Goal: Task Accomplishment & Management: Manage account settings

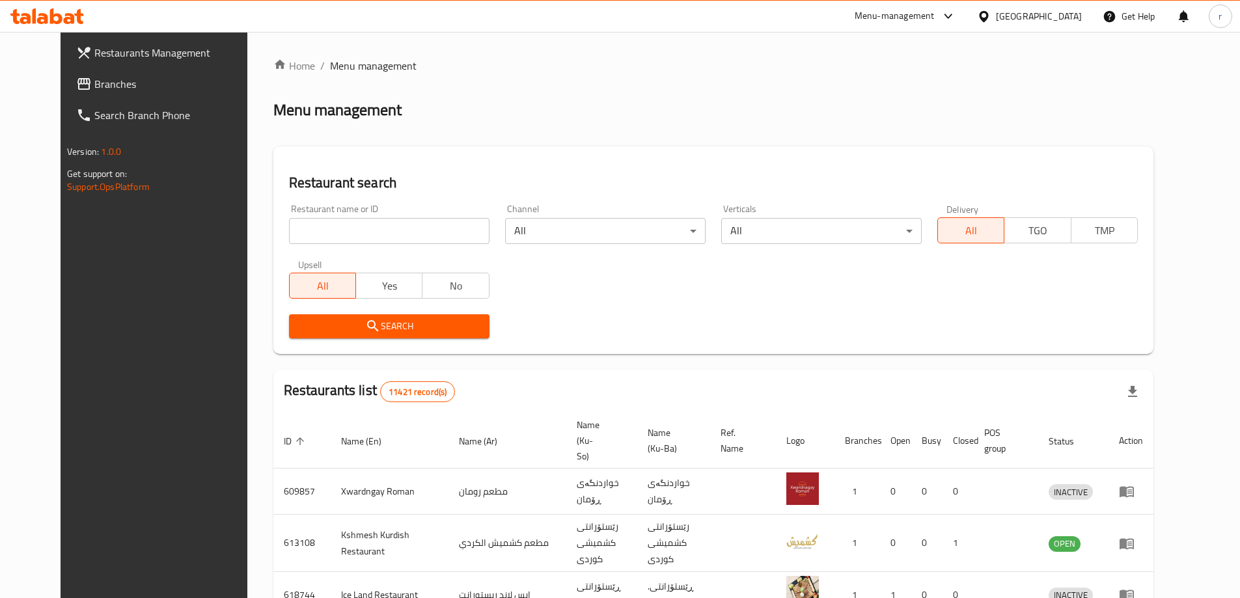
click at [318, 227] on input "search" at bounding box center [389, 231] width 200 height 26
paste input "626073"
type input "626073"
click at [325, 333] on span "Search" at bounding box center [389, 326] width 180 height 16
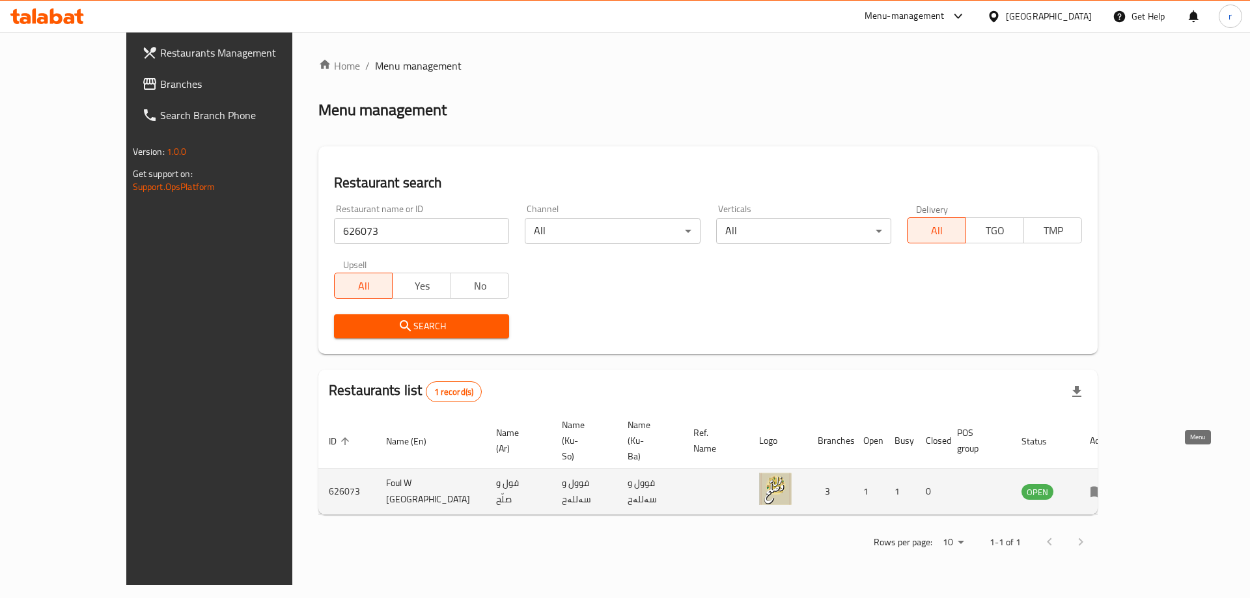
click at [1114, 484] on link "enhanced table" at bounding box center [1101, 492] width 24 height 16
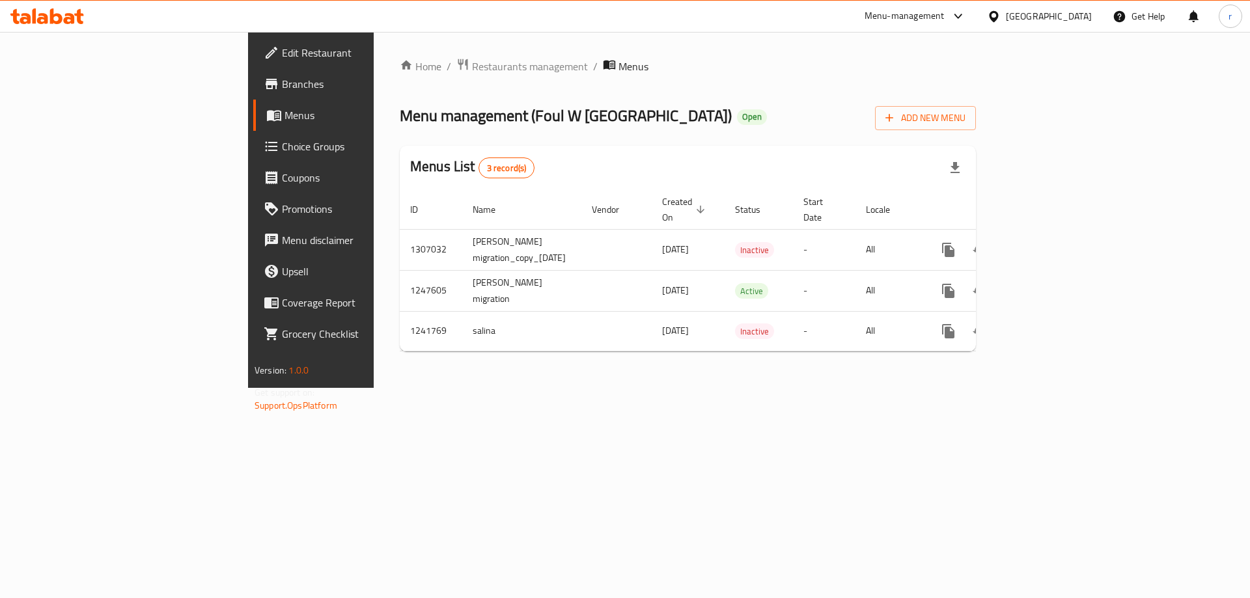
click at [282, 83] on span "Branches" at bounding box center [364, 84] width 165 height 16
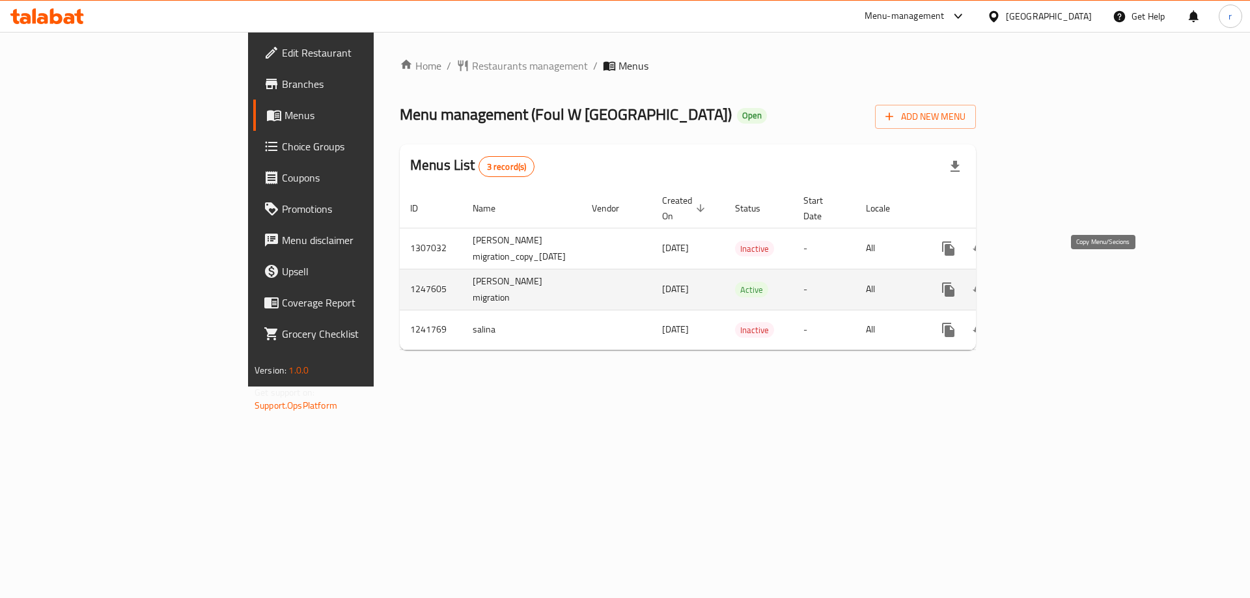
click at [954, 282] on icon "more" at bounding box center [948, 289] width 12 height 14
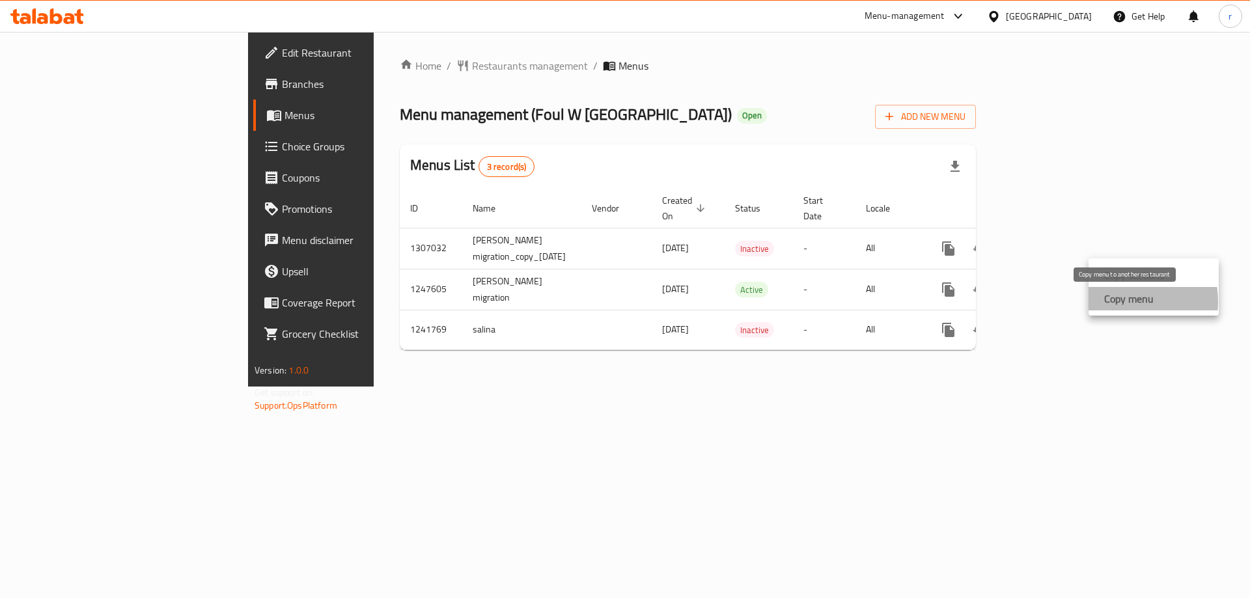
click at [1120, 301] on strong "Copy menu" at bounding box center [1128, 299] width 49 height 16
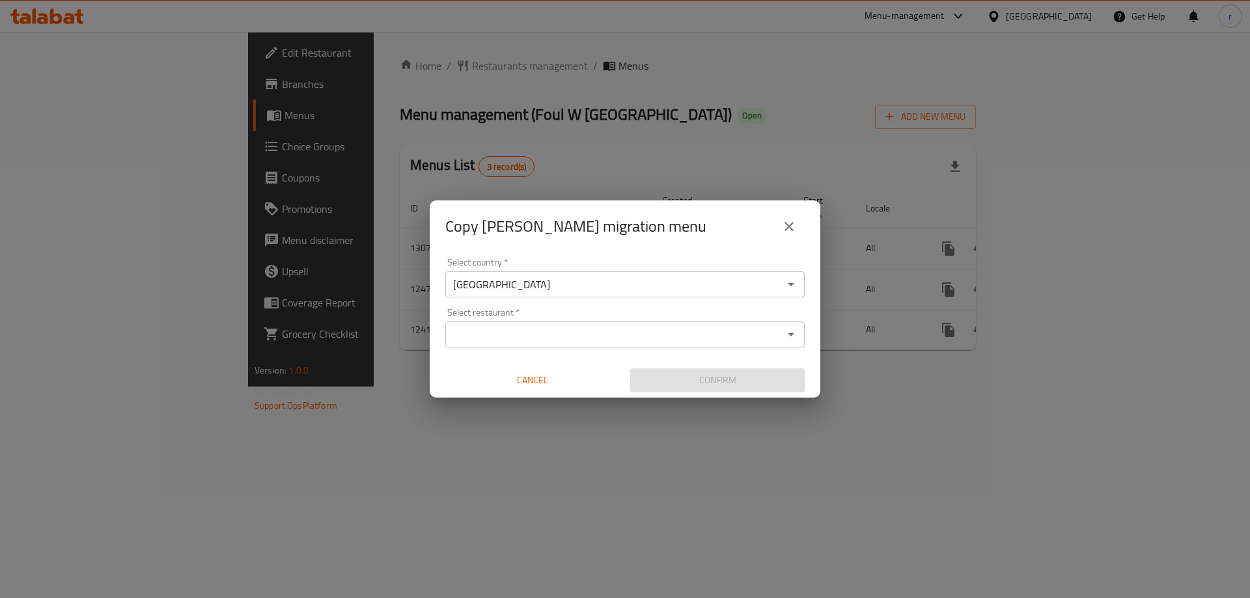
click at [627, 338] on input "Select restaurant   *" at bounding box center [614, 334] width 330 height 18
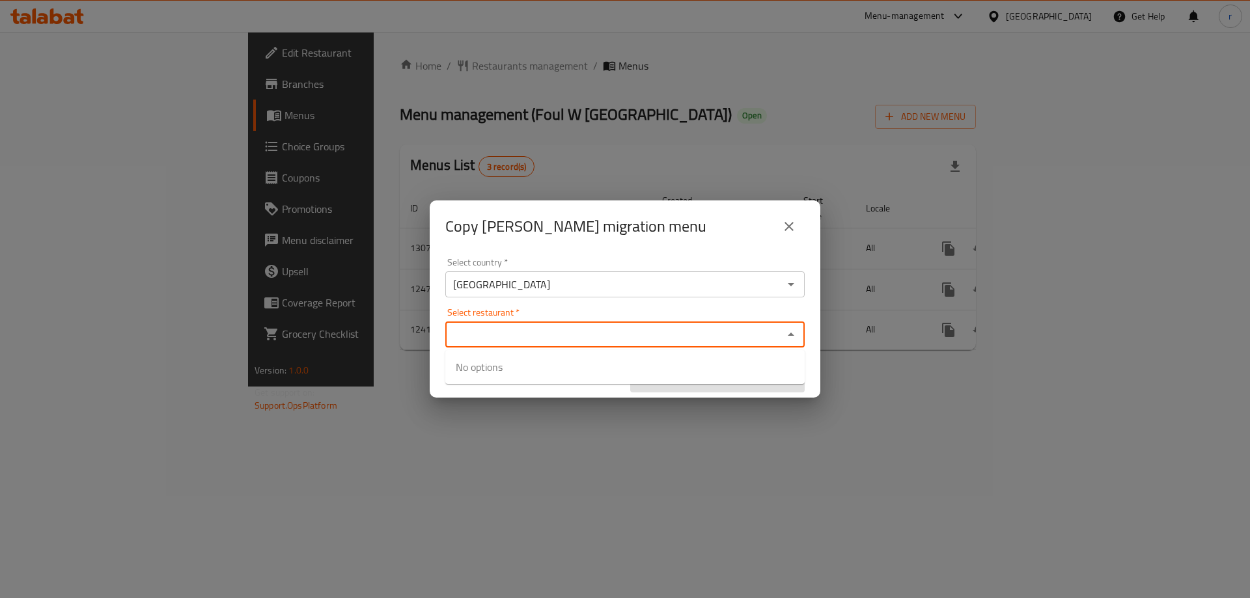
paste input "Foul W [GEOGRAPHIC_DATA]"
type input "Foul W [GEOGRAPHIC_DATA]"
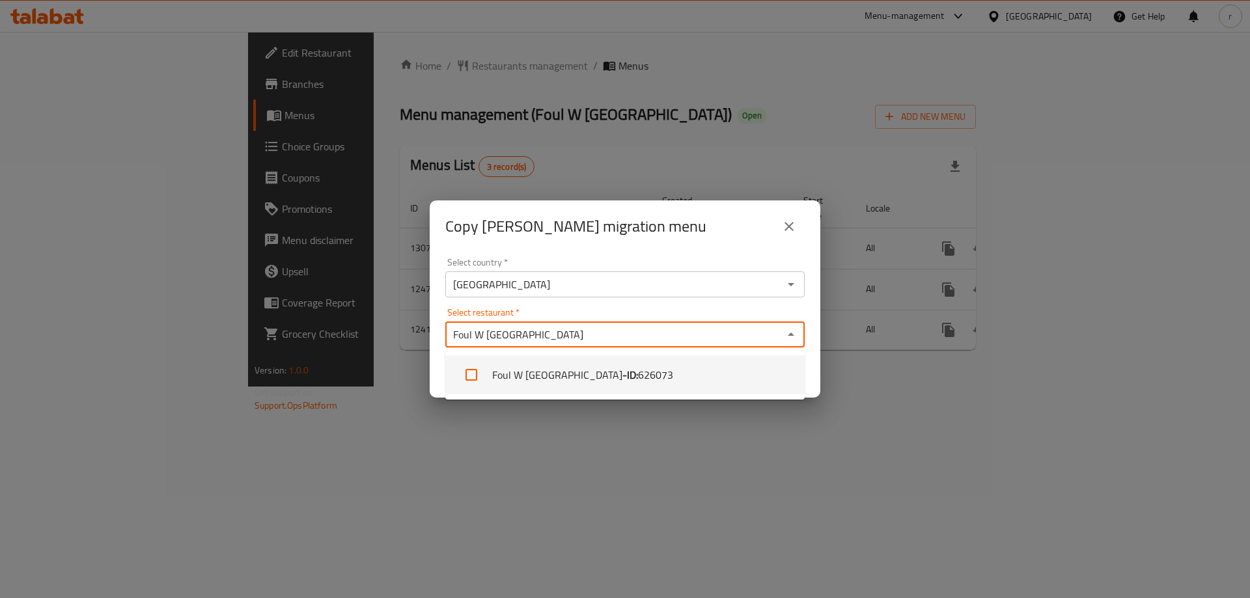
click at [622, 376] on b "- ID:" at bounding box center [630, 375] width 16 height 16
checkbox input "true"
click at [614, 441] on div "Copy [PERSON_NAME] migration menu Select country   * [GEOGRAPHIC_DATA] Select c…" at bounding box center [625, 299] width 1250 height 598
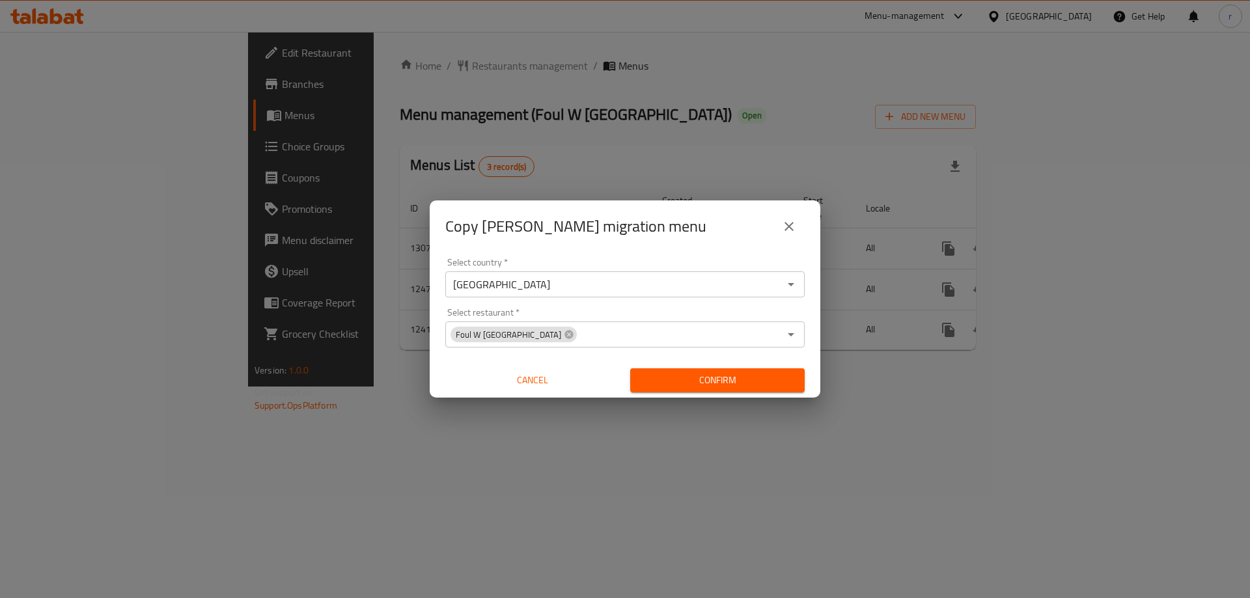
click at [684, 389] on button "Confirm" at bounding box center [717, 380] width 174 height 24
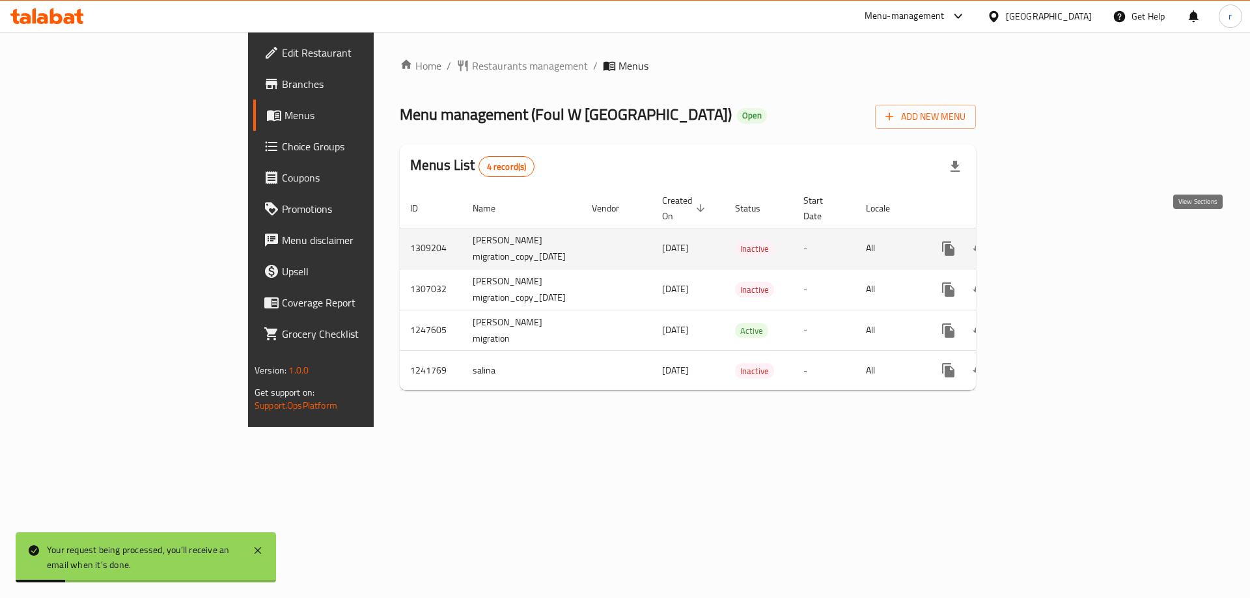
click at [1050, 241] on icon "enhanced table" at bounding box center [1042, 249] width 16 height 16
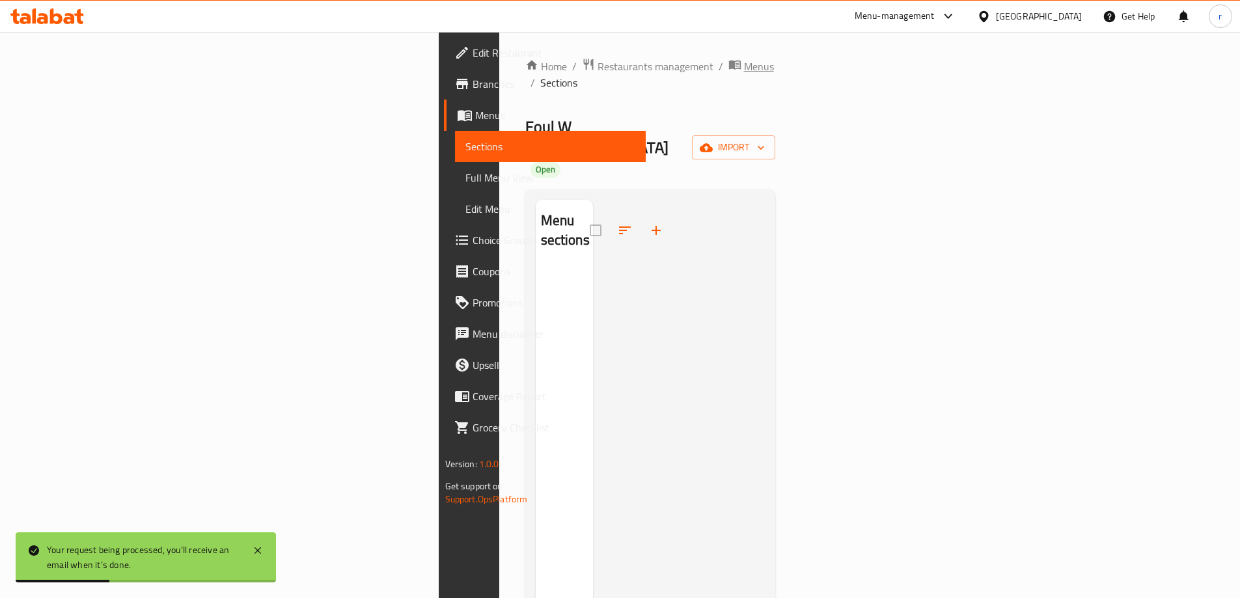
click at [744, 64] on span "Menus" at bounding box center [759, 67] width 30 height 16
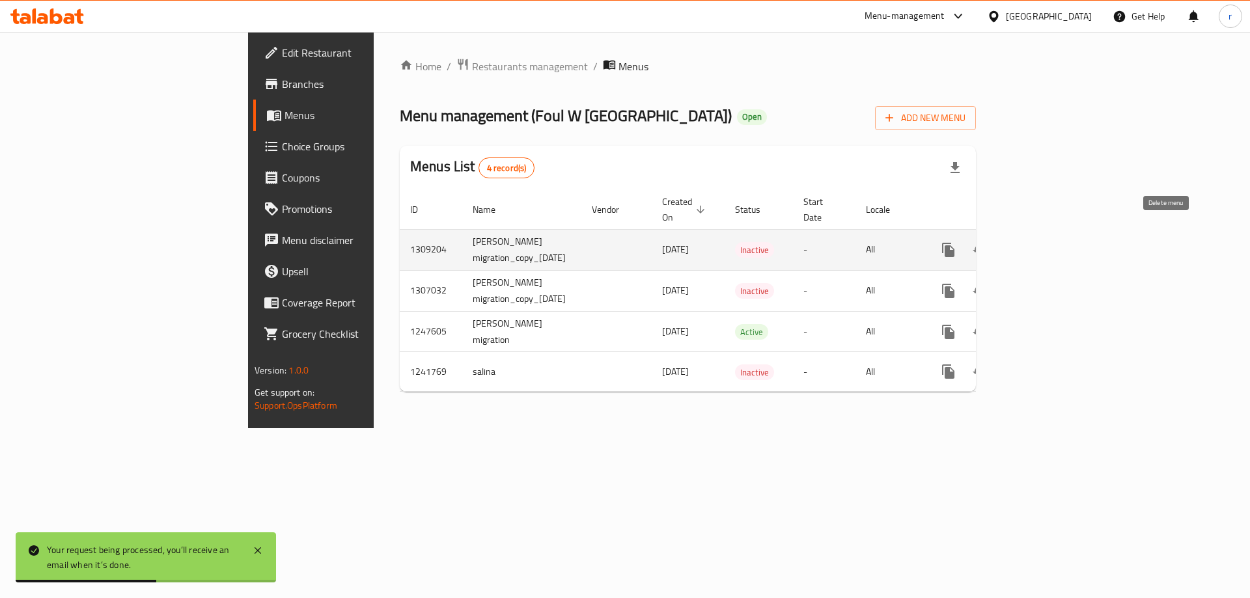
click at [1015, 244] on icon "enhanced table" at bounding box center [1010, 250] width 9 height 12
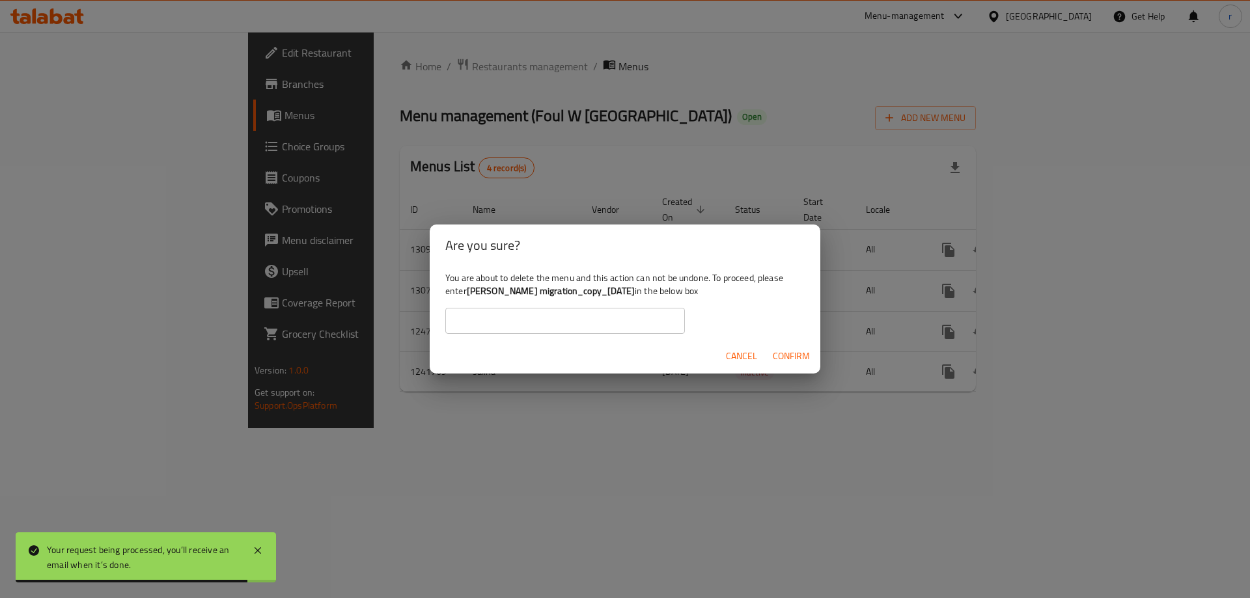
click at [752, 348] on span "Cancel" at bounding box center [741, 356] width 31 height 16
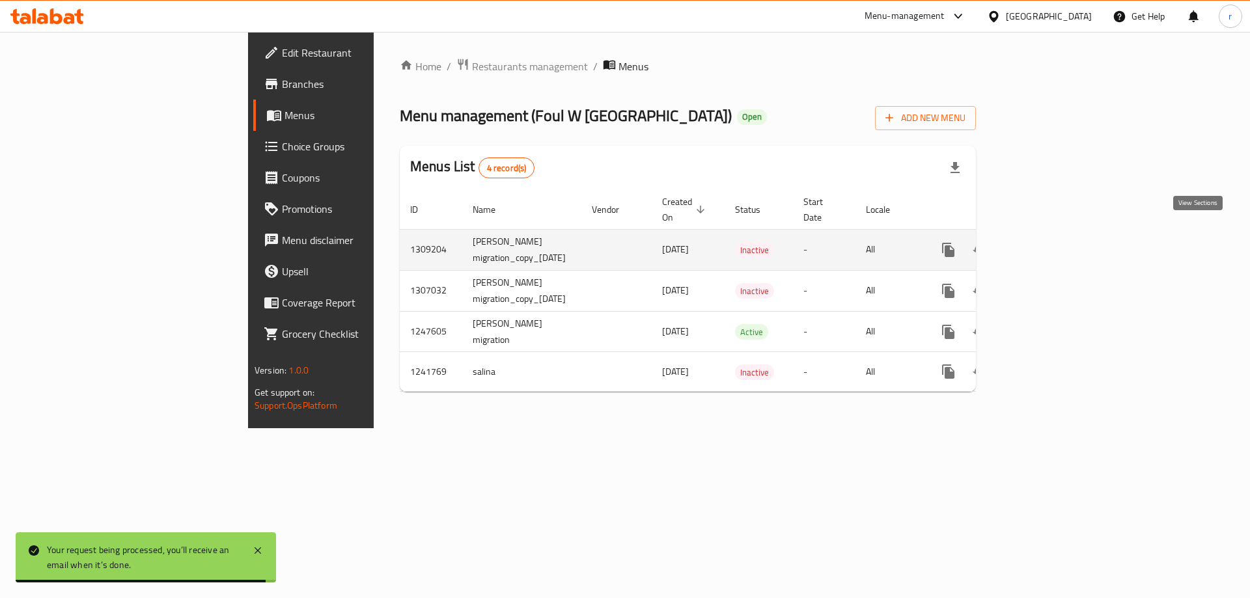
click at [1050, 242] on icon "enhanced table" at bounding box center [1042, 250] width 16 height 16
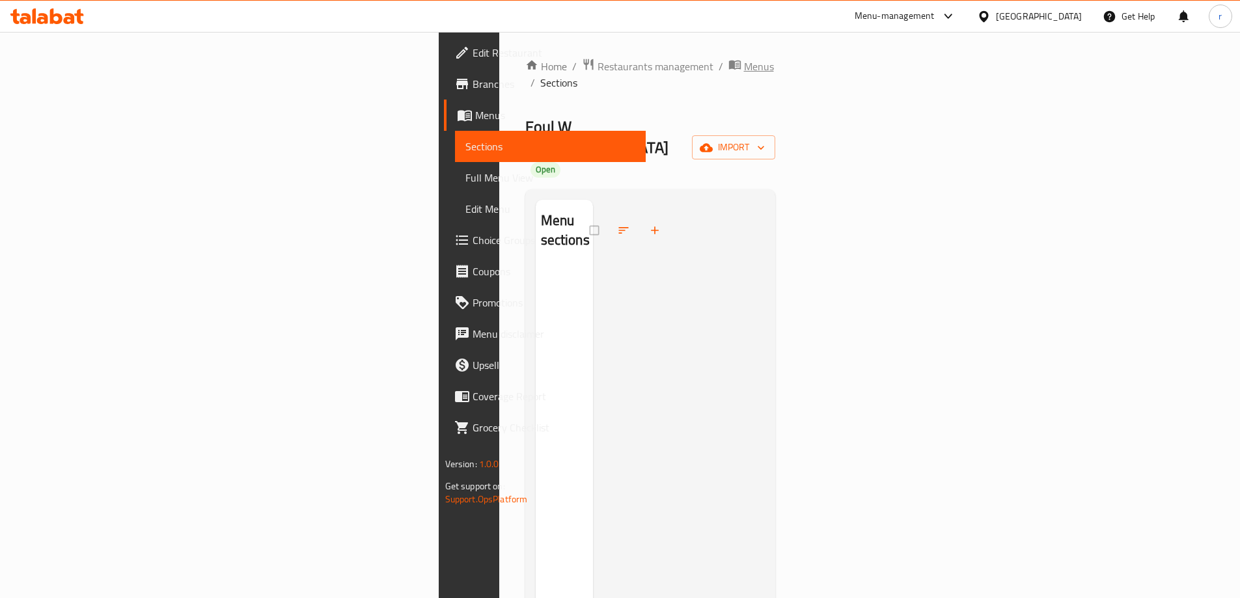
click at [744, 67] on span "Menus" at bounding box center [759, 67] width 30 height 16
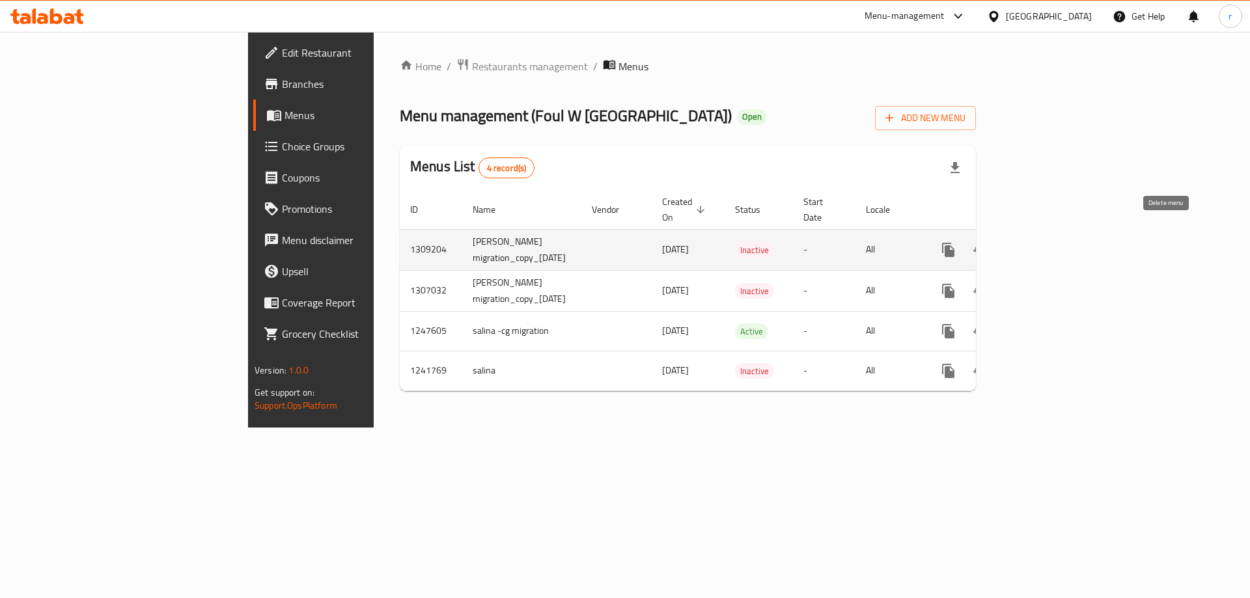
click at [1015, 244] on icon "enhanced table" at bounding box center [1010, 250] width 9 height 12
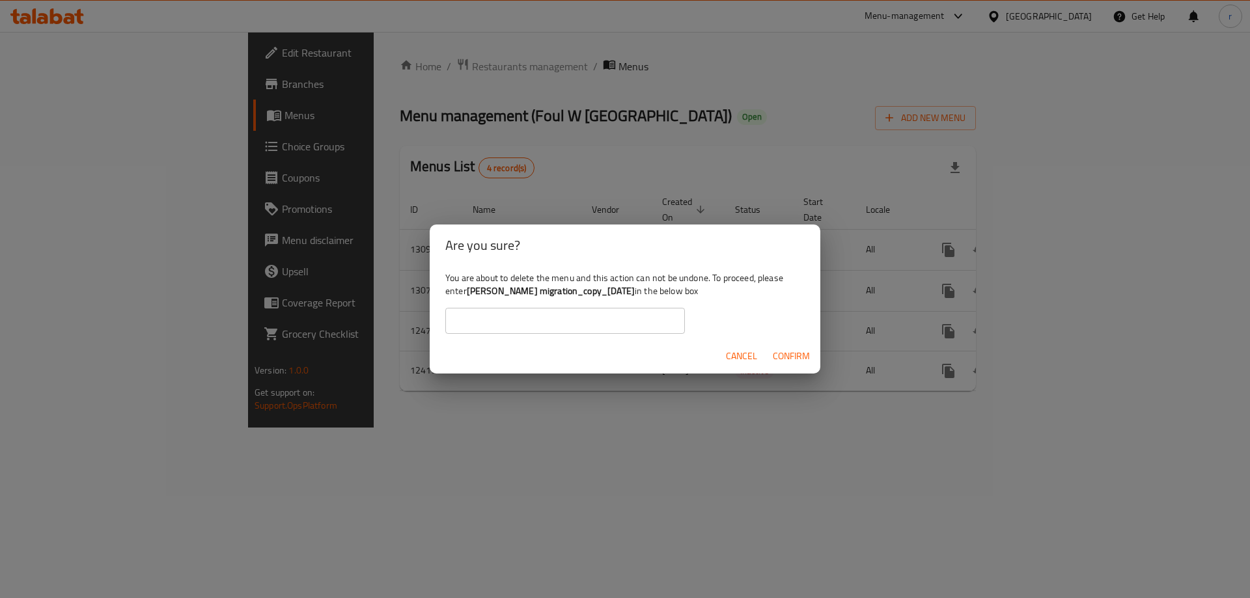
drag, startPoint x: 473, startPoint y: 292, endPoint x: 624, endPoint y: 288, distance: 151.0
click at [624, 288] on b "[PERSON_NAME] migration_copy_[DATE]" at bounding box center [551, 290] width 168 height 17
click at [514, 328] on input "text" at bounding box center [564, 321] width 239 height 26
paste input "[PERSON_NAME] migration_copy_[DATE]"
type input "[PERSON_NAME] migration_copy_[DATE]"
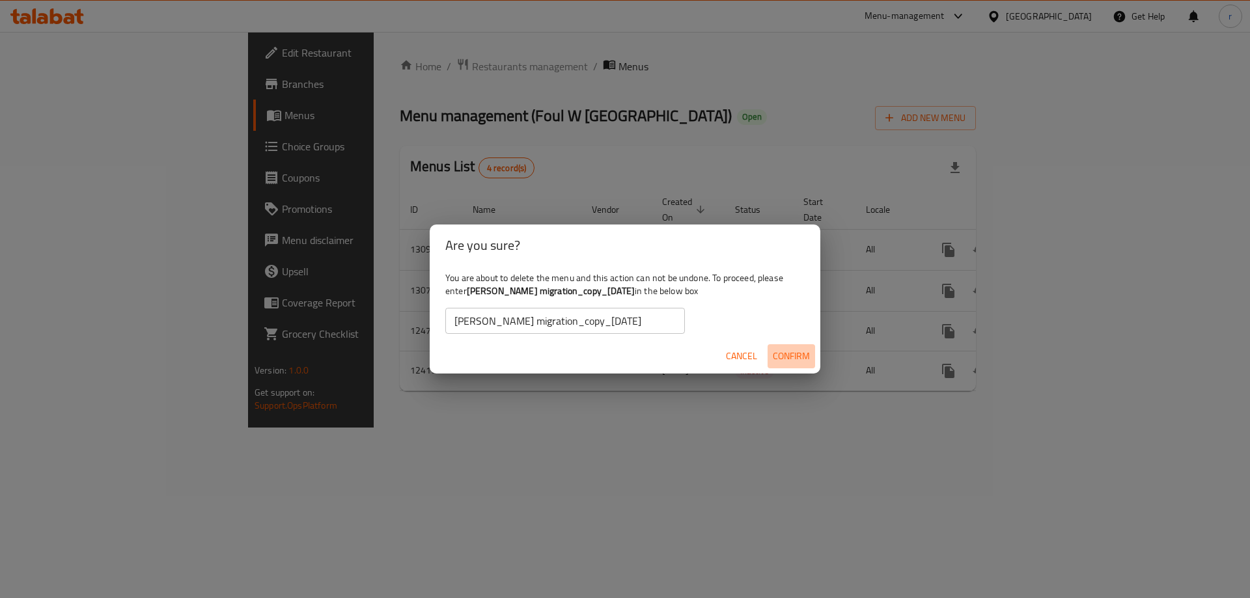
click at [784, 349] on span "Confirm" at bounding box center [791, 356] width 37 height 16
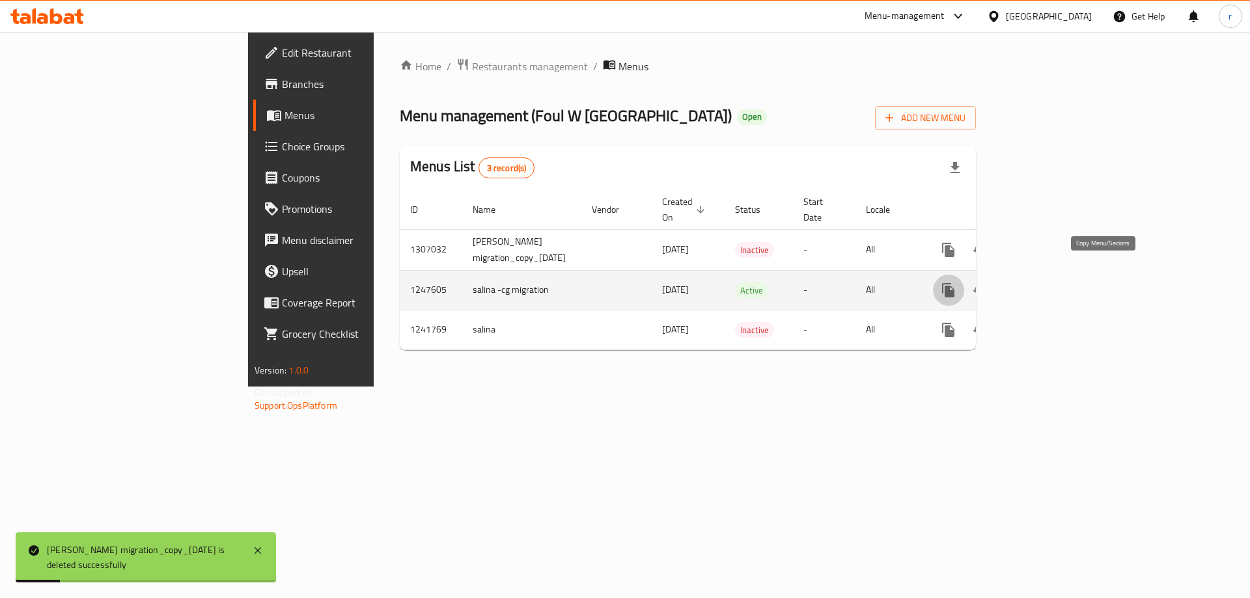
click at [956, 282] on icon "more" at bounding box center [948, 290] width 16 height 16
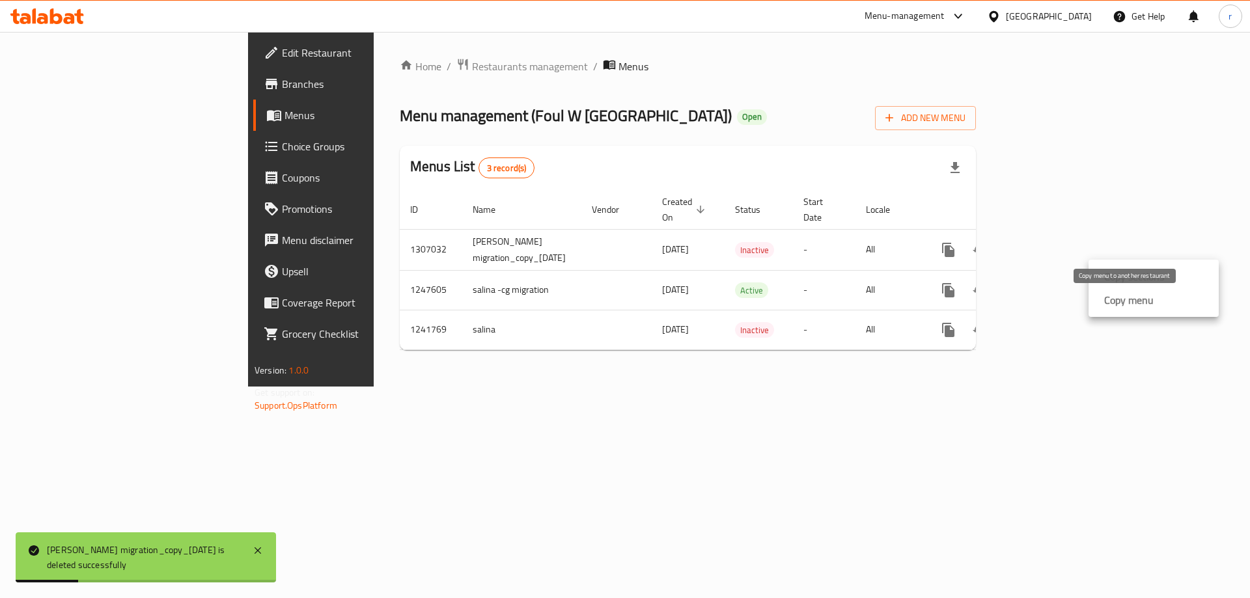
click at [1112, 307] on strong "Copy menu" at bounding box center [1128, 300] width 49 height 16
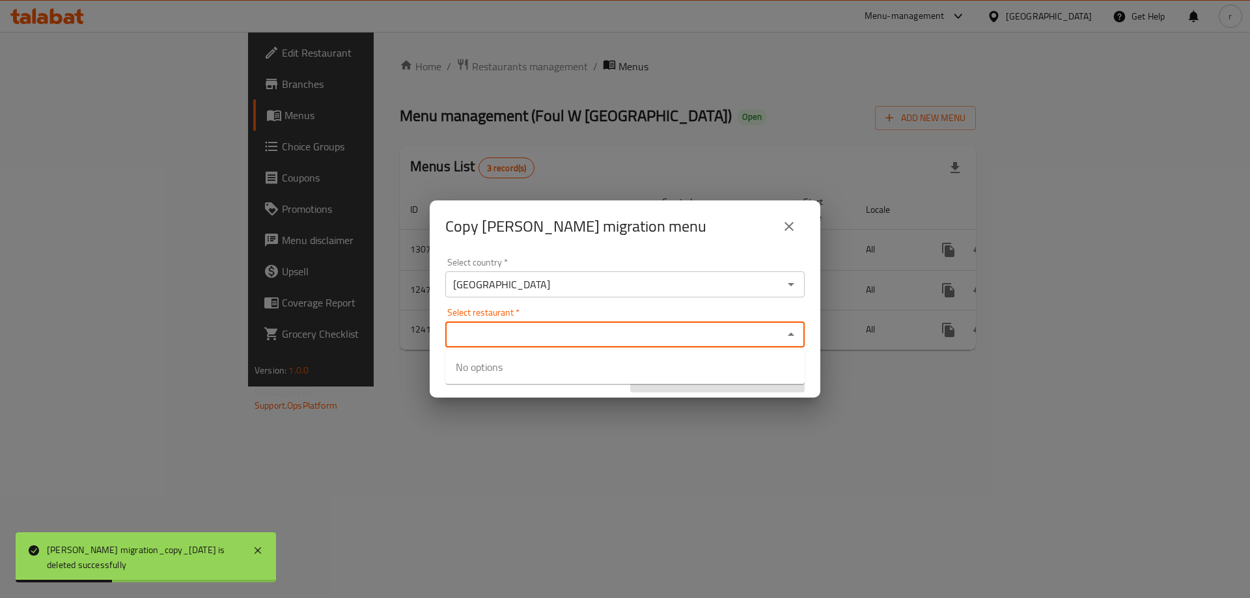
click at [557, 340] on input "Select restaurant   *" at bounding box center [614, 334] width 330 height 18
paste input "Foul W [GEOGRAPHIC_DATA]"
type input "Foul W [GEOGRAPHIC_DATA]"
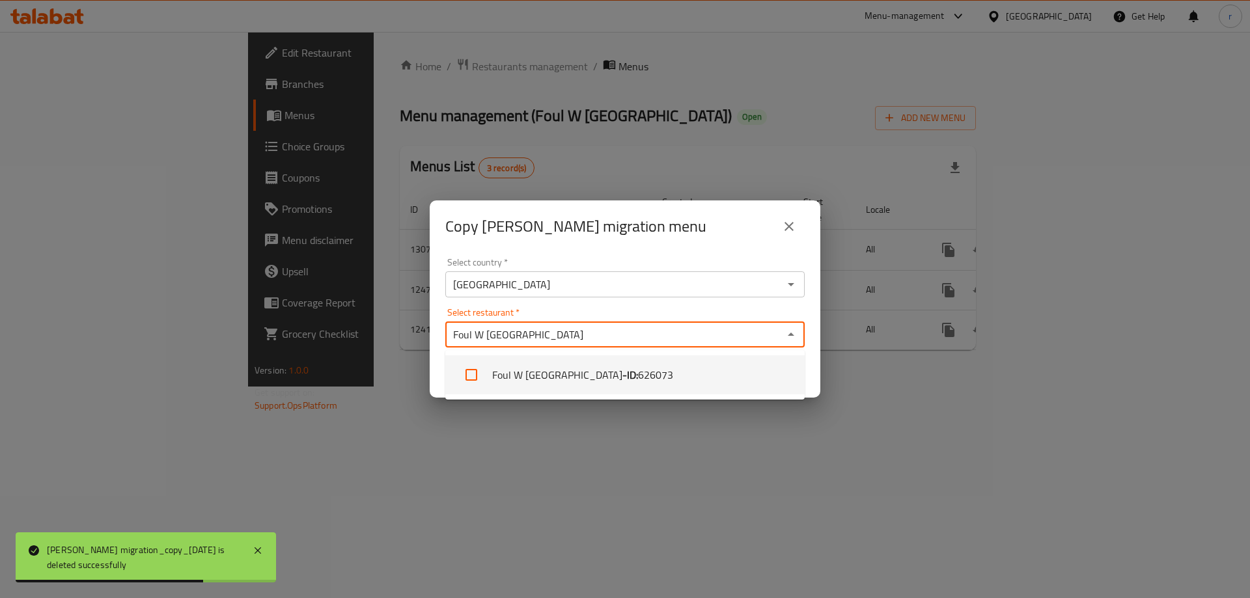
click at [614, 385] on li "Foul W Salleh - ID: 626073" at bounding box center [624, 374] width 359 height 39
checkbox input "true"
click at [626, 447] on div "Copy salina -cg migration menu Select country   * Iraq Select country * Select …" at bounding box center [625, 299] width 1250 height 598
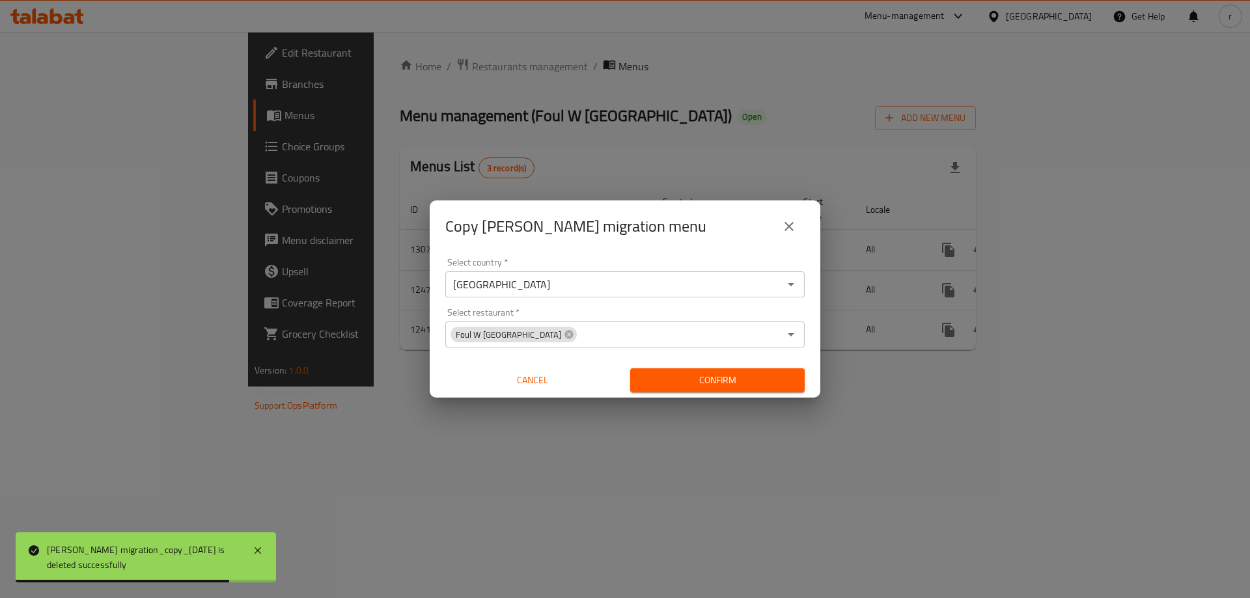
click at [668, 386] on span "Confirm" at bounding box center [717, 380] width 154 height 16
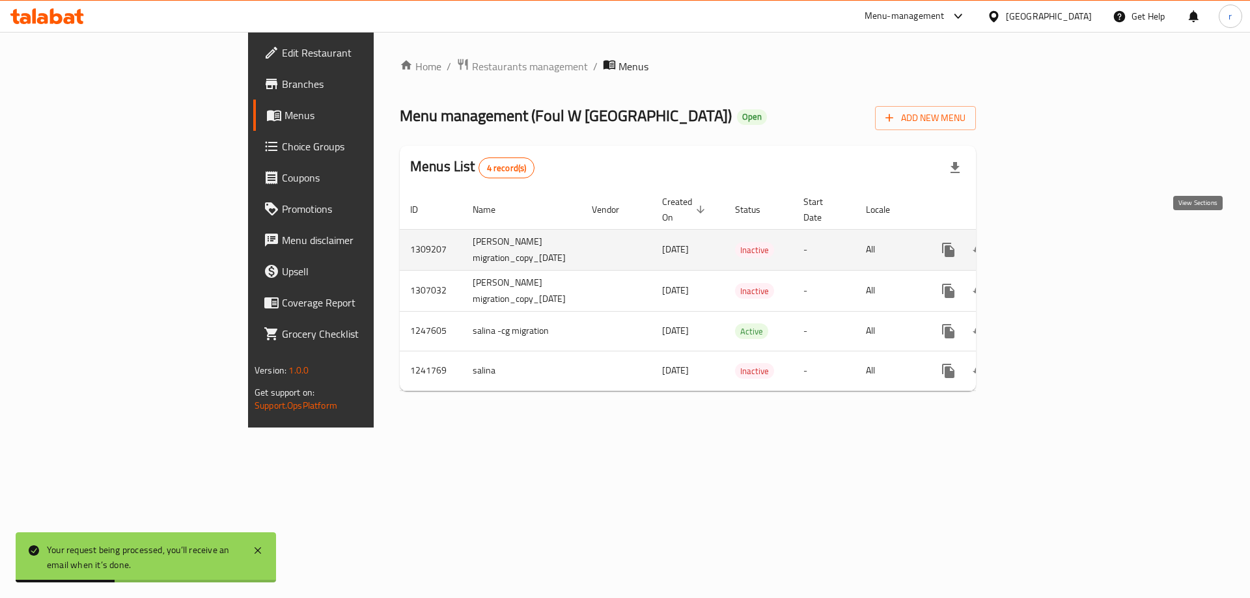
click at [1048, 244] on icon "enhanced table" at bounding box center [1042, 250] width 12 height 12
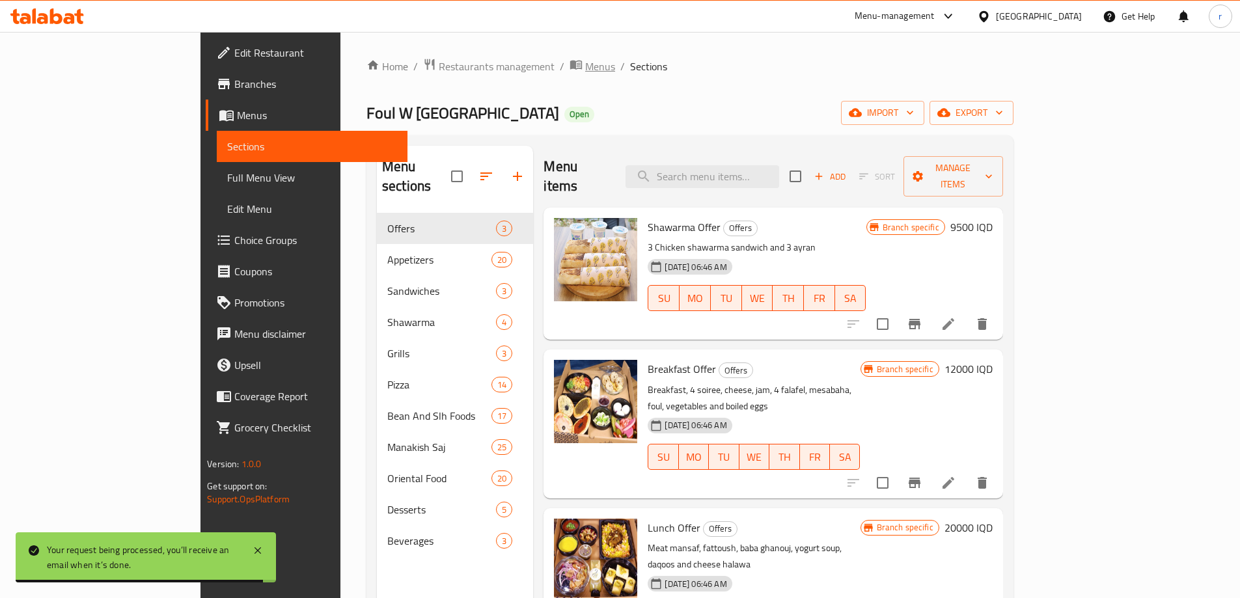
click at [585, 74] on span "Menus" at bounding box center [600, 67] width 30 height 16
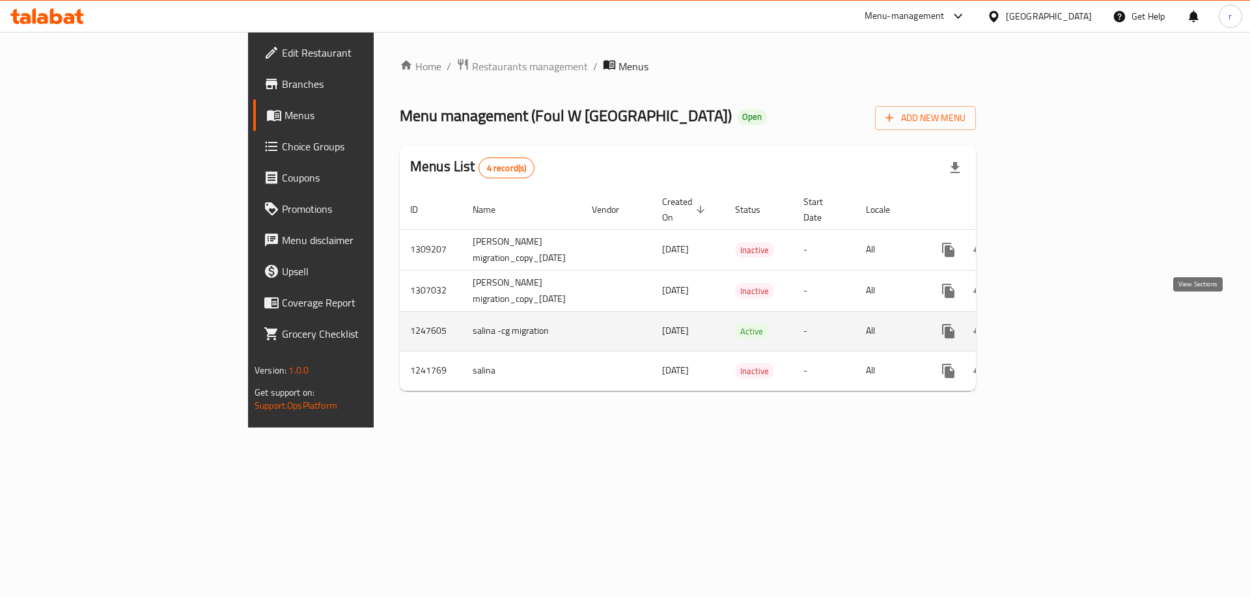
click at [1050, 323] on icon "enhanced table" at bounding box center [1042, 331] width 16 height 16
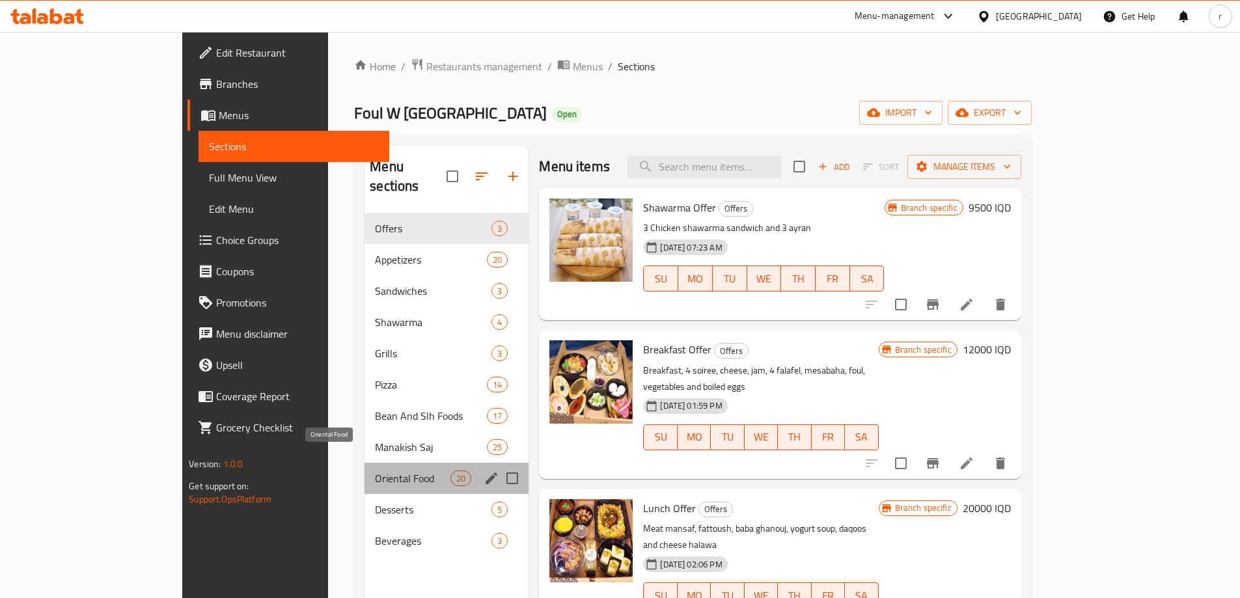
click at [375, 471] on span "Oriental Food" at bounding box center [412, 479] width 75 height 16
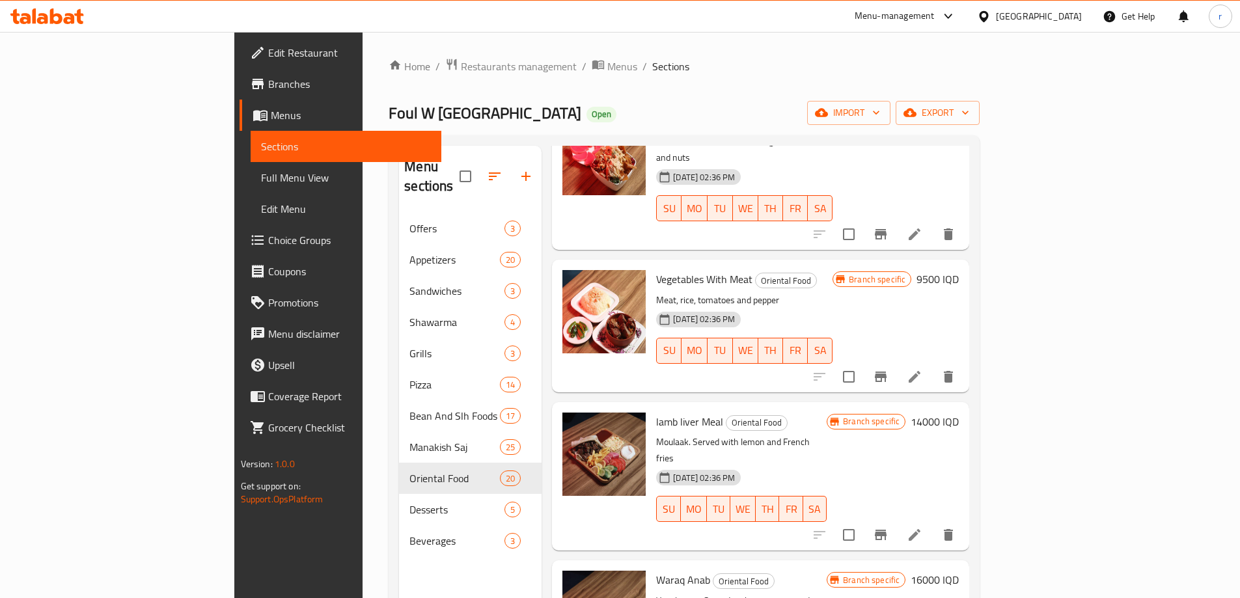
scroll to position [542, 0]
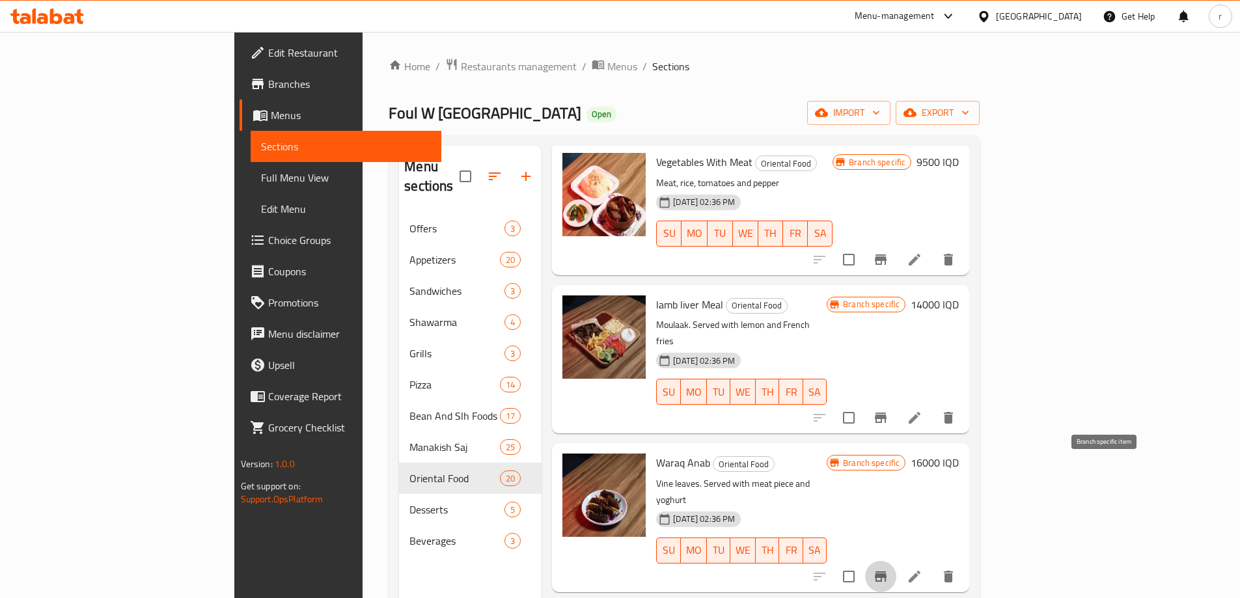
click at [896, 561] on button "Branch-specific-item" at bounding box center [880, 576] width 31 height 31
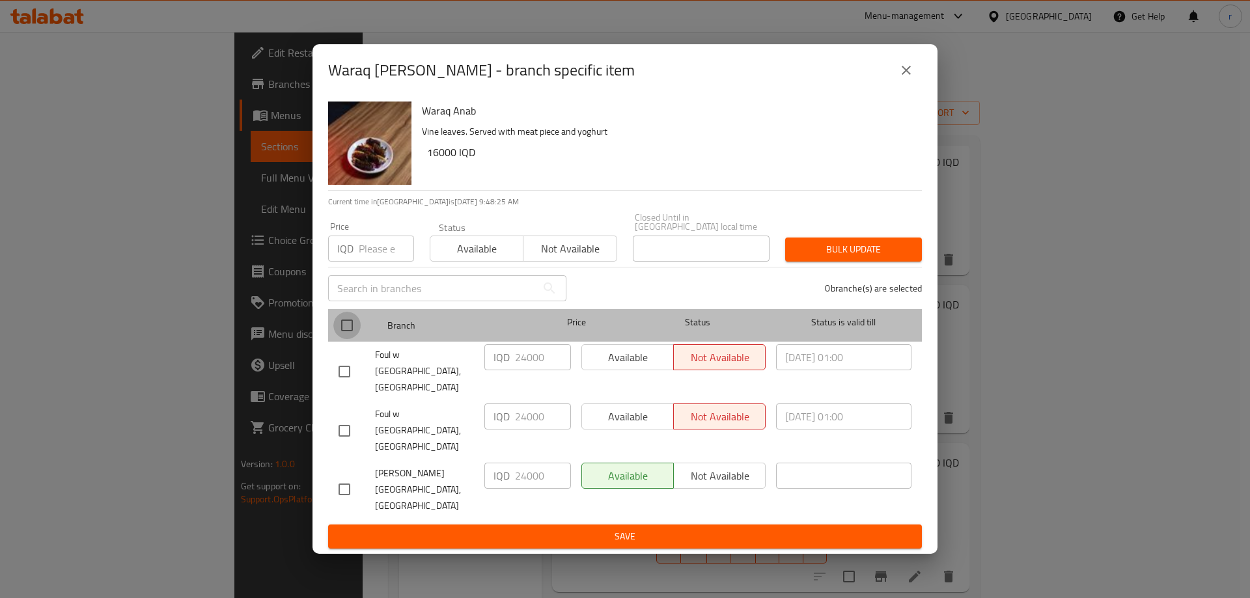
click at [342, 339] on input "checkbox" at bounding box center [346, 325] width 27 height 27
checkbox input "true"
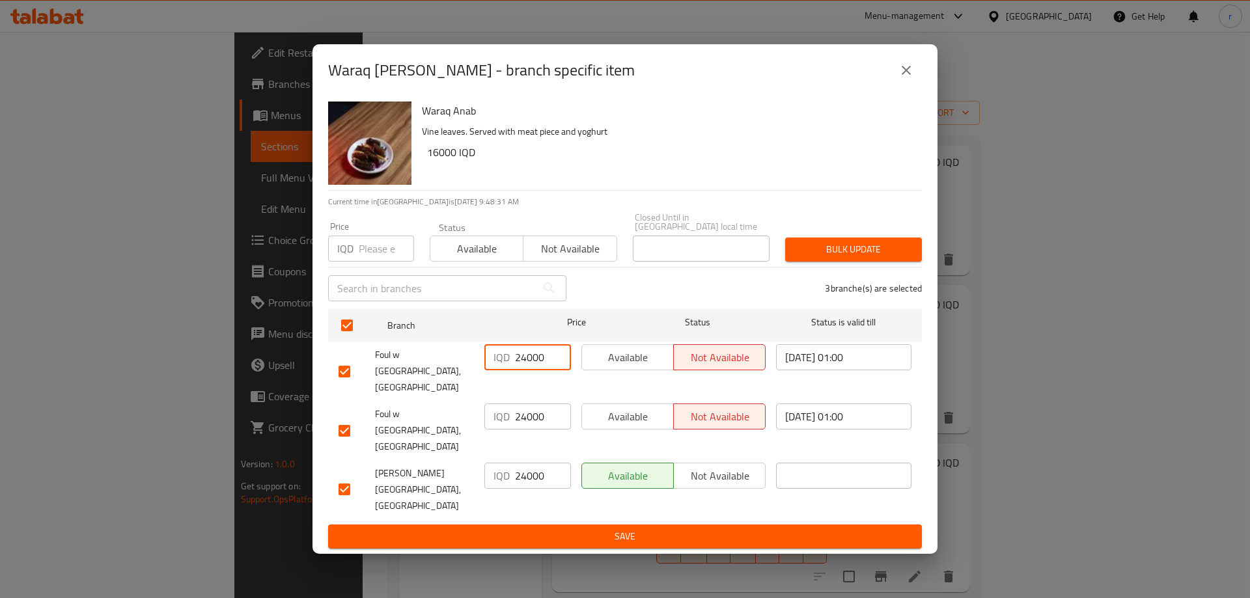
click at [540, 370] on input "24000" at bounding box center [543, 357] width 56 height 26
paste input "16"
type input "16000"
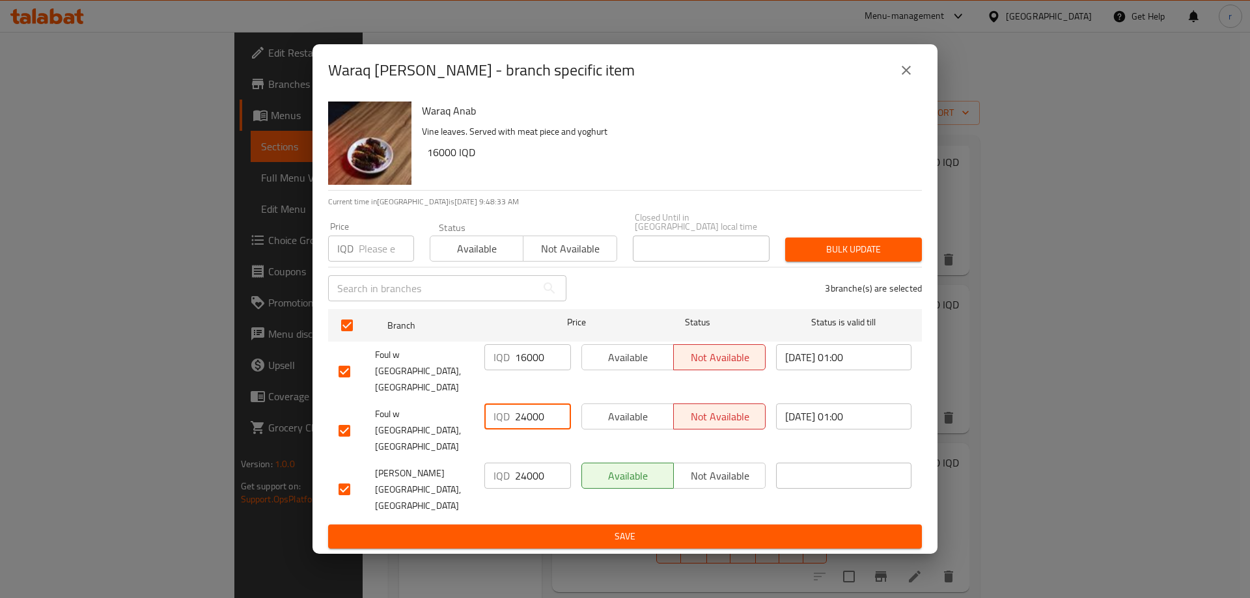
click at [521, 425] on input "24000" at bounding box center [543, 416] width 56 height 26
paste input "16"
type input "16000"
click at [520, 469] on input "24000" at bounding box center [543, 476] width 56 height 26
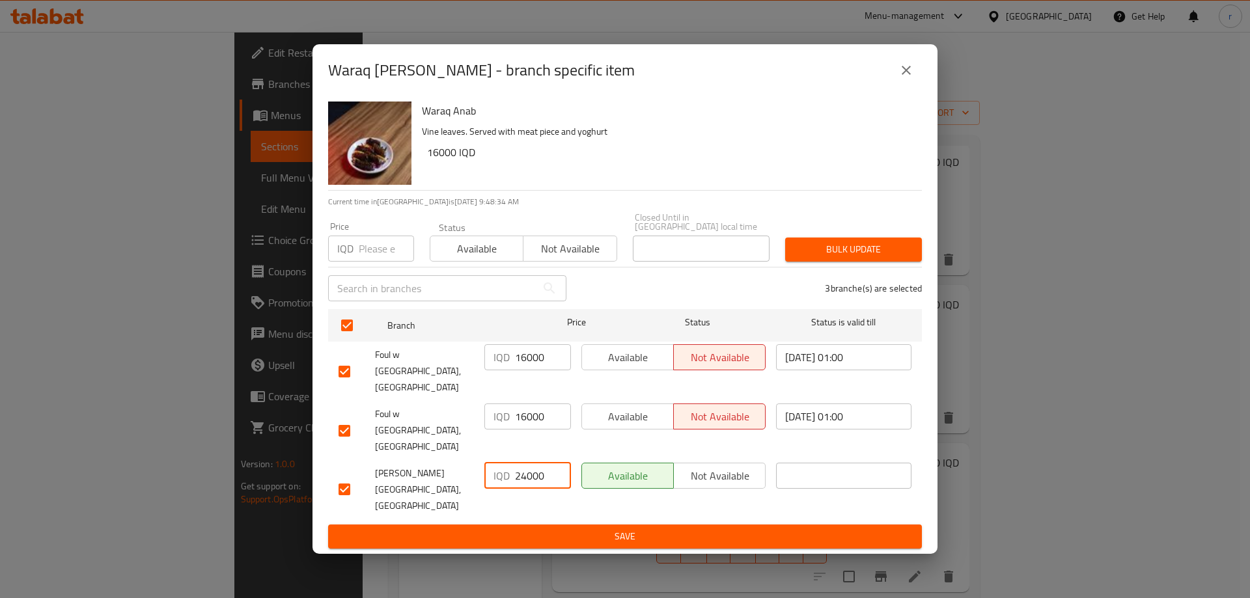
click at [520, 469] on input "24000" at bounding box center [543, 476] width 56 height 26
paste input "16"
type input "16000"
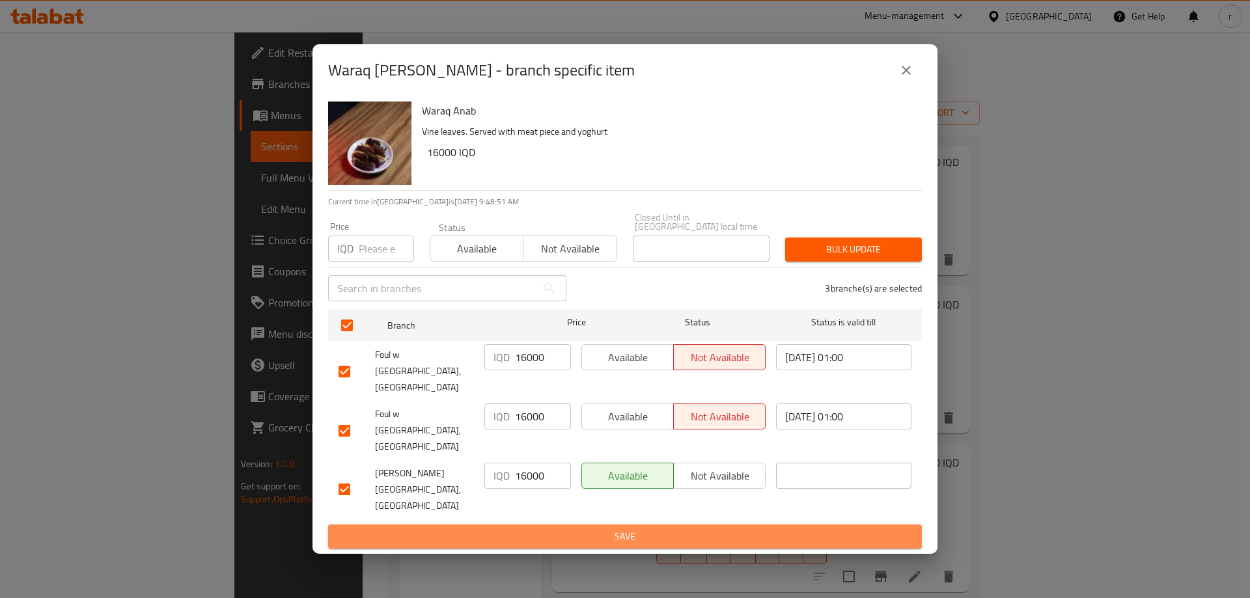
click at [564, 528] on span "Save" at bounding box center [624, 536] width 573 height 16
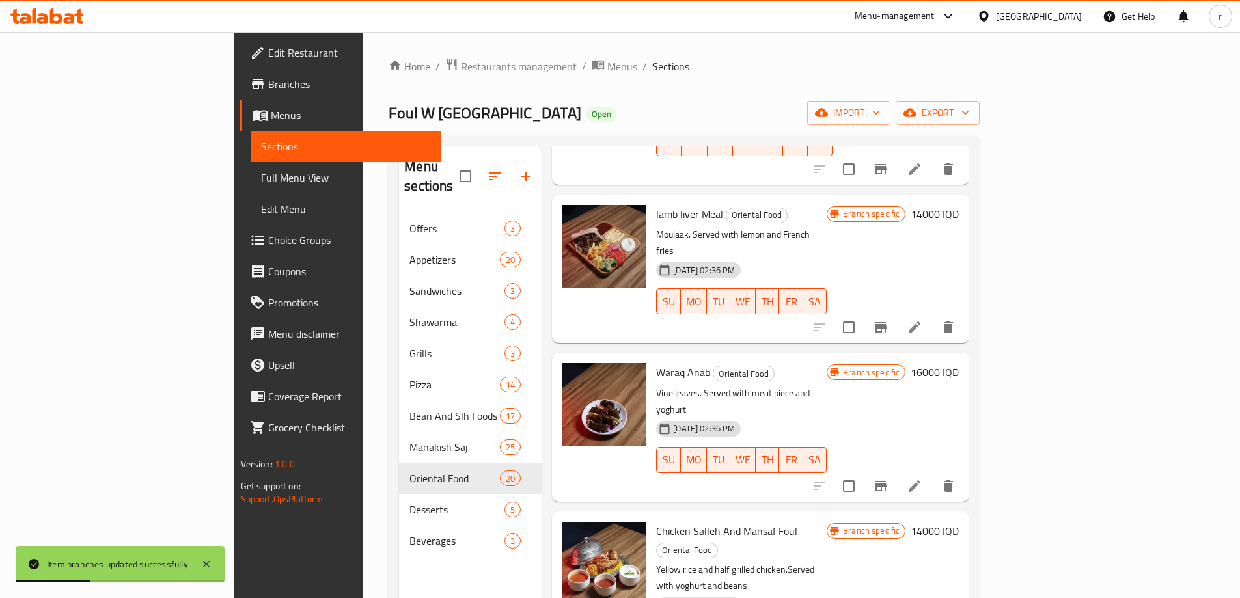
scroll to position [651, 0]
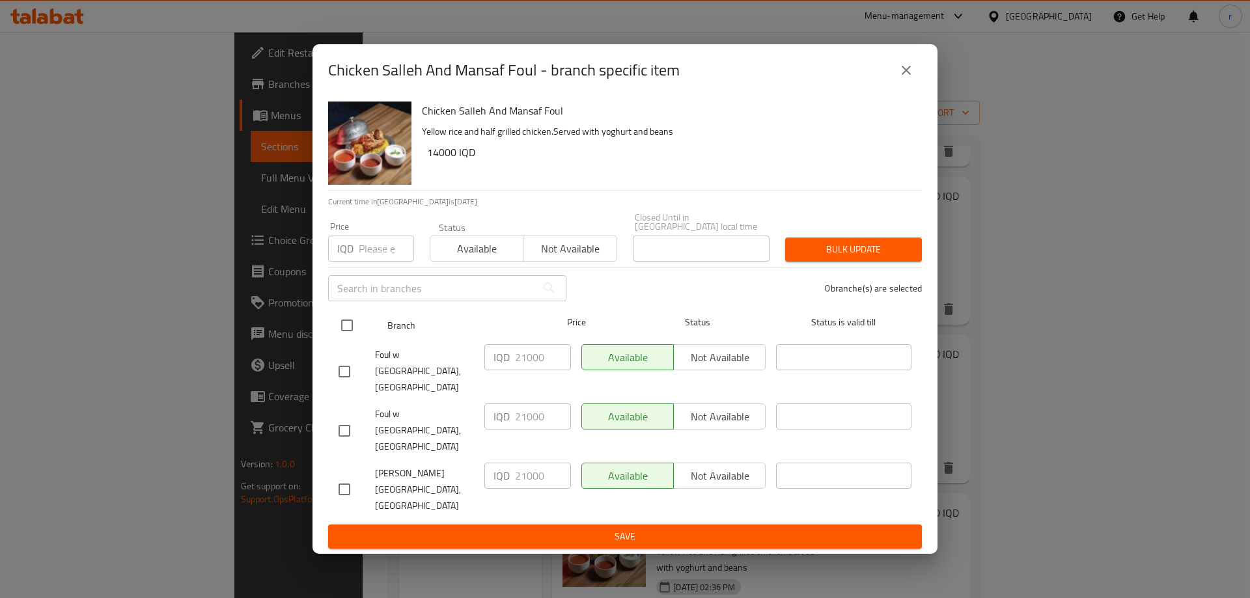
click at [348, 339] on input "checkbox" at bounding box center [346, 325] width 27 height 27
checkbox input "true"
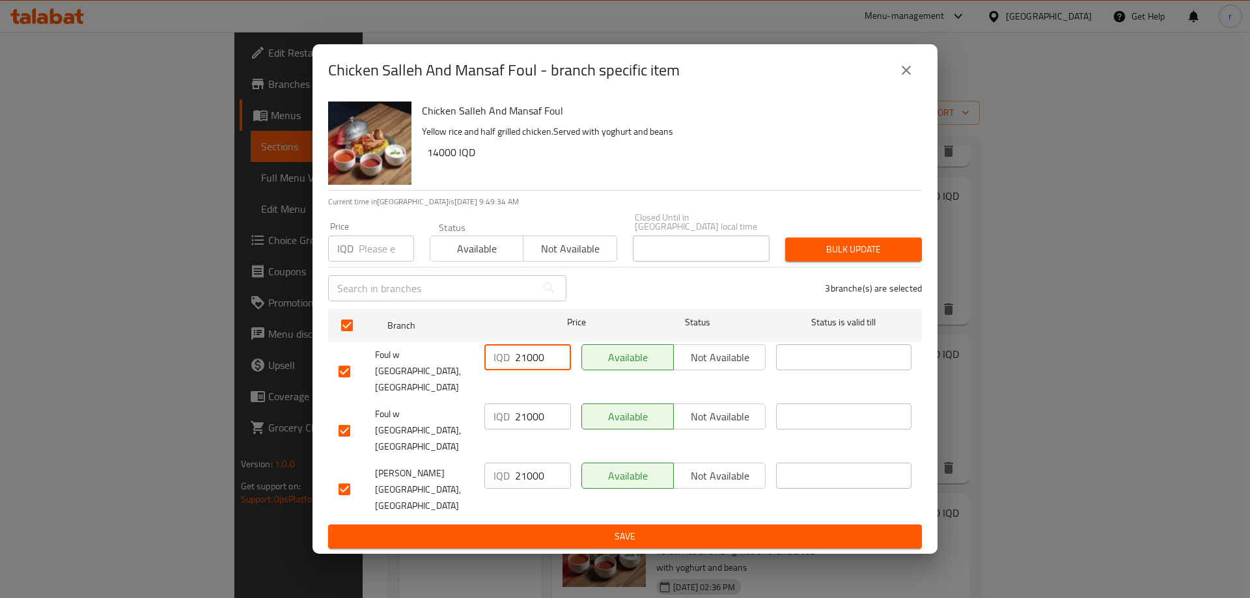
click at [527, 370] on input "21000" at bounding box center [543, 357] width 56 height 26
paste input "14"
type input "14000"
click at [535, 425] on input "21000" at bounding box center [543, 416] width 56 height 26
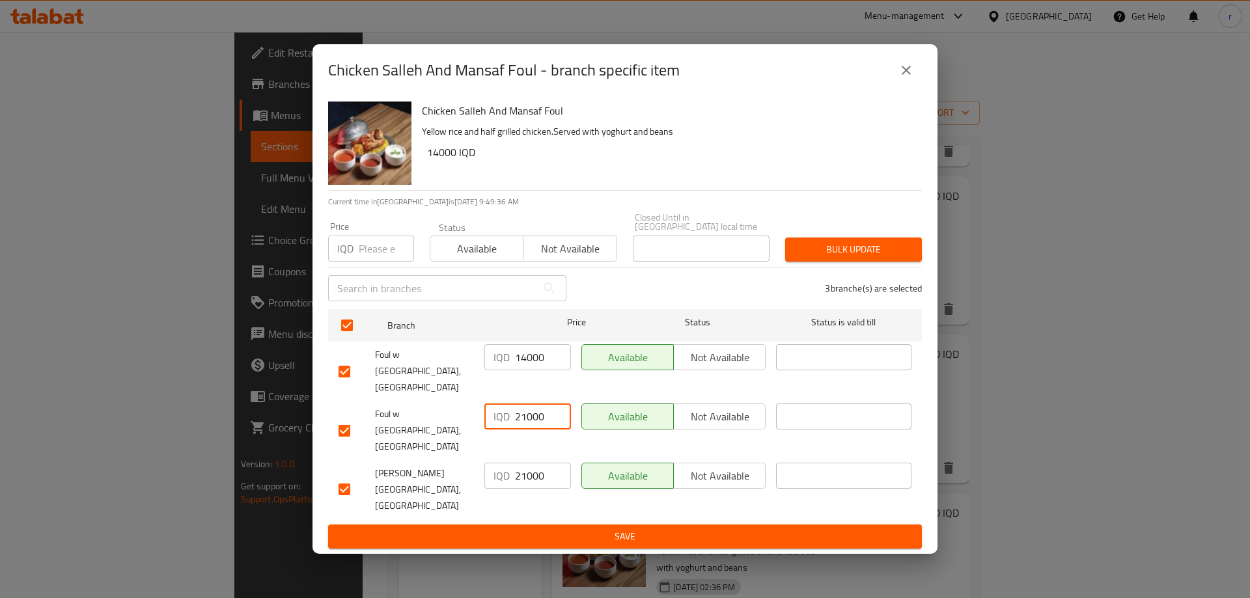
click at [535, 425] on input "21000" at bounding box center [543, 416] width 56 height 26
paste input "14"
type input "14000"
click at [526, 474] on input "21000" at bounding box center [543, 476] width 56 height 26
click at [525, 474] on input "21000" at bounding box center [543, 476] width 56 height 26
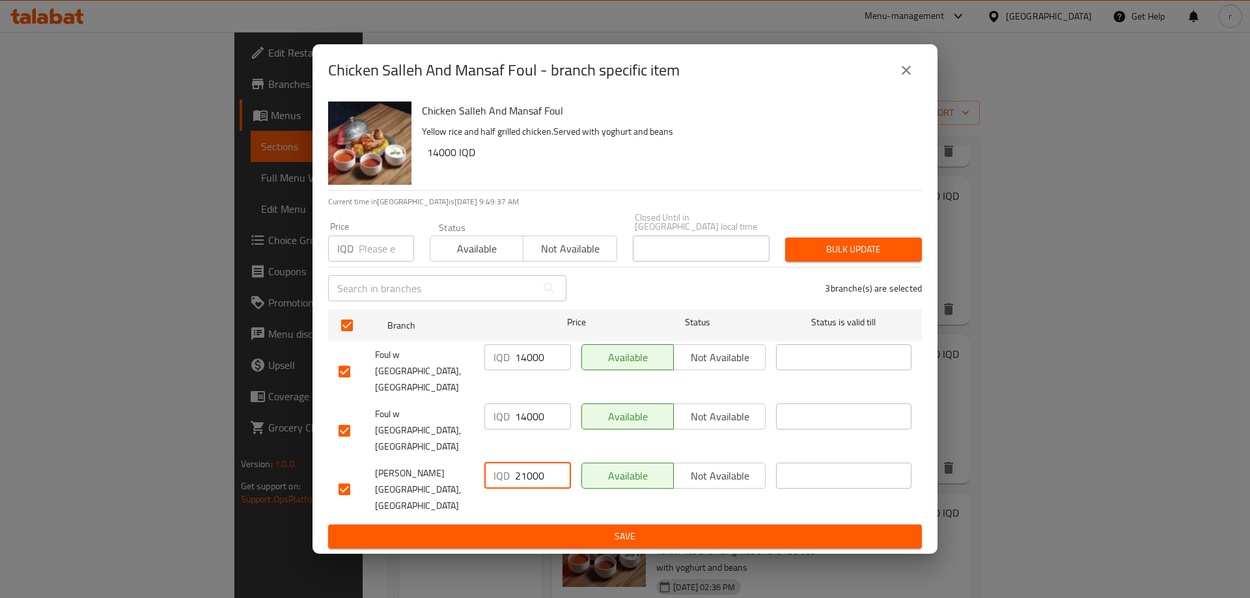
paste input "14"
type input "14000"
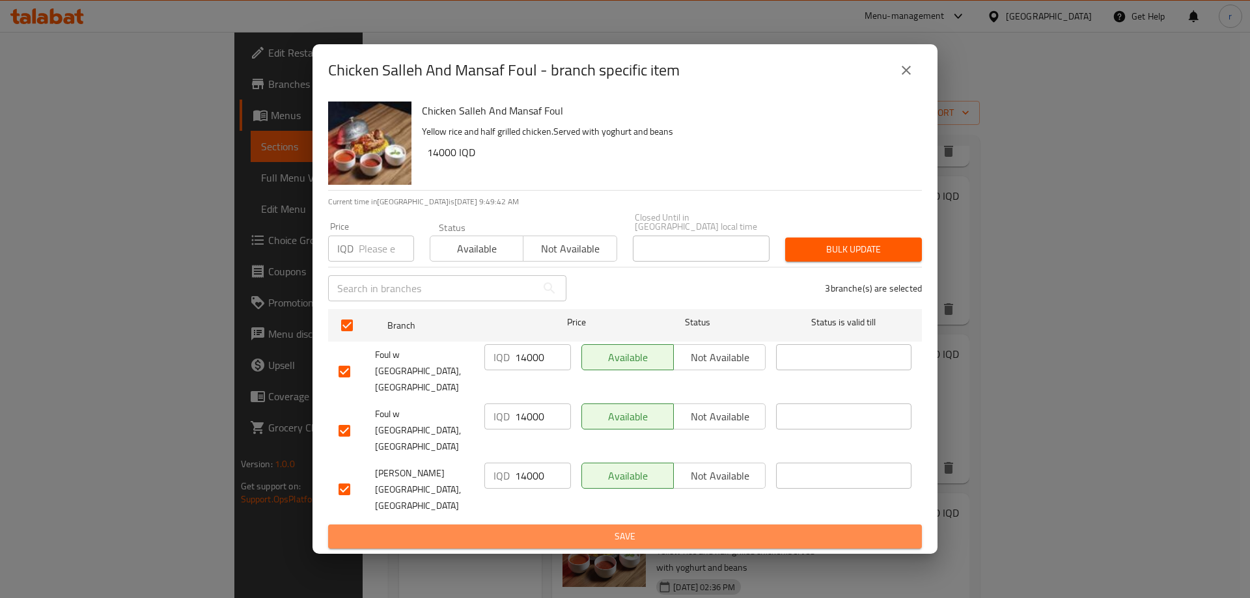
click at [552, 528] on span "Save" at bounding box center [624, 536] width 573 height 16
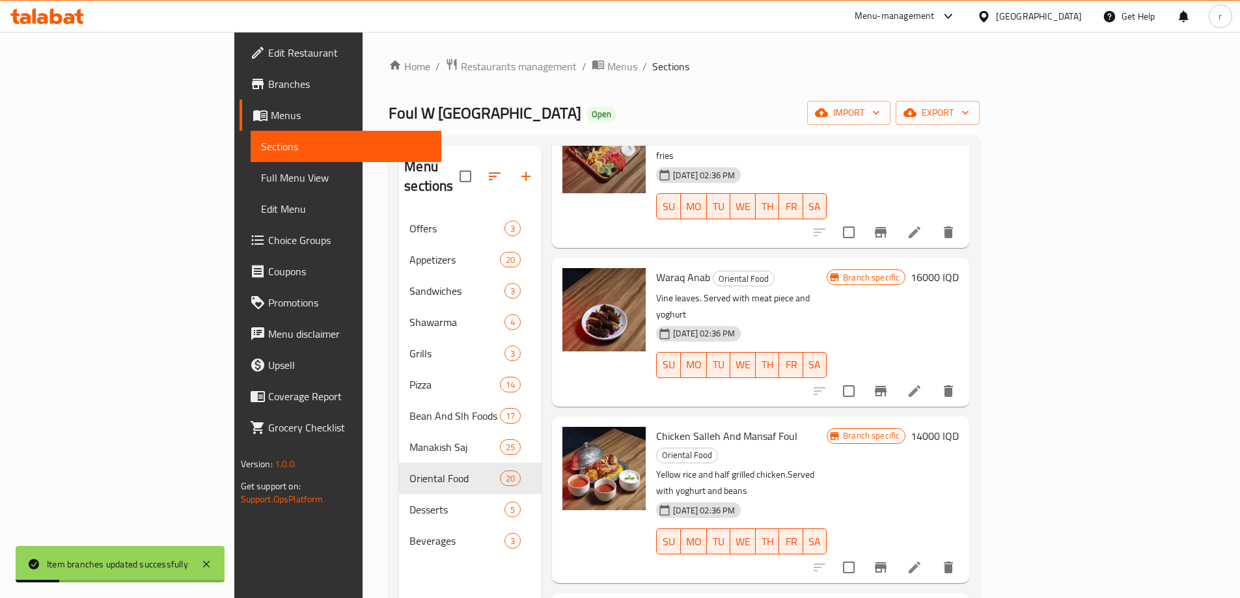
scroll to position [759, 0]
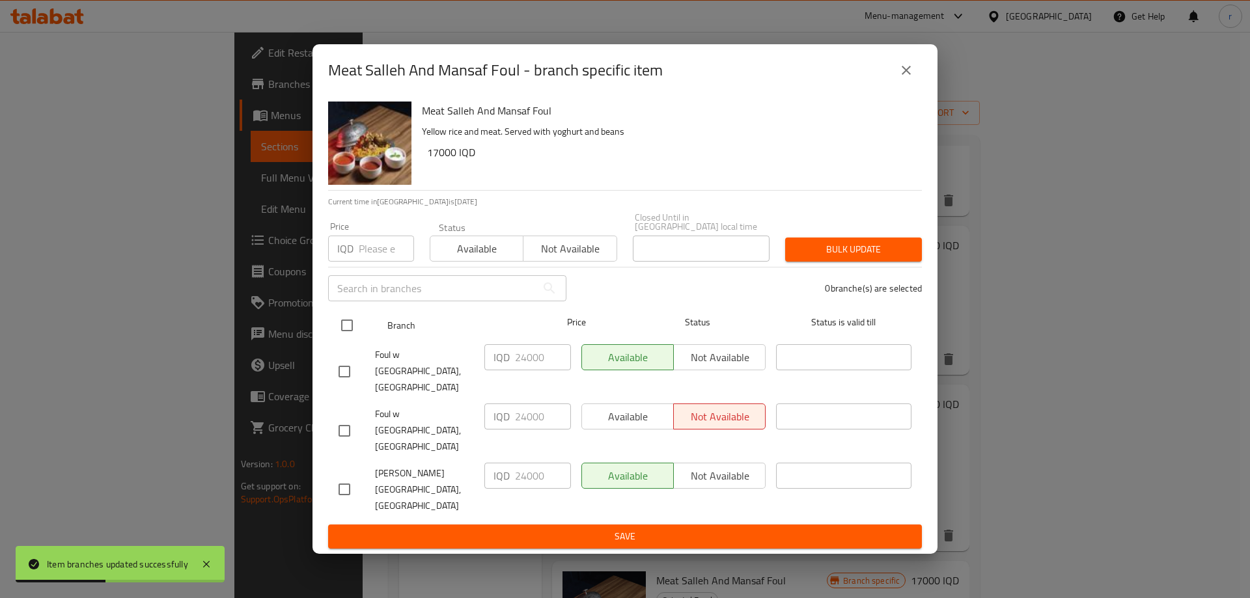
click at [347, 339] on input "checkbox" at bounding box center [346, 325] width 27 height 27
checkbox input "true"
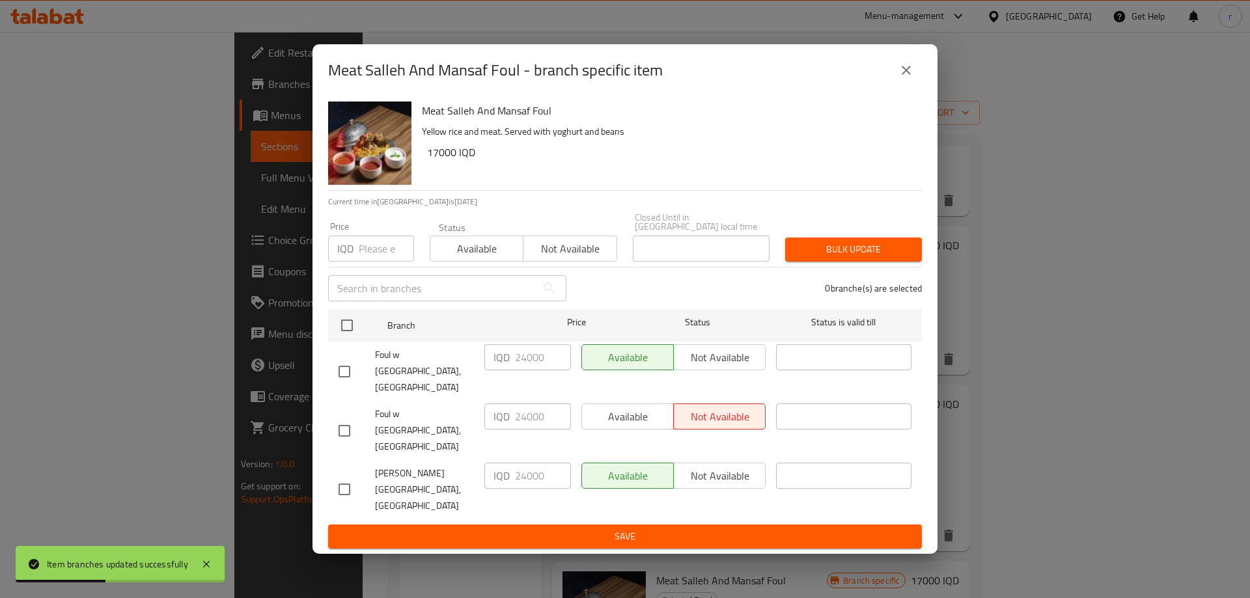
checkbox input "true"
click at [538, 370] on input "24000" at bounding box center [543, 357] width 56 height 26
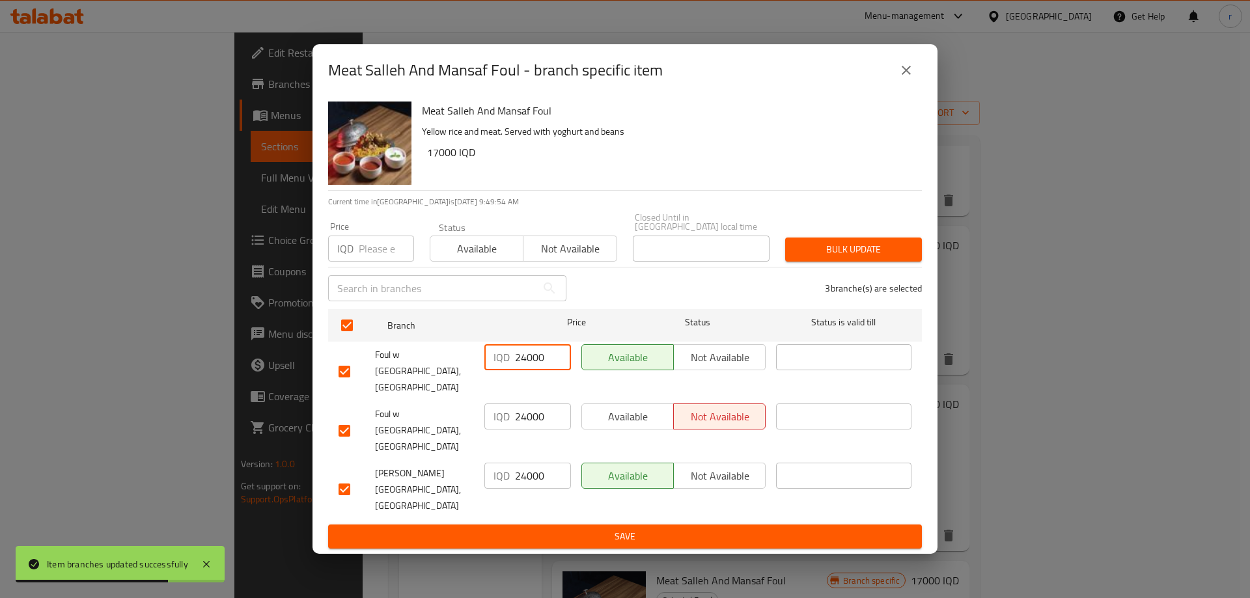
paste input "17"
type input "17000"
click at [527, 420] on input "24000" at bounding box center [543, 416] width 56 height 26
paste input "17"
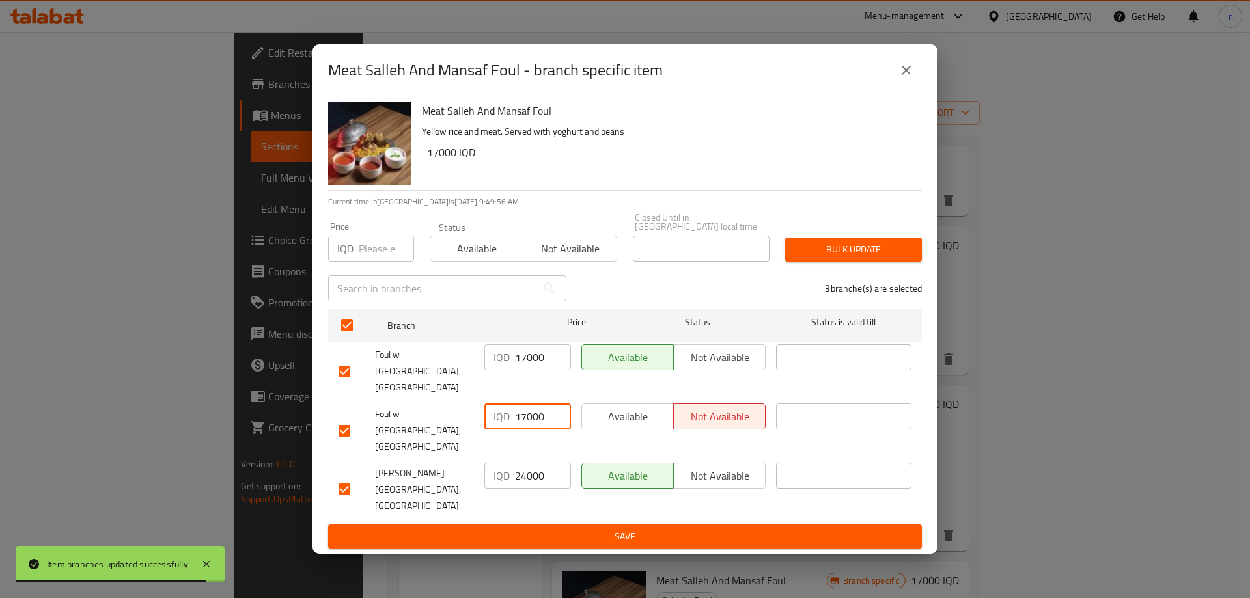
type input "17000"
click at [526, 464] on input "24000" at bounding box center [543, 476] width 56 height 26
paste input "17"
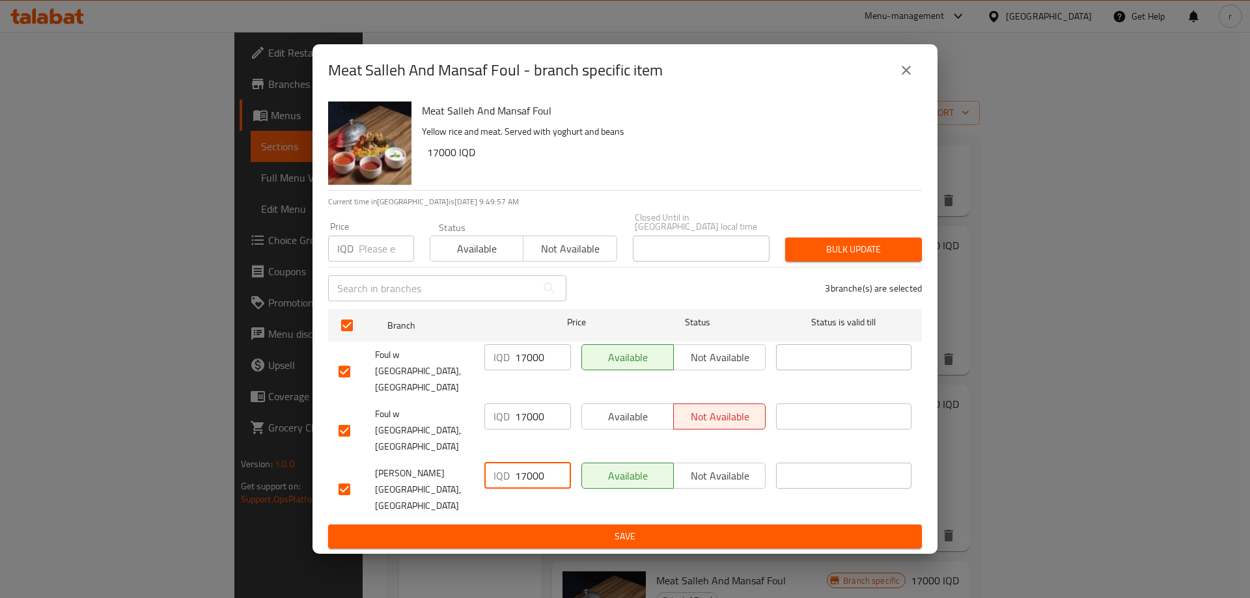
type input "17000"
click at [536, 528] on span "Save" at bounding box center [624, 536] width 573 height 16
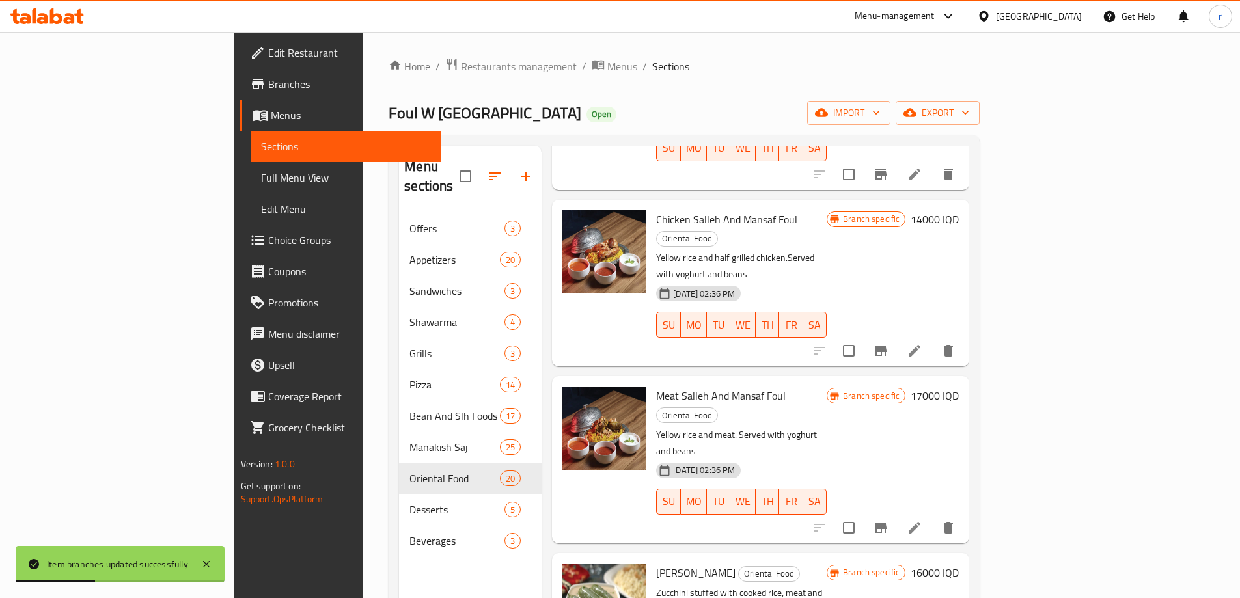
scroll to position [976, 0]
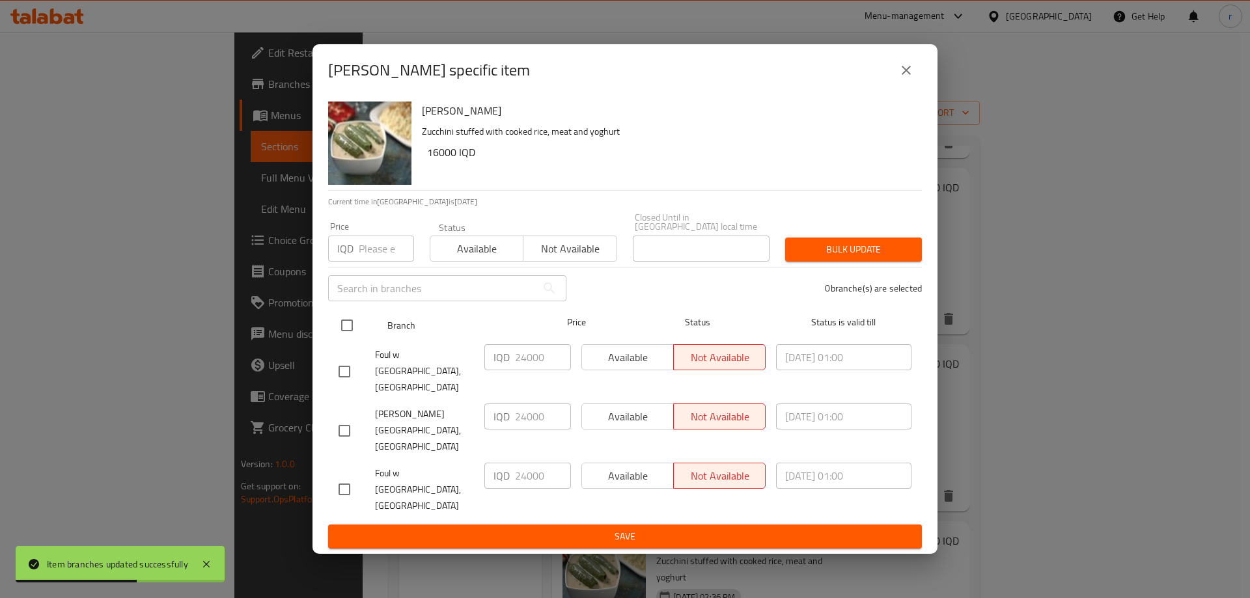
click at [341, 339] on input "checkbox" at bounding box center [346, 325] width 27 height 27
checkbox input "true"
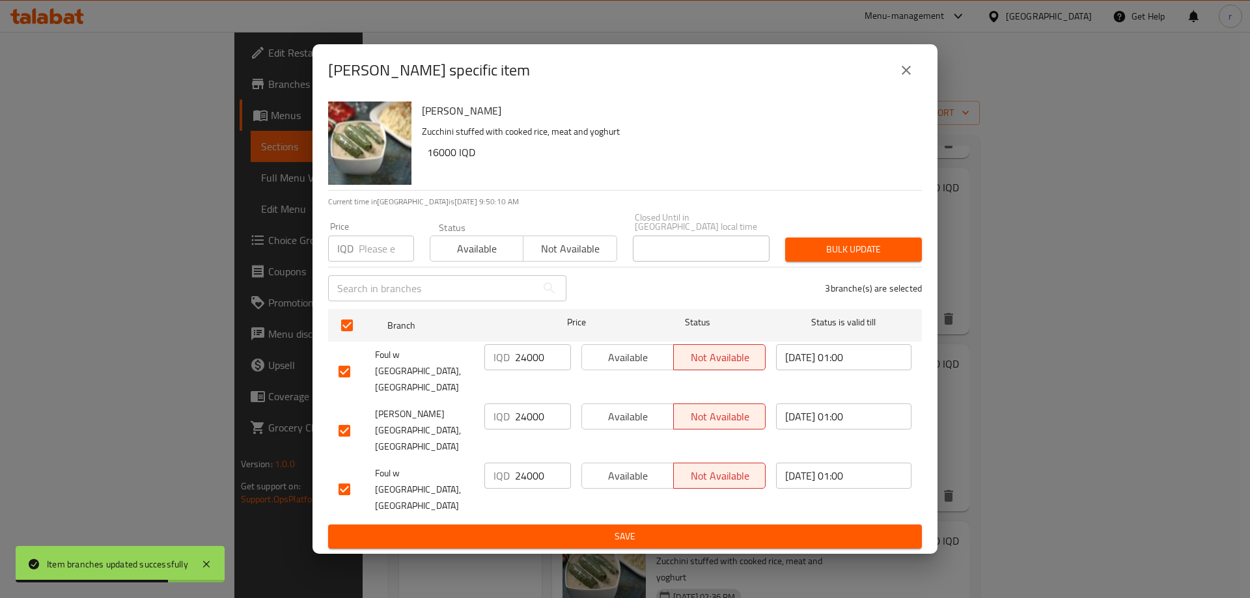
click at [446, 161] on h6 "16000 IQD" at bounding box center [669, 152] width 484 height 18
copy h6 "16000"
click at [533, 370] on input "24000" at bounding box center [543, 357] width 56 height 26
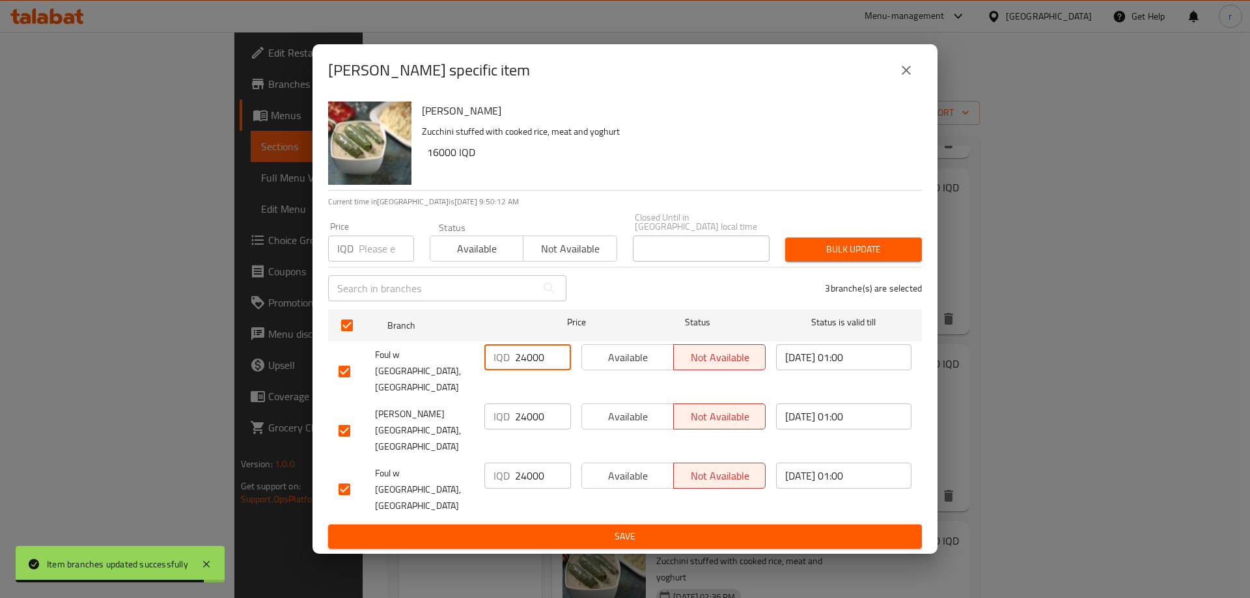
paste input "16"
type input "16000"
click at [531, 418] on input "24000" at bounding box center [543, 416] width 56 height 26
paste input "16"
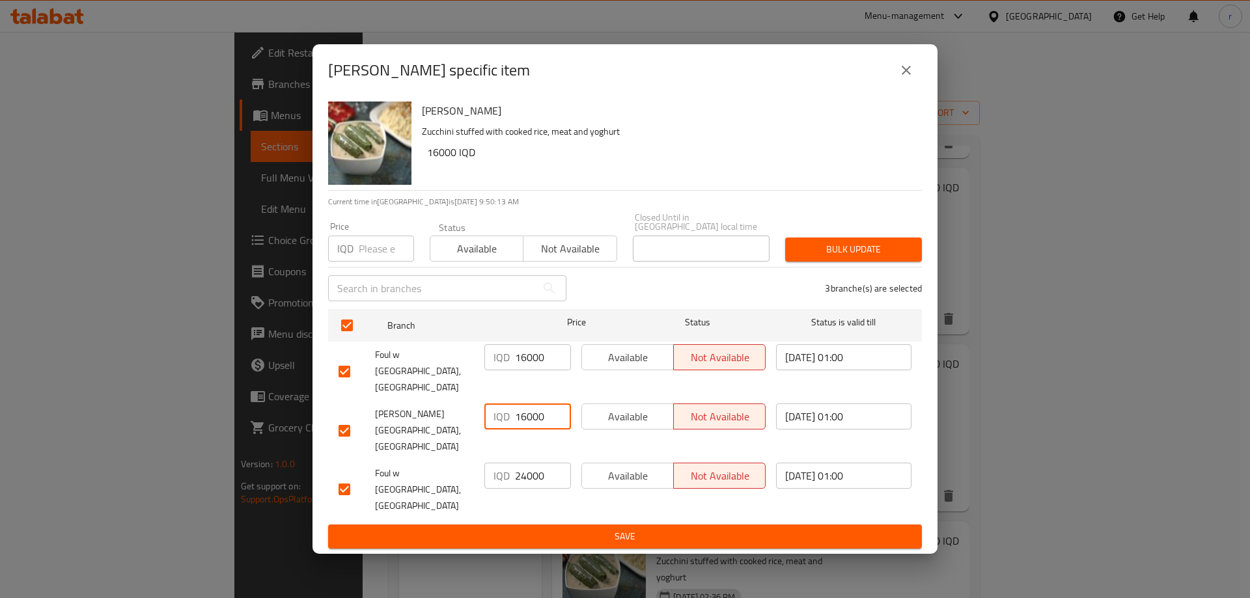
type input "16000"
click at [527, 463] on input "24000" at bounding box center [543, 476] width 56 height 26
paste input "16"
type input "16000"
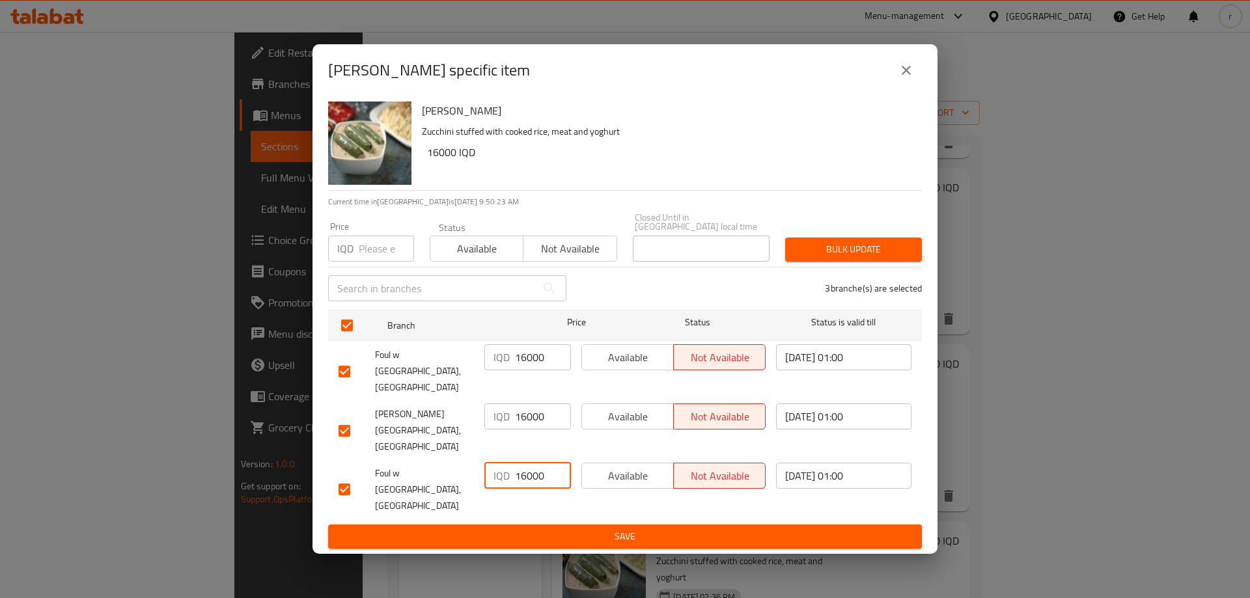
click at [525, 528] on span "Save" at bounding box center [624, 536] width 573 height 16
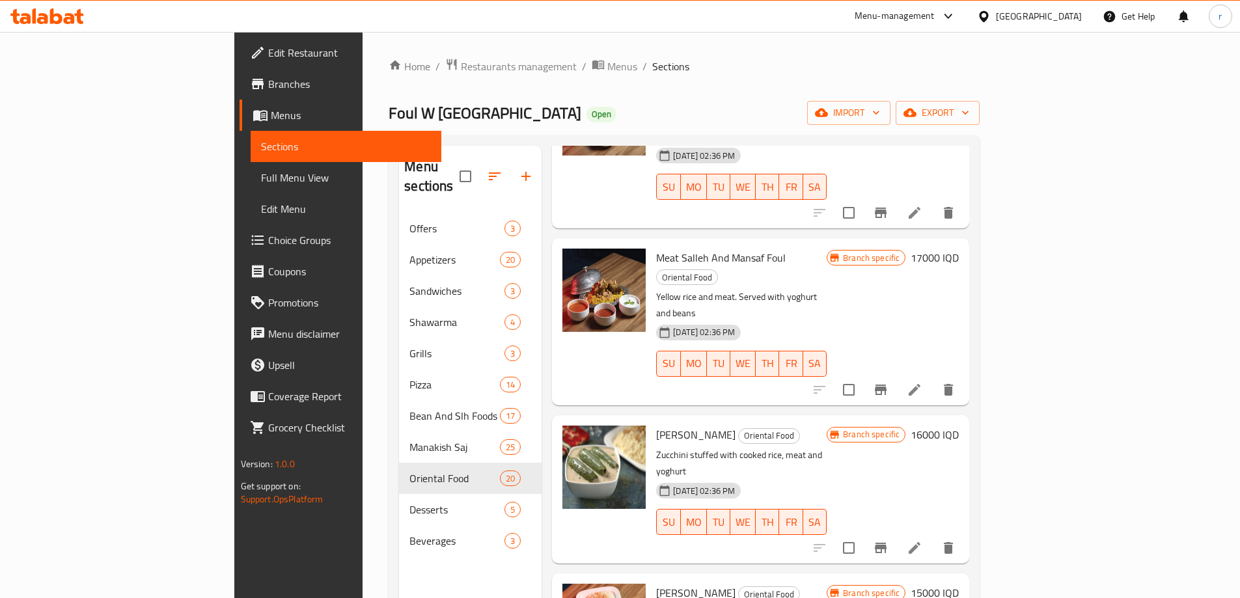
scroll to position [1085, 0]
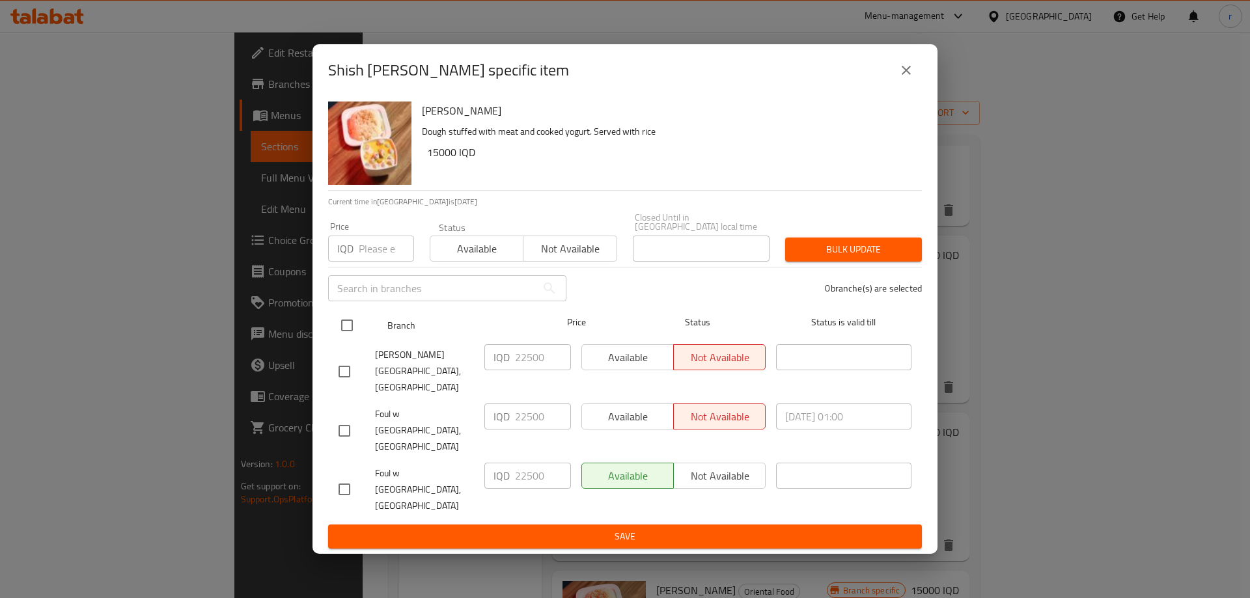
click at [346, 339] on input "checkbox" at bounding box center [346, 325] width 27 height 27
checkbox input "true"
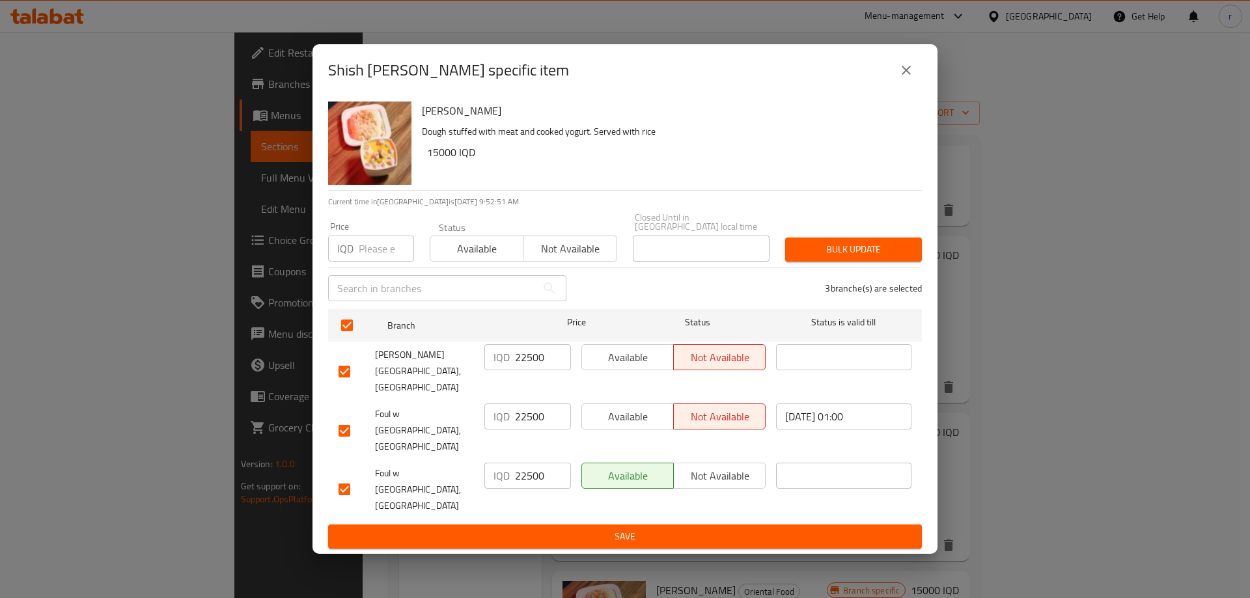
click at [536, 370] on input "22500" at bounding box center [543, 357] width 56 height 26
click at [535, 370] on input "22500" at bounding box center [543, 357] width 56 height 26
paste input "150"
type input "15000"
click at [525, 423] on input "22500" at bounding box center [543, 416] width 56 height 26
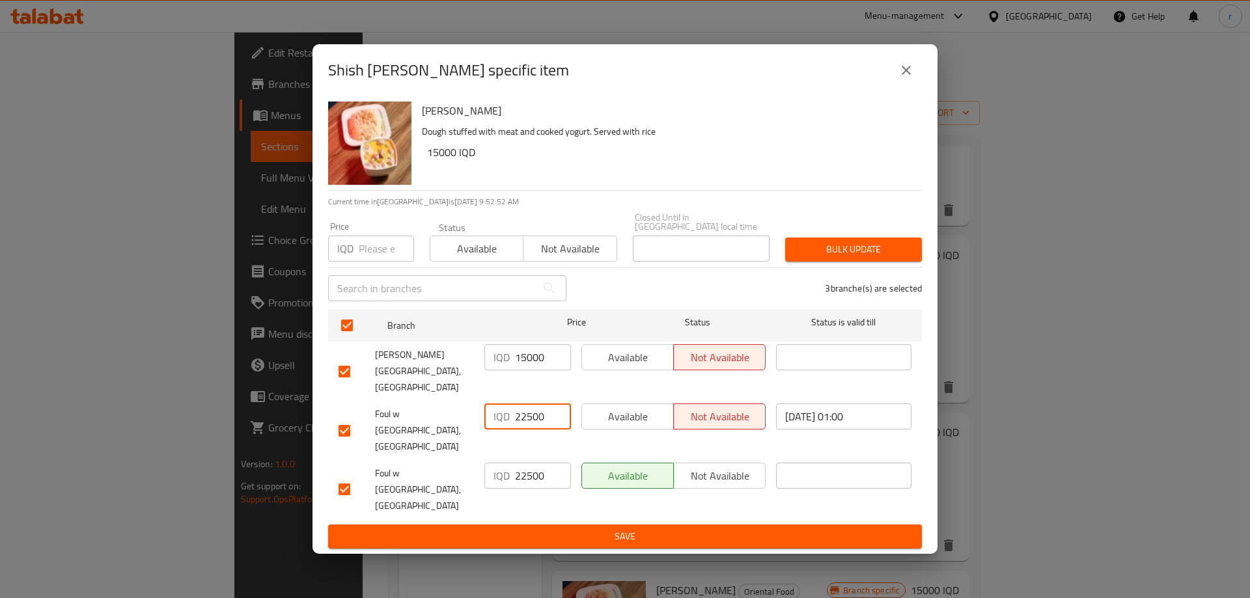
click at [525, 423] on input "22500" at bounding box center [543, 416] width 56 height 26
paste input "150"
type input "15000"
click at [531, 463] on input "22500" at bounding box center [543, 476] width 56 height 26
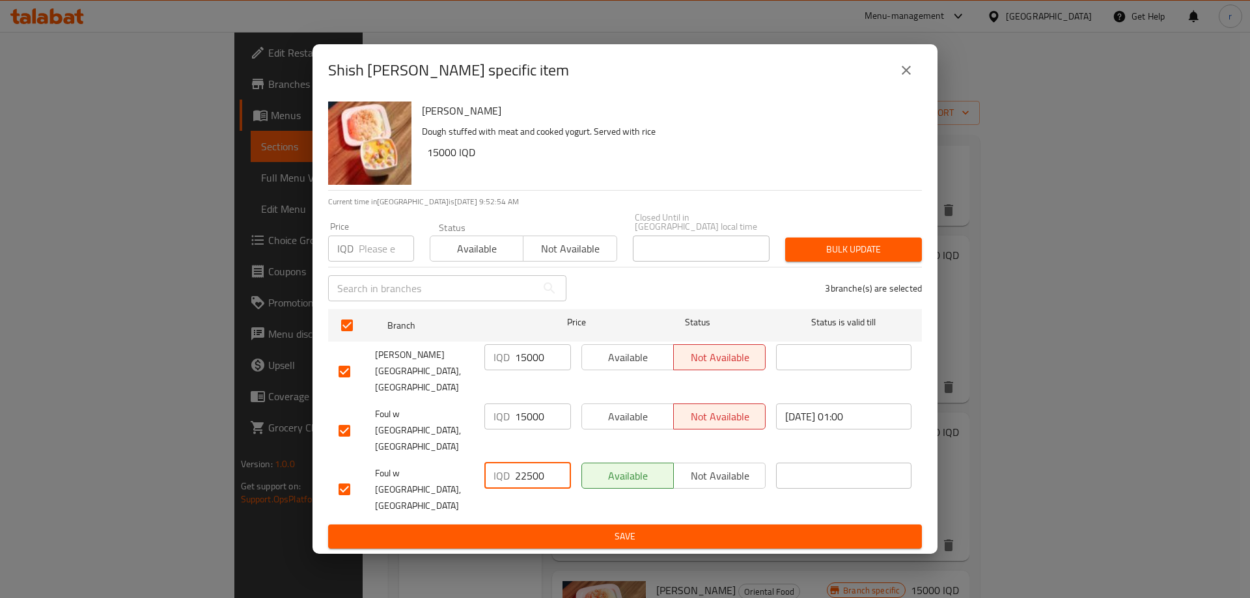
paste input "150"
type input "15000"
click at [541, 528] on span "Save" at bounding box center [624, 536] width 573 height 16
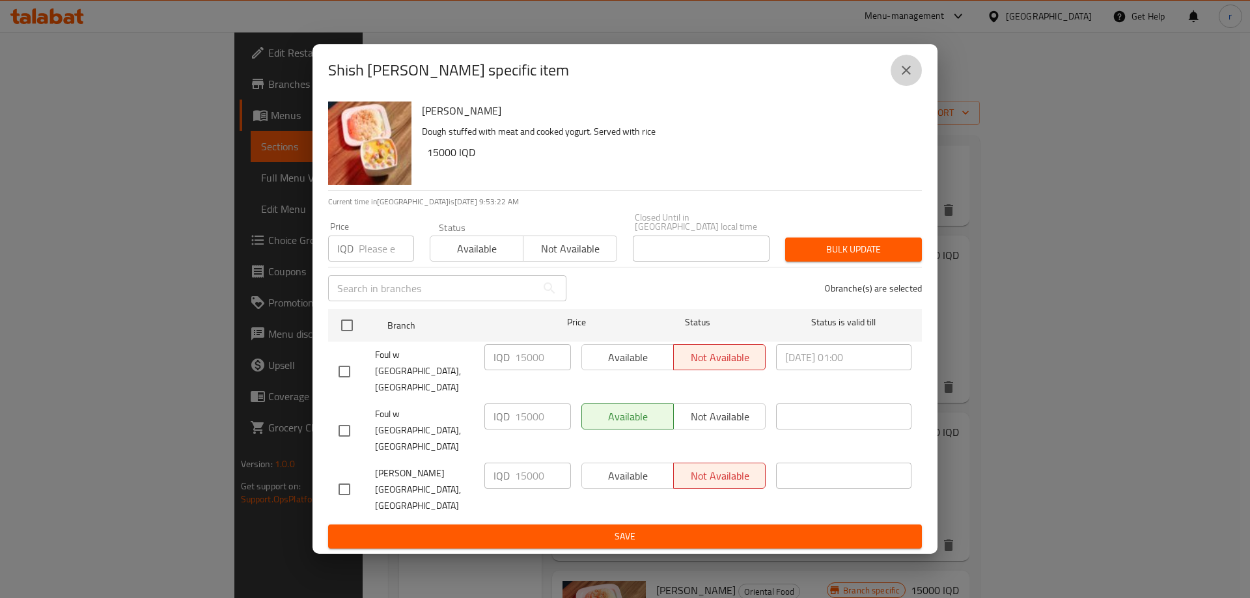
click at [904, 78] on icon "close" at bounding box center [906, 70] width 16 height 16
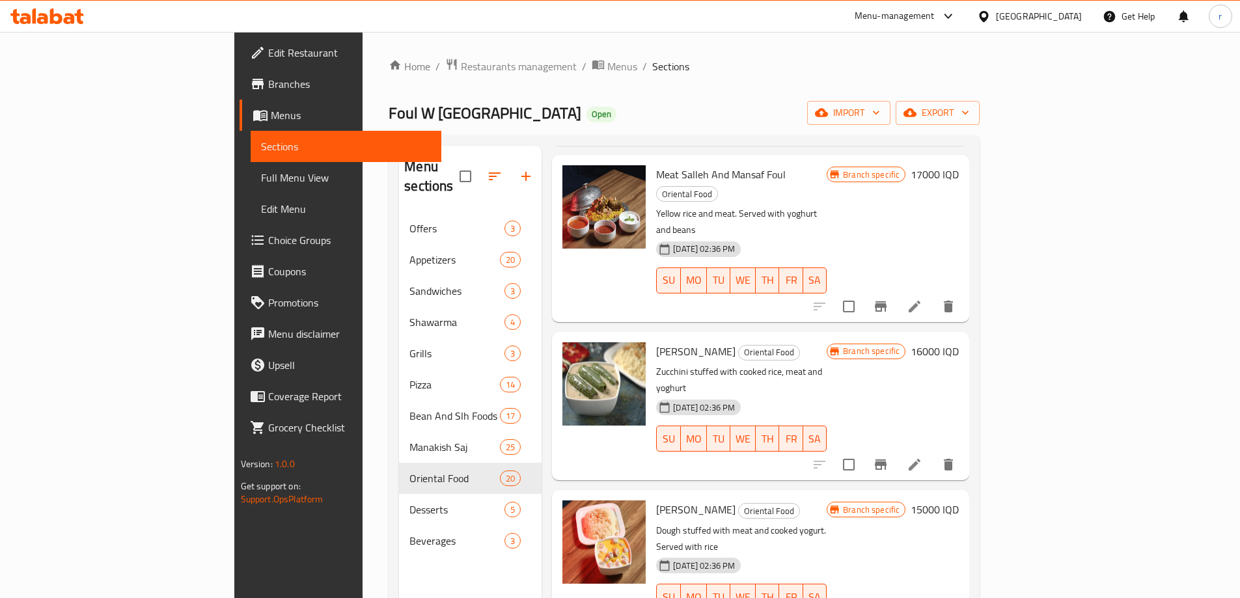
scroll to position [1193, 0]
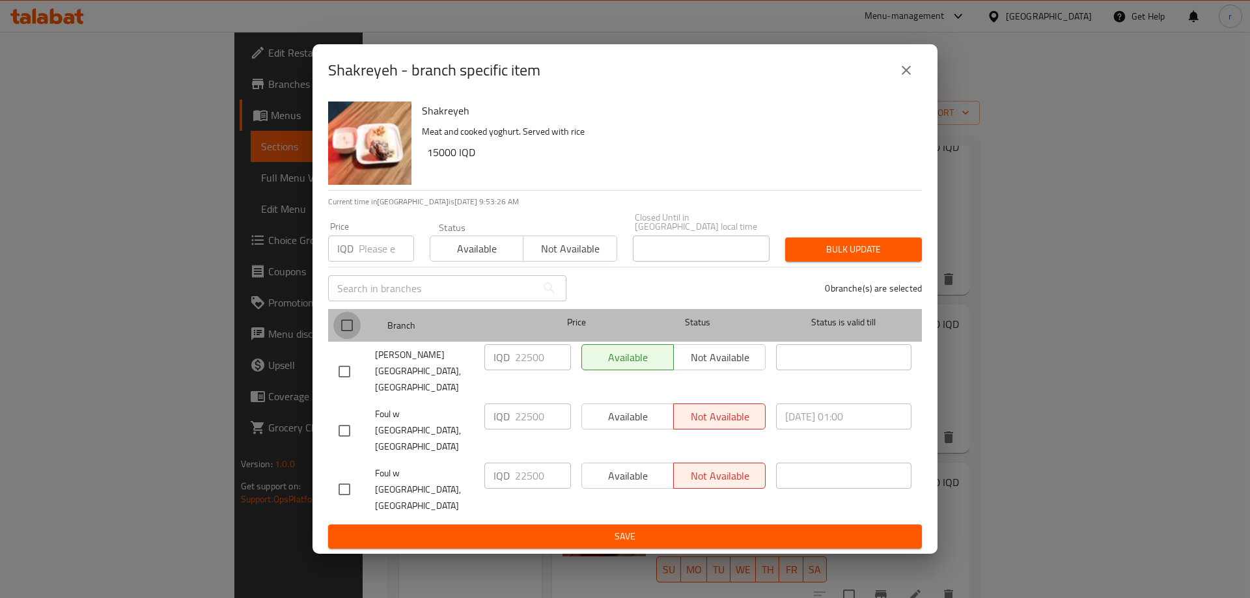
click at [351, 339] on input "checkbox" at bounding box center [346, 325] width 27 height 27
checkbox input "true"
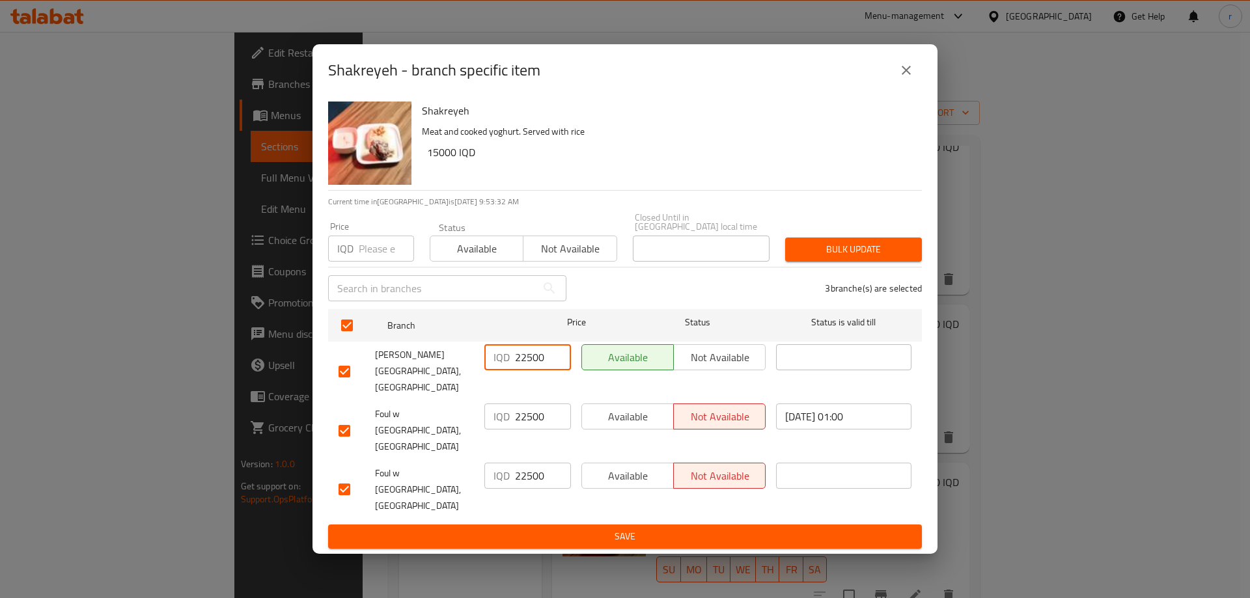
click at [526, 370] on input "22500" at bounding box center [543, 357] width 56 height 26
paste input "150"
type input "15000"
click at [527, 407] on input "22500" at bounding box center [543, 416] width 56 height 26
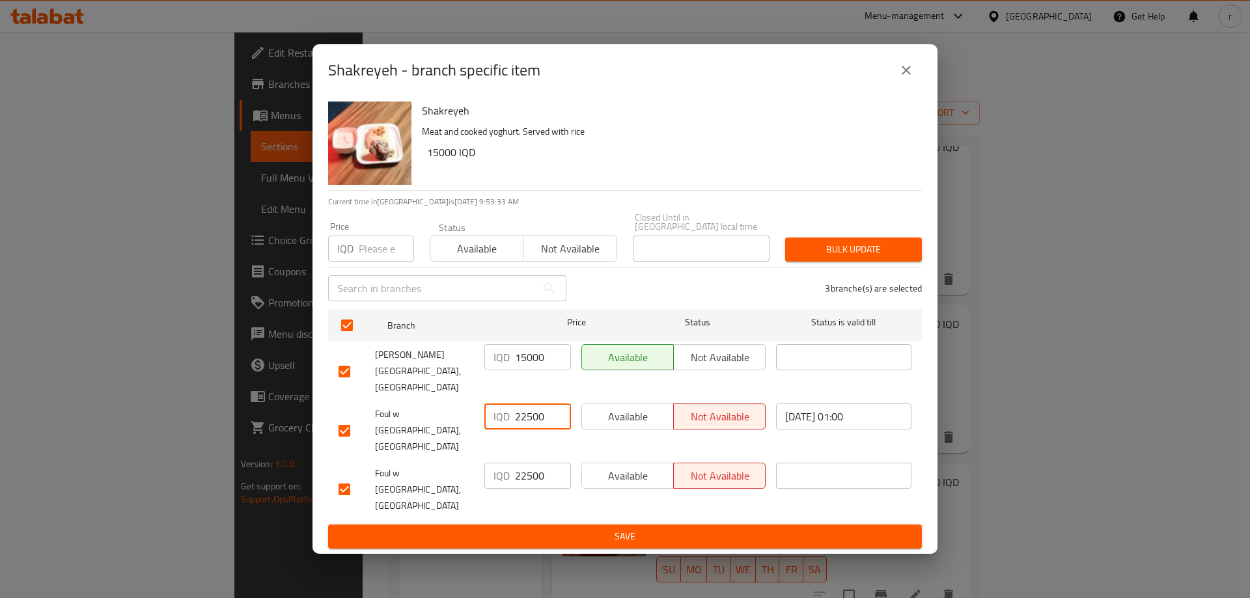
click at [527, 407] on input "22500" at bounding box center [543, 416] width 56 height 26
paste input "150"
type input "15000"
click at [523, 463] on input "22500" at bounding box center [543, 476] width 56 height 26
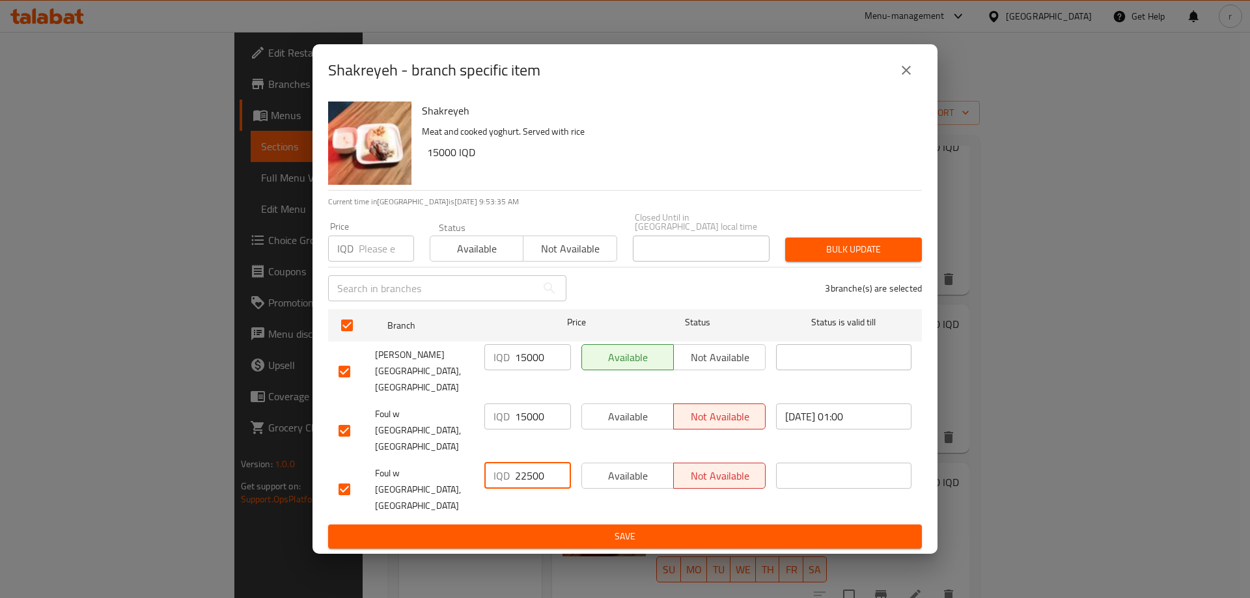
paste input "150"
type input "15000"
click at [539, 528] on span "Save" at bounding box center [624, 536] width 573 height 16
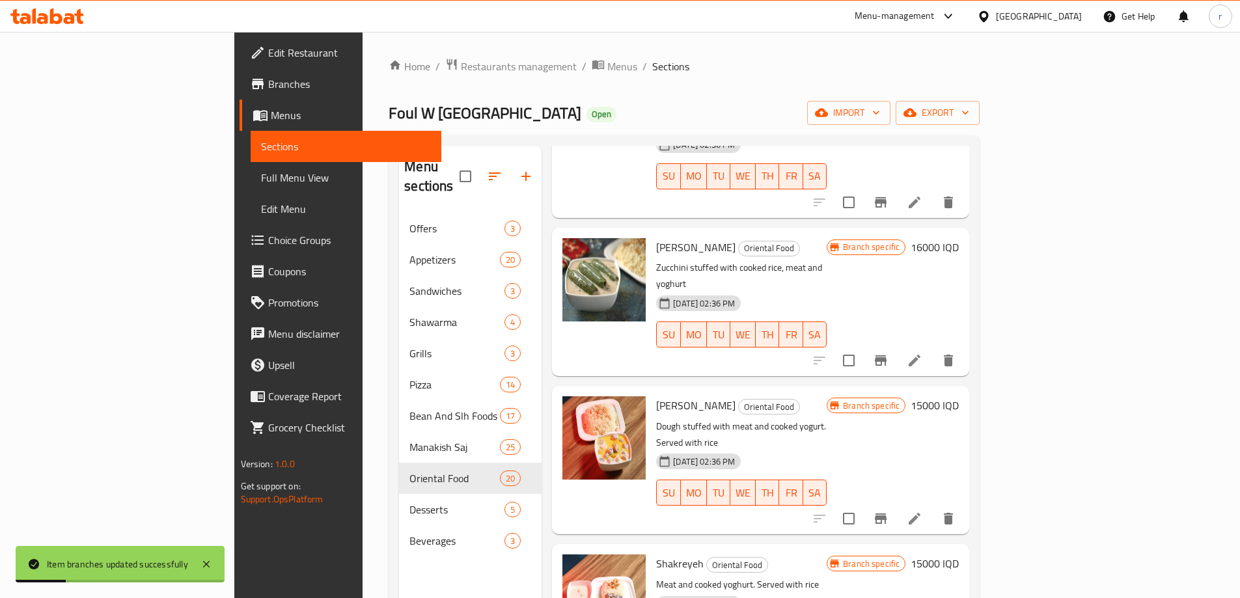
scroll to position [1302, 0]
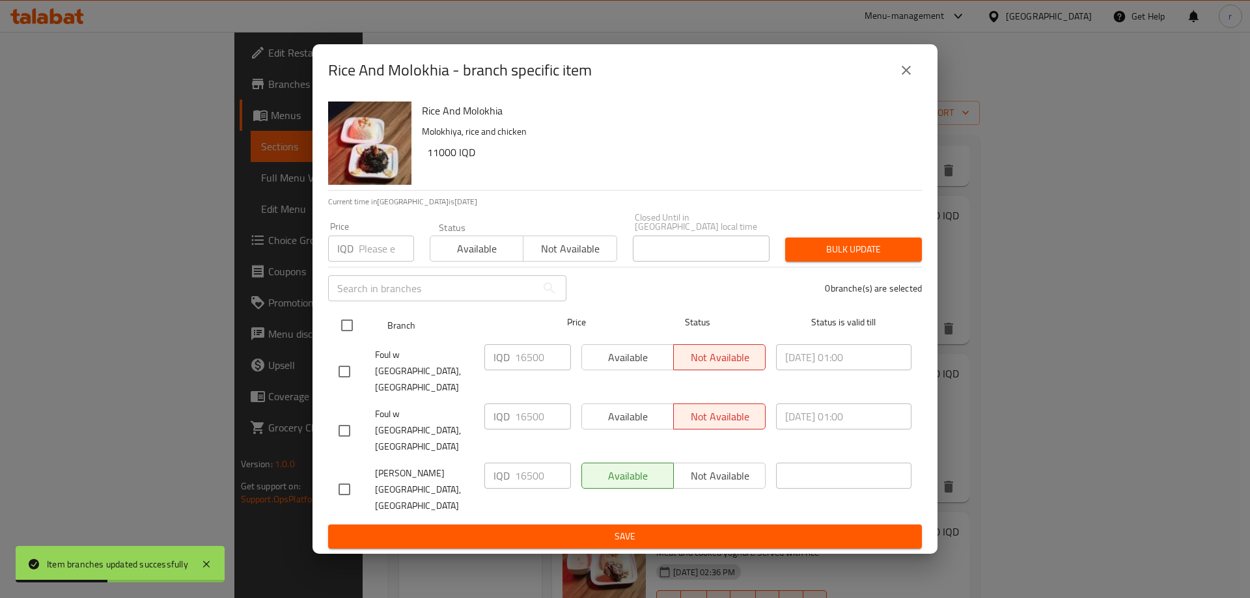
click at [344, 339] on input "checkbox" at bounding box center [346, 325] width 27 height 27
checkbox input "true"
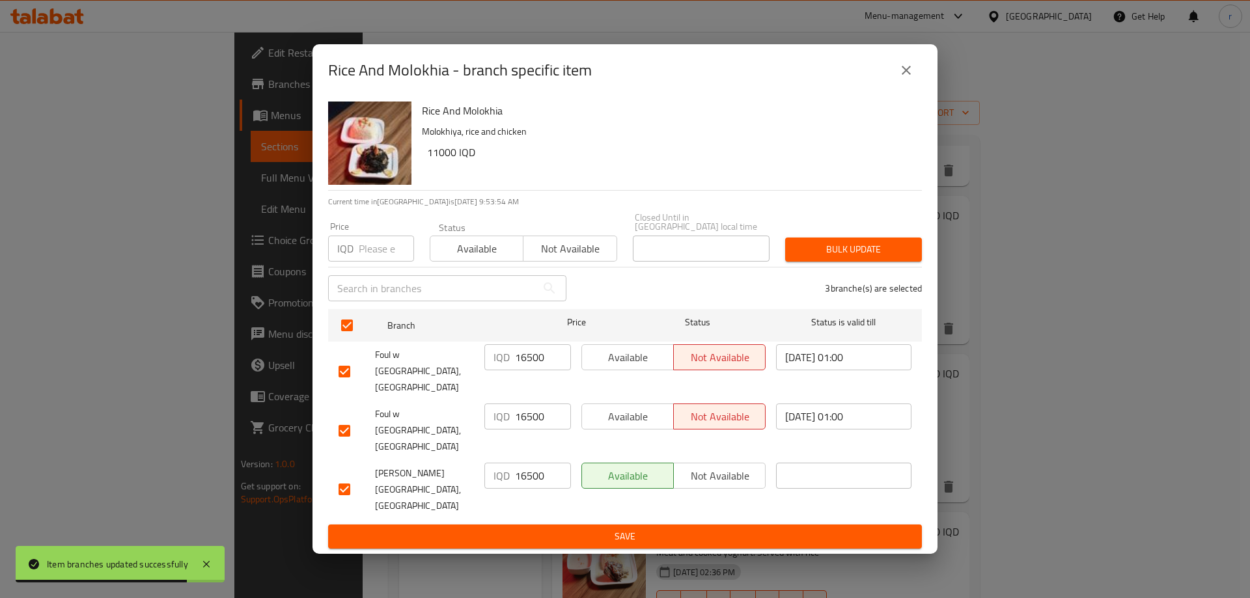
click at [523, 370] on input "16500" at bounding box center [543, 357] width 56 height 26
paste input "10"
type input "11000"
click at [524, 424] on input "16500" at bounding box center [543, 416] width 56 height 26
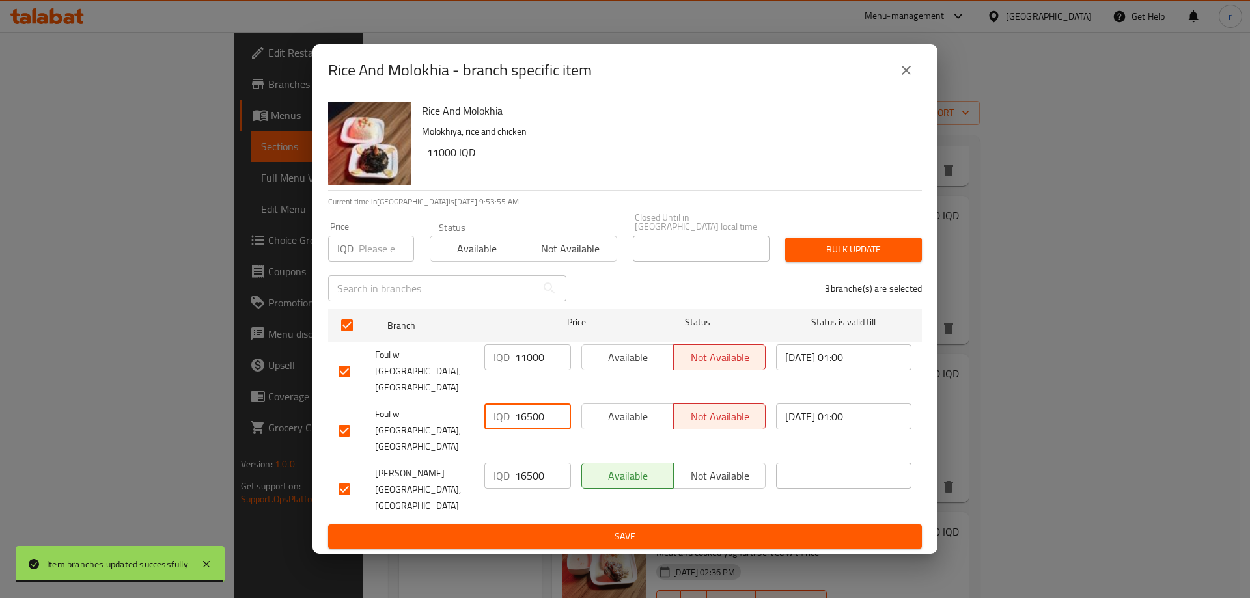
click at [524, 424] on input "16500" at bounding box center [543, 416] width 56 height 26
paste input "10"
type input "11000"
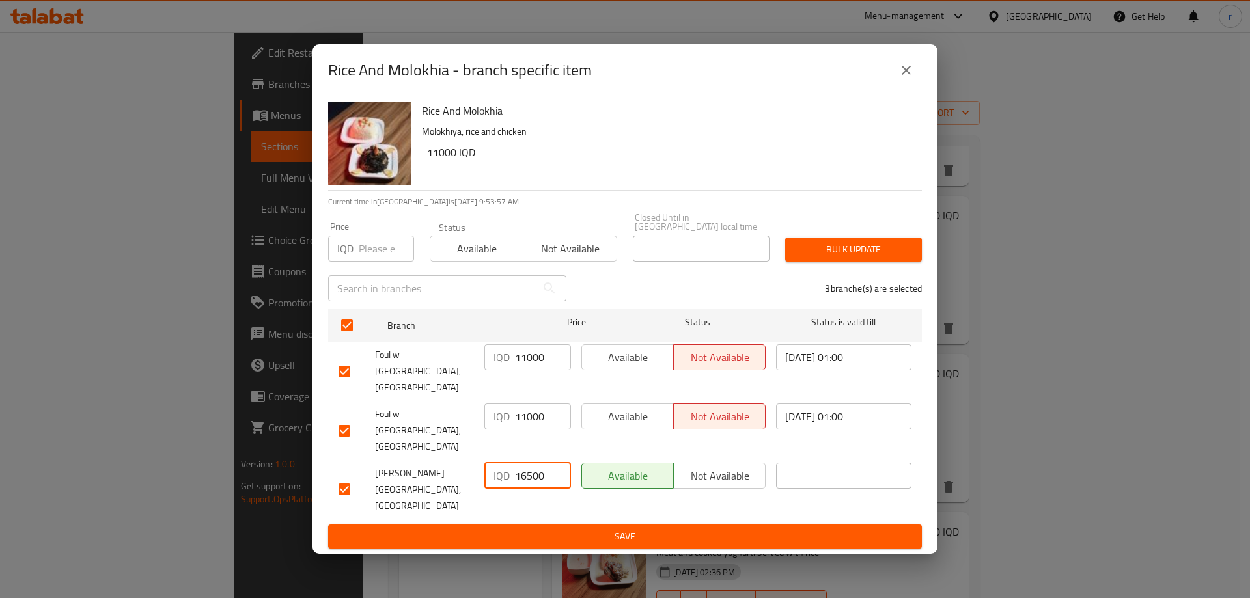
click at [524, 469] on input "16500" at bounding box center [543, 476] width 56 height 26
paste input "10"
type input "11000"
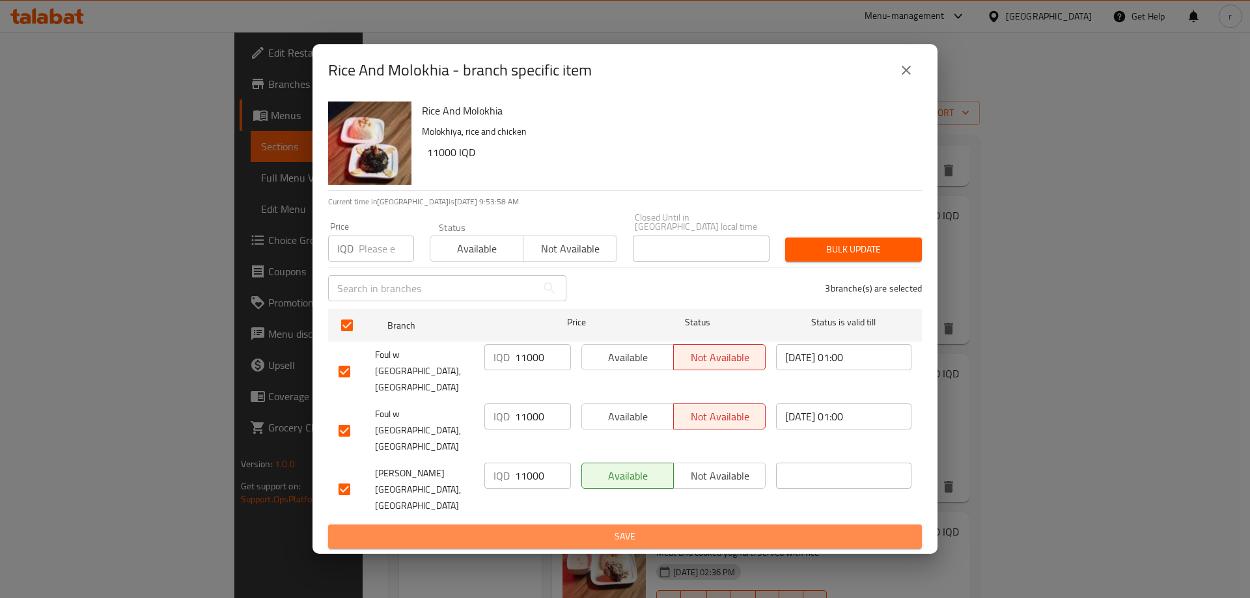
click at [545, 528] on span "Save" at bounding box center [624, 536] width 573 height 16
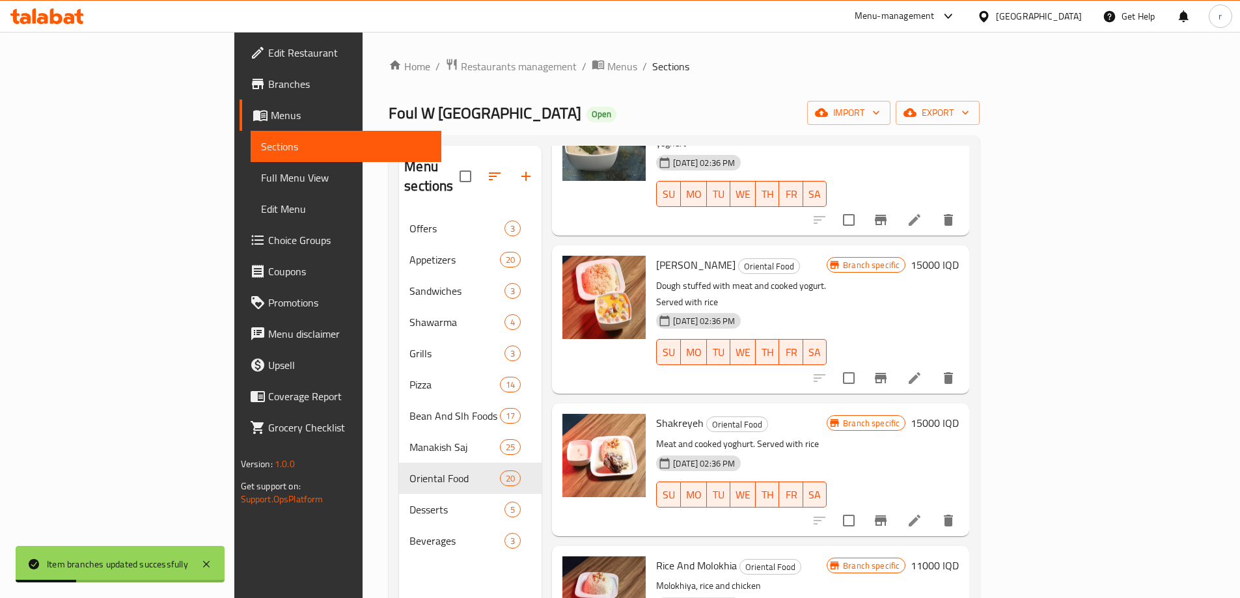
scroll to position [1518, 0]
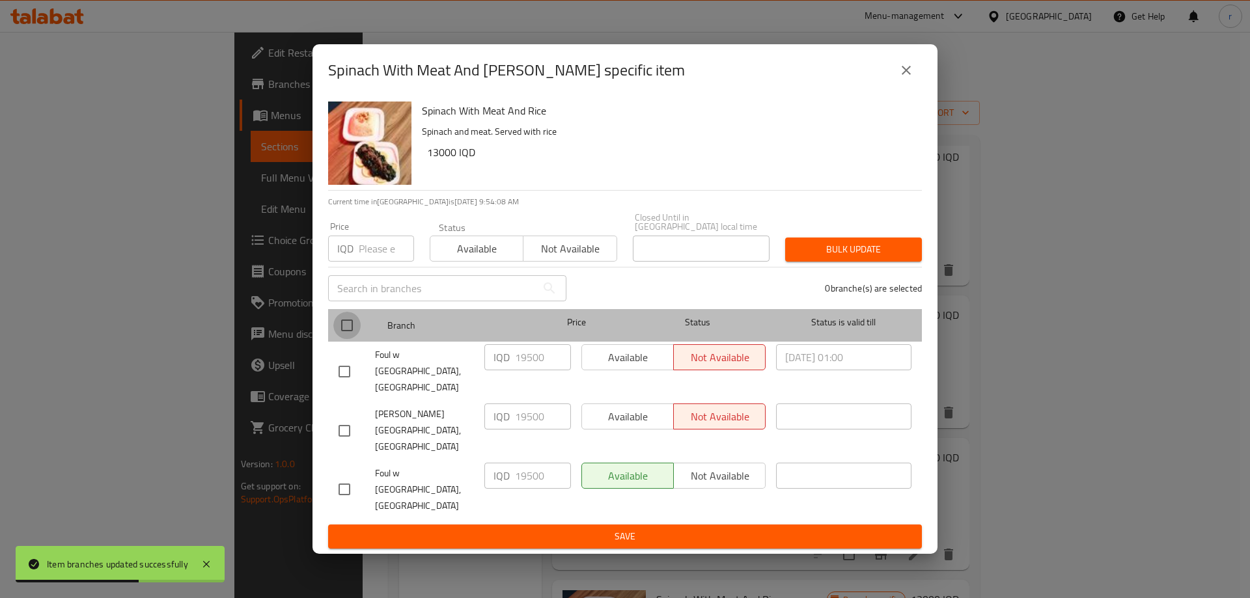
click at [351, 339] on input "checkbox" at bounding box center [346, 325] width 27 height 27
checkbox input "true"
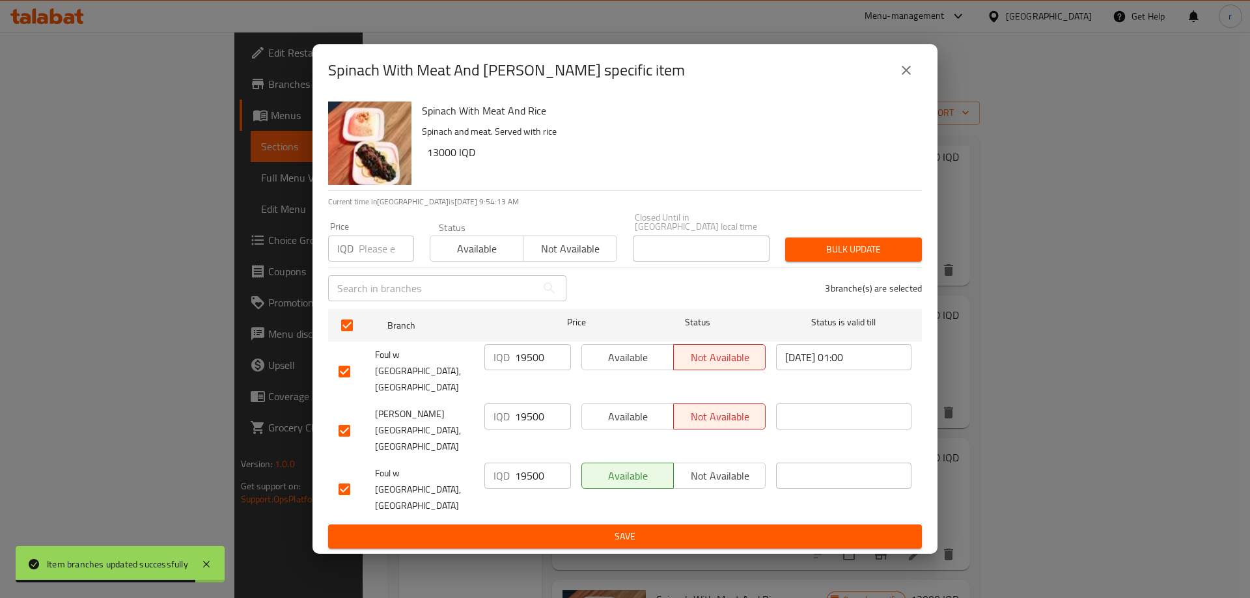
click at [523, 370] on input "19500" at bounding box center [543, 357] width 56 height 26
paste input "30"
type input "13000"
click at [530, 430] on input "19500" at bounding box center [543, 416] width 56 height 26
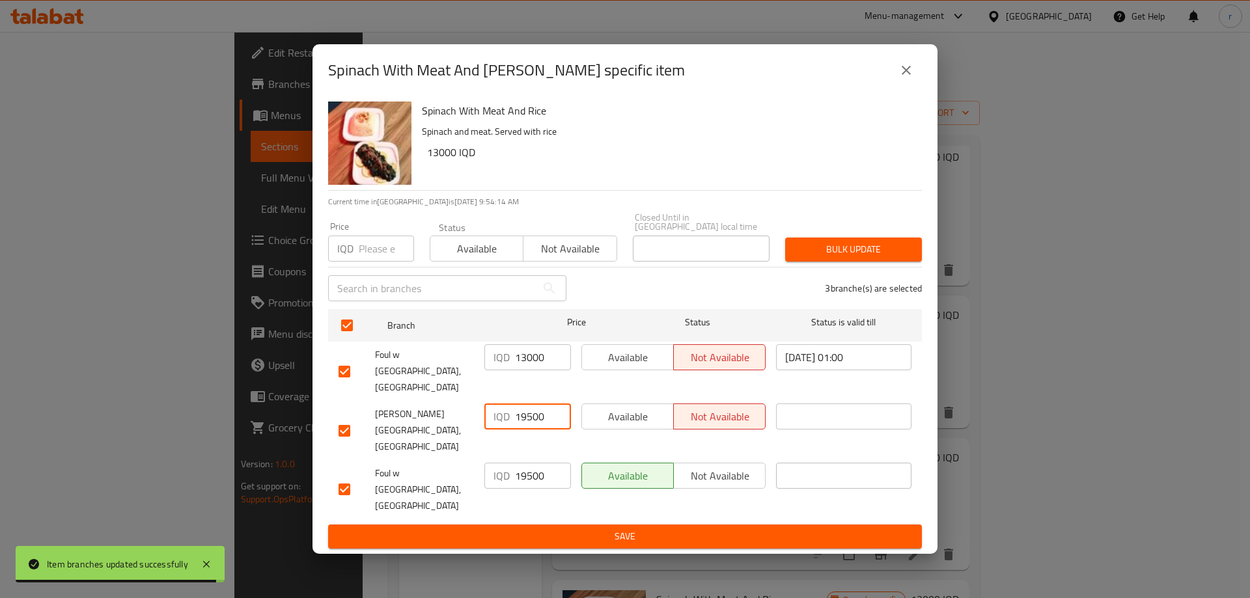
click at [530, 430] on input "19500" at bounding box center [543, 416] width 56 height 26
paste input "30"
type input "13000"
click at [531, 463] on input "19500" at bounding box center [543, 476] width 56 height 26
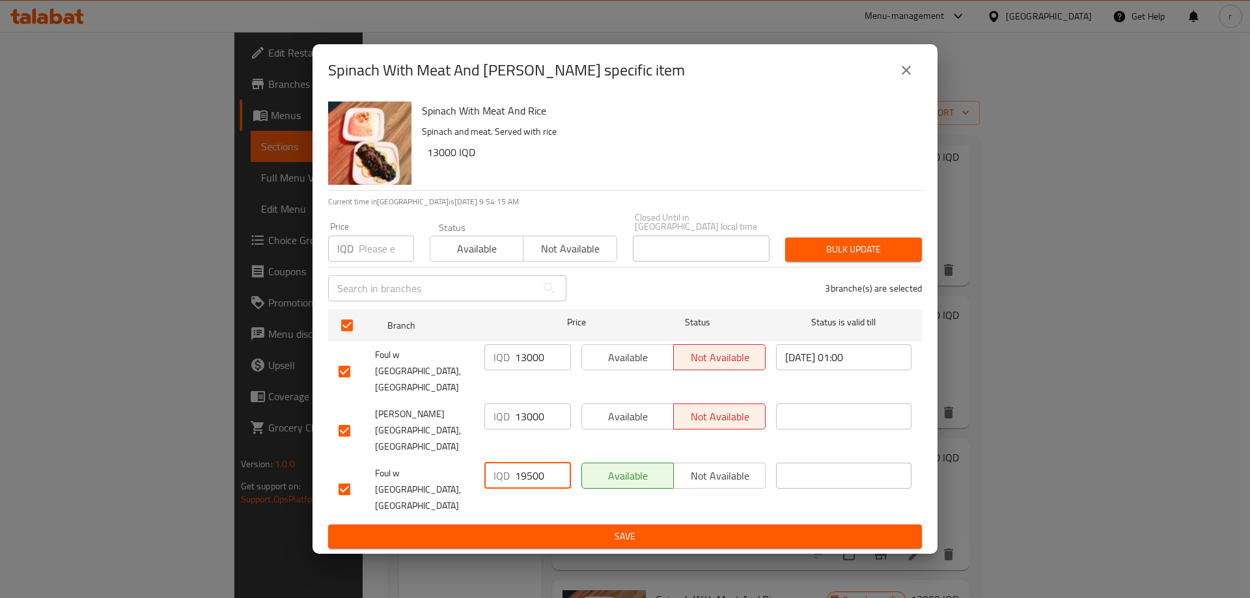
click at [531, 463] on input "19500" at bounding box center [543, 476] width 56 height 26
paste input "30"
type input "13000"
click at [562, 525] on button "Save" at bounding box center [625, 537] width 594 height 24
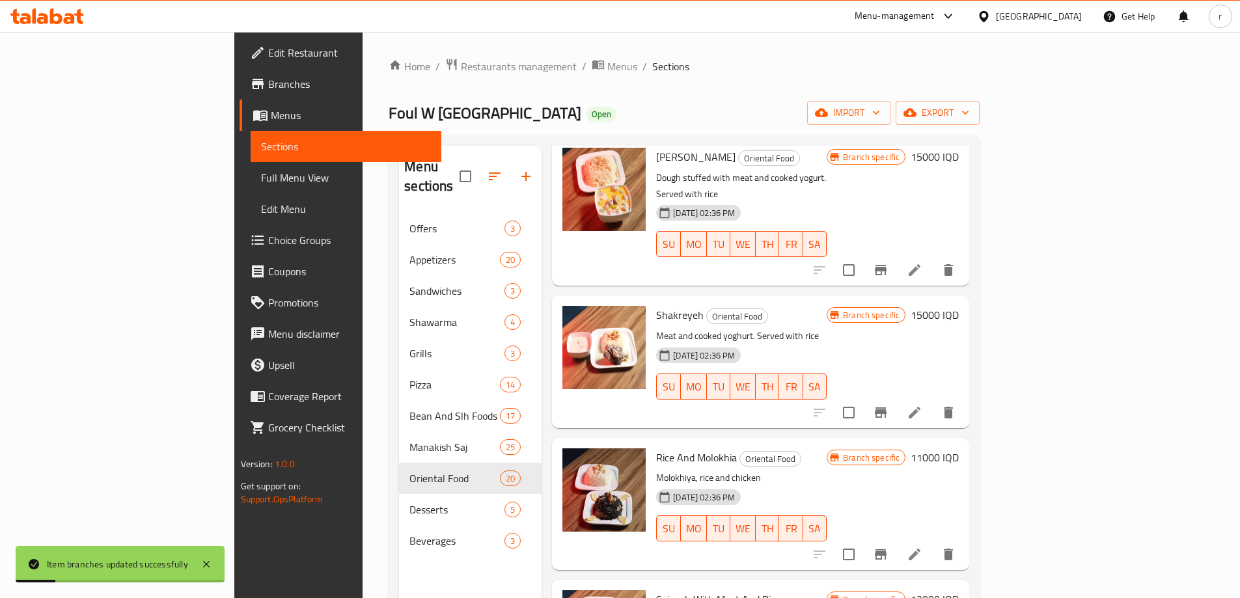
scroll to position [1627, 0]
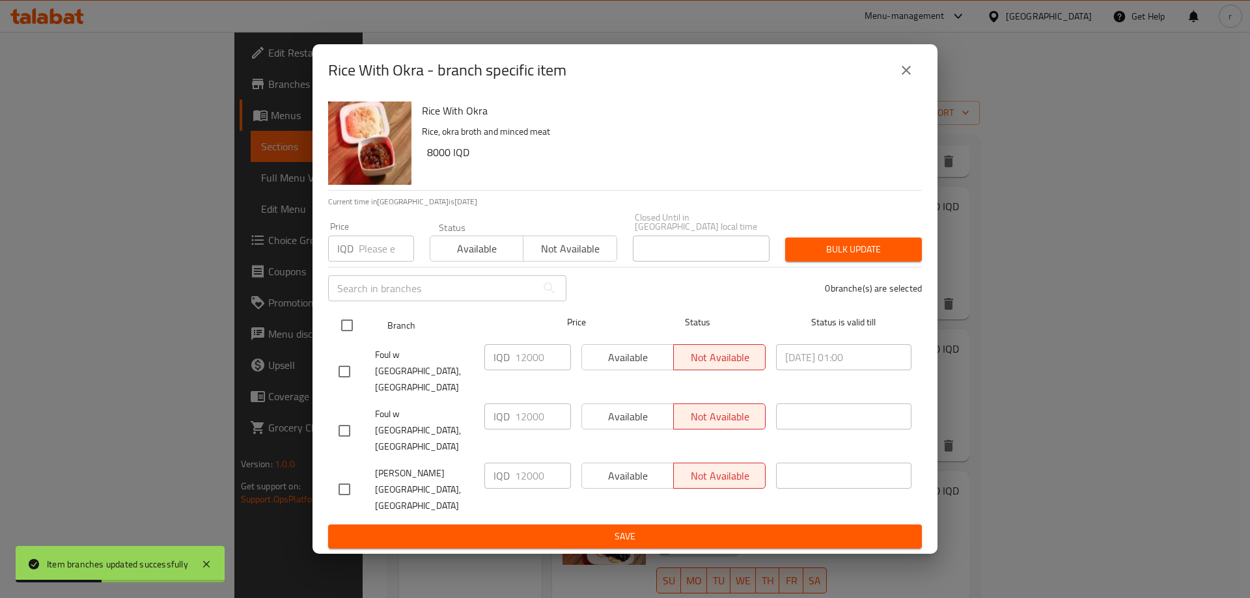
click at [357, 339] on input "checkbox" at bounding box center [346, 325] width 27 height 27
checkbox input "true"
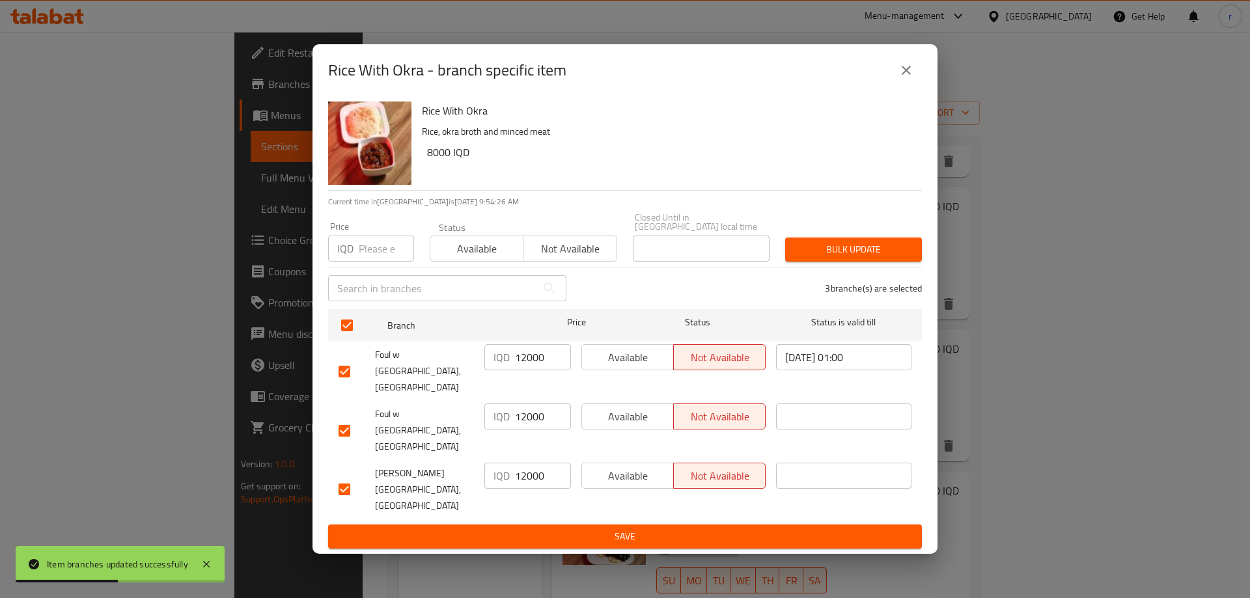
click at [534, 370] on input "12000" at bounding box center [543, 357] width 56 height 26
paste input "8"
type input "8000"
click at [527, 427] on input "12000" at bounding box center [543, 416] width 56 height 26
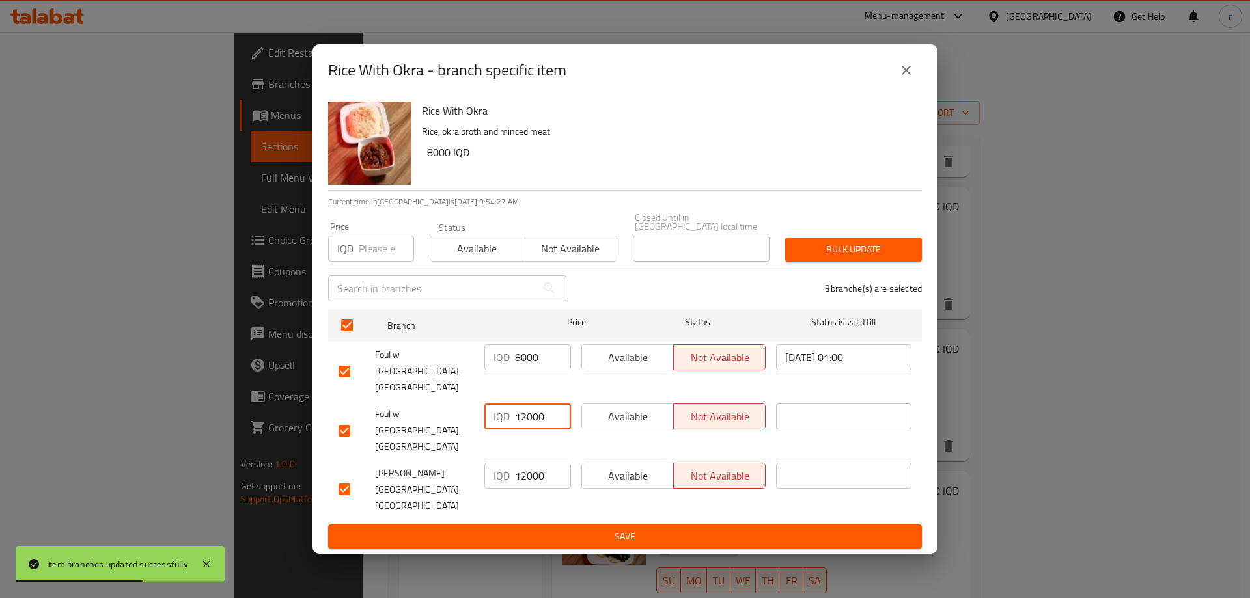
click at [527, 427] on input "12000" at bounding box center [543, 416] width 56 height 26
paste input "8"
type input "8000"
click at [525, 463] on input "12000" at bounding box center [543, 476] width 56 height 26
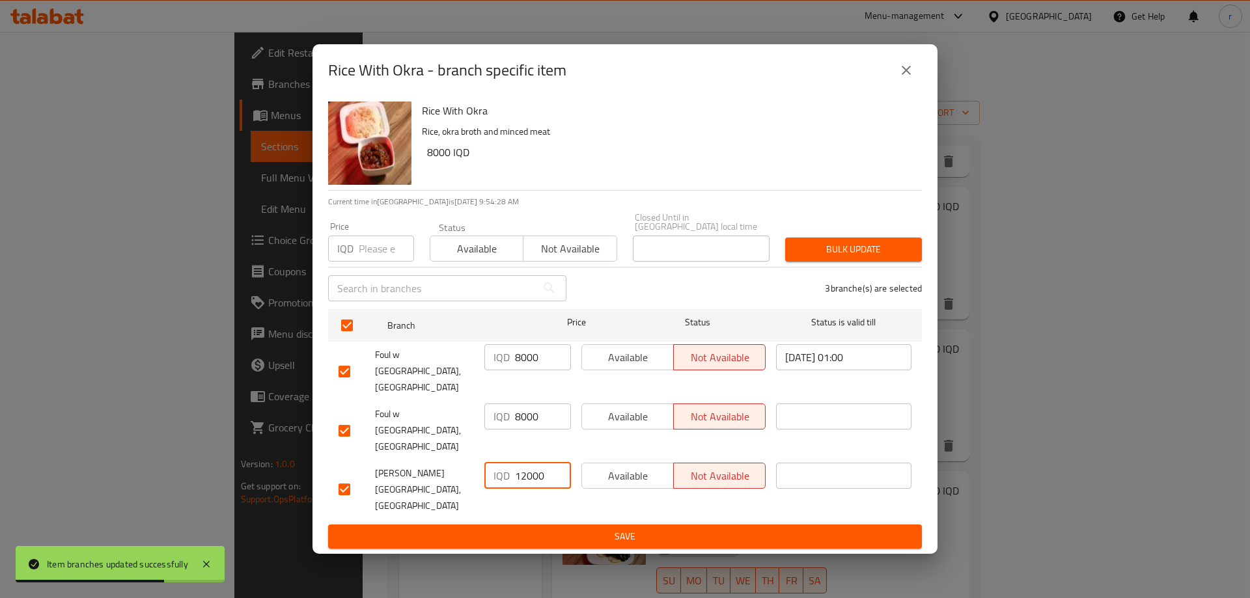
paste input "8"
type input "8000"
click at [523, 528] on span "Save" at bounding box center [624, 536] width 573 height 16
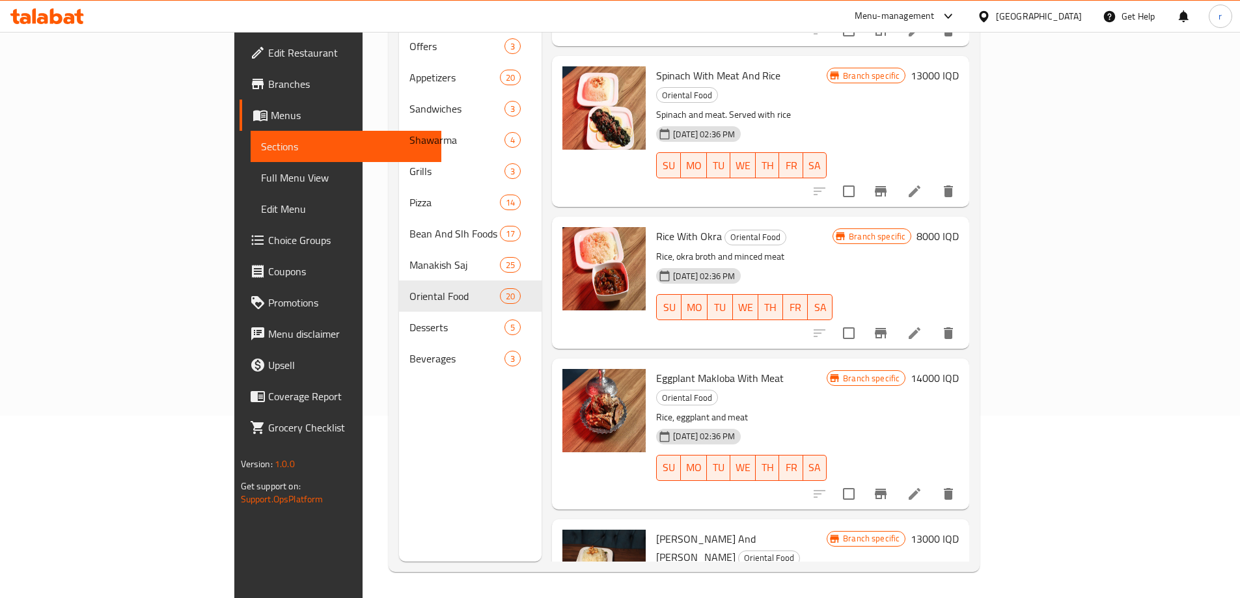
scroll to position [1844, 0]
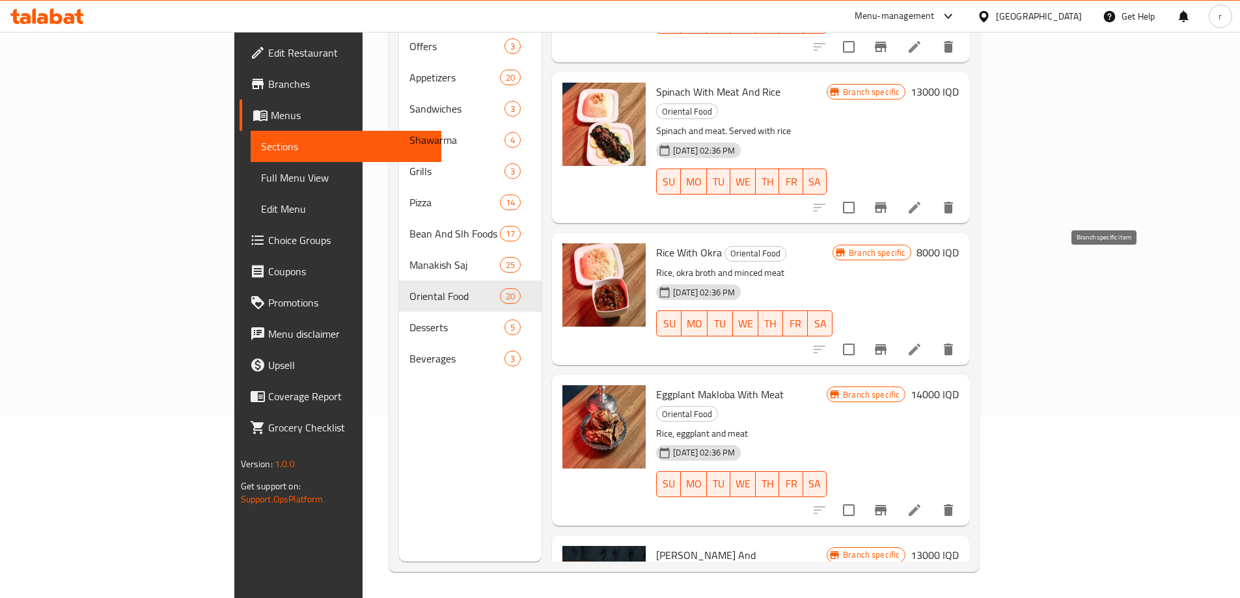
click at [886, 505] on icon "Branch-specific-item" at bounding box center [881, 510] width 12 height 10
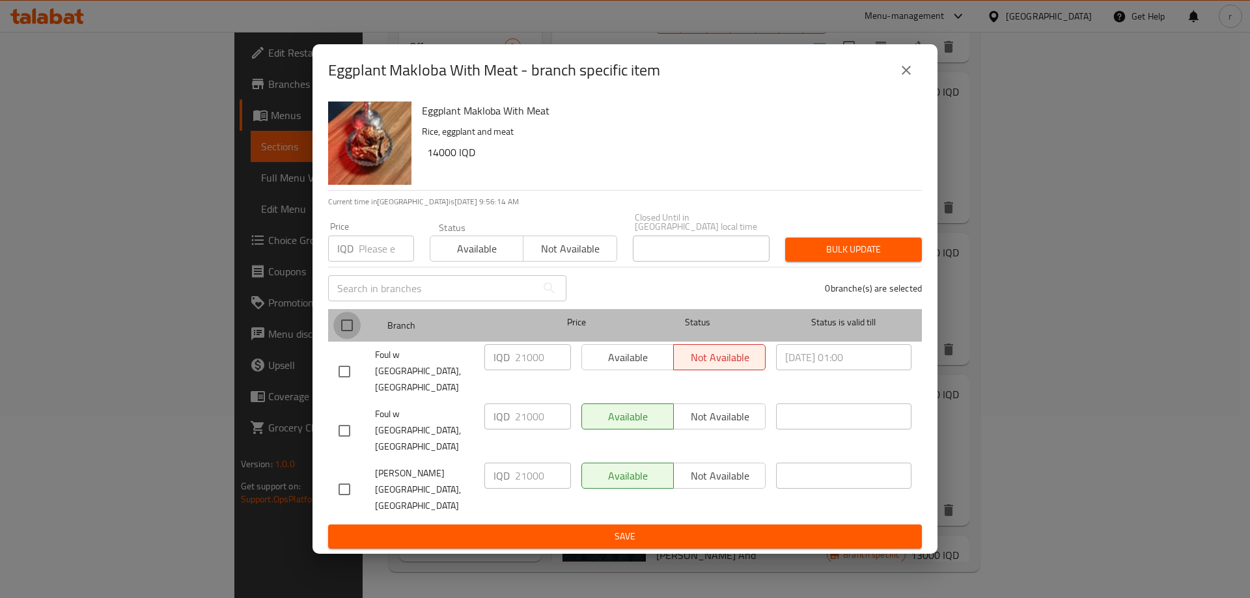
click at [353, 339] on input "checkbox" at bounding box center [346, 325] width 27 height 27
checkbox input "true"
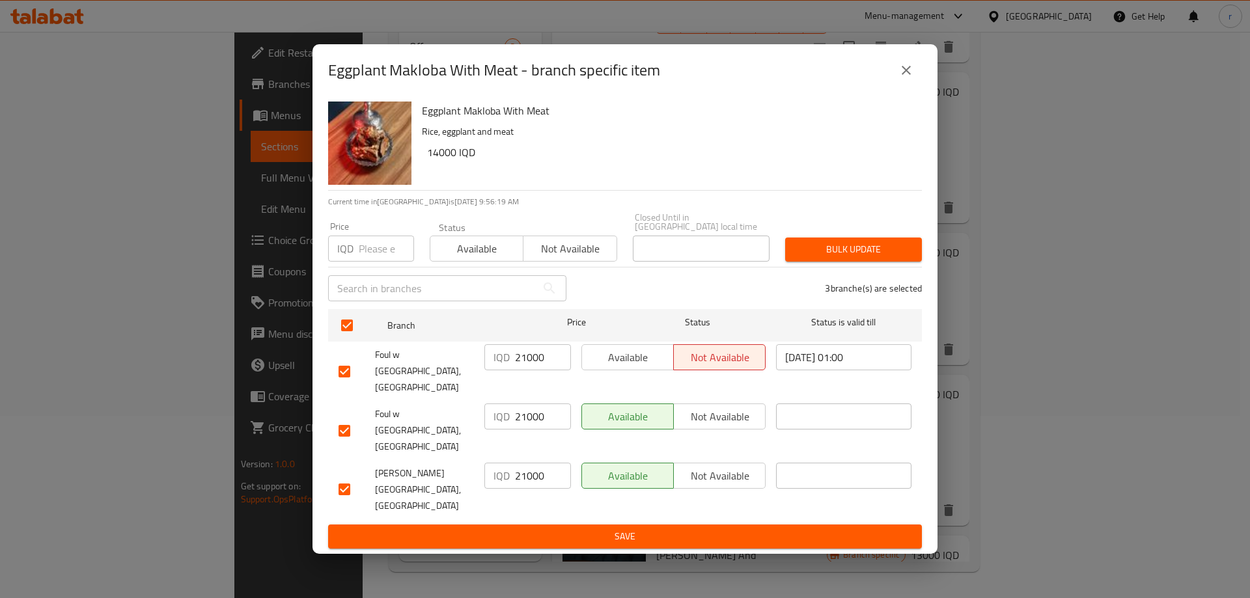
click at [520, 370] on input "21000" at bounding box center [543, 357] width 56 height 26
paste input "14"
type input "14000"
click at [519, 418] on input "21000" at bounding box center [543, 416] width 56 height 26
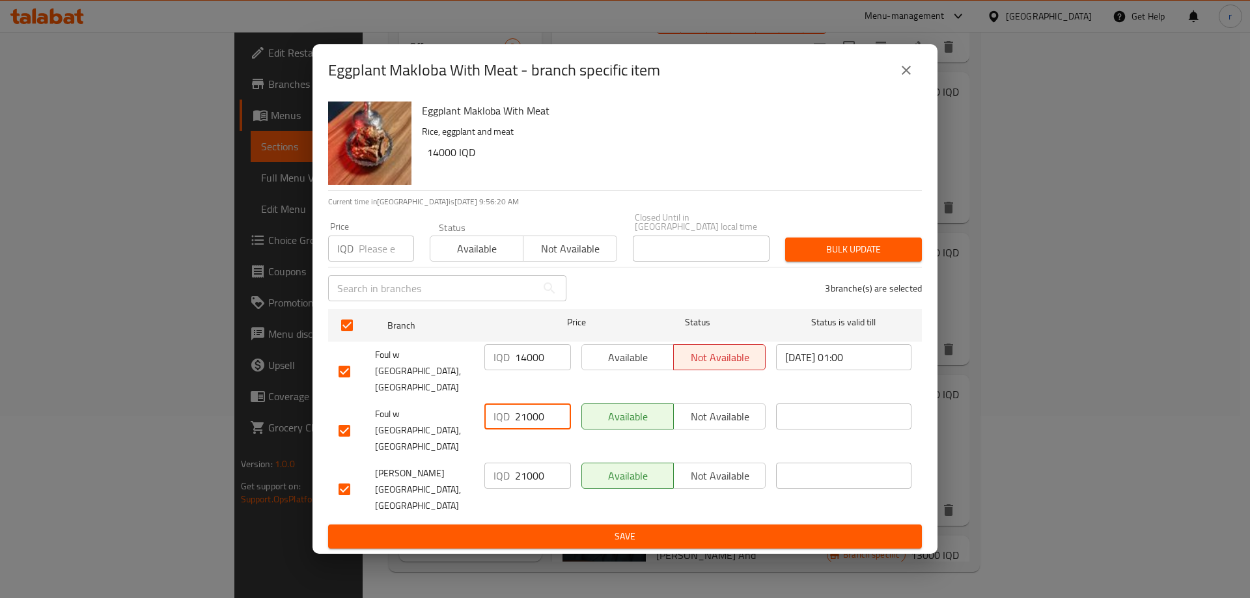
click at [519, 418] on input "21000" at bounding box center [543, 416] width 56 height 26
paste input "14"
type input "14000"
click at [528, 468] on input "21000" at bounding box center [543, 476] width 56 height 26
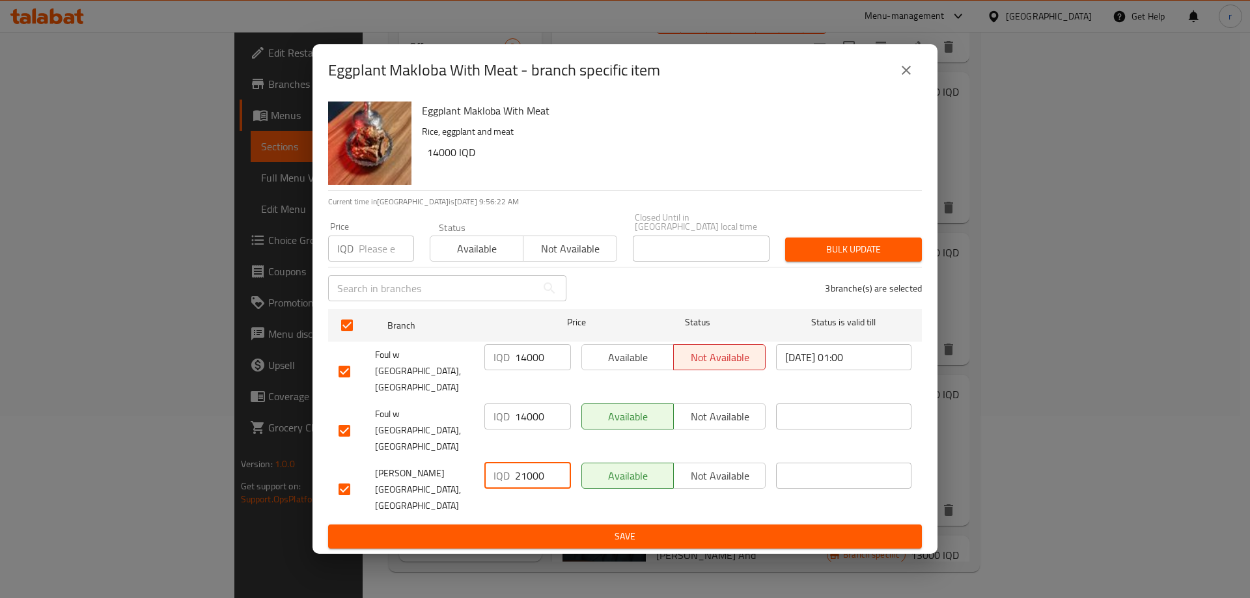
paste input "14"
type input "14000"
click at [523, 528] on span "Save" at bounding box center [624, 536] width 573 height 16
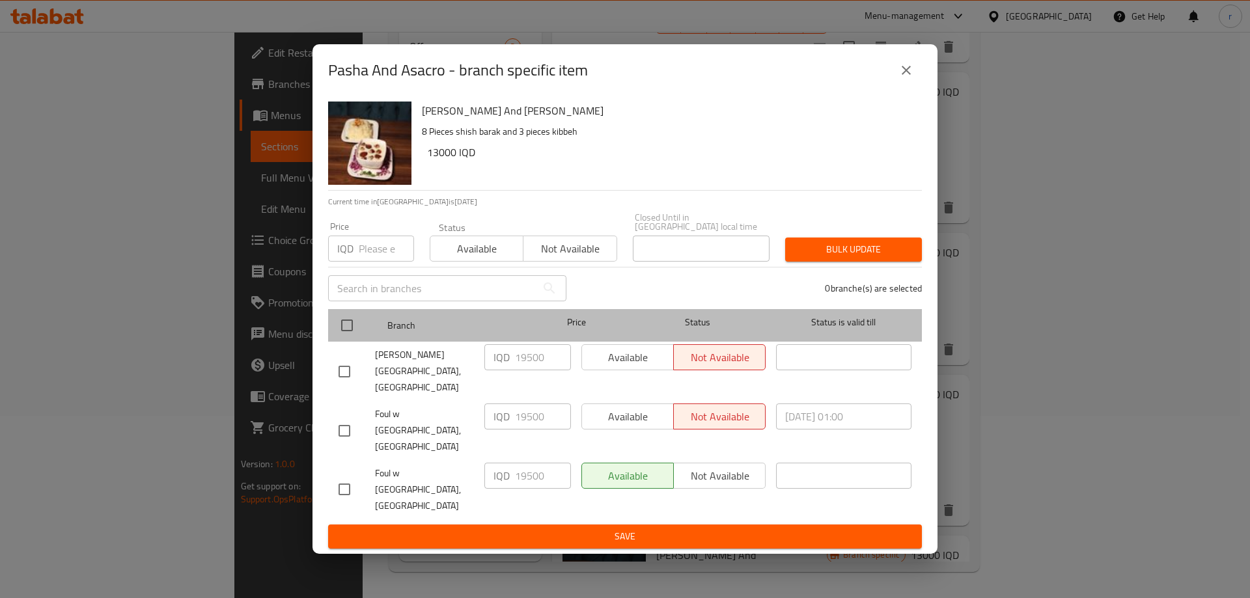
click at [330, 342] on div "Branch Price Status Status is valid till" at bounding box center [625, 325] width 594 height 33
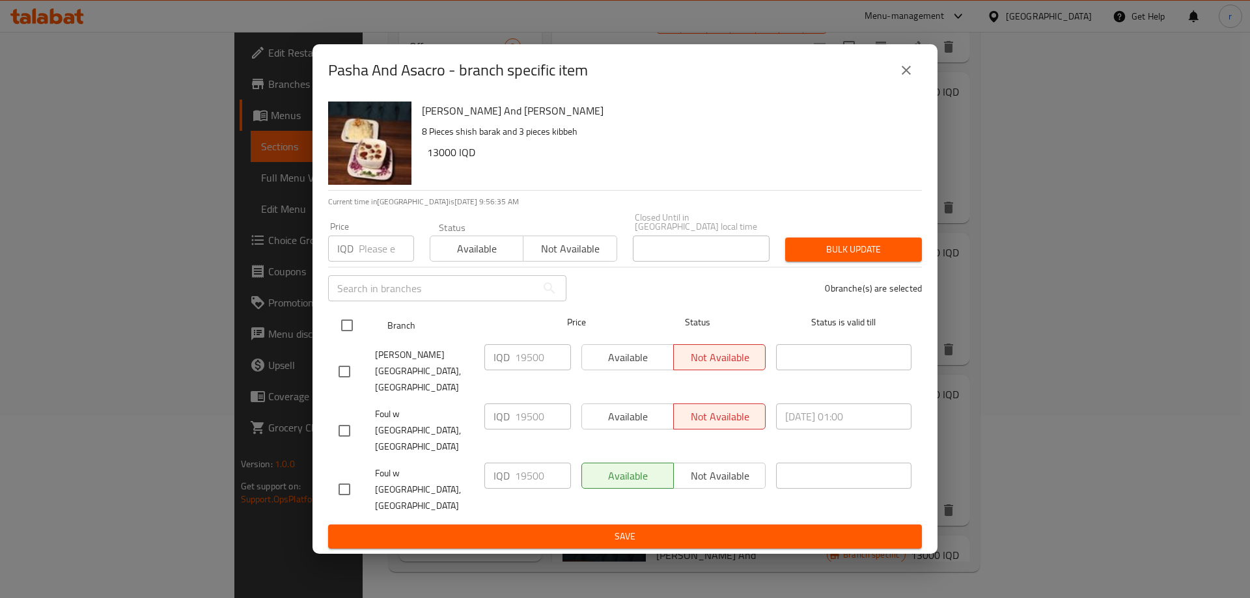
click at [338, 339] on input "checkbox" at bounding box center [346, 325] width 27 height 27
checkbox input "true"
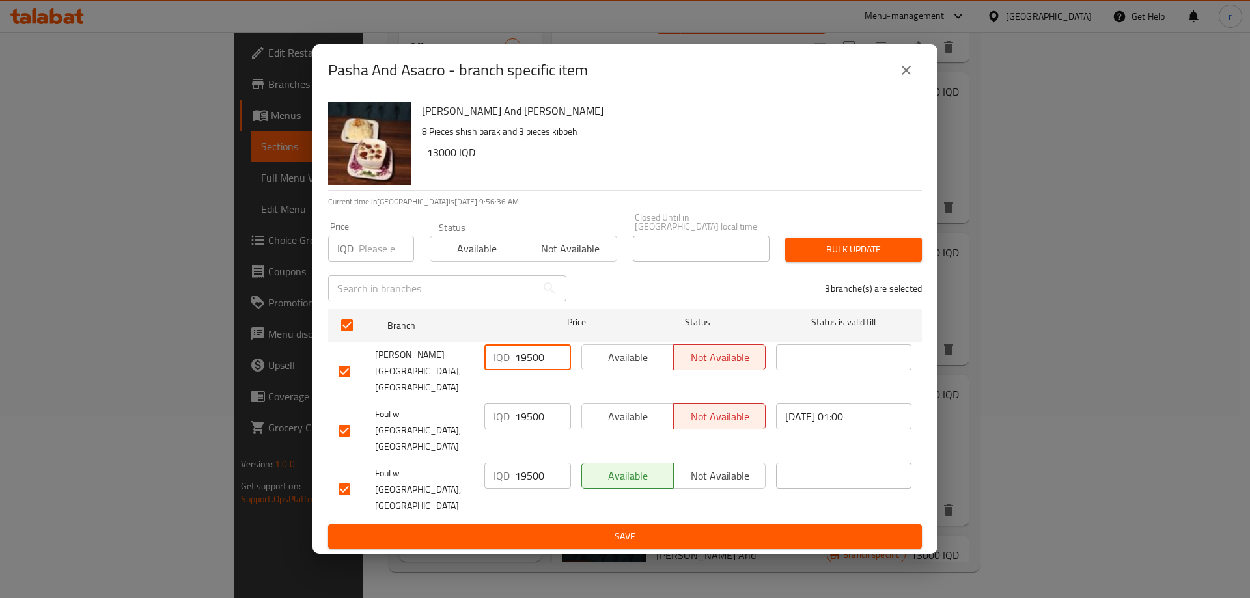
click at [536, 370] on input "19500" at bounding box center [543, 357] width 56 height 26
paste input "30"
type input "13000"
click at [527, 412] on input "19500" at bounding box center [543, 416] width 56 height 26
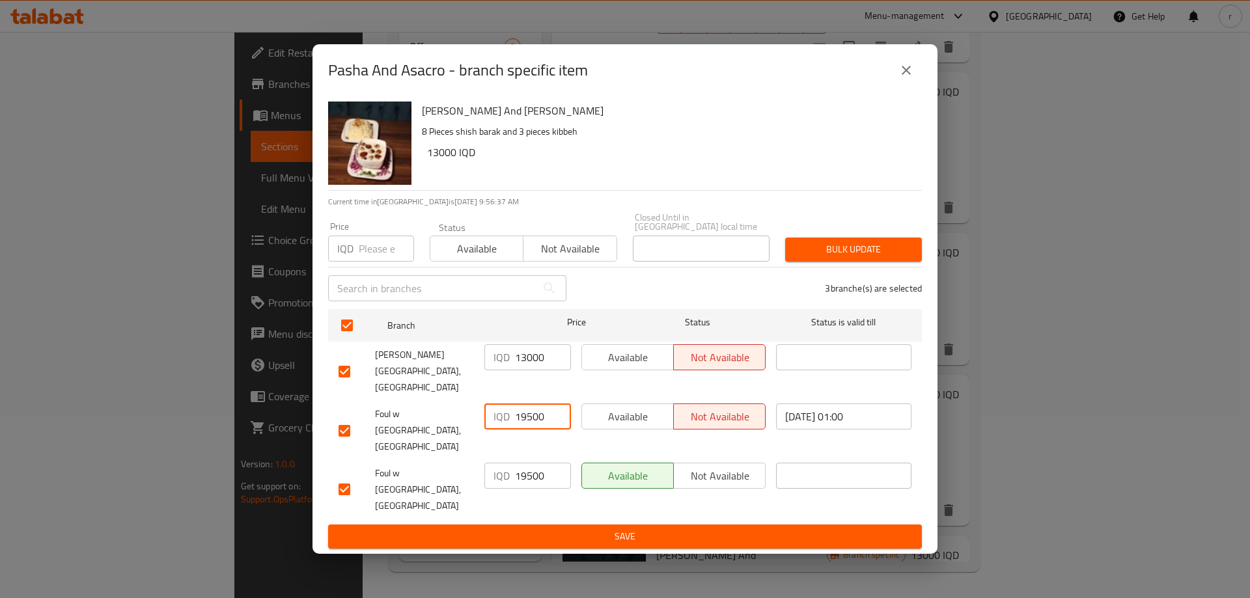
click at [527, 412] on input "19500" at bounding box center [543, 416] width 56 height 26
paste input "30"
type input "13000"
click at [522, 463] on input "19500" at bounding box center [543, 476] width 56 height 26
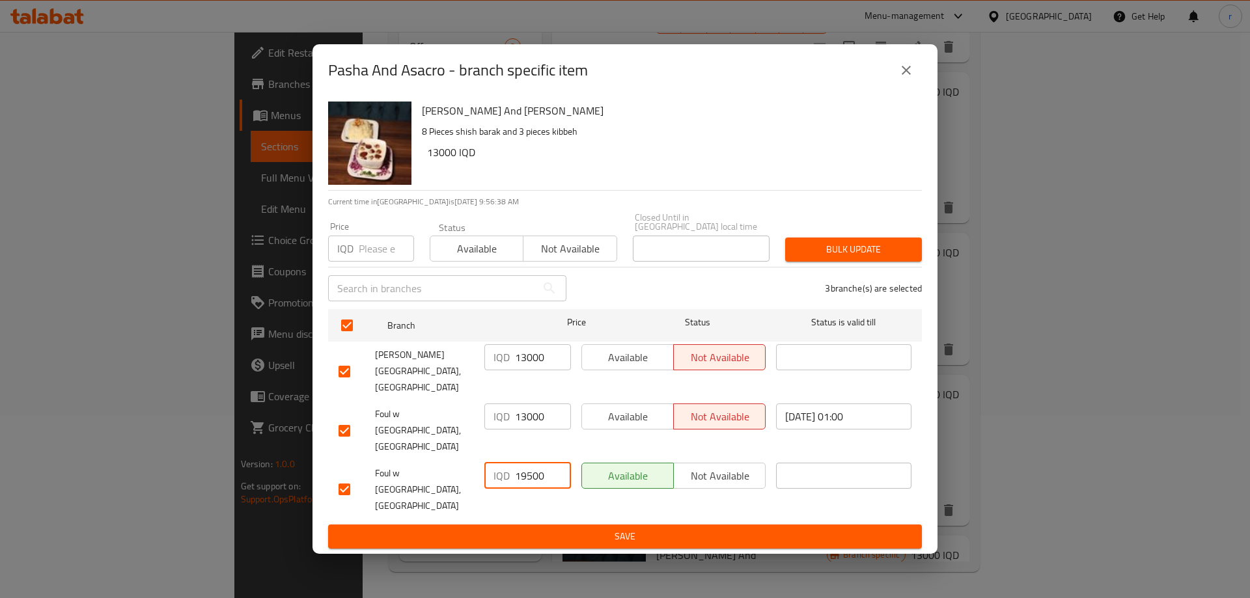
paste input "30"
type input "13000"
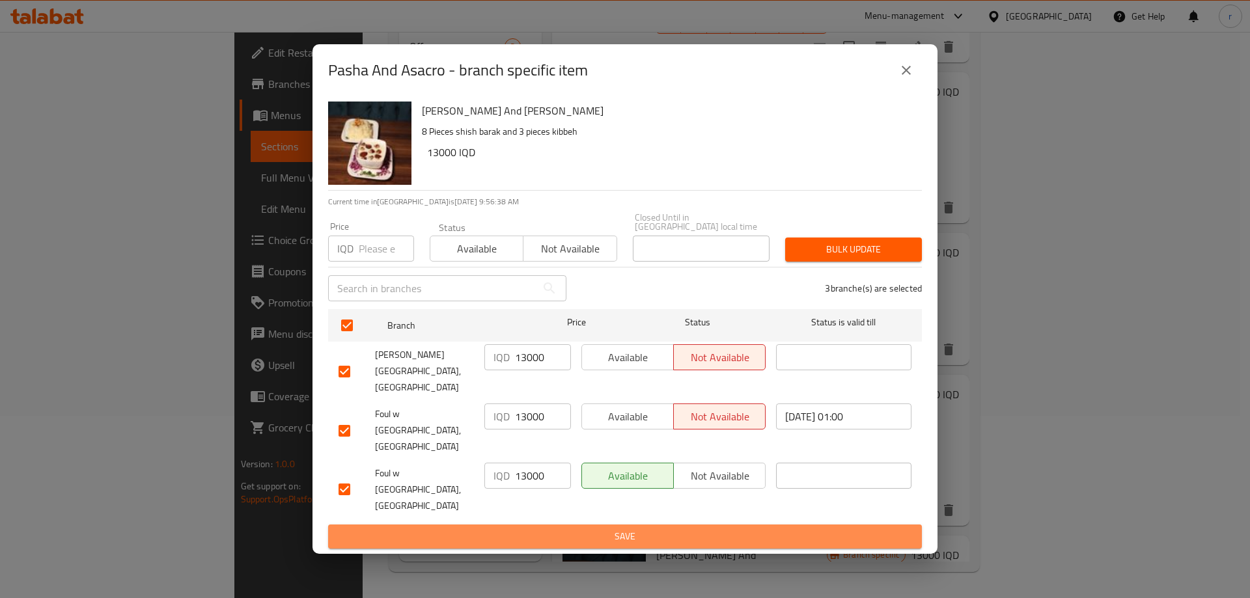
click at [513, 528] on span "Save" at bounding box center [624, 536] width 573 height 16
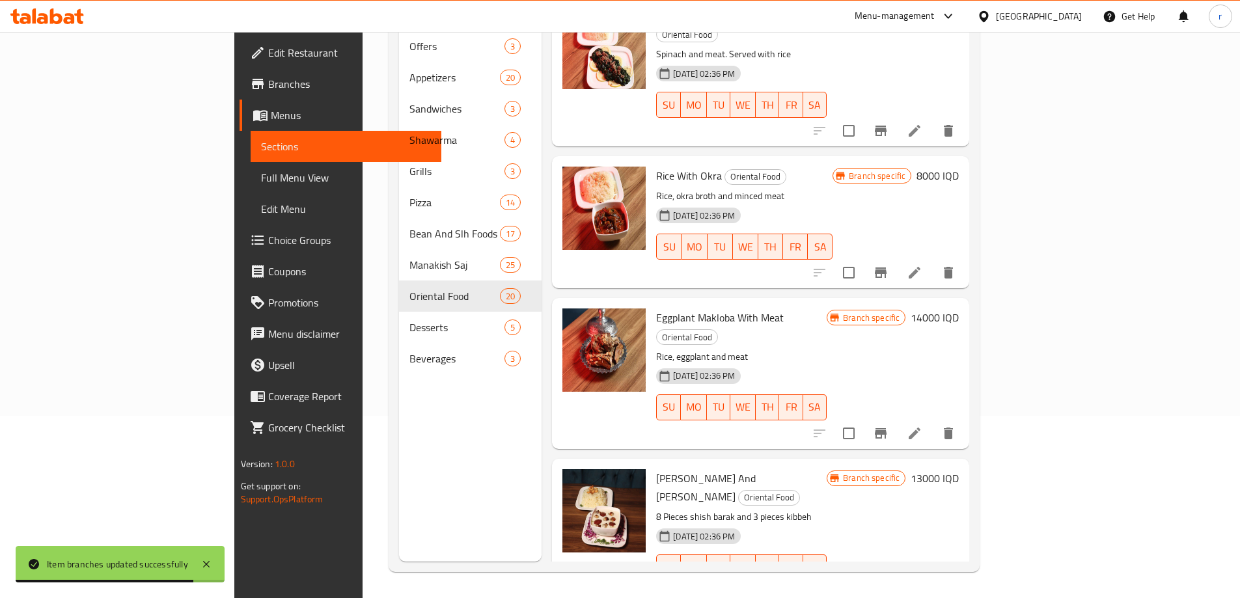
scroll to position [1952, 0]
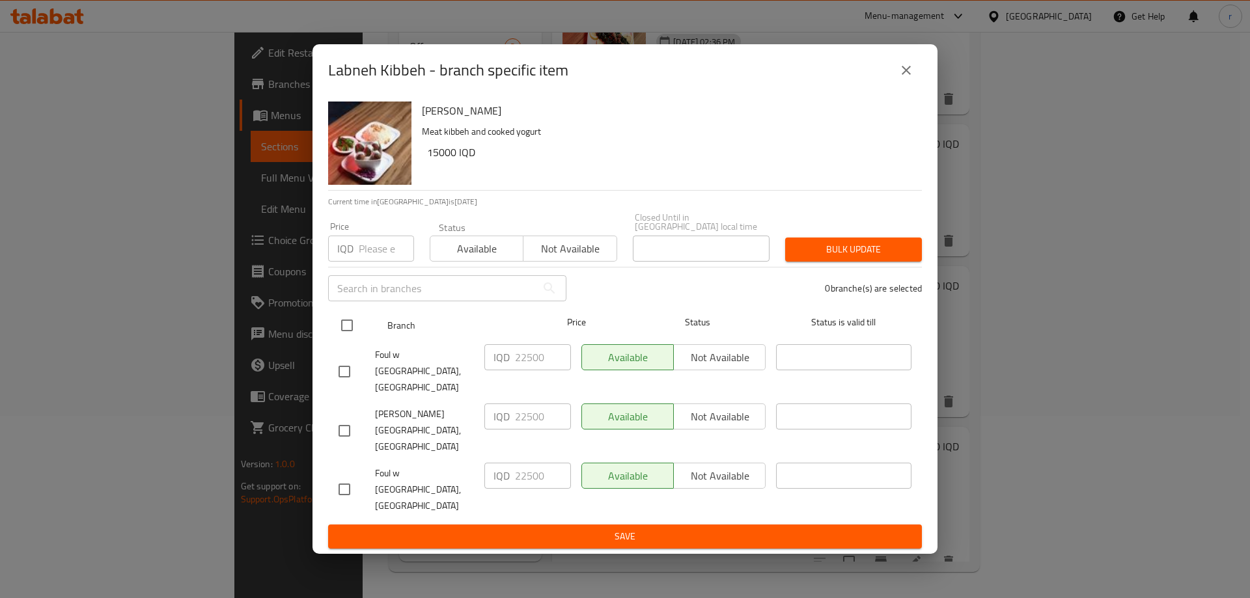
click at [344, 339] on input "checkbox" at bounding box center [346, 325] width 27 height 27
checkbox input "true"
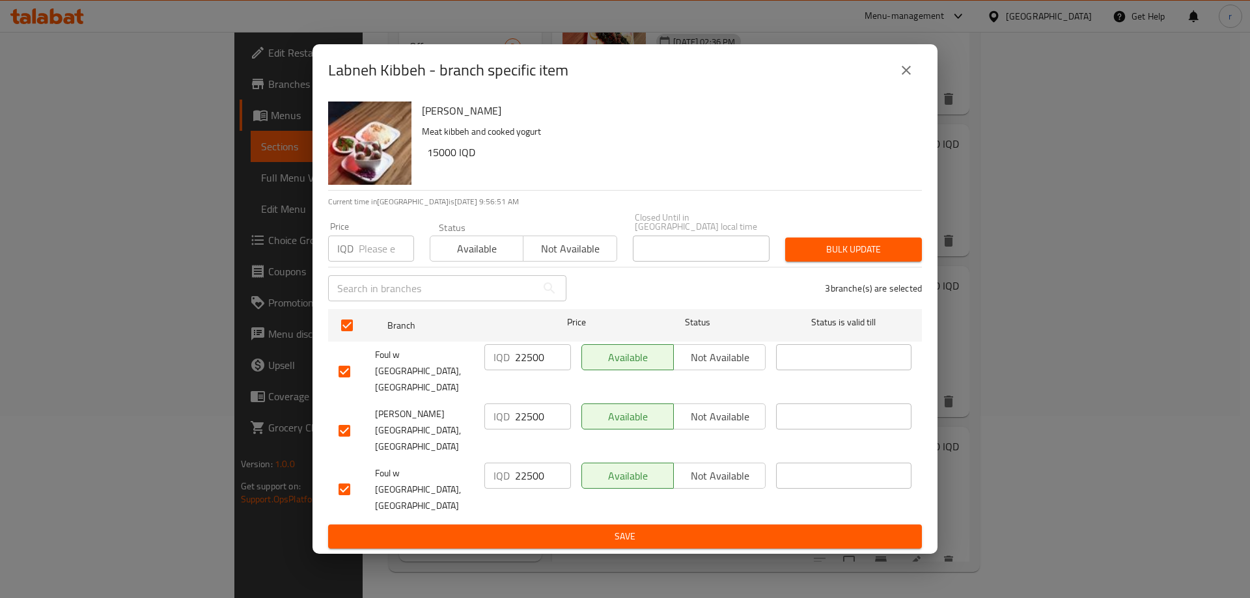
click at [528, 370] on input "22500" at bounding box center [543, 357] width 56 height 26
click at [535, 370] on input "22500" at bounding box center [543, 357] width 56 height 26
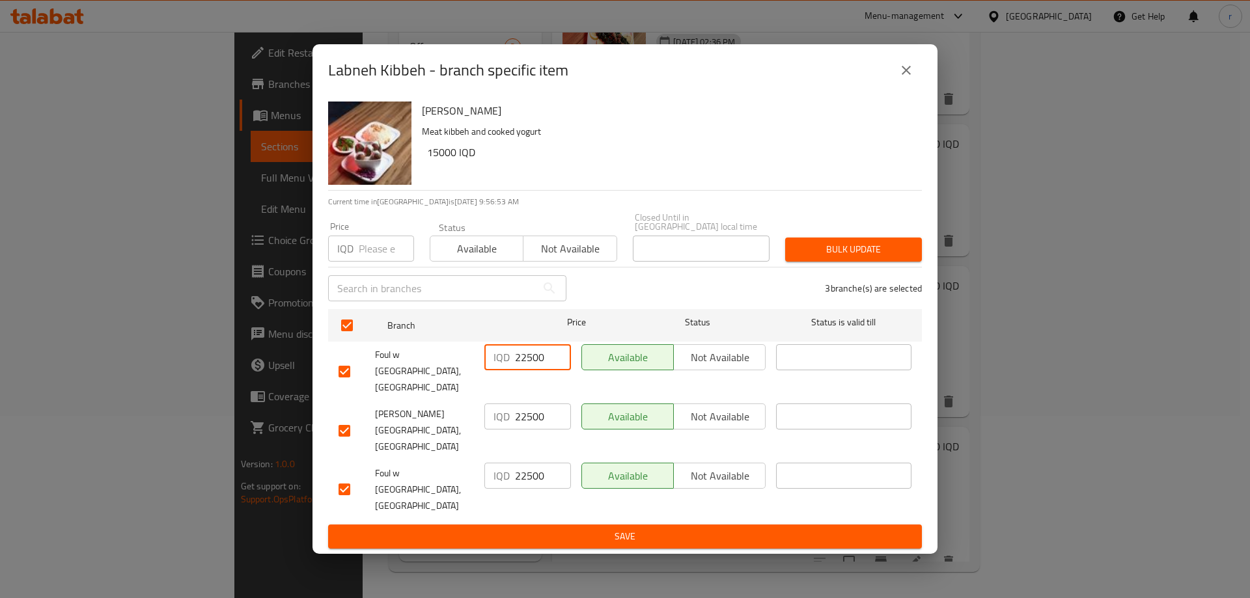
click at [535, 370] on input "22500" at bounding box center [543, 357] width 56 height 26
paste input "150"
type input "15000"
click at [527, 416] on input "22500" at bounding box center [543, 416] width 56 height 26
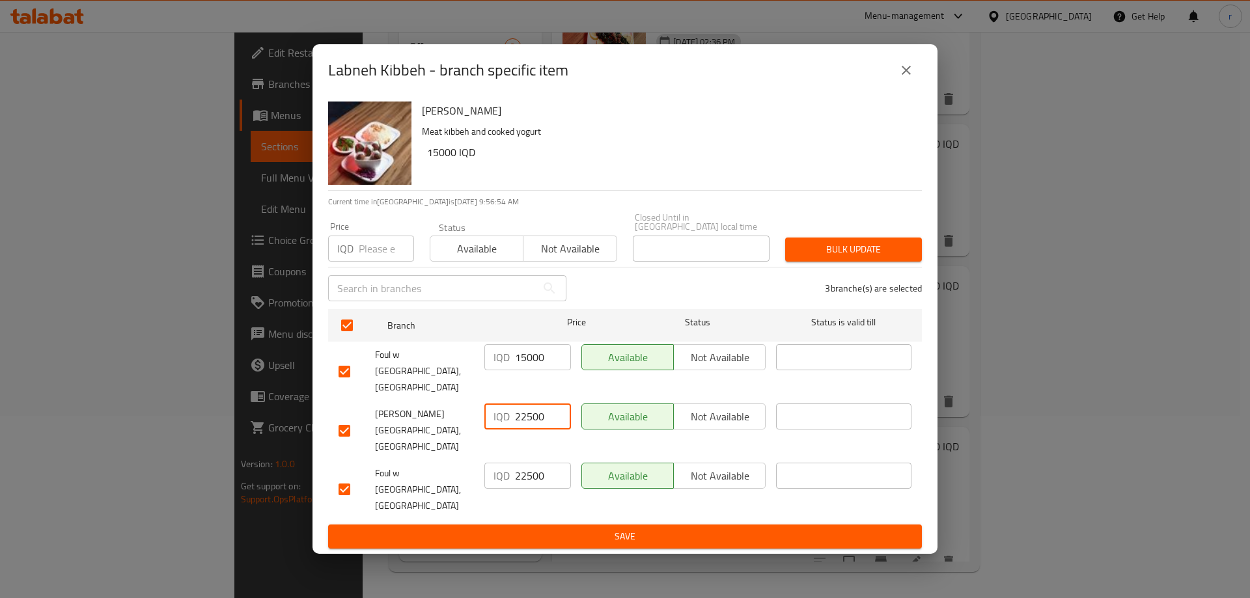
paste input "150"
type input "15000"
click at [519, 466] on input "22500" at bounding box center [543, 476] width 56 height 26
paste input "150"
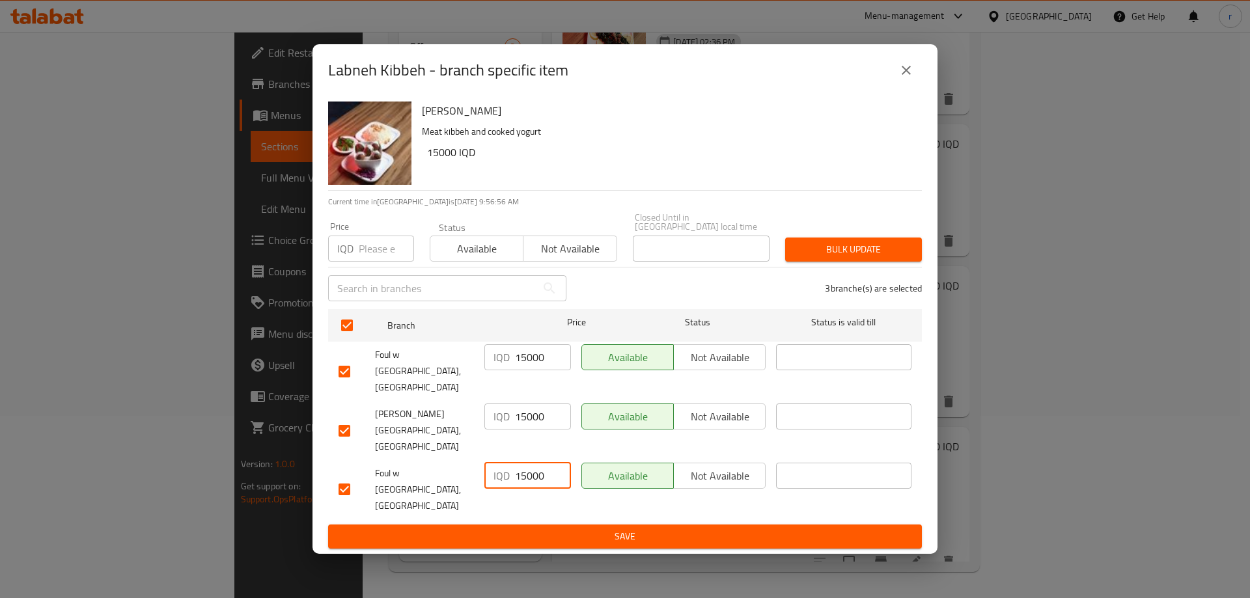
type input "15000"
click at [545, 525] on button "Save" at bounding box center [625, 537] width 594 height 24
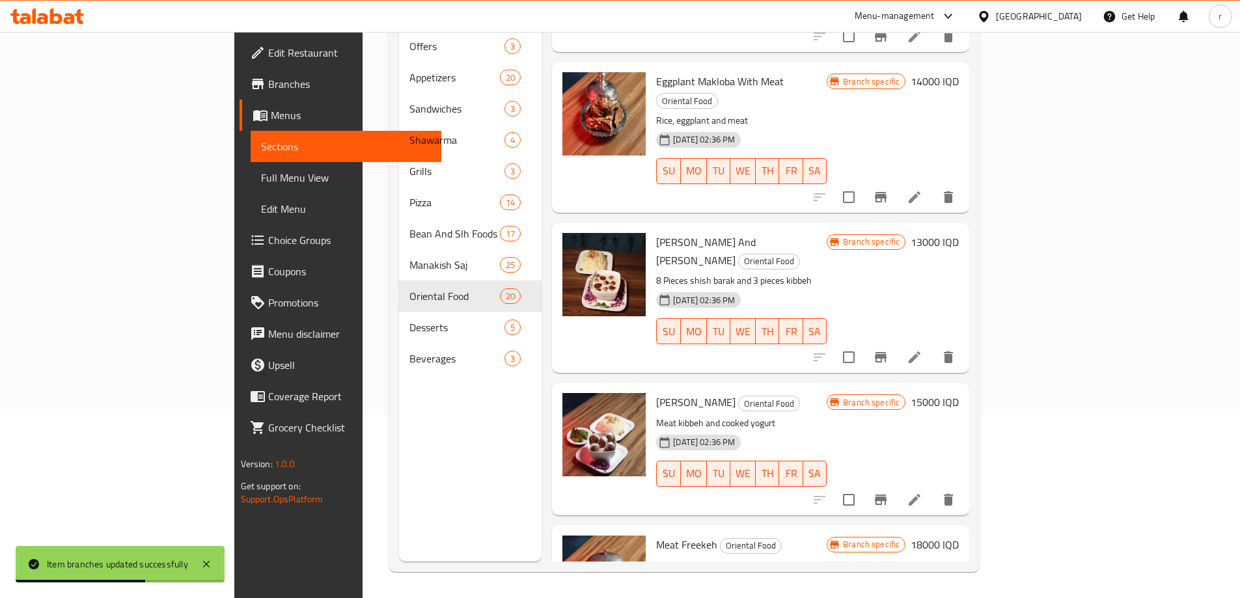
scroll to position [2169, 0]
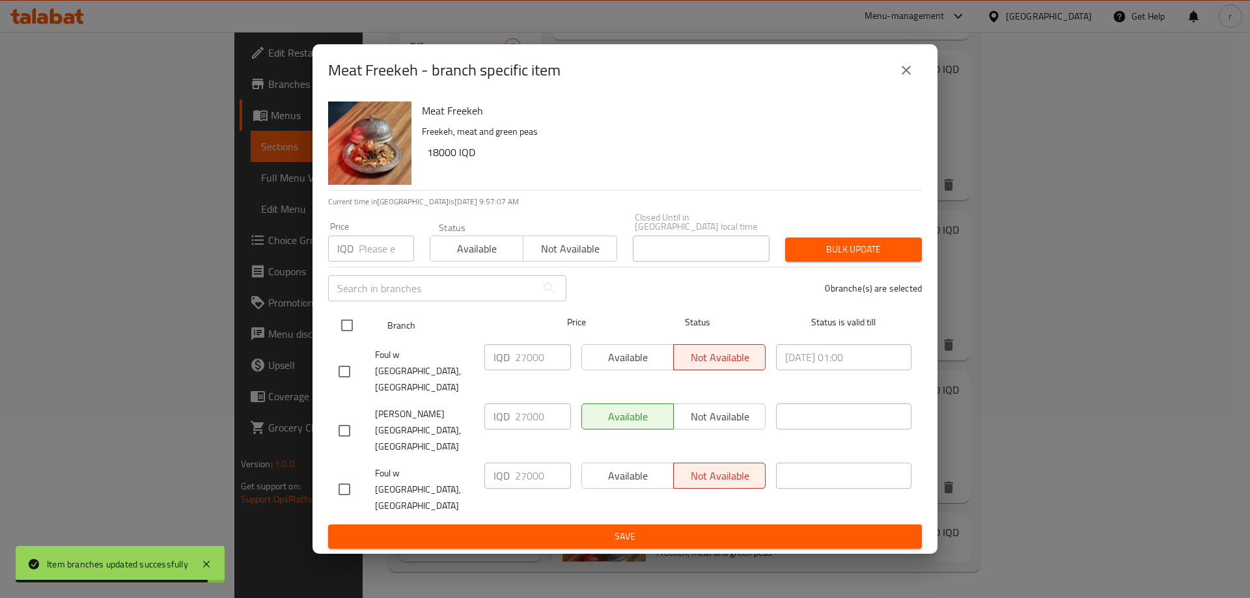
click at [342, 339] on input "checkbox" at bounding box center [346, 325] width 27 height 27
checkbox input "true"
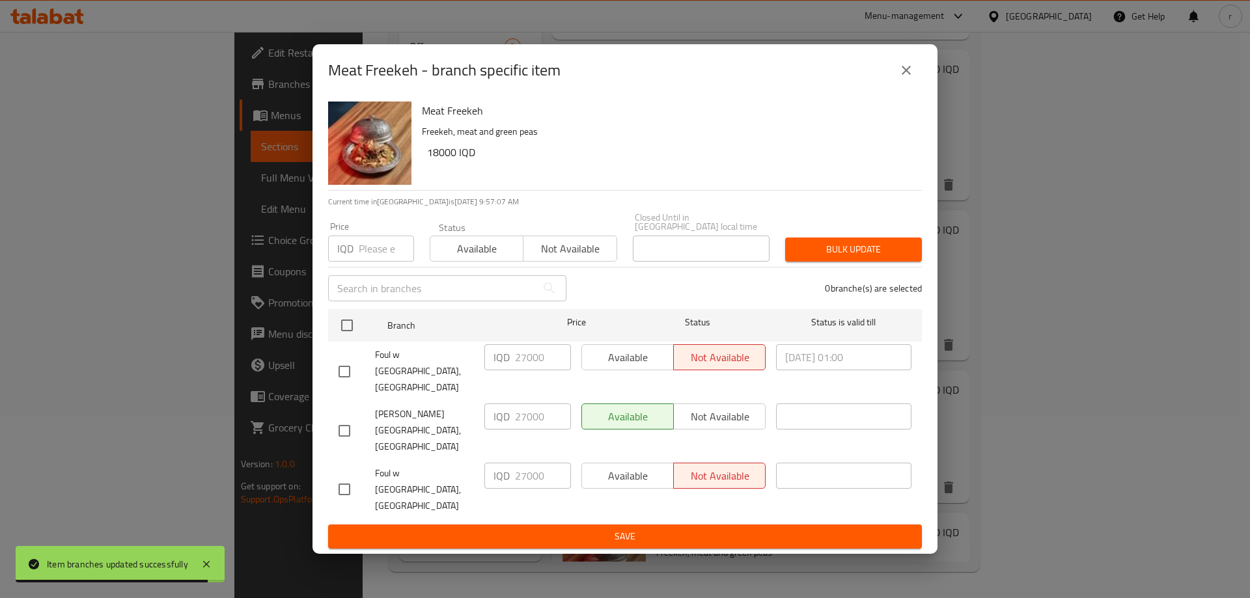
checkbox input "true"
click at [523, 370] on input "27000" at bounding box center [543, 357] width 56 height 26
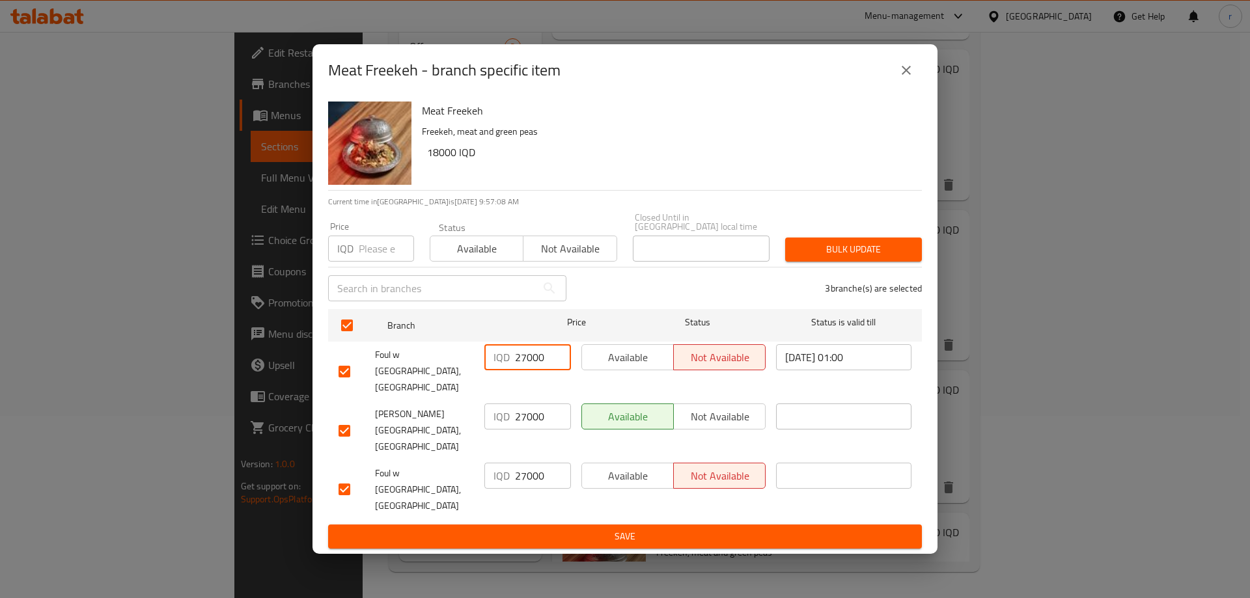
paste input "18"
type input "18000"
click at [525, 415] on input "27000" at bounding box center [543, 416] width 56 height 26
paste input "18"
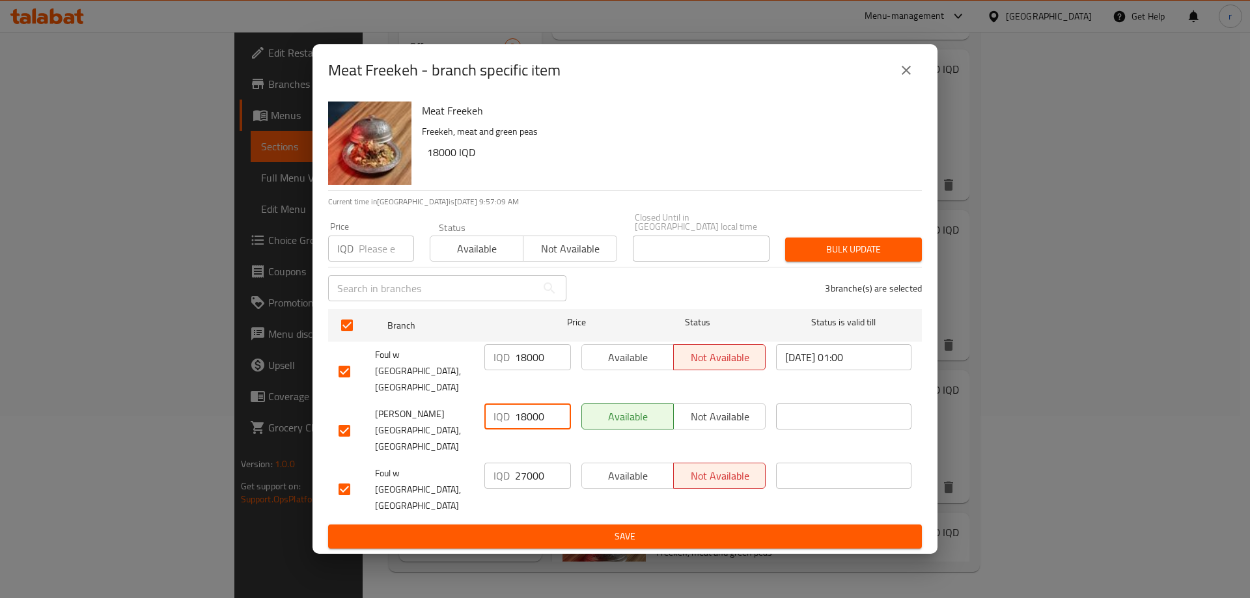
type input "18000"
click at [526, 463] on input "27000" at bounding box center [543, 476] width 56 height 26
paste input "18"
type input "18000"
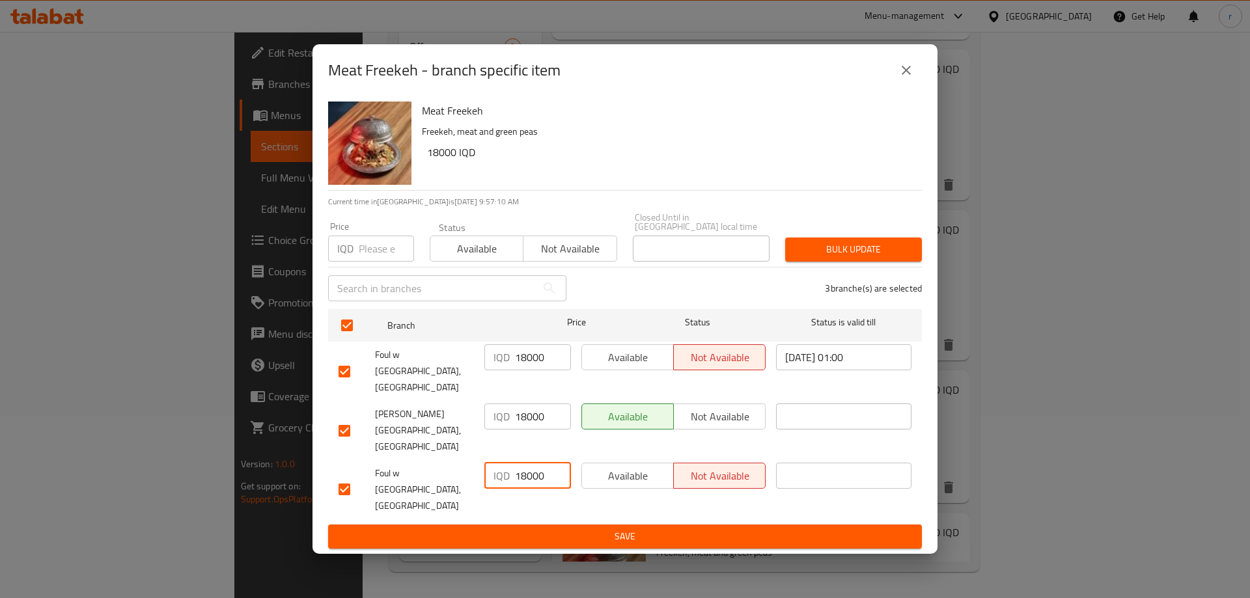
click at [536, 528] on span "Save" at bounding box center [624, 536] width 573 height 16
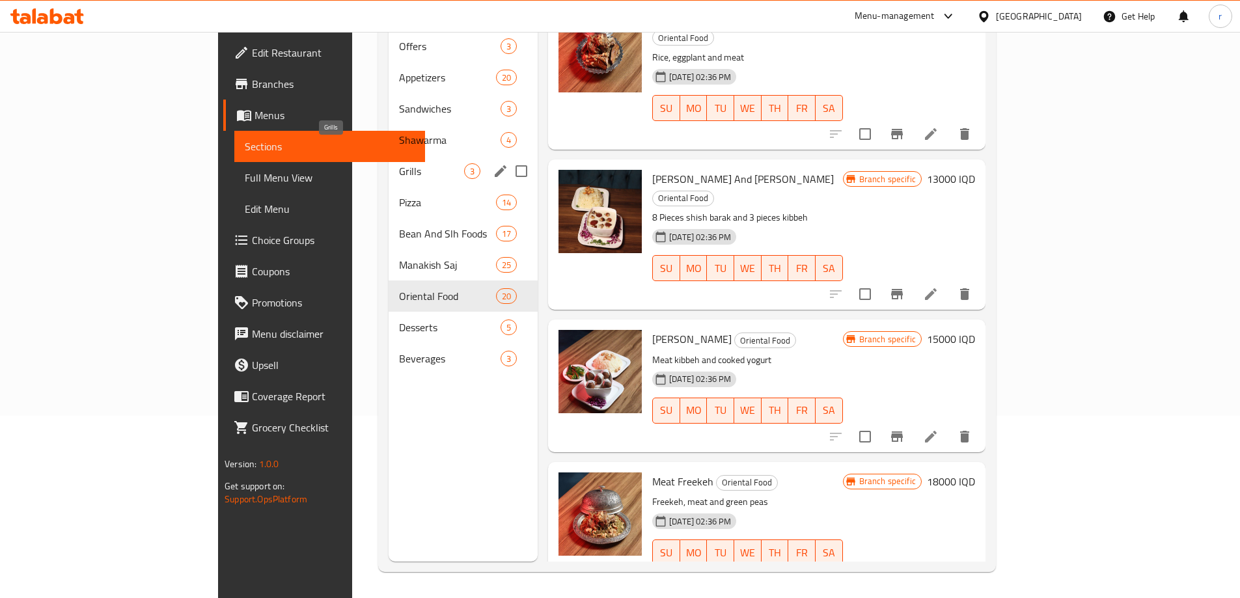
click at [399, 163] on span "Grills" at bounding box center [431, 171] width 65 height 16
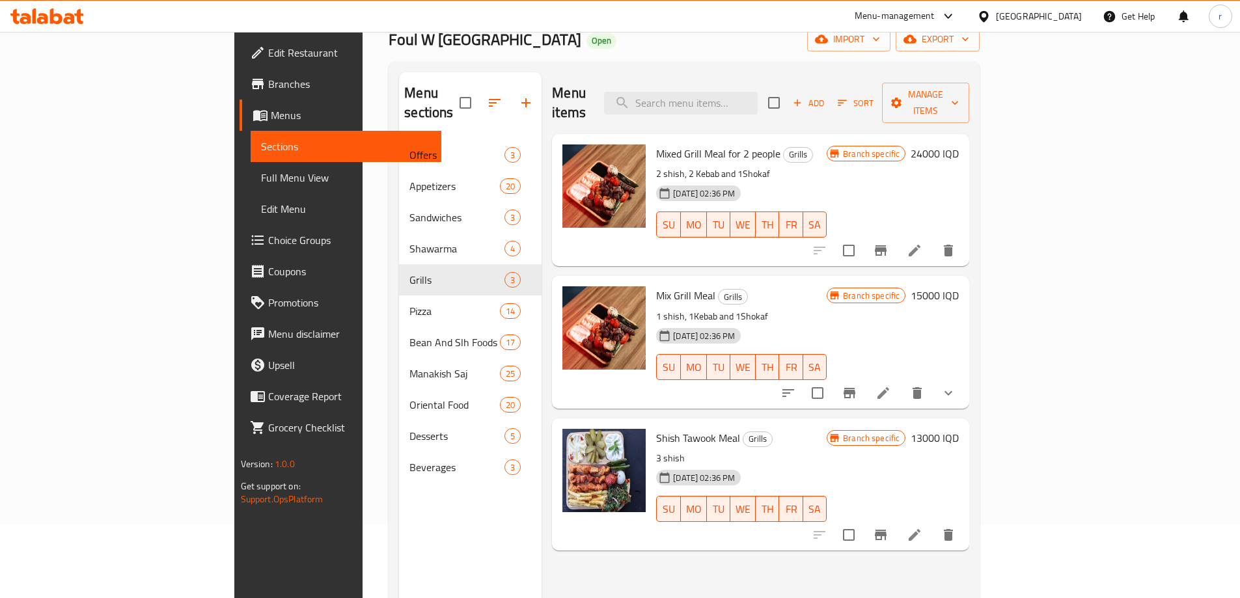
scroll to position [182, 0]
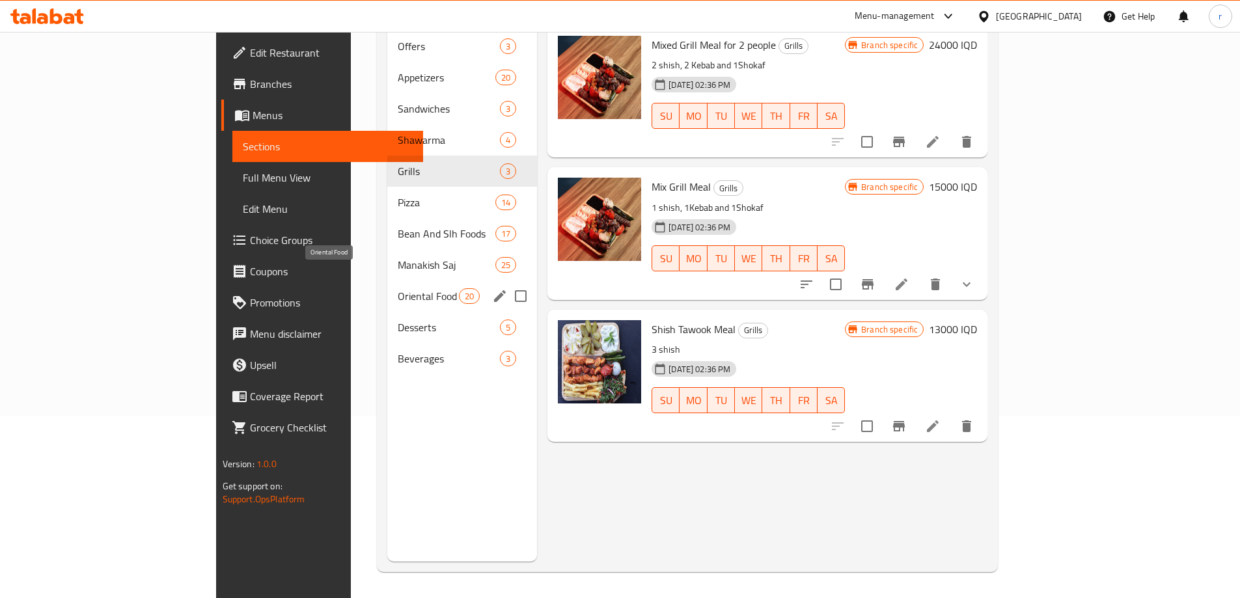
click at [398, 288] on span "Oriental Food" at bounding box center [428, 296] width 61 height 16
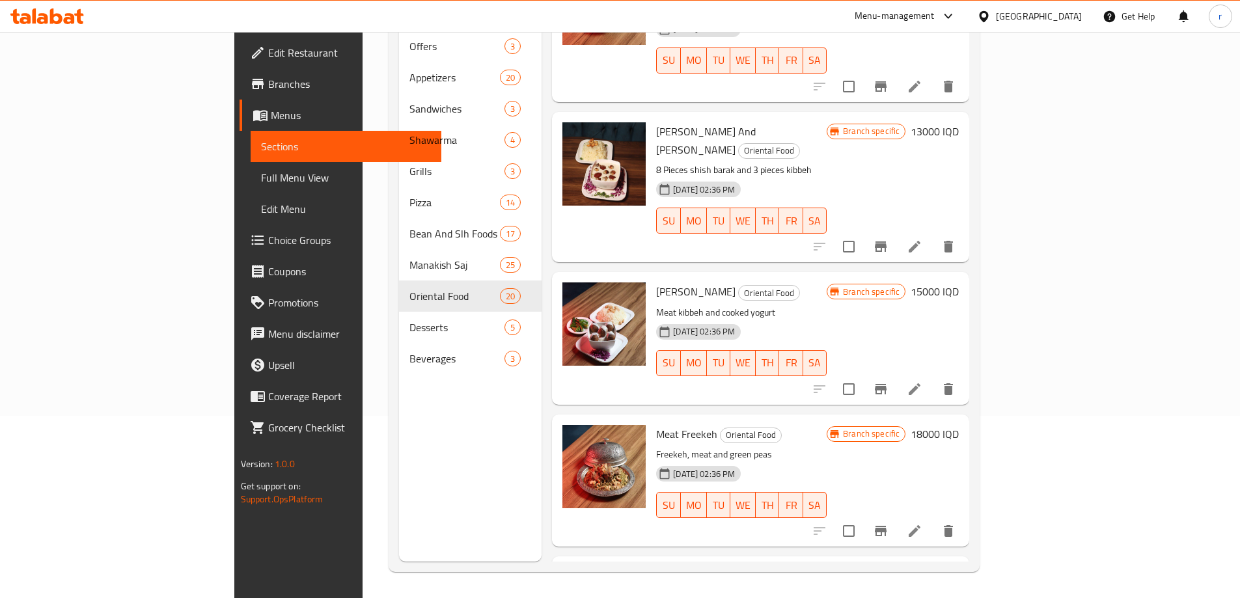
scroll to position [2278, 0]
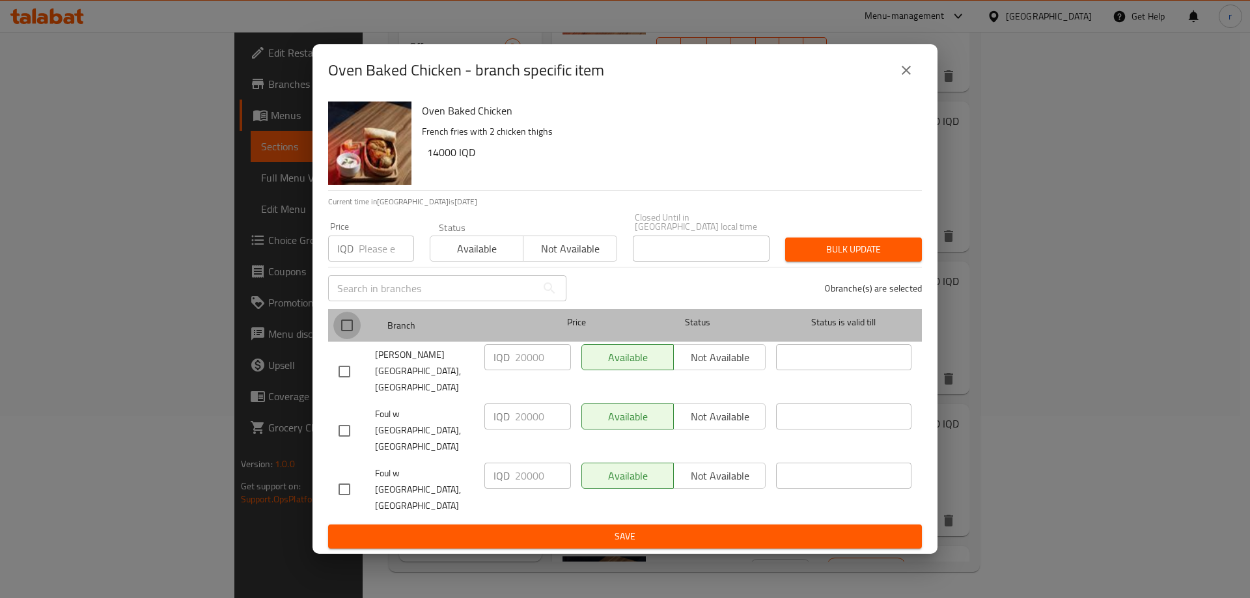
click at [350, 339] on input "checkbox" at bounding box center [346, 325] width 27 height 27
checkbox input "true"
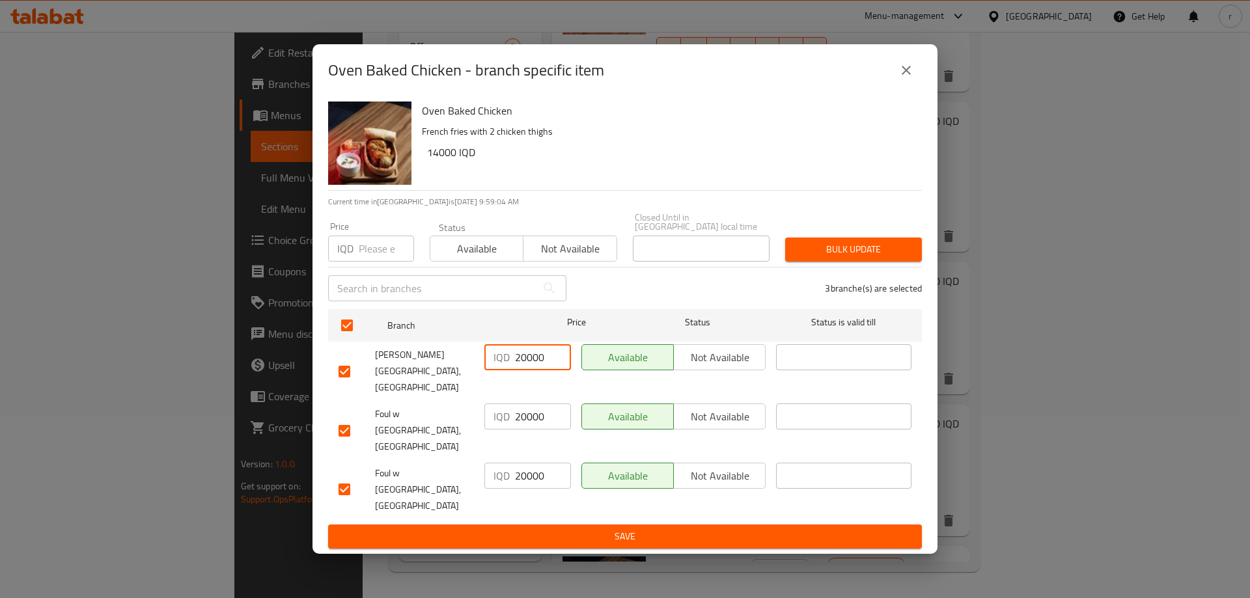
click at [528, 370] on input "20000" at bounding box center [543, 357] width 56 height 26
paste input "14"
type input "14000"
click at [521, 416] on input "20000" at bounding box center [543, 416] width 56 height 26
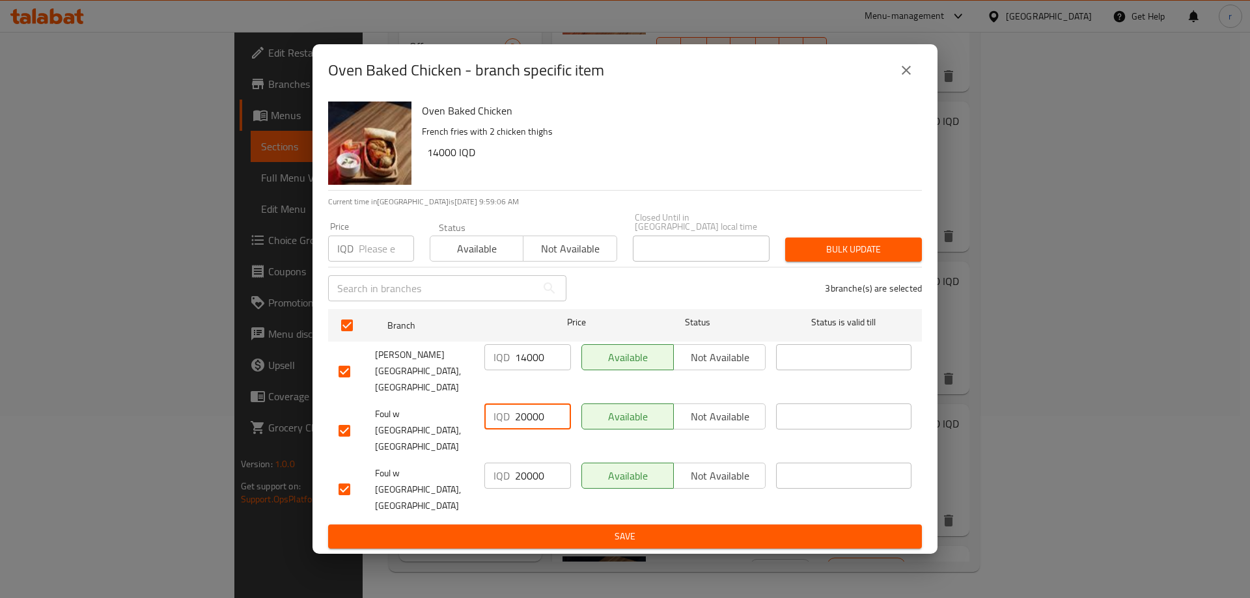
click at [521, 416] on input "20000" at bounding box center [543, 416] width 56 height 26
paste input "14"
type input "14000"
click at [528, 463] on input "20000" at bounding box center [543, 476] width 56 height 26
click at [532, 463] on input "20000" at bounding box center [543, 476] width 56 height 26
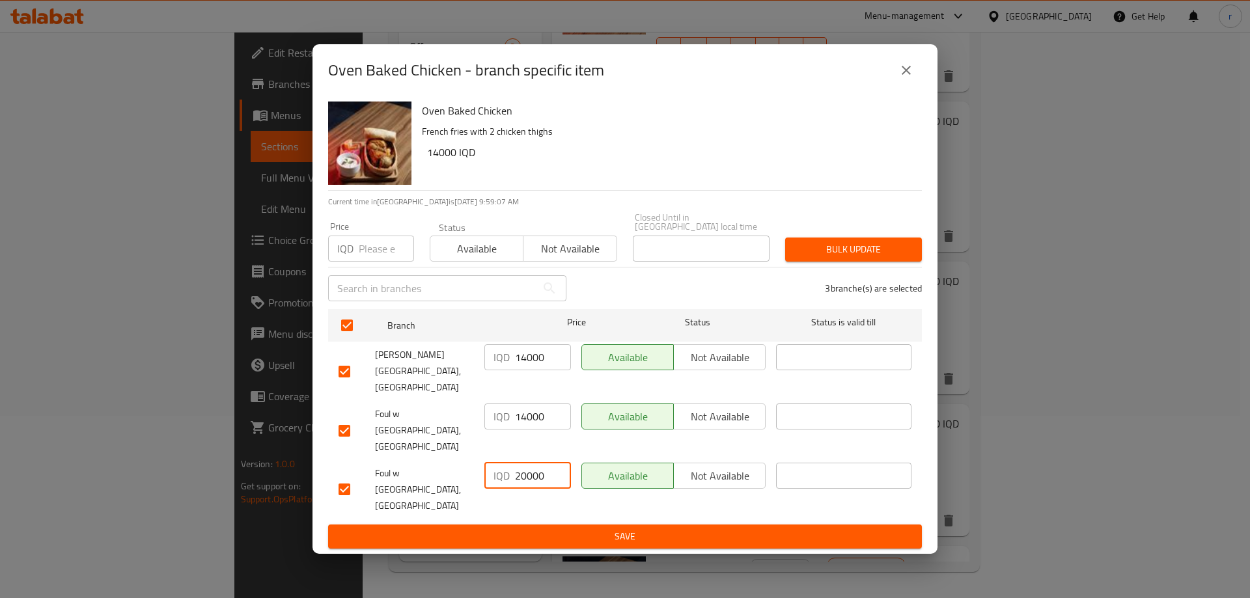
paste input "14"
type input "14000"
click at [598, 528] on span "Save" at bounding box center [624, 536] width 573 height 16
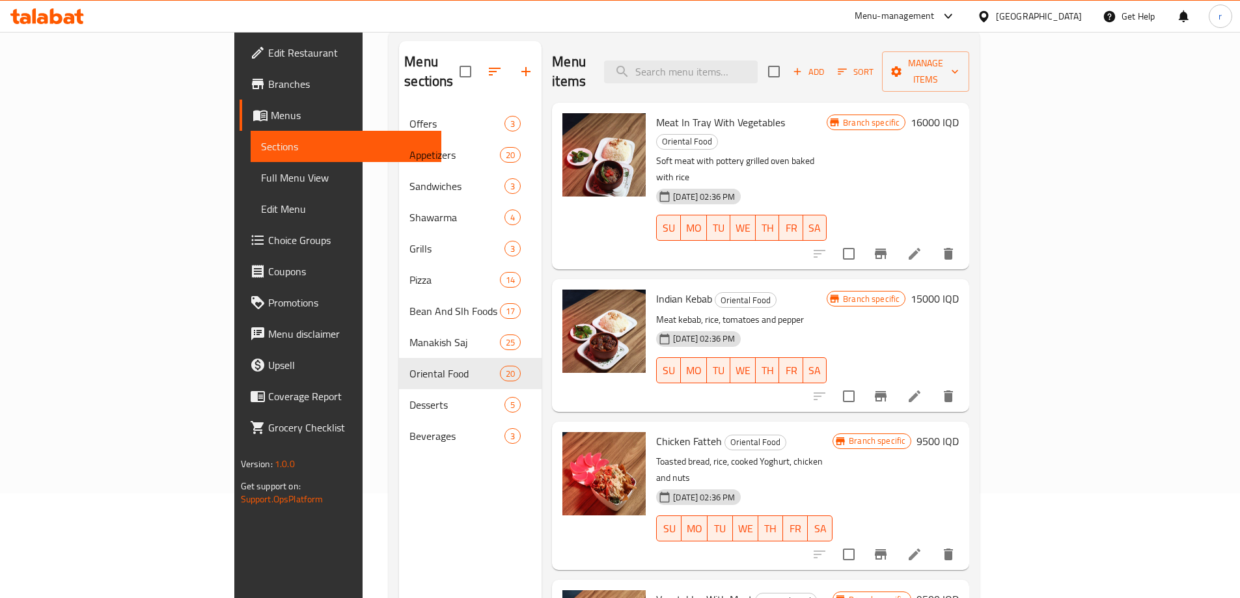
scroll to position [74, 0]
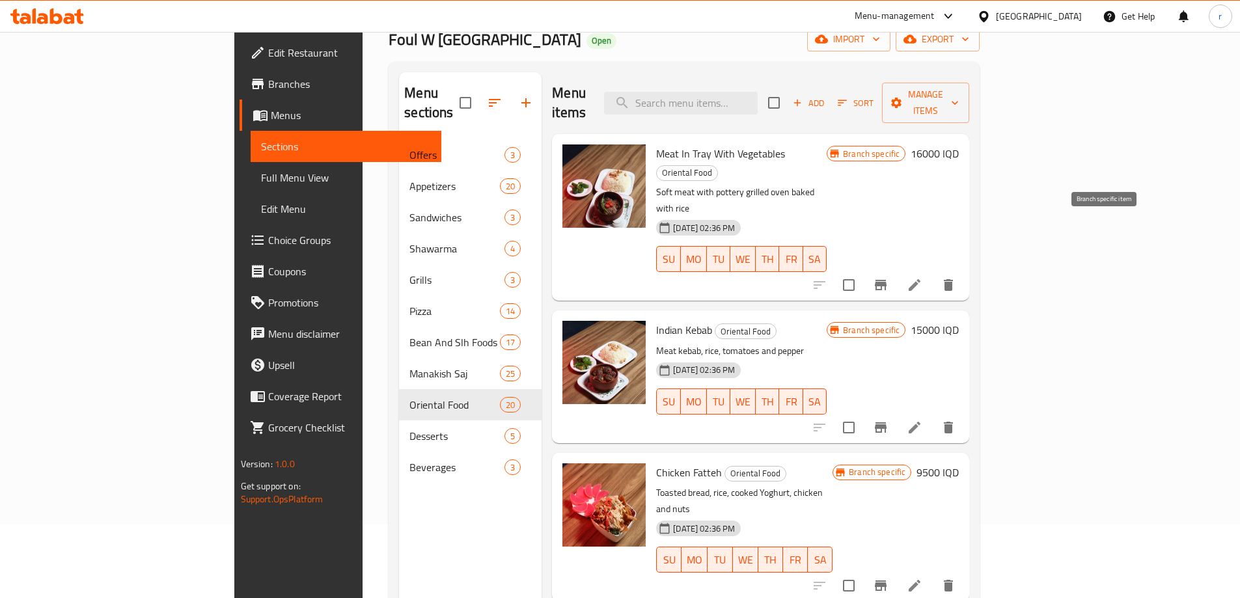
click at [886, 280] on icon "Branch-specific-item" at bounding box center [881, 285] width 12 height 10
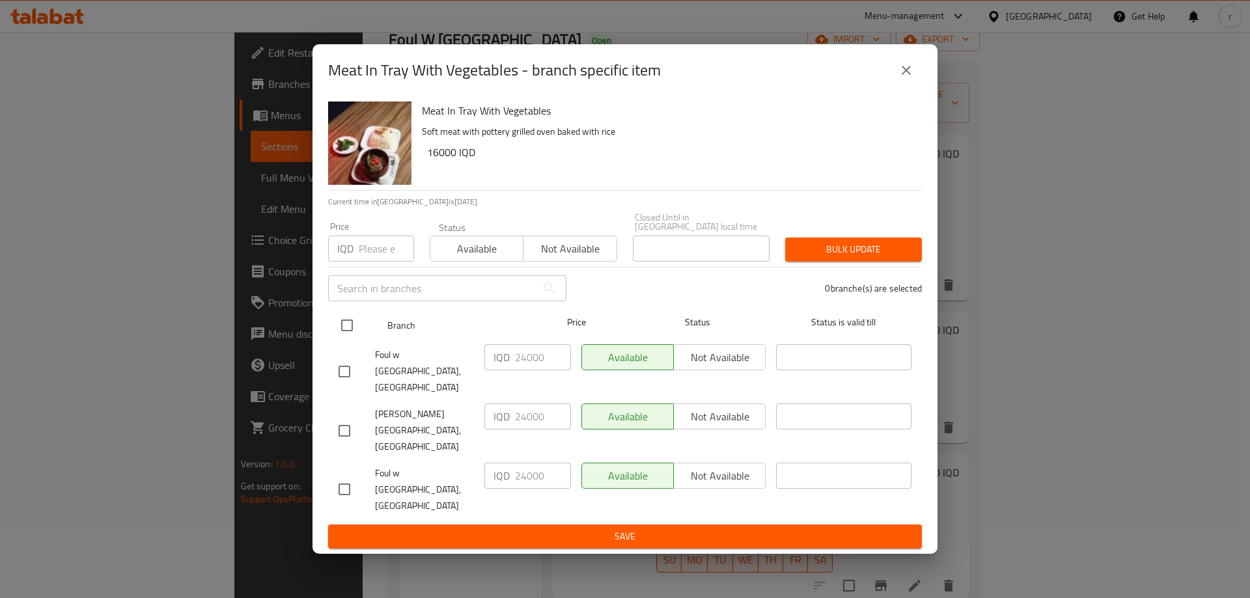
click at [355, 339] on input "checkbox" at bounding box center [346, 325] width 27 height 27
checkbox input "true"
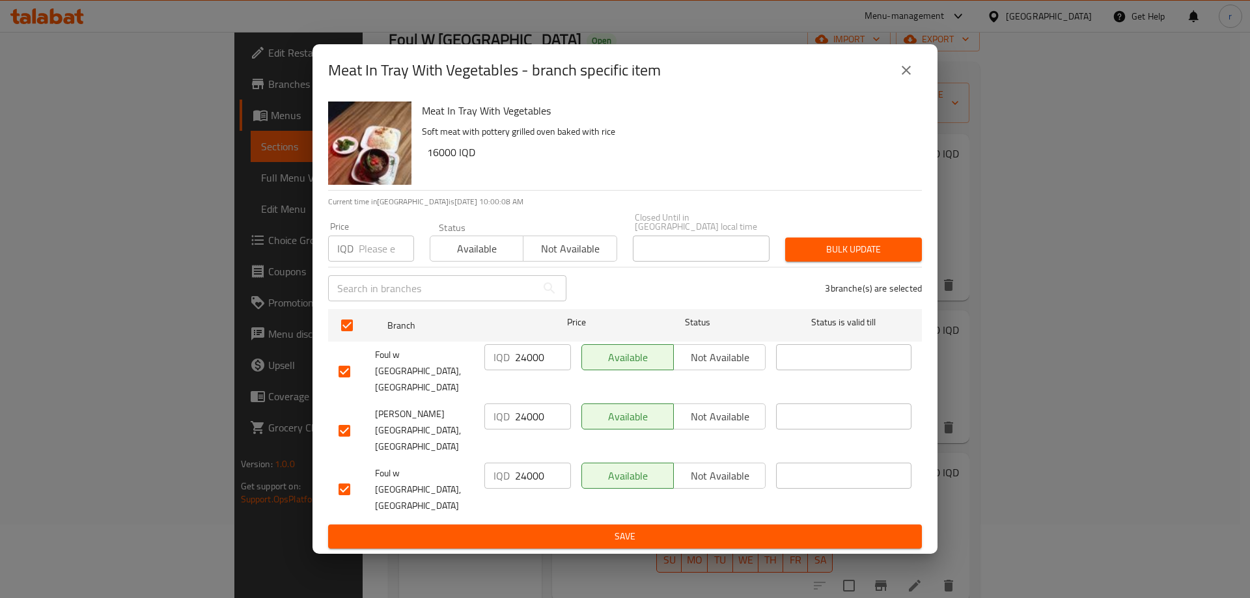
click at [534, 370] on input "24000" at bounding box center [543, 357] width 56 height 26
paste input "number"
click at [523, 370] on input "number" at bounding box center [543, 357] width 56 height 26
paste input "14000"
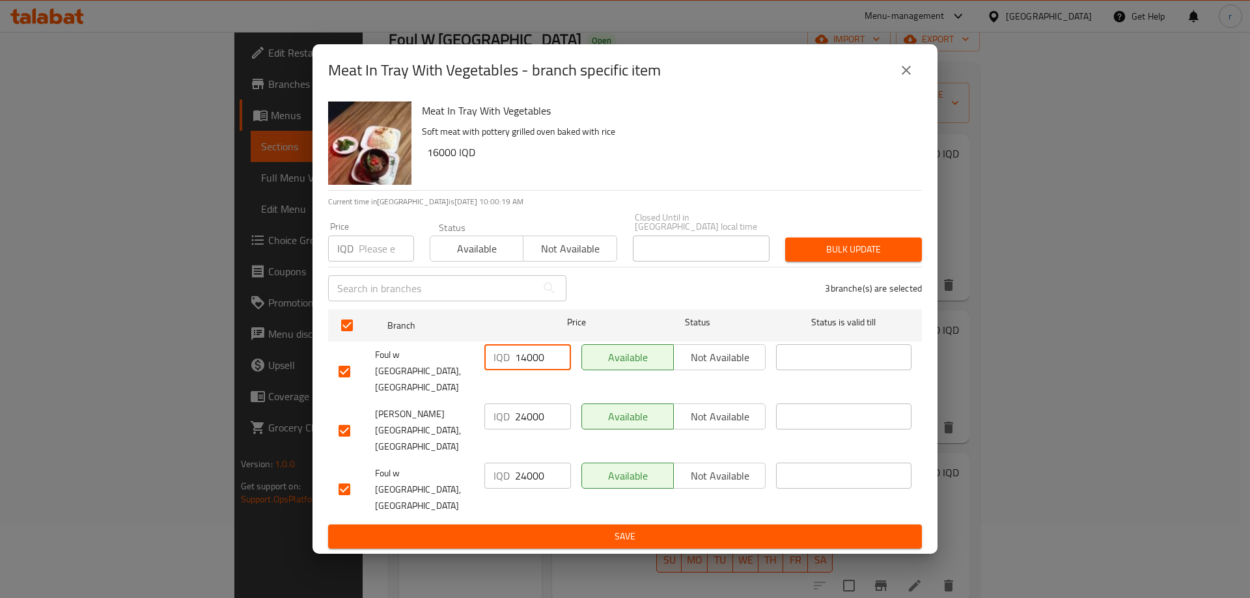
click at [528, 370] on input "14000" at bounding box center [543, 357] width 56 height 26
paste input "6"
type input "16000"
click at [527, 428] on input "24000" at bounding box center [543, 416] width 56 height 26
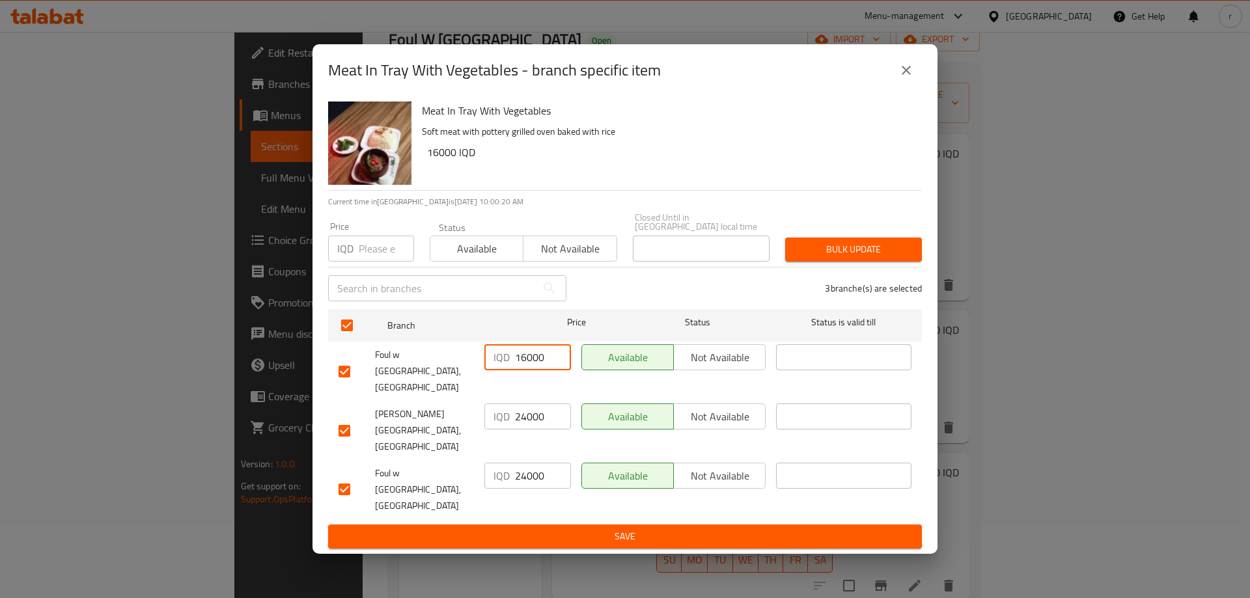
click at [527, 428] on input "24000" at bounding box center [543, 416] width 56 height 26
paste input "16"
type input "16000"
click at [526, 464] on input "24000" at bounding box center [543, 476] width 56 height 26
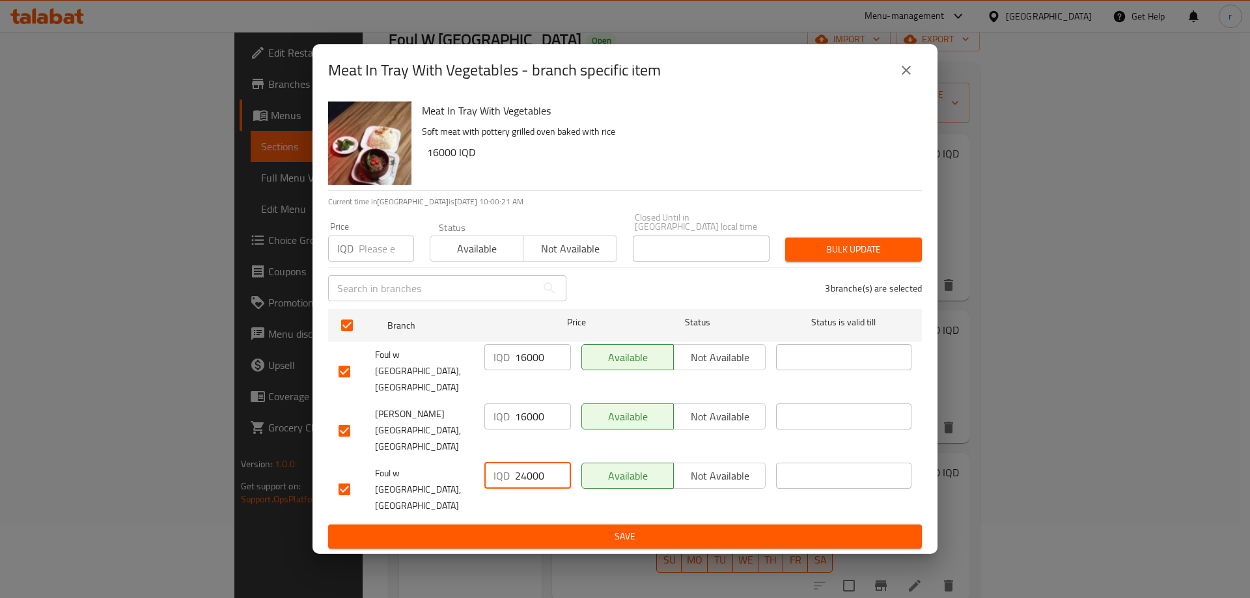
paste input "16"
type input "16000"
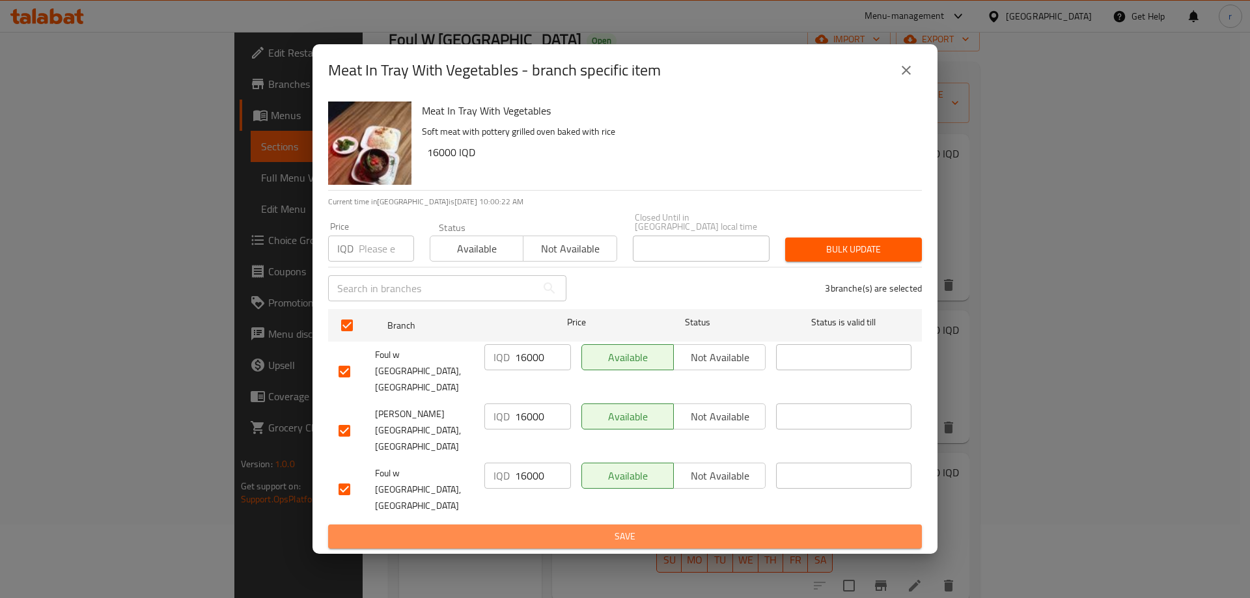
click at [554, 525] on button "Save" at bounding box center [625, 537] width 594 height 24
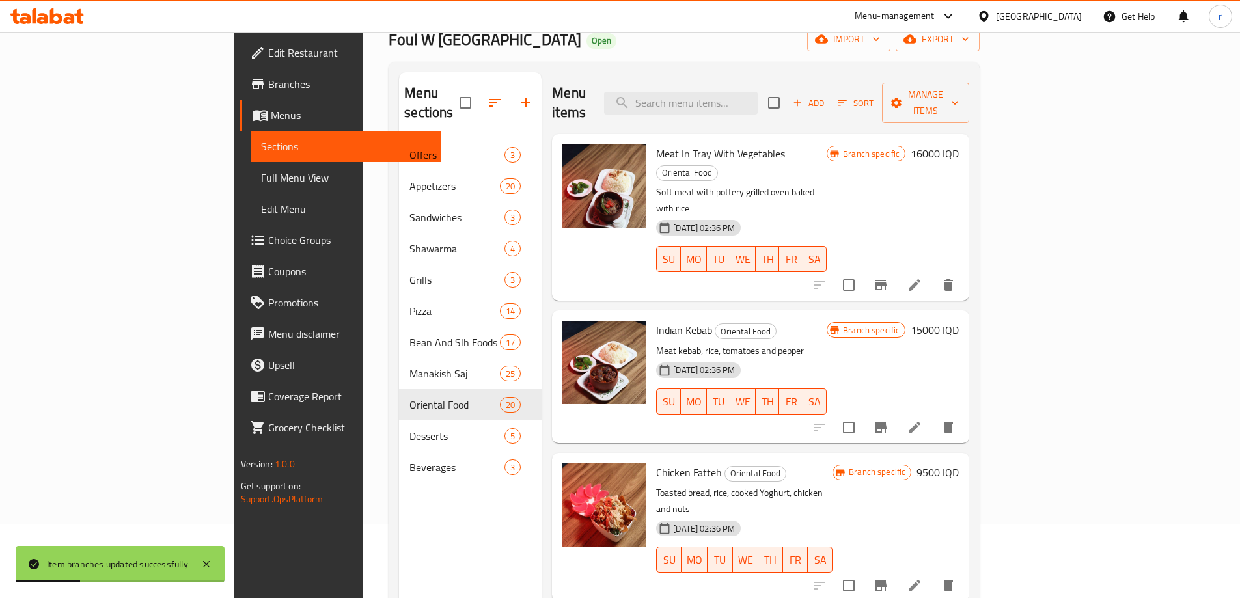
click at [888, 420] on icon "Branch-specific-item" at bounding box center [881, 428] width 16 height 16
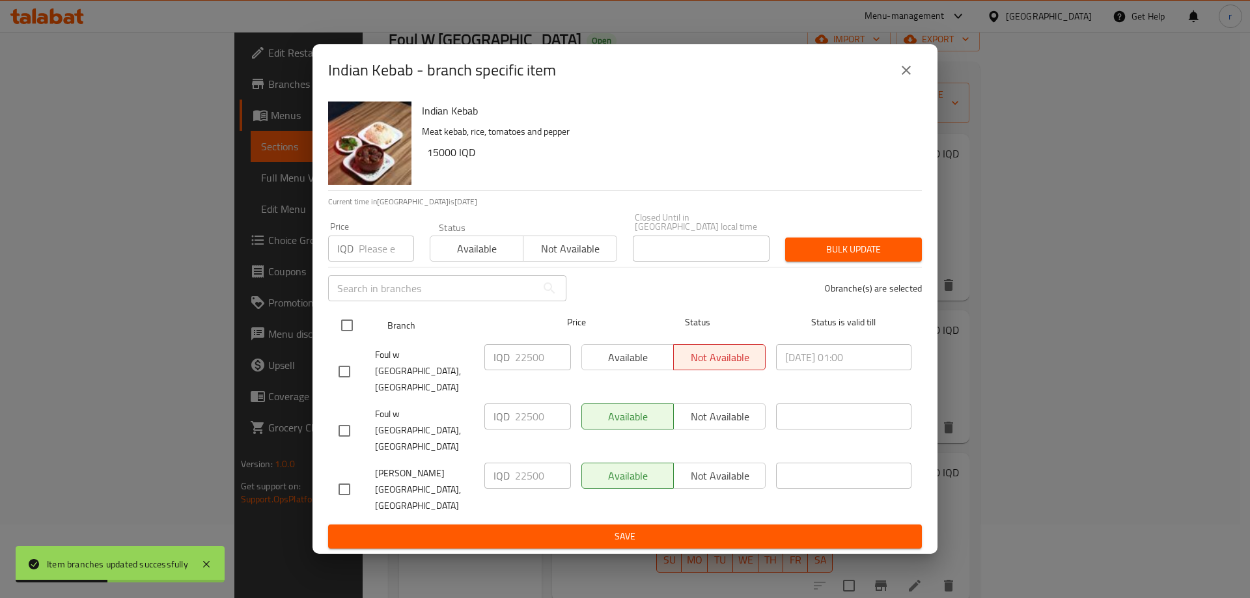
click at [351, 339] on input "checkbox" at bounding box center [346, 325] width 27 height 27
checkbox input "true"
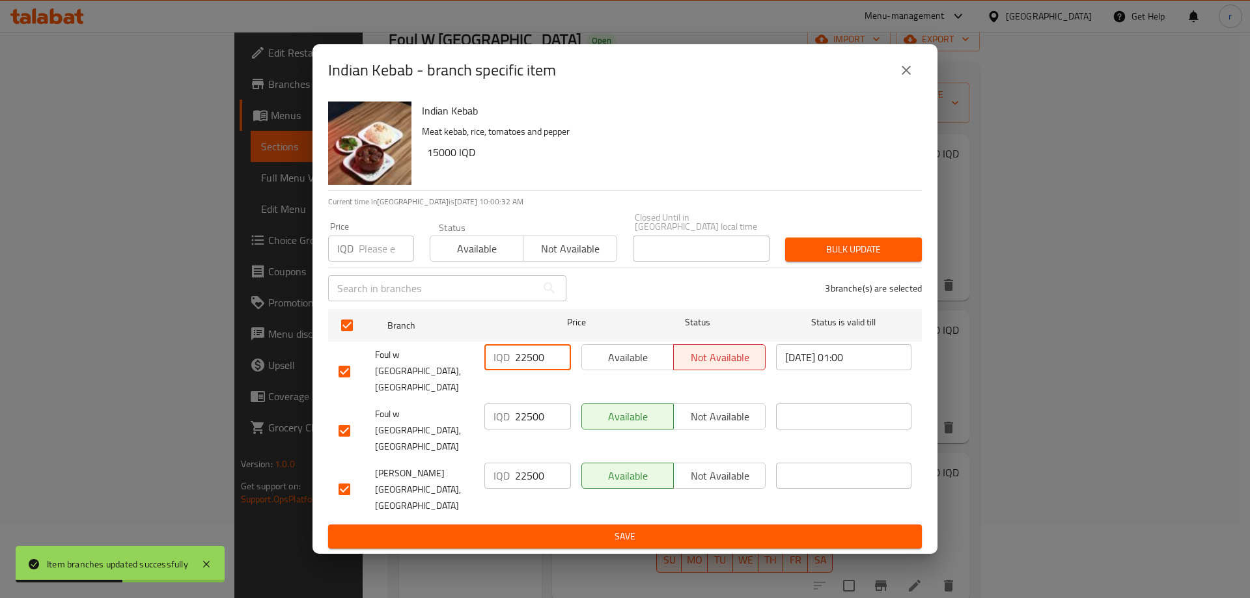
click at [532, 370] on input "22500" at bounding box center [543, 357] width 56 height 26
paste input "150"
type input "15000"
click at [530, 422] on input "22500" at bounding box center [543, 416] width 56 height 26
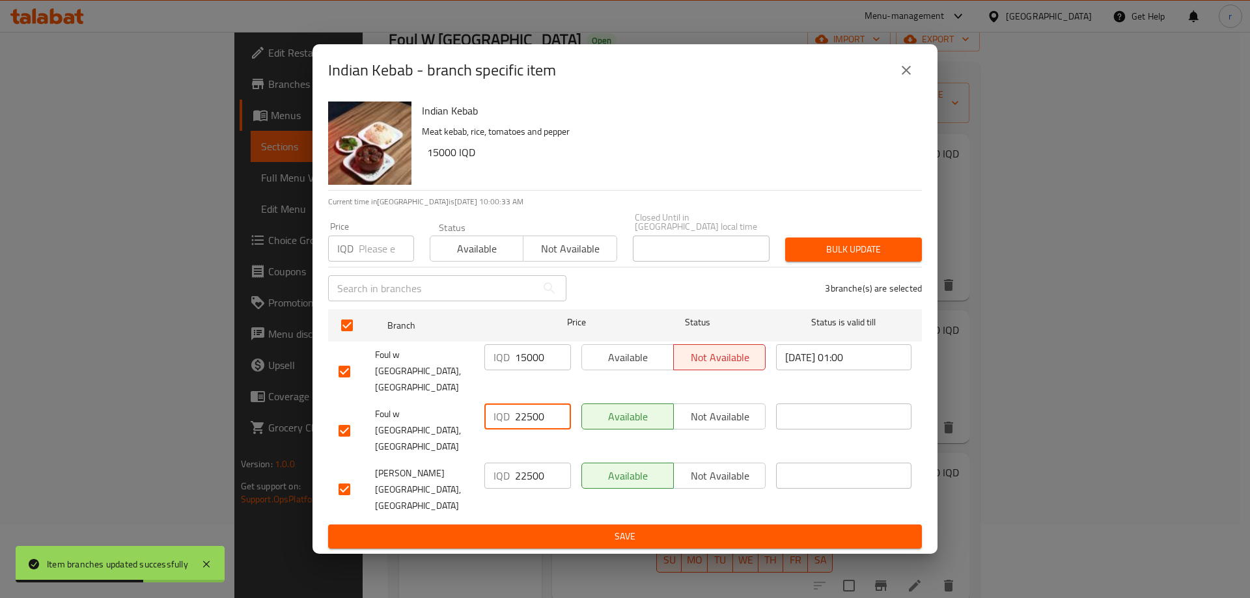
click at [530, 422] on input "22500" at bounding box center [543, 416] width 56 height 26
paste input "150"
type input "15000"
click at [523, 474] on input "22500" at bounding box center [543, 476] width 56 height 26
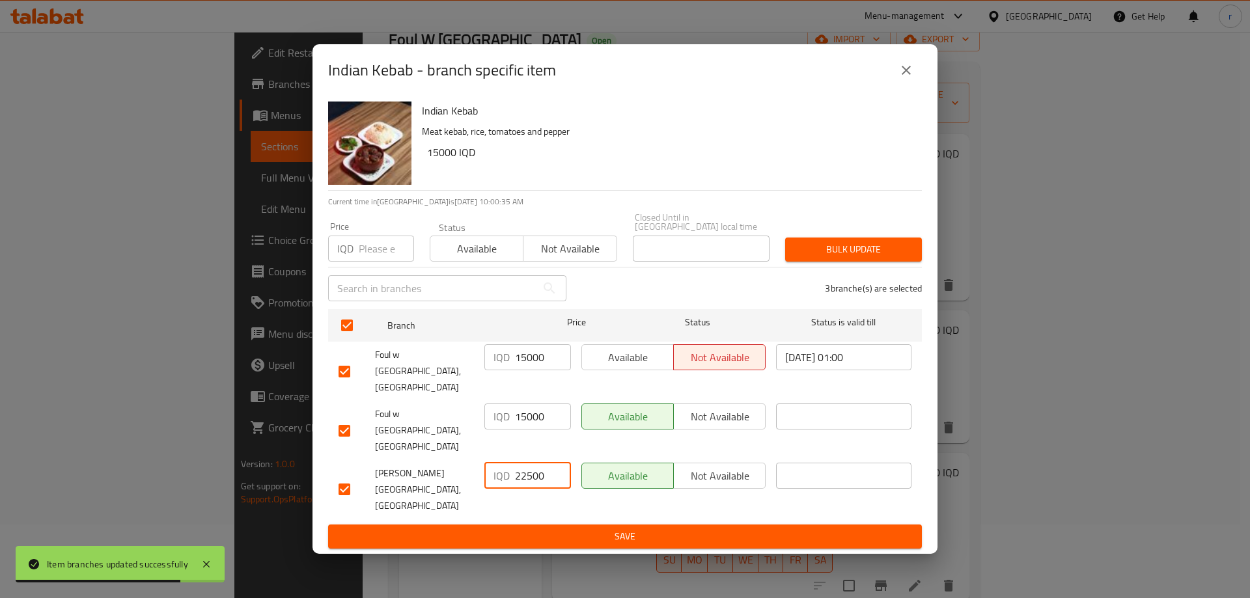
paste input "150"
type input "15000"
click at [523, 528] on span "Save" at bounding box center [624, 536] width 573 height 16
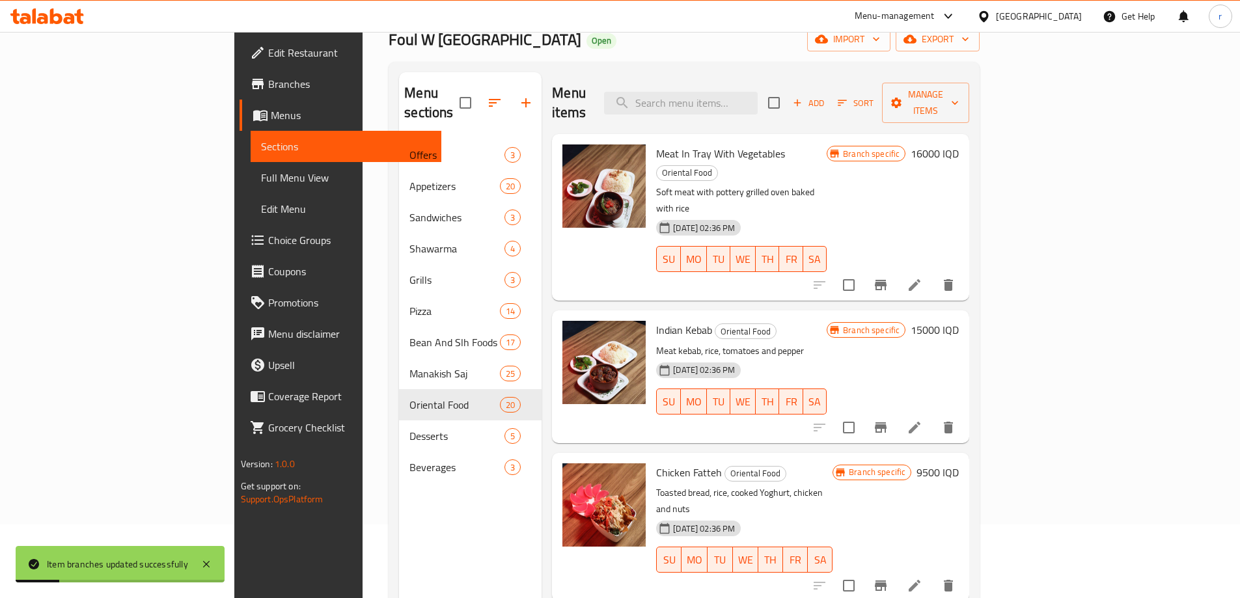
click at [896, 570] on button "Branch-specific-item" at bounding box center [880, 585] width 31 height 31
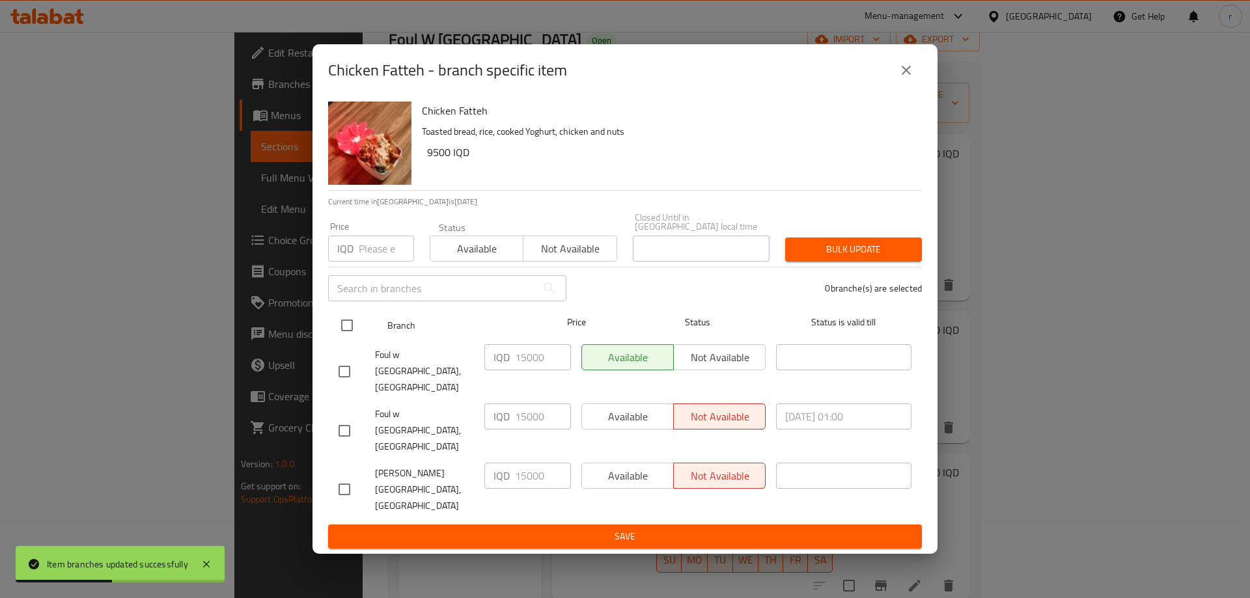
click at [356, 339] on input "checkbox" at bounding box center [346, 325] width 27 height 27
checkbox input "true"
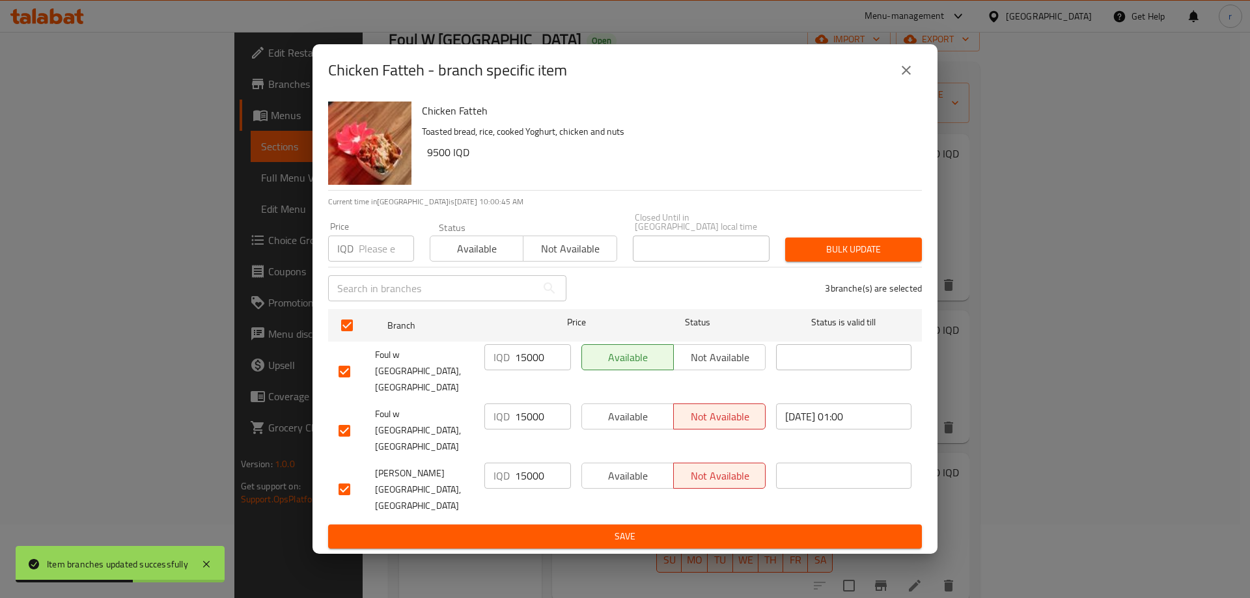
click at [520, 370] on input "15000" at bounding box center [543, 357] width 56 height 26
click at [518, 370] on input "15000" at bounding box center [543, 357] width 56 height 26
paste input "95"
type input "9500"
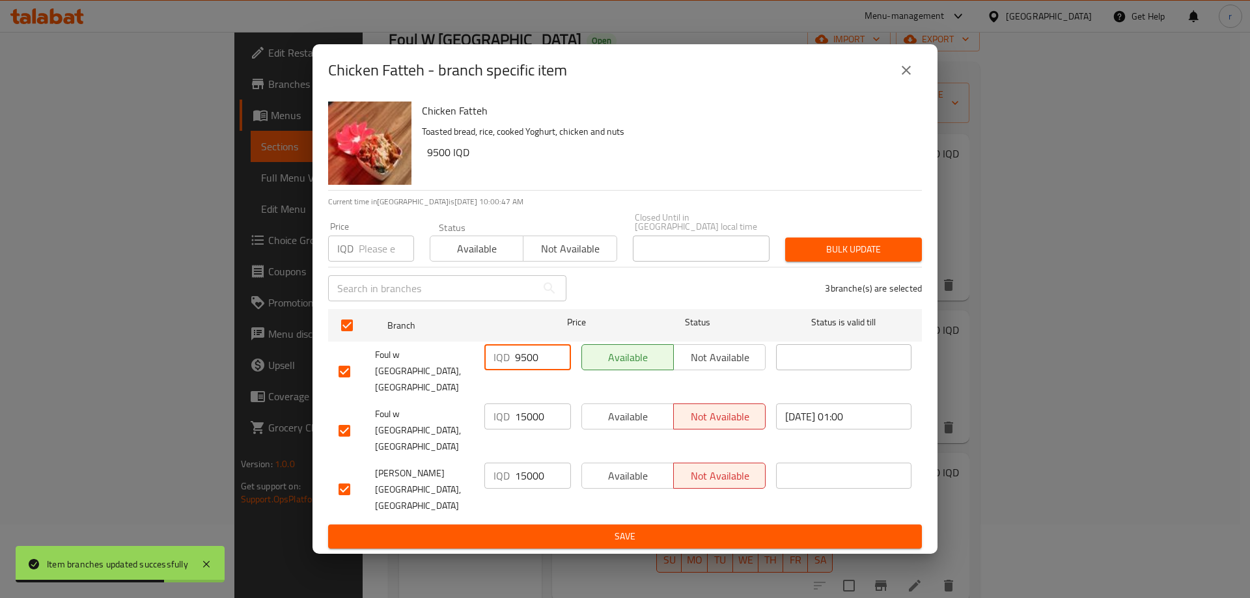
click at [530, 411] on div "IQD 15000 ​" at bounding box center [527, 430] width 97 height 64
click at [528, 423] on input "15000" at bounding box center [543, 416] width 56 height 26
click at [527, 423] on input "15000" at bounding box center [543, 416] width 56 height 26
paste input "95"
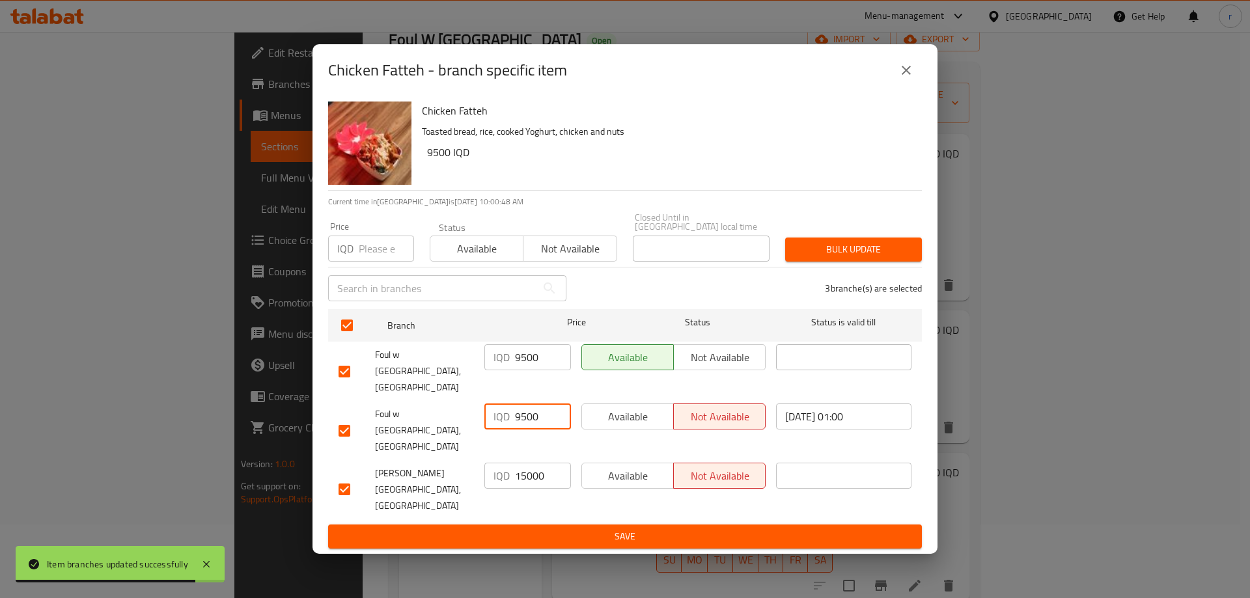
type input "9500"
click at [527, 476] on input "15000" at bounding box center [543, 476] width 56 height 26
paste input "95"
type input "9500"
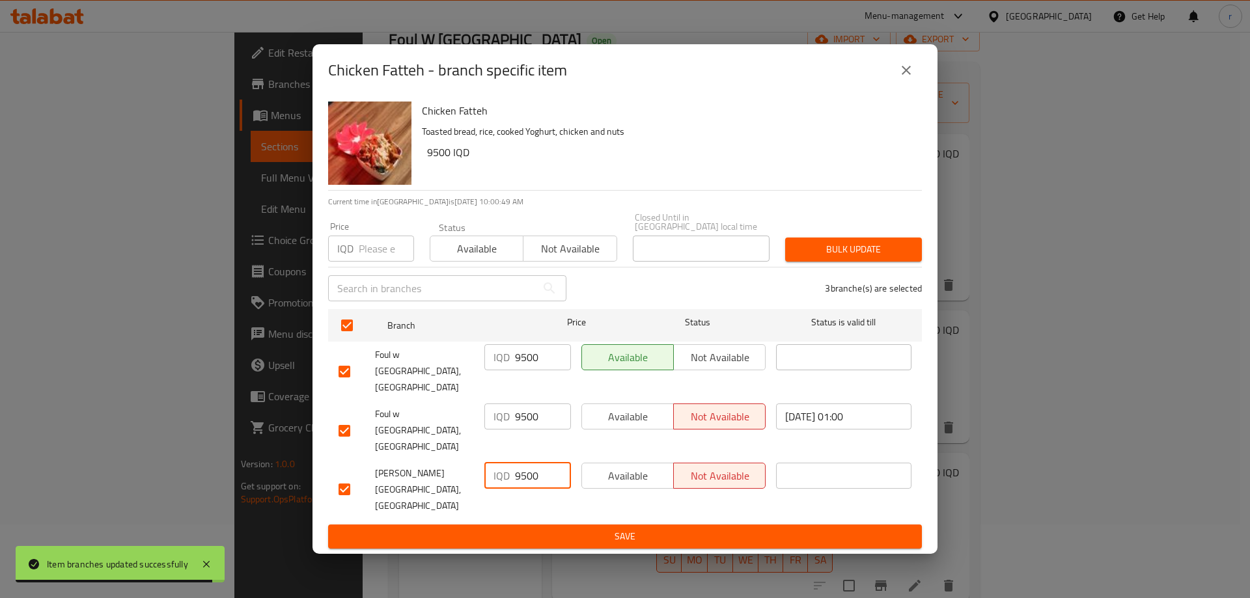
click at [527, 528] on span "Save" at bounding box center [624, 536] width 573 height 16
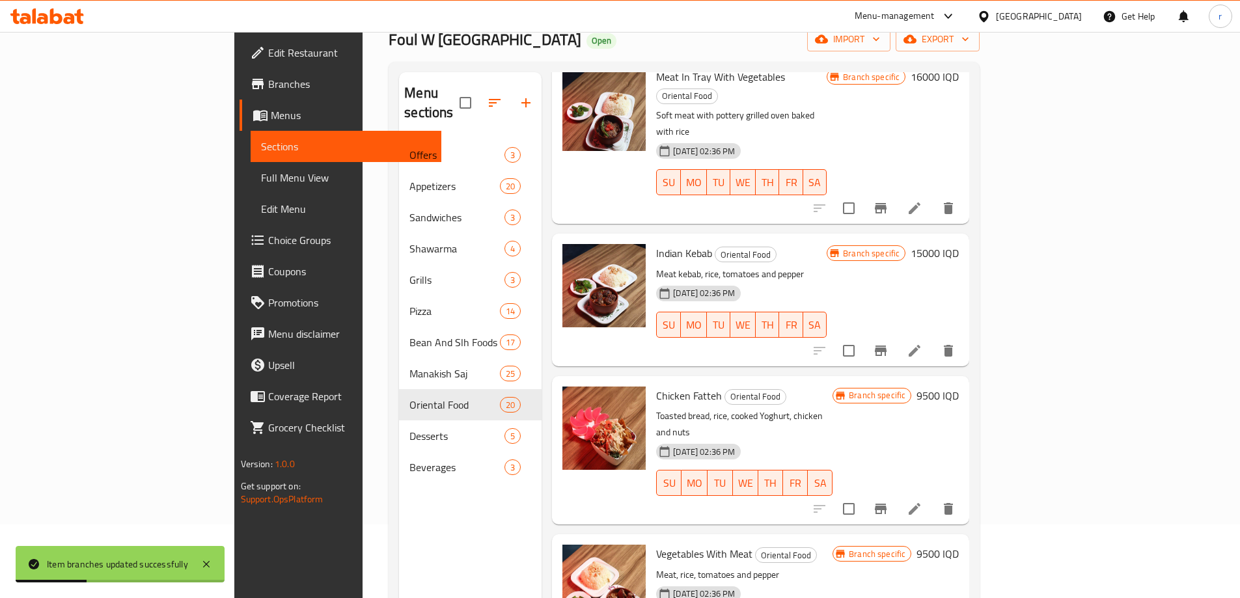
scroll to position [109, 0]
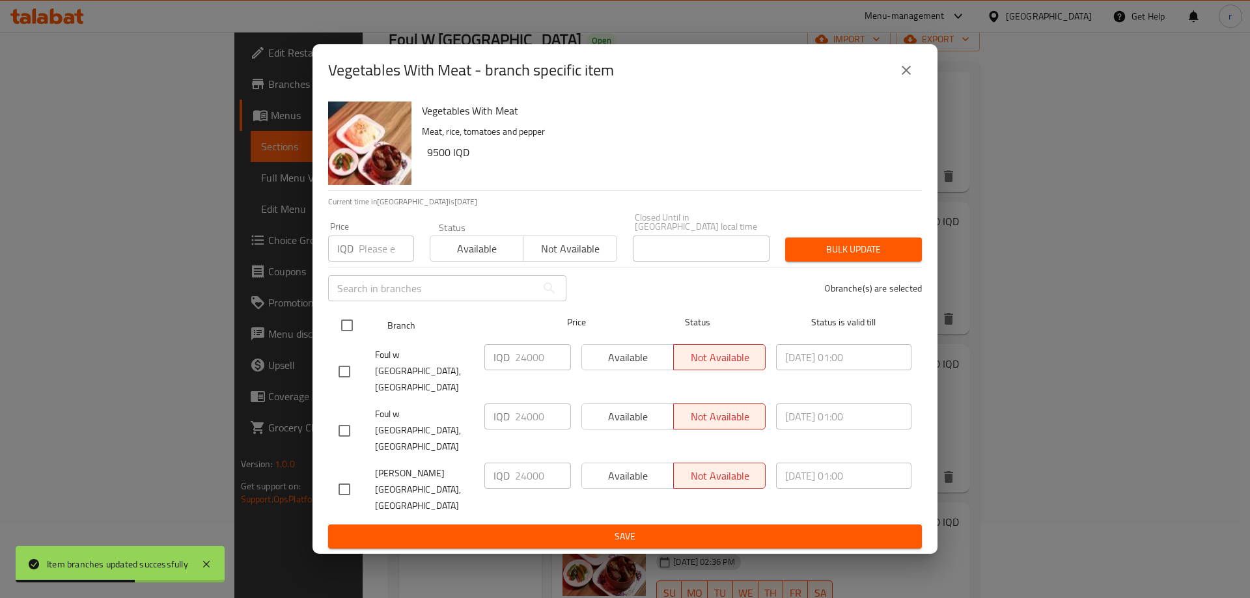
click at [346, 339] on input "checkbox" at bounding box center [346, 325] width 27 height 27
checkbox input "true"
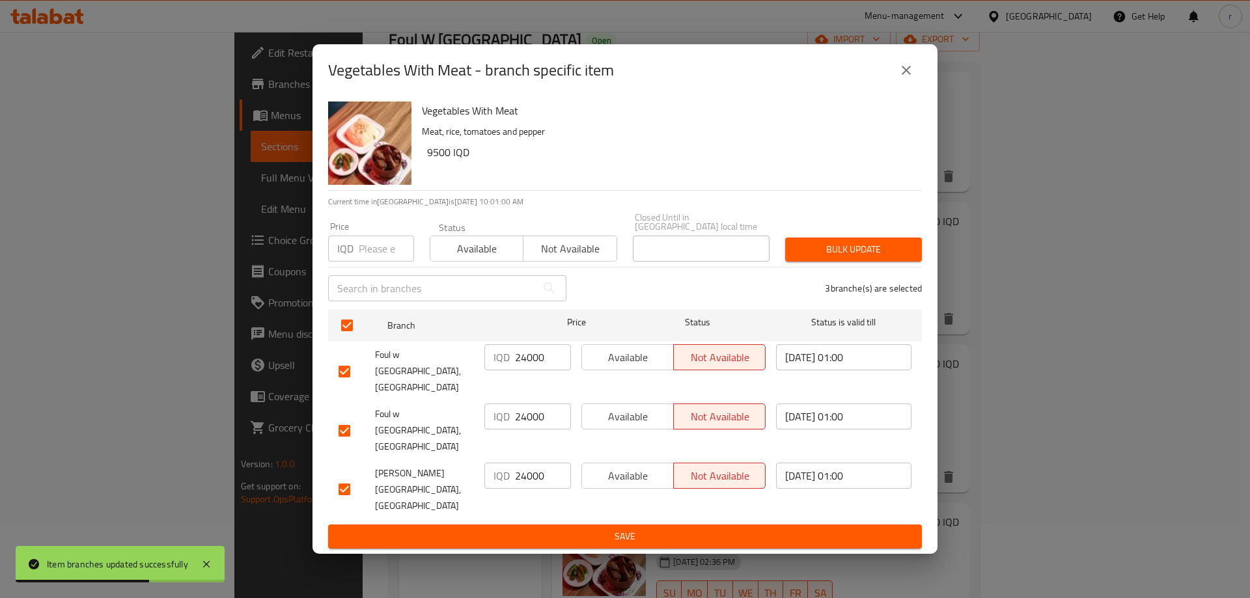
click at [533, 370] on input "24000" at bounding box center [543, 357] width 56 height 26
paste input "95"
type input "9500"
click at [526, 413] on input "24000" at bounding box center [543, 416] width 56 height 26
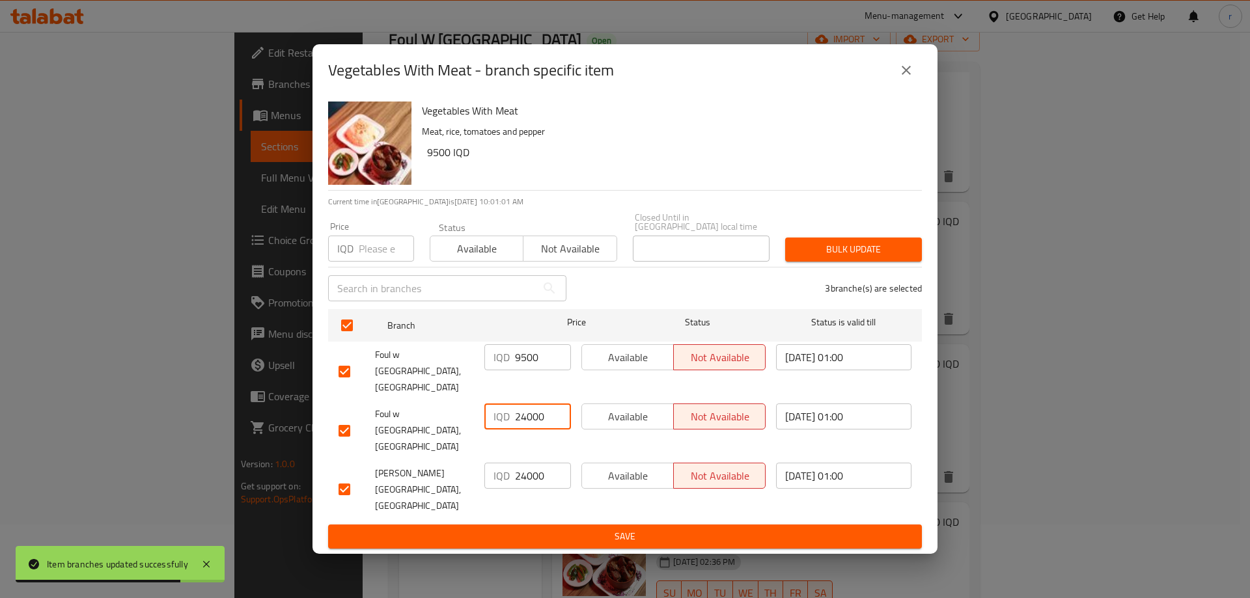
click at [526, 413] on input "24000" at bounding box center [543, 416] width 56 height 26
paste input "95"
type input "9500"
click at [527, 463] on input "24000" at bounding box center [543, 476] width 56 height 26
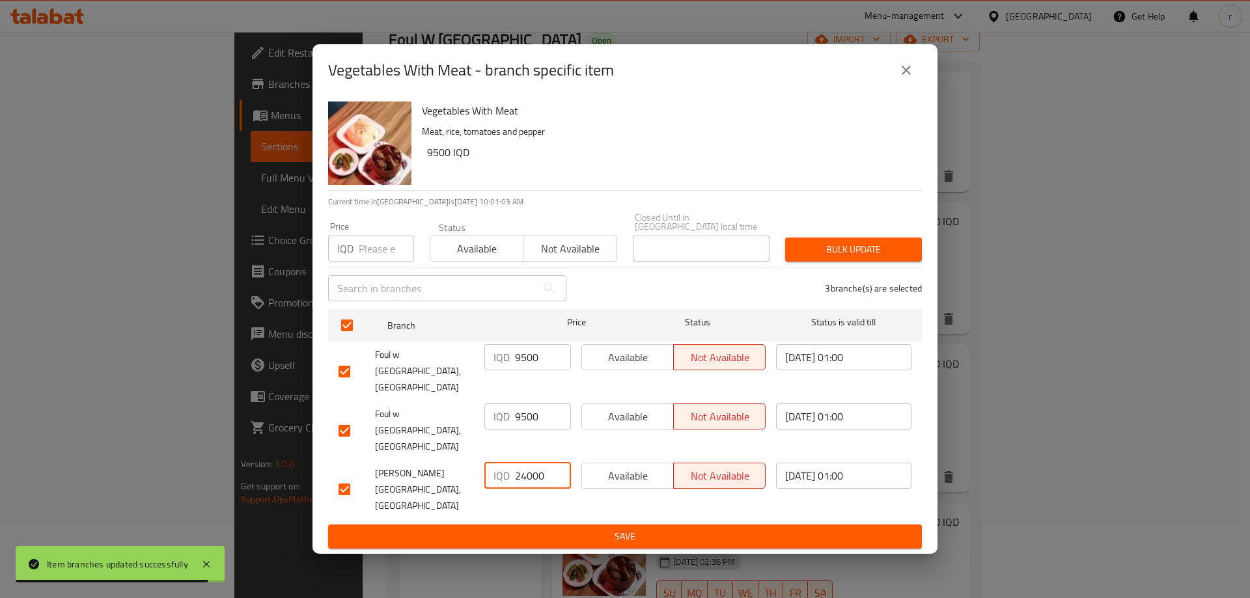
paste input "95"
type input "9500"
click at [516, 528] on span "Save" at bounding box center [624, 536] width 573 height 16
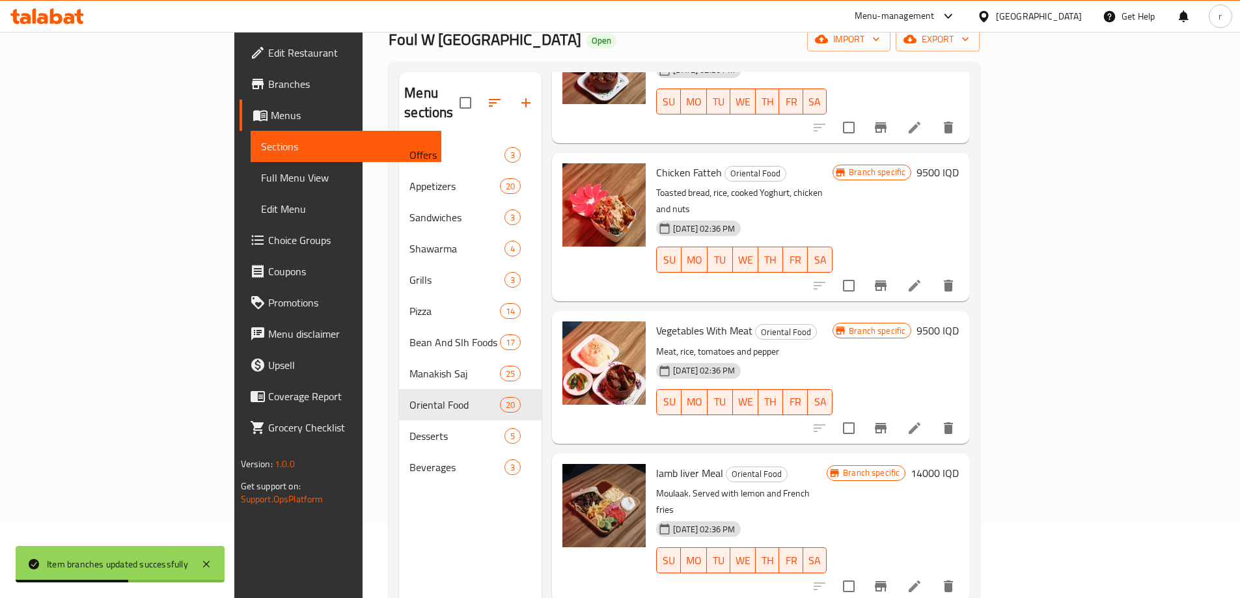
scroll to position [325, 0]
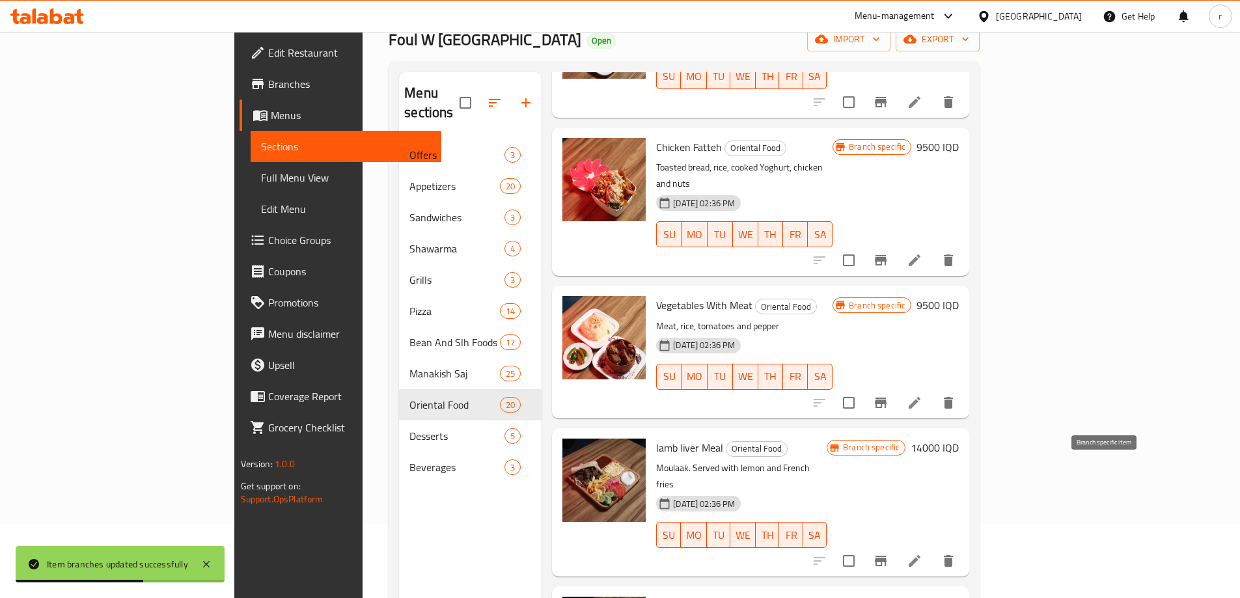
click at [888, 553] on icon "Branch-specific-item" at bounding box center [881, 561] width 16 height 16
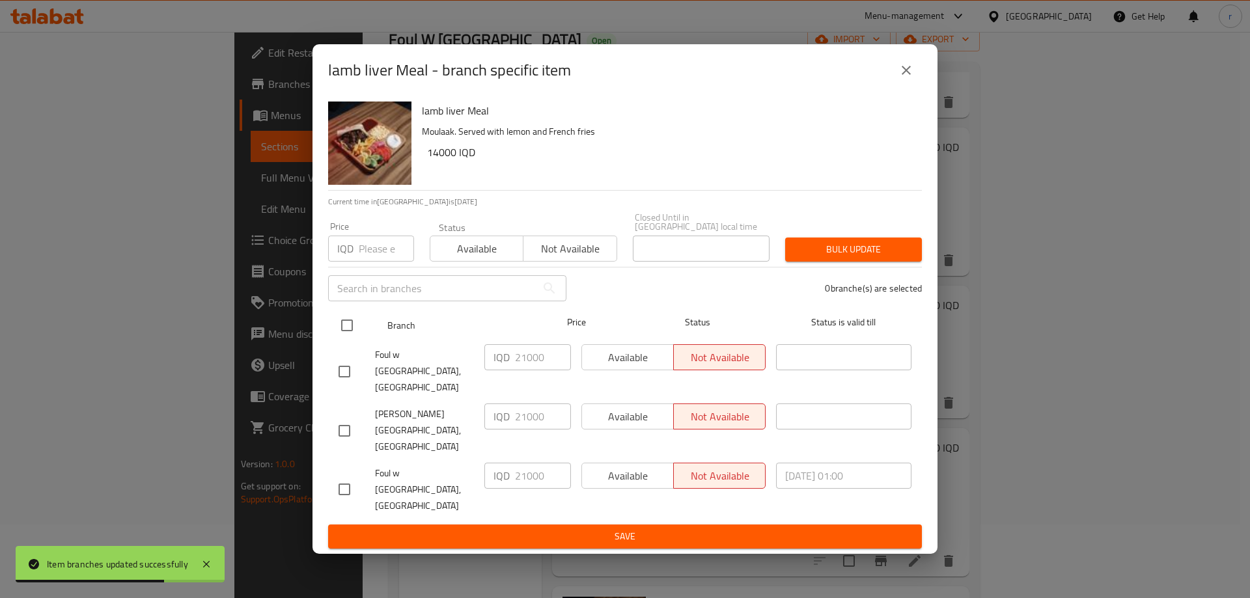
click at [342, 339] on input "checkbox" at bounding box center [346, 325] width 27 height 27
checkbox input "true"
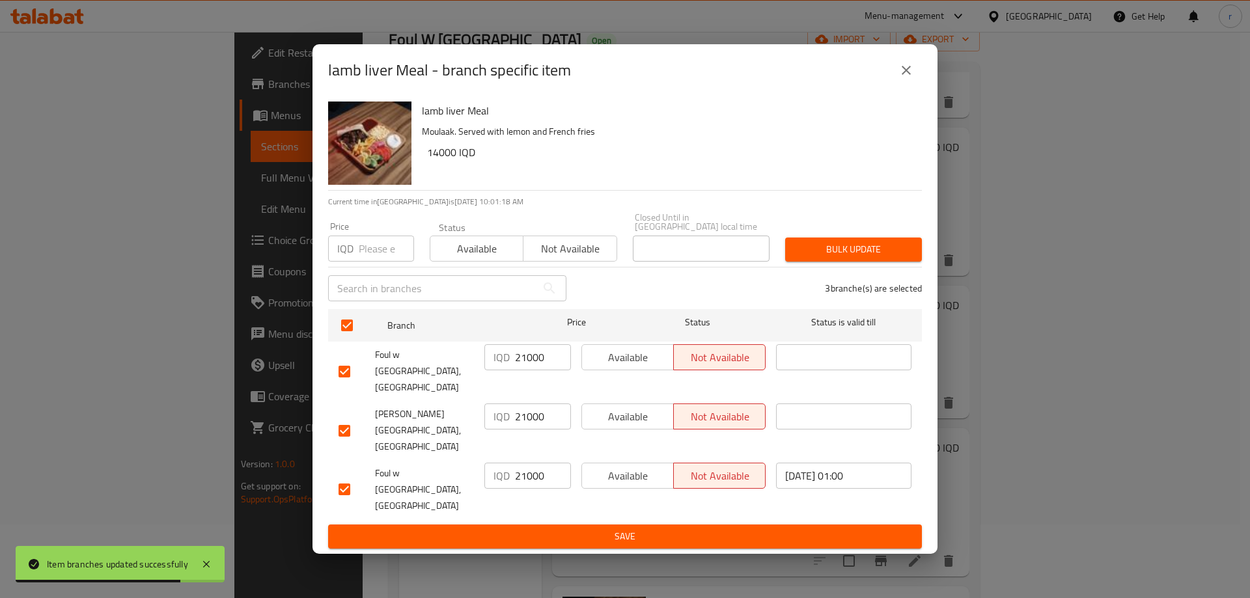
click at [533, 370] on input "21000" at bounding box center [543, 357] width 56 height 26
click at [532, 370] on input "21000" at bounding box center [543, 357] width 56 height 26
paste input "14"
type input "14000"
click at [530, 424] on input "21000" at bounding box center [543, 416] width 56 height 26
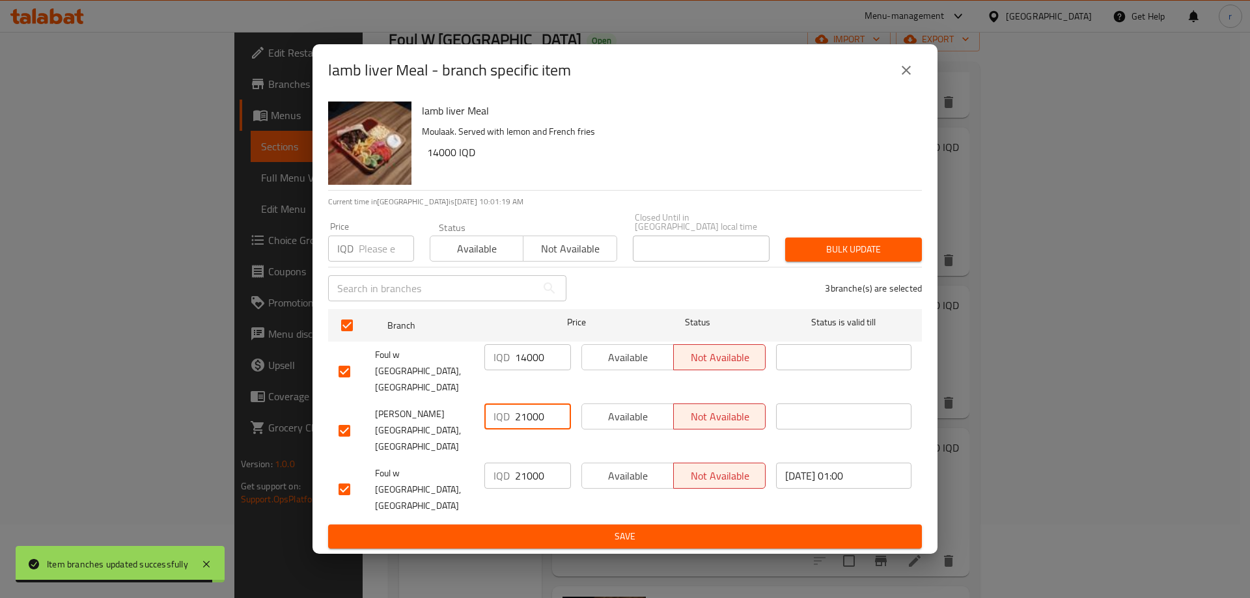
click at [530, 424] on input "21000" at bounding box center [543, 416] width 56 height 26
paste input "14"
type input "14000"
click at [519, 463] on input "21000" at bounding box center [543, 476] width 56 height 26
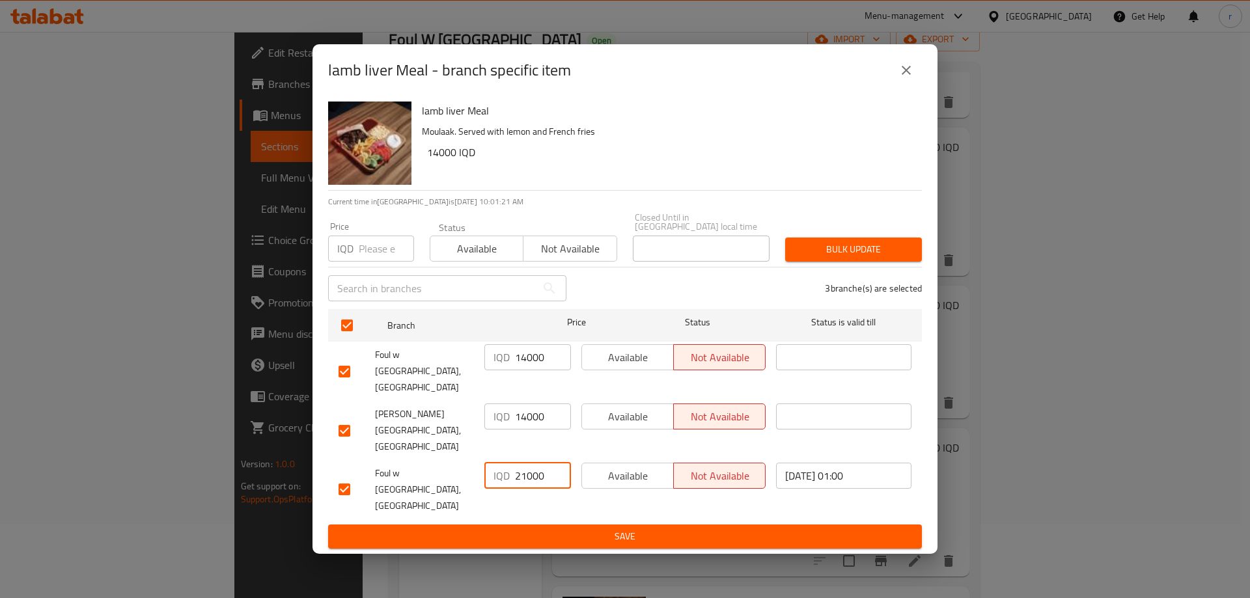
click at [519, 463] on input "21000" at bounding box center [543, 476] width 56 height 26
paste input "14"
type input "14000"
click at [540, 370] on input "14000" at bounding box center [543, 357] width 56 height 26
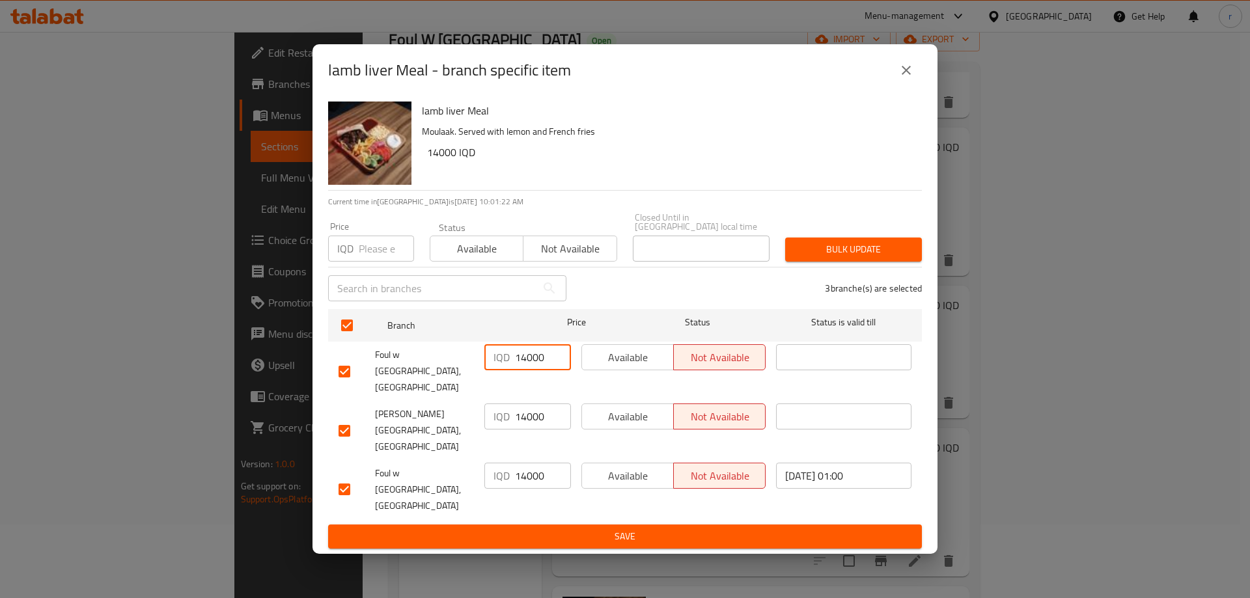
click at [540, 370] on input "14000" at bounding box center [543, 357] width 56 height 26
click at [555, 528] on span "Save" at bounding box center [624, 536] width 573 height 16
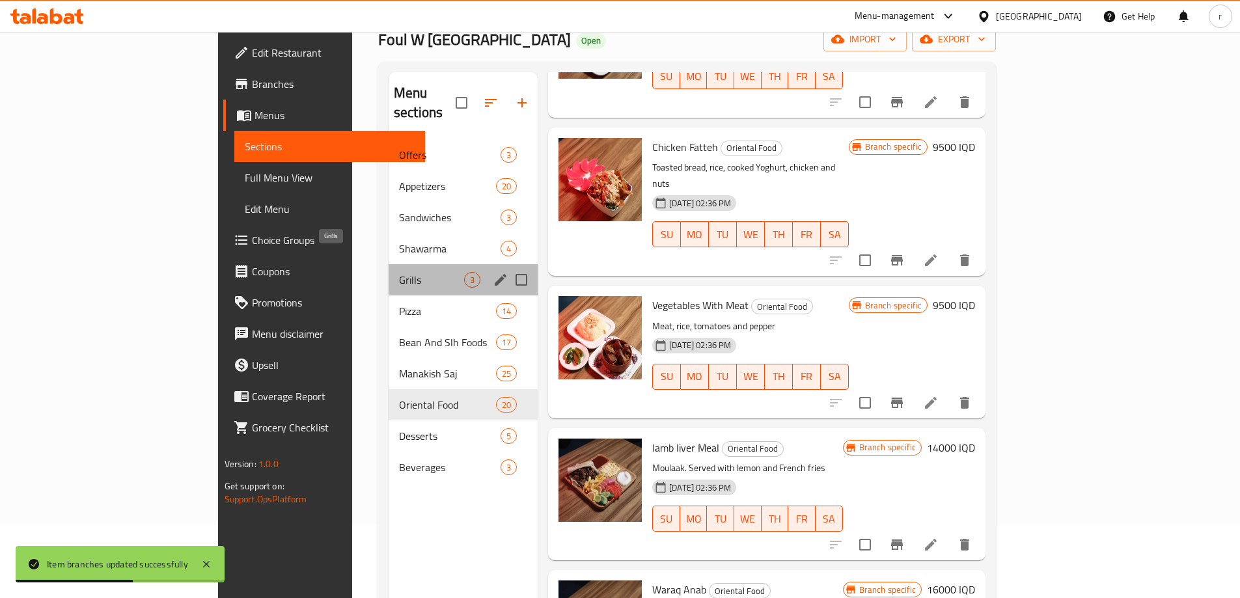
click at [399, 272] on span "Grills" at bounding box center [431, 280] width 65 height 16
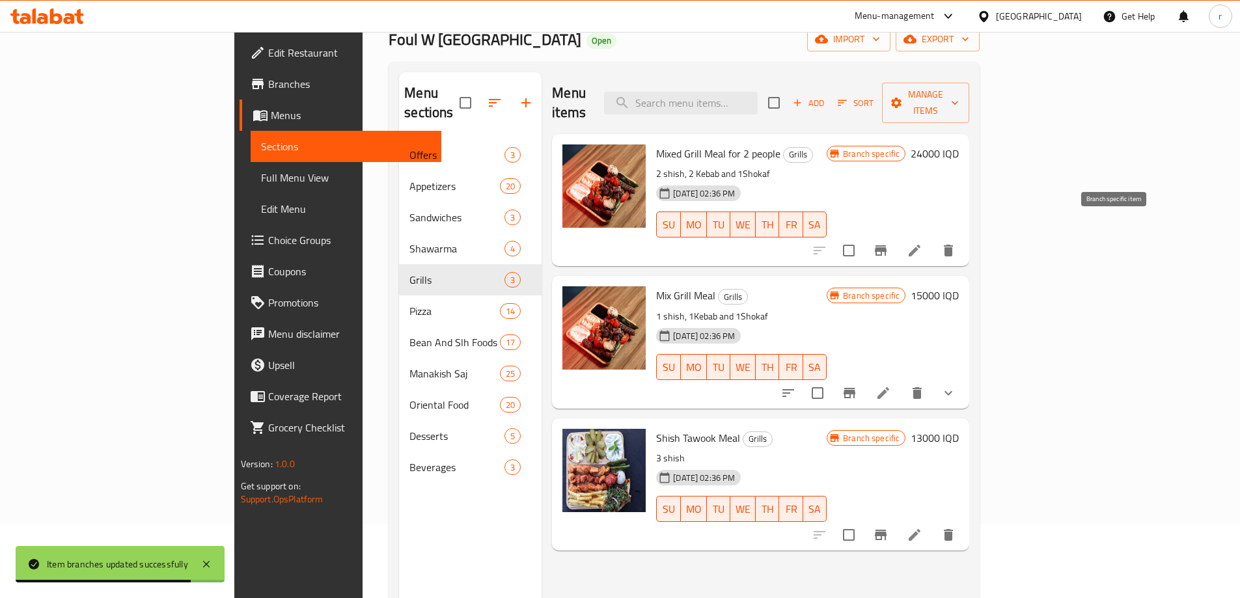
click at [886, 245] on icon "Branch-specific-item" at bounding box center [881, 250] width 12 height 10
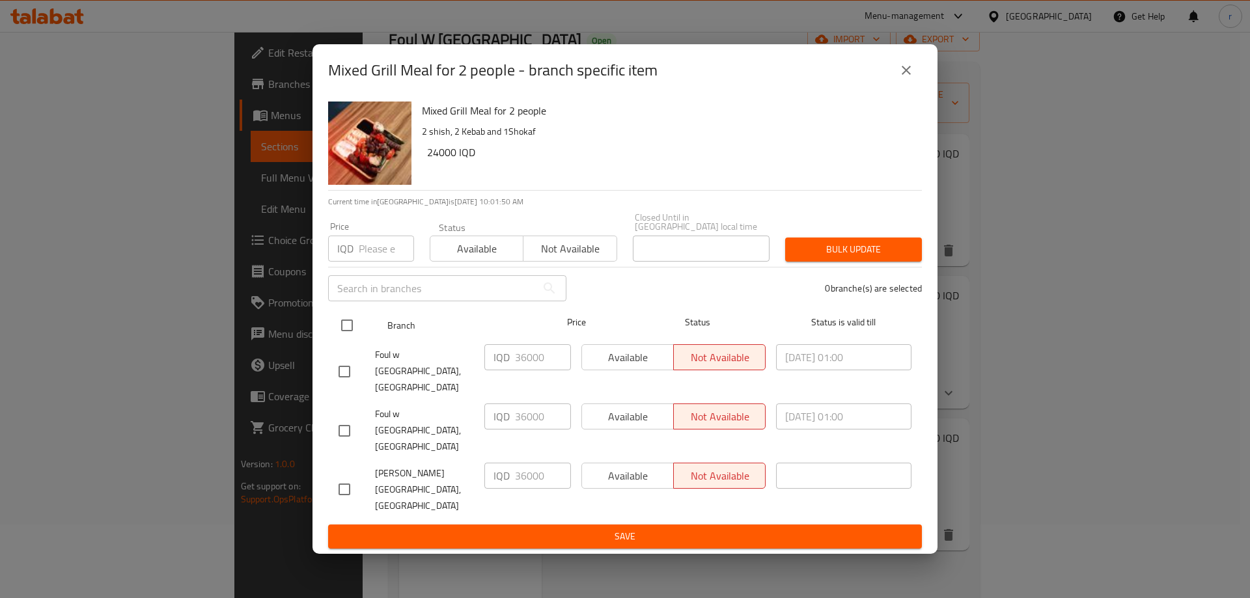
click at [355, 339] on input "checkbox" at bounding box center [346, 325] width 27 height 27
checkbox input "true"
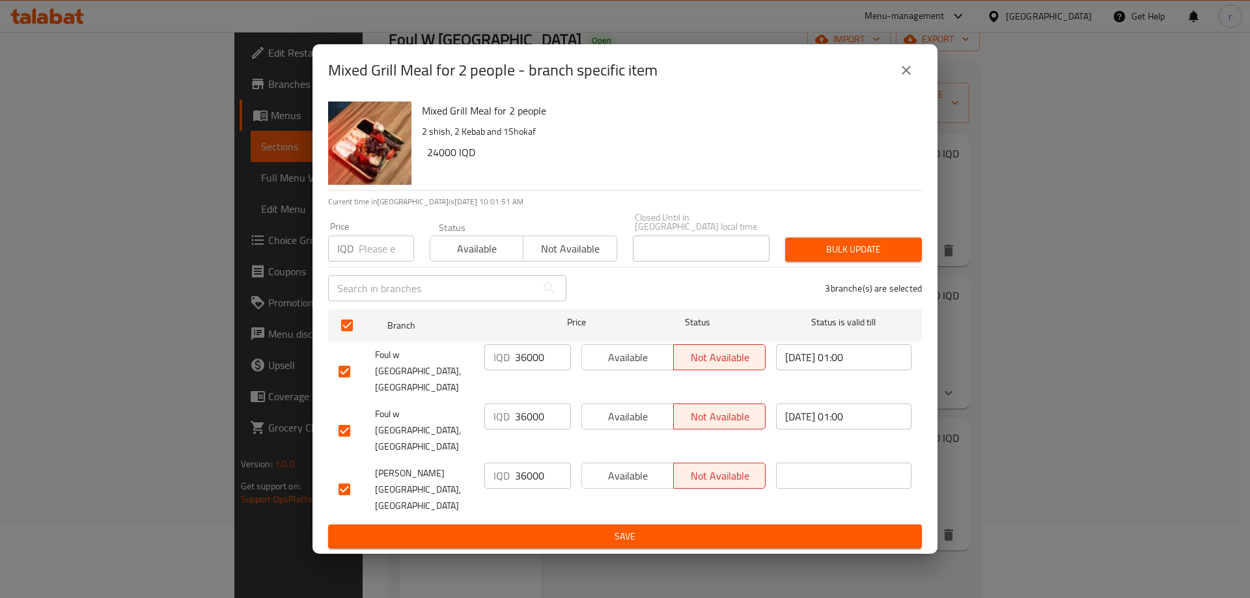
click at [524, 370] on input "36000" at bounding box center [543, 357] width 56 height 26
click at [523, 370] on input "36000" at bounding box center [543, 357] width 56 height 26
paste input "24"
type input "24000"
click at [526, 420] on input "36000" at bounding box center [543, 416] width 56 height 26
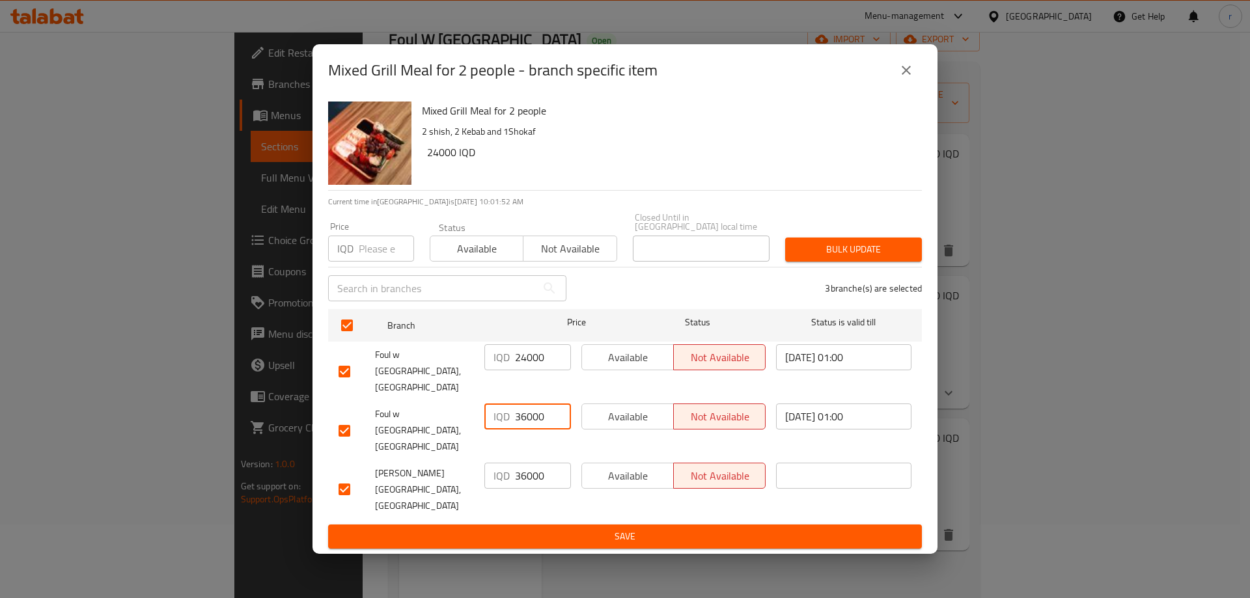
click at [526, 420] on input "36000" at bounding box center [543, 416] width 56 height 26
paste input "24"
type input "24000"
click at [523, 463] on input "36000" at bounding box center [543, 476] width 56 height 26
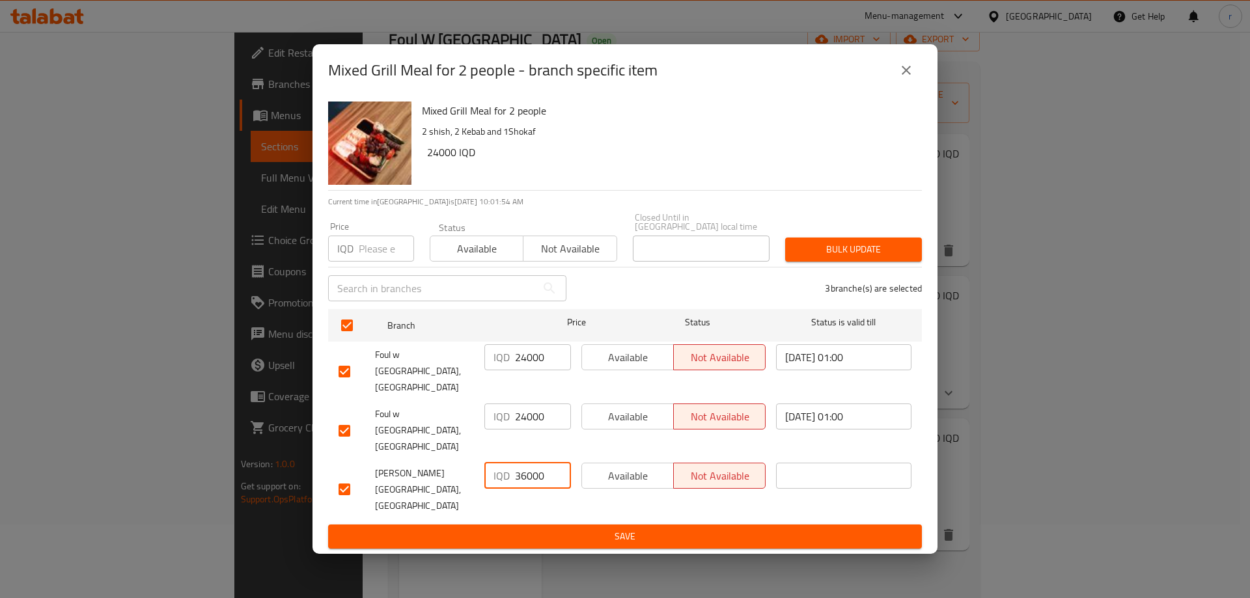
paste input "24"
type input "24000"
click at [536, 528] on span "Save" at bounding box center [624, 536] width 573 height 16
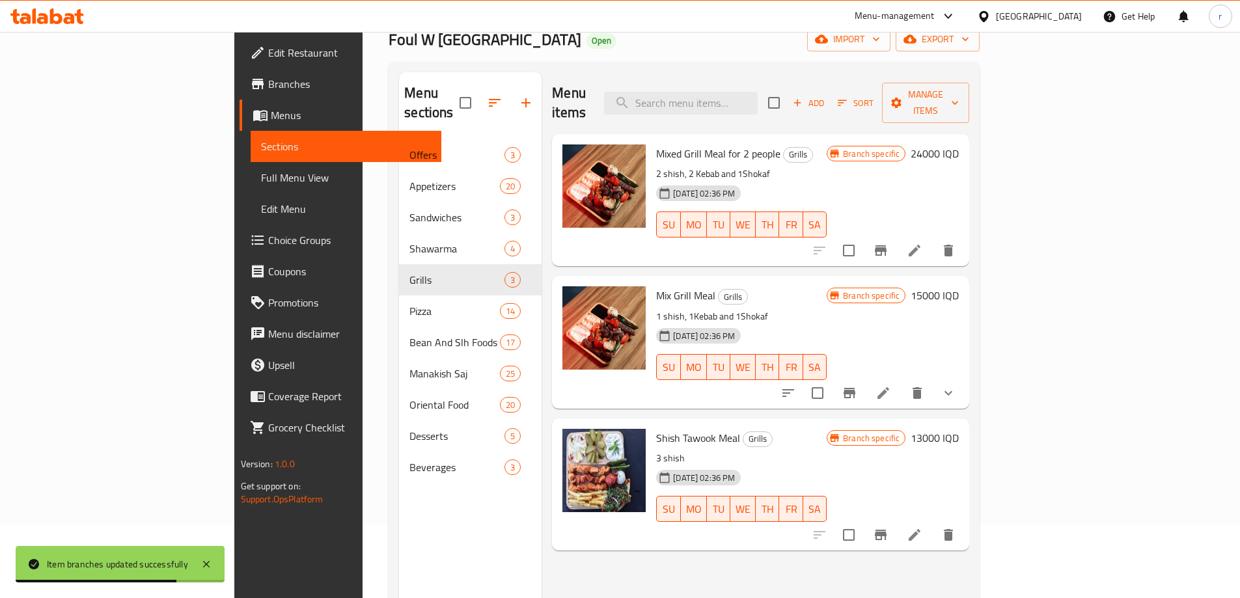
click at [855, 388] on icon "Branch-specific-item" at bounding box center [849, 393] width 12 height 10
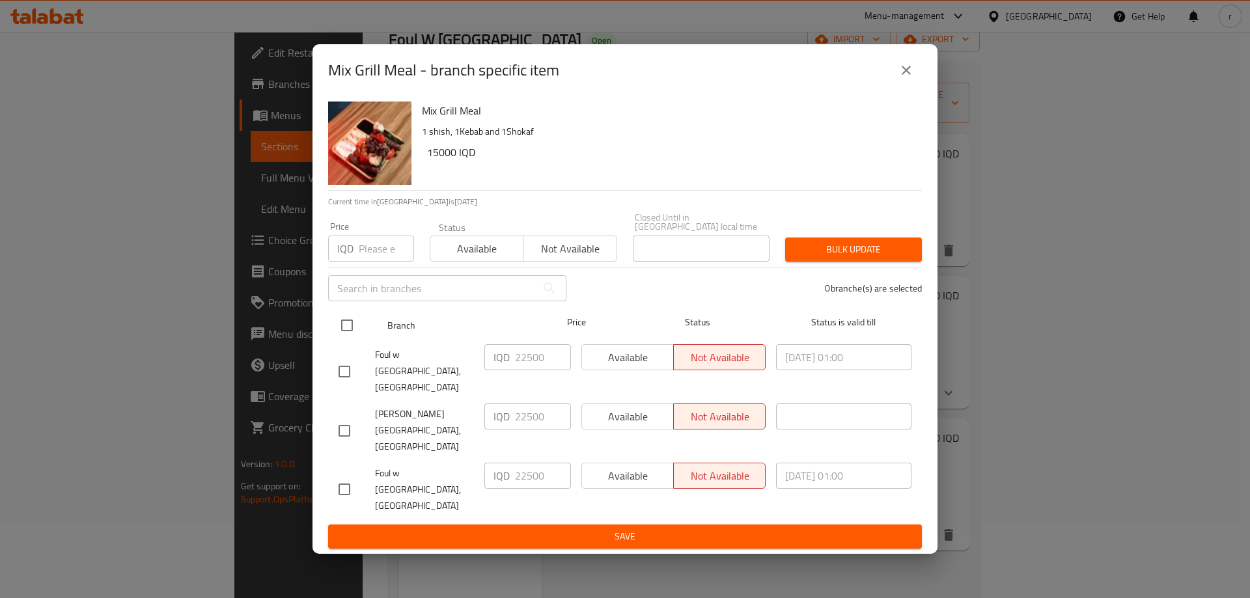
click at [349, 339] on input "checkbox" at bounding box center [346, 325] width 27 height 27
checkbox input "true"
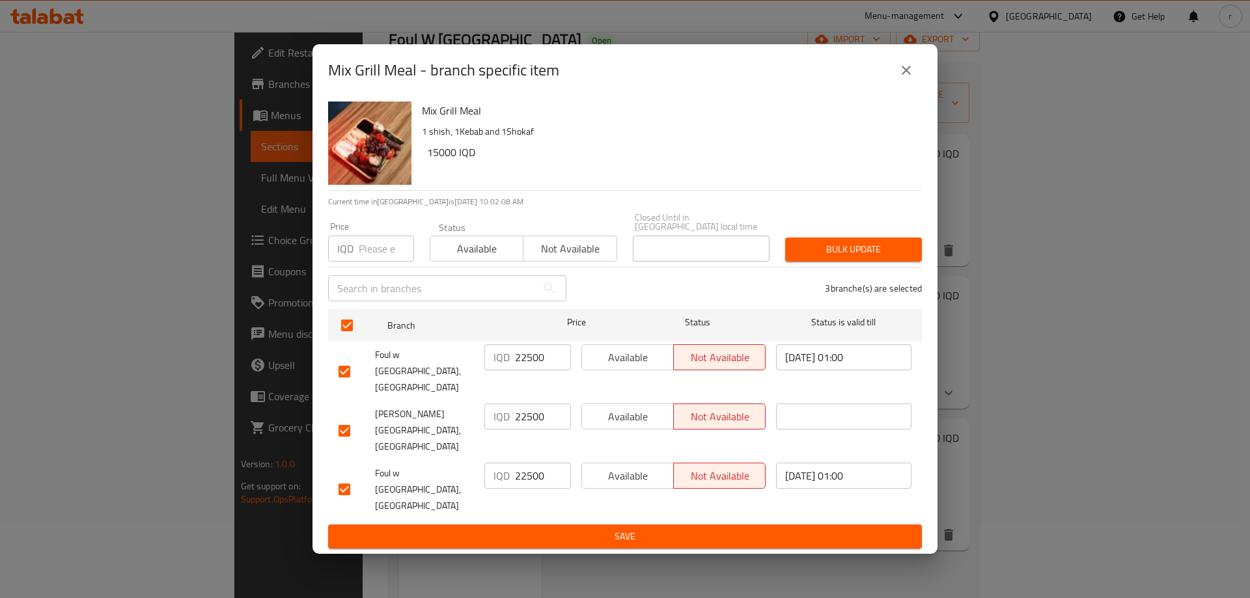
click at [518, 370] on input "22500" at bounding box center [543, 357] width 56 height 26
click at [530, 370] on input "22500" at bounding box center [543, 357] width 56 height 26
paste input "150"
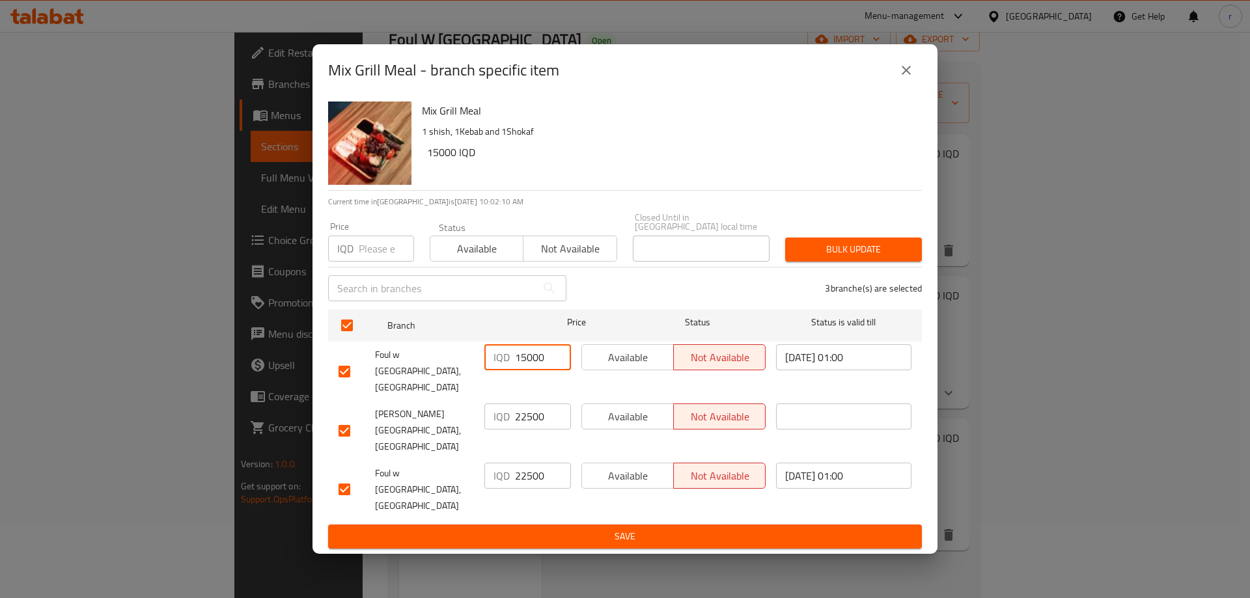
type input "15000"
click at [528, 420] on input "22500" at bounding box center [543, 416] width 56 height 26
click at [527, 421] on input "22500" at bounding box center [543, 416] width 56 height 26
paste input "150"
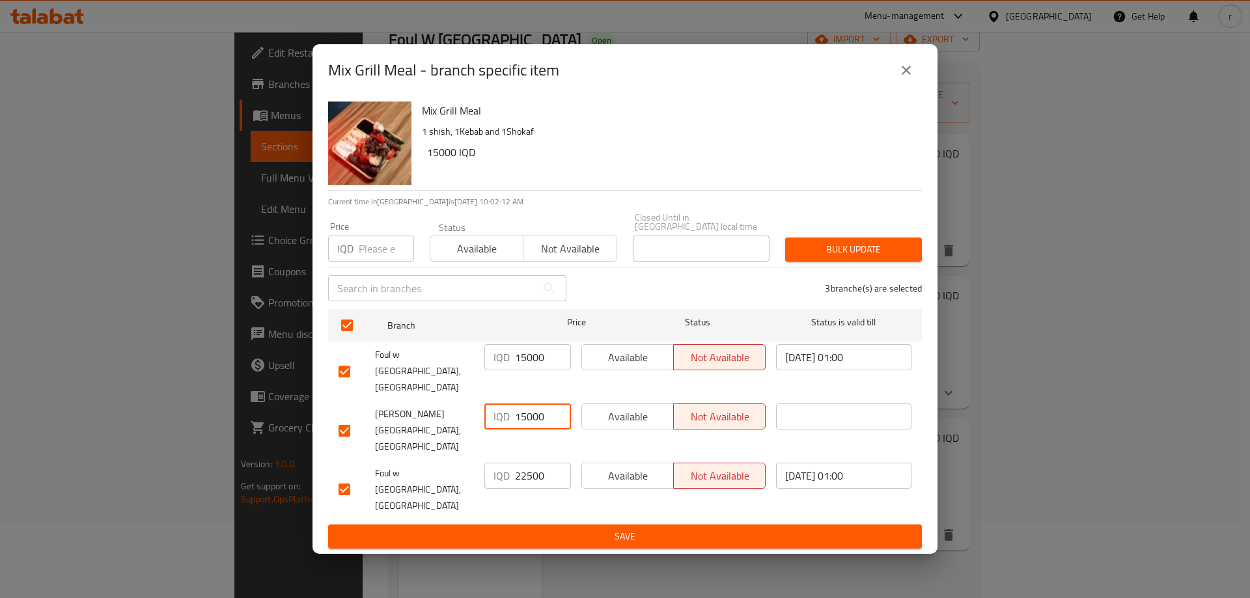
type input "15000"
click at [526, 463] on input "22500" at bounding box center [543, 476] width 56 height 26
paste input "150"
type input "15000"
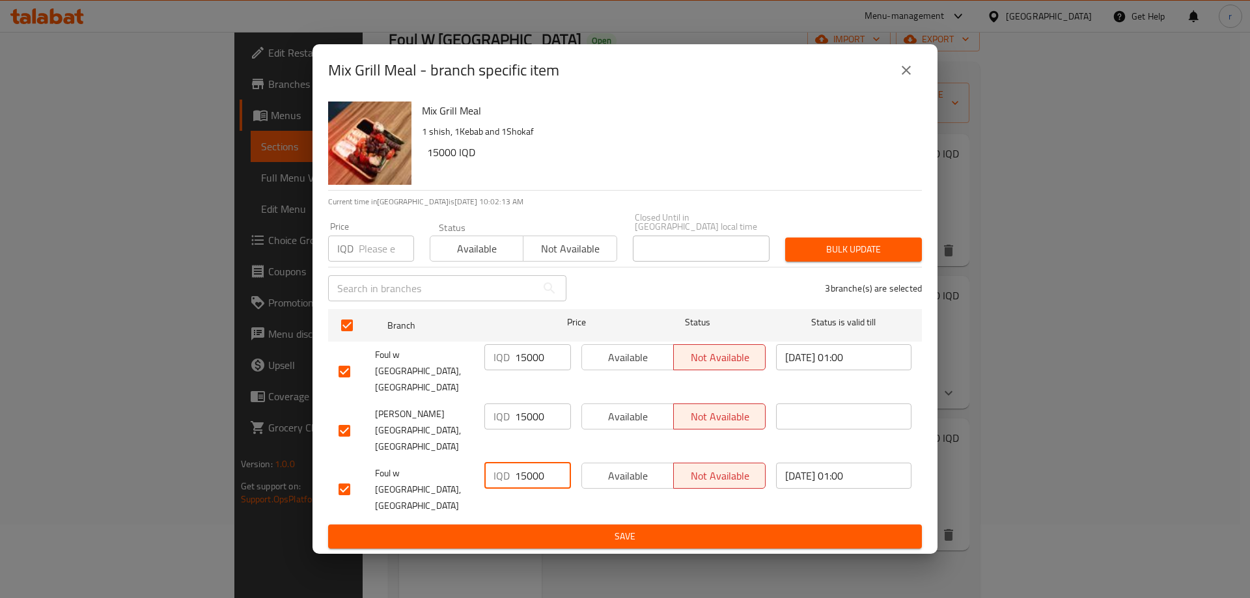
click at [545, 489] on ul "Branch Price Status Status is valid till Foul w Salleh, English Village IQD 150…" at bounding box center [625, 414] width 594 height 221
click at [543, 525] on button "Save" at bounding box center [625, 537] width 594 height 24
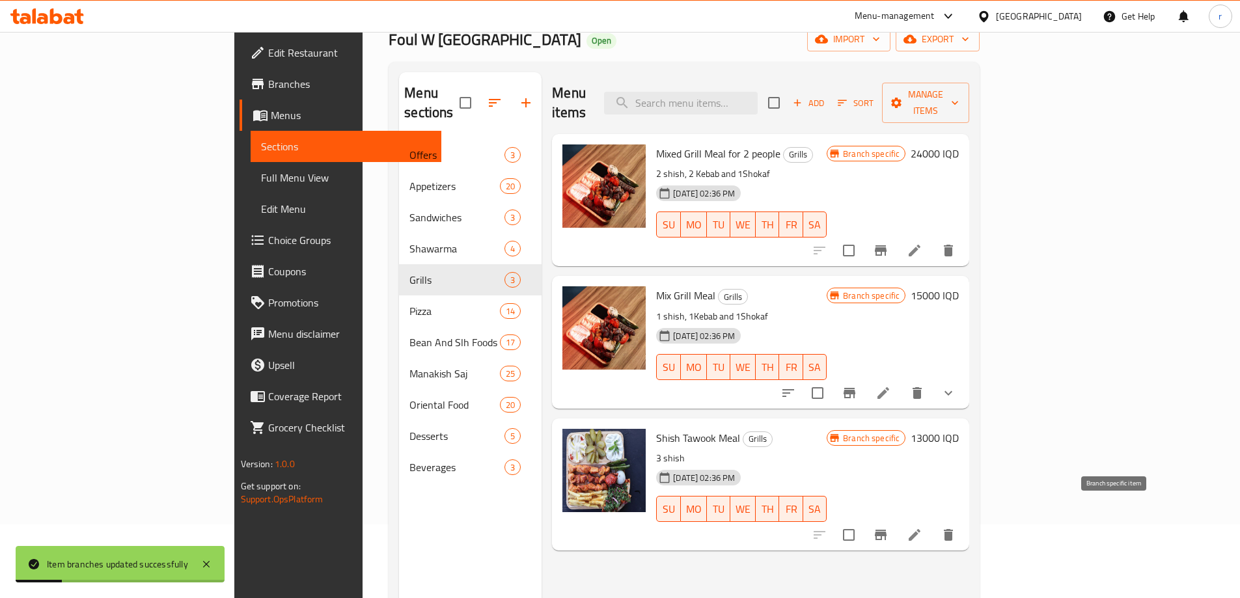
click at [888, 527] on icon "Branch-specific-item" at bounding box center [881, 535] width 16 height 16
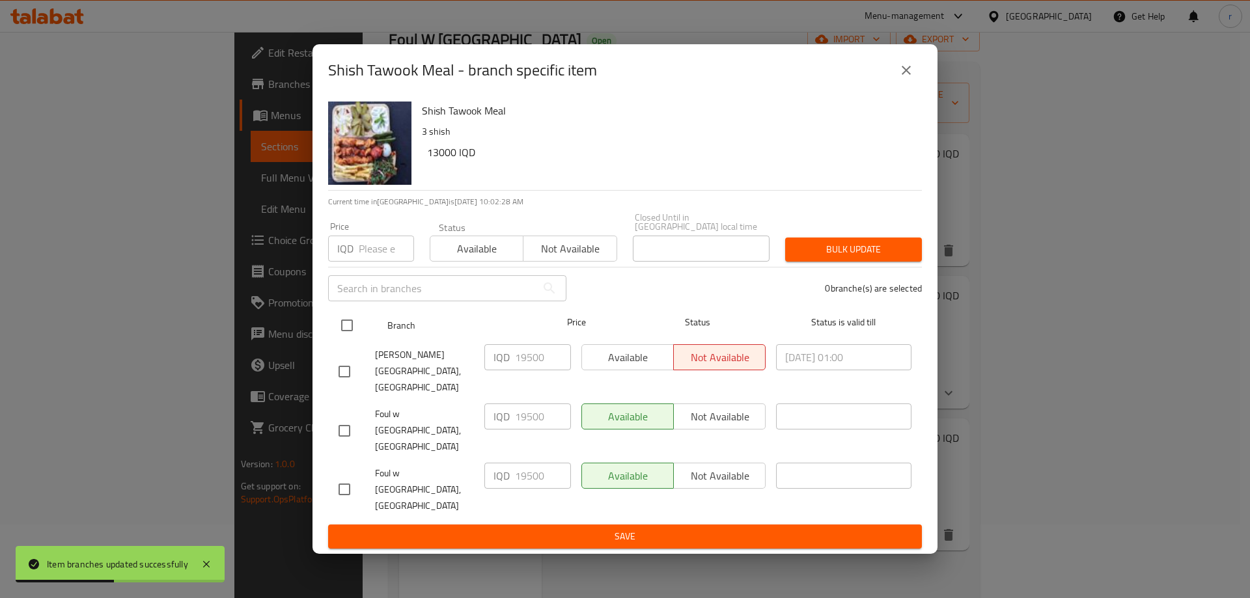
click at [353, 339] on input "checkbox" at bounding box center [346, 325] width 27 height 27
checkbox input "true"
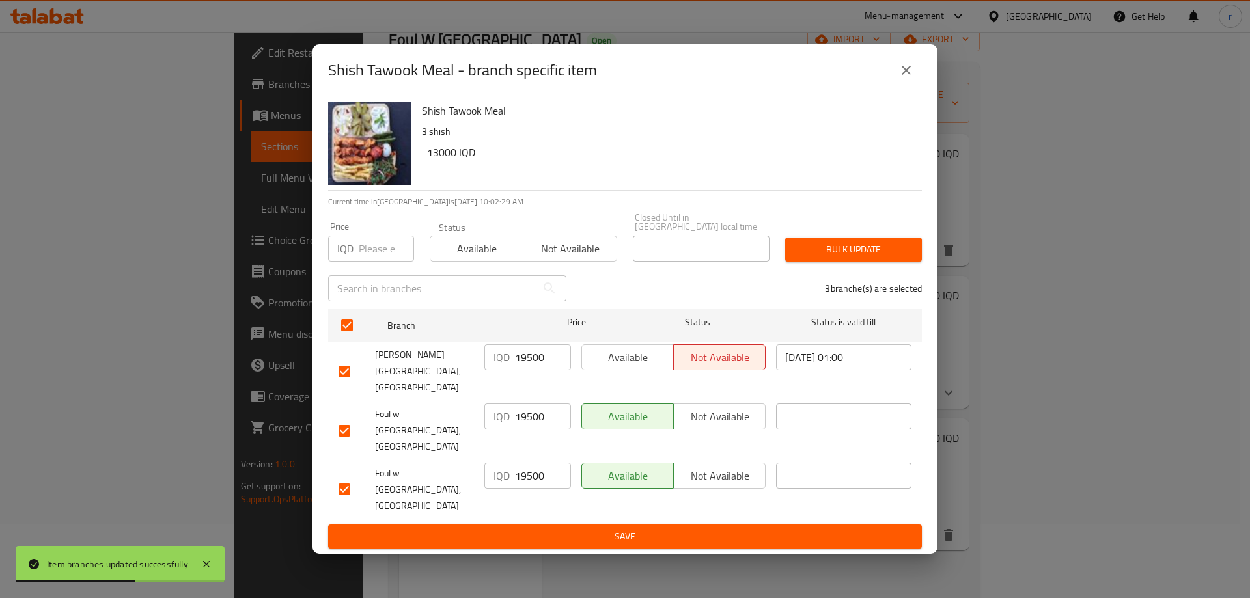
drag, startPoint x: 528, startPoint y: 387, endPoint x: 522, endPoint y: 391, distance: 7.4
click at [522, 370] on input "19500" at bounding box center [543, 357] width 56 height 26
click at [538, 370] on input "19500" at bounding box center [543, 357] width 56 height 26
click at [533, 370] on input "19500" at bounding box center [543, 357] width 56 height 26
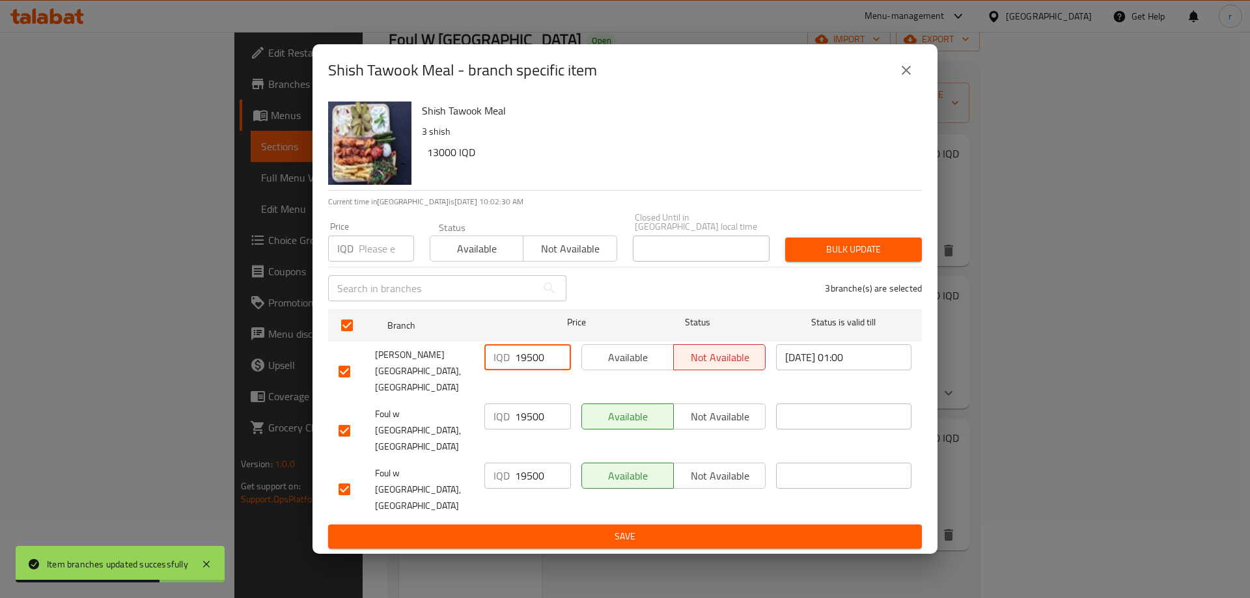
click at [533, 370] on input "19500" at bounding box center [543, 357] width 56 height 26
paste input "30"
type input "13000"
click at [527, 415] on input "19500" at bounding box center [543, 416] width 56 height 26
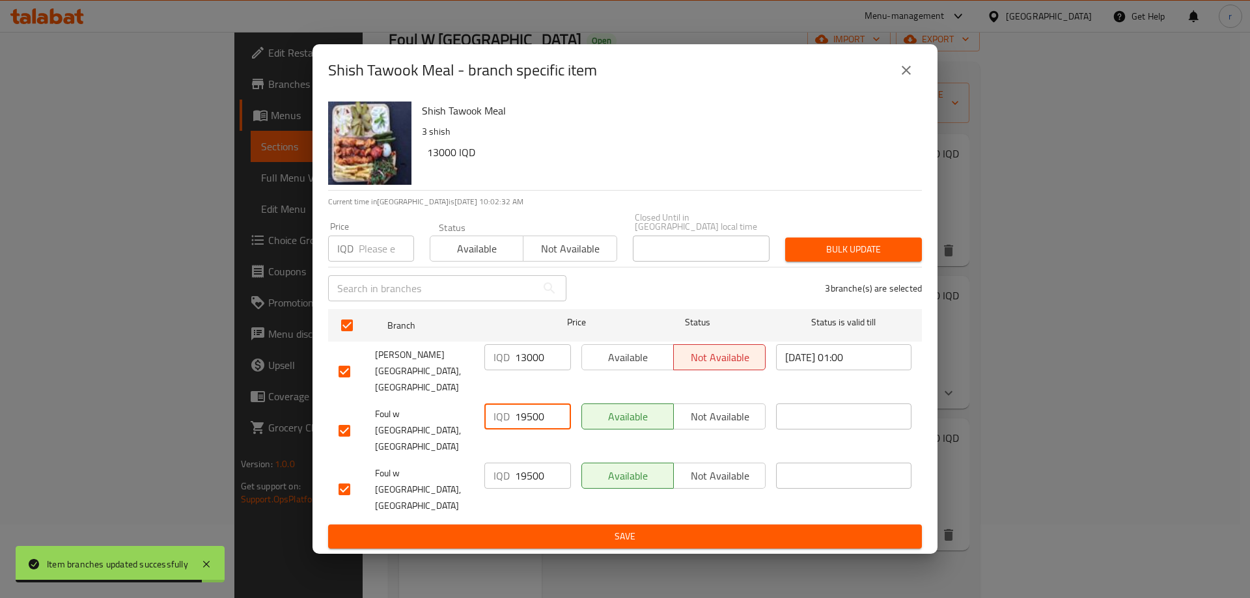
paste input "30"
type input "13000"
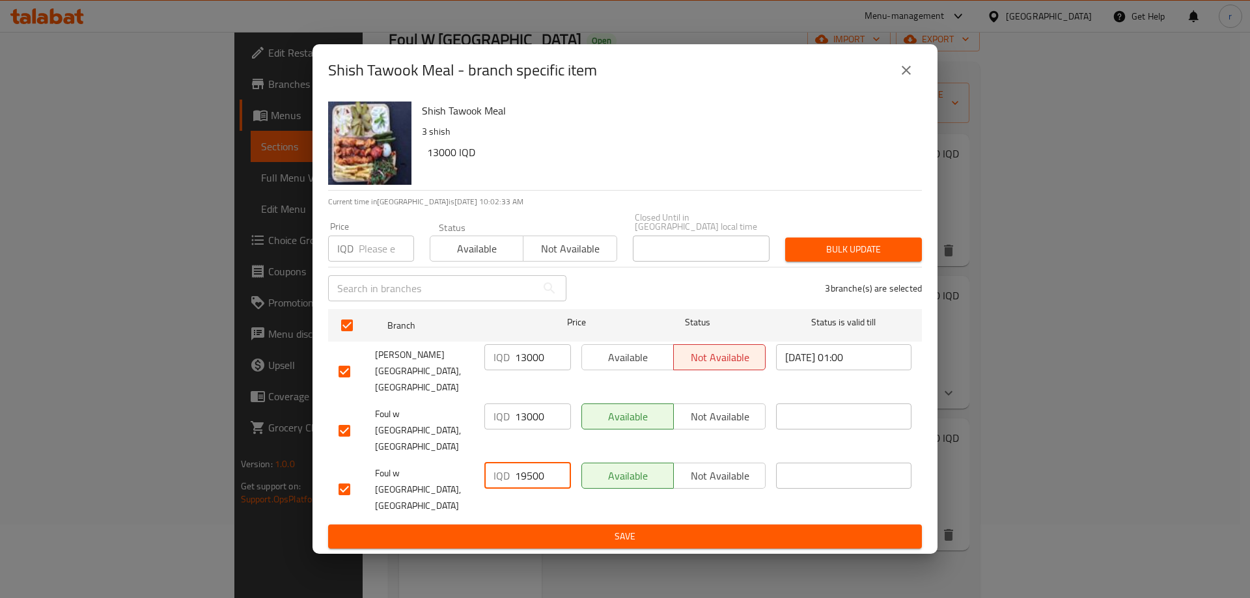
click at [523, 463] on input "19500" at bounding box center [543, 476] width 56 height 26
paste input "30"
type input "13000"
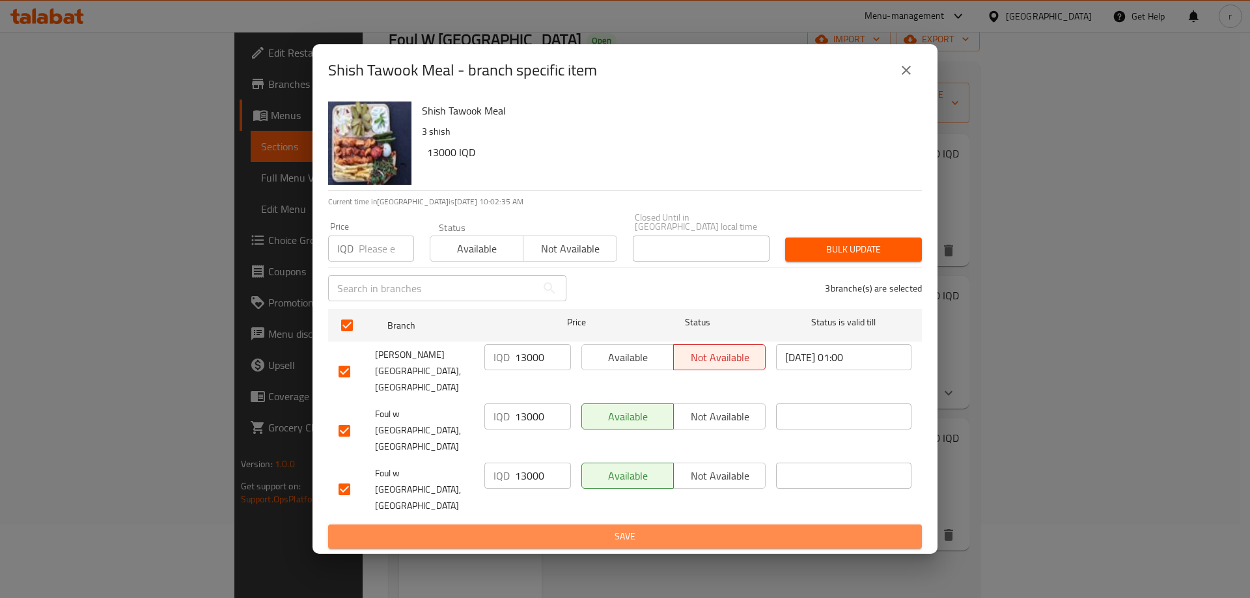
click at [558, 528] on span "Save" at bounding box center [624, 536] width 573 height 16
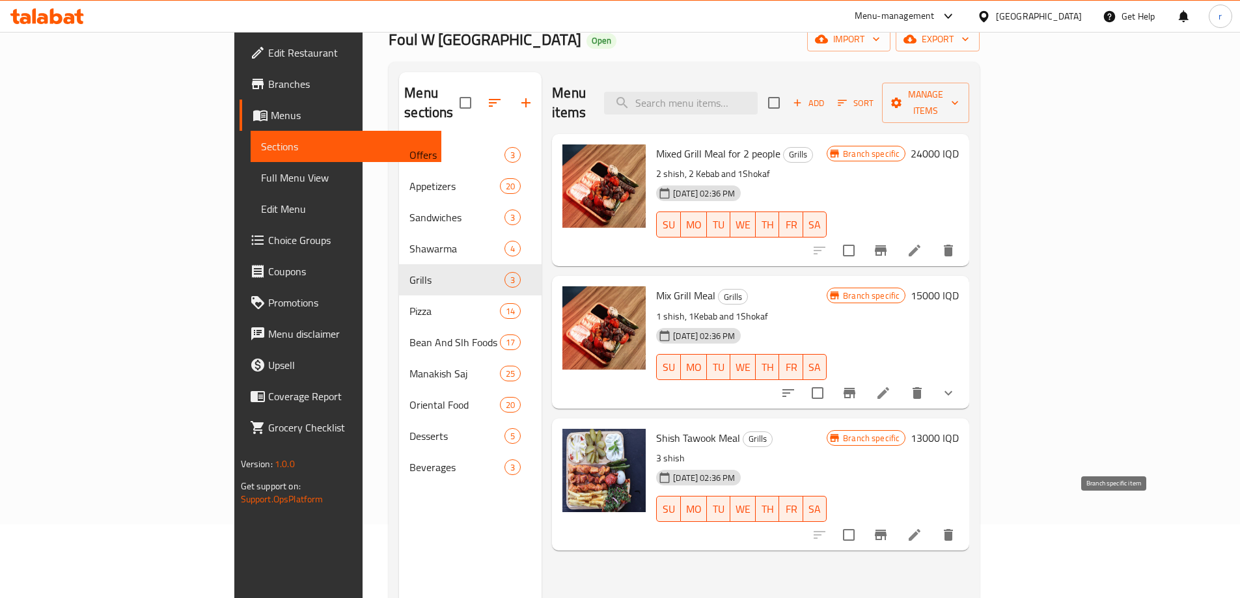
click at [886, 530] on icon "Branch-specific-item" at bounding box center [881, 535] width 12 height 10
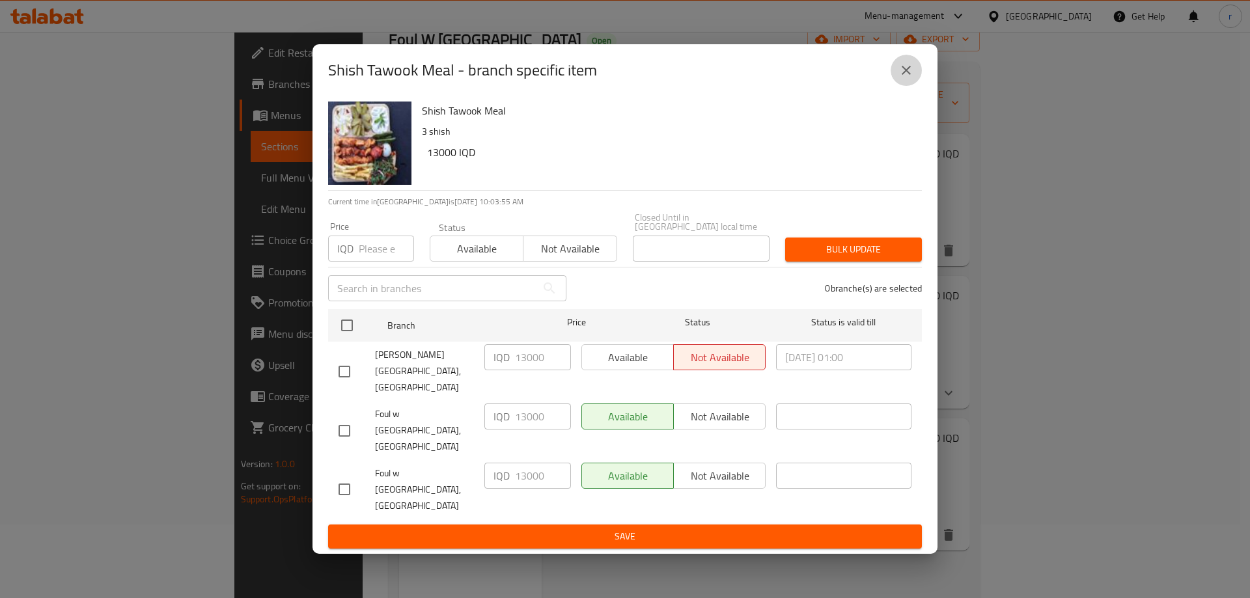
click at [906, 78] on icon "close" at bounding box center [906, 70] width 16 height 16
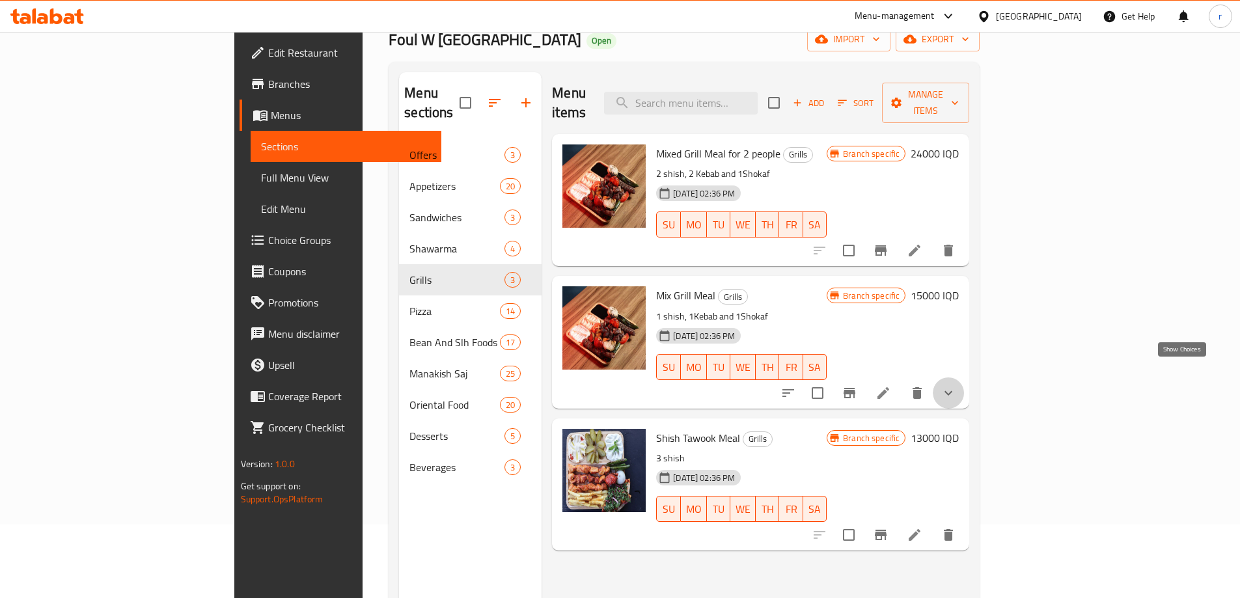
click at [956, 385] on icon "show more" at bounding box center [948, 393] width 16 height 16
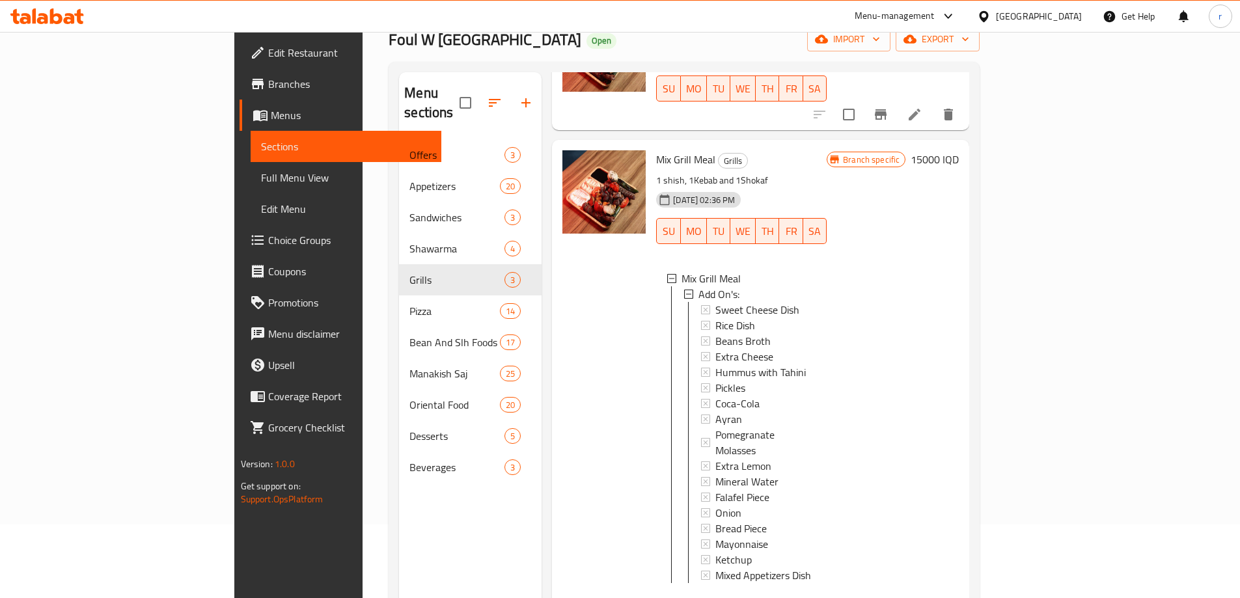
scroll to position [204, 0]
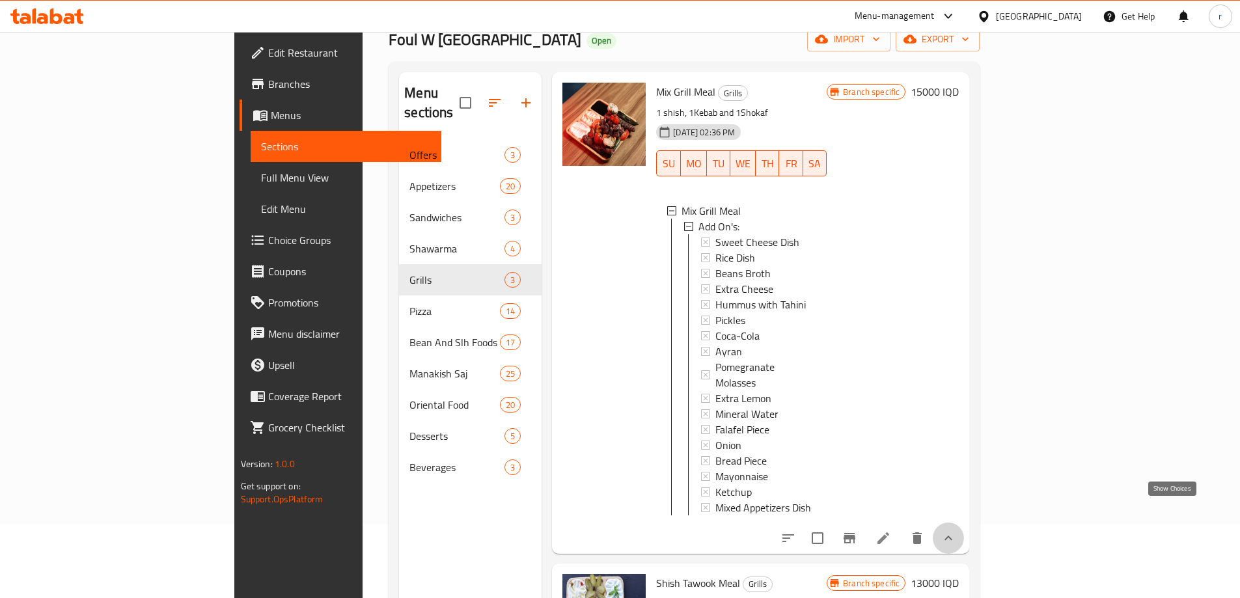
click at [956, 530] on icon "show more" at bounding box center [948, 538] width 16 height 16
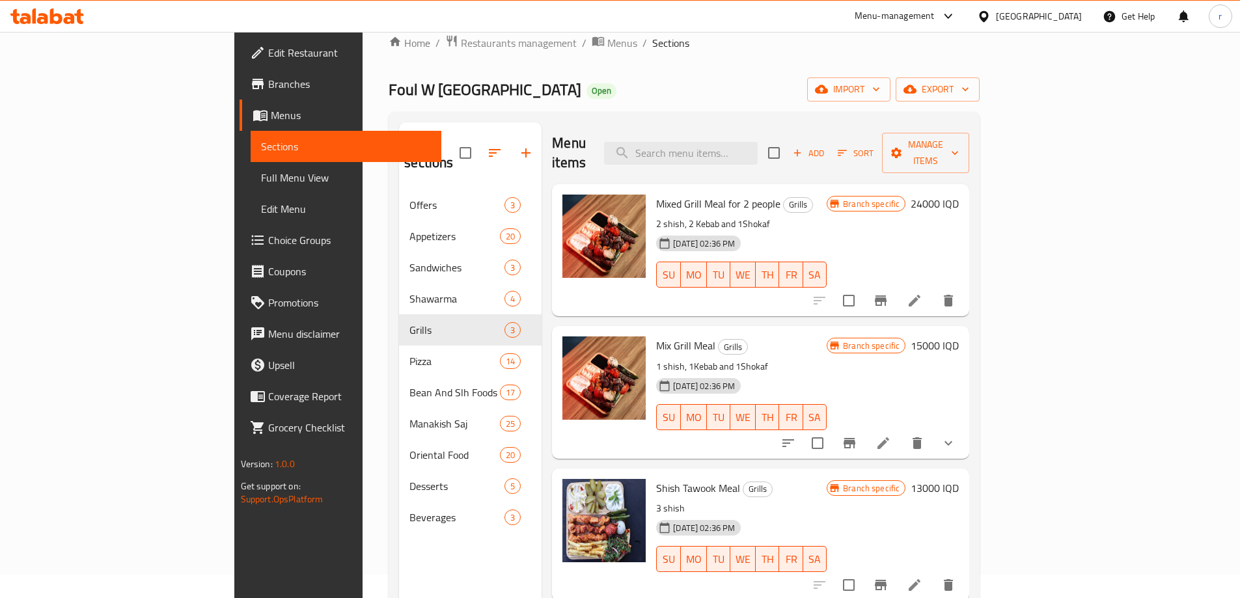
scroll to position [0, 0]
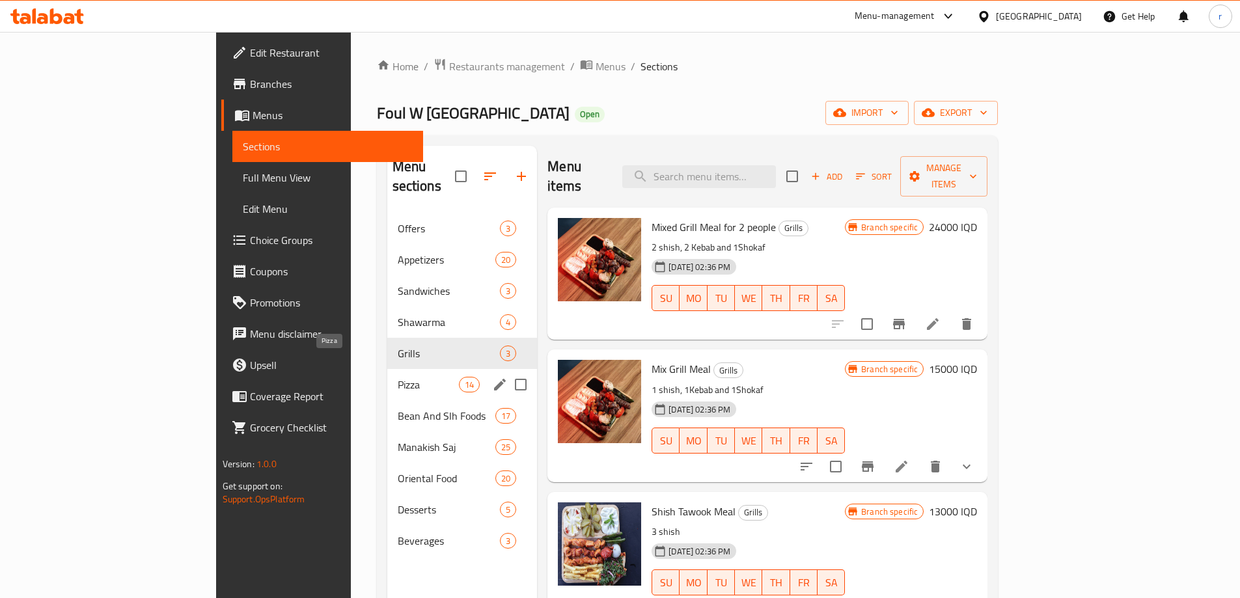
click at [398, 377] on span "Pizza" at bounding box center [428, 385] width 61 height 16
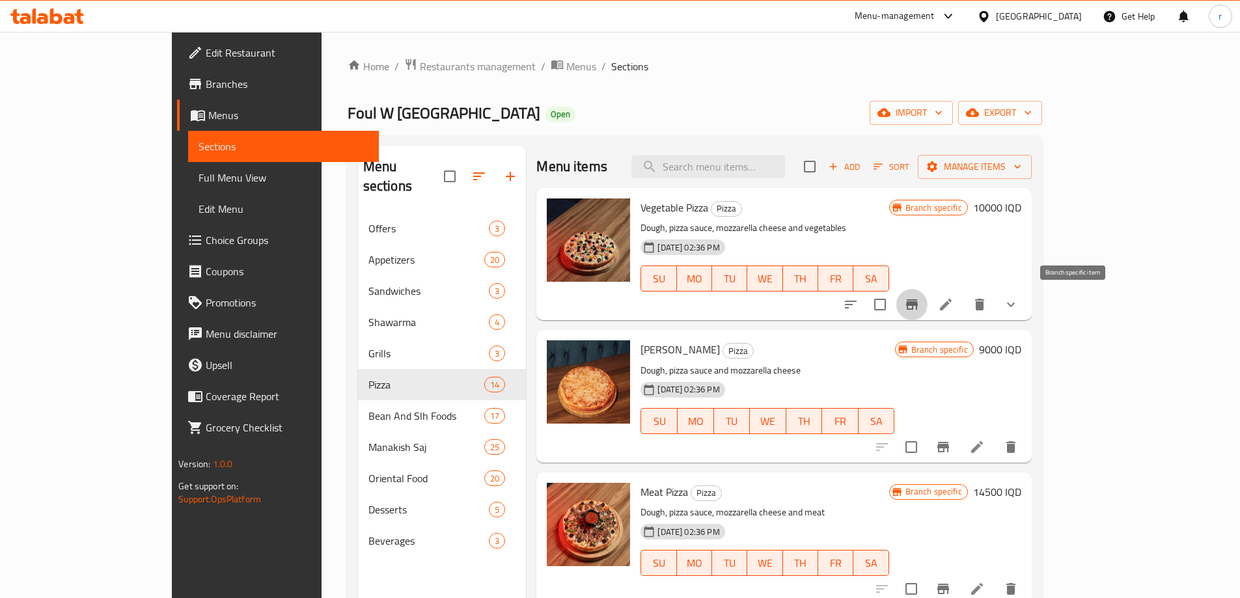
click at [927, 310] on button "Branch-specific-item" at bounding box center [911, 304] width 31 height 31
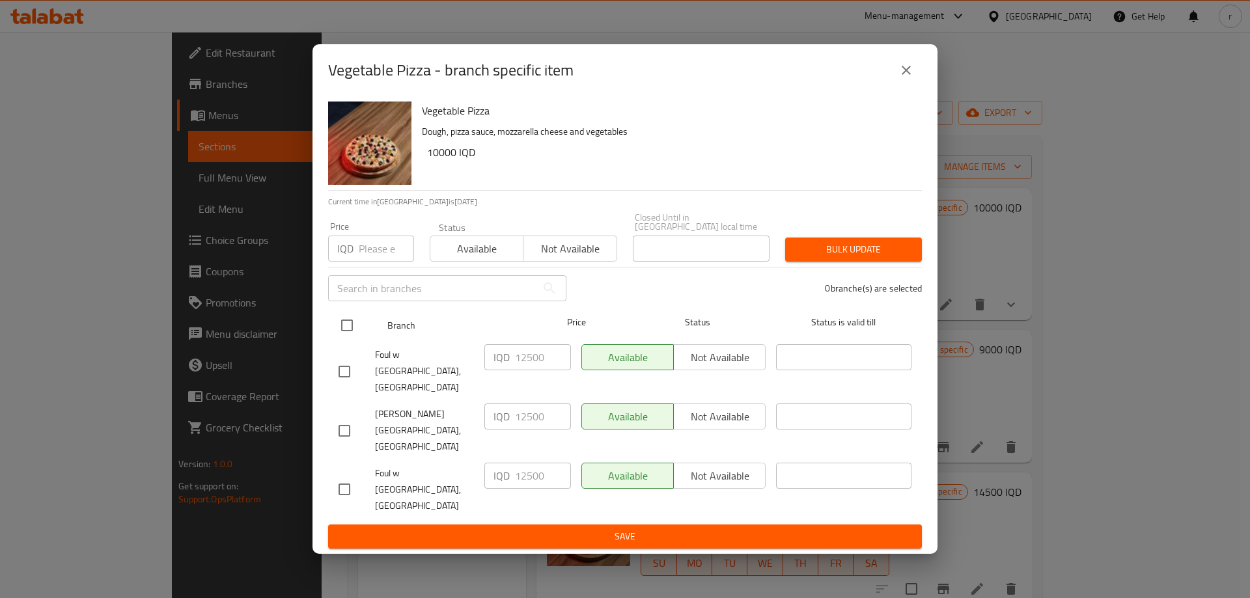
click at [346, 339] on input "checkbox" at bounding box center [346, 325] width 27 height 27
checkbox input "true"
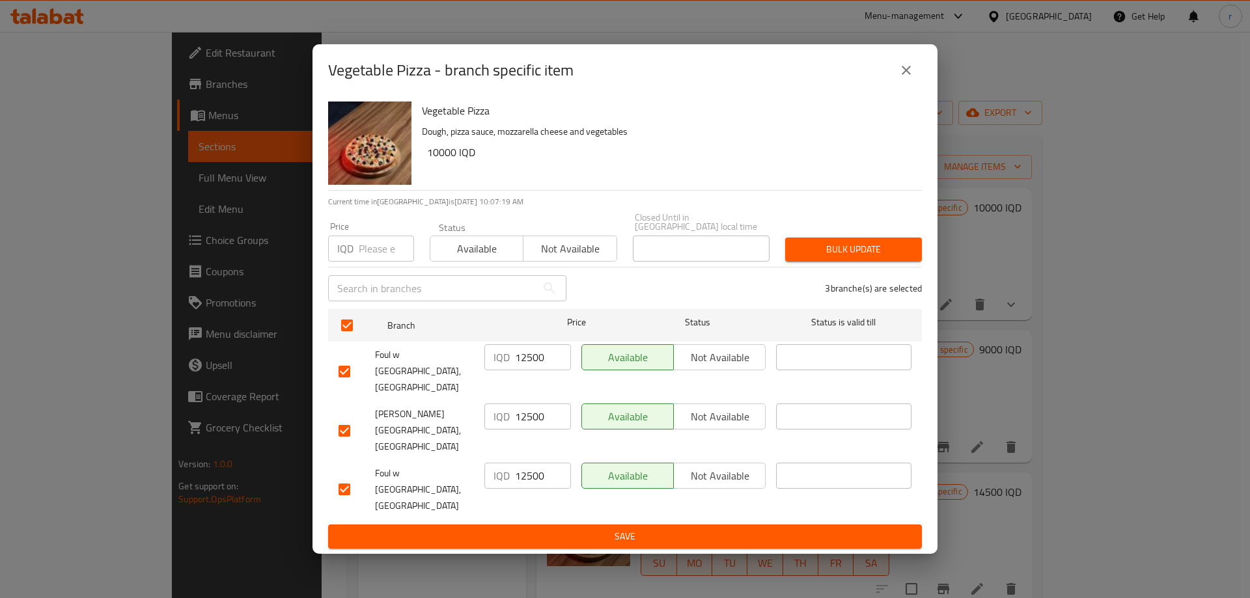
click at [534, 370] on input "12500" at bounding box center [543, 357] width 56 height 26
paste input "00"
type input "10000"
click at [536, 413] on input "12500" at bounding box center [543, 416] width 56 height 26
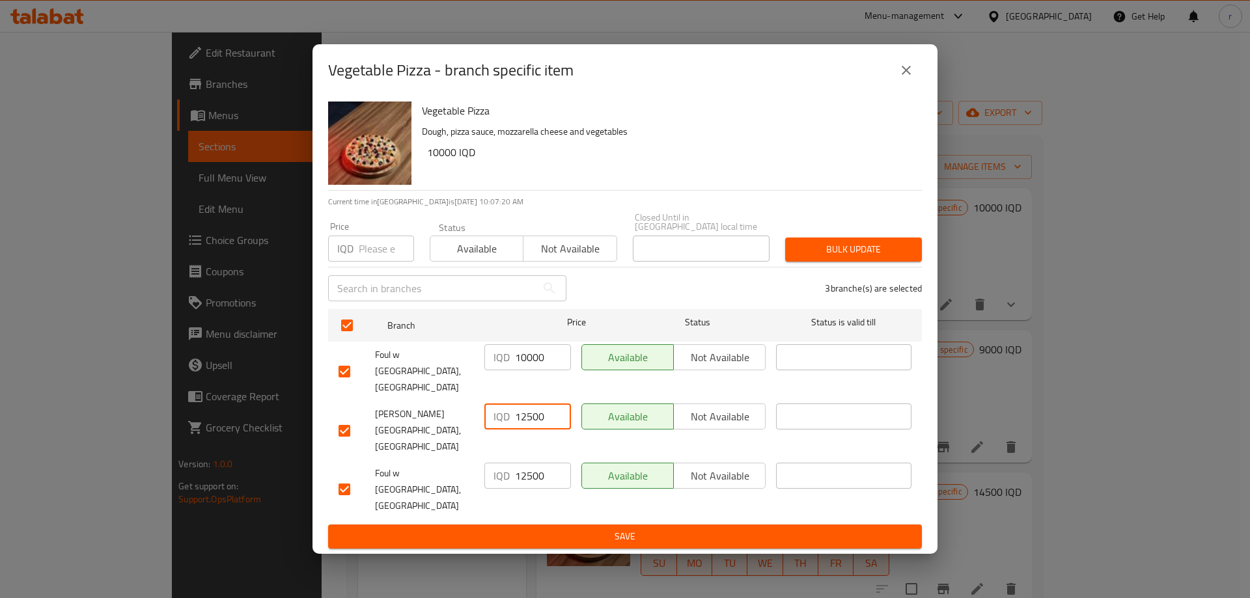
click at [528, 418] on input "12500" at bounding box center [543, 416] width 56 height 26
paste input "00"
type input "10000"
click at [538, 463] on input "12500" at bounding box center [543, 476] width 56 height 26
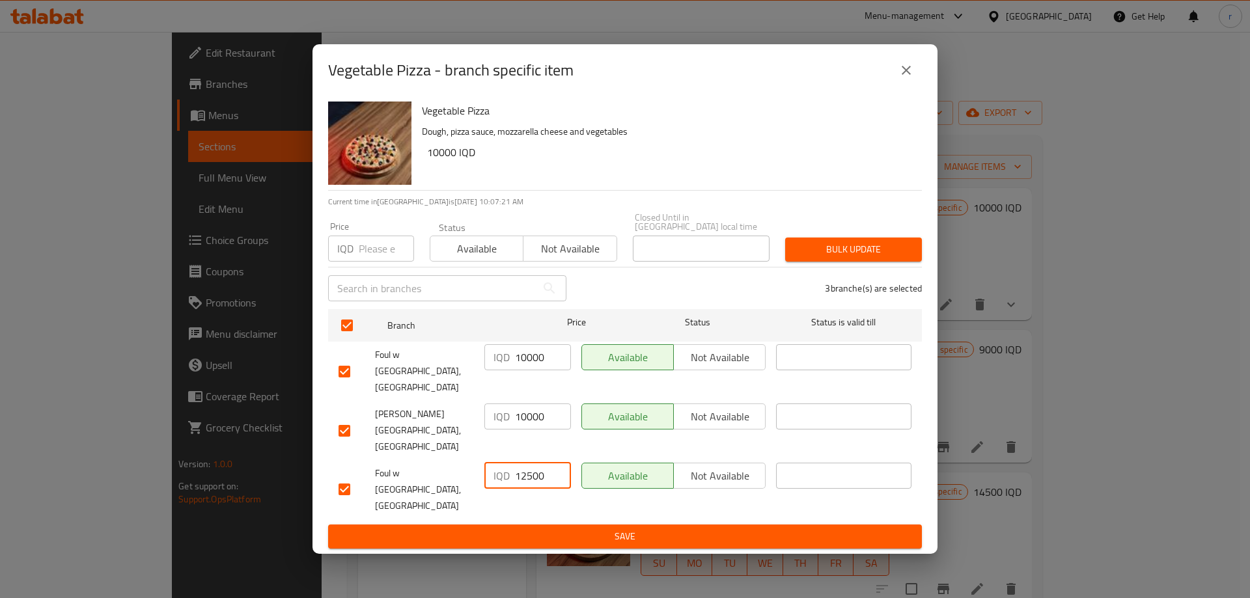
click at [538, 463] on input "12500" at bounding box center [543, 476] width 56 height 26
paste input "00"
type input "10000"
click at [545, 485] on div "IQD 10000 ​" at bounding box center [527, 490] width 97 height 64
click at [547, 528] on span "Save" at bounding box center [624, 536] width 573 height 16
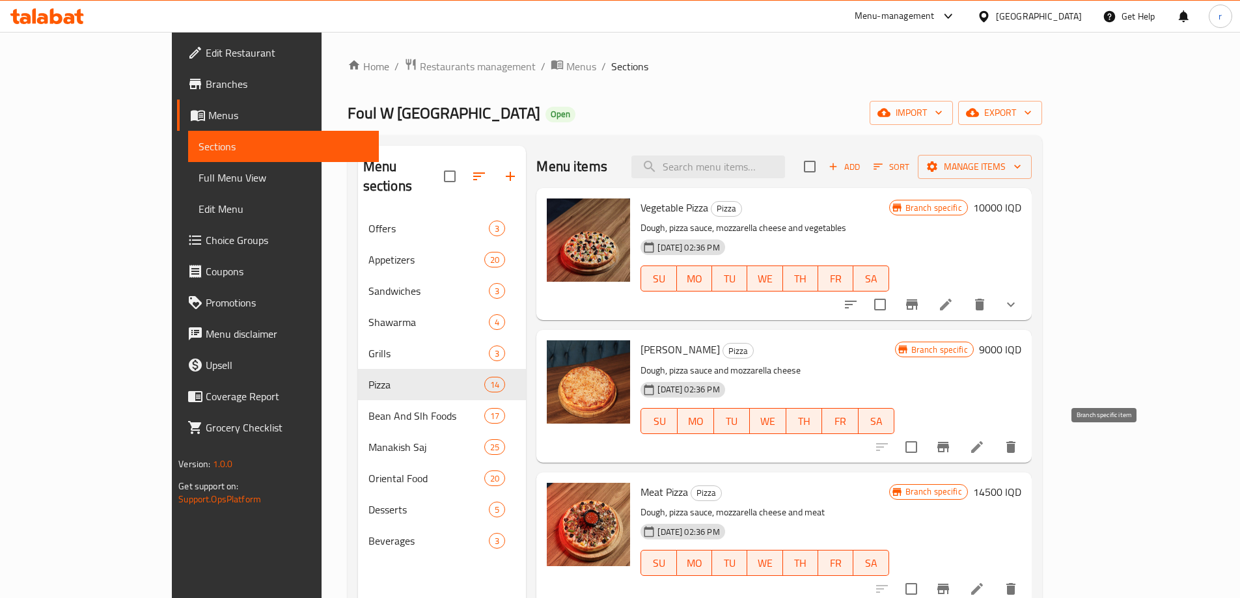
click at [951, 450] on icon "Branch-specific-item" at bounding box center [943, 447] width 16 height 16
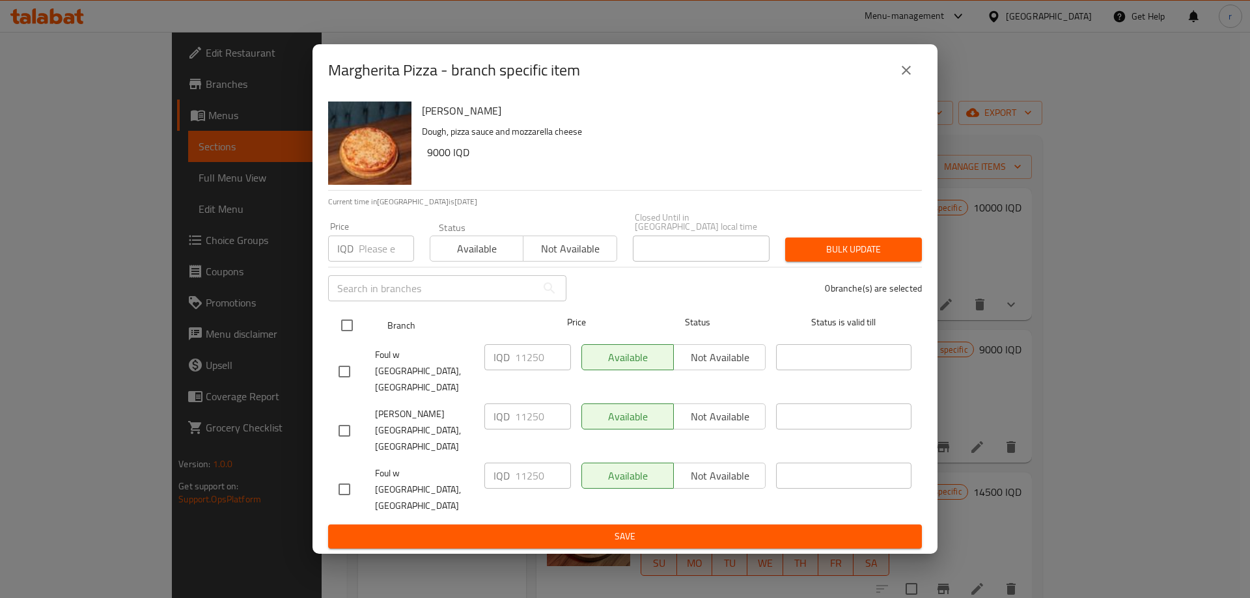
click at [348, 336] on input "checkbox" at bounding box center [346, 325] width 27 height 27
checkbox input "true"
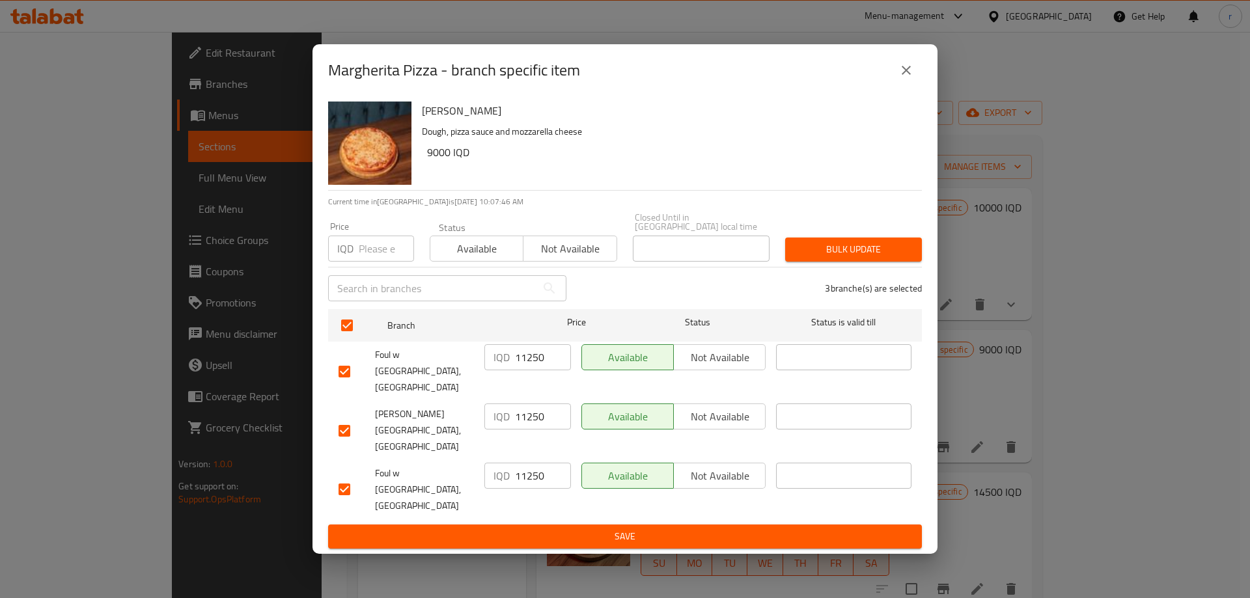
click at [527, 370] on input "11250" at bounding box center [543, 357] width 56 height 26
paste input "900"
type input "9000"
click at [527, 413] on input "11250" at bounding box center [543, 416] width 56 height 26
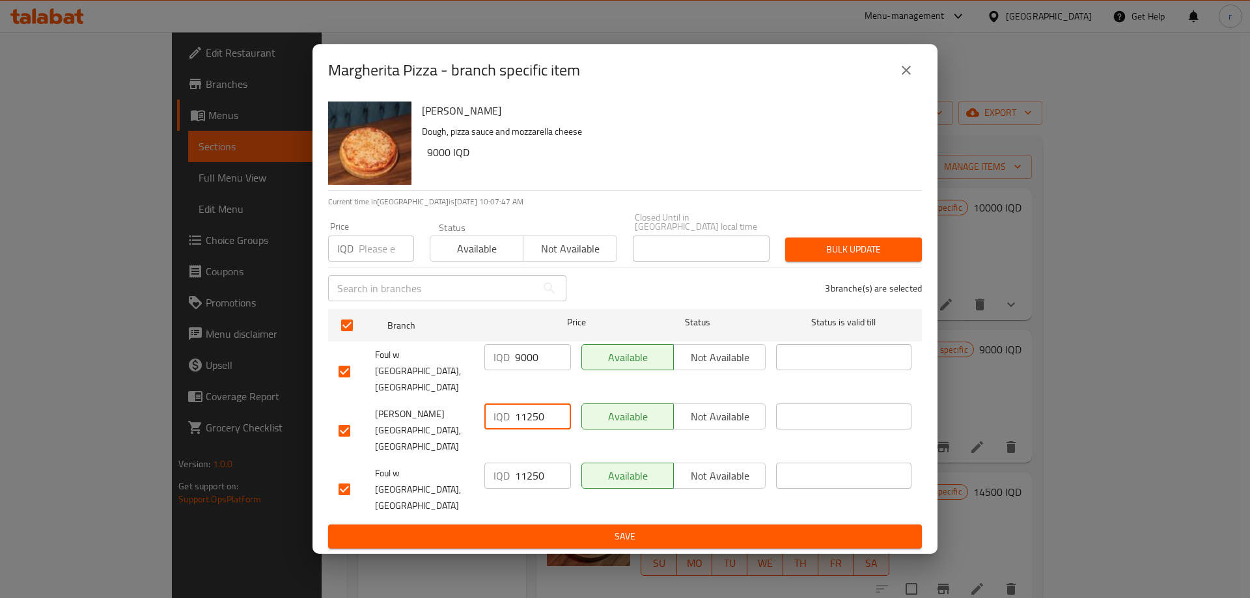
click at [527, 413] on input "11250" at bounding box center [543, 416] width 56 height 26
paste input "900"
type input "9000"
click at [531, 463] on input "11250" at bounding box center [543, 476] width 56 height 26
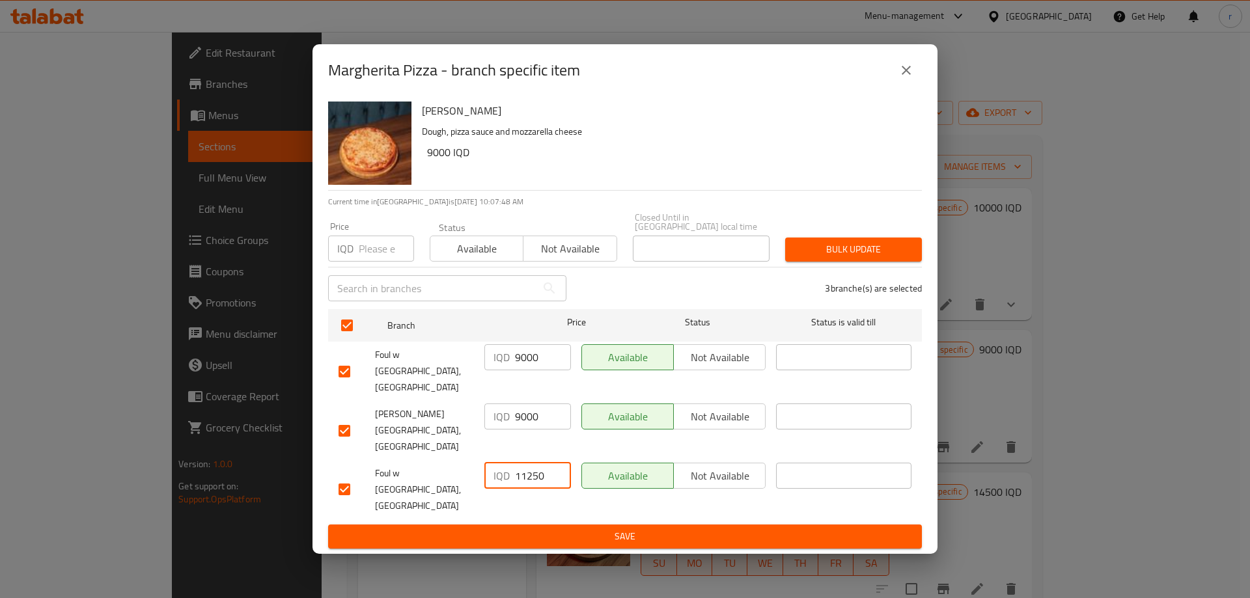
paste input "900"
type input "9000"
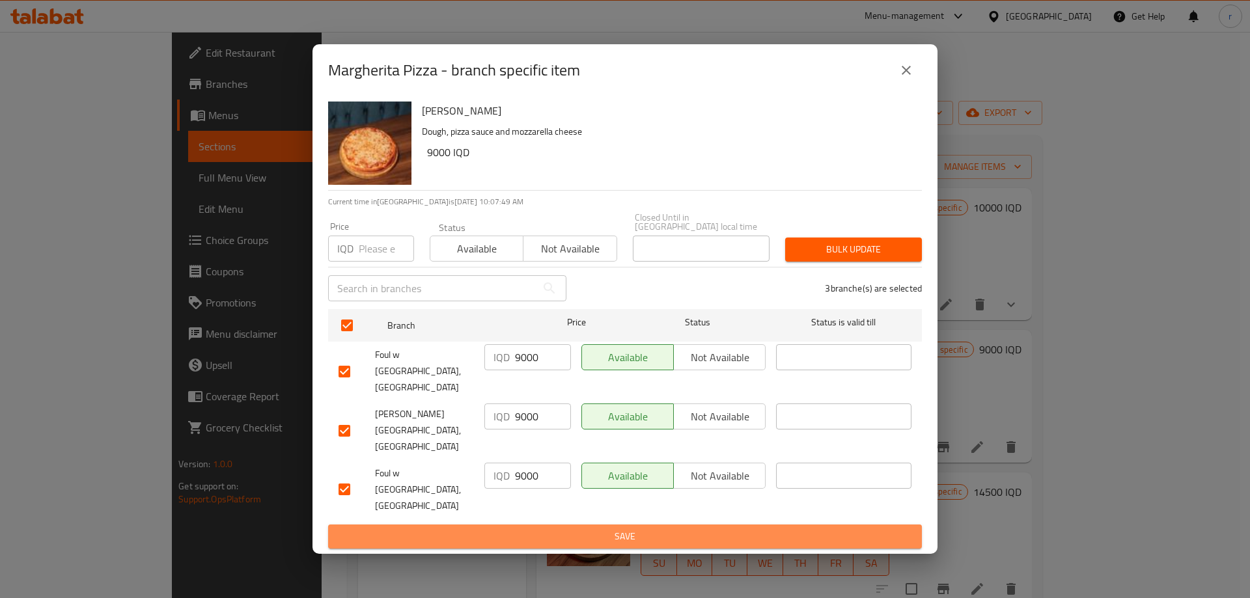
click at [535, 525] on button "Save" at bounding box center [625, 537] width 594 height 24
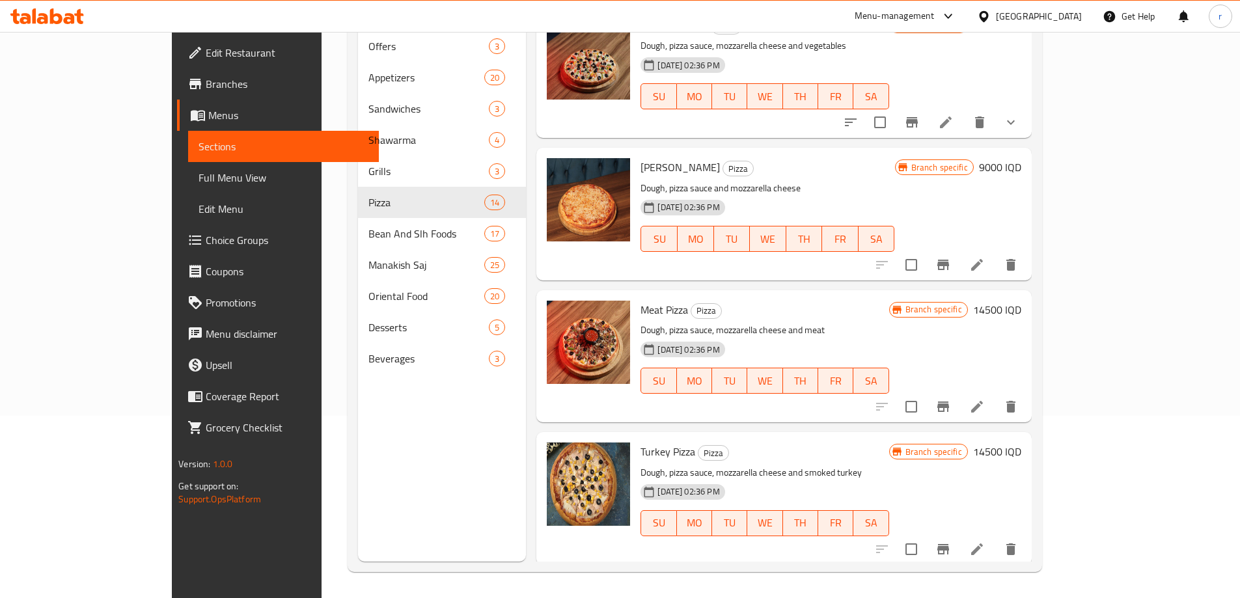
click at [959, 411] on button "Branch-specific-item" at bounding box center [942, 406] width 31 height 31
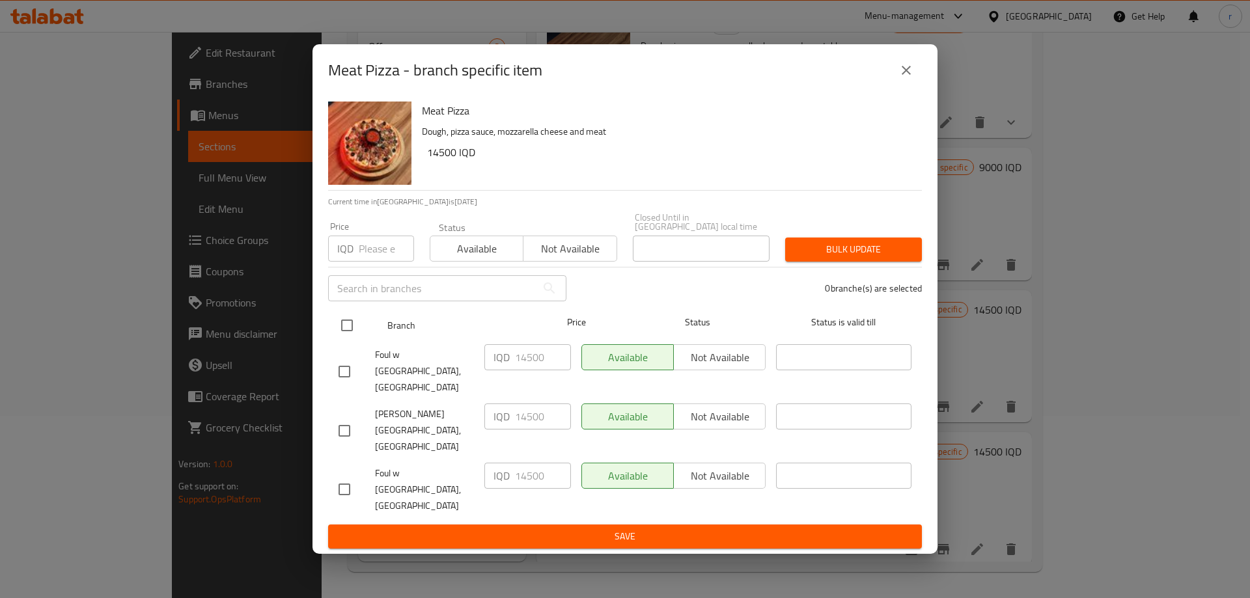
click at [340, 339] on input "checkbox" at bounding box center [346, 325] width 27 height 27
checkbox input "true"
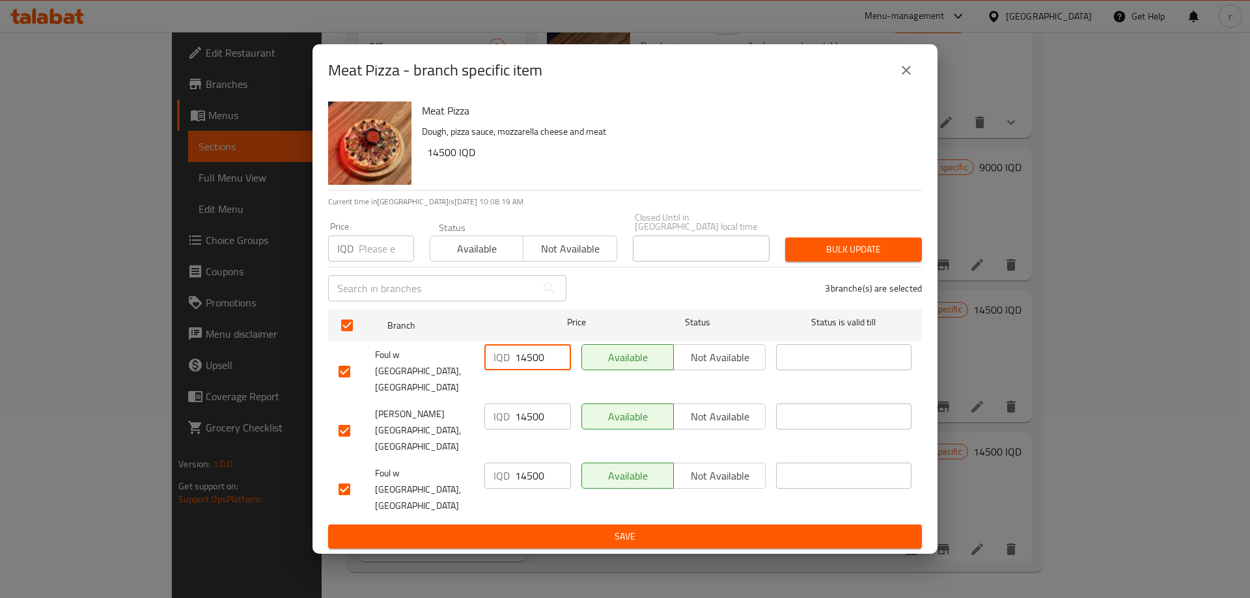
click at [520, 370] on input "14500" at bounding box center [543, 357] width 56 height 26
click at [532, 418] on input "14500" at bounding box center [543, 416] width 56 height 26
click at [534, 463] on input "14500" at bounding box center [543, 476] width 56 height 26
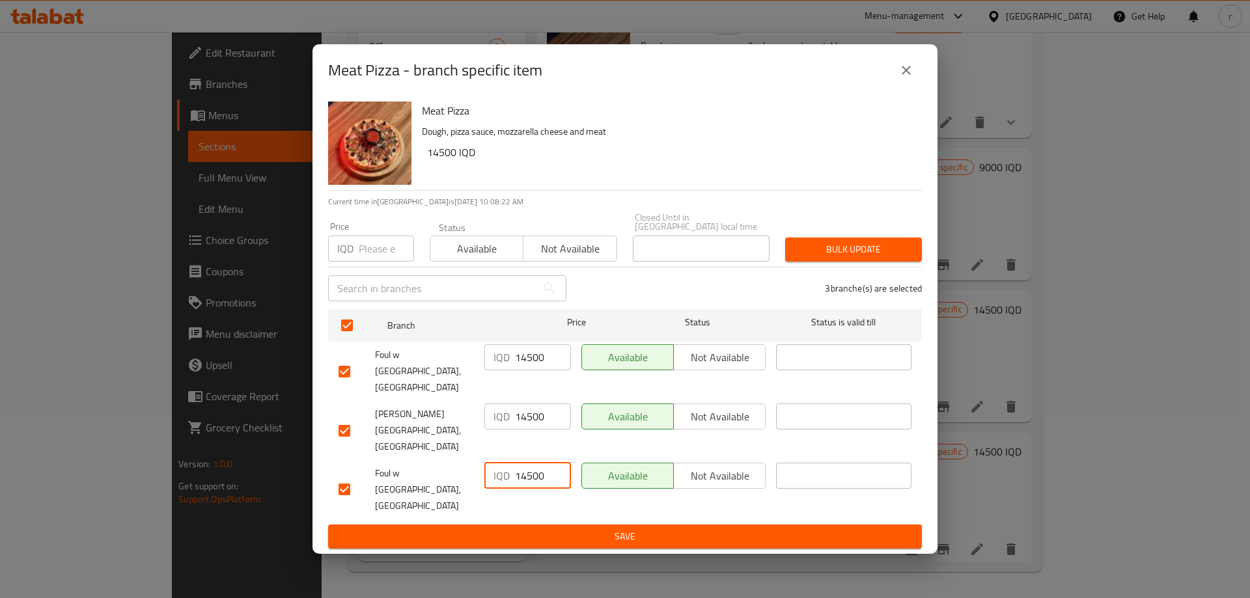
click at [534, 463] on input "14500" at bounding box center [543, 476] width 56 height 26
drag, startPoint x: 528, startPoint y: 505, endPoint x: 467, endPoint y: 538, distance: 69.0
click at [526, 528] on span "Save" at bounding box center [624, 536] width 573 height 16
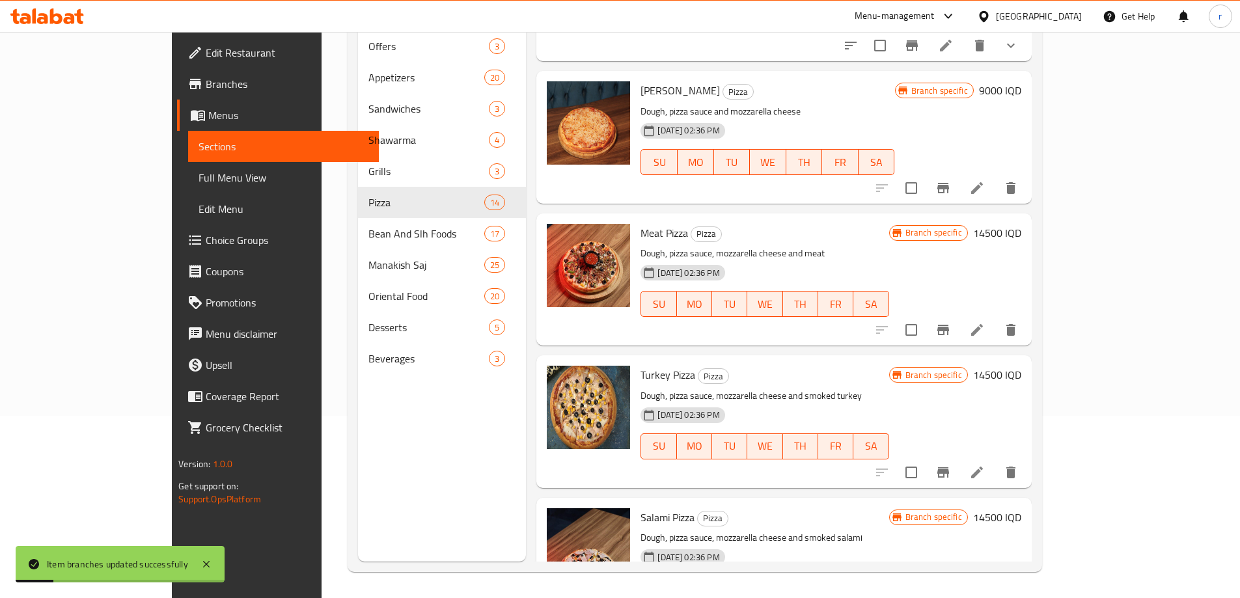
scroll to position [109, 0]
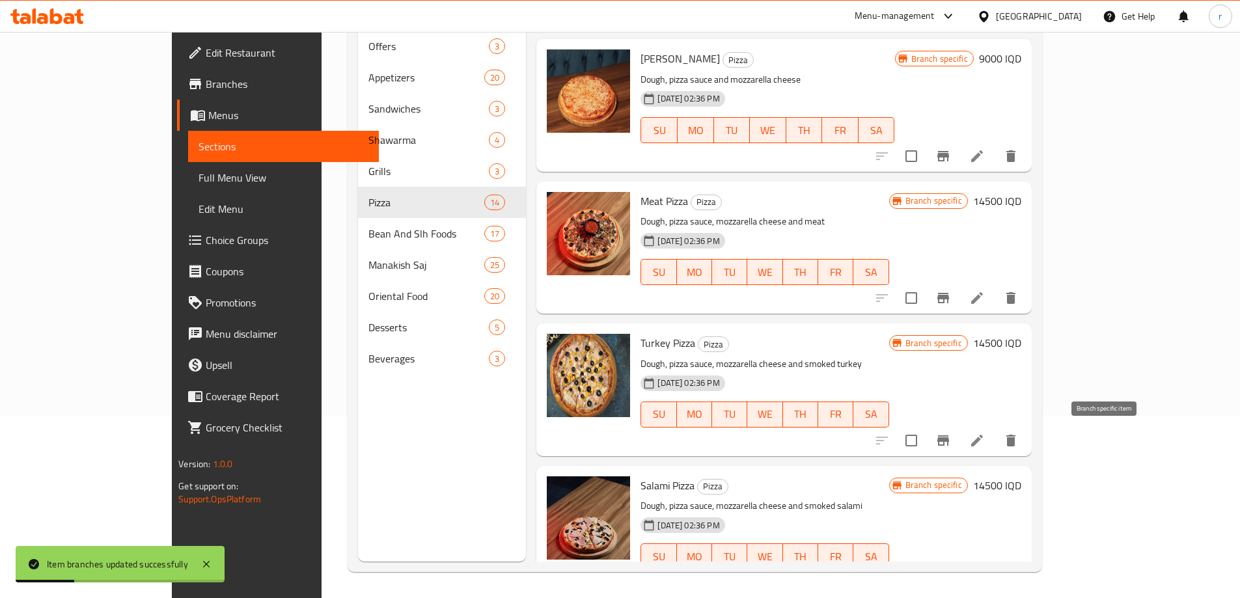
click at [959, 428] on button "Branch-specific-item" at bounding box center [942, 440] width 31 height 31
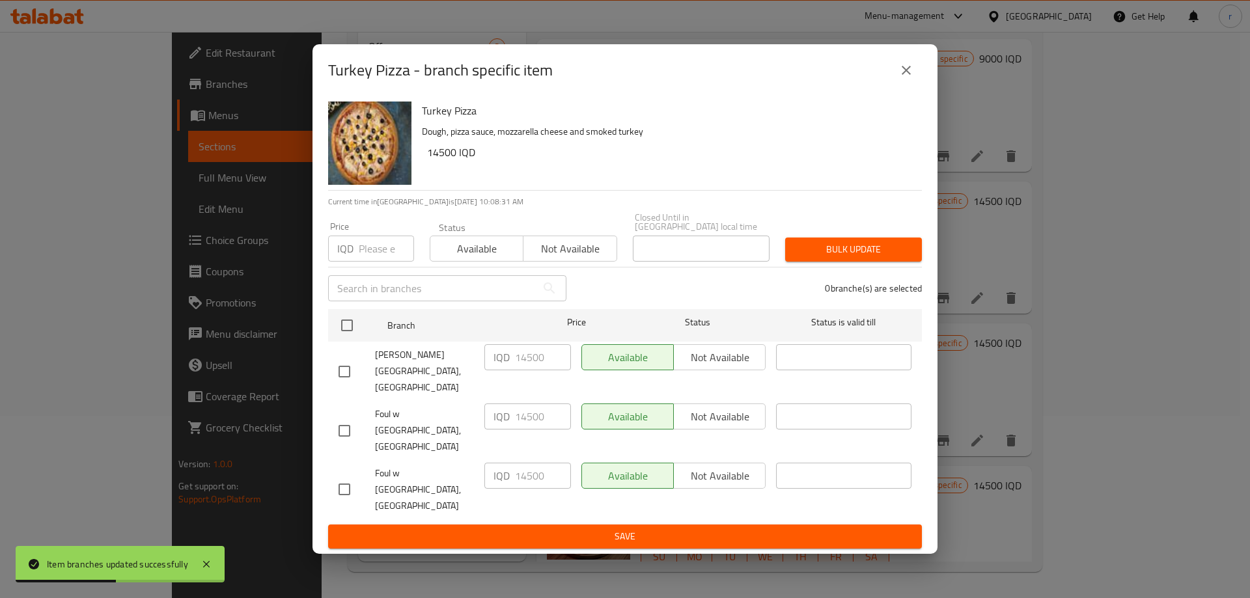
click at [909, 78] on icon "close" at bounding box center [906, 70] width 16 height 16
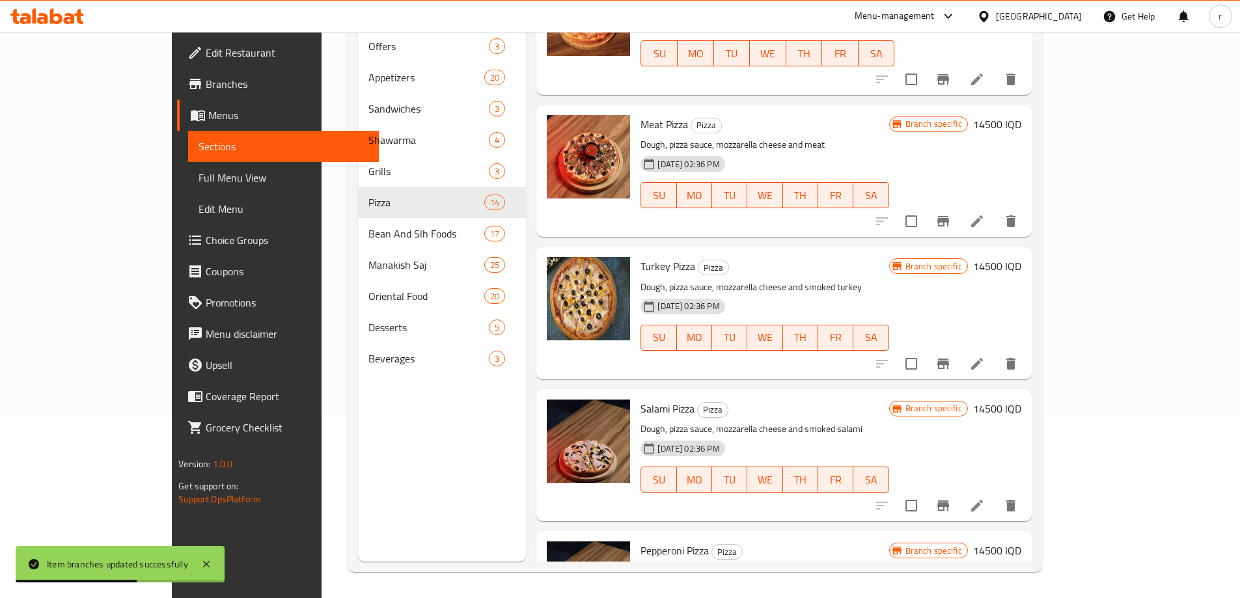
scroll to position [217, 0]
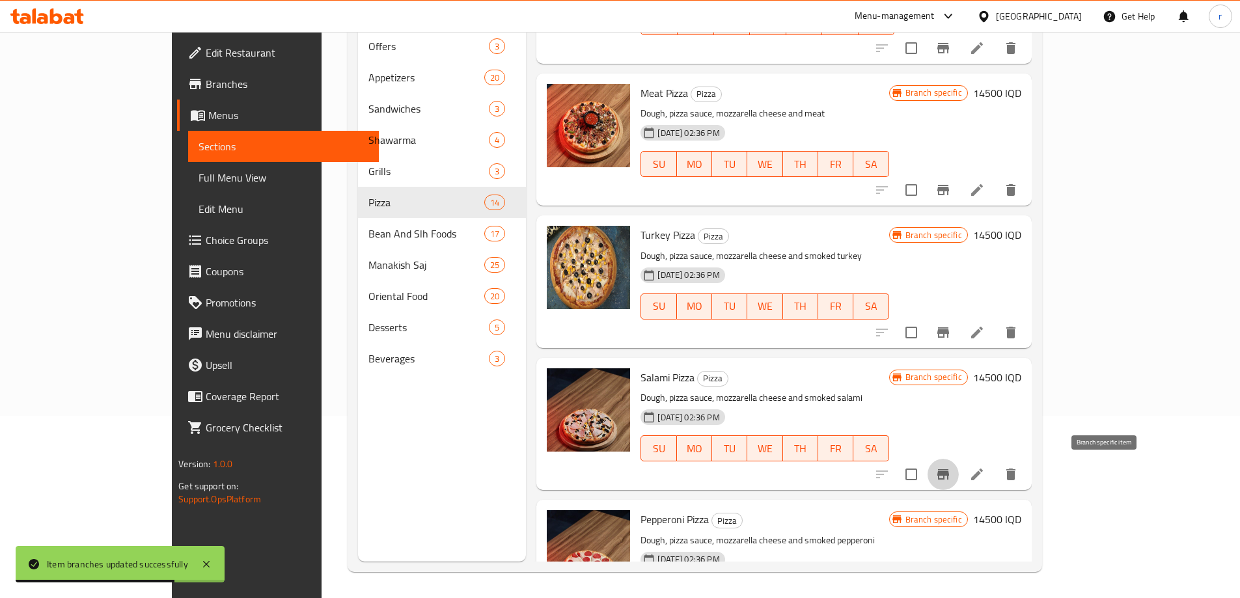
click at [959, 462] on button "Branch-specific-item" at bounding box center [942, 474] width 31 height 31
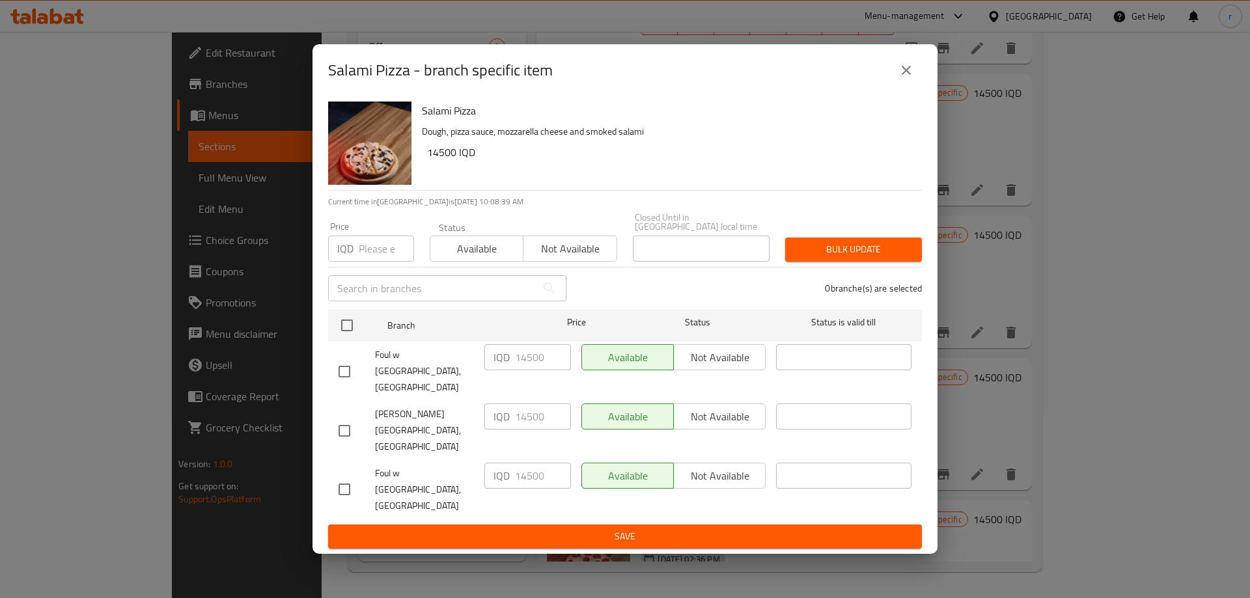
click at [908, 86] on button "close" at bounding box center [905, 70] width 31 height 31
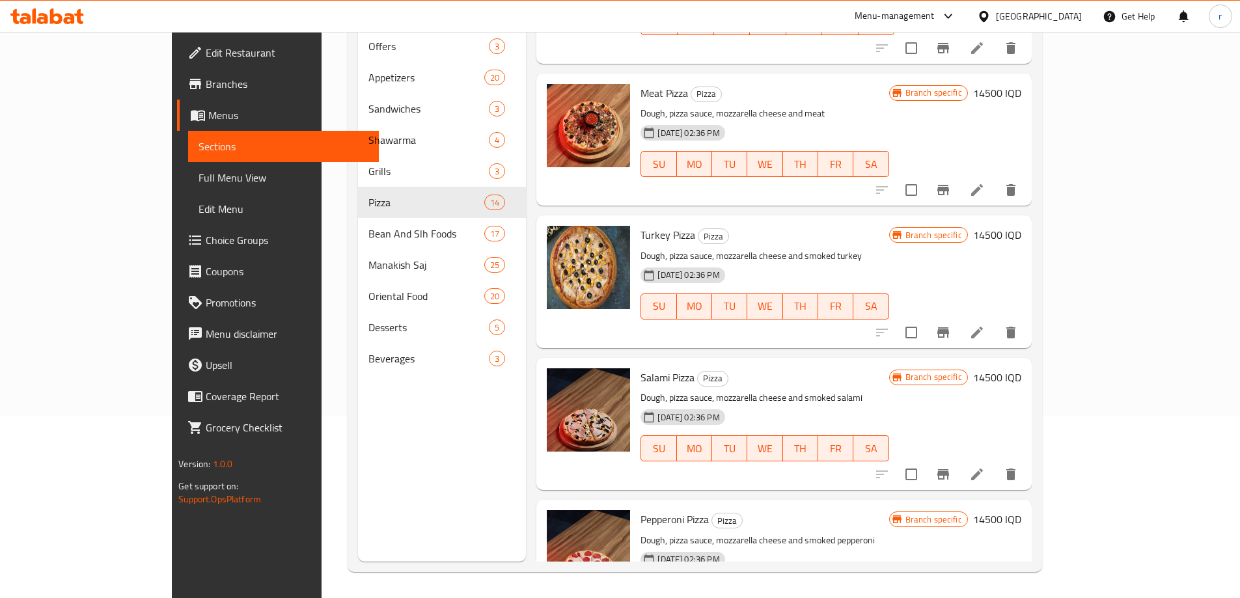
scroll to position [325, 0]
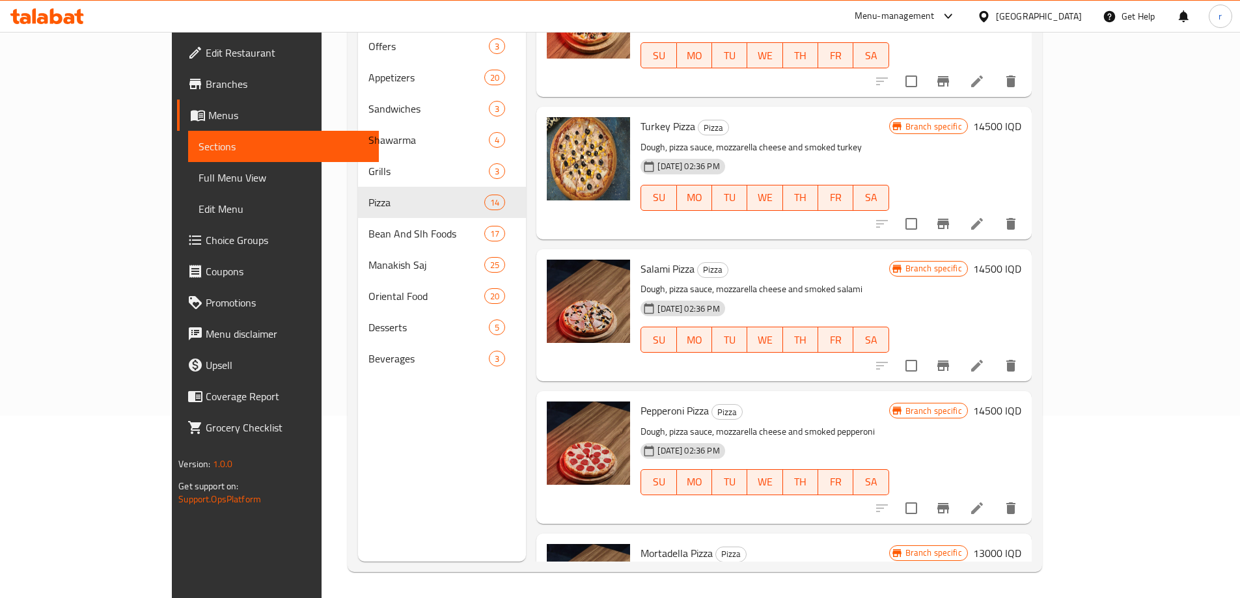
click at [951, 505] on icon "Branch-specific-item" at bounding box center [943, 508] width 16 height 16
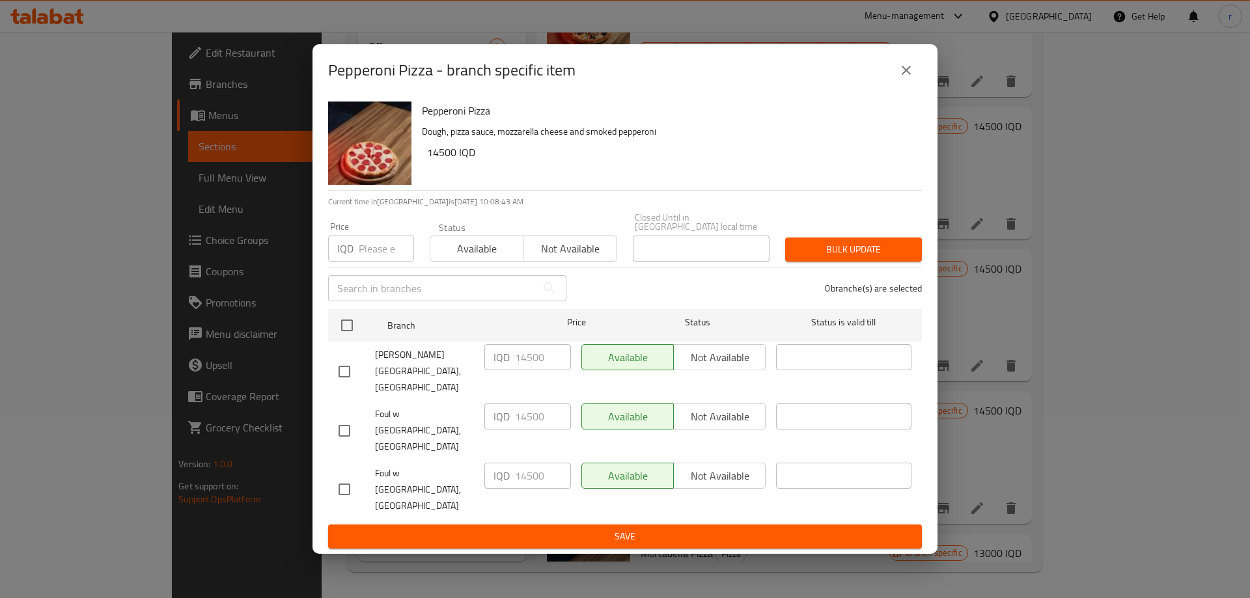
click at [899, 86] on button "close" at bounding box center [905, 70] width 31 height 31
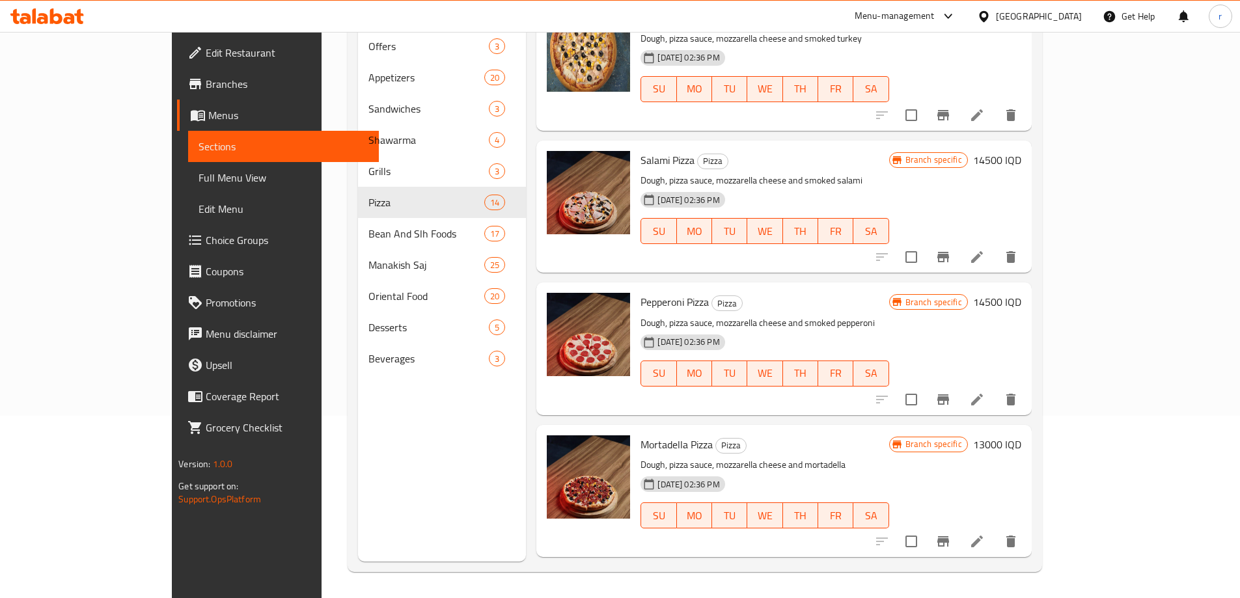
scroll to position [542, 0]
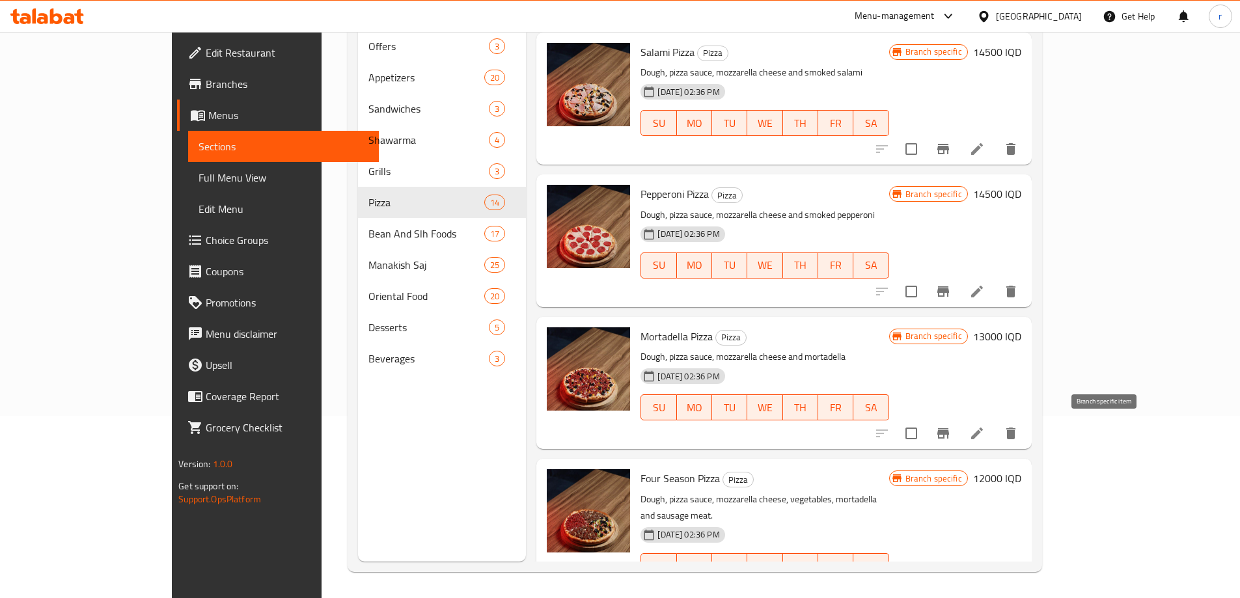
click at [951, 433] on icon "Branch-specific-item" at bounding box center [943, 434] width 16 height 16
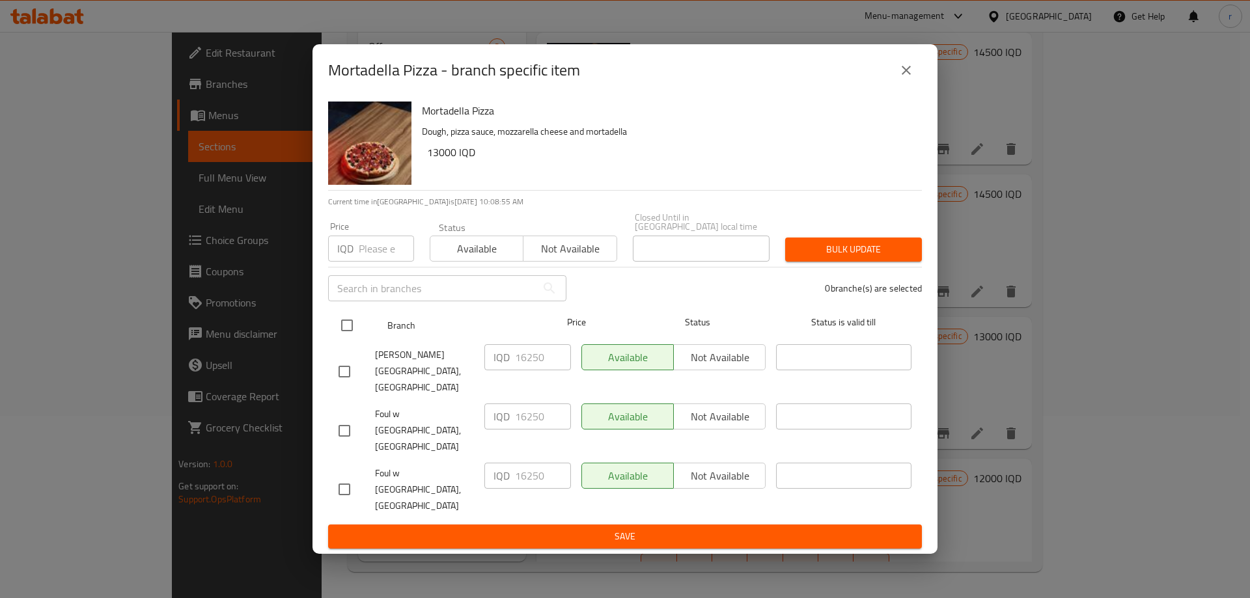
click at [342, 339] on input "checkbox" at bounding box center [346, 325] width 27 height 27
checkbox input "true"
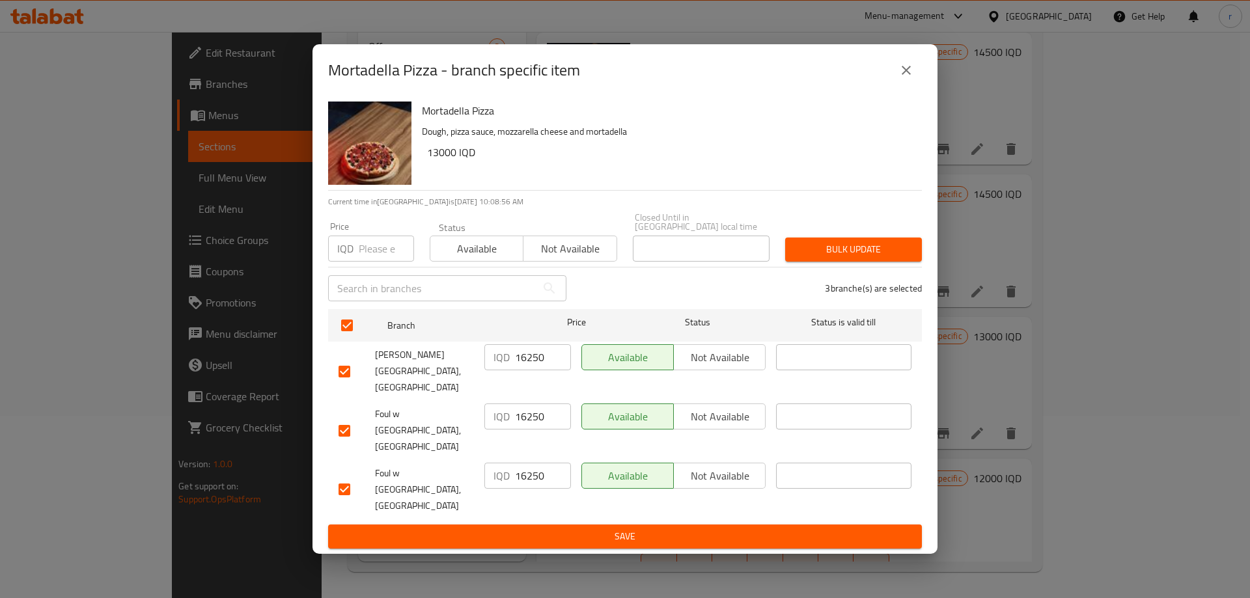
click at [520, 370] on input "16250" at bounding box center [543, 357] width 56 height 26
paste input "300"
type input "13000"
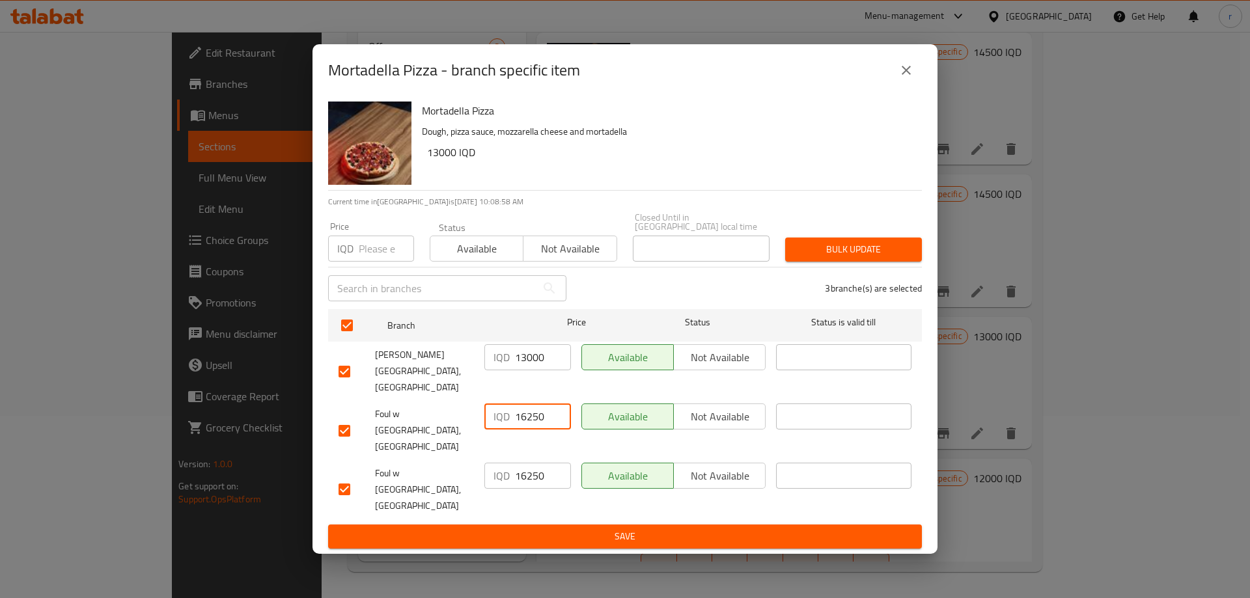
click at [525, 417] on input "16250" at bounding box center [543, 416] width 56 height 26
paste input "300"
type input "13000"
click at [533, 463] on input "16250" at bounding box center [543, 476] width 56 height 26
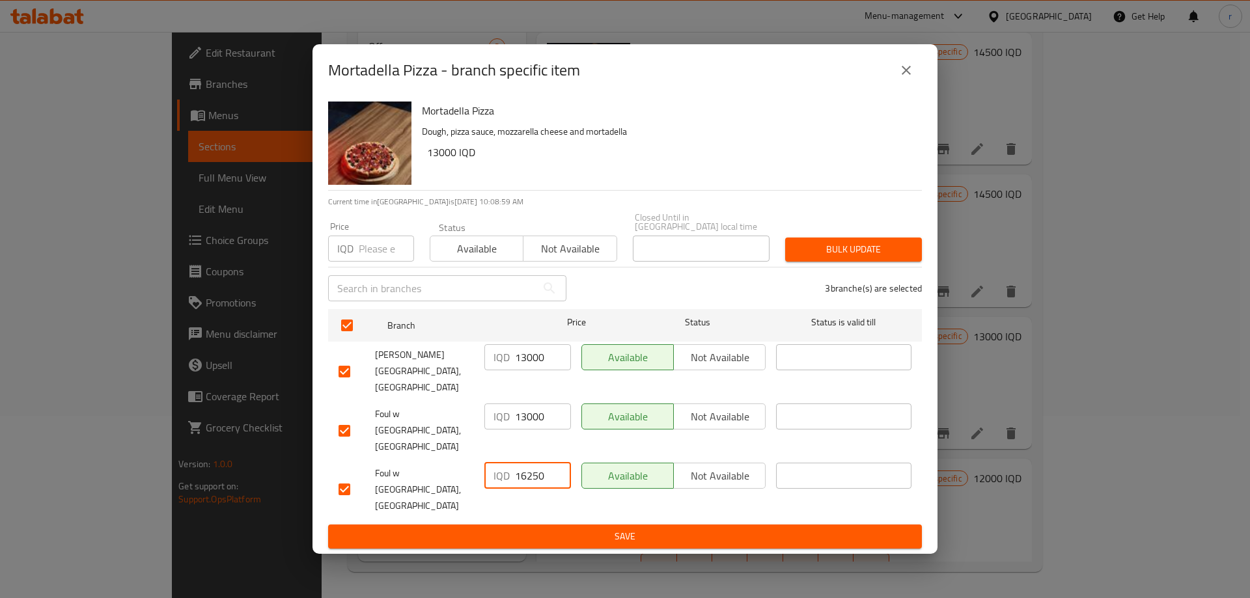
click at [533, 463] on input "16250" at bounding box center [543, 476] width 56 height 26
paste input "300"
type input "13000"
click at [529, 528] on span "Save" at bounding box center [624, 536] width 573 height 16
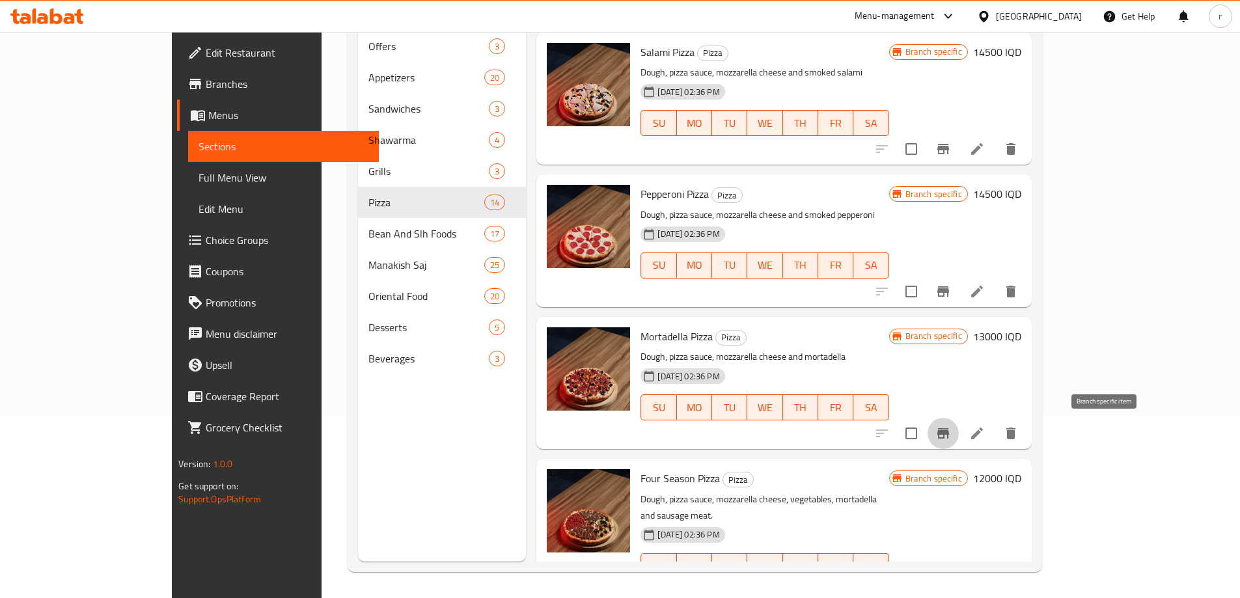
click at [949, 430] on icon "Branch-specific-item" at bounding box center [943, 433] width 12 height 10
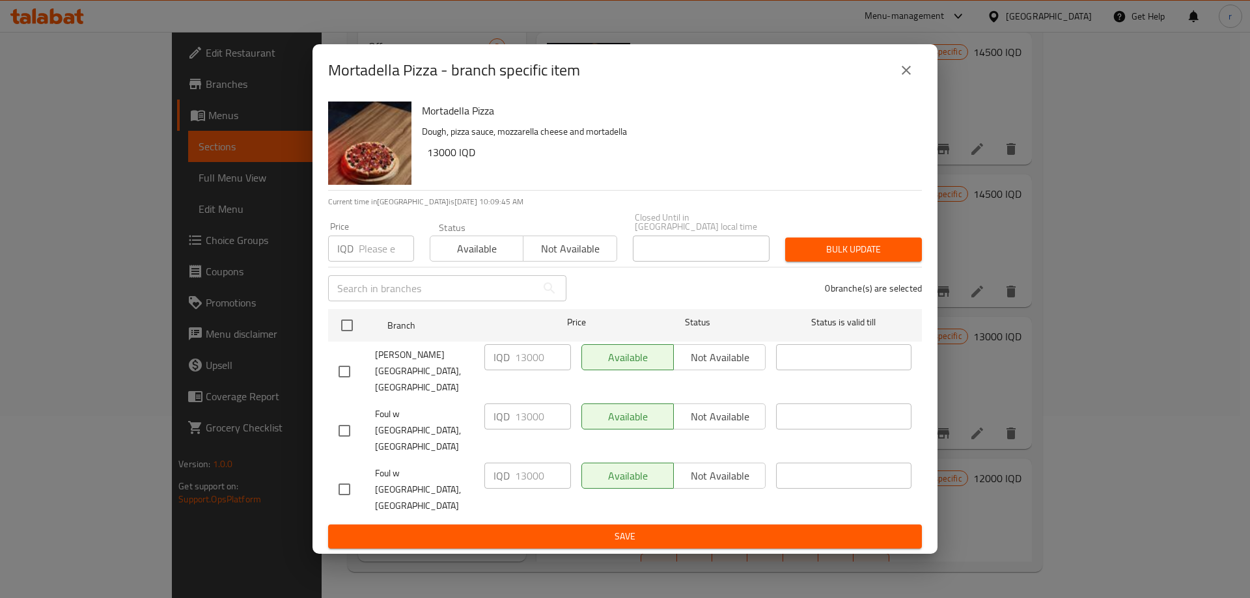
click at [902, 78] on icon "close" at bounding box center [906, 70] width 16 height 16
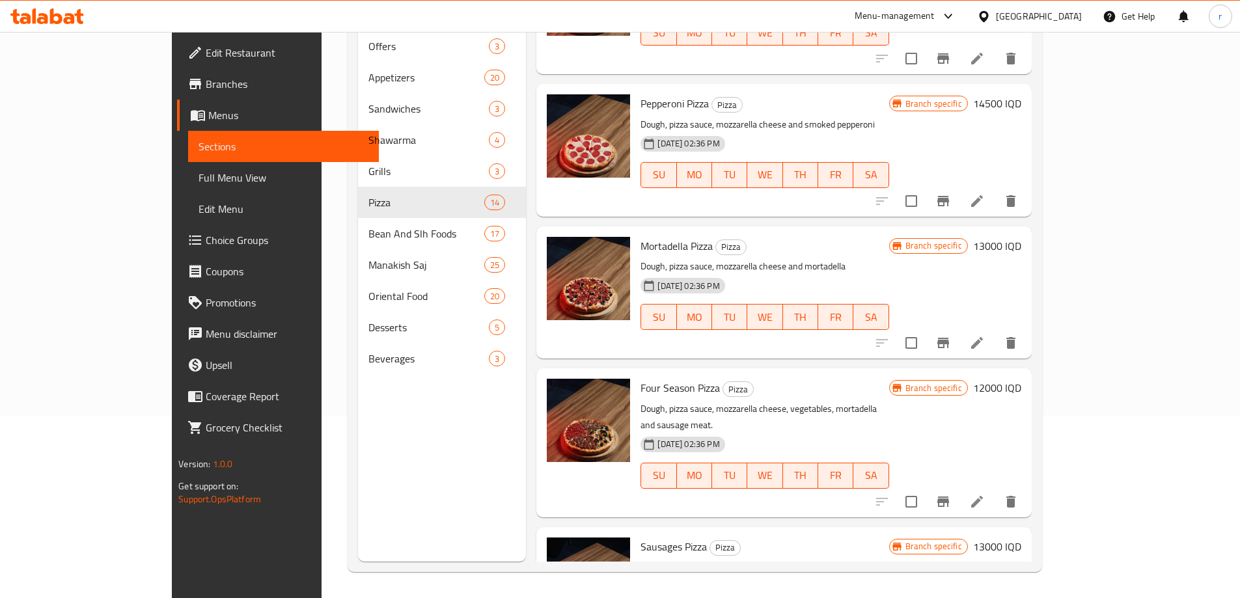
scroll to position [759, 0]
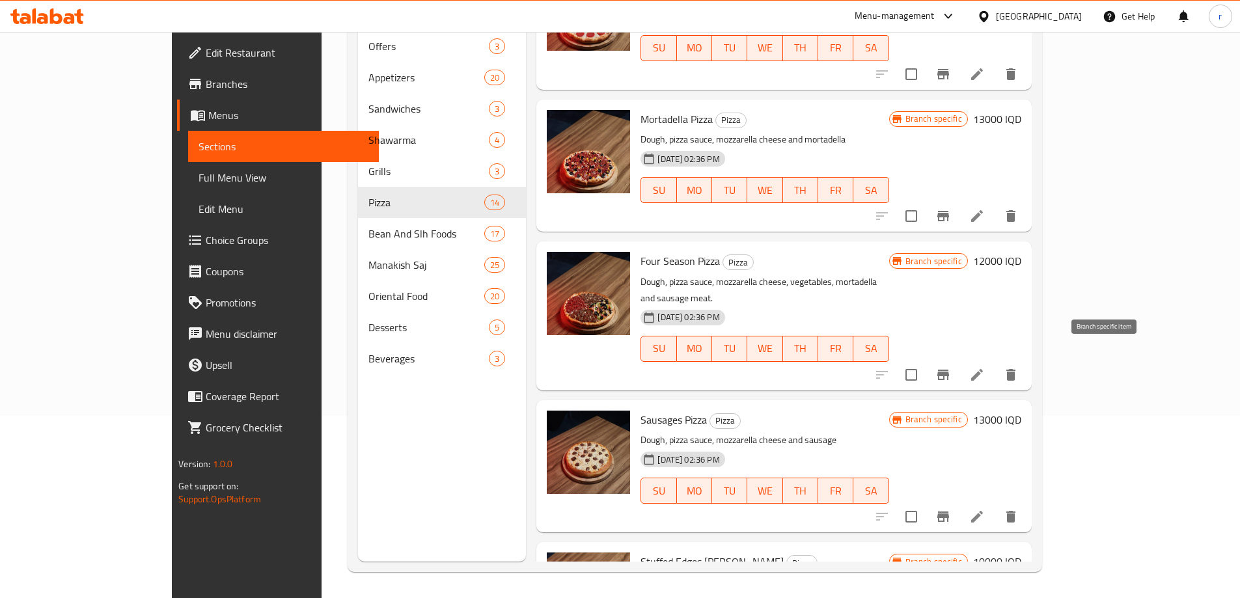
click at [951, 367] on icon "Branch-specific-item" at bounding box center [943, 375] width 16 height 16
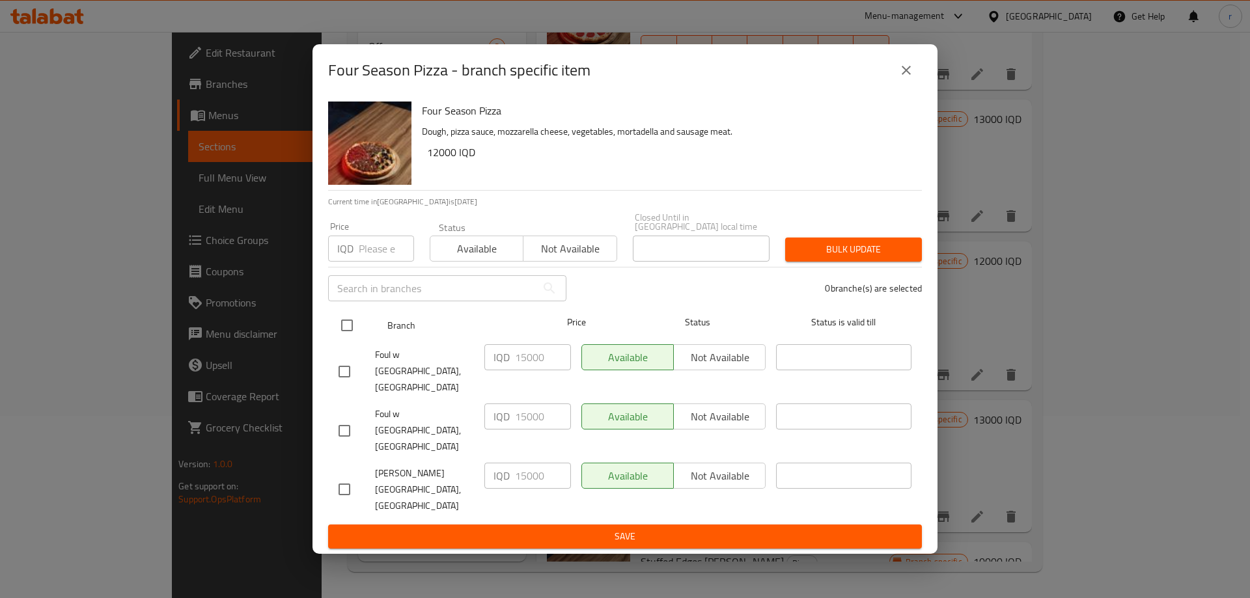
click at [357, 339] on input "checkbox" at bounding box center [346, 325] width 27 height 27
checkbox input "true"
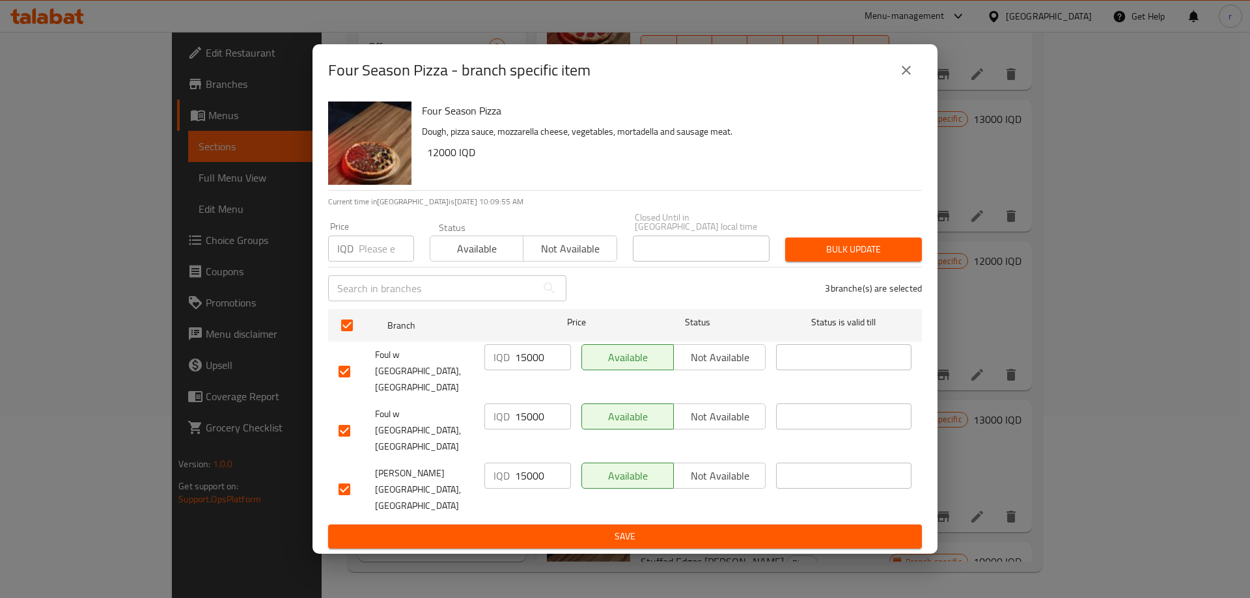
click at [530, 370] on input "15000" at bounding box center [543, 357] width 56 height 26
paste input "2"
type input "12000"
click at [524, 422] on input "15000" at bounding box center [543, 416] width 56 height 26
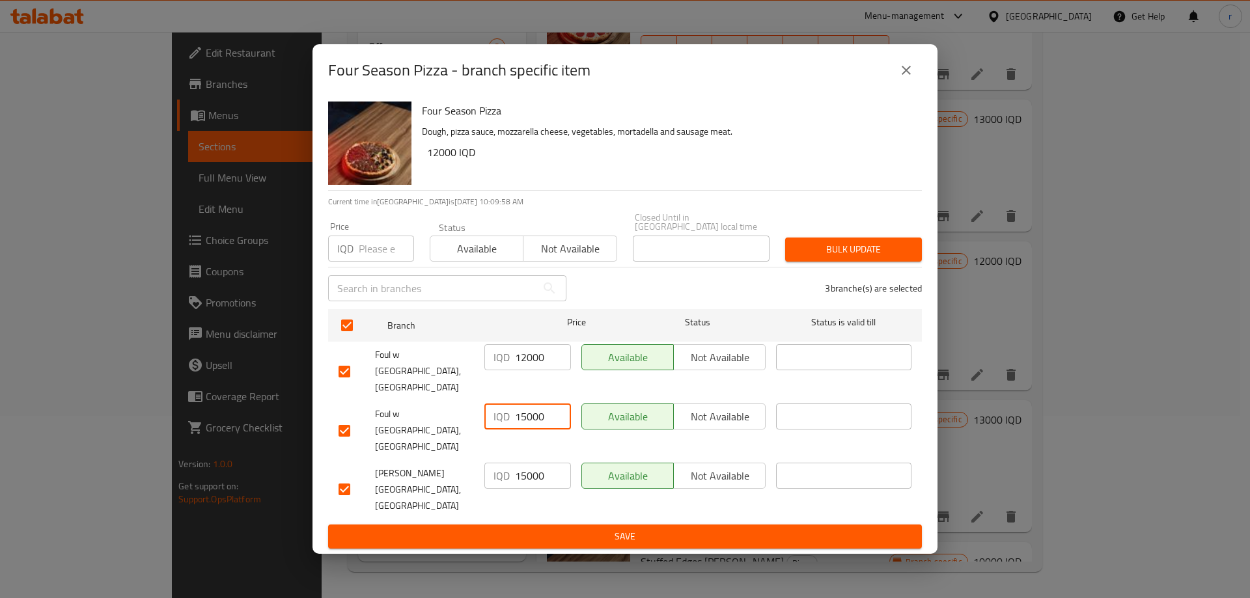
click at [524, 422] on input "15000" at bounding box center [543, 416] width 56 height 26
paste input "2"
type input "12000"
click at [530, 463] on input "15000" at bounding box center [543, 476] width 56 height 26
click at [529, 463] on input "15000" at bounding box center [543, 476] width 56 height 26
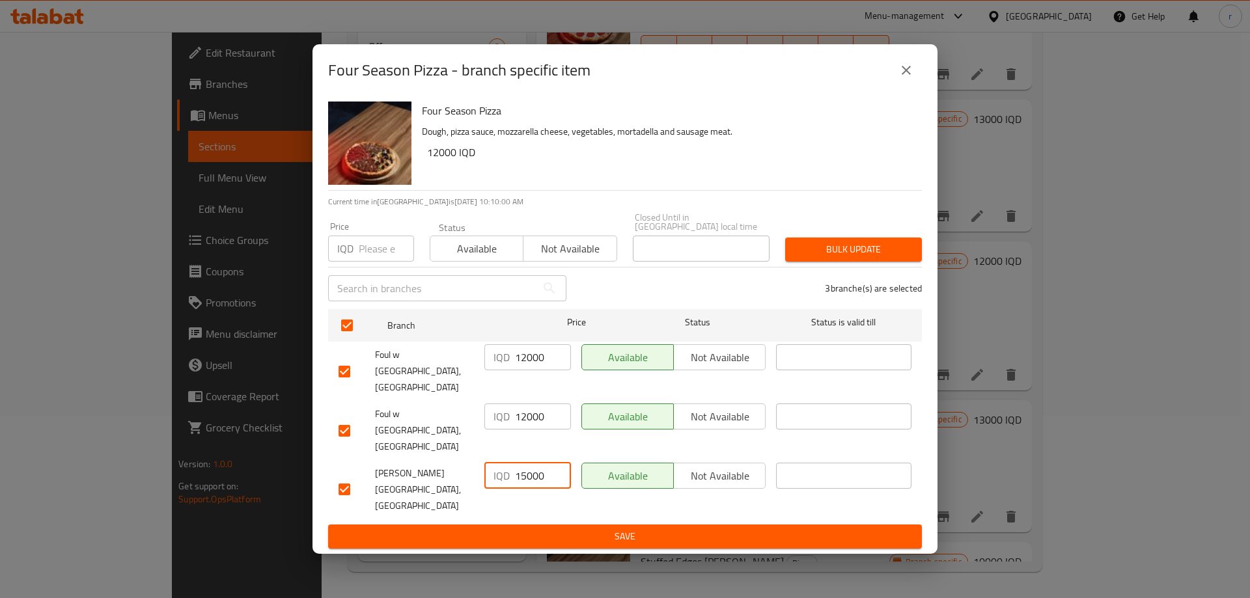
paste input "2"
type input "12000"
click at [554, 528] on span "Save" at bounding box center [624, 536] width 573 height 16
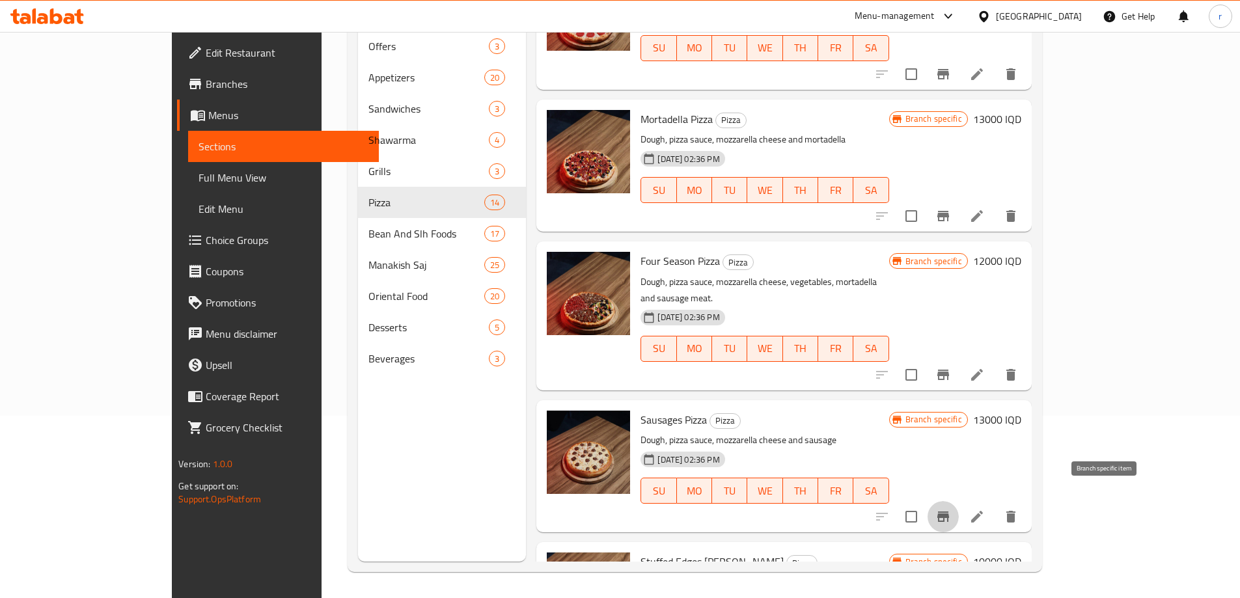
click at [951, 509] on icon "Branch-specific-item" at bounding box center [943, 517] width 16 height 16
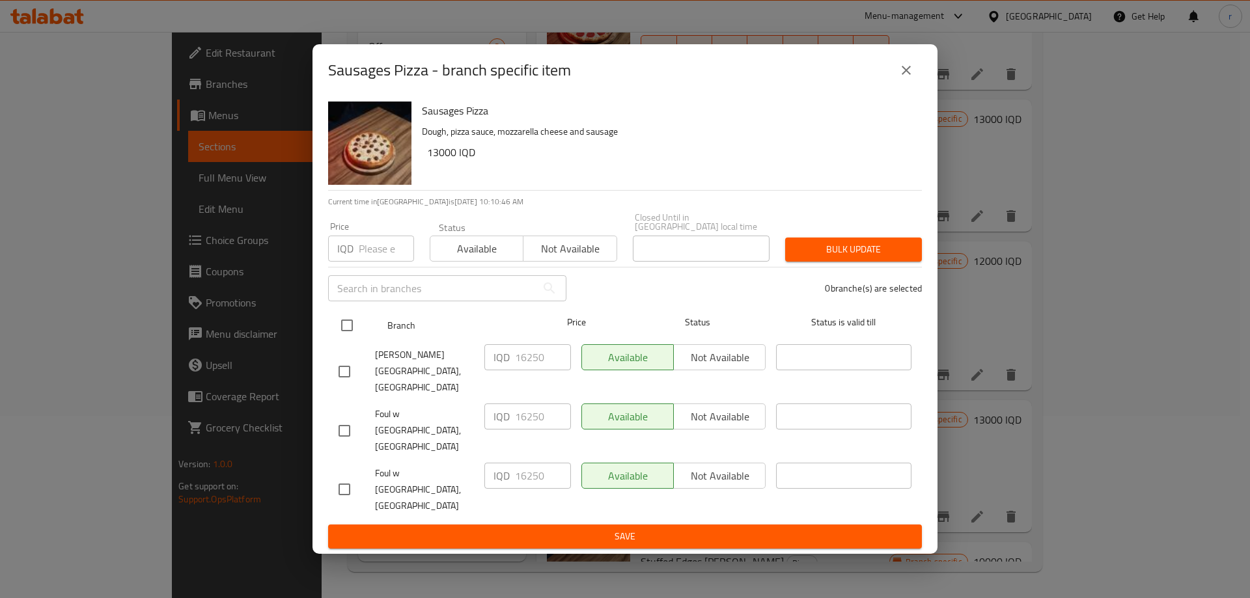
click at [348, 339] on input "checkbox" at bounding box center [346, 325] width 27 height 27
checkbox input "true"
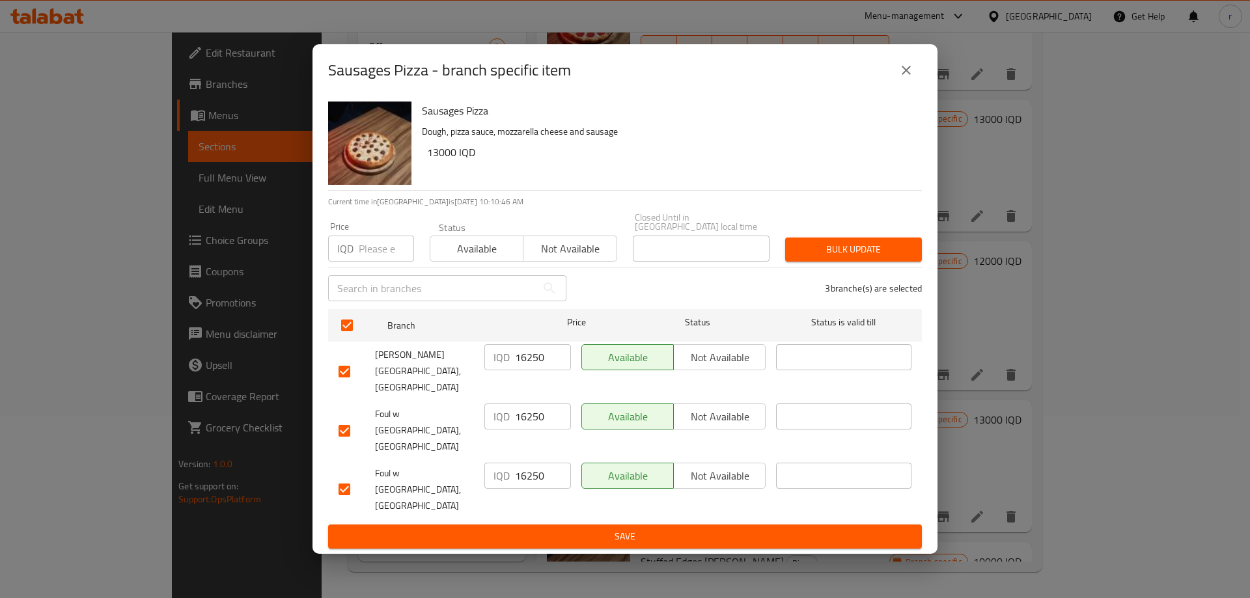
click at [528, 370] on input "16250" at bounding box center [543, 357] width 56 height 26
paste input "300"
type input "13000"
click at [538, 418] on input "16250" at bounding box center [543, 416] width 56 height 26
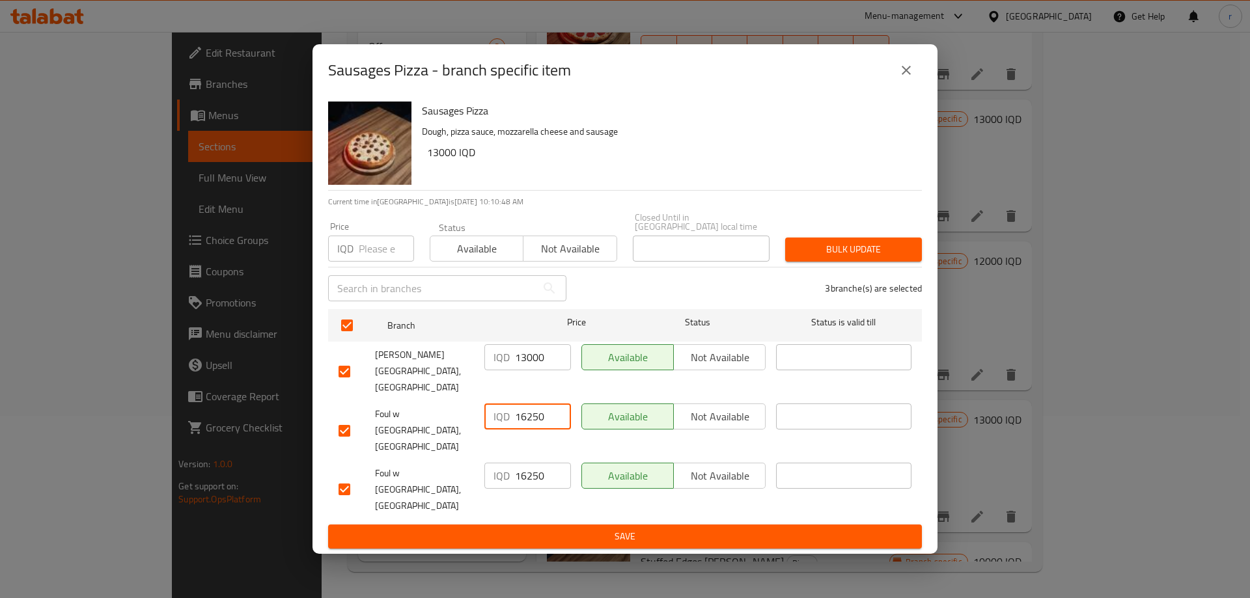
click at [538, 418] on input "16250" at bounding box center [543, 416] width 56 height 26
paste input "300"
type input "13000"
click at [534, 463] on input "16250" at bounding box center [543, 476] width 56 height 26
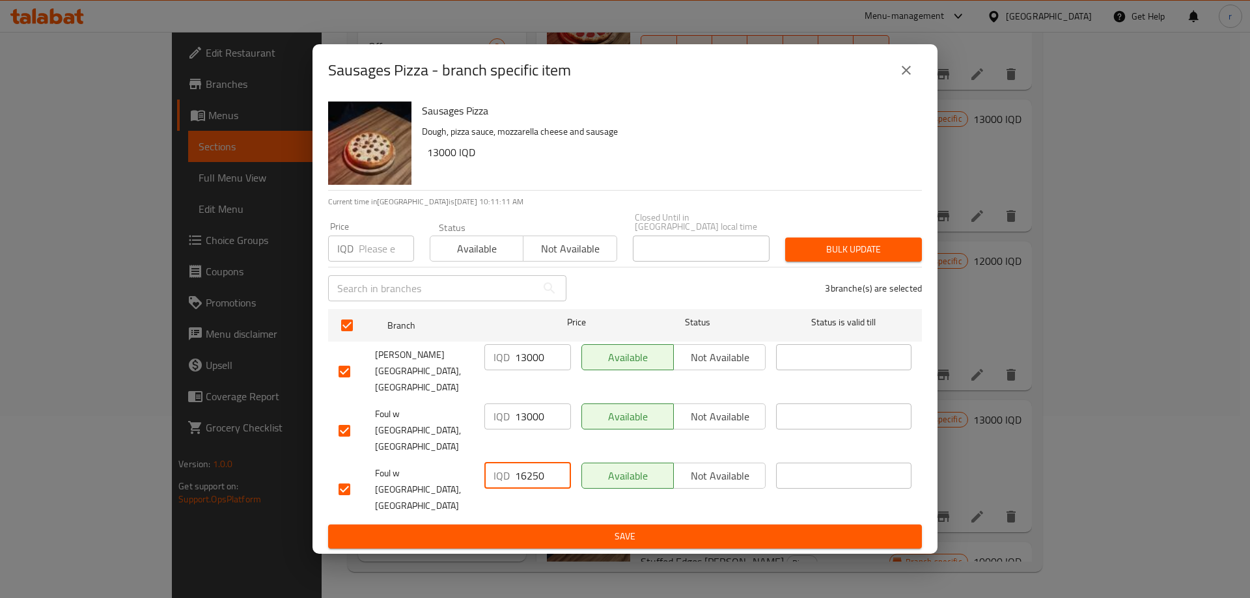
click at [534, 463] on input "16250" at bounding box center [543, 476] width 56 height 26
paste input "300"
type input "13000"
click at [546, 525] on button "Save" at bounding box center [625, 537] width 594 height 24
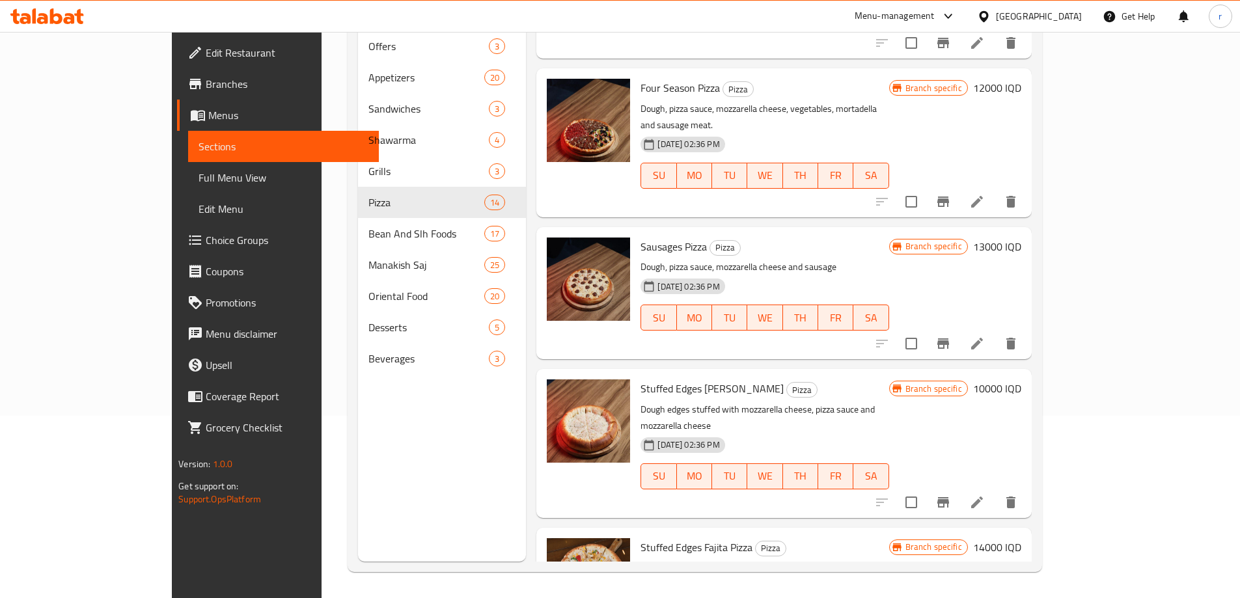
scroll to position [976, 0]
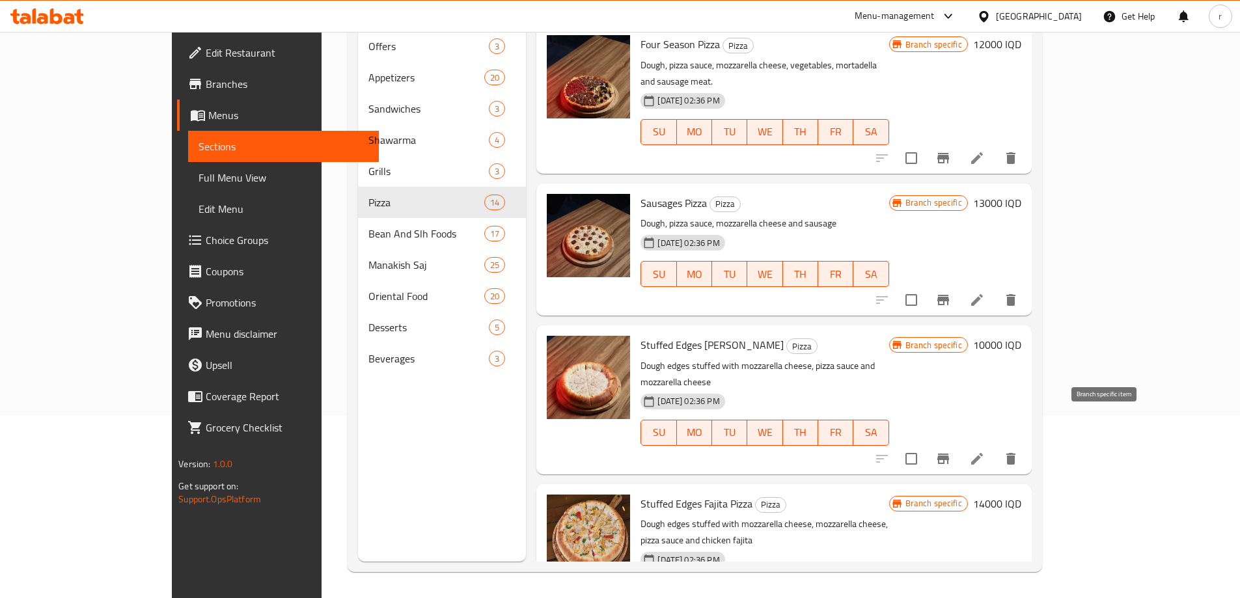
click at [959, 443] on button "Branch-specific-item" at bounding box center [942, 458] width 31 height 31
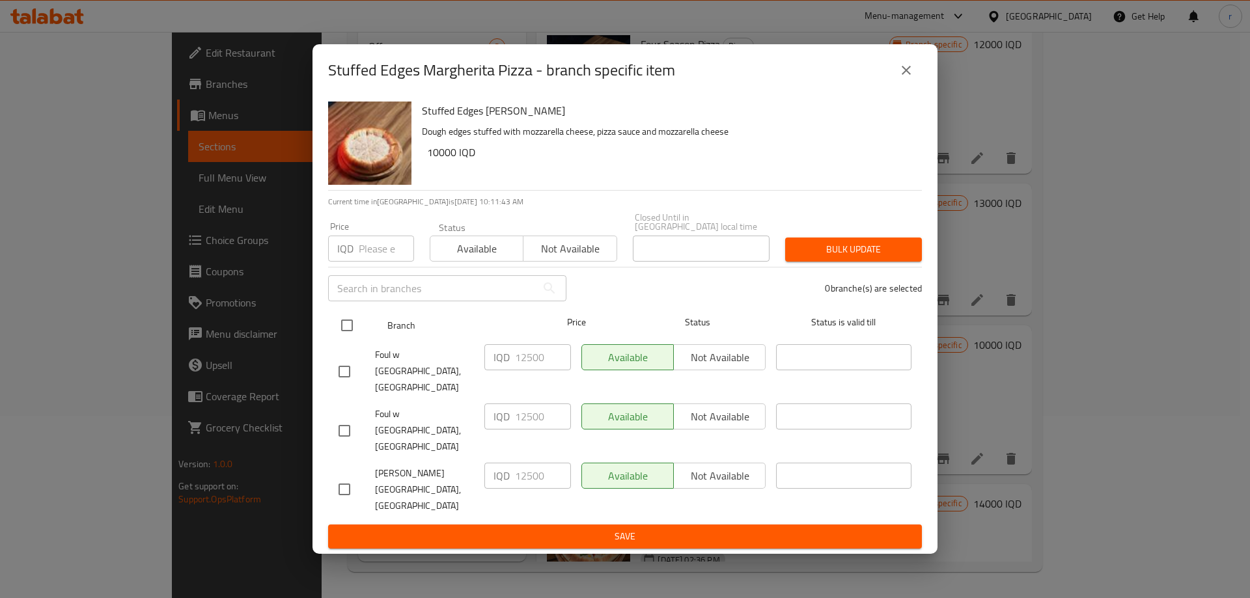
click at [349, 339] on input "checkbox" at bounding box center [346, 325] width 27 height 27
checkbox input "true"
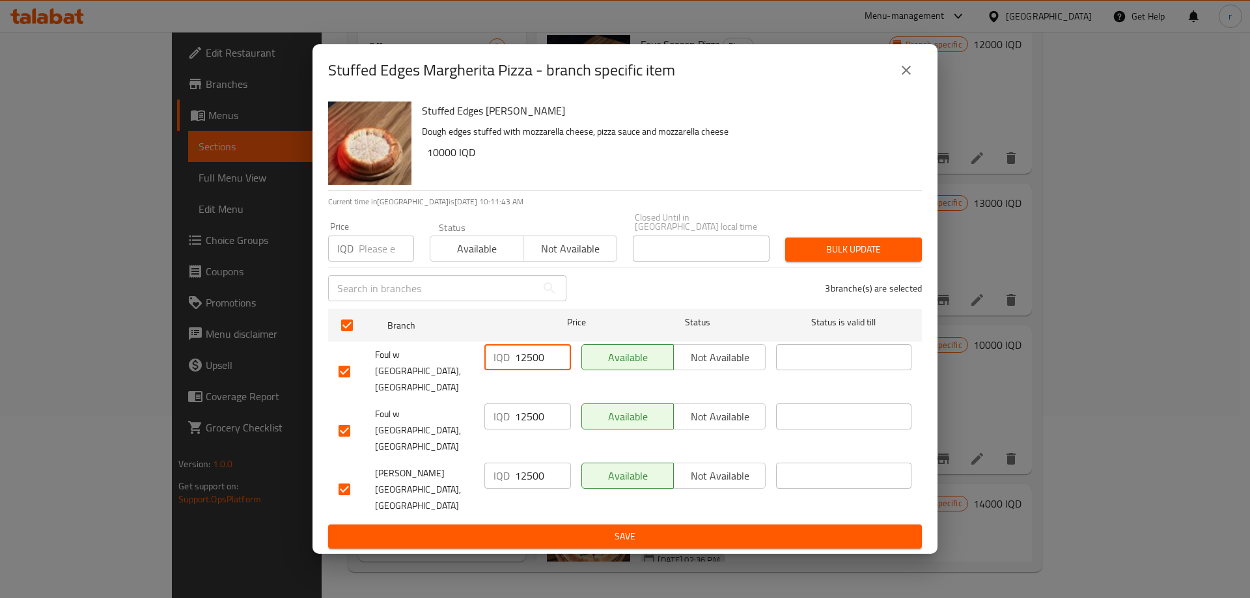
click at [530, 370] on input "12500" at bounding box center [543, 357] width 56 height 26
paste input "00"
click at [532, 418] on input "12500" at bounding box center [543, 416] width 56 height 26
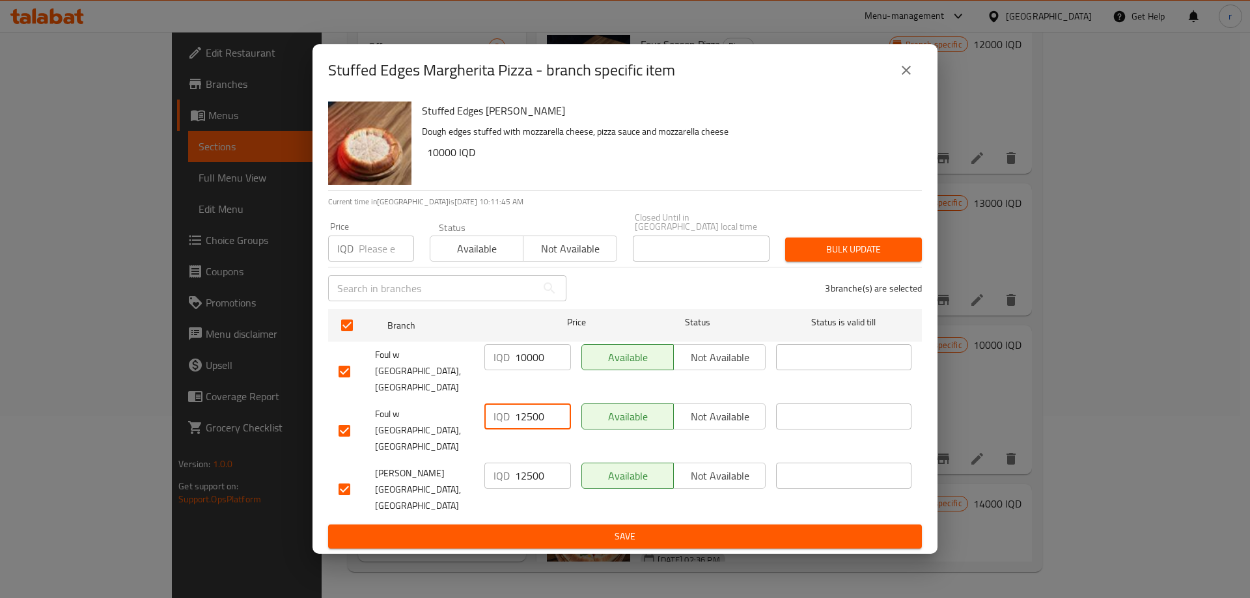
paste input "00"
click at [540, 466] on input "12500" at bounding box center [543, 476] width 56 height 26
paste input "00"
click at [541, 525] on button "Save" at bounding box center [625, 537] width 594 height 24
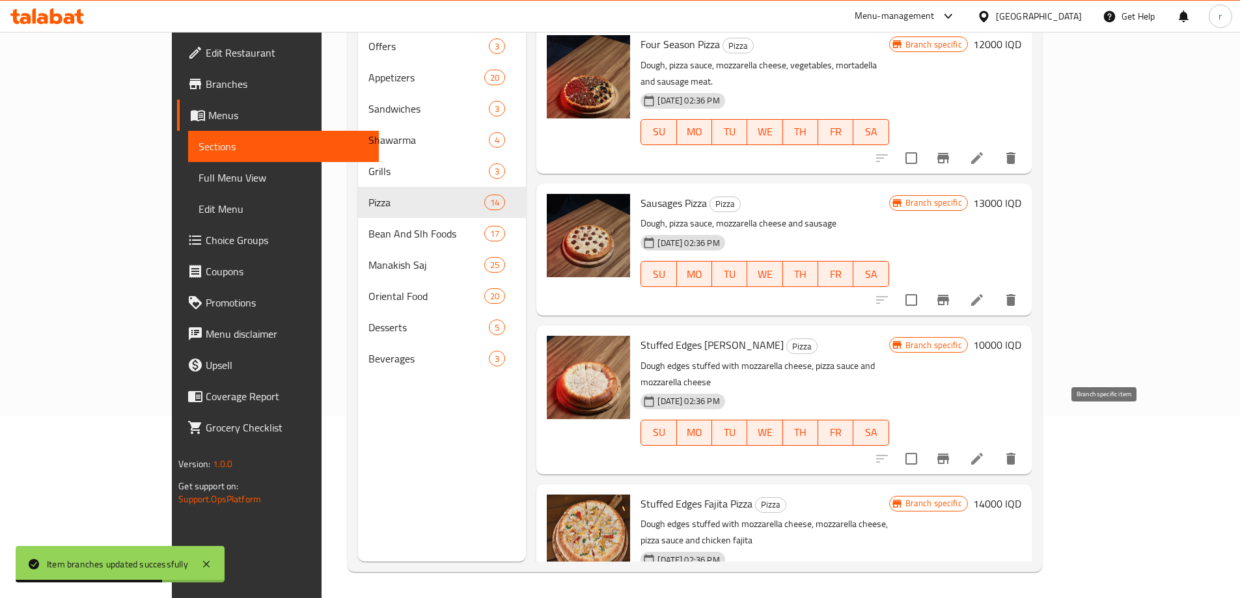
click at [949, 454] on icon "Branch-specific-item" at bounding box center [943, 459] width 12 height 10
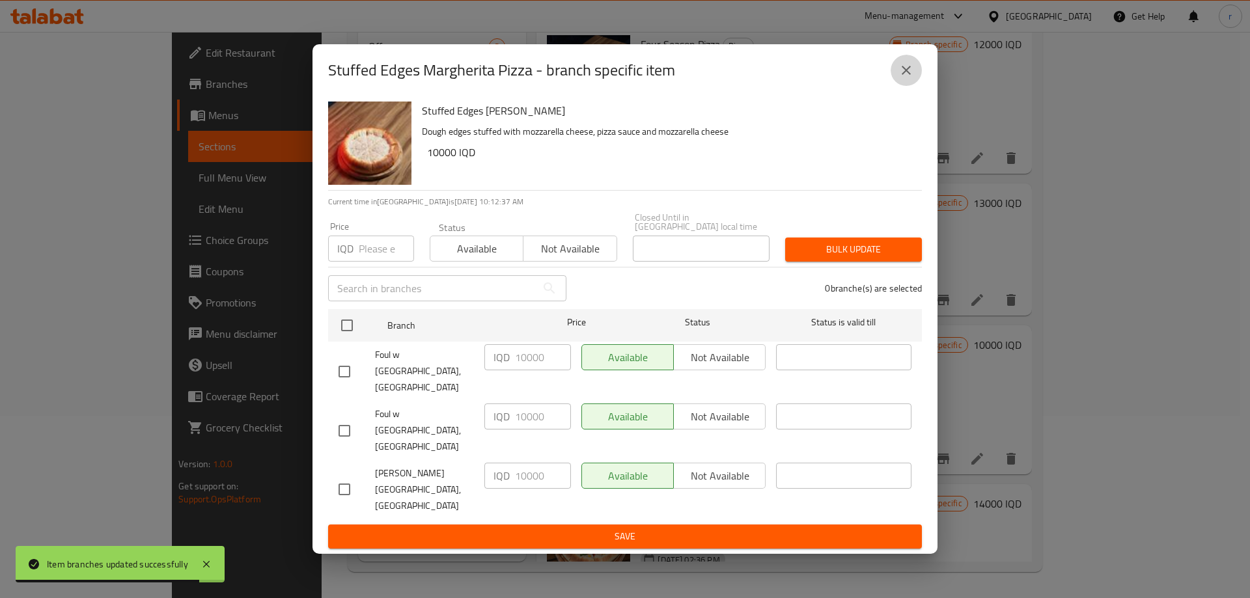
click at [905, 86] on button "close" at bounding box center [905, 70] width 31 height 31
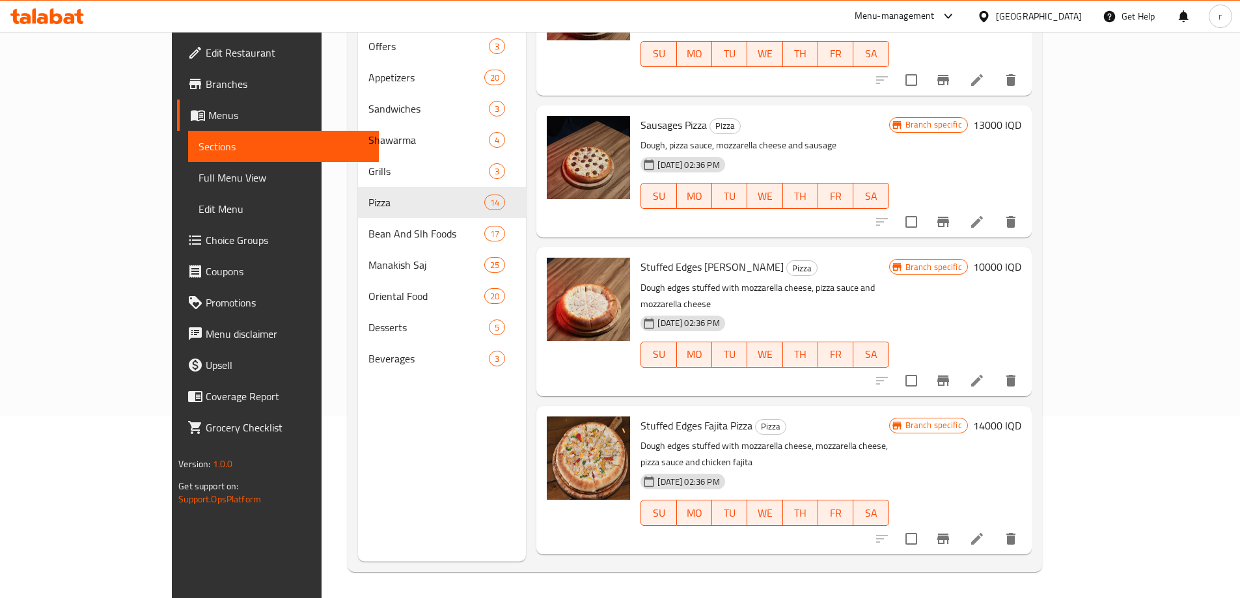
scroll to position [1085, 0]
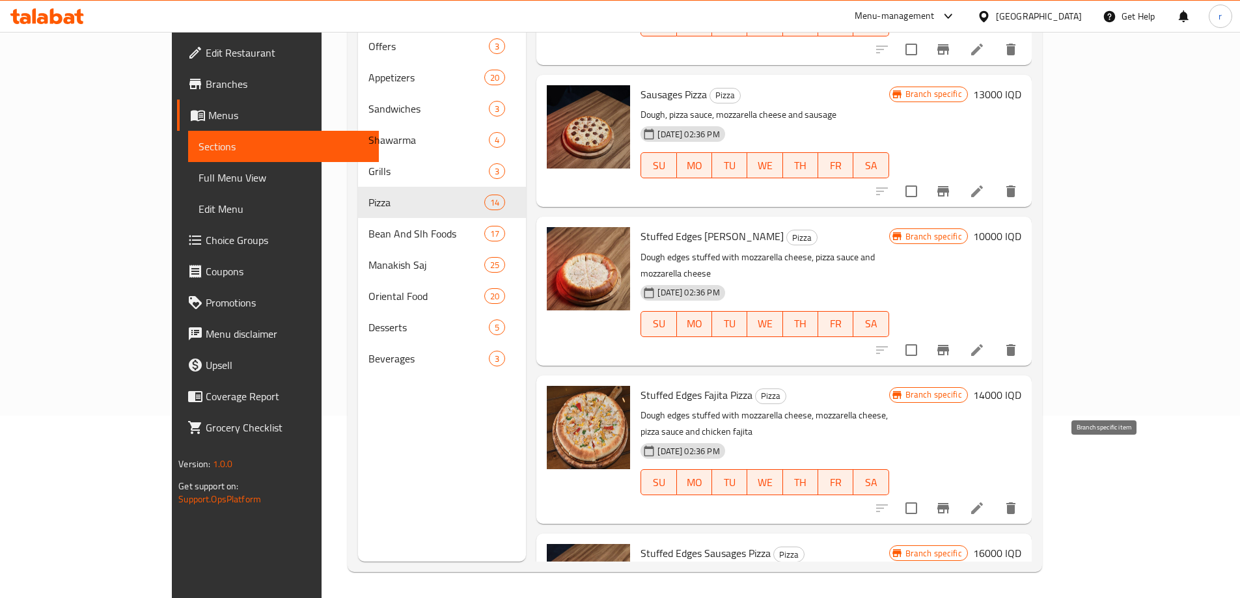
click at [949, 503] on icon "Branch-specific-item" at bounding box center [943, 508] width 12 height 10
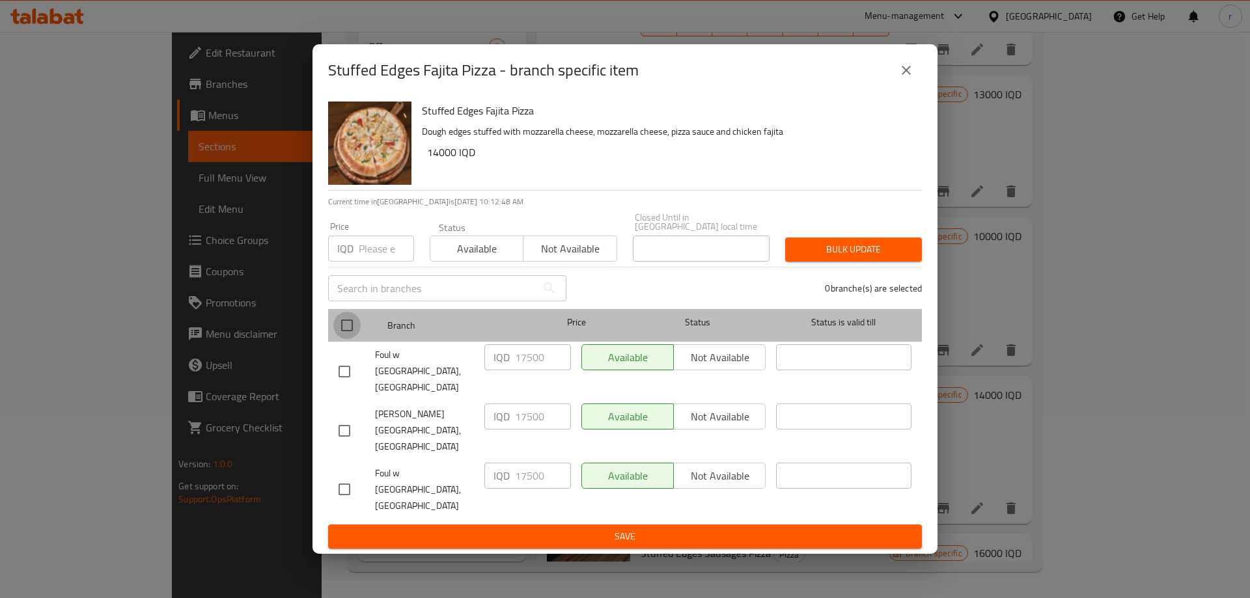
click at [353, 339] on input "checkbox" at bounding box center [346, 325] width 27 height 27
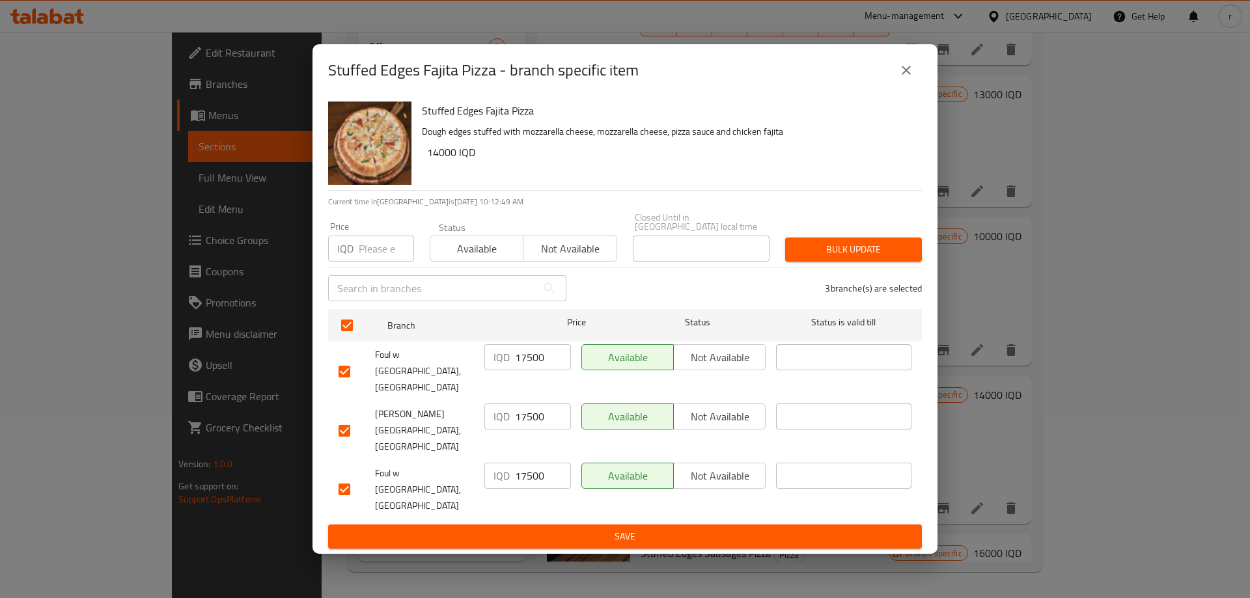
click at [526, 370] on input "17500" at bounding box center [543, 357] width 56 height 26
paste input "40"
click at [542, 430] on input "17500" at bounding box center [543, 416] width 56 height 26
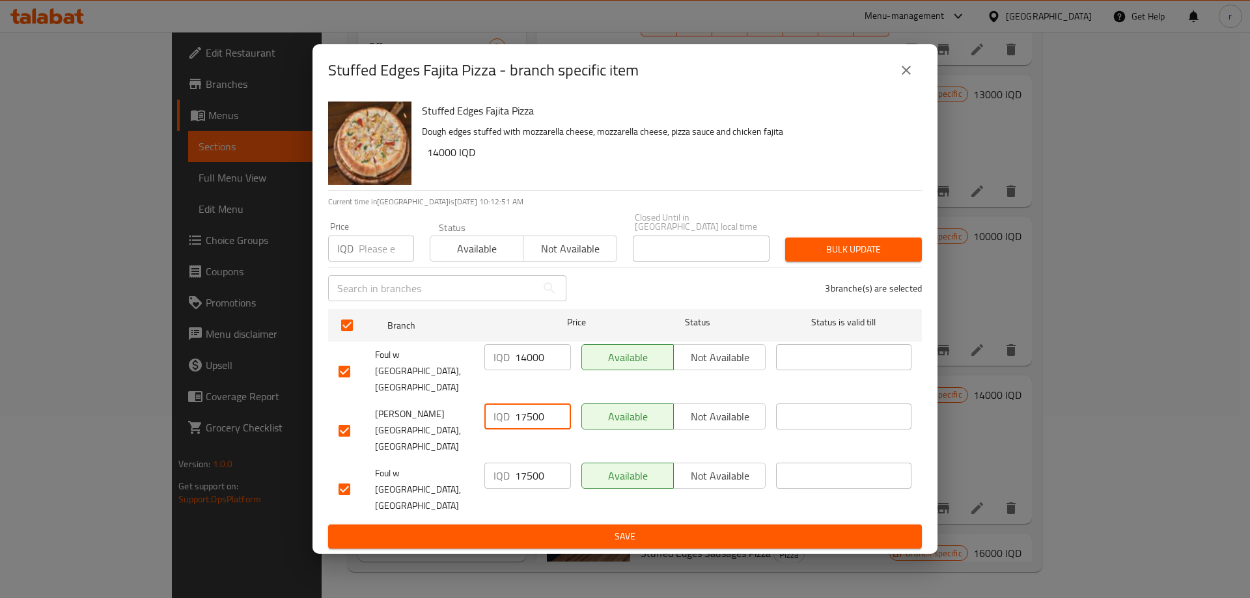
click at [532, 428] on input "17500" at bounding box center [543, 416] width 56 height 26
paste input "40"
click at [530, 463] on input "17500" at bounding box center [543, 476] width 56 height 26
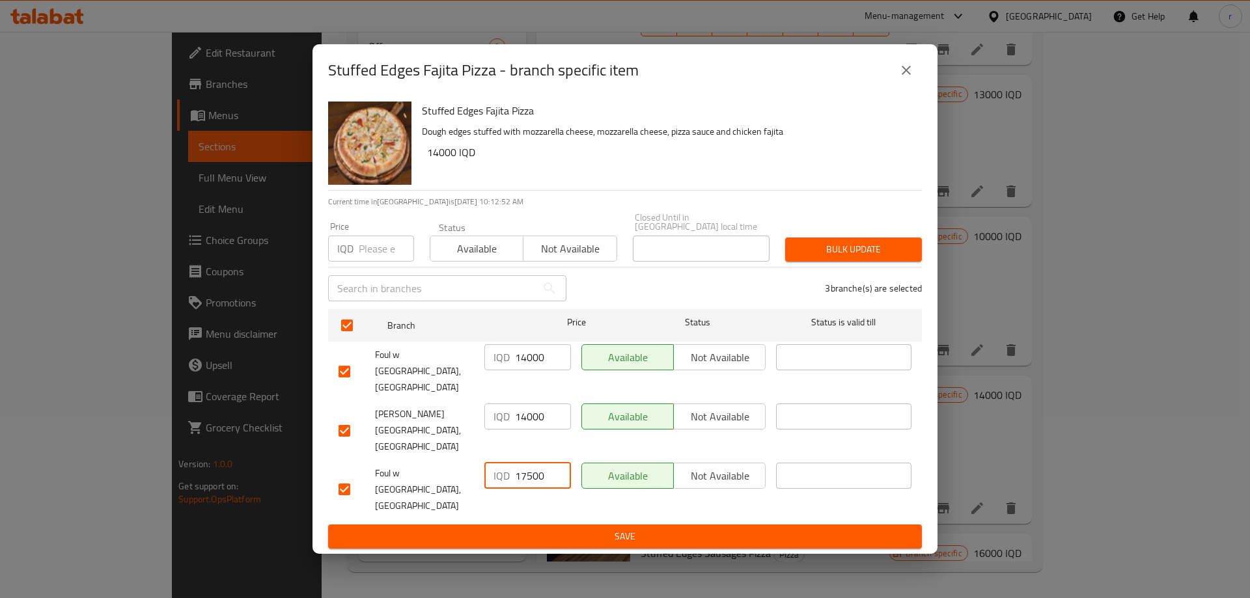
paste input "40"
click at [551, 525] on button "Save" at bounding box center [625, 537] width 594 height 24
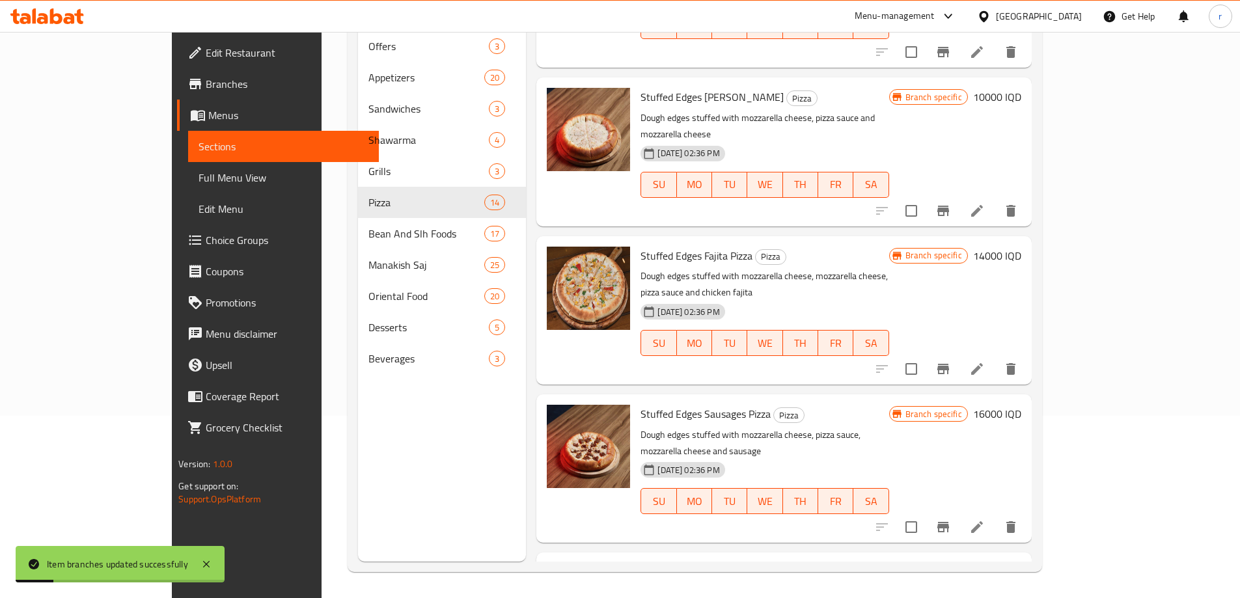
scroll to position [1302, 0]
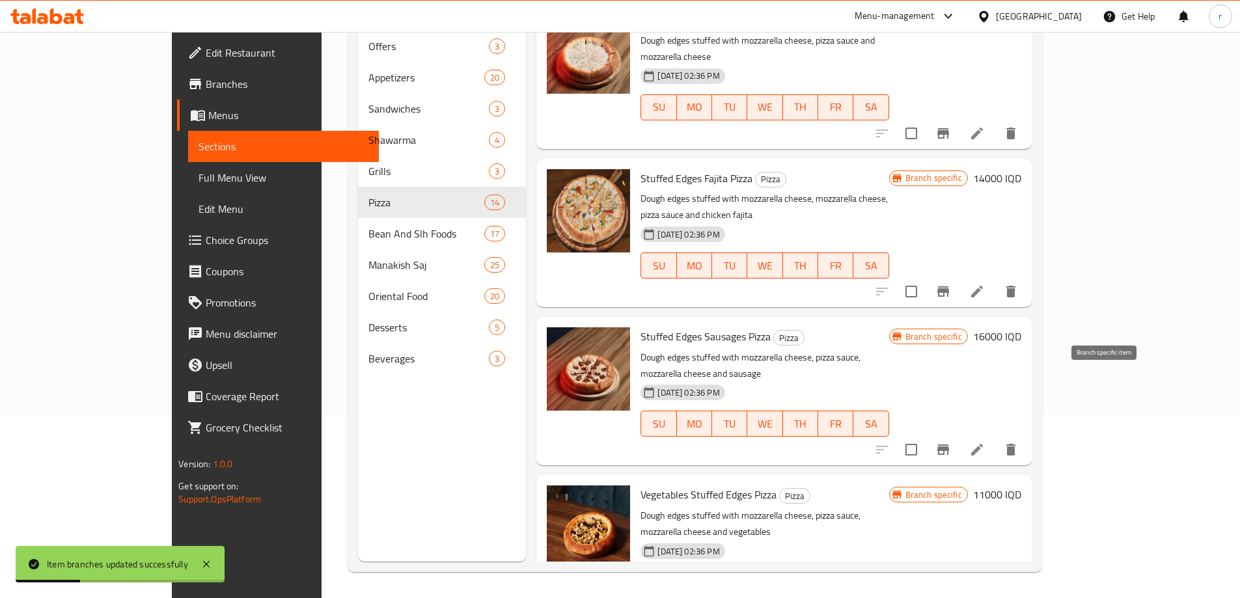
click at [949, 445] on icon "Branch-specific-item" at bounding box center [943, 450] width 12 height 10
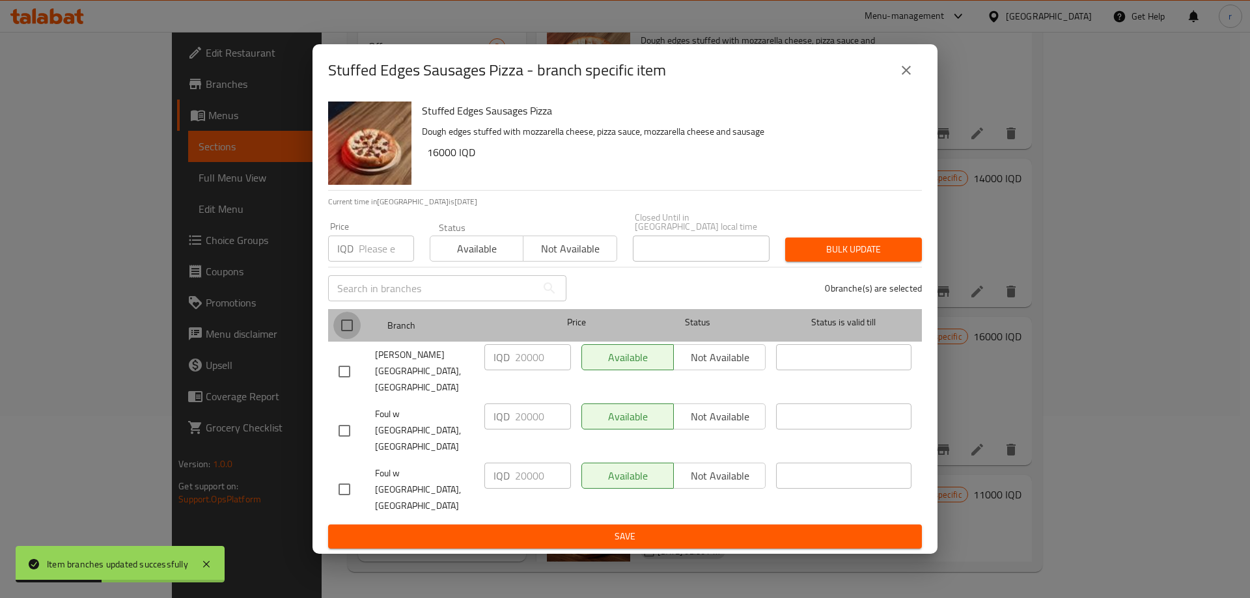
click at [354, 339] on input "checkbox" at bounding box center [346, 325] width 27 height 27
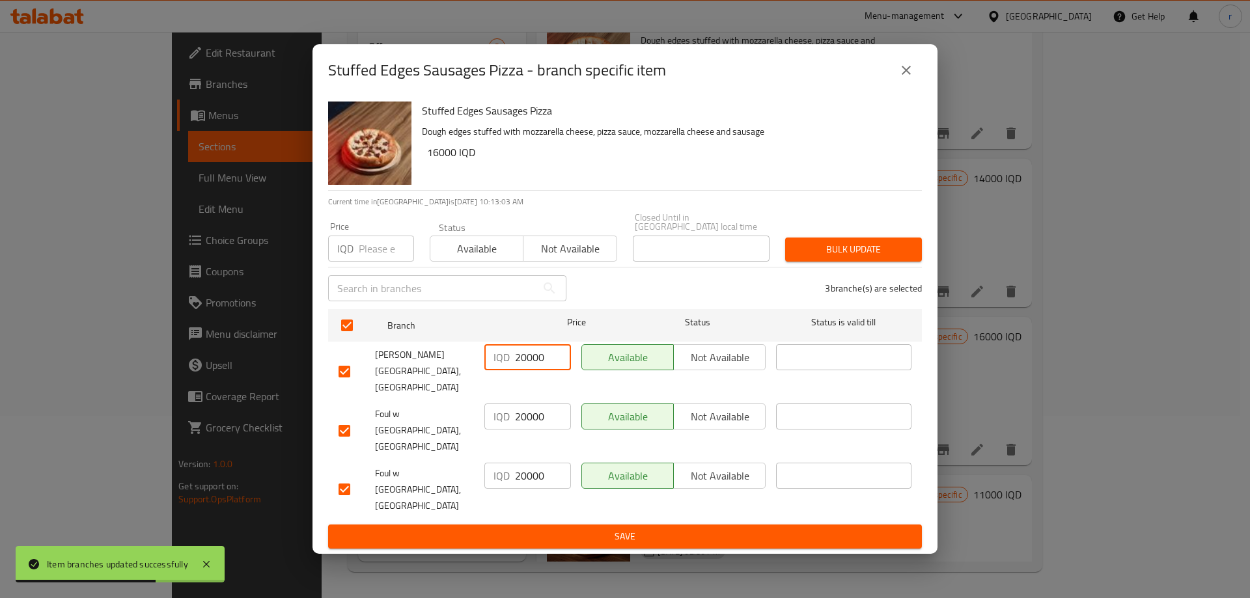
click at [526, 370] on input "20000" at bounding box center [543, 357] width 56 height 26
paste input "16"
click at [532, 413] on input "20000" at bounding box center [543, 416] width 56 height 26
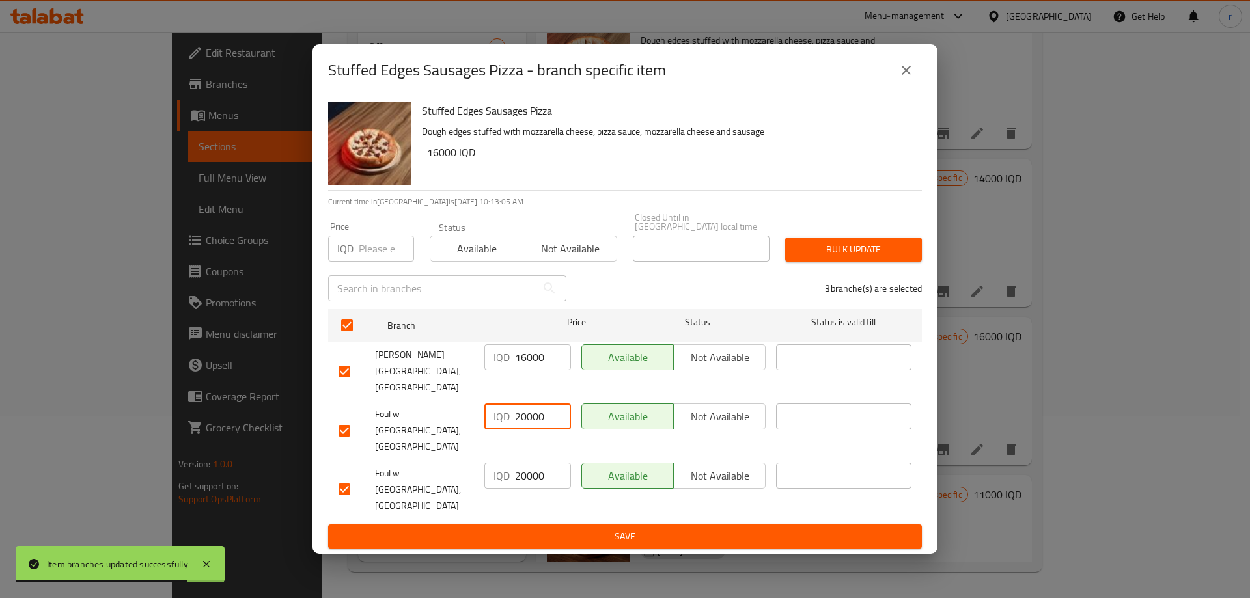
paste input "16"
click at [533, 463] on input "20000" at bounding box center [543, 476] width 56 height 26
paste input "16"
click at [537, 489] on ul "Branch Price Status Status is valid till Foul w Salleh, Ankawa IQD 16000 ​ Avai…" at bounding box center [625, 414] width 594 height 221
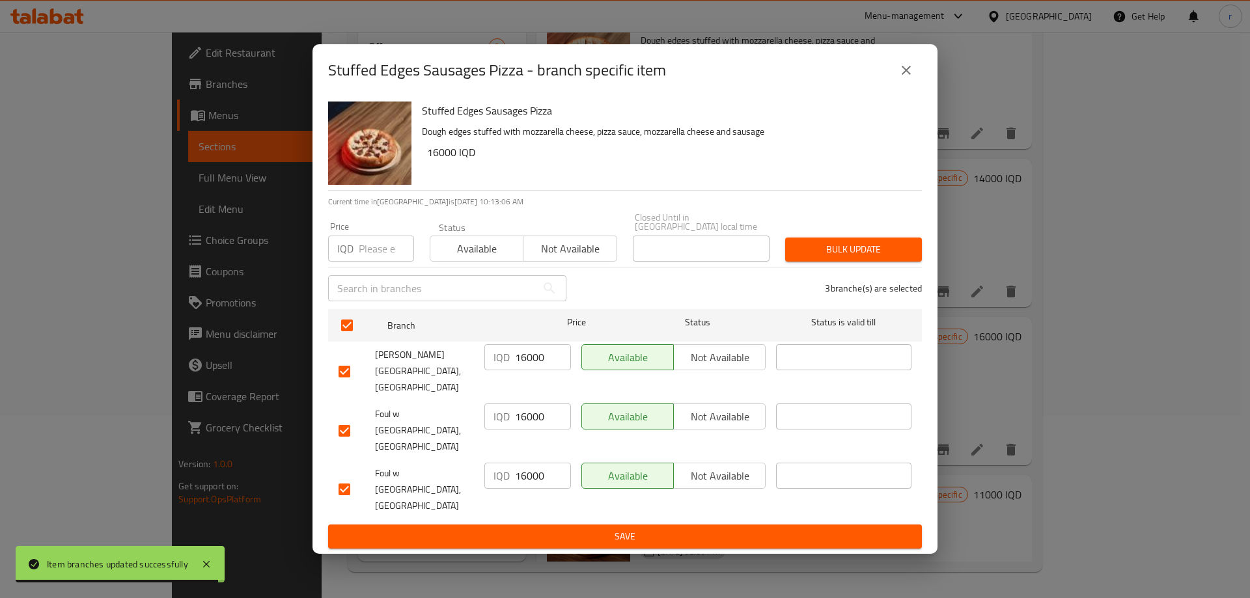
click at [530, 528] on span "Save" at bounding box center [624, 536] width 573 height 16
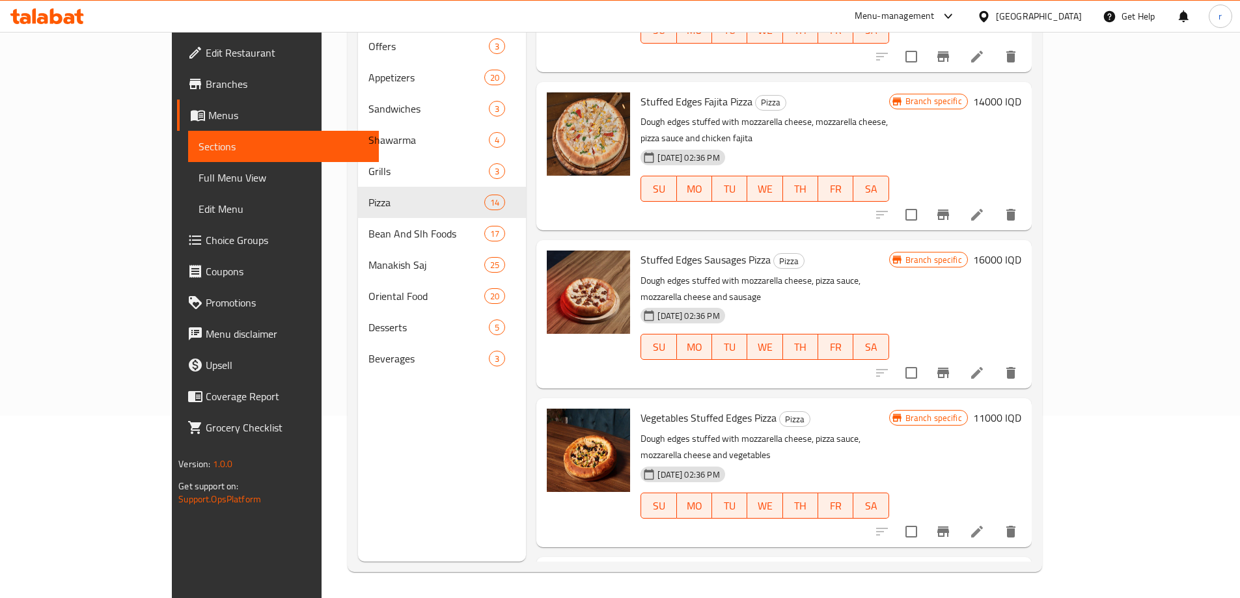
scroll to position [1410, 0]
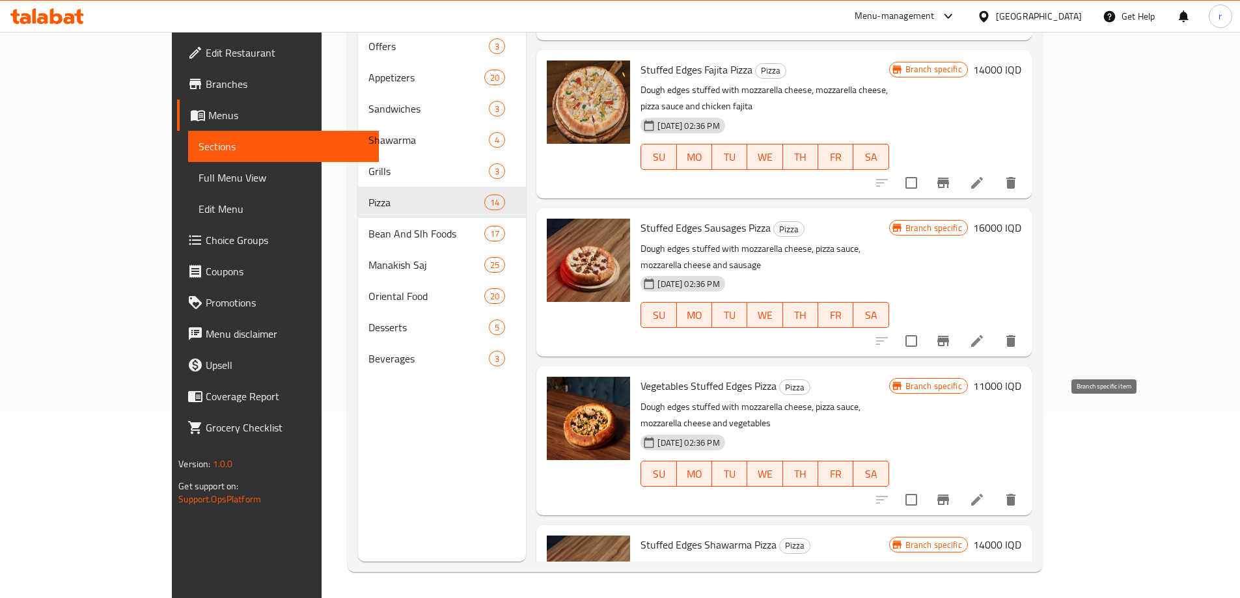
click at [951, 492] on icon "Branch-specific-item" at bounding box center [943, 500] width 16 height 16
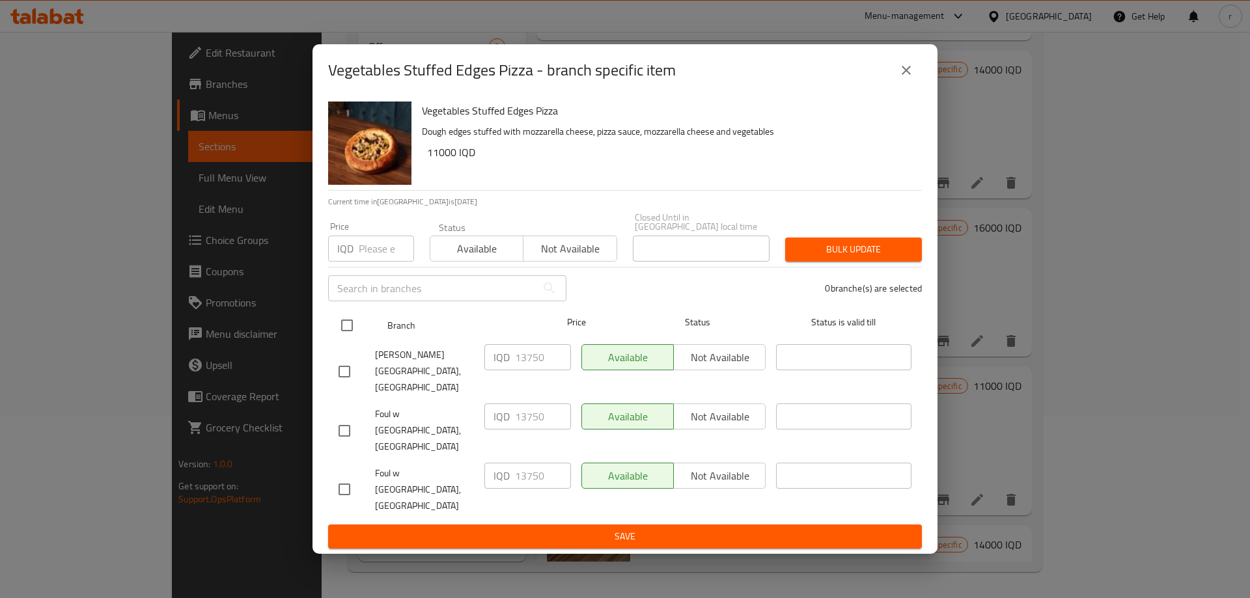
click at [356, 339] on input "checkbox" at bounding box center [346, 325] width 27 height 27
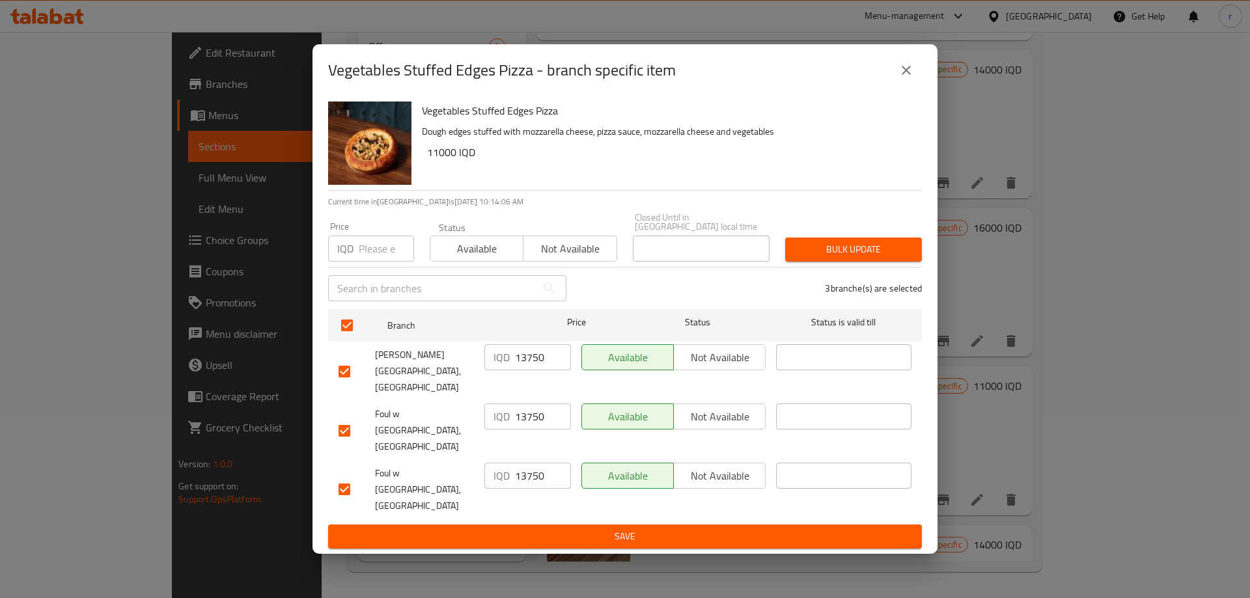
click at [519, 370] on input "13750" at bounding box center [543, 357] width 56 height 26
paste input "100"
click at [532, 421] on input "13750" at bounding box center [543, 416] width 56 height 26
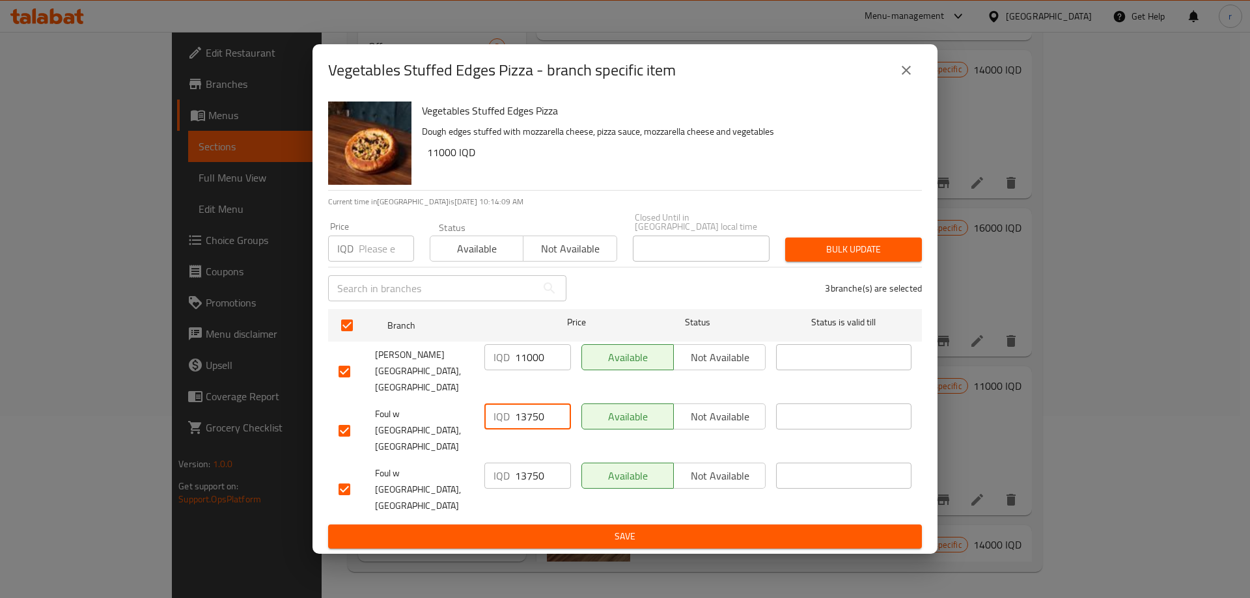
paste input "100"
click at [528, 463] on input "13750" at bounding box center [543, 476] width 56 height 26
paste input "100"
click at [536, 489] on ul "Branch Price Status Status is valid till Foul w Salleh, Ankawa IQD 11000 ​ Avai…" at bounding box center [625, 414] width 594 height 221
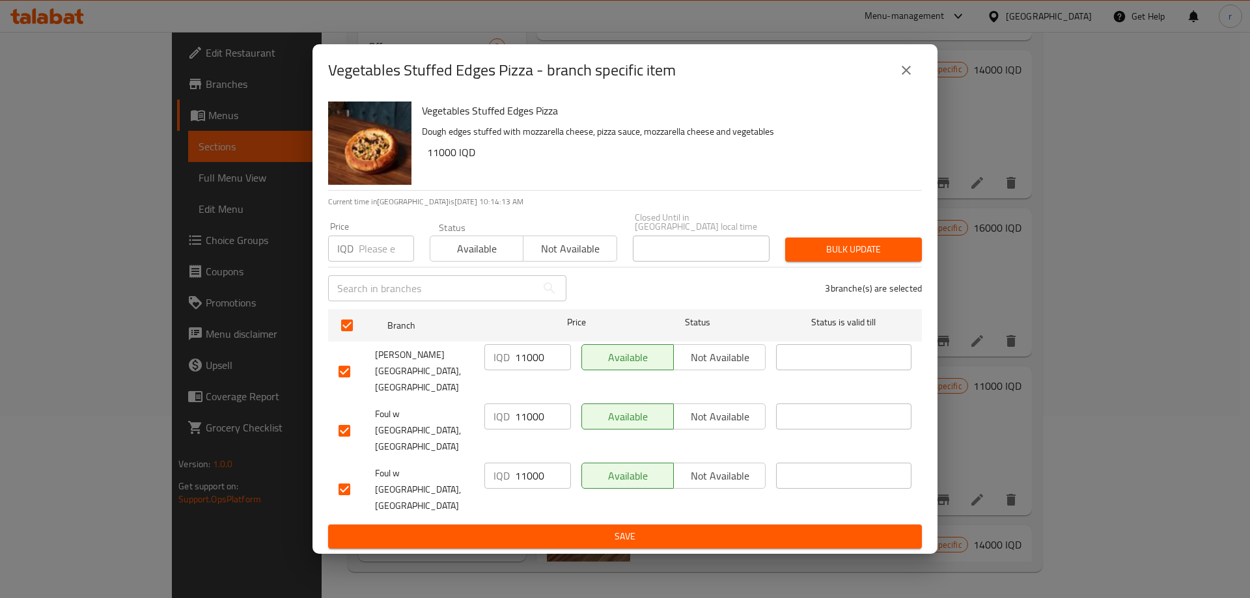
click at [483, 528] on span "Save" at bounding box center [624, 536] width 573 height 16
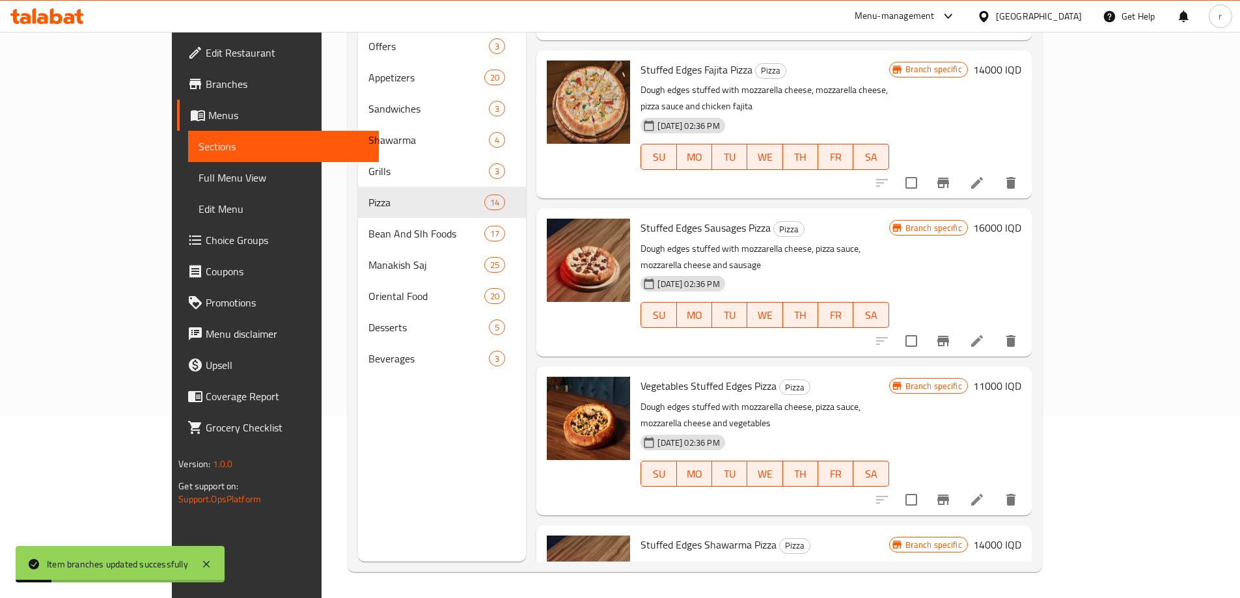
scroll to position [1425, 0]
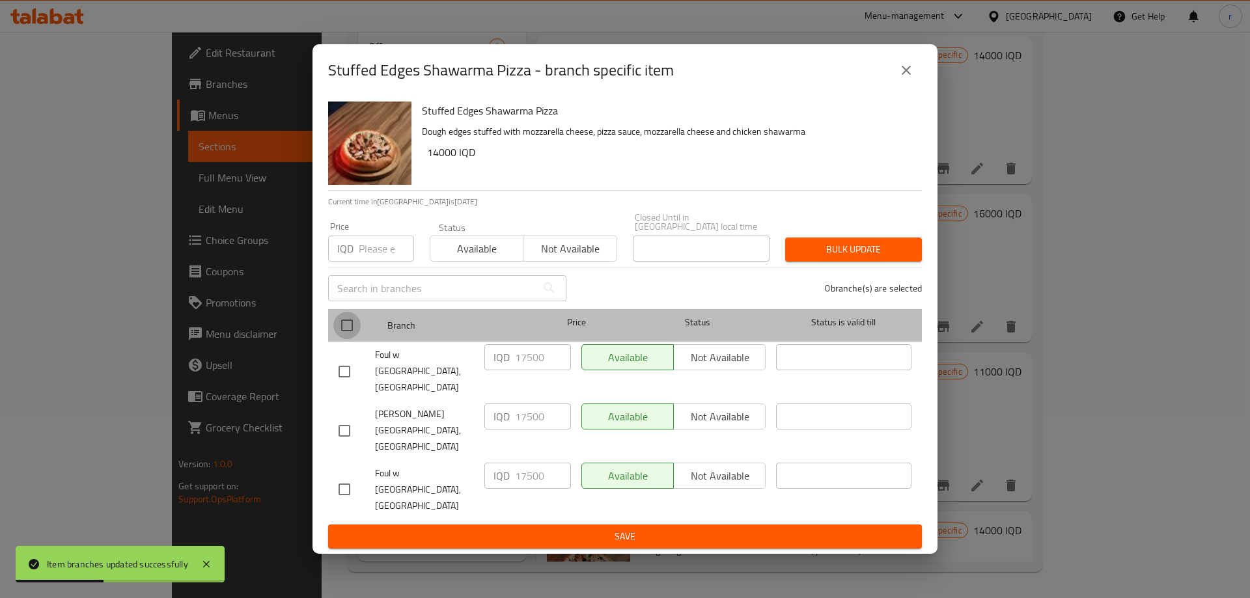
click at [357, 339] on input "checkbox" at bounding box center [346, 325] width 27 height 27
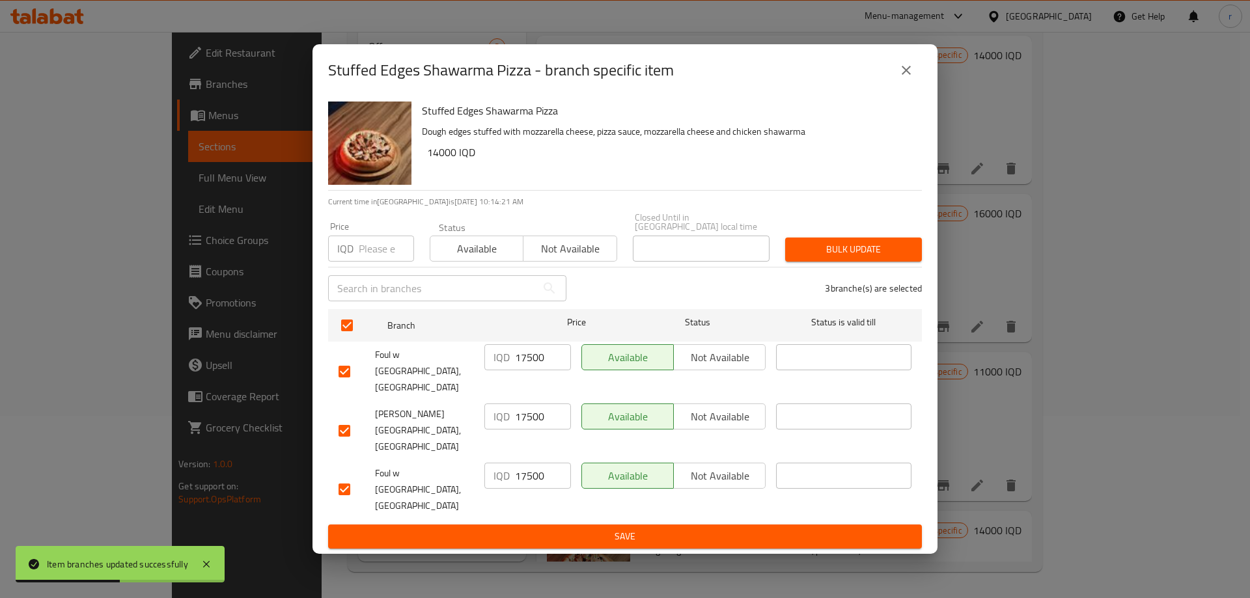
click at [534, 370] on input "17500" at bounding box center [543, 357] width 56 height 26
click at [533, 370] on input "17500" at bounding box center [543, 357] width 56 height 26
paste input "40"
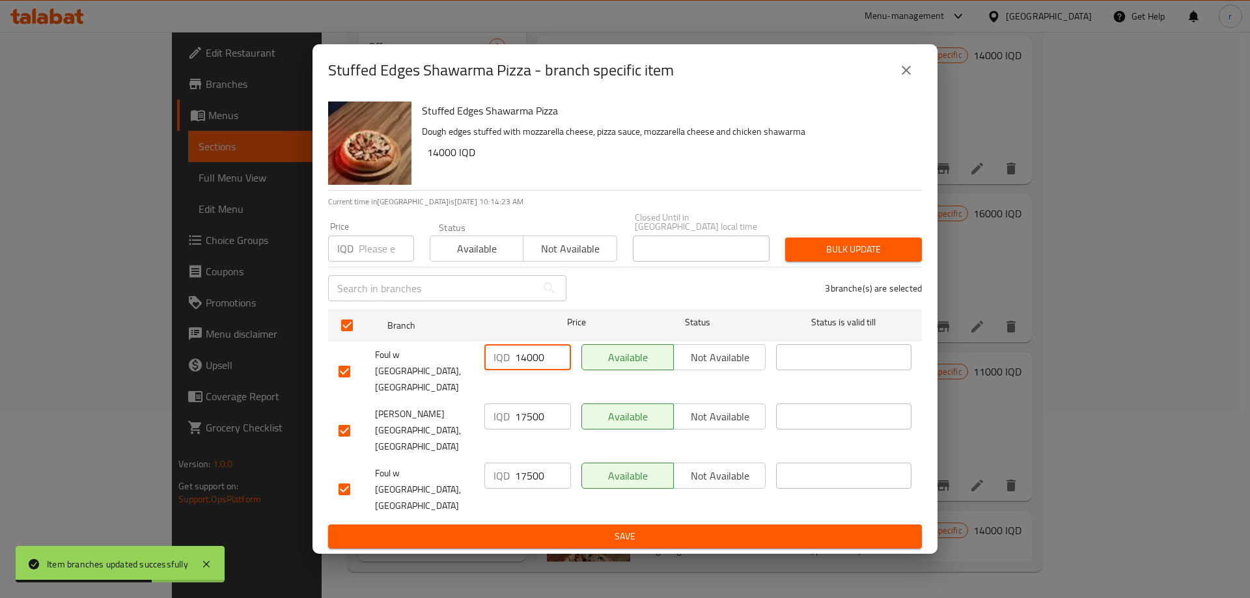
click at [525, 428] on input "17500" at bounding box center [543, 416] width 56 height 26
paste input "40"
click at [535, 463] on input "17500" at bounding box center [543, 476] width 56 height 26
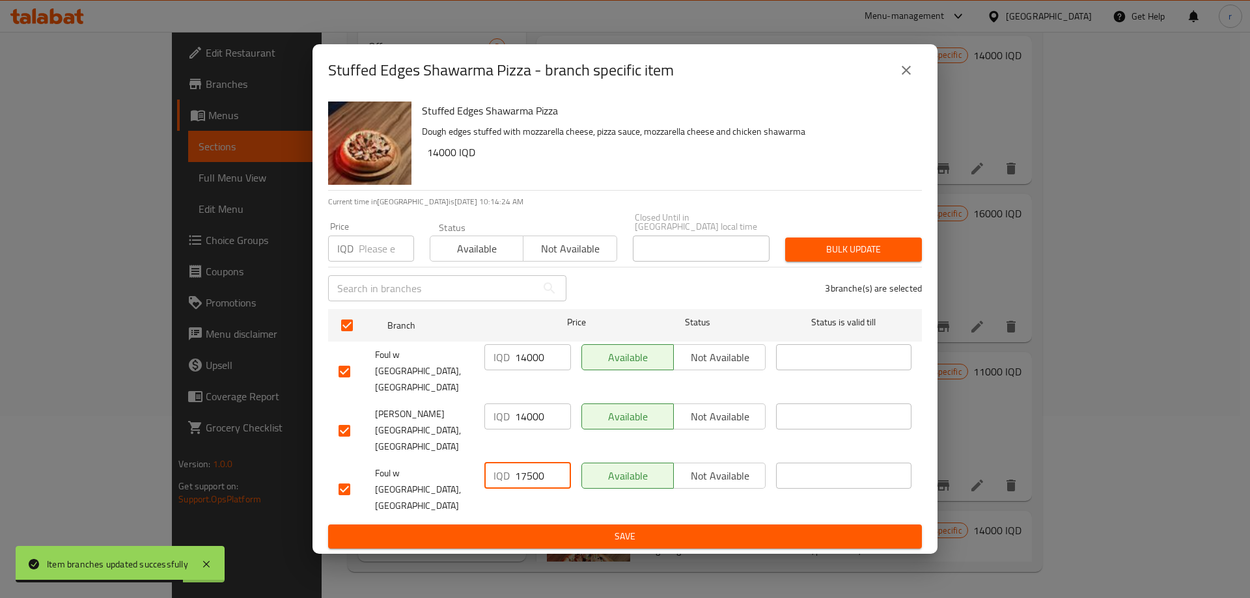
paste input "40"
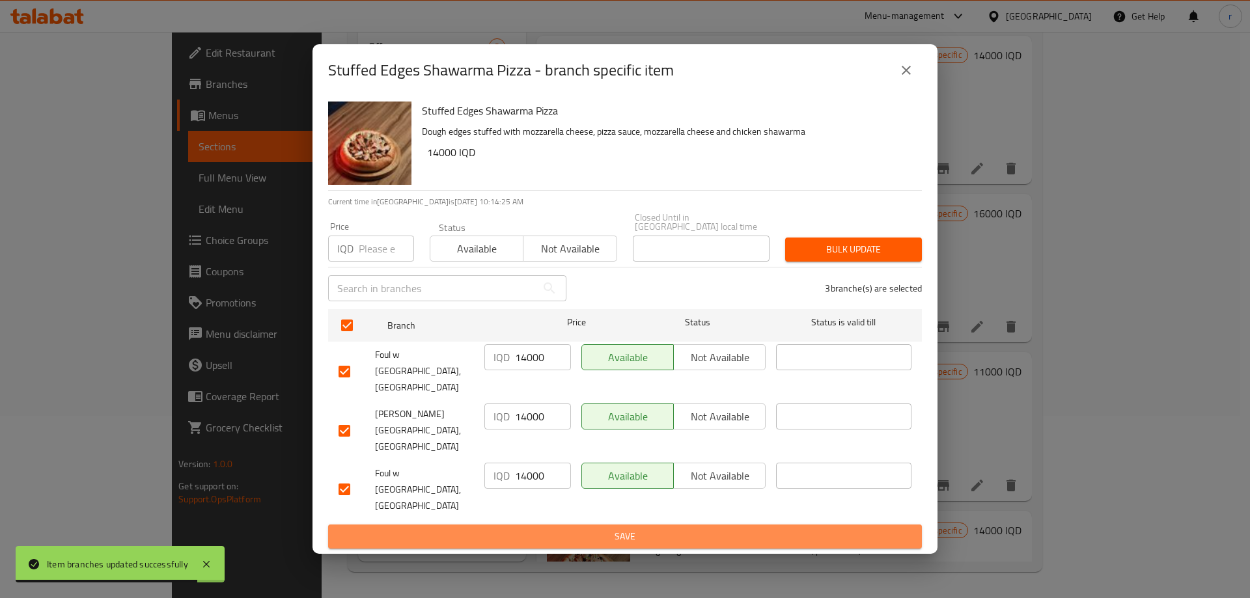
click at [536, 528] on span "Save" at bounding box center [624, 536] width 573 height 16
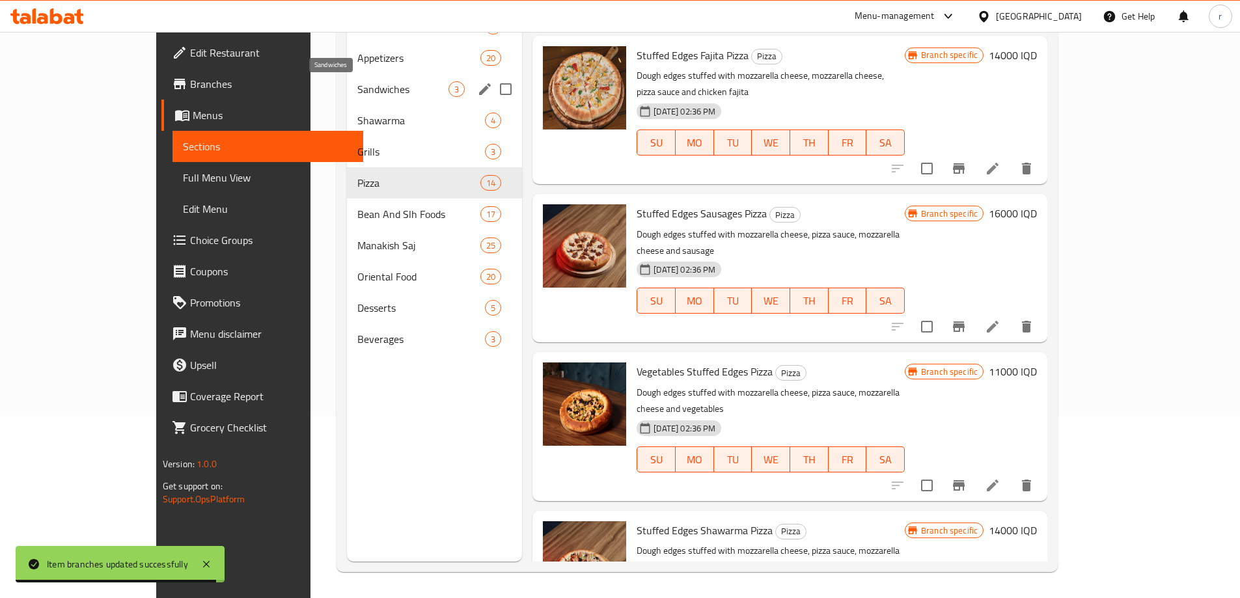
click at [357, 94] on span "Sandwiches" at bounding box center [402, 89] width 91 height 16
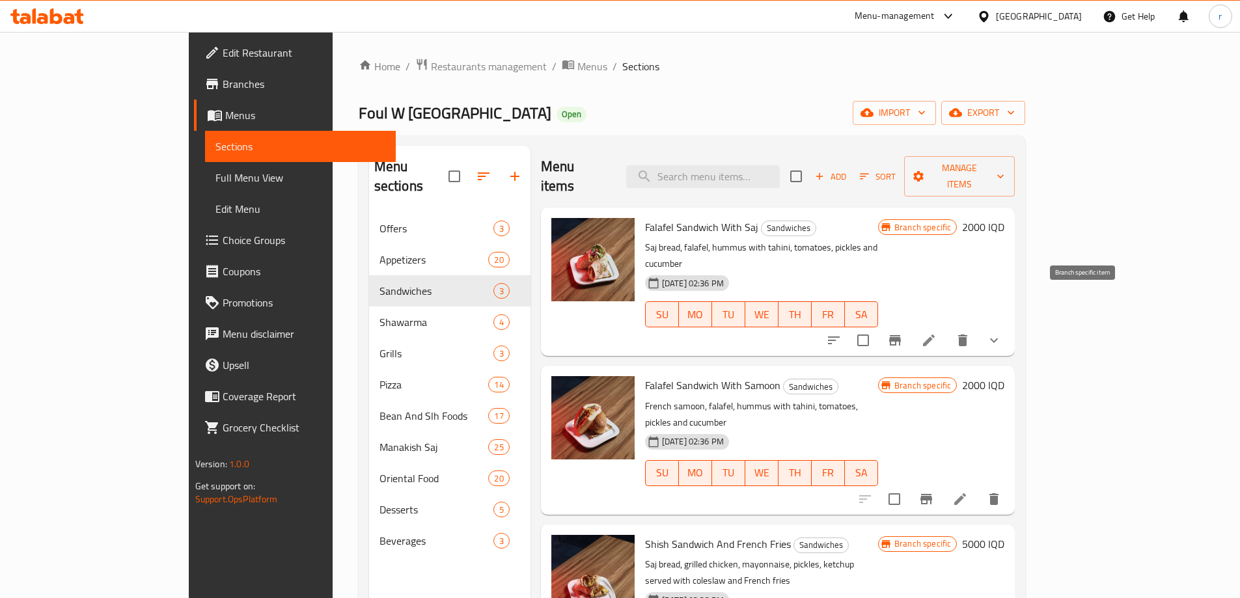
click at [910, 325] on button "Branch-specific-item" at bounding box center [894, 340] width 31 height 31
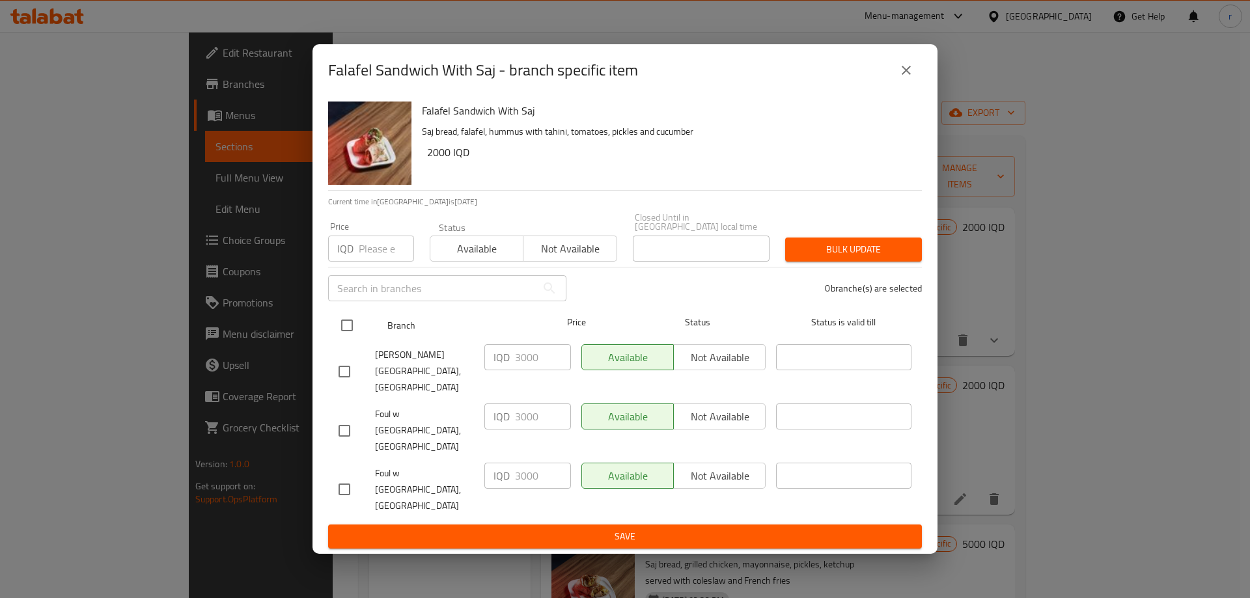
click at [344, 339] on input "checkbox" at bounding box center [346, 325] width 27 height 27
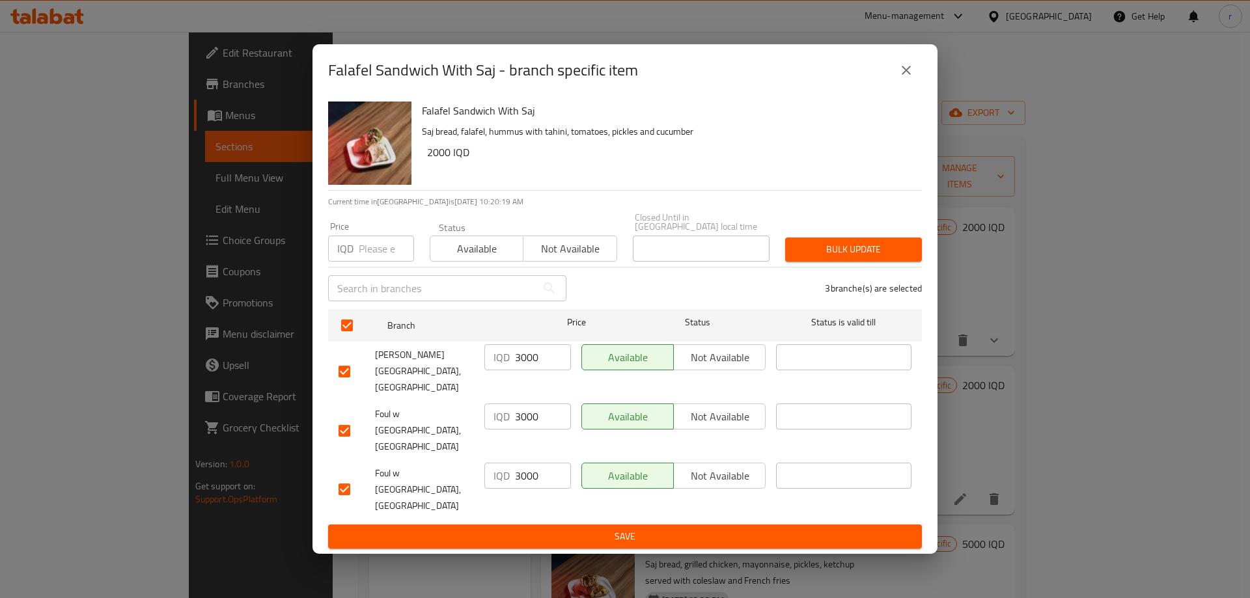
click at [520, 370] on input "3000" at bounding box center [543, 357] width 56 height 26
paste
click at [520, 406] on input "3000" at bounding box center [543, 416] width 56 height 26
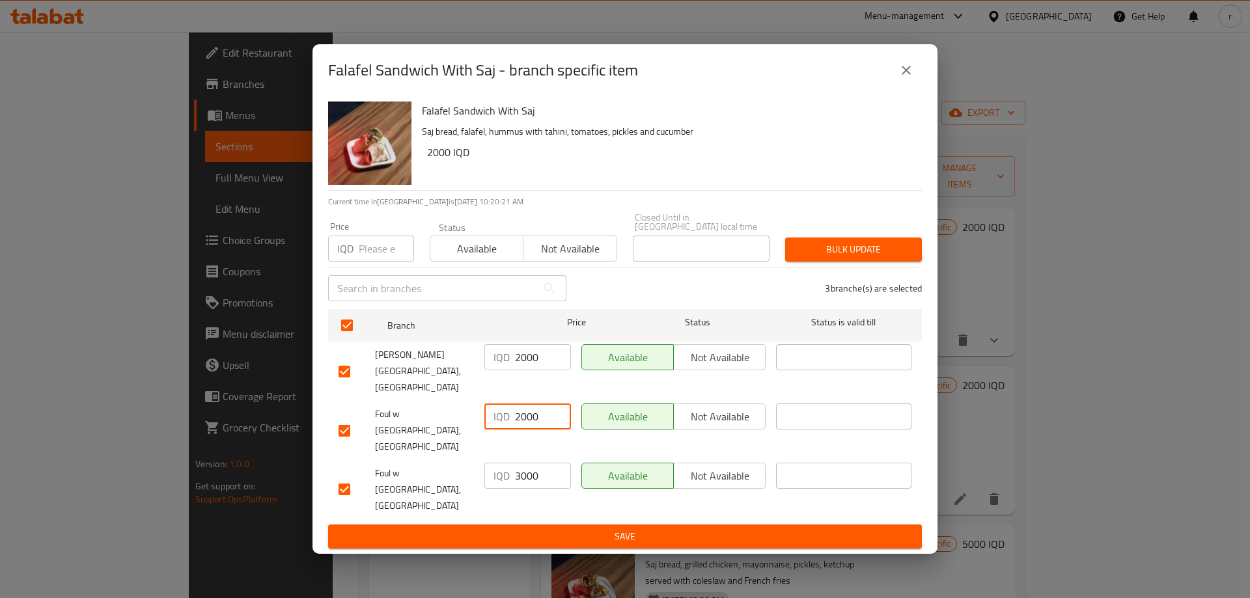
click at [527, 463] on input "3000" at bounding box center [543, 476] width 56 height 26
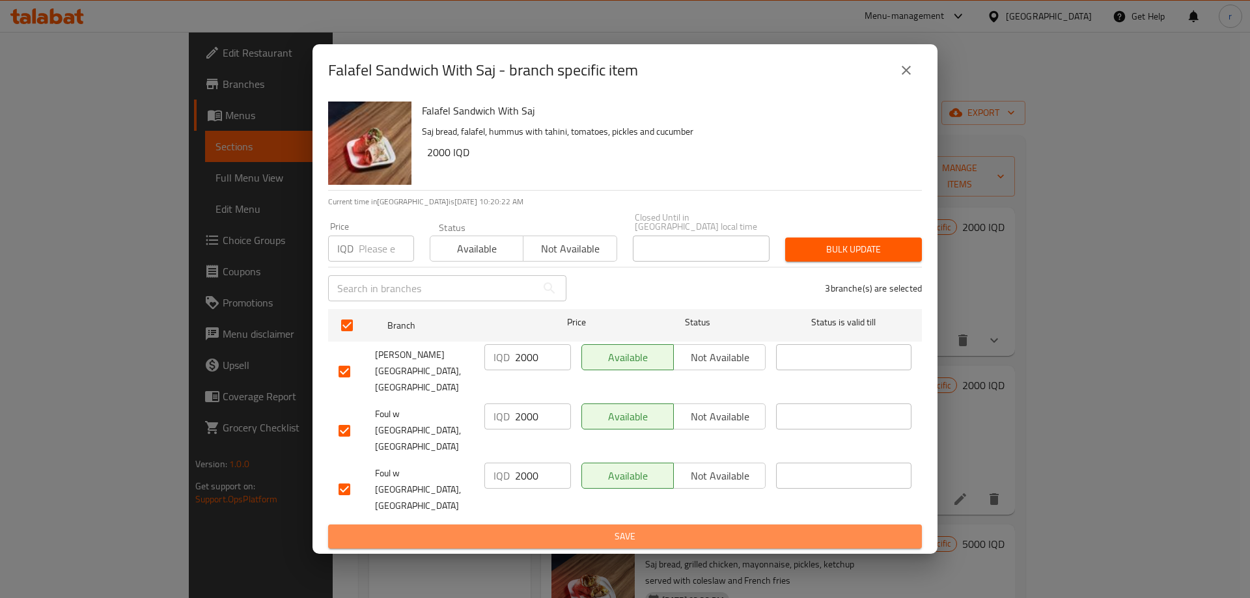
click at [527, 528] on span "Save" at bounding box center [624, 536] width 573 height 16
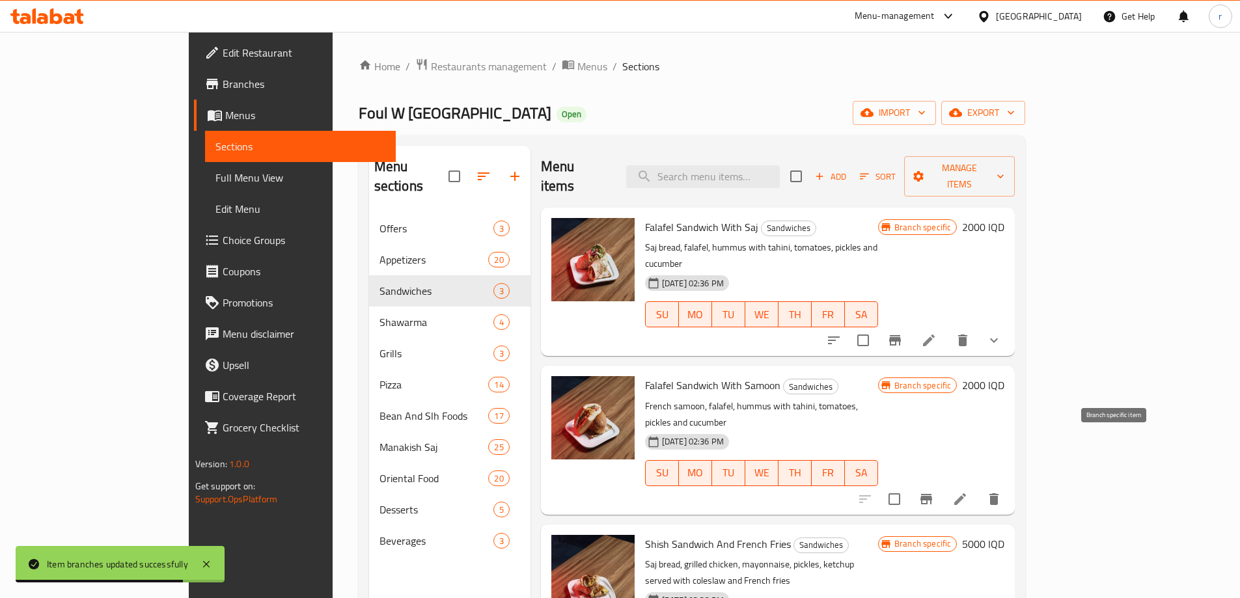
click at [932, 494] on icon "Branch-specific-item" at bounding box center [926, 499] width 12 height 10
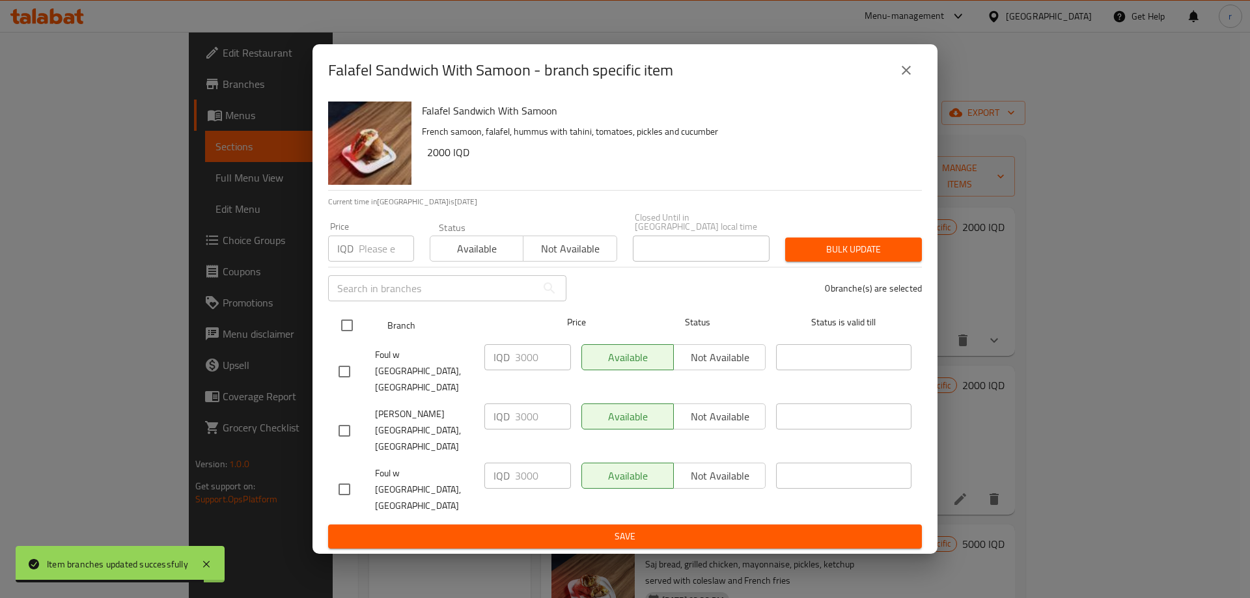
click at [346, 339] on input "checkbox" at bounding box center [346, 325] width 27 height 27
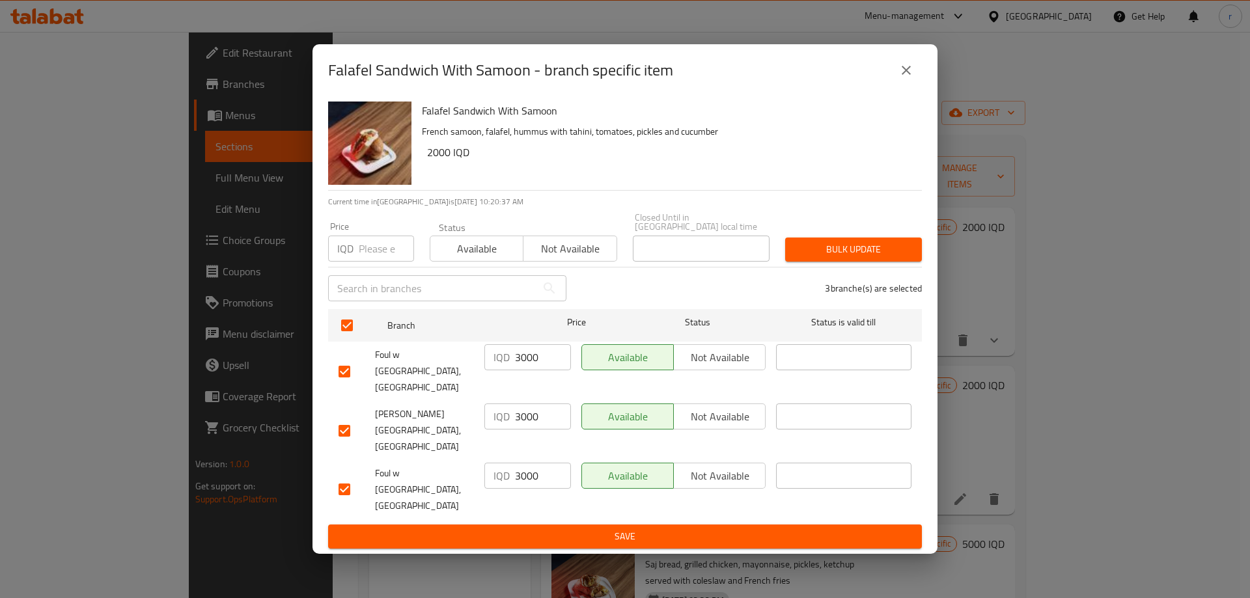
click at [519, 370] on input "3000" at bounding box center [543, 357] width 56 height 26
click at [528, 418] on input "3000" at bounding box center [543, 416] width 56 height 26
click at [521, 463] on input "3000" at bounding box center [543, 476] width 56 height 26
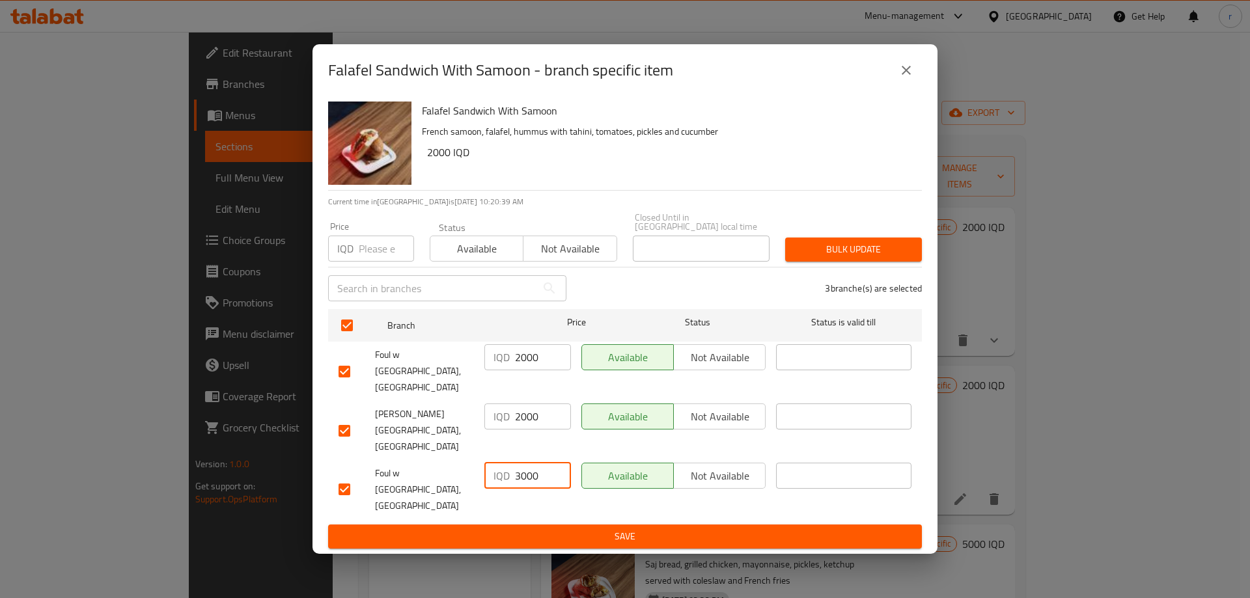
click at [521, 463] on input "3000" at bounding box center [543, 476] width 56 height 26
click at [533, 528] on span "Save" at bounding box center [624, 536] width 573 height 16
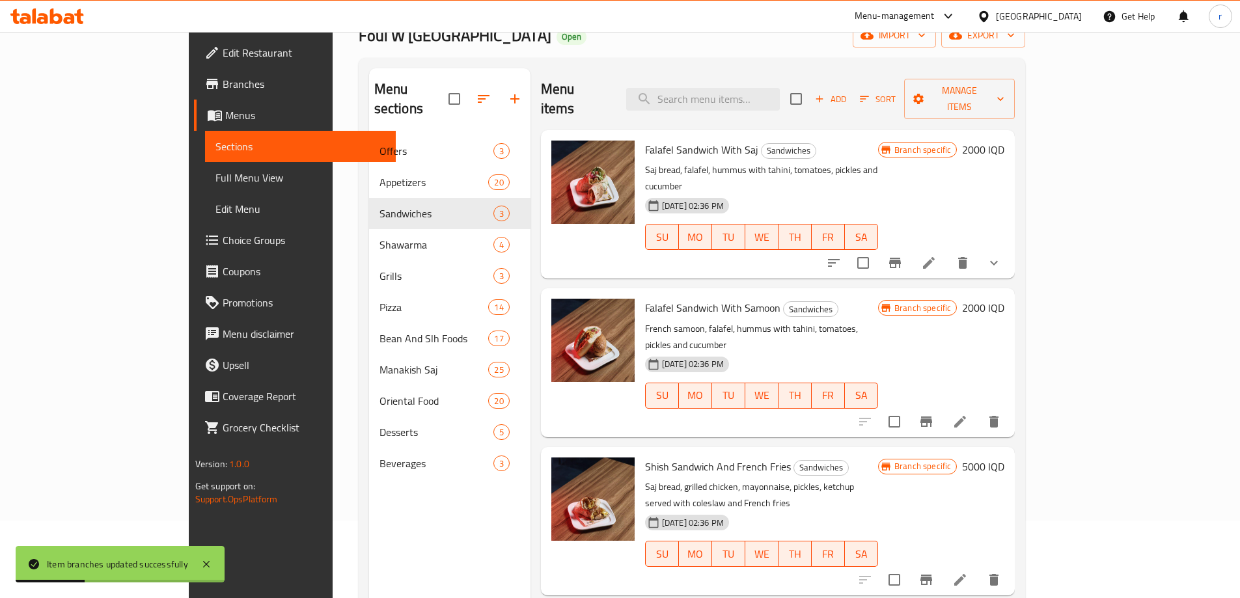
scroll to position [109, 0]
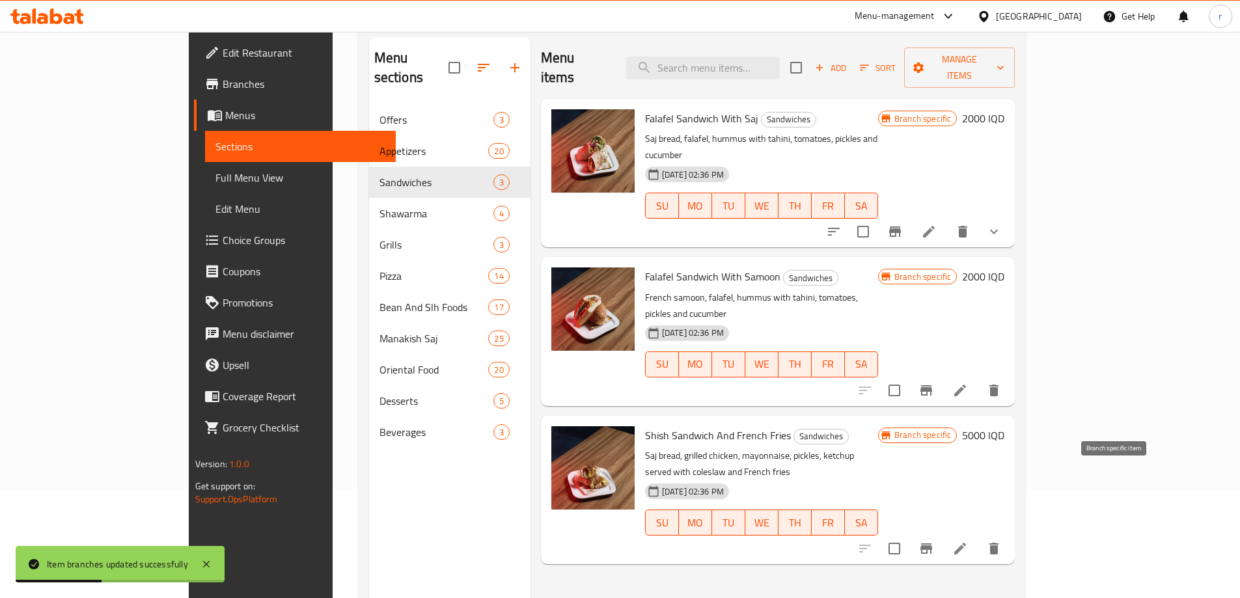
click at [932, 543] on icon "Branch-specific-item" at bounding box center [926, 548] width 12 height 10
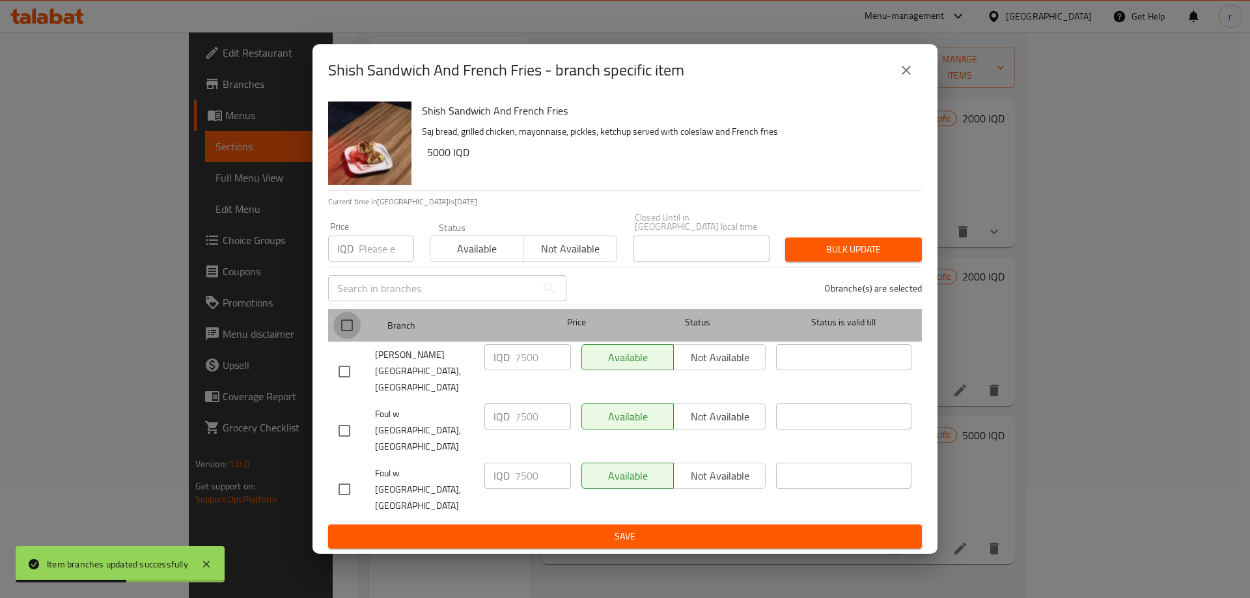
drag, startPoint x: 357, startPoint y: 349, endPoint x: 349, endPoint y: 380, distance: 31.7
click at [353, 339] on input "checkbox" at bounding box center [346, 325] width 27 height 27
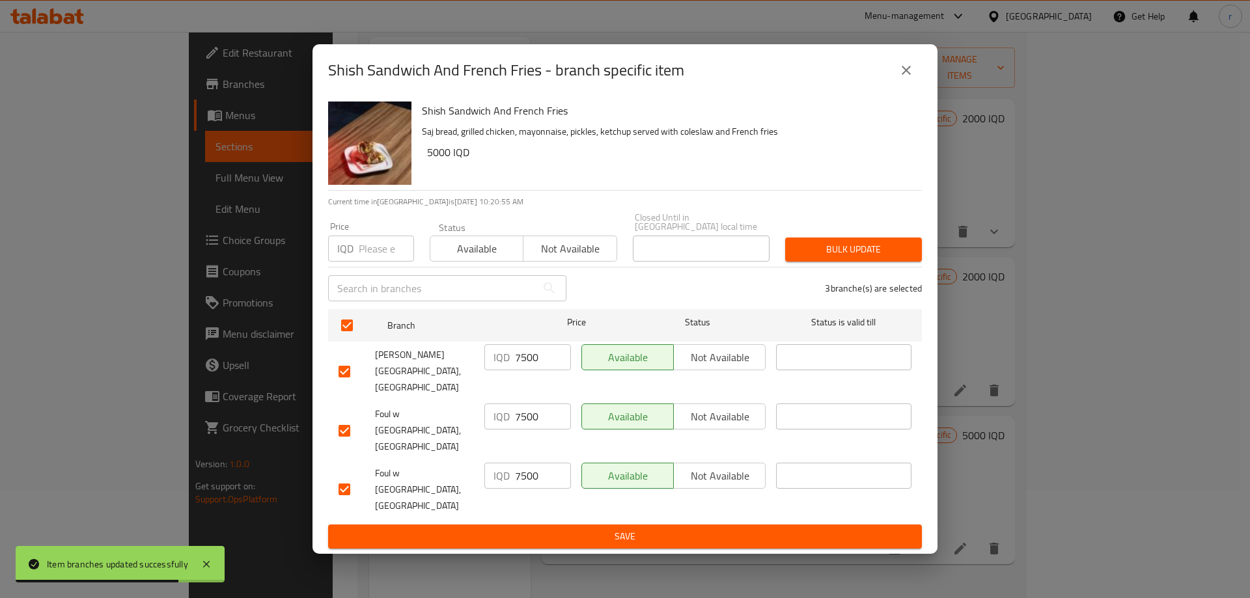
click at [525, 370] on input "7500" at bounding box center [543, 357] width 56 height 26
click at [527, 370] on input "7500" at bounding box center [543, 357] width 56 height 26
click at [525, 410] on input "7500" at bounding box center [543, 416] width 56 height 26
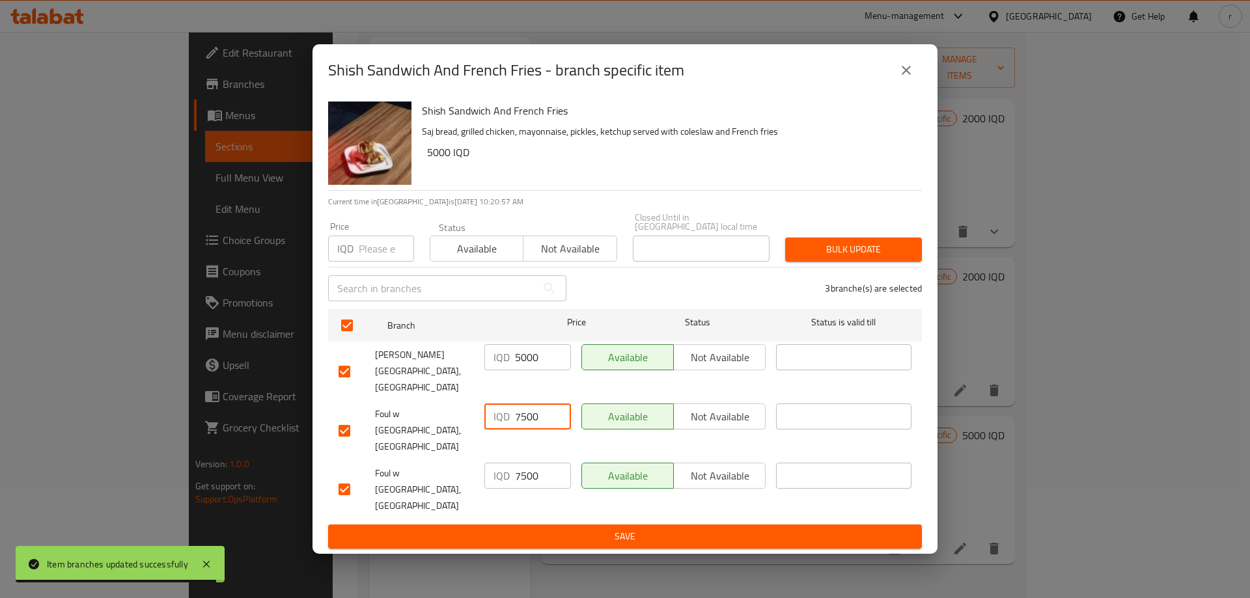
click at [525, 410] on input "7500" at bounding box center [543, 416] width 56 height 26
click at [518, 465] on input "7500" at bounding box center [543, 476] width 56 height 26
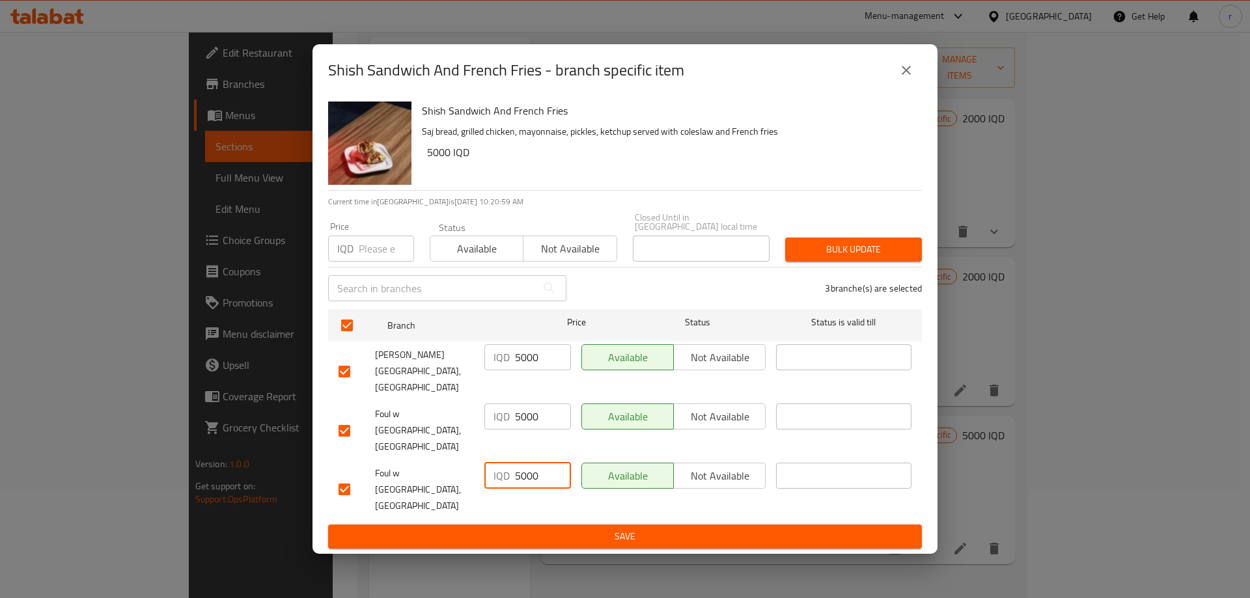
click at [527, 528] on span "Save" at bounding box center [624, 536] width 573 height 16
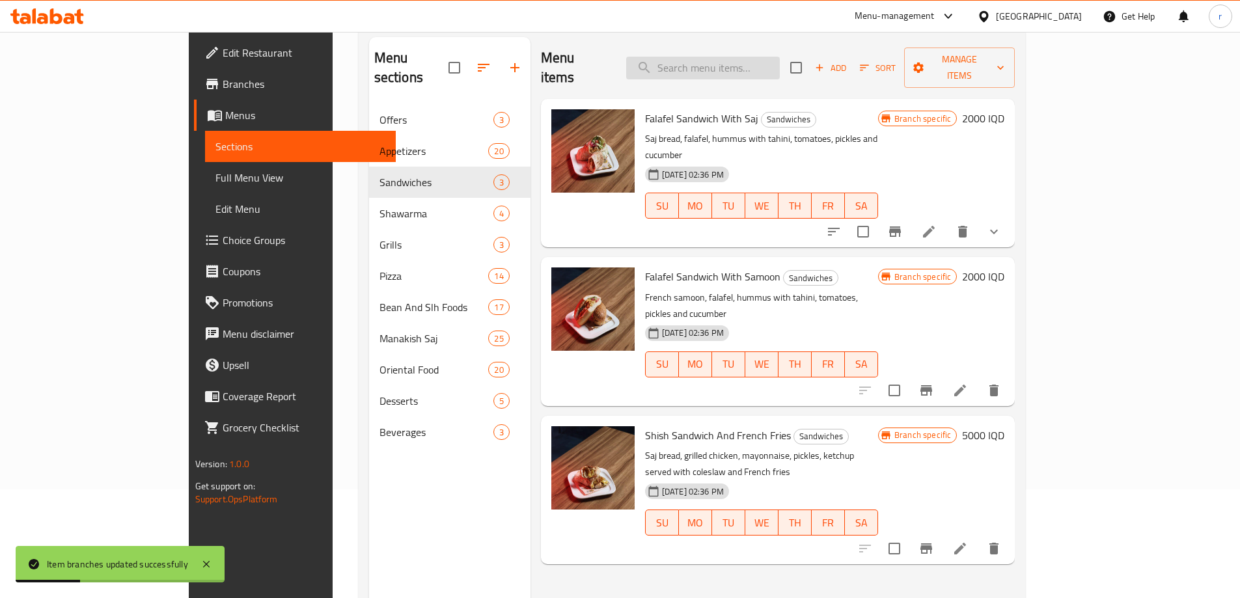
click at [780, 57] on input "search" at bounding box center [703, 68] width 154 height 23
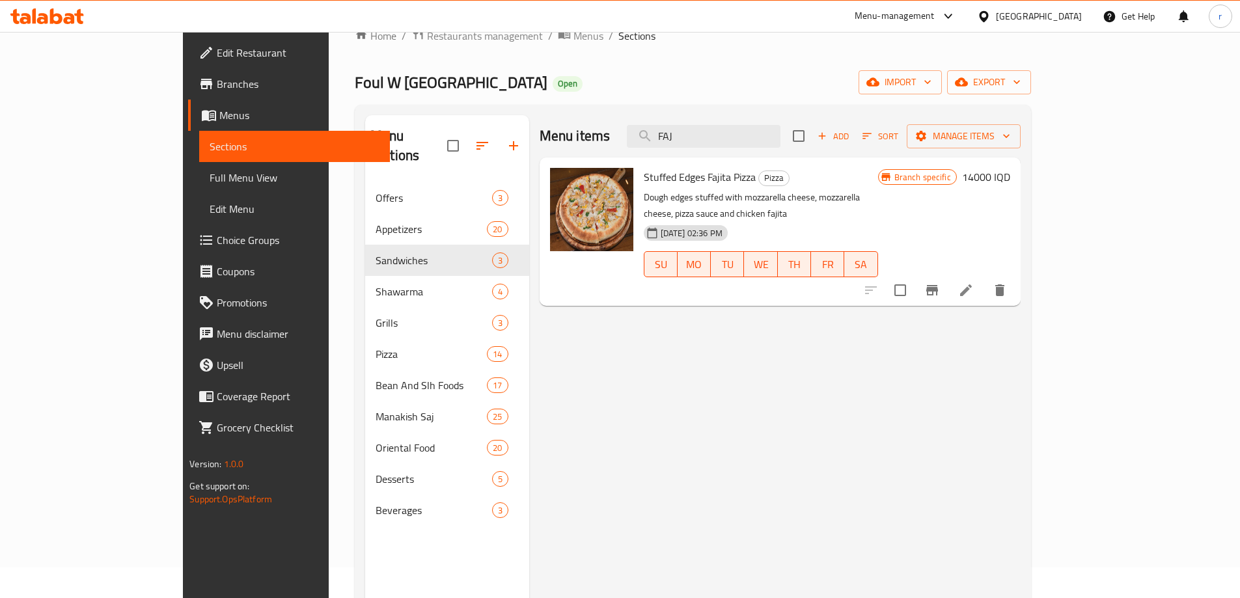
scroll to position [0, 0]
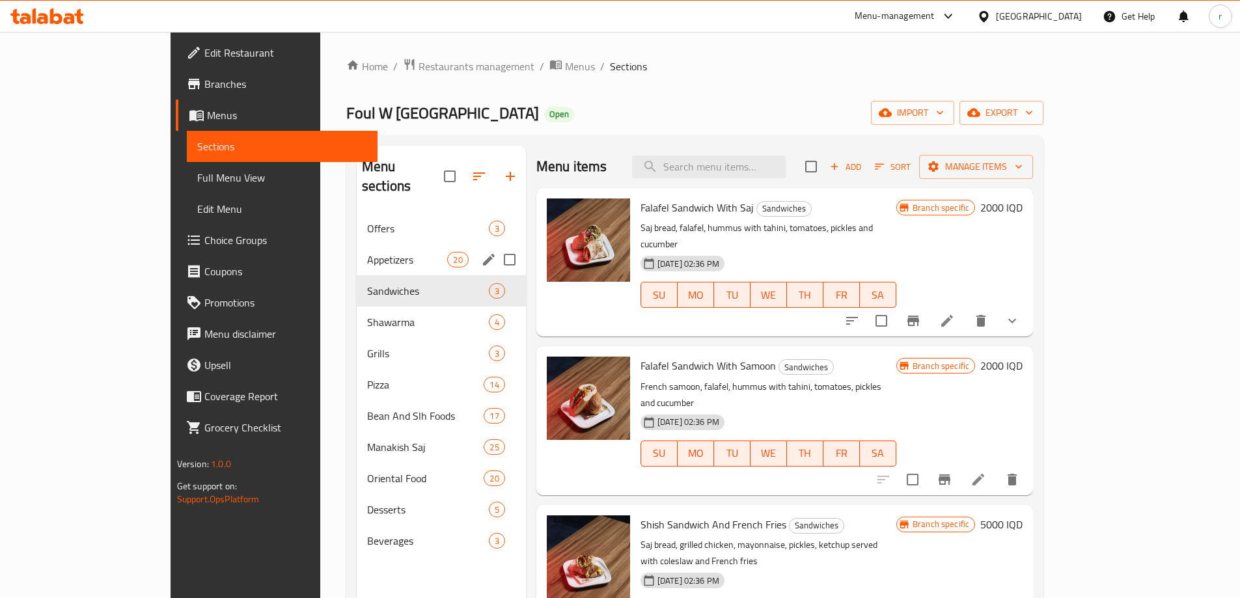
click at [367, 252] on span "Appetizers" at bounding box center [407, 260] width 81 height 16
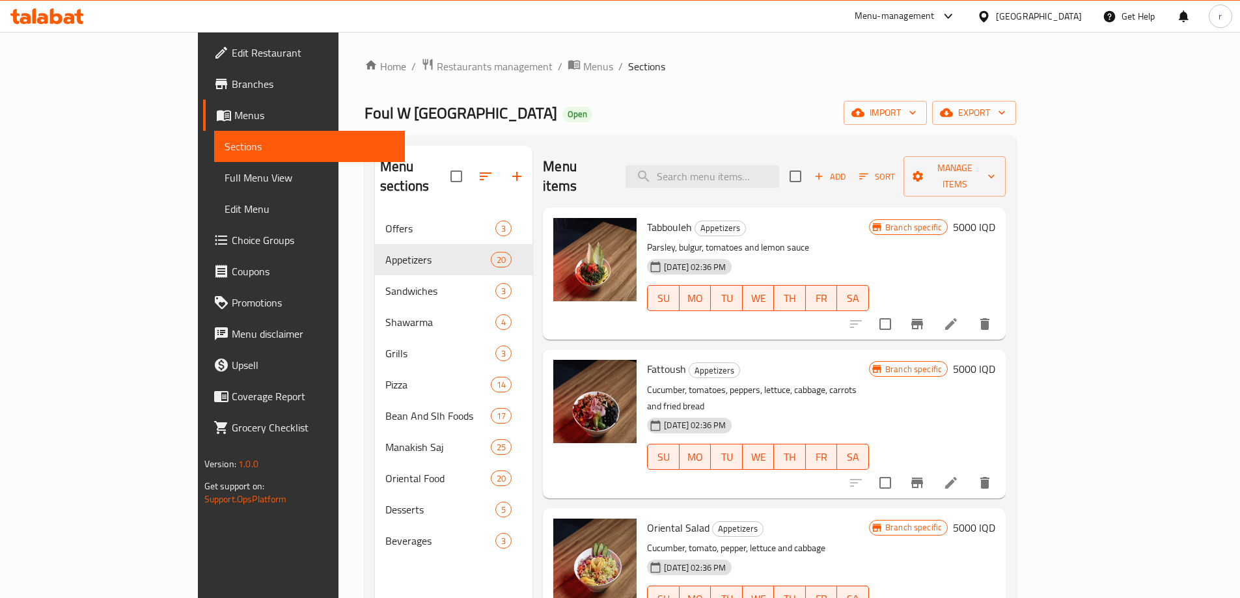
click at [923, 319] on icon "Branch-specific-item" at bounding box center [917, 324] width 12 height 10
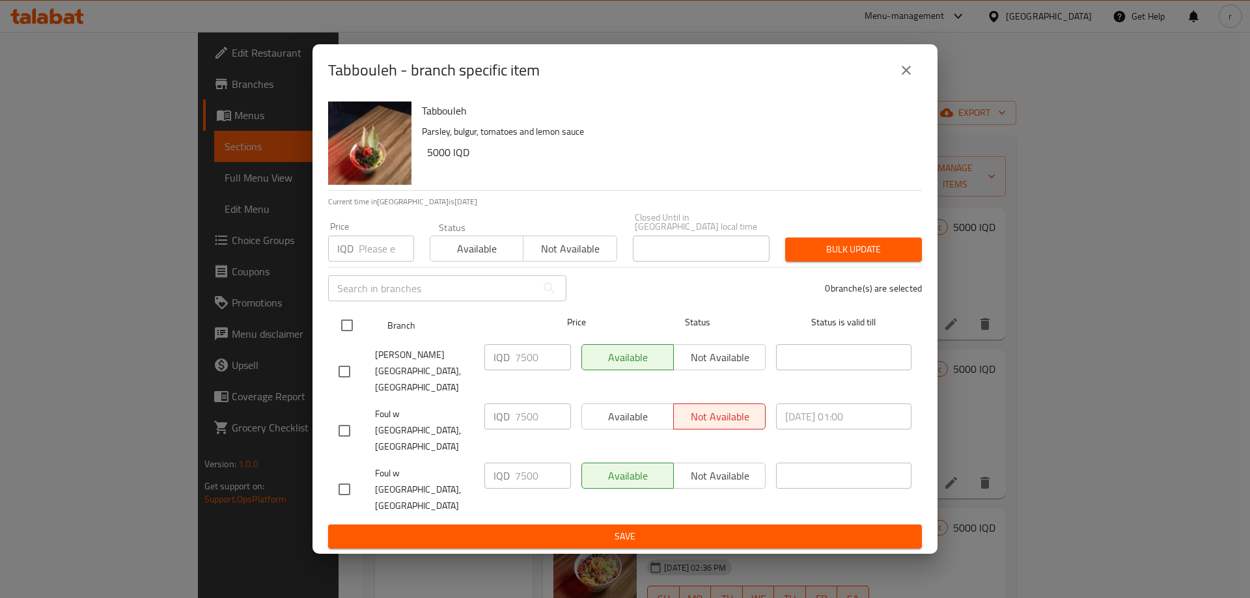
click at [349, 339] on input "checkbox" at bounding box center [346, 325] width 27 height 27
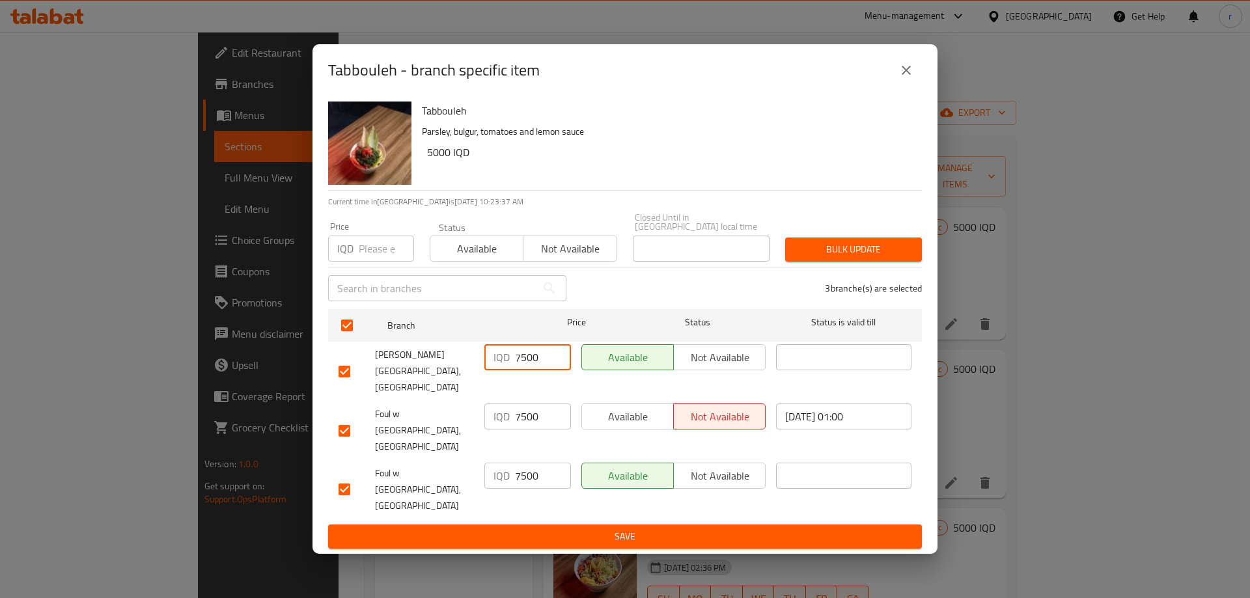
click at [527, 370] on input "7500" at bounding box center [543, 357] width 56 height 26
click at [522, 426] on input "7500" at bounding box center [543, 416] width 56 height 26
click at [529, 463] on input "7500" at bounding box center [543, 476] width 56 height 26
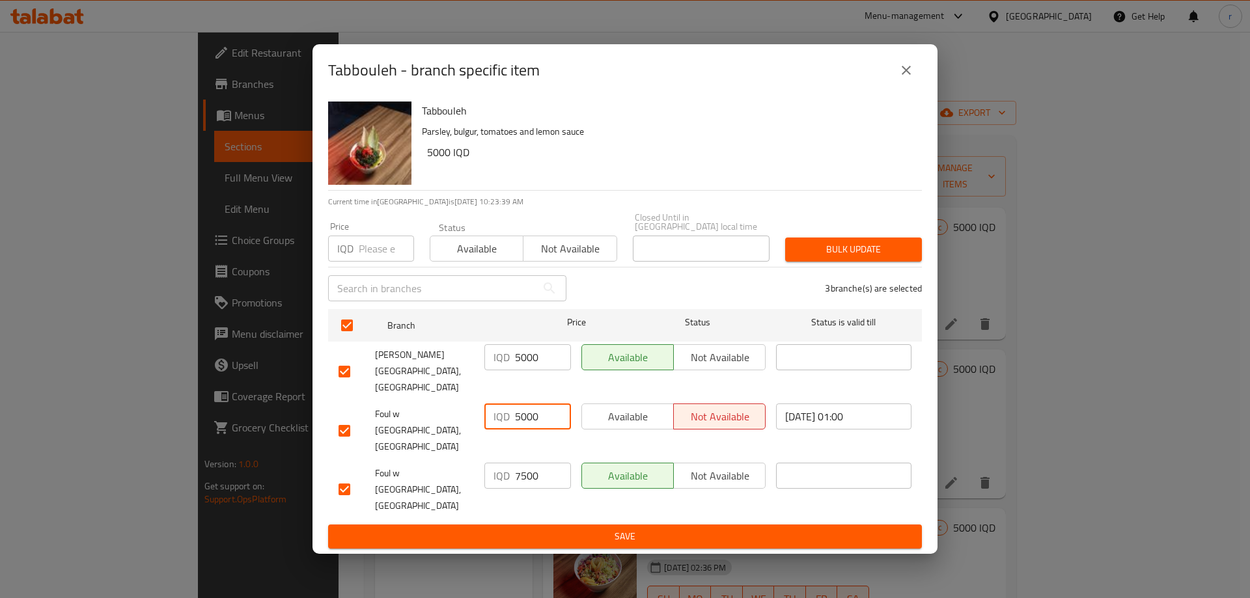
click at [529, 463] on input "7500" at bounding box center [543, 476] width 56 height 26
click at [547, 528] on span "Save" at bounding box center [624, 536] width 573 height 16
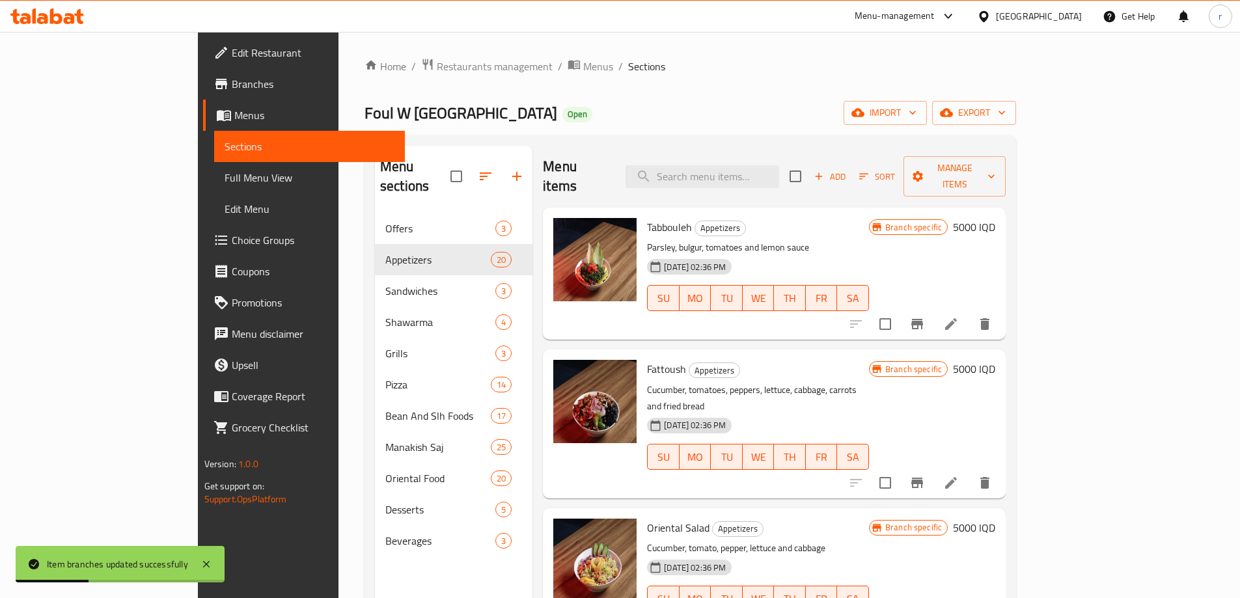
click at [933, 467] on button "Branch-specific-item" at bounding box center [916, 482] width 31 height 31
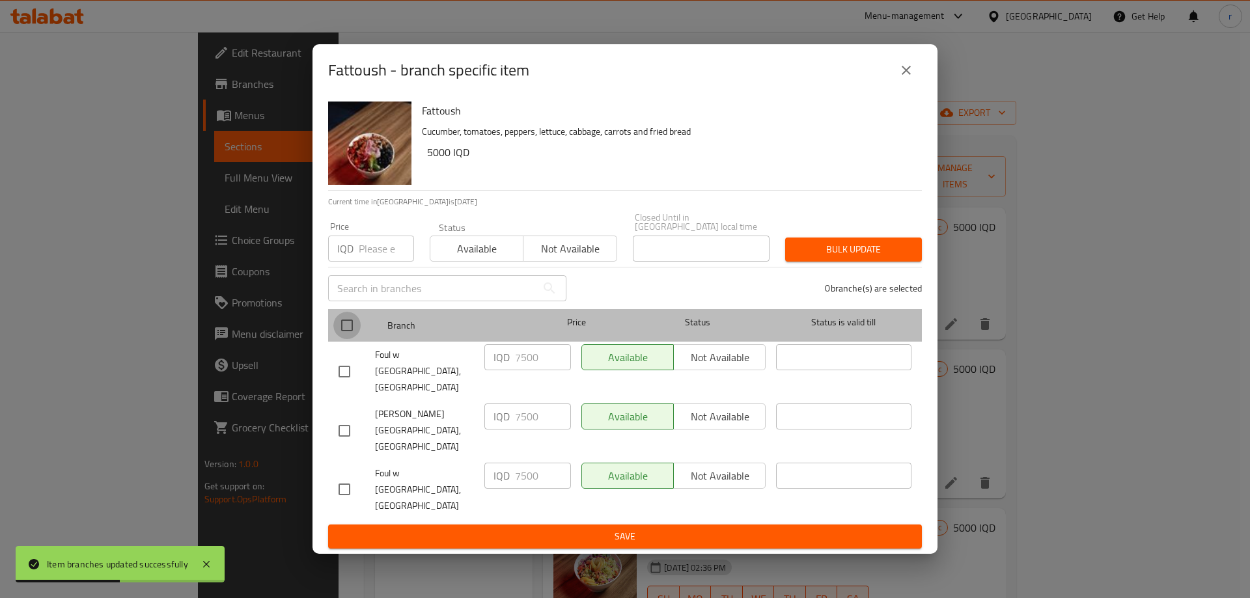
click at [352, 339] on input "checkbox" at bounding box center [346, 325] width 27 height 27
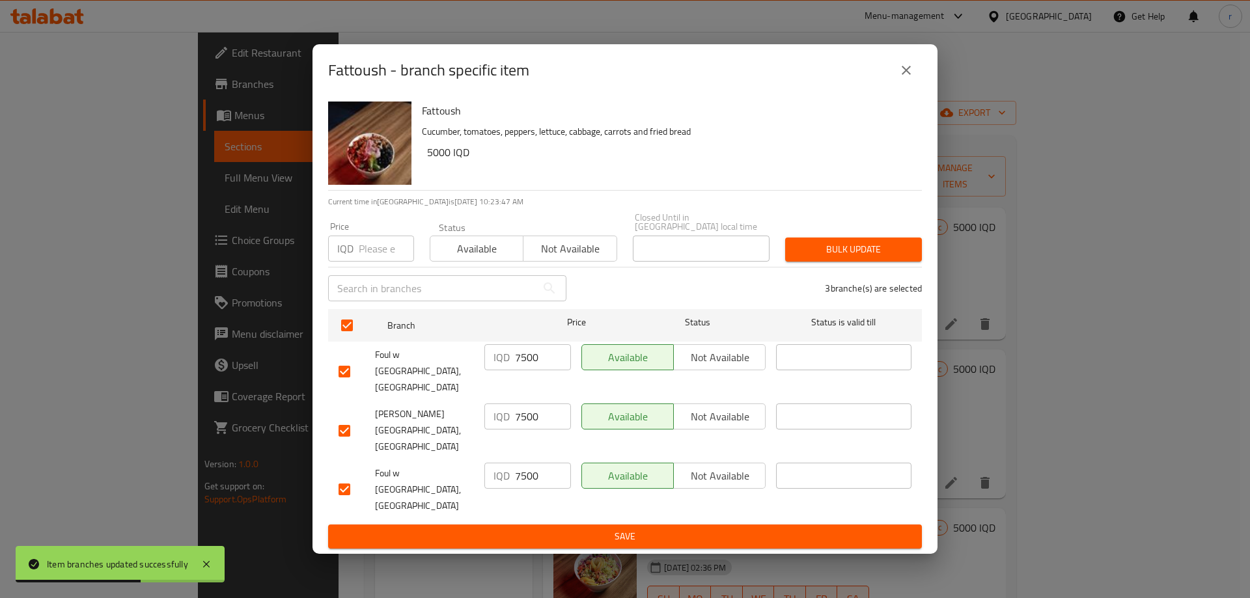
click at [536, 370] on input "7500" at bounding box center [543, 357] width 56 height 26
click at [520, 439] on div "IQD 7500 ​" at bounding box center [527, 430] width 97 height 64
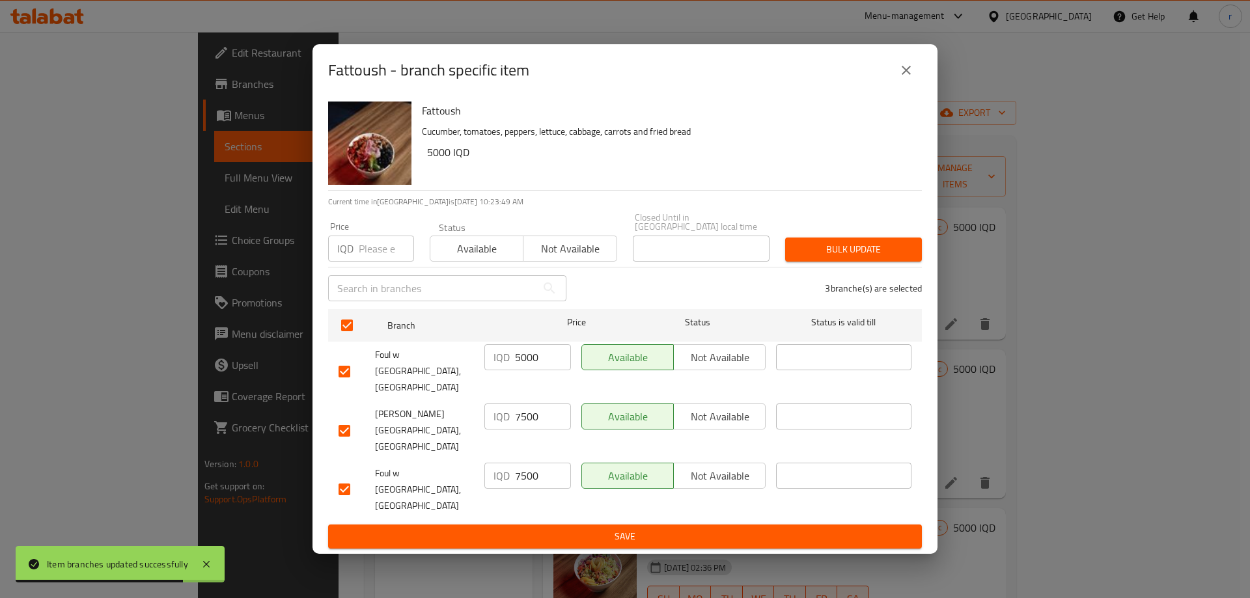
click at [523, 430] on input "7500" at bounding box center [543, 416] width 56 height 26
click at [522, 469] on input "7500" at bounding box center [543, 476] width 56 height 26
click at [545, 528] on span "Save" at bounding box center [624, 536] width 573 height 16
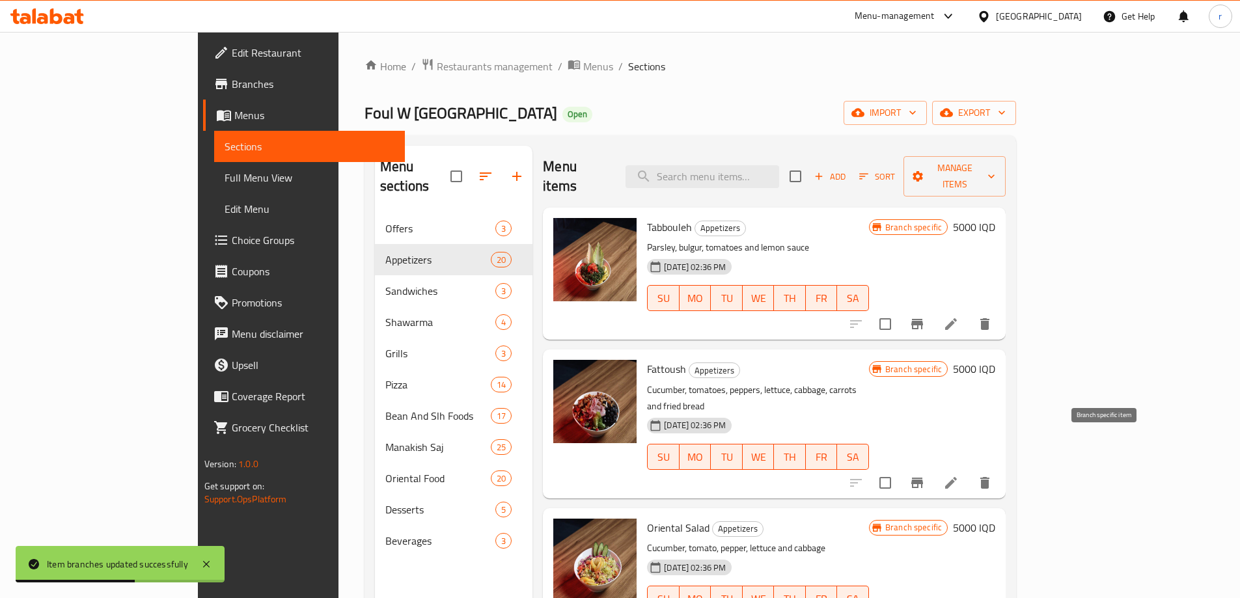
click at [925, 475] on icon "Branch-specific-item" at bounding box center [917, 483] width 16 height 16
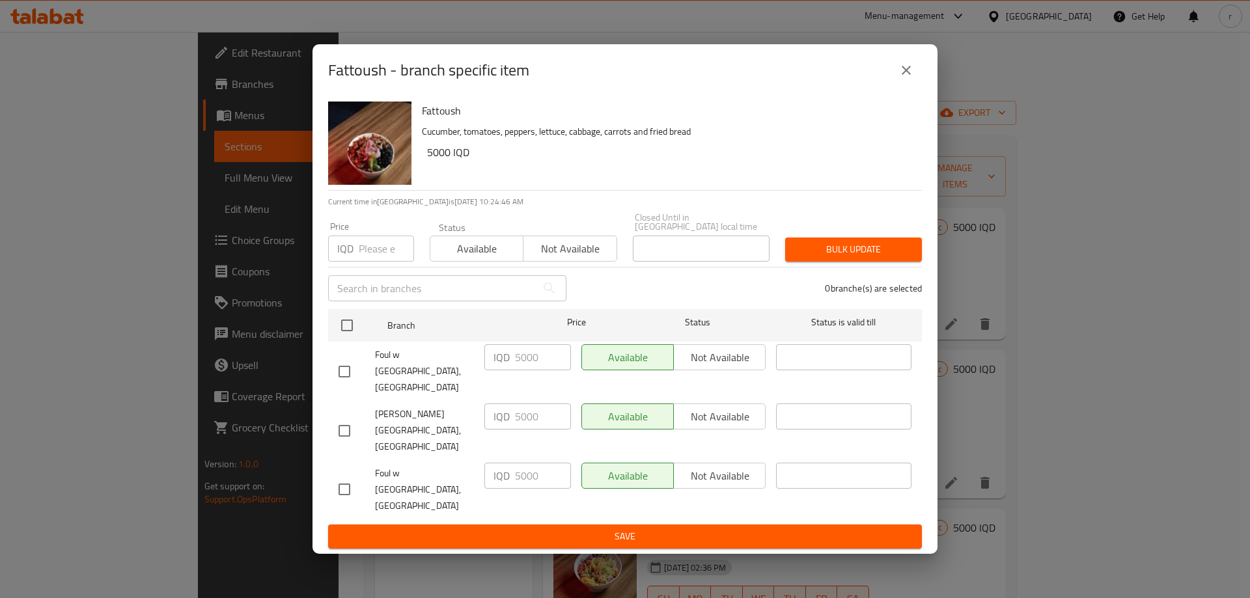
click at [904, 78] on icon "close" at bounding box center [906, 70] width 16 height 16
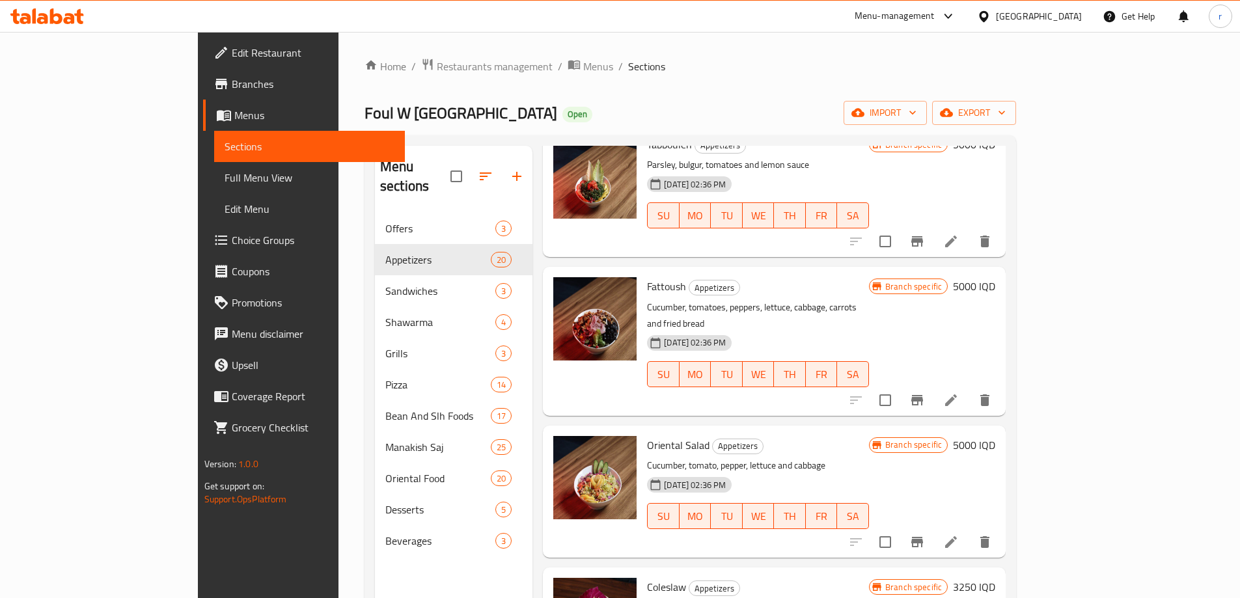
scroll to position [109, 0]
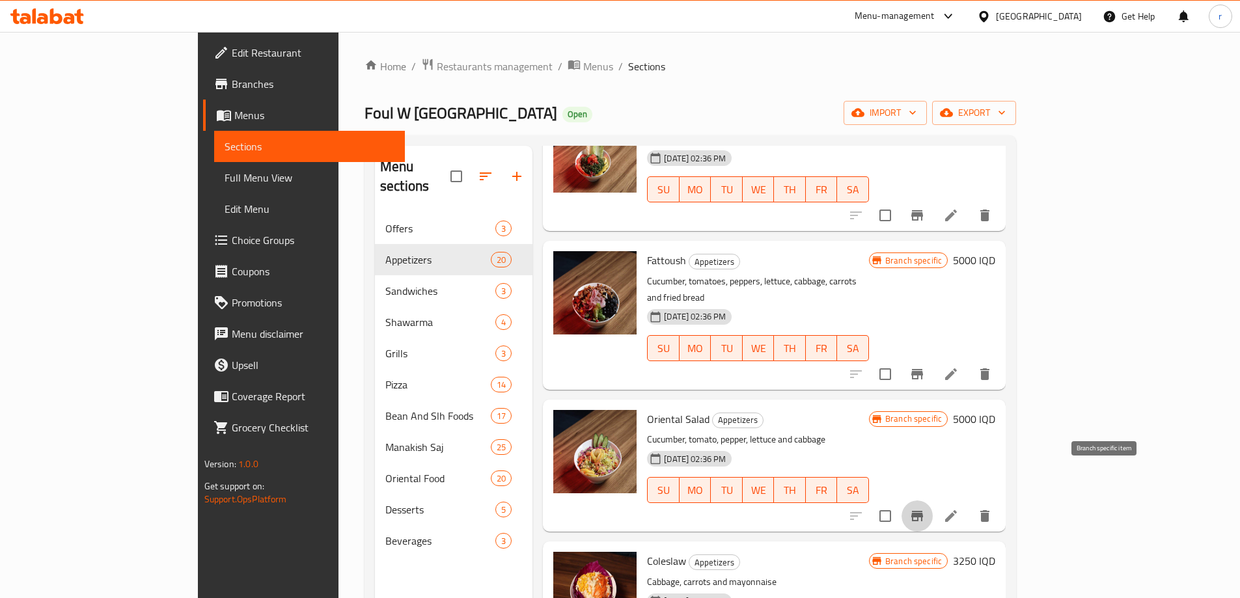
click at [933, 500] on button "Branch-specific-item" at bounding box center [916, 515] width 31 height 31
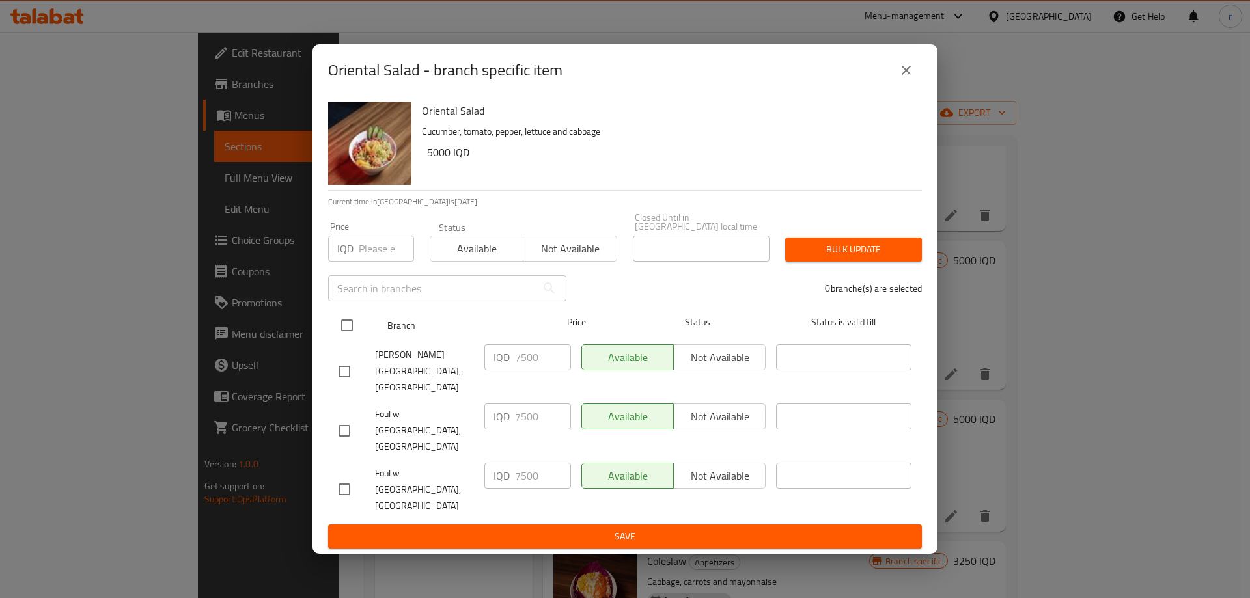
click at [348, 339] on input "checkbox" at bounding box center [346, 325] width 27 height 27
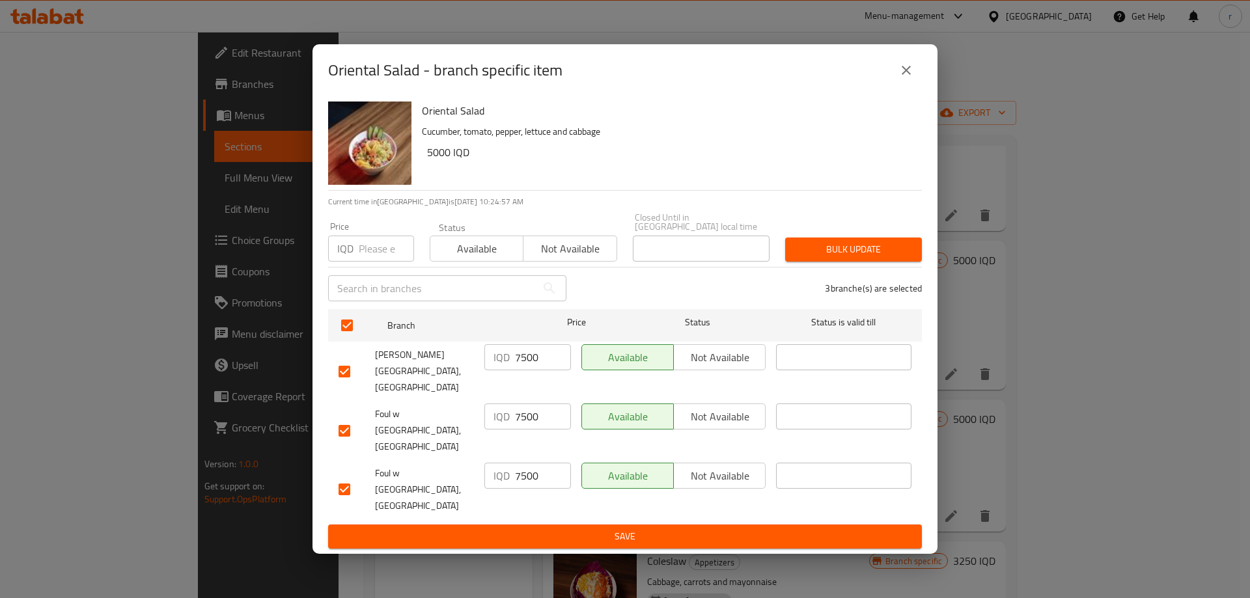
click at [532, 370] on input "7500" at bounding box center [543, 357] width 56 height 26
click at [526, 424] on input "7500" at bounding box center [543, 416] width 56 height 26
click at [527, 463] on input "7500" at bounding box center [543, 476] width 56 height 26
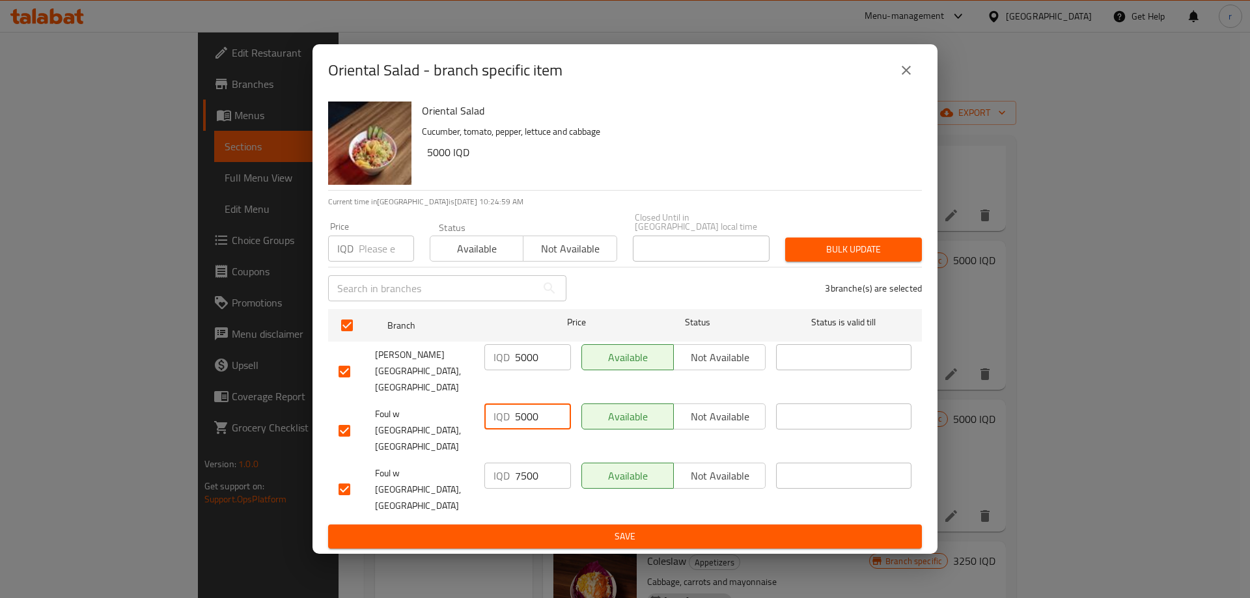
click at [527, 463] on input "7500" at bounding box center [543, 476] width 56 height 26
click at [525, 528] on span "Save" at bounding box center [624, 536] width 573 height 16
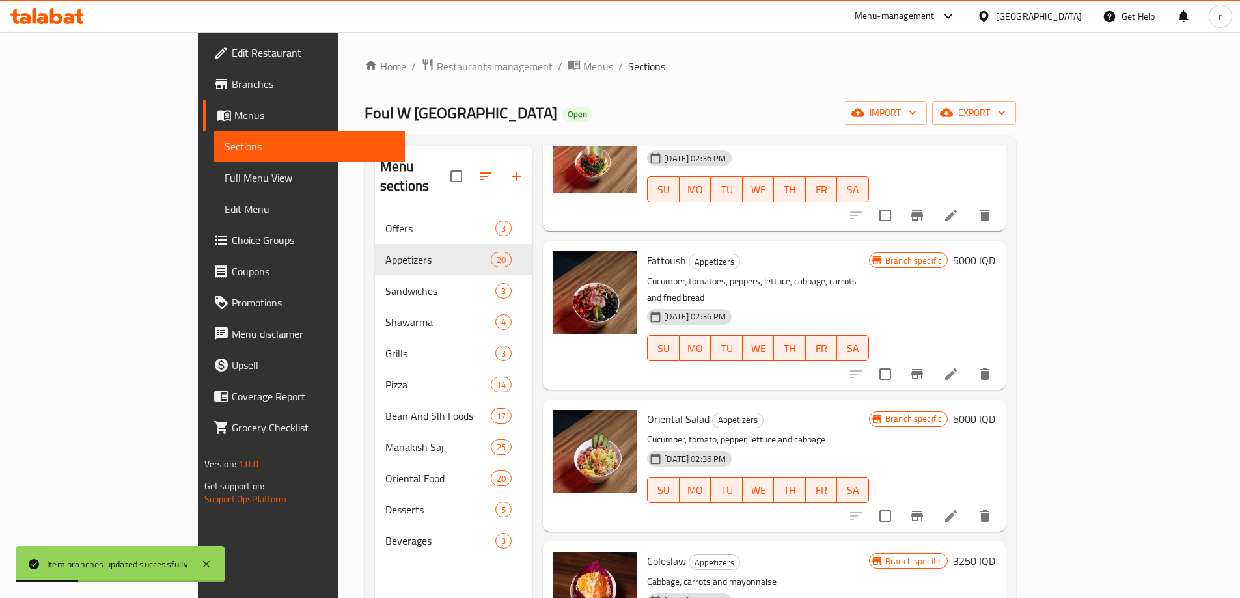
scroll to position [217, 0]
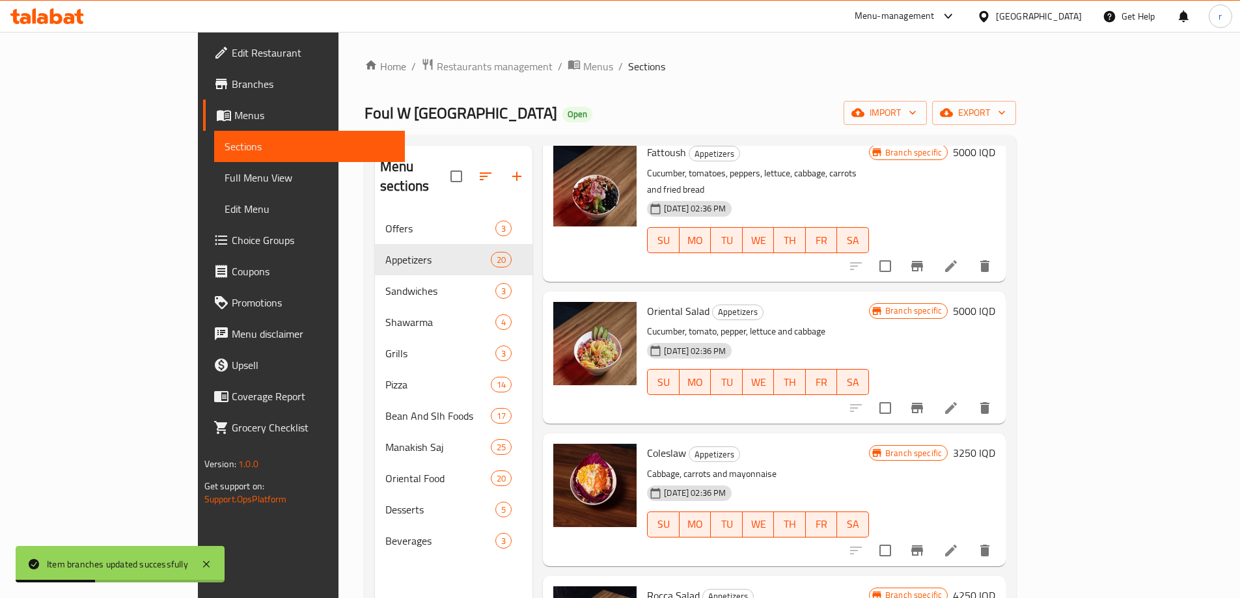
click at [933, 535] on button "Branch-specific-item" at bounding box center [916, 550] width 31 height 31
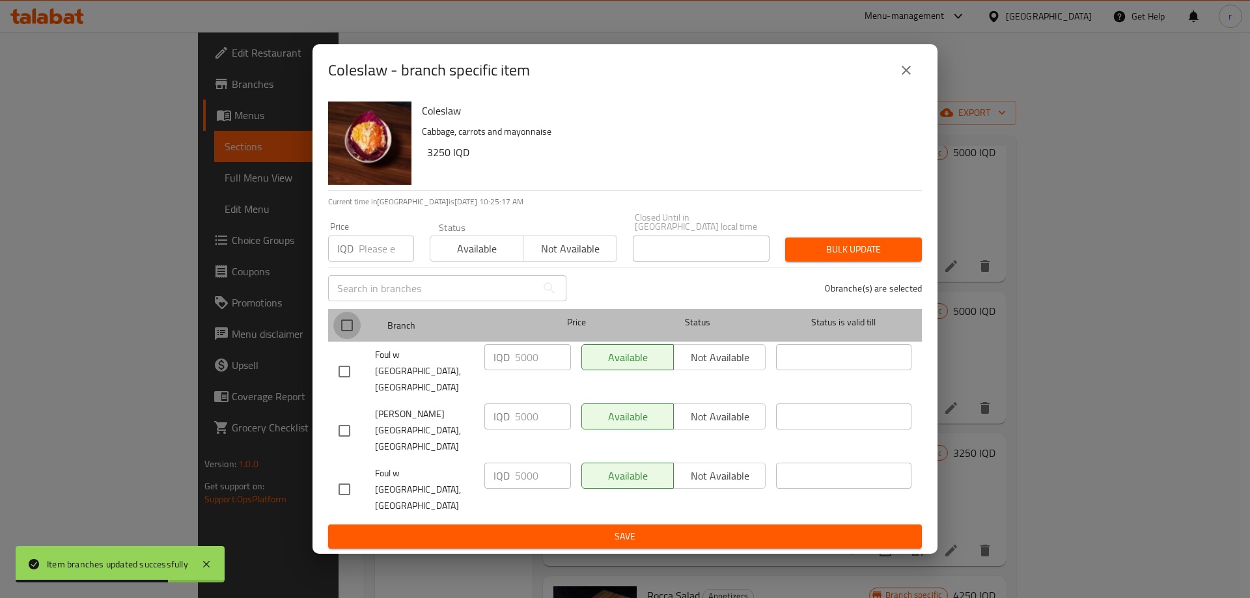
click at [344, 339] on input "checkbox" at bounding box center [346, 325] width 27 height 27
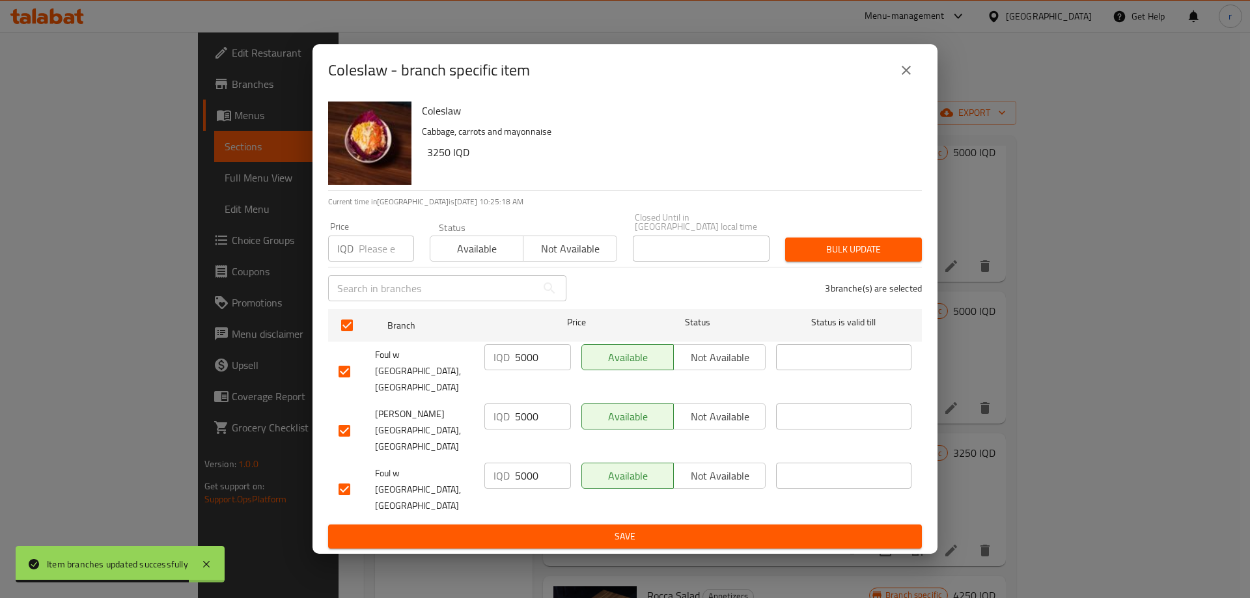
click at [519, 370] on input "5000" at bounding box center [543, 357] width 56 height 26
click at [530, 421] on input "5000" at bounding box center [543, 416] width 56 height 26
click at [528, 463] on input "5000" at bounding box center [543, 476] width 56 height 26
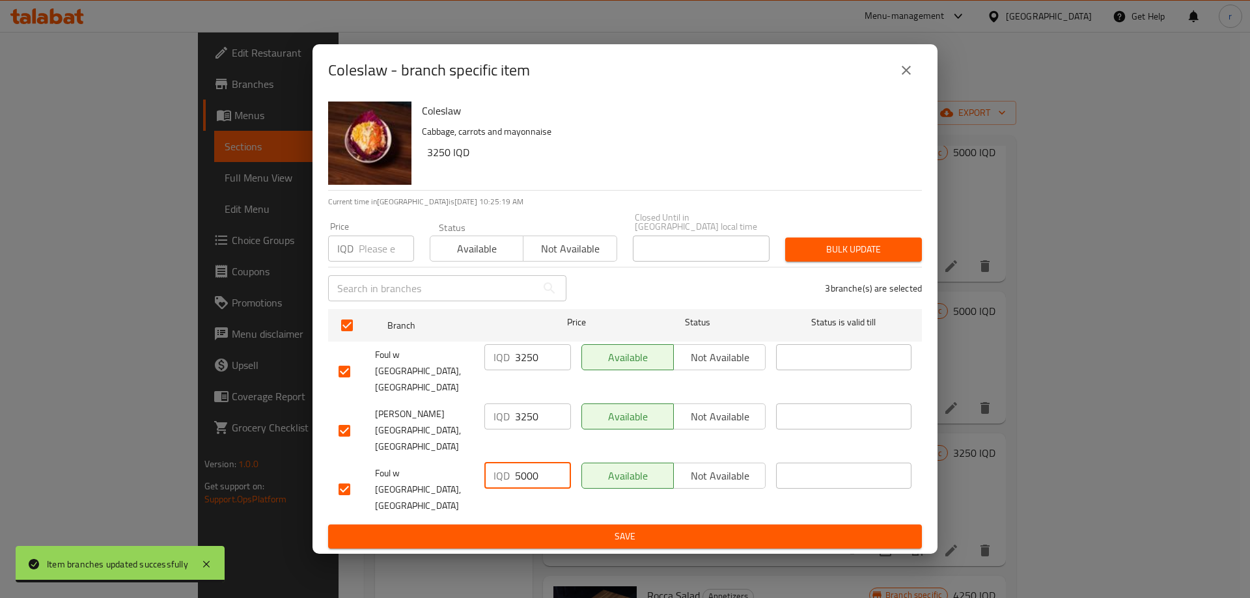
click at [528, 463] on input "5000" at bounding box center [543, 476] width 56 height 26
click at [533, 528] on span "Save" at bounding box center [624, 536] width 573 height 16
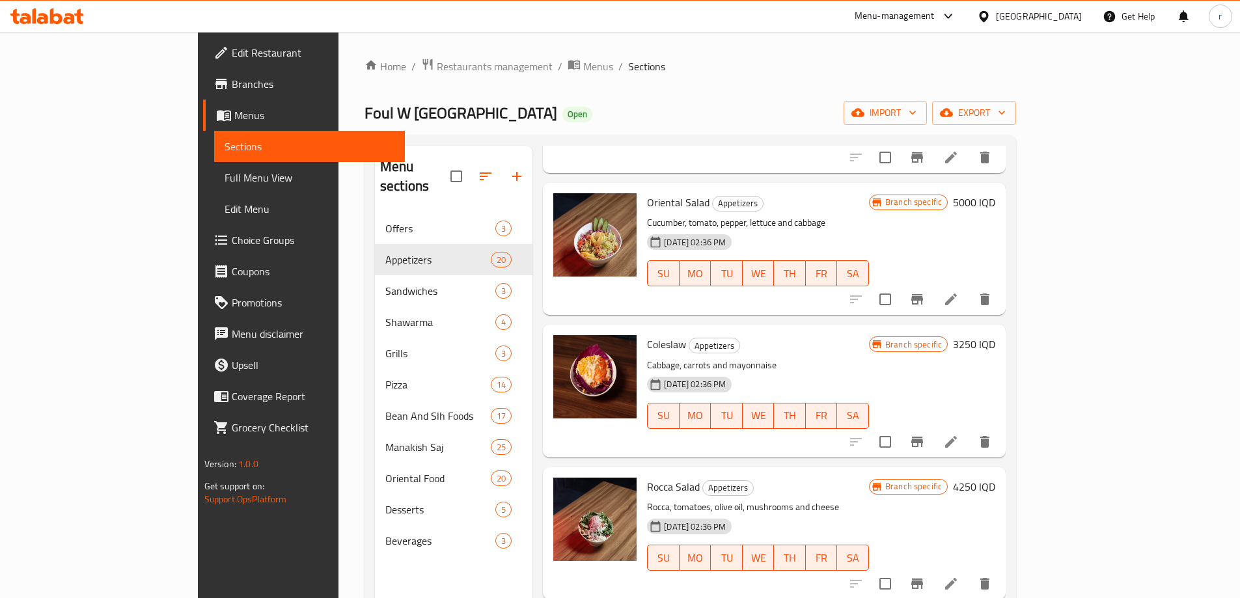
scroll to position [434, 0]
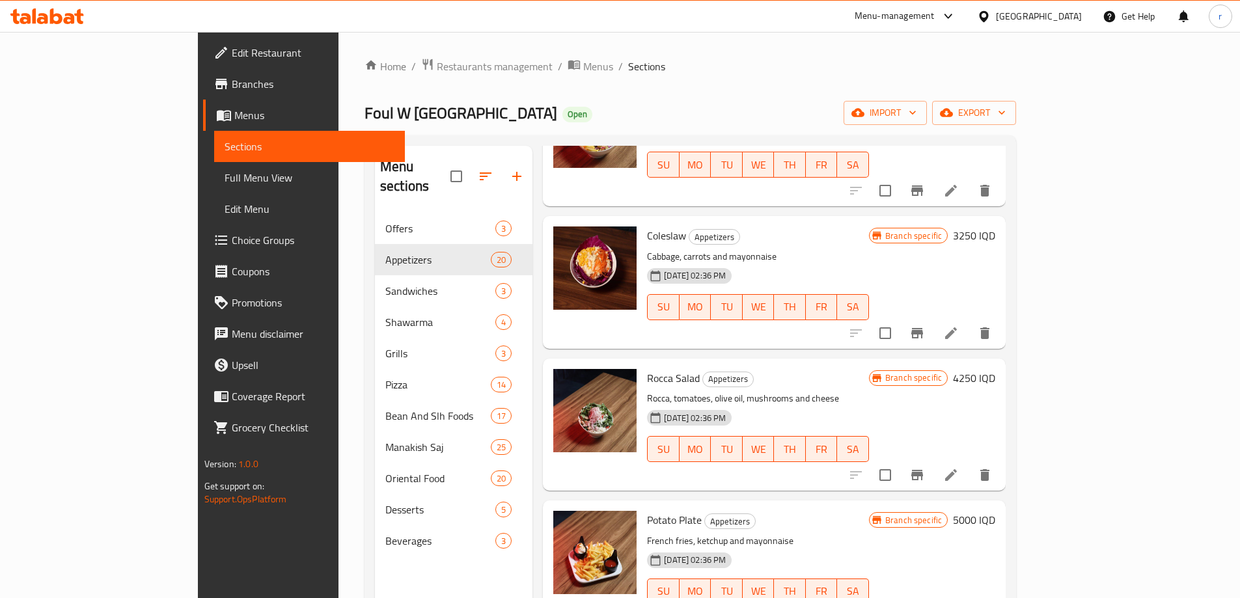
click at [925, 325] on icon "Branch-specific-item" at bounding box center [917, 333] width 16 height 16
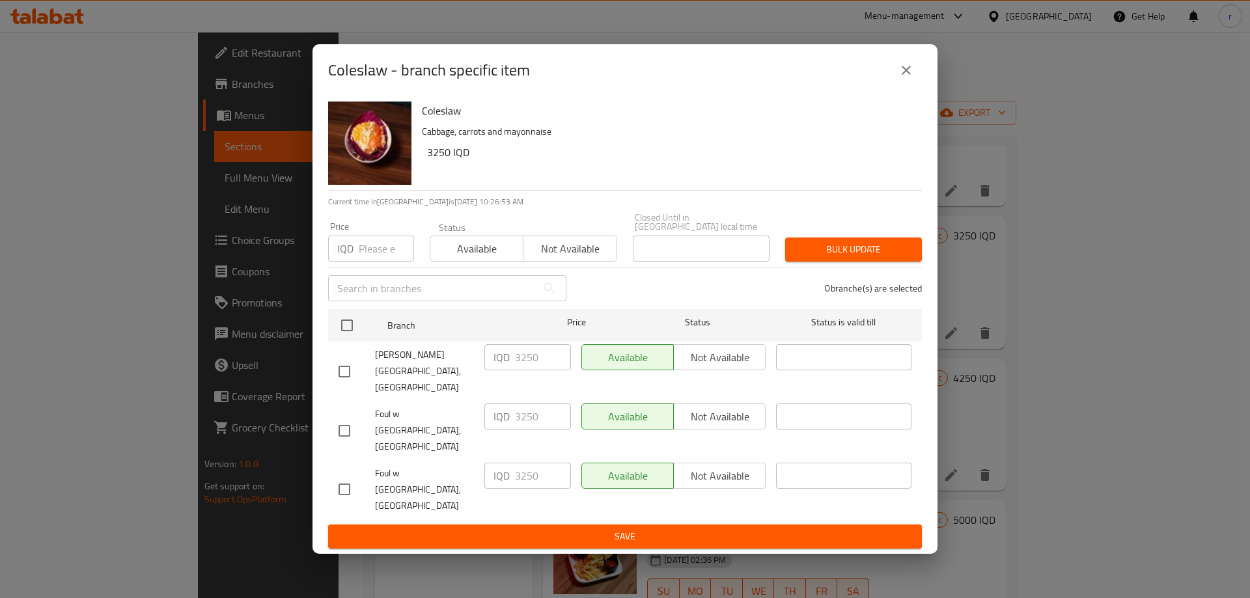
click at [905, 78] on icon "close" at bounding box center [906, 70] width 16 height 16
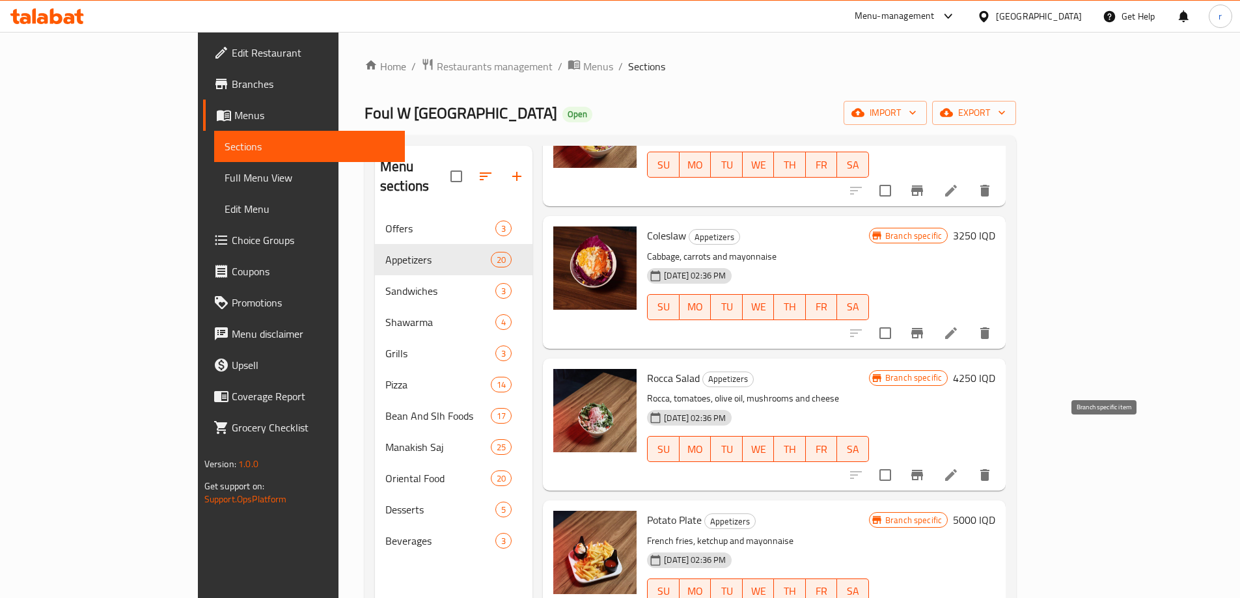
click at [933, 459] on button "Branch-specific-item" at bounding box center [916, 474] width 31 height 31
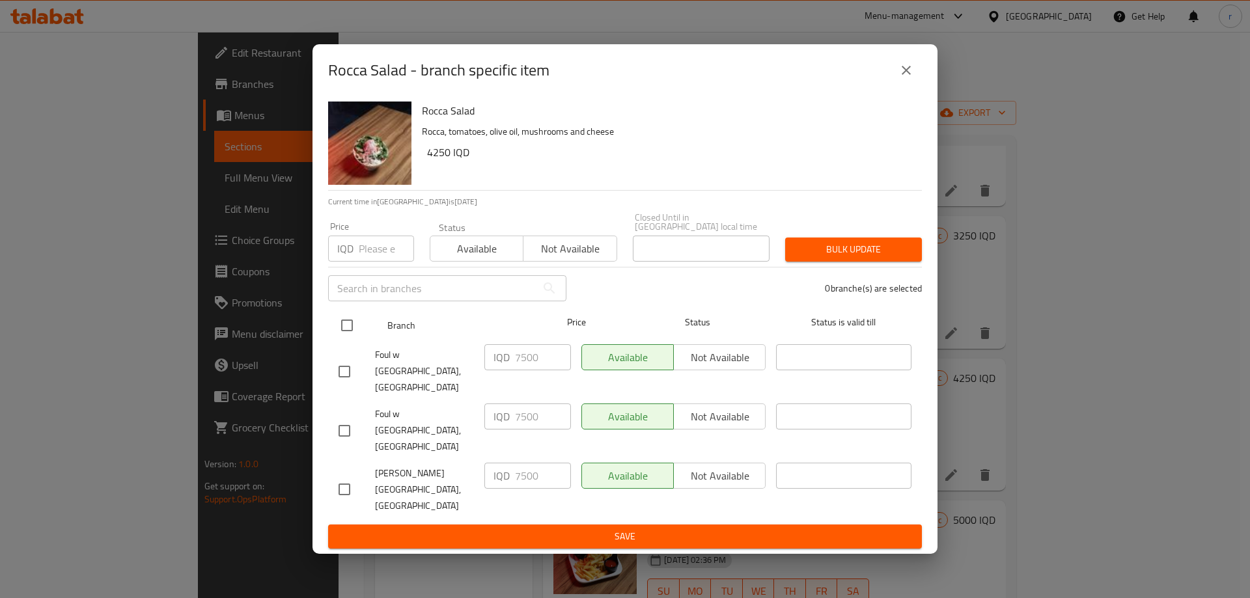
click at [353, 339] on input "checkbox" at bounding box center [346, 325] width 27 height 27
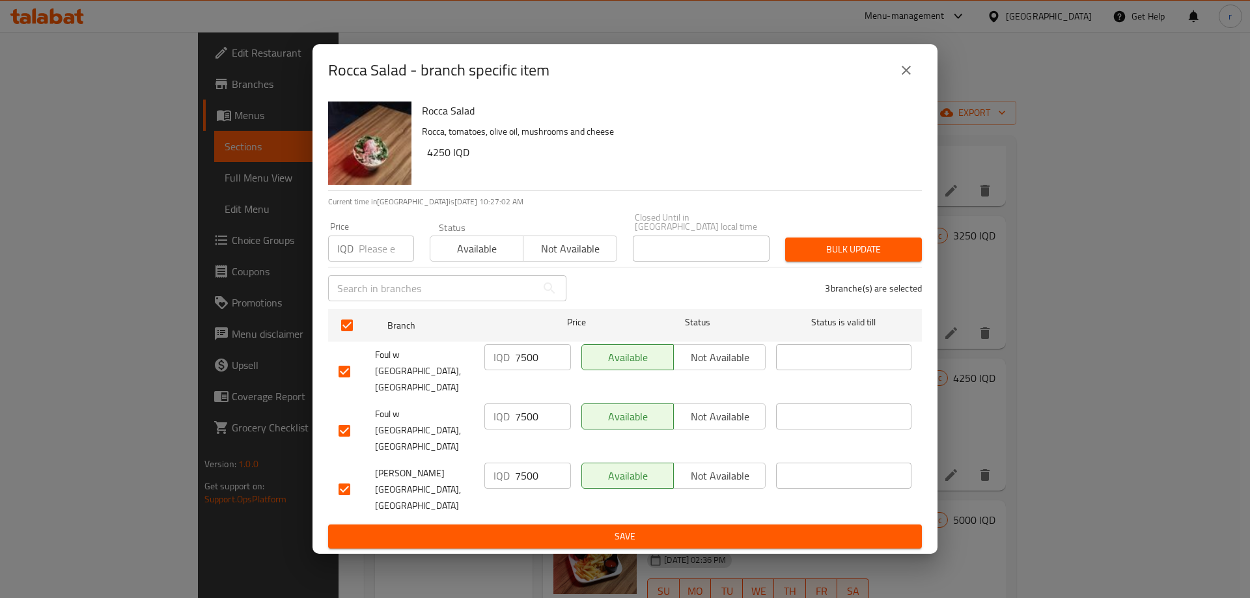
click at [517, 370] on input "7500" at bounding box center [543, 357] width 56 height 26
click at [525, 426] on input "7500" at bounding box center [543, 416] width 56 height 26
click at [525, 471] on input "7500" at bounding box center [543, 476] width 56 height 26
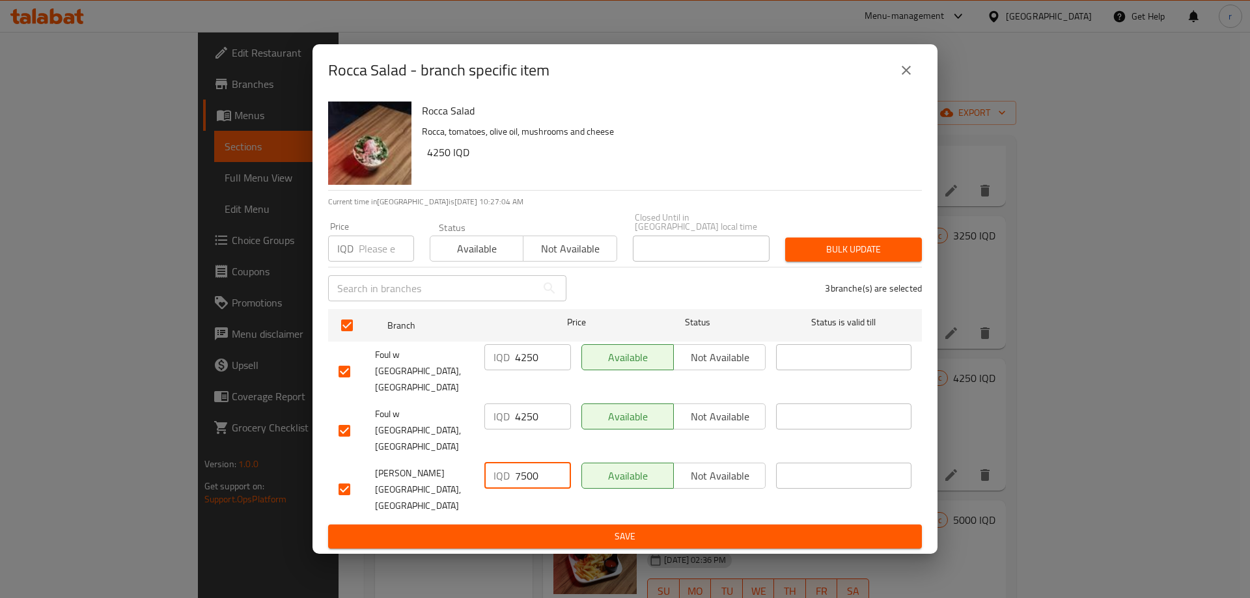
click at [525, 471] on input "7500" at bounding box center [543, 476] width 56 height 26
click at [530, 525] on button "Save" at bounding box center [625, 537] width 594 height 24
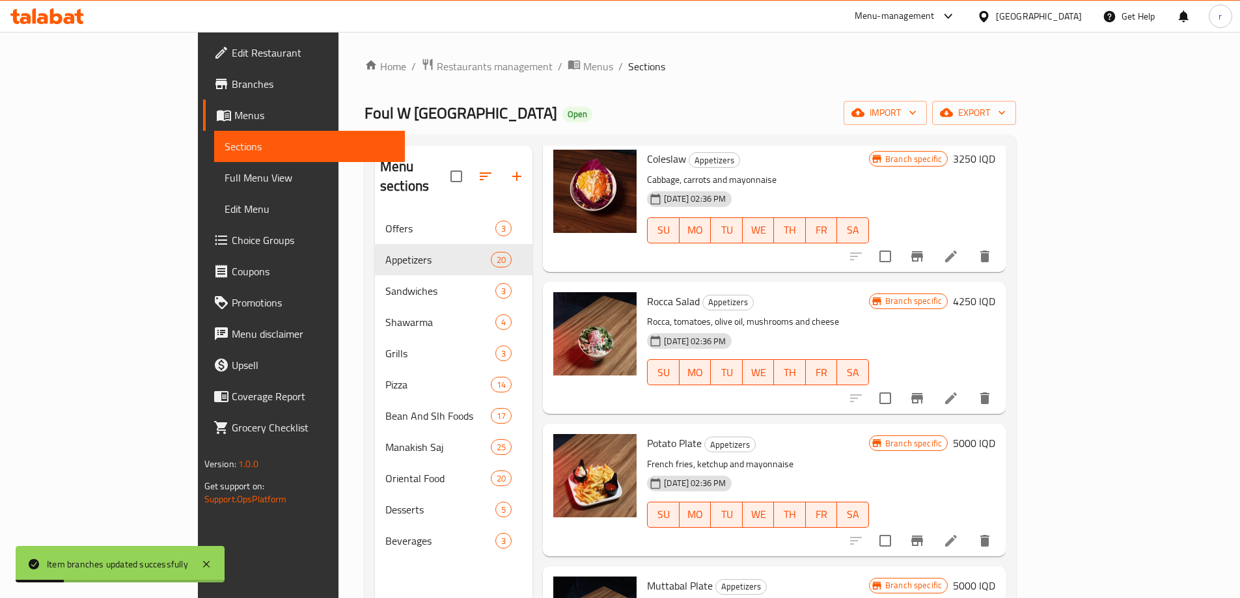
scroll to position [542, 0]
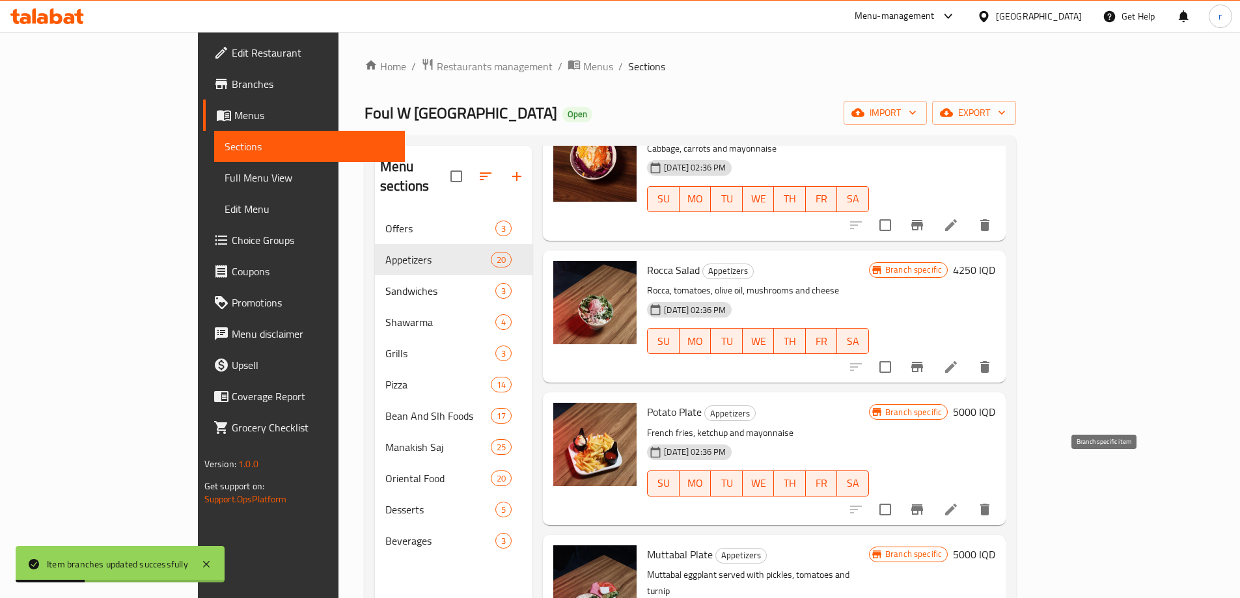
click at [925, 502] on icon "Branch-specific-item" at bounding box center [917, 510] width 16 height 16
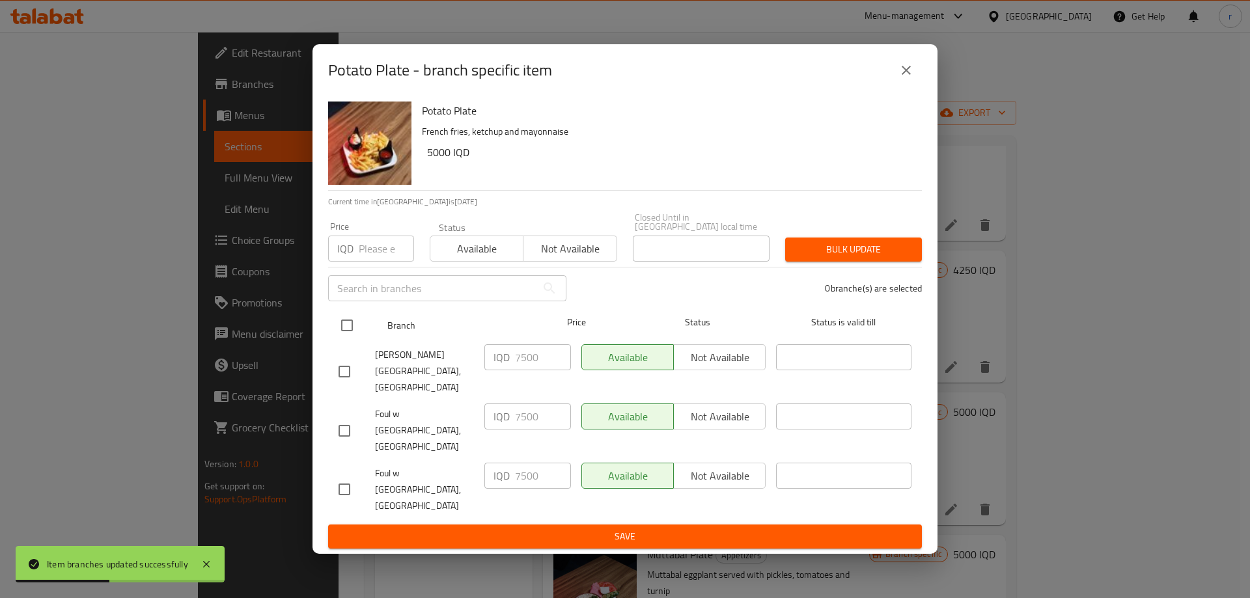
click at [357, 339] on input "checkbox" at bounding box center [346, 325] width 27 height 27
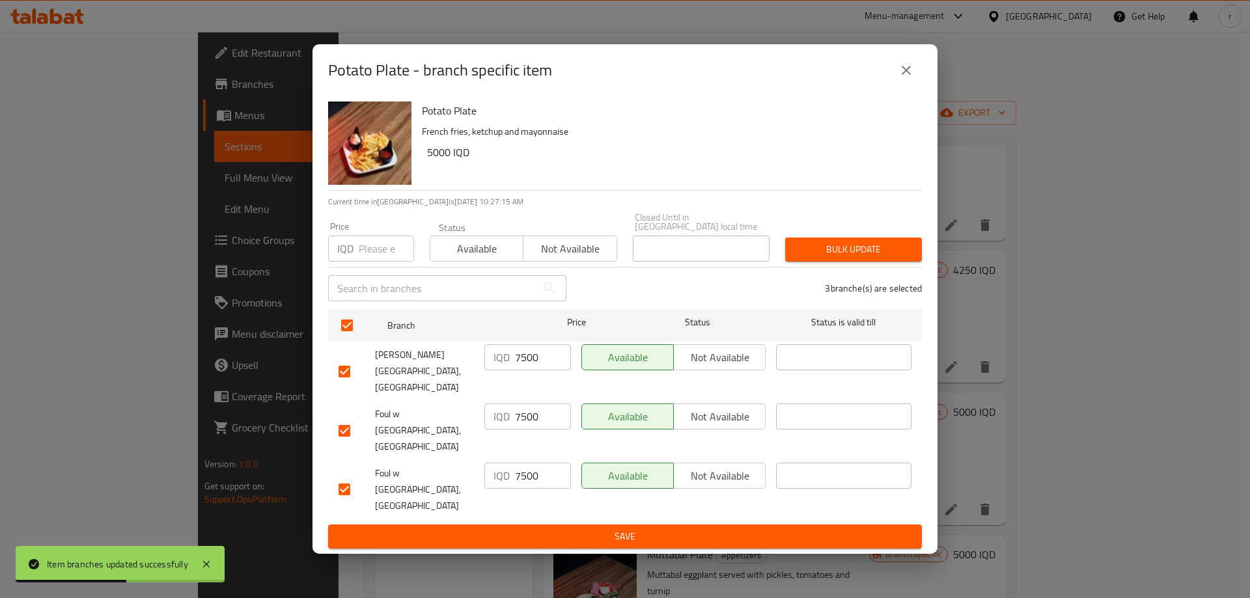
click at [533, 370] on input "7500" at bounding box center [543, 357] width 56 height 26
click at [529, 423] on input "7500" at bounding box center [543, 416] width 56 height 26
click at [527, 463] on input "7500" at bounding box center [543, 476] width 56 height 26
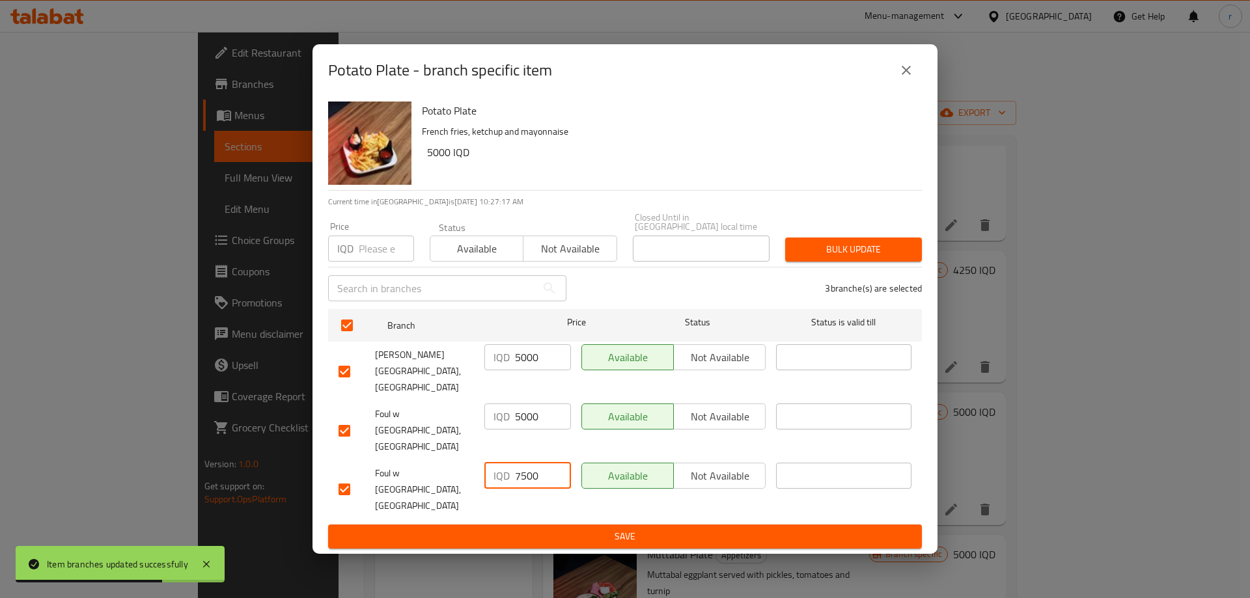
click at [527, 463] on input "7500" at bounding box center [543, 476] width 56 height 26
click at [536, 525] on button "Save" at bounding box center [625, 537] width 594 height 24
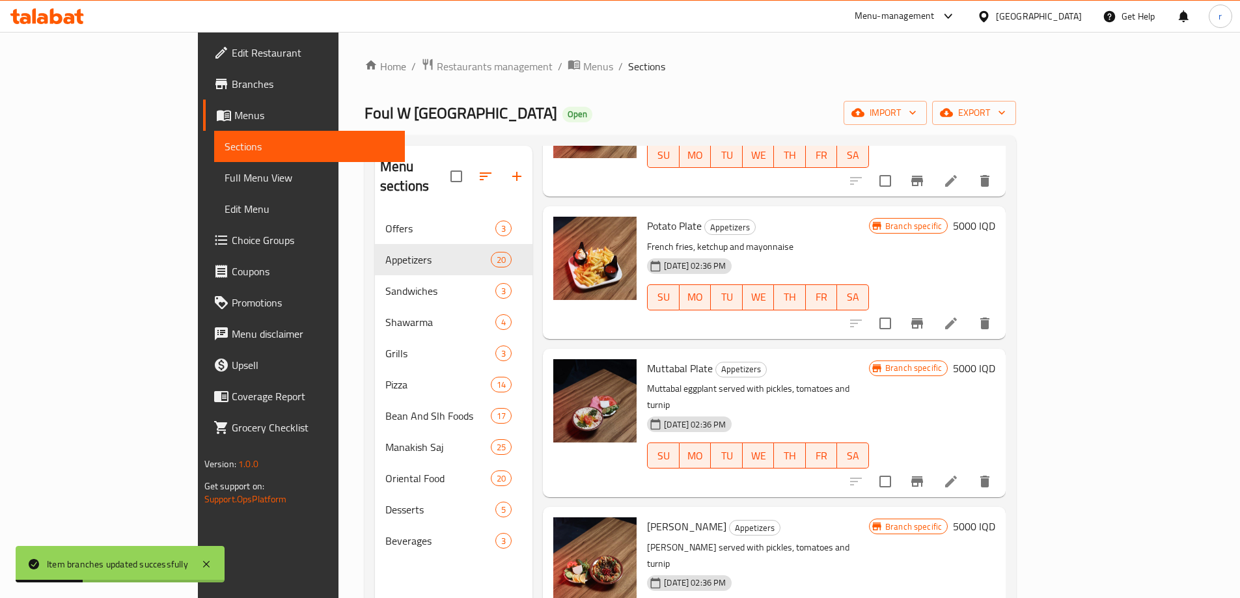
scroll to position [759, 0]
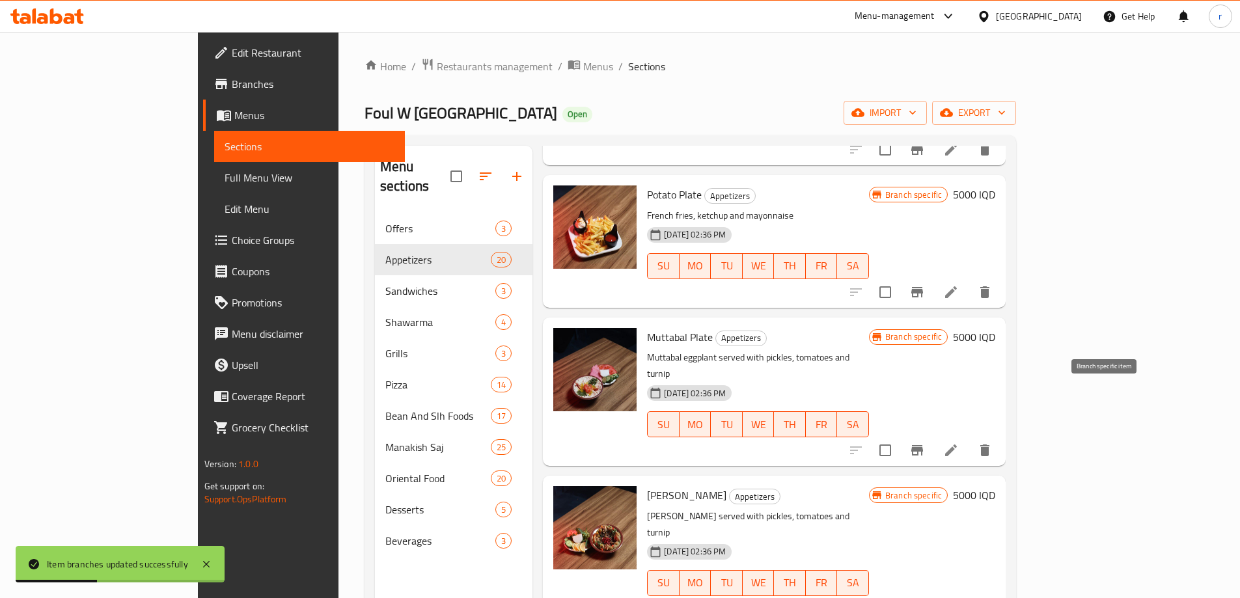
click at [933, 435] on button "Branch-specific-item" at bounding box center [916, 450] width 31 height 31
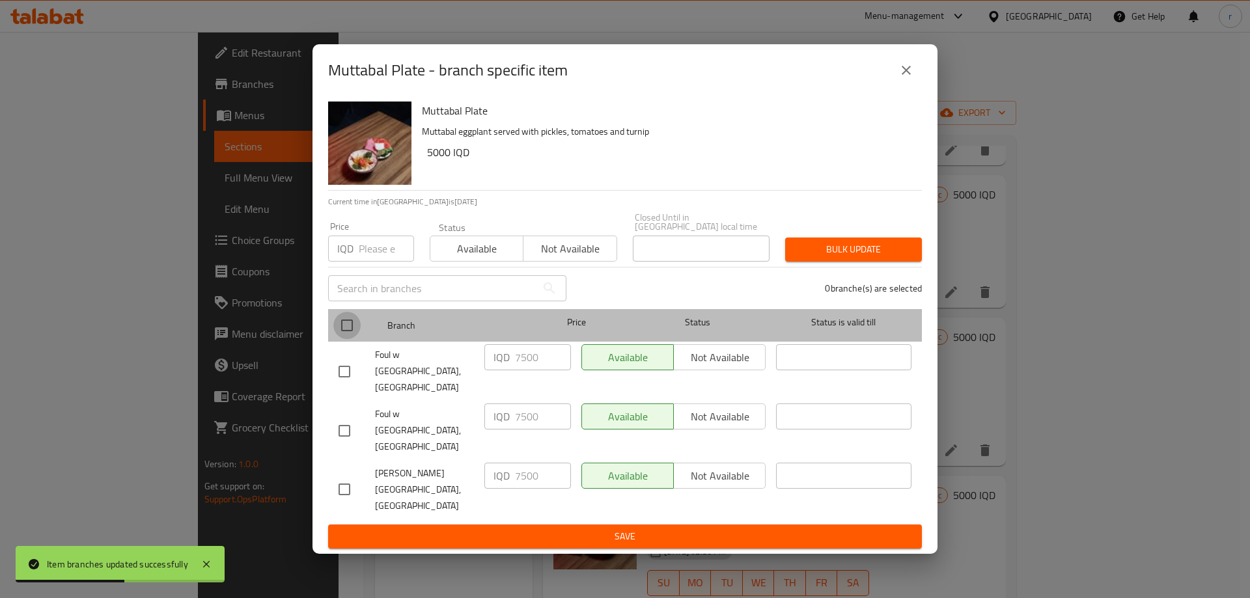
click at [348, 339] on input "checkbox" at bounding box center [346, 325] width 27 height 27
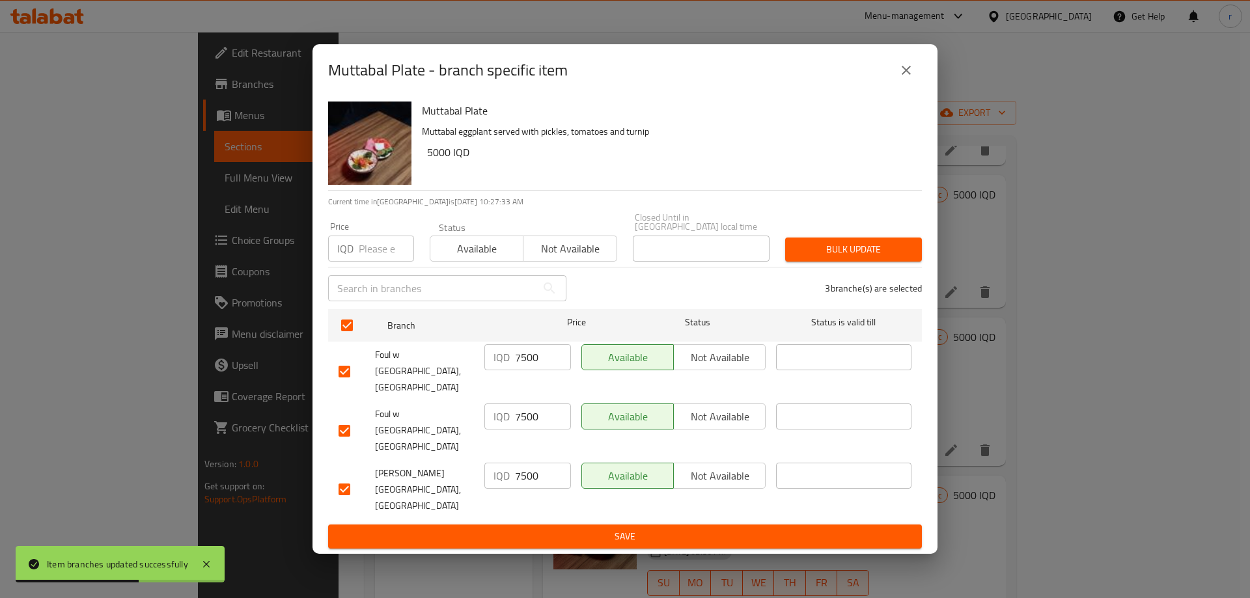
click at [530, 370] on input "7500" at bounding box center [543, 357] width 56 height 26
click at [515, 429] on input "7500" at bounding box center [543, 416] width 56 height 26
click at [526, 463] on input "7500" at bounding box center [543, 476] width 56 height 26
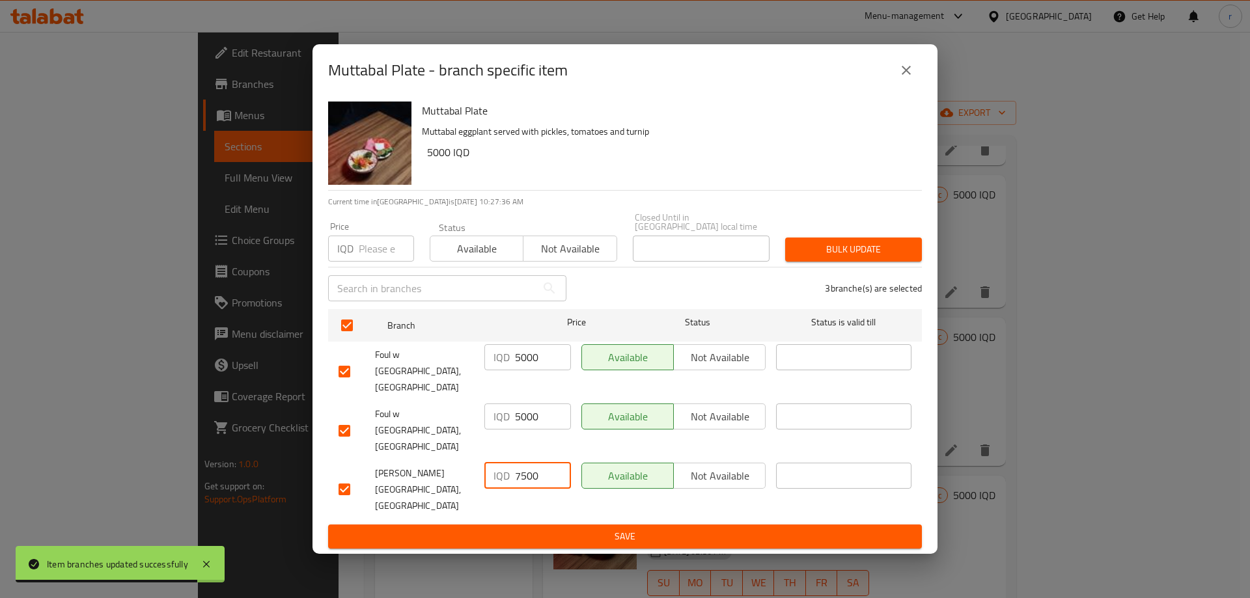
click at [526, 463] on input "7500" at bounding box center [543, 476] width 56 height 26
click at [534, 528] on span "Save" at bounding box center [624, 536] width 573 height 16
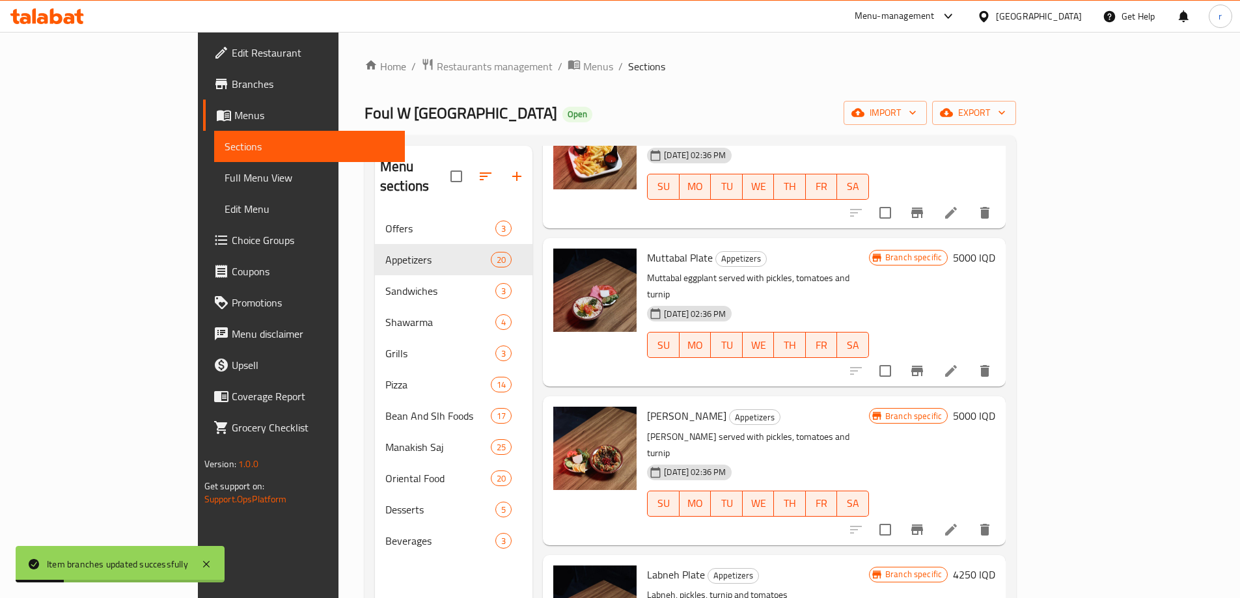
scroll to position [868, 0]
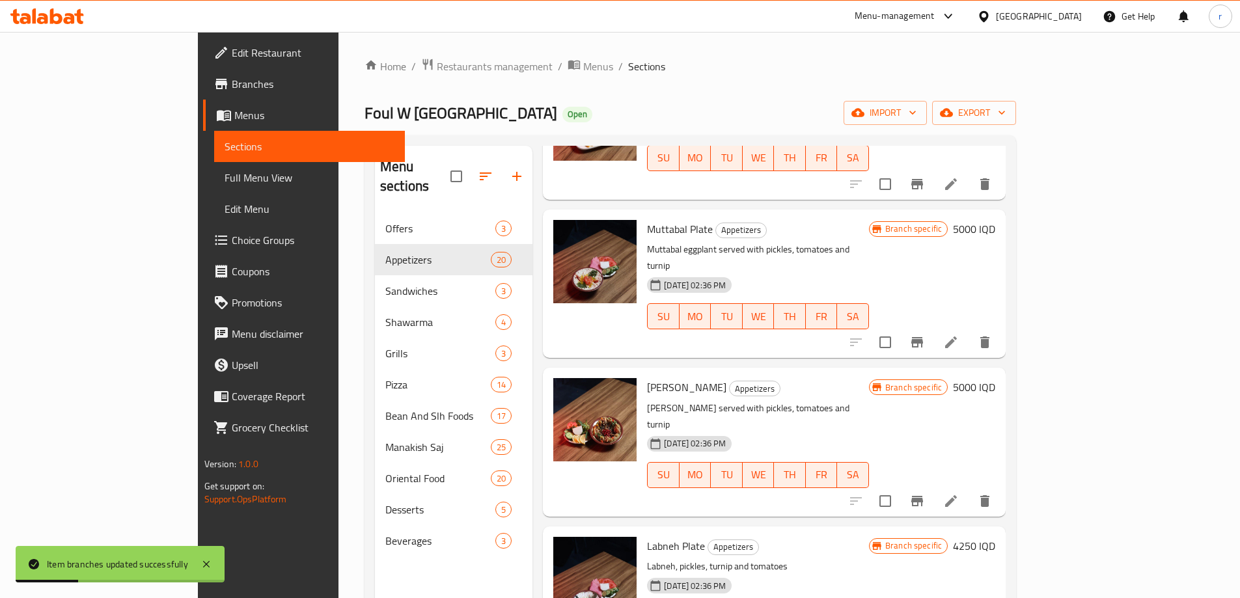
click at [923, 496] on icon "Branch-specific-item" at bounding box center [917, 501] width 12 height 10
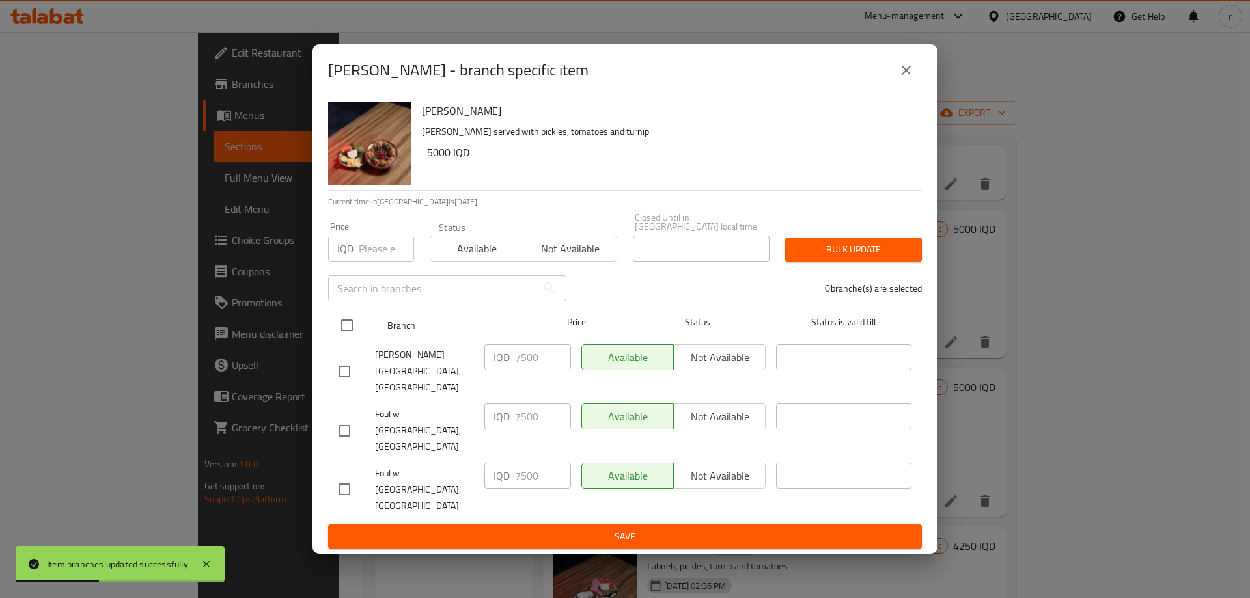
click at [356, 339] on input "checkbox" at bounding box center [346, 325] width 27 height 27
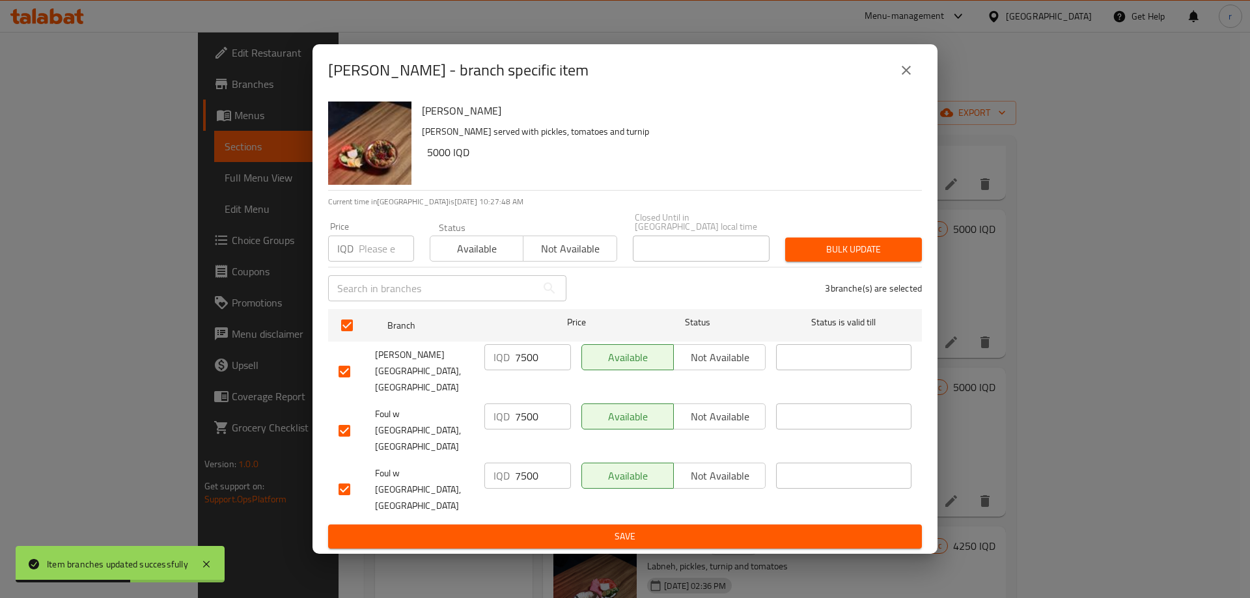
click at [515, 370] on input "7500" at bounding box center [543, 357] width 56 height 26
click at [529, 416] on input "7500" at bounding box center [543, 416] width 56 height 26
click at [525, 463] on input "7500" at bounding box center [543, 476] width 56 height 26
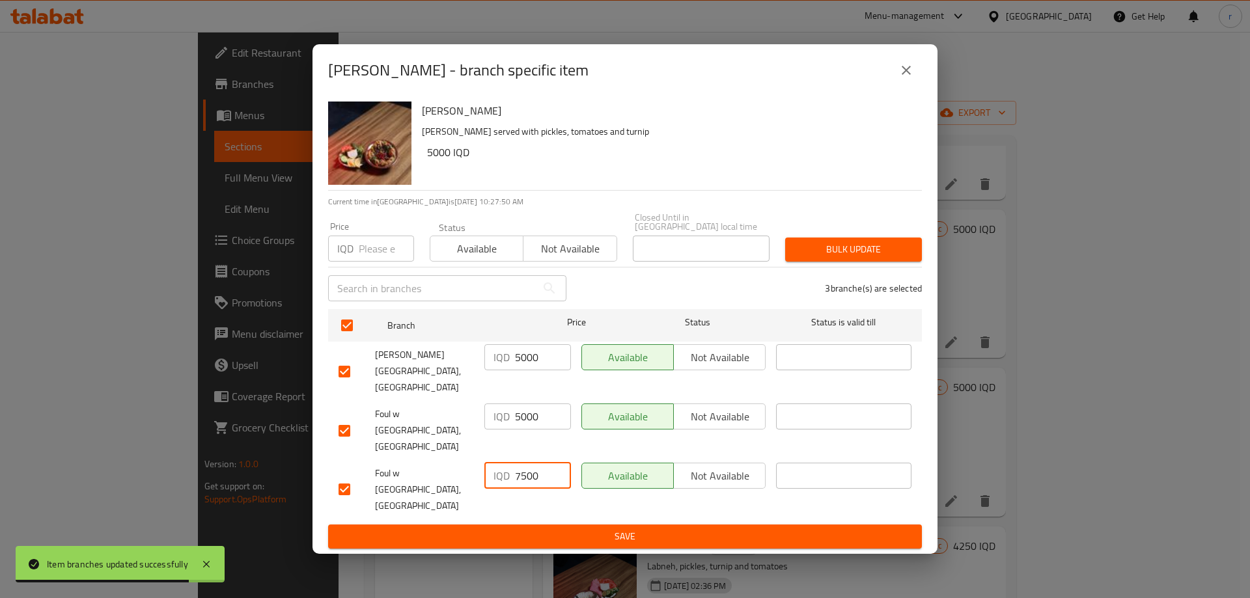
click at [525, 463] on input "7500" at bounding box center [543, 476] width 56 height 26
click at [525, 528] on span "Save" at bounding box center [624, 536] width 573 height 16
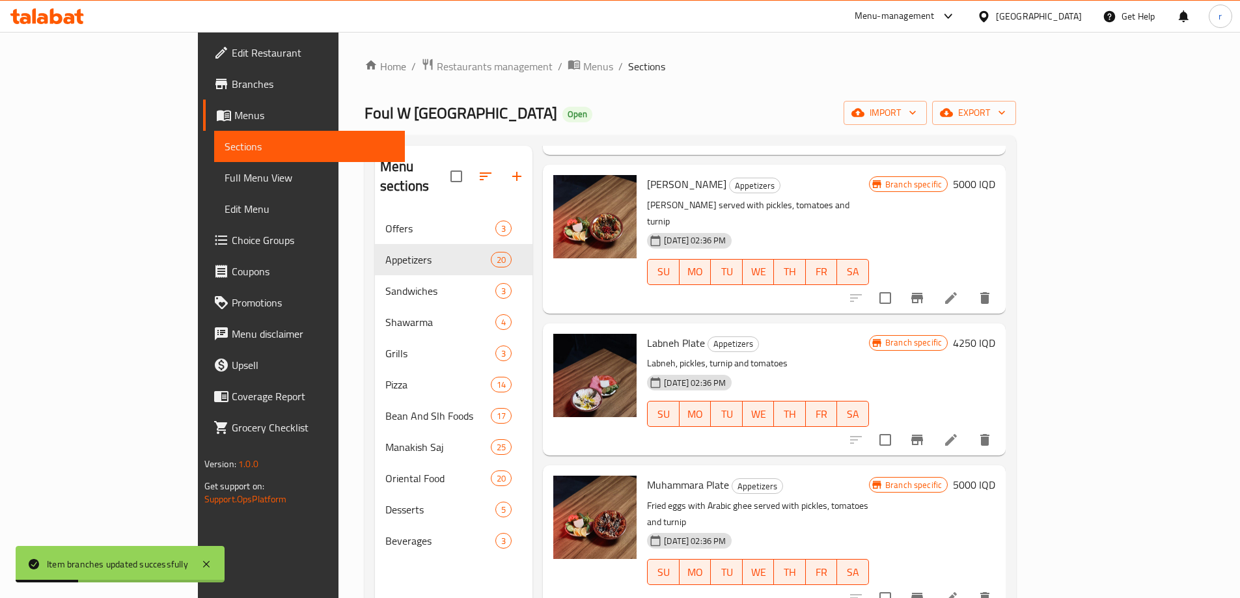
scroll to position [1085, 0]
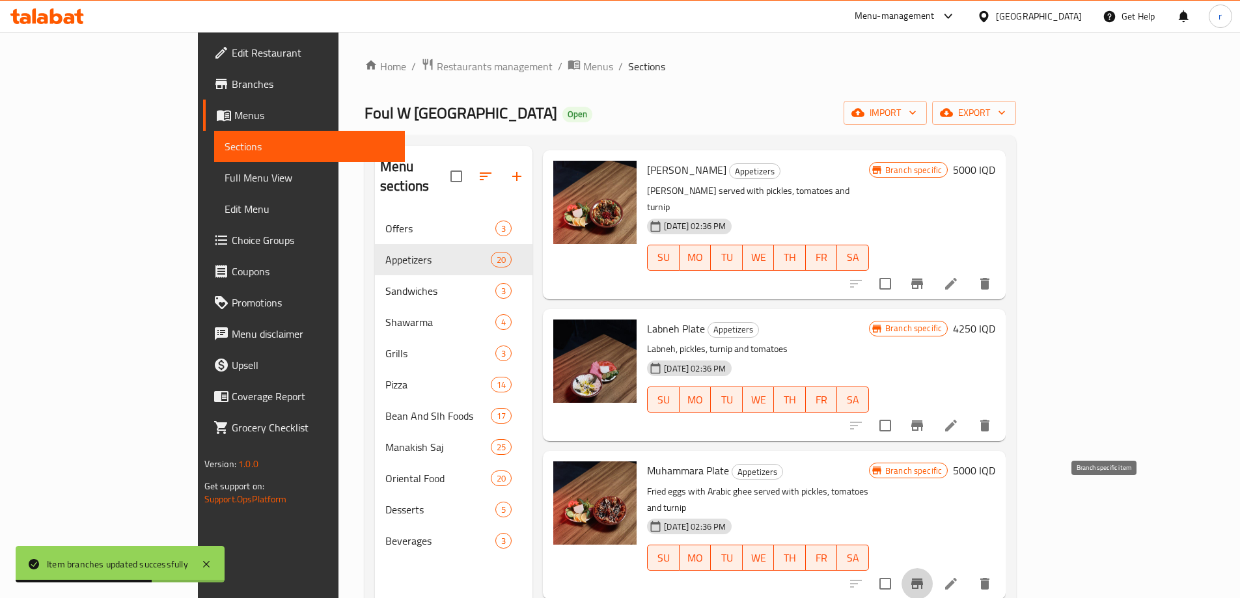
click at [923, 579] on icon "Branch-specific-item" at bounding box center [917, 584] width 12 height 10
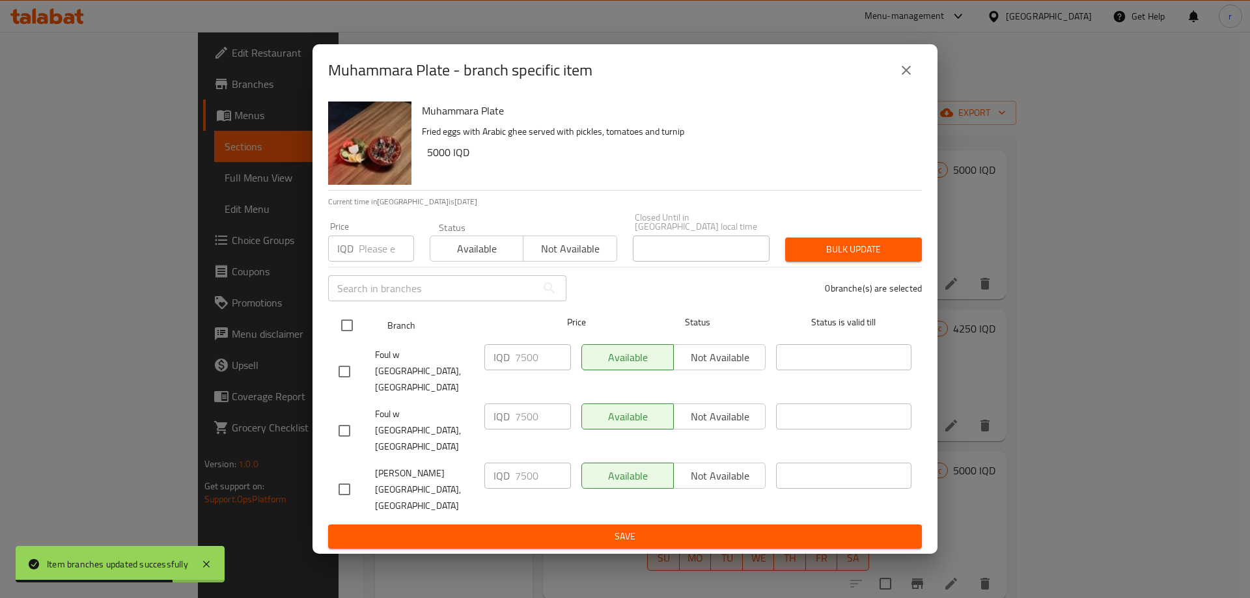
drag, startPoint x: 346, startPoint y: 356, endPoint x: 474, endPoint y: 363, distance: 128.4
click at [346, 339] on input "checkbox" at bounding box center [346, 325] width 27 height 27
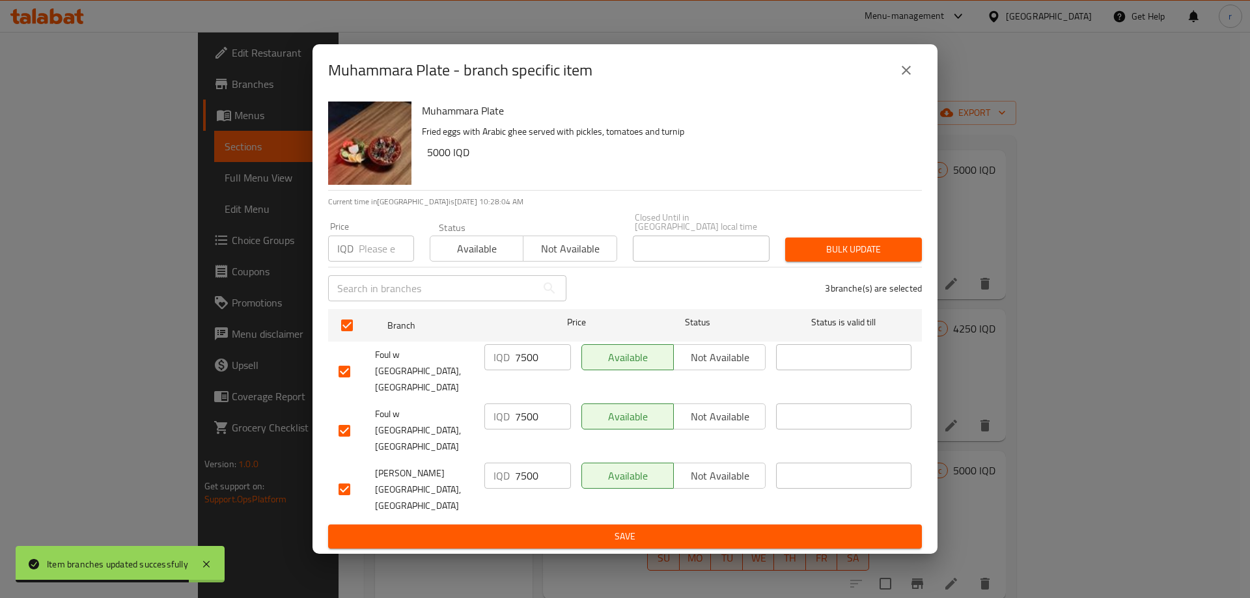
click at [522, 370] on input "7500" at bounding box center [543, 357] width 56 height 26
click at [524, 428] on input "7500" at bounding box center [543, 416] width 56 height 26
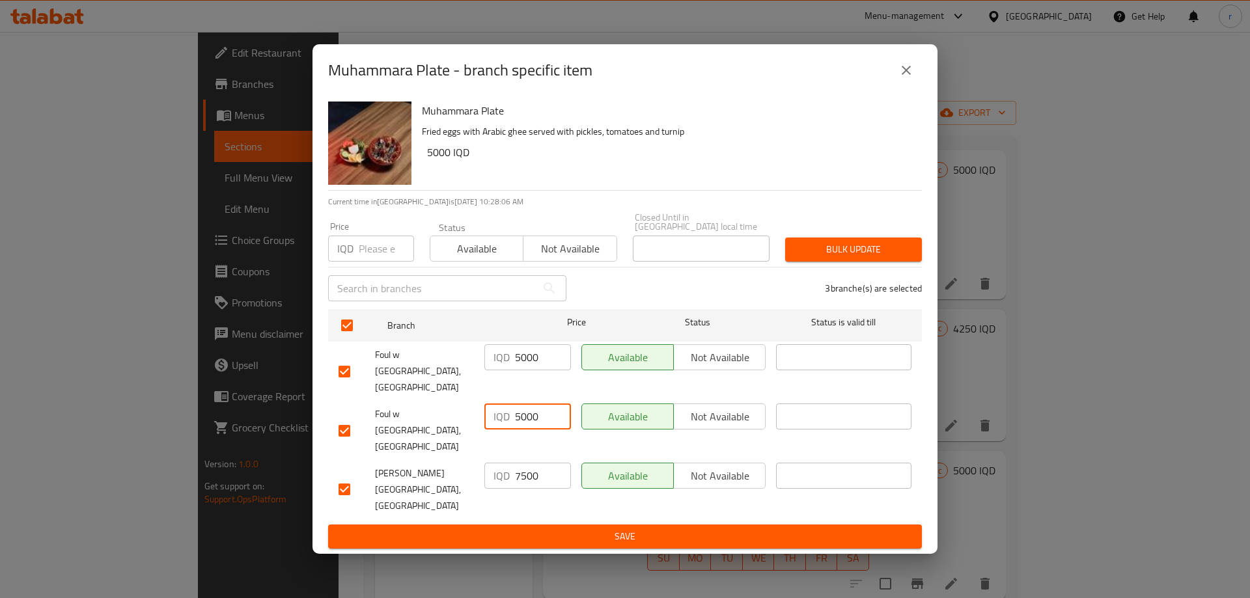
click at [525, 466] on input "7500" at bounding box center [543, 476] width 56 height 26
click at [520, 528] on span "Save" at bounding box center [624, 536] width 573 height 16
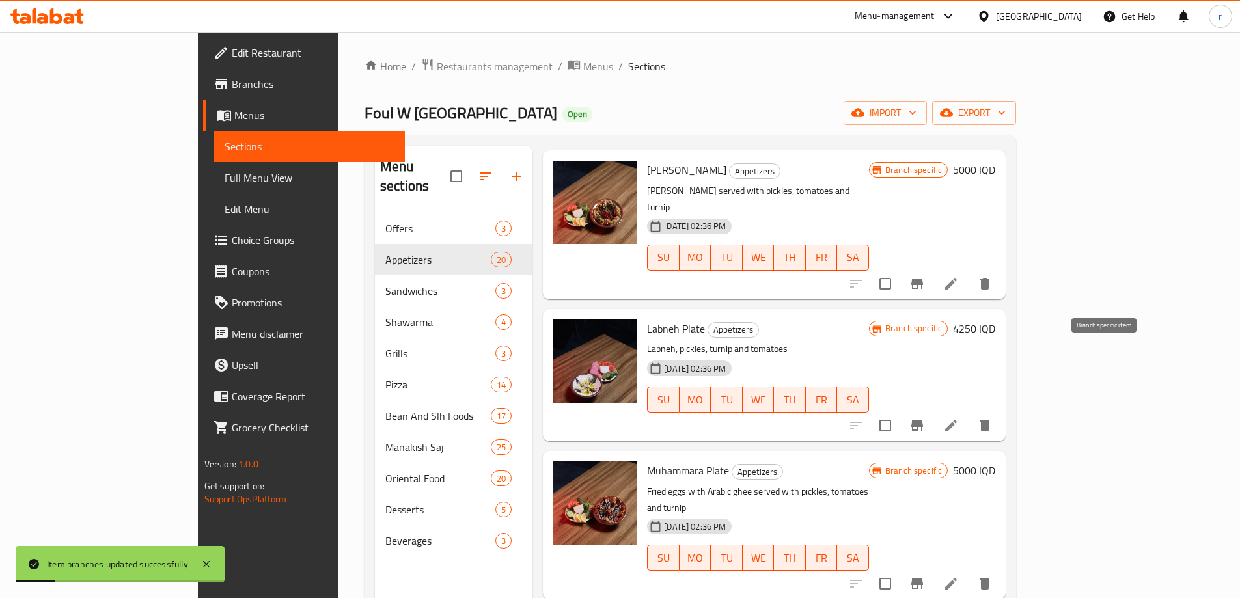
click at [933, 410] on button "Branch-specific-item" at bounding box center [916, 425] width 31 height 31
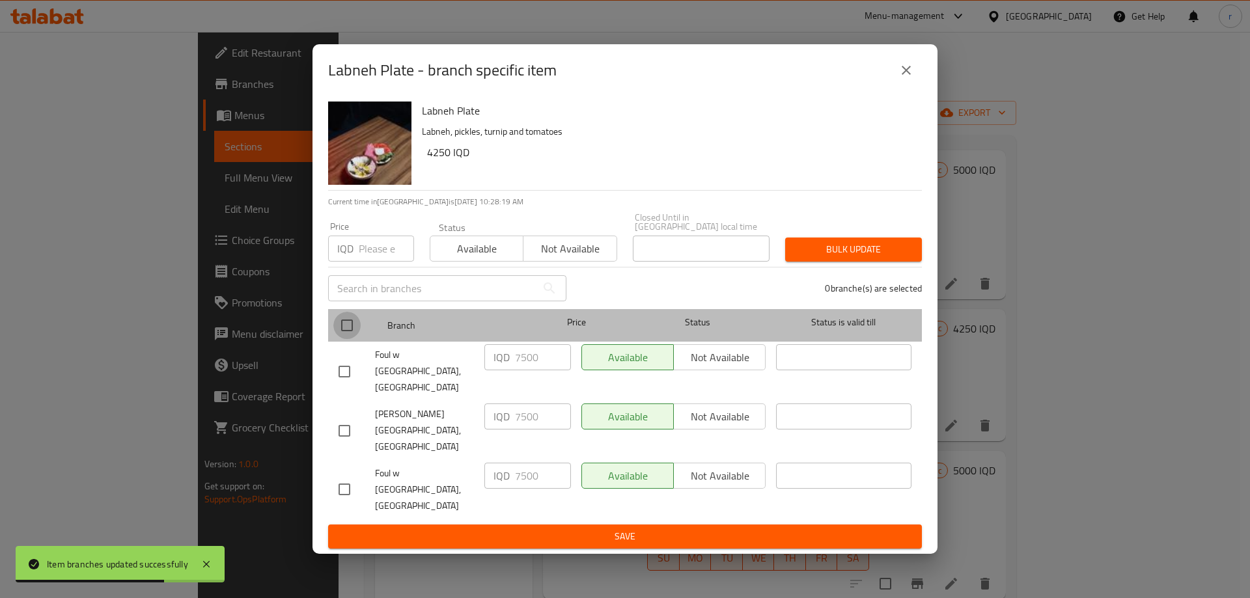
click at [352, 339] on input "checkbox" at bounding box center [346, 325] width 27 height 27
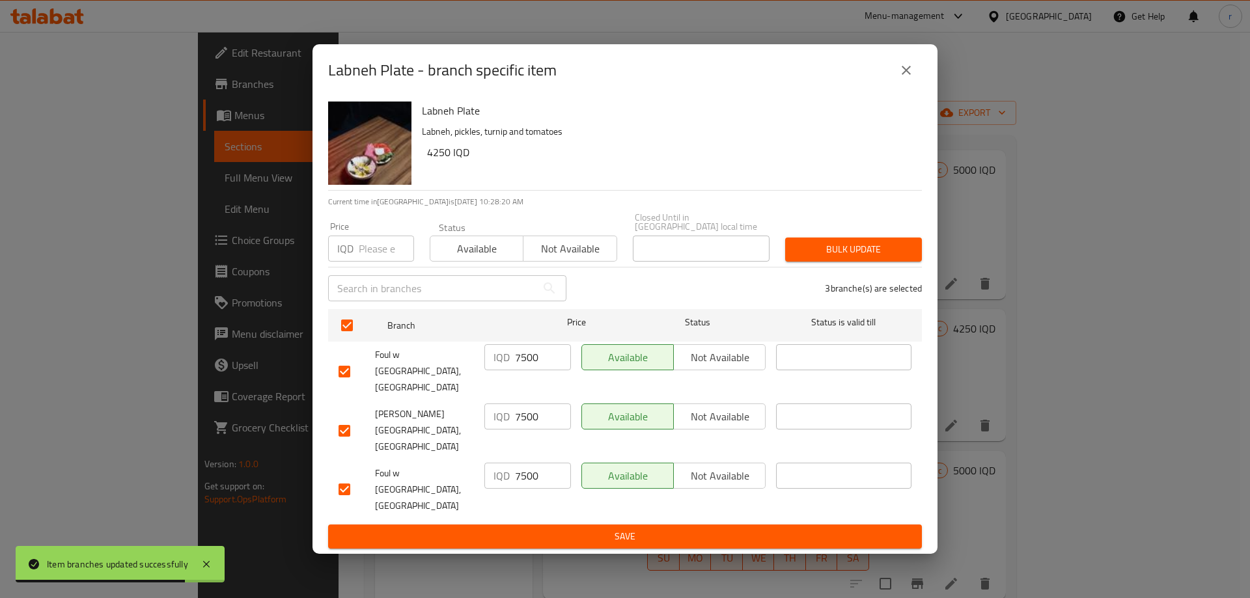
click at [531, 370] on input "7500" at bounding box center [543, 357] width 56 height 26
click at [529, 420] on input "7500" at bounding box center [543, 416] width 56 height 26
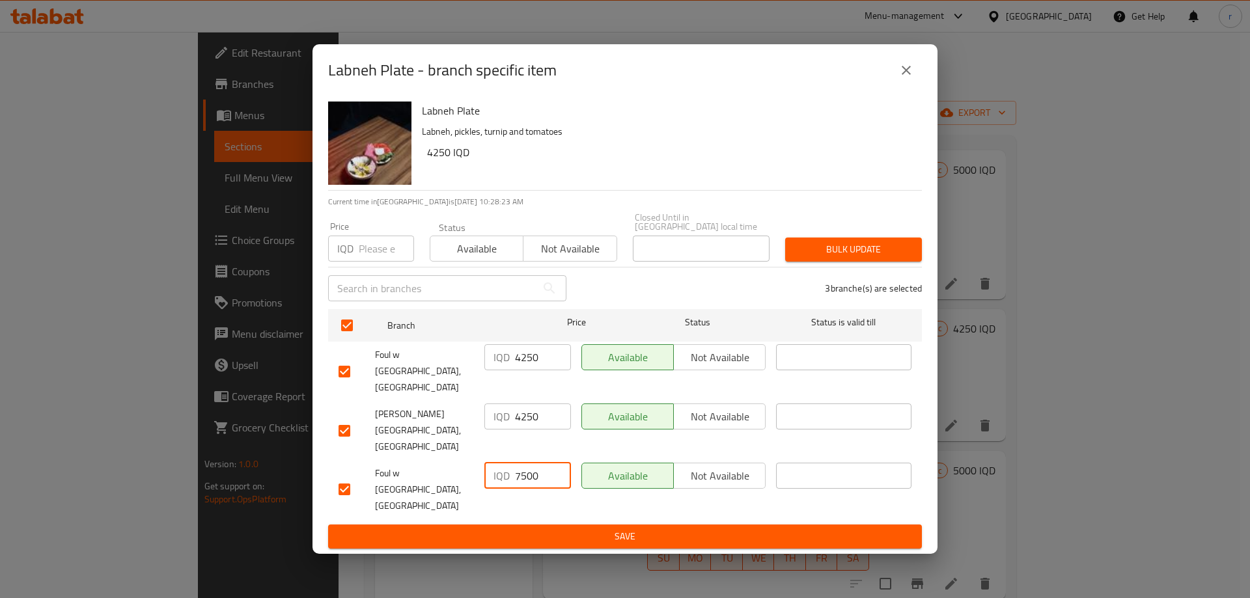
click at [531, 463] on input "7500" at bounding box center [543, 476] width 56 height 26
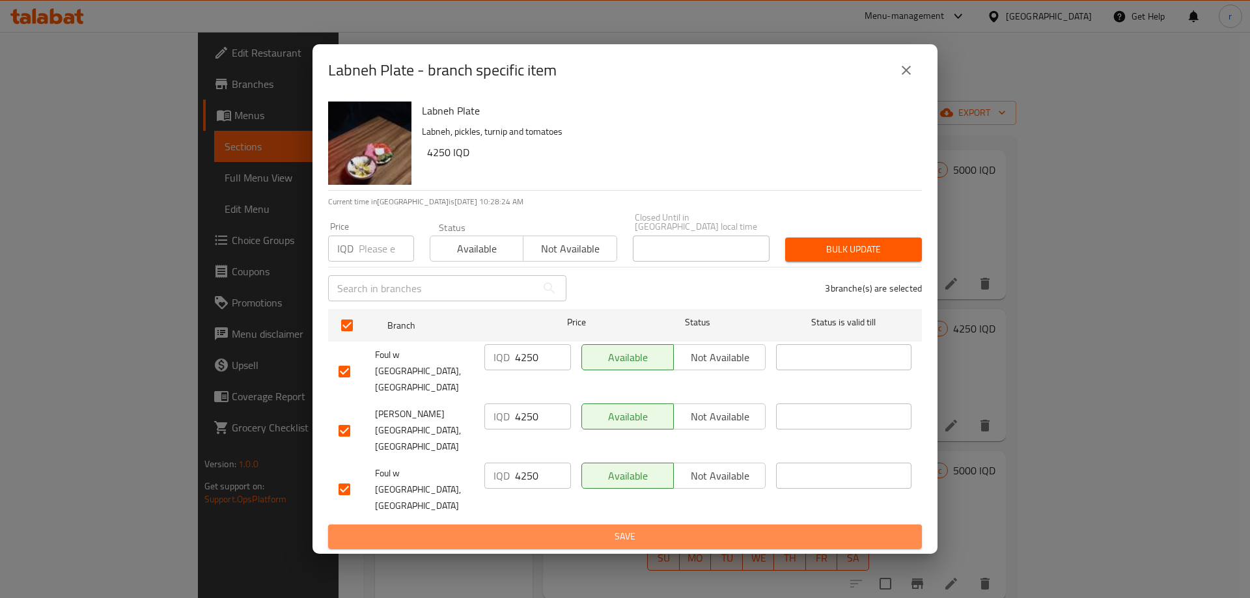
click at [536, 528] on span "Save" at bounding box center [624, 536] width 573 height 16
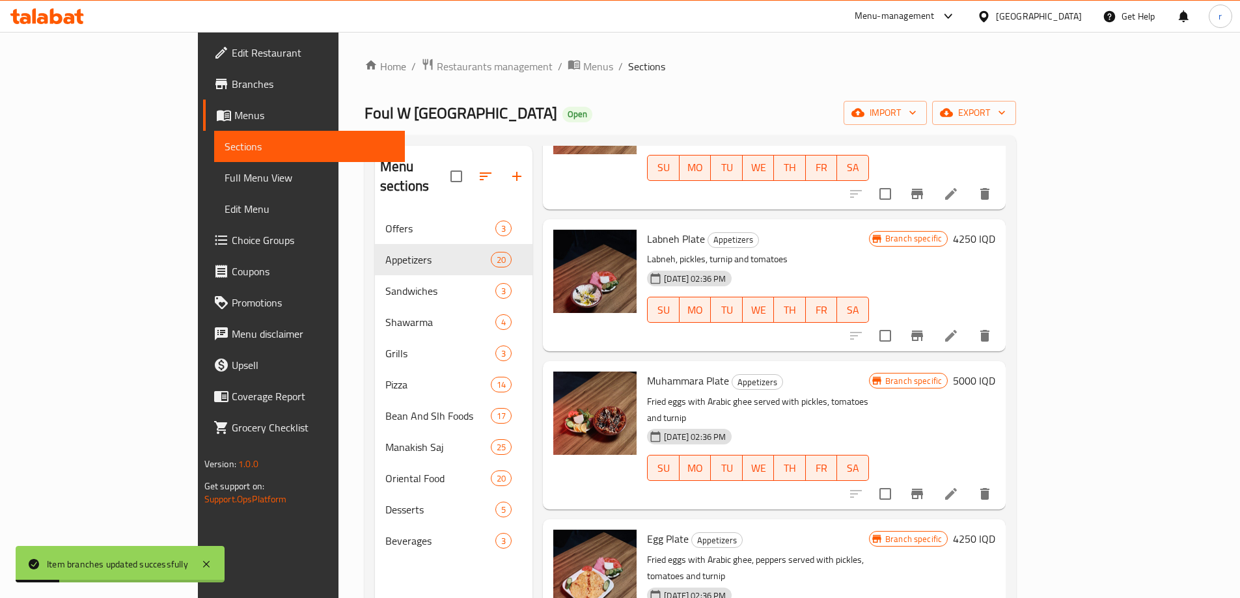
scroll to position [1193, 0]
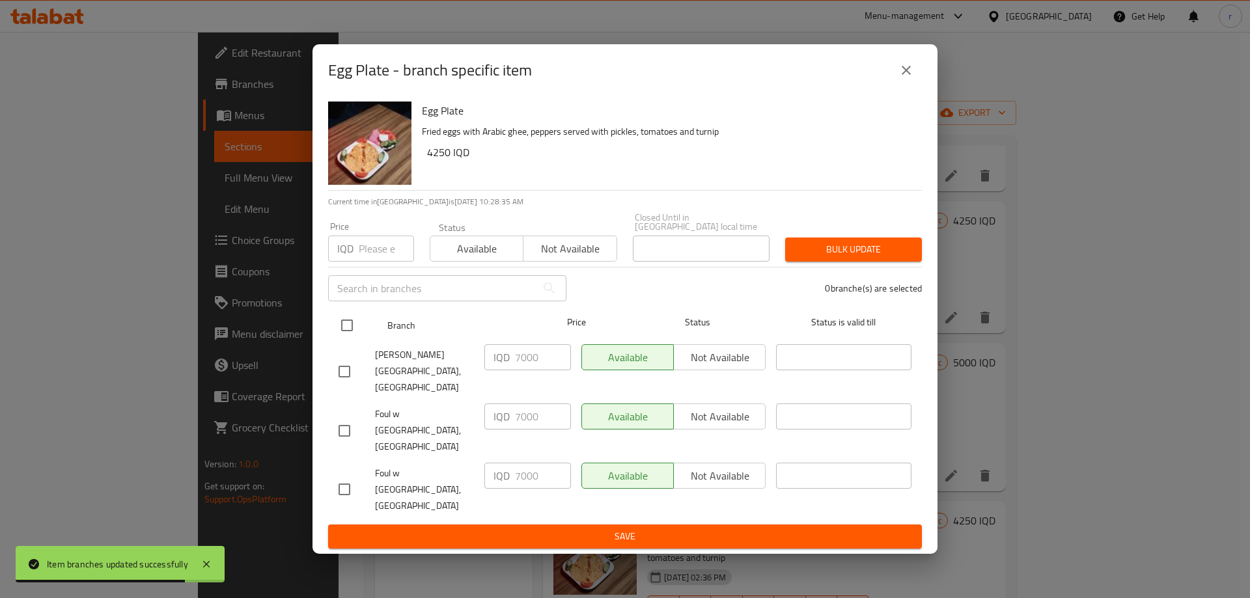
click at [341, 339] on input "checkbox" at bounding box center [346, 325] width 27 height 27
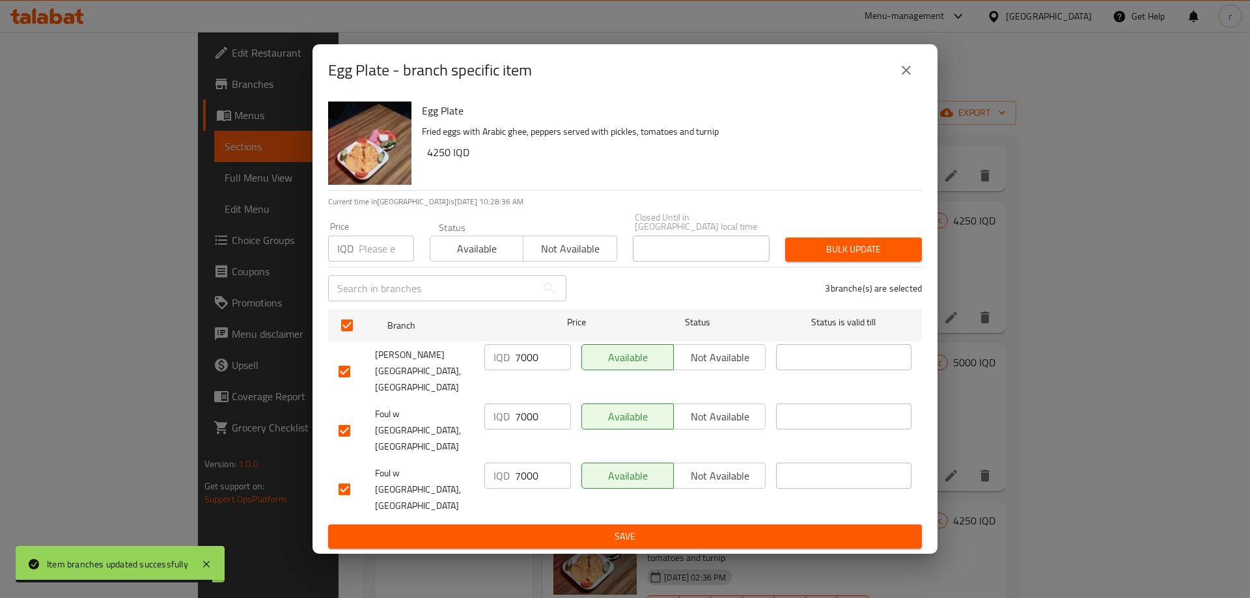
click at [523, 370] on input "7000" at bounding box center [543, 357] width 56 height 26
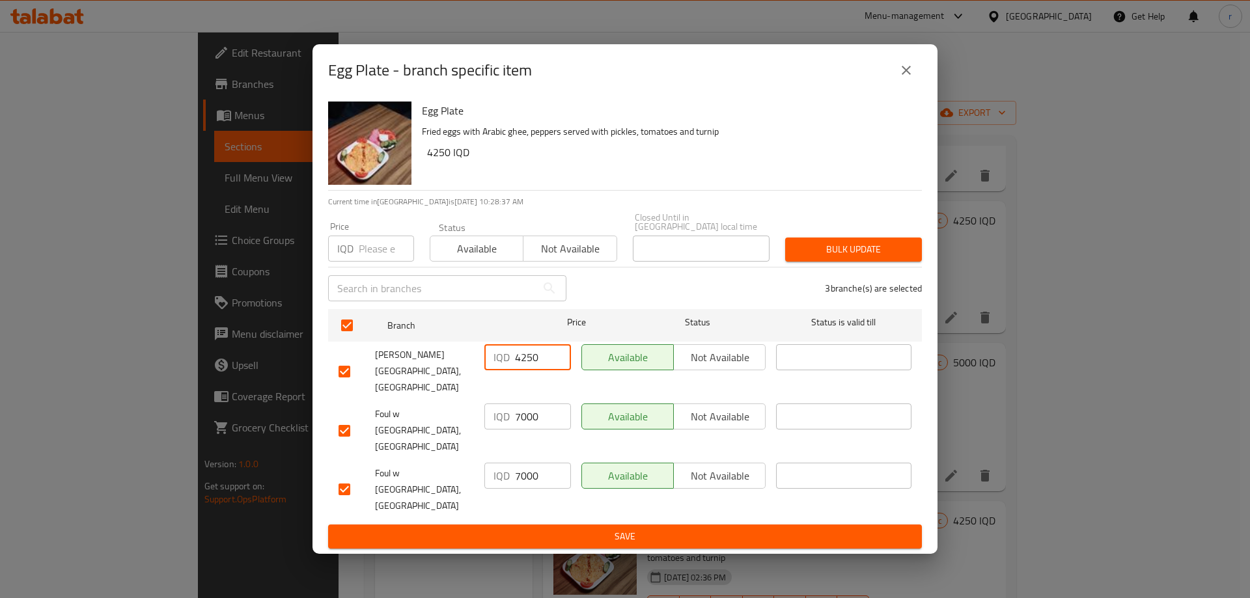
click at [530, 413] on input "7000" at bounding box center [543, 416] width 56 height 26
click at [524, 463] on input "7000" at bounding box center [543, 476] width 56 height 26
click at [527, 528] on span "Save" at bounding box center [624, 536] width 573 height 16
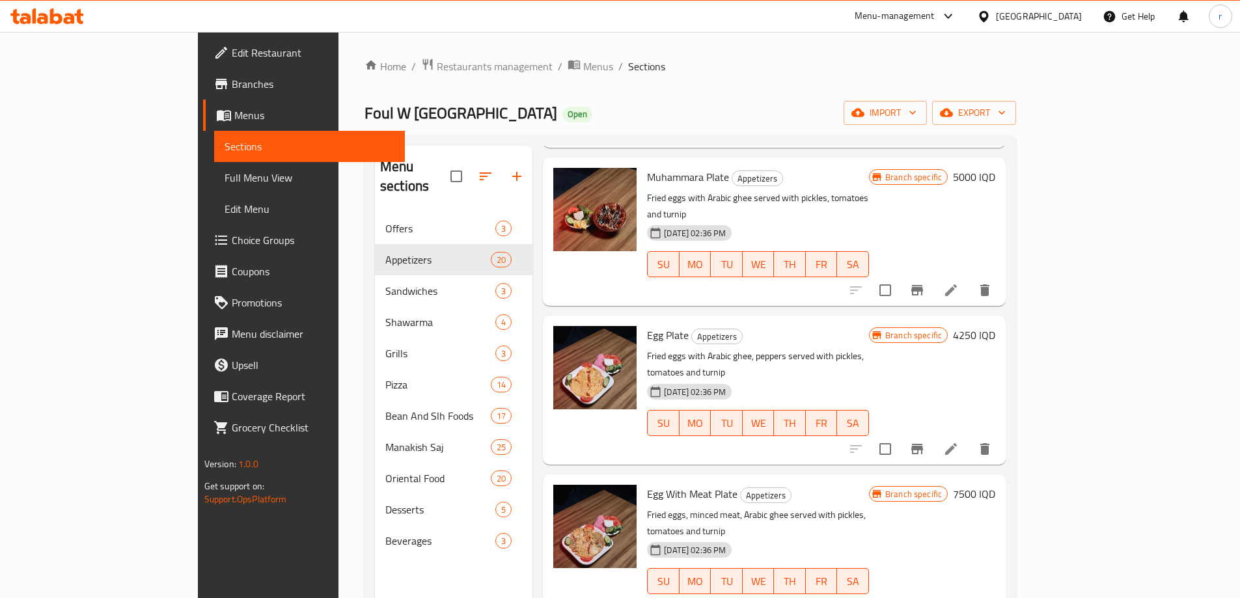
scroll to position [1410, 0]
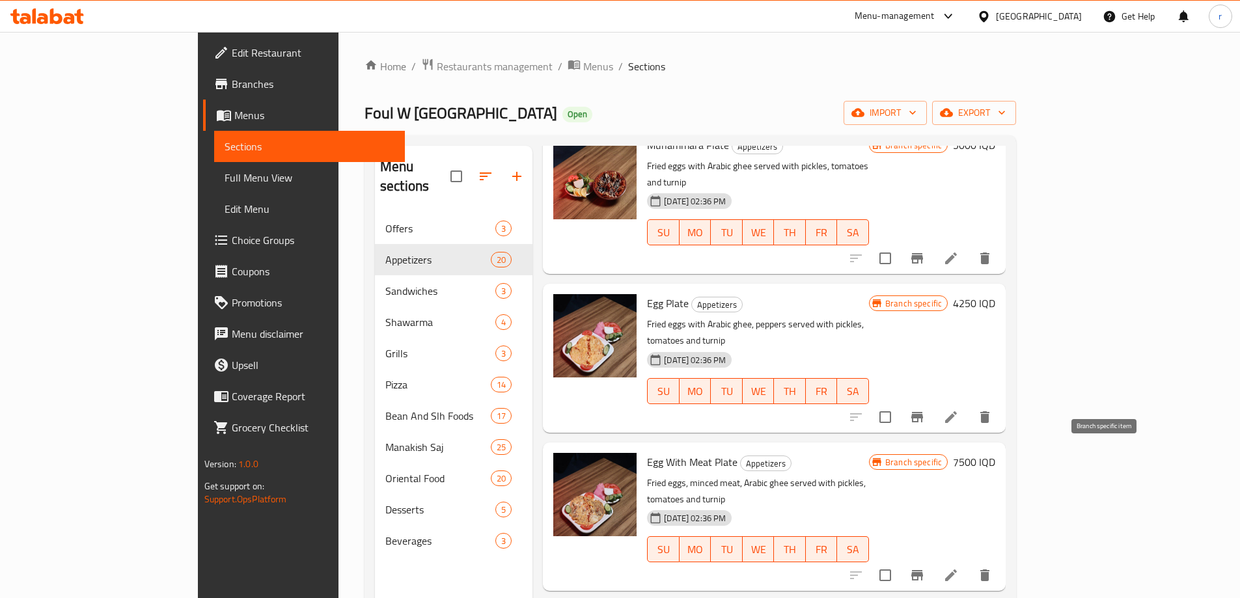
click at [925, 568] on icon "Branch-specific-item" at bounding box center [917, 576] width 16 height 16
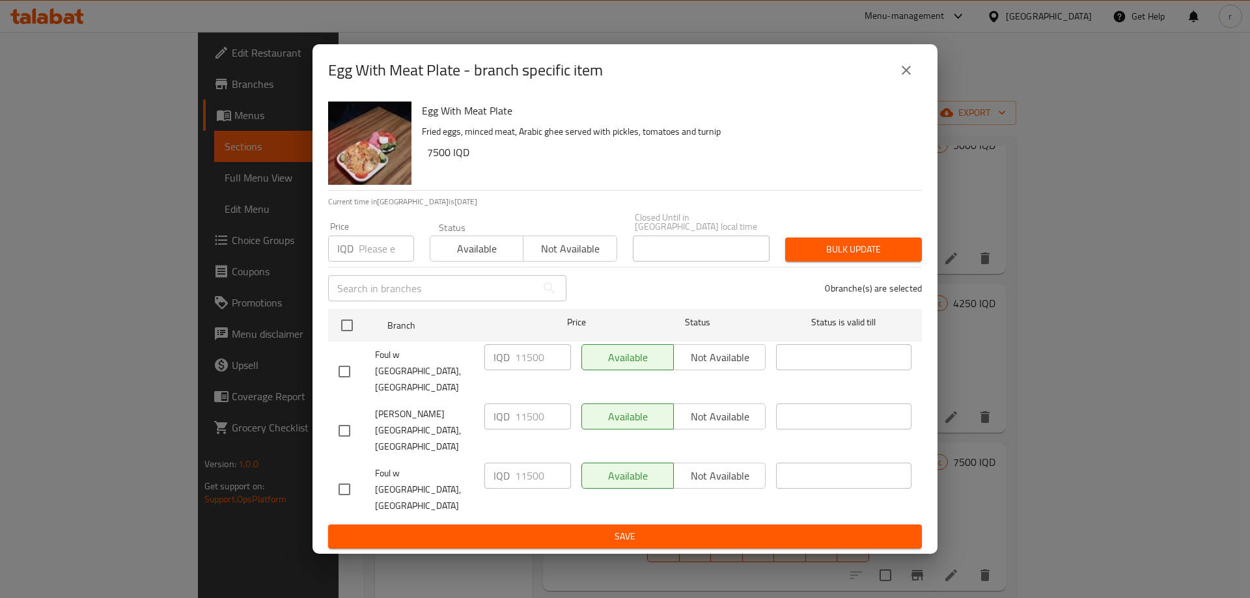
click at [342, 339] on input "checkbox" at bounding box center [346, 325] width 27 height 27
click at [532, 370] on input "11500" at bounding box center [543, 357] width 56 height 26
click at [533, 417] on input "11500" at bounding box center [543, 416] width 56 height 26
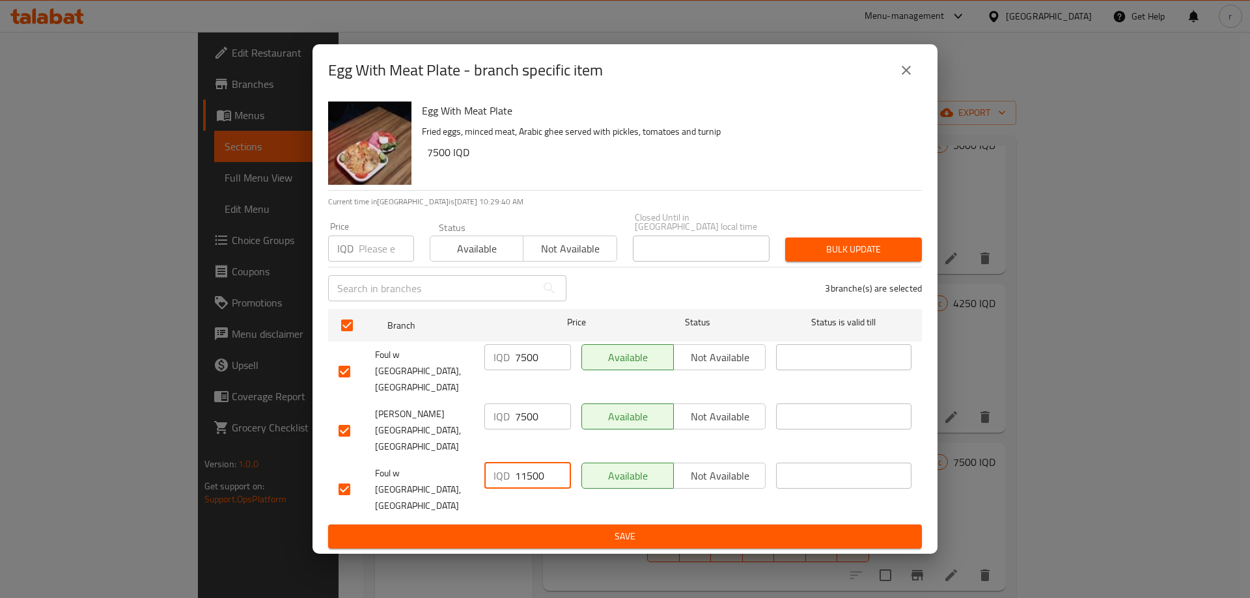
click at [523, 463] on input "11500" at bounding box center [543, 476] width 56 height 26
click at [541, 528] on span "Save" at bounding box center [624, 536] width 573 height 16
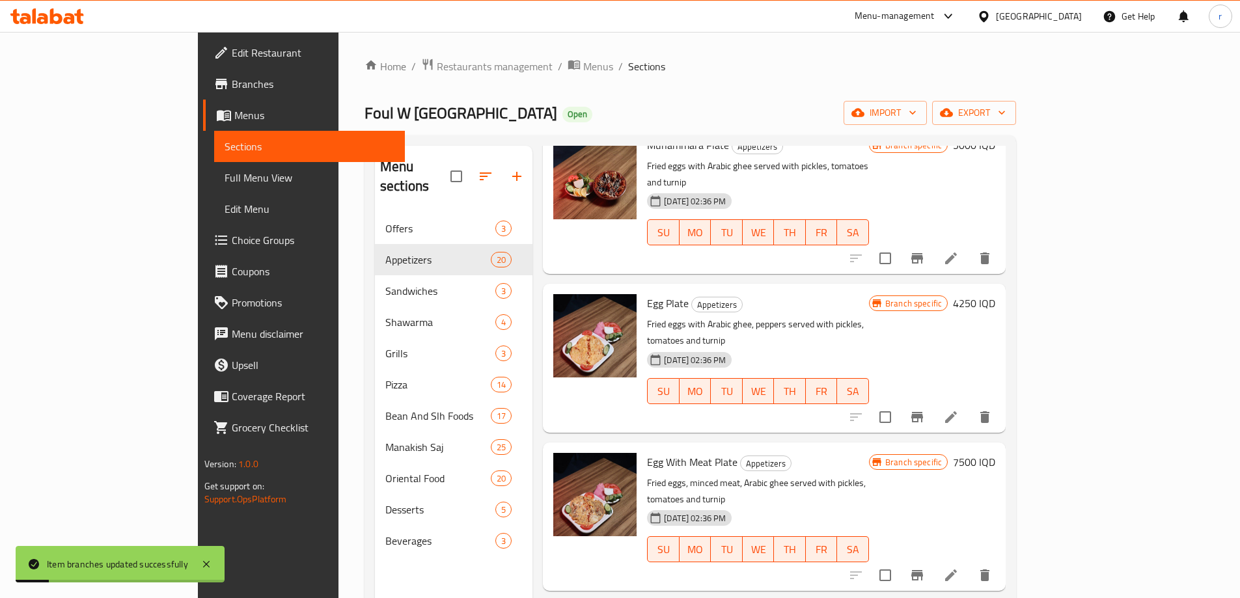
scroll to position [1518, 0]
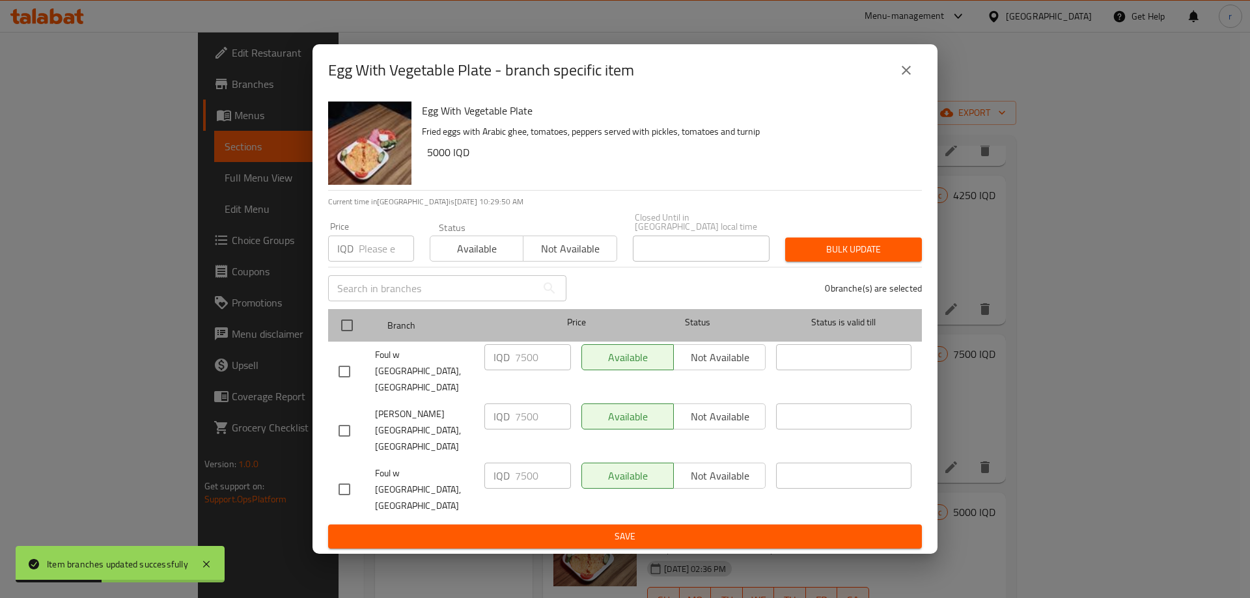
click at [349, 333] on div at bounding box center [357, 326] width 49 height 38
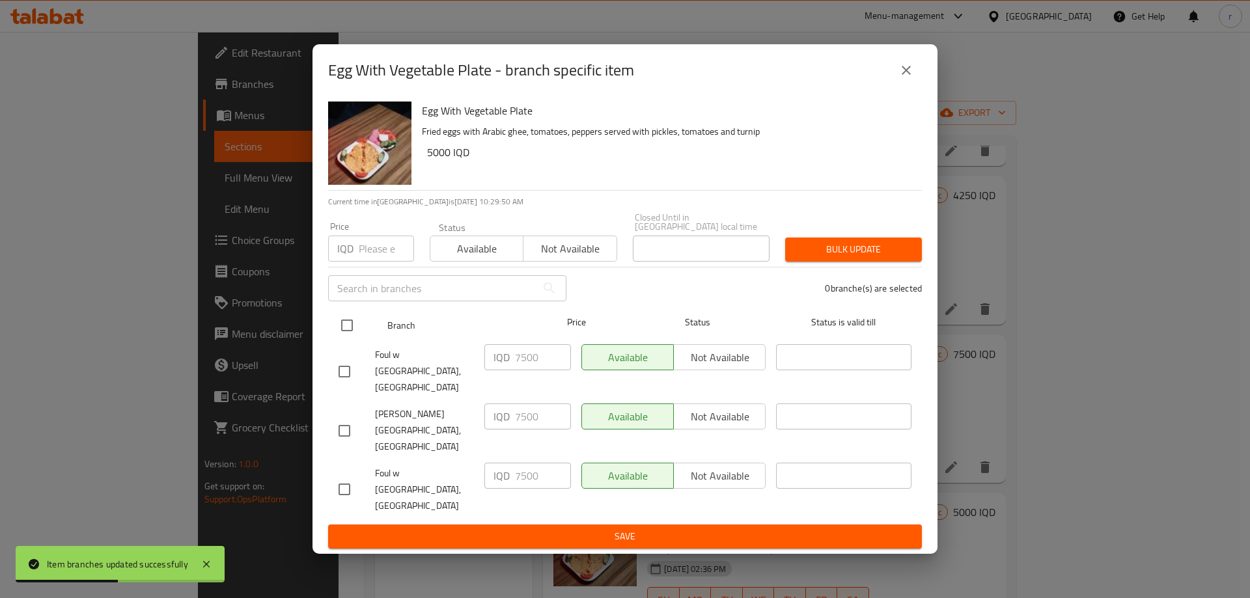
click at [346, 339] on input "checkbox" at bounding box center [346, 325] width 27 height 27
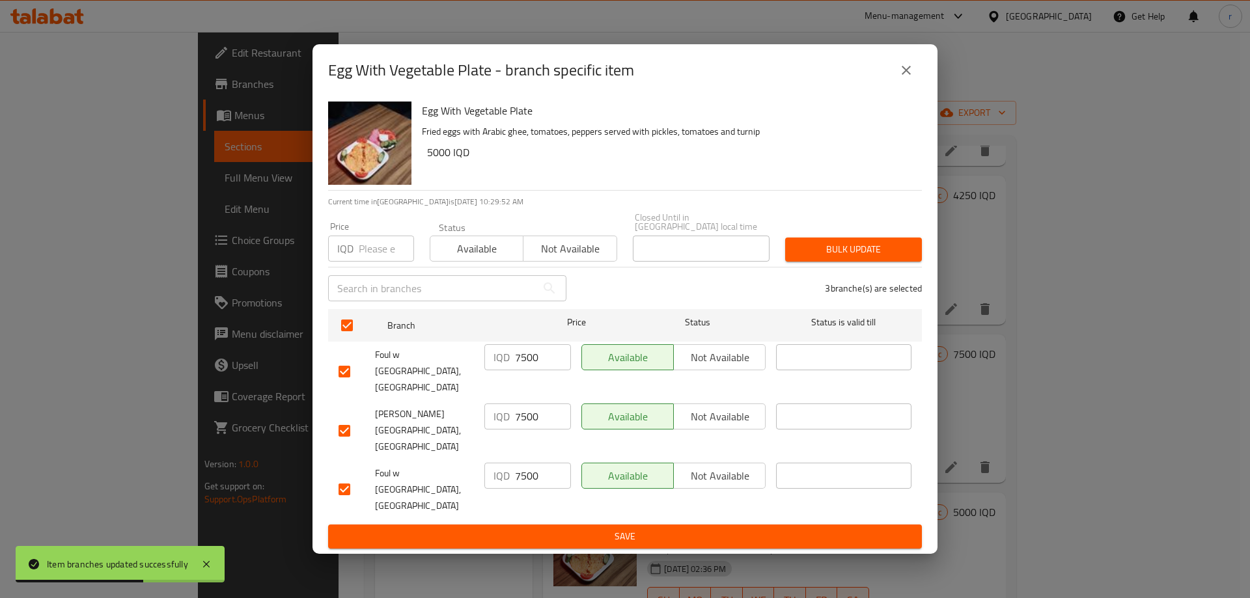
click at [521, 370] on input "7500" at bounding box center [543, 357] width 56 height 26
click at [518, 419] on input "7500" at bounding box center [543, 416] width 56 height 26
click at [519, 463] on input "7500" at bounding box center [543, 476] width 56 height 26
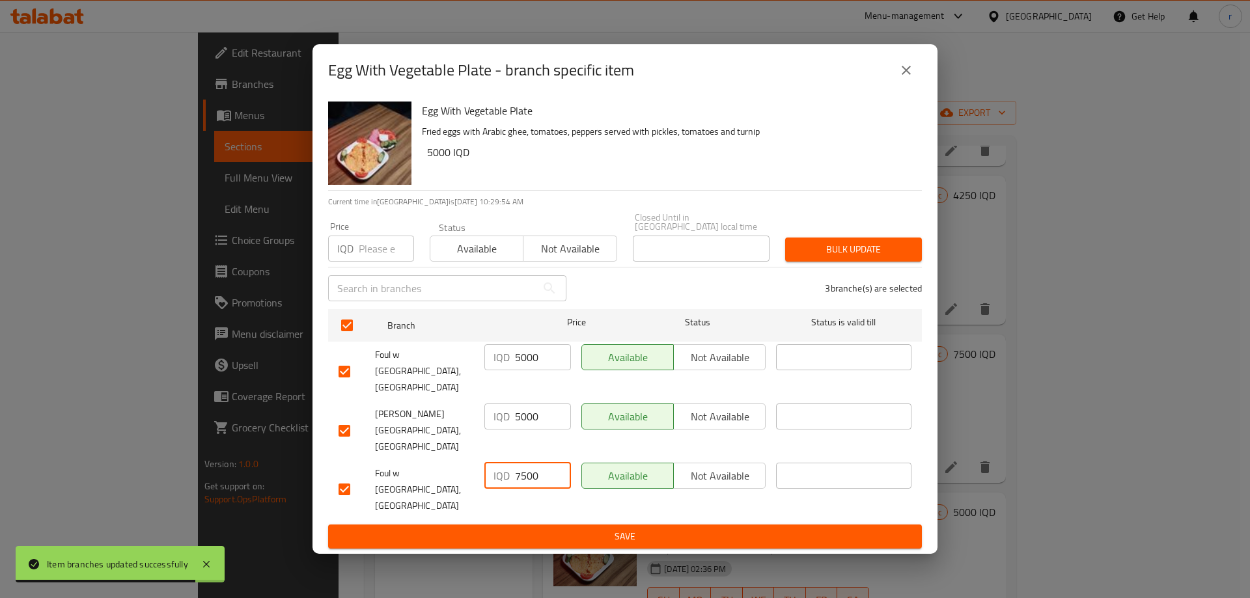
click at [519, 463] on input "7500" at bounding box center [543, 476] width 56 height 26
click at [525, 528] on span "Save" at bounding box center [624, 536] width 573 height 16
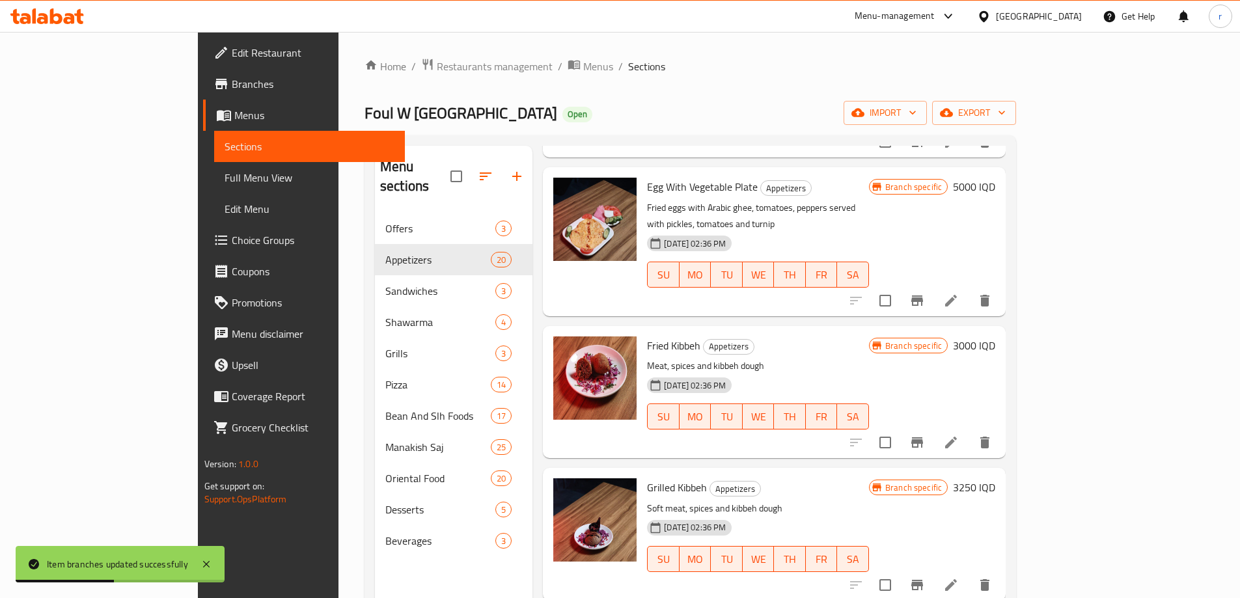
scroll to position [1952, 0]
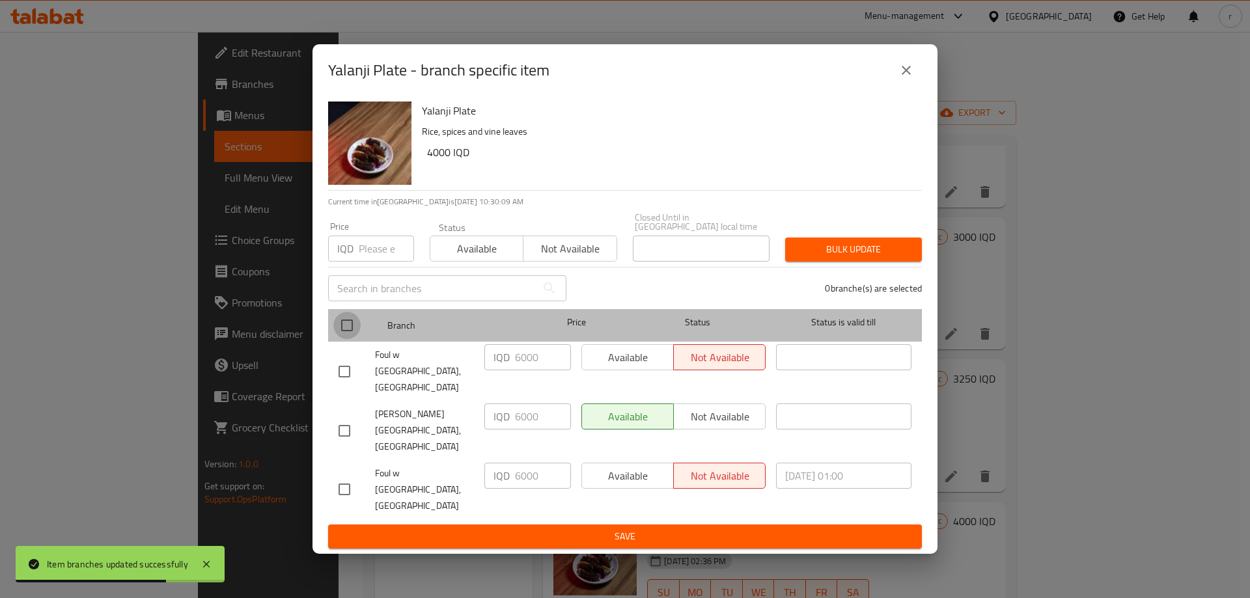
click at [354, 339] on input "checkbox" at bounding box center [346, 325] width 27 height 27
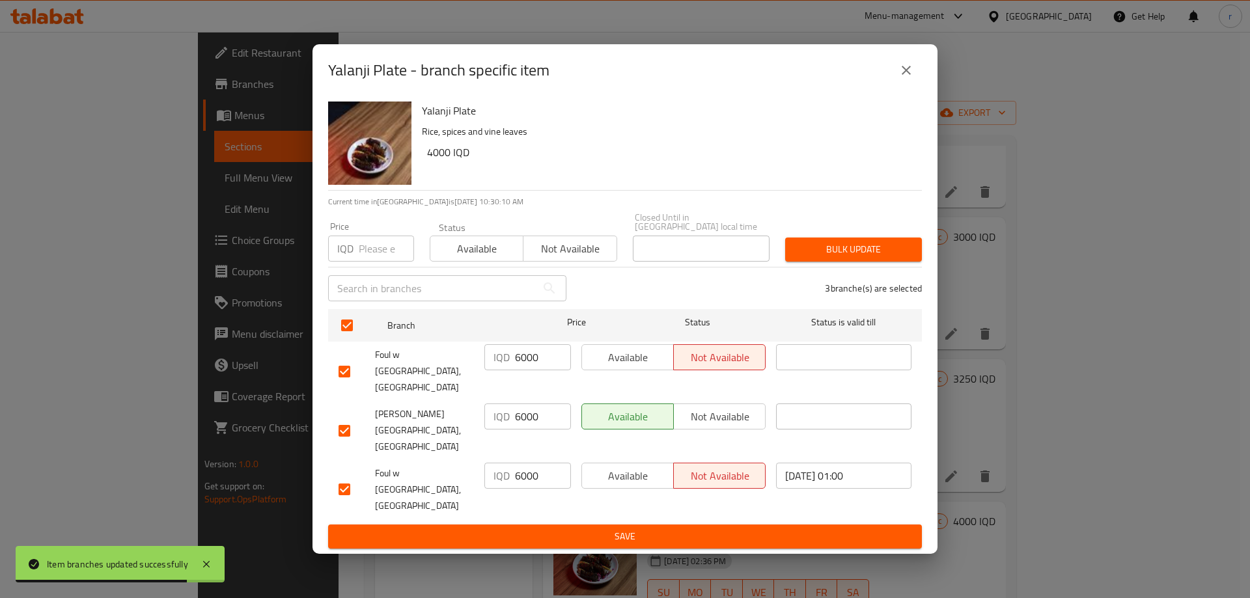
click at [534, 370] on input "6000" at bounding box center [543, 357] width 56 height 26
click at [523, 430] on input "6000" at bounding box center [543, 416] width 56 height 26
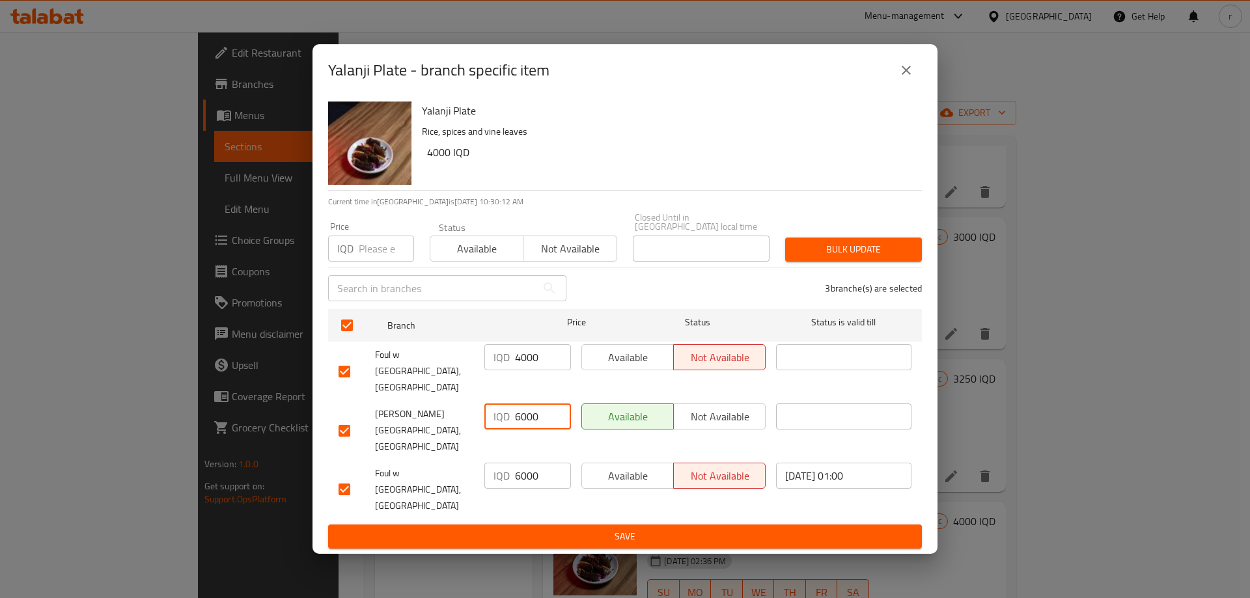
click at [523, 430] on input "6000" at bounding box center [543, 416] width 56 height 26
click at [519, 463] on input "6000" at bounding box center [543, 476] width 56 height 26
click at [527, 525] on button "Save" at bounding box center [625, 537] width 594 height 24
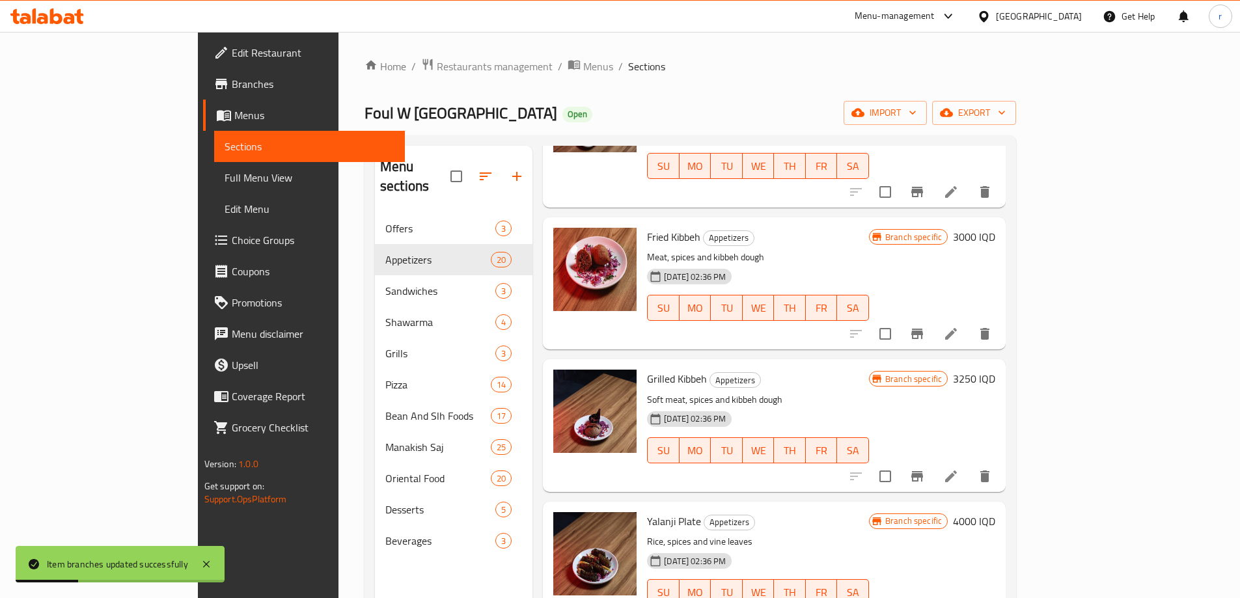
scroll to position [1844, 0]
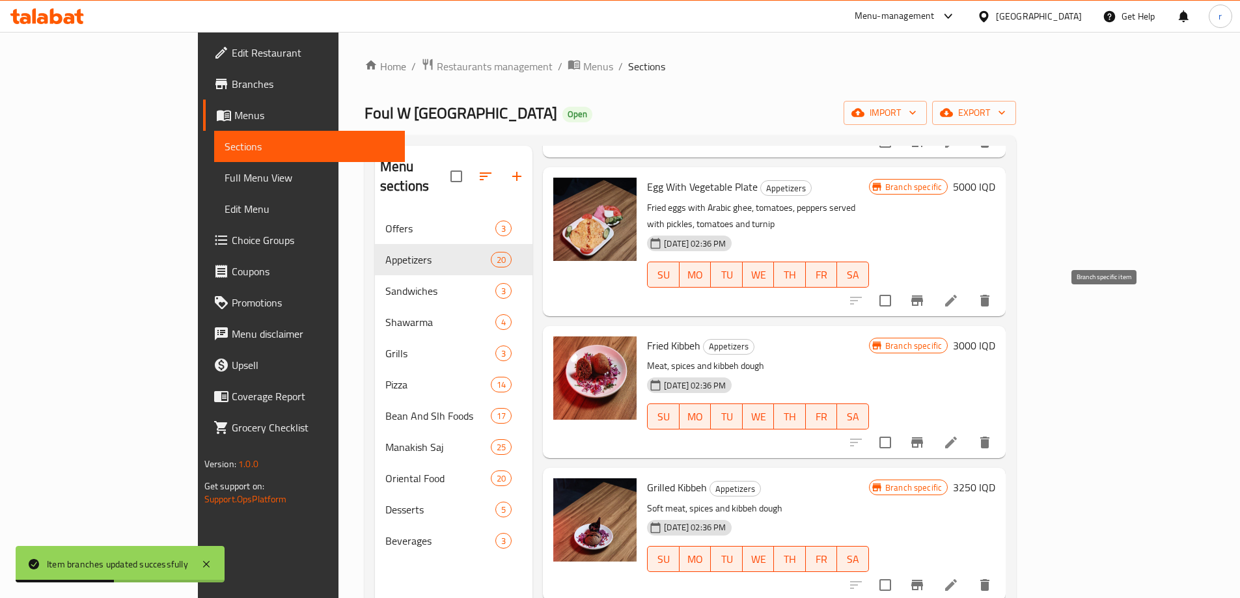
click at [923, 437] on icon "Branch-specific-item" at bounding box center [917, 442] width 12 height 10
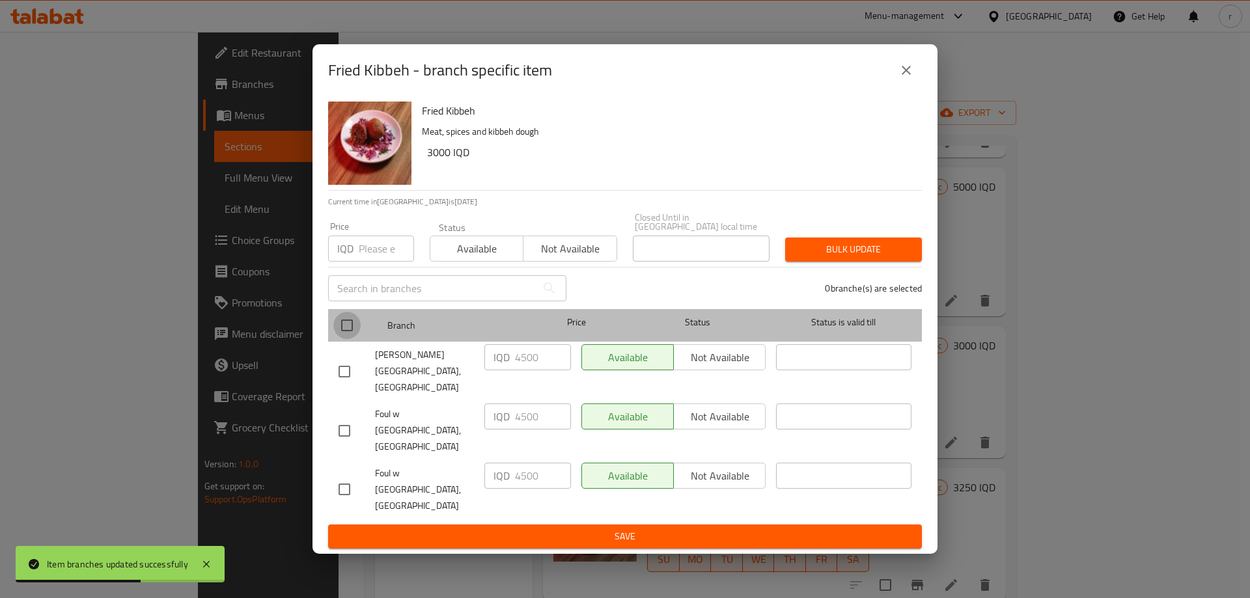
click at [349, 339] on input "checkbox" at bounding box center [346, 325] width 27 height 27
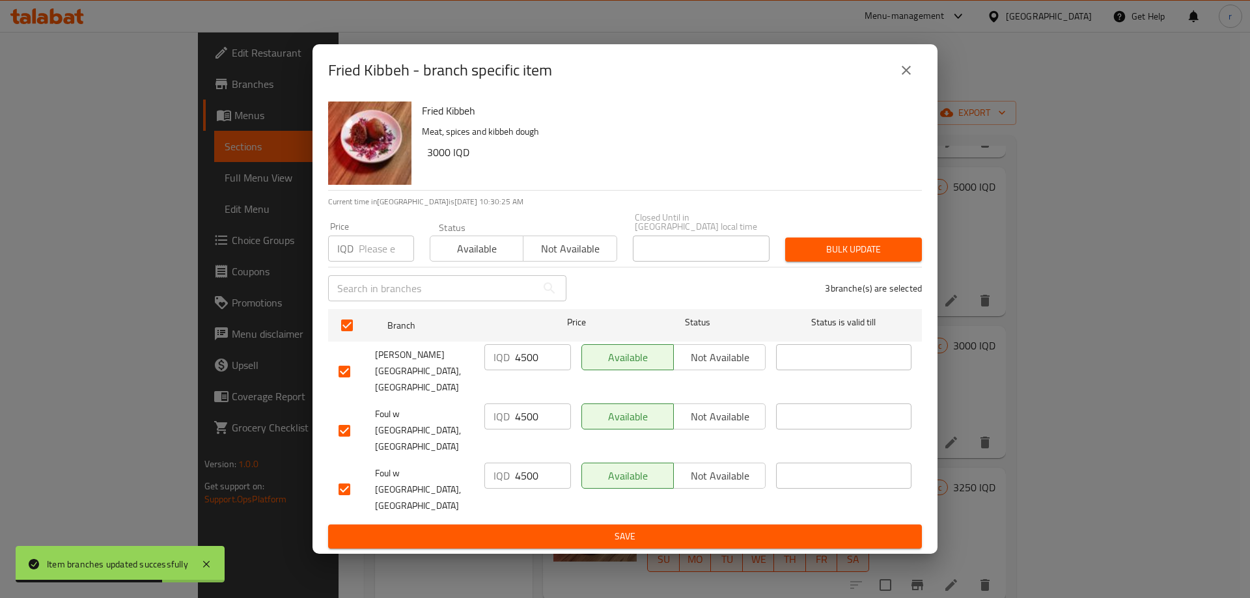
click at [532, 370] on input "4500" at bounding box center [543, 357] width 56 height 26
click at [528, 409] on input "4500" at bounding box center [543, 416] width 56 height 26
click at [529, 463] on input "4500" at bounding box center [543, 476] width 56 height 26
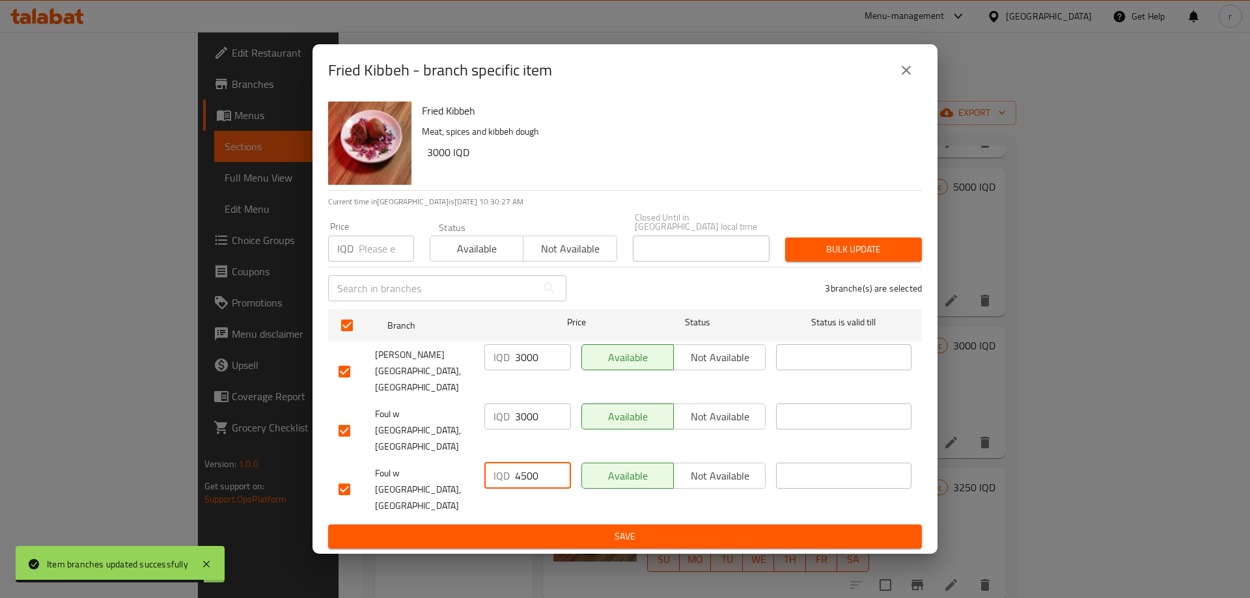
click at [529, 463] on input "4500" at bounding box center [543, 476] width 56 height 26
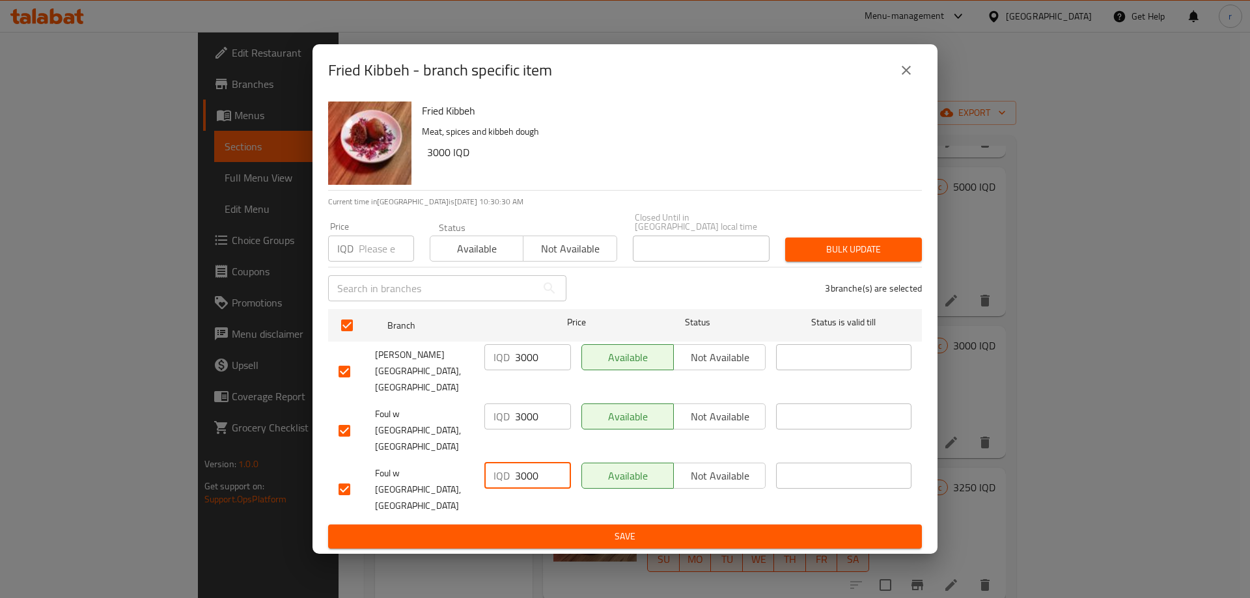
click at [551, 528] on span "Save" at bounding box center [624, 536] width 573 height 16
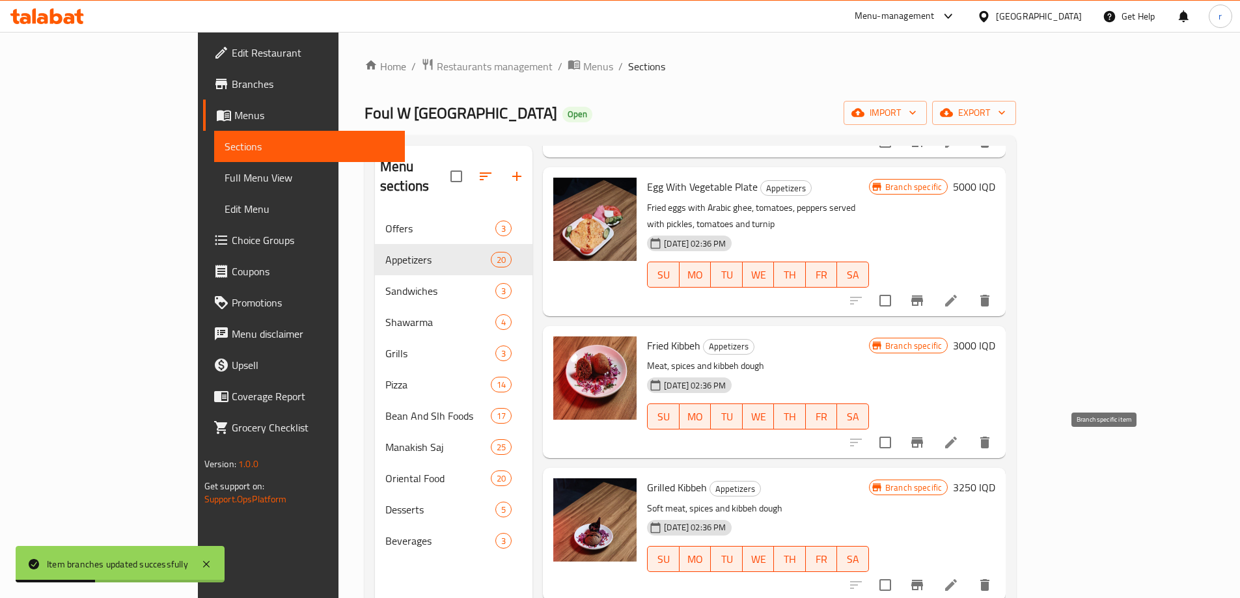
click at [923, 580] on icon "Branch-specific-item" at bounding box center [917, 585] width 12 height 10
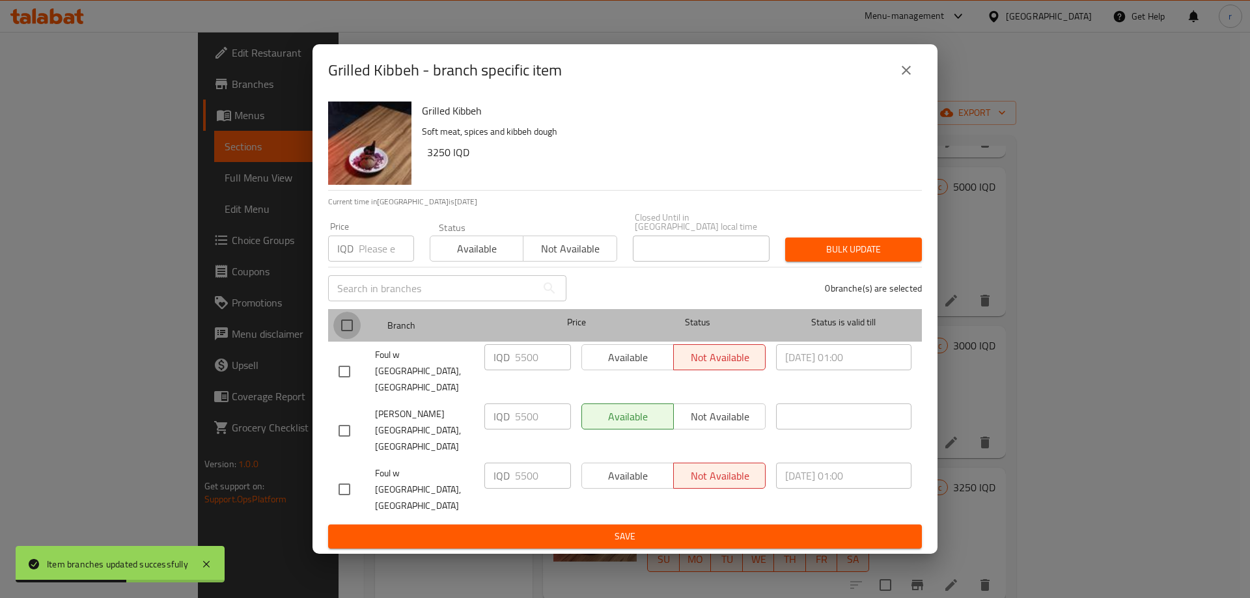
click at [348, 339] on input "checkbox" at bounding box center [346, 325] width 27 height 27
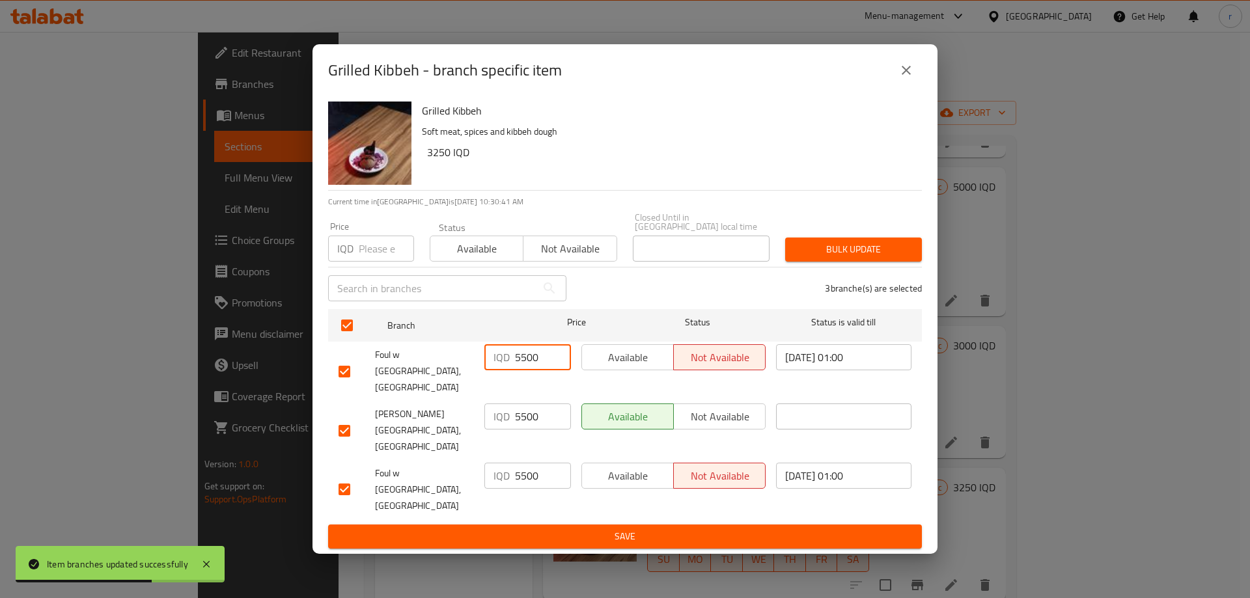
click at [521, 370] on input "5500" at bounding box center [543, 357] width 56 height 26
click at [519, 407] on div "IQD 5500 ​" at bounding box center [527, 430] width 97 height 64
click at [523, 422] on input "5500" at bounding box center [543, 416] width 56 height 26
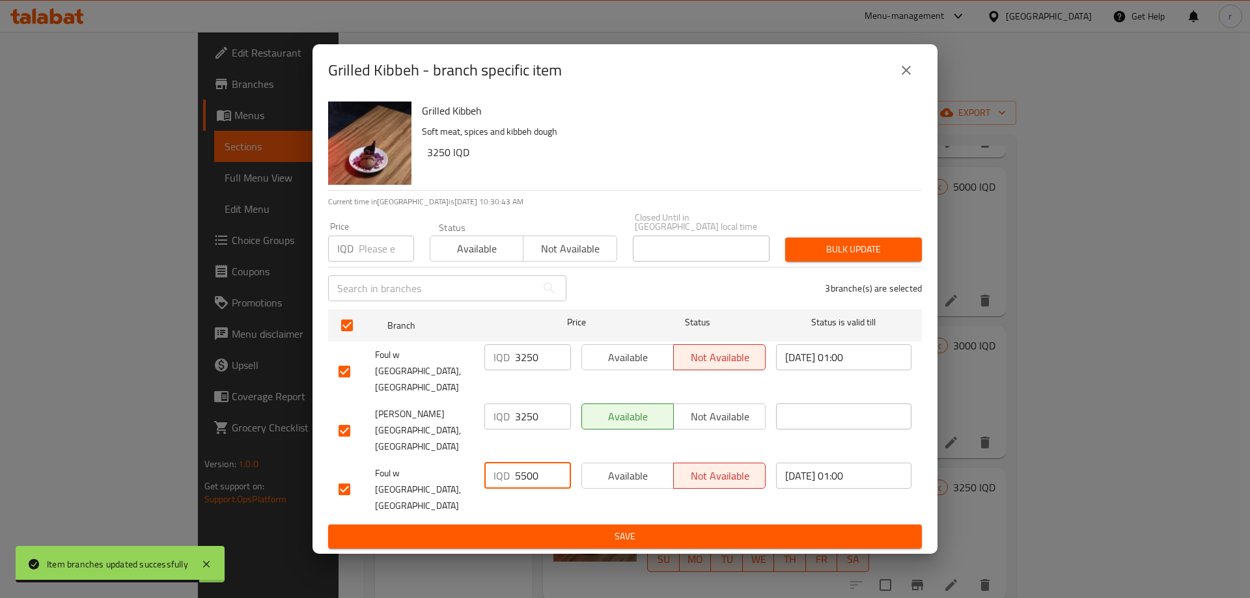
click at [525, 464] on input "5500" at bounding box center [543, 476] width 56 height 26
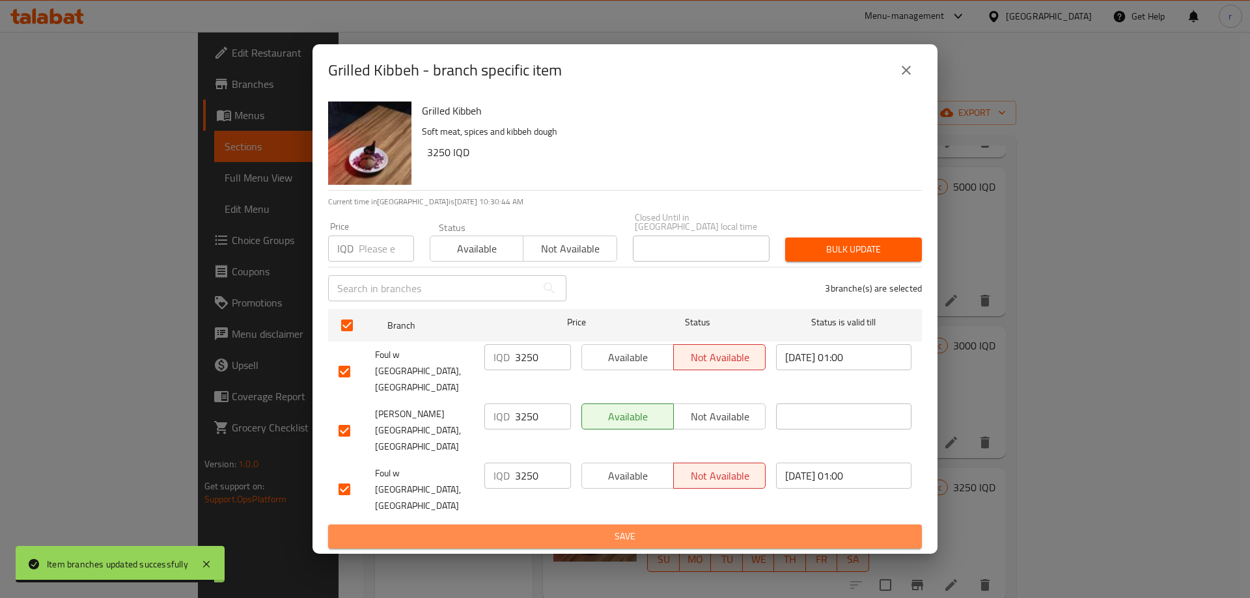
click at [527, 525] on button "Save" at bounding box center [625, 537] width 594 height 24
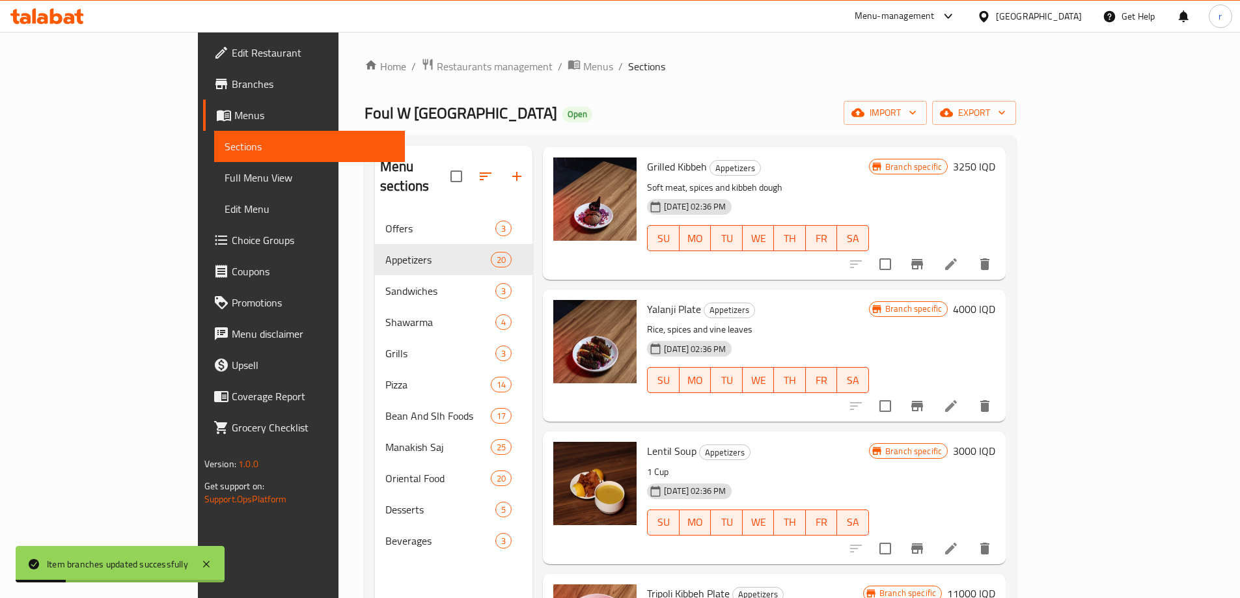
scroll to position [2169, 0]
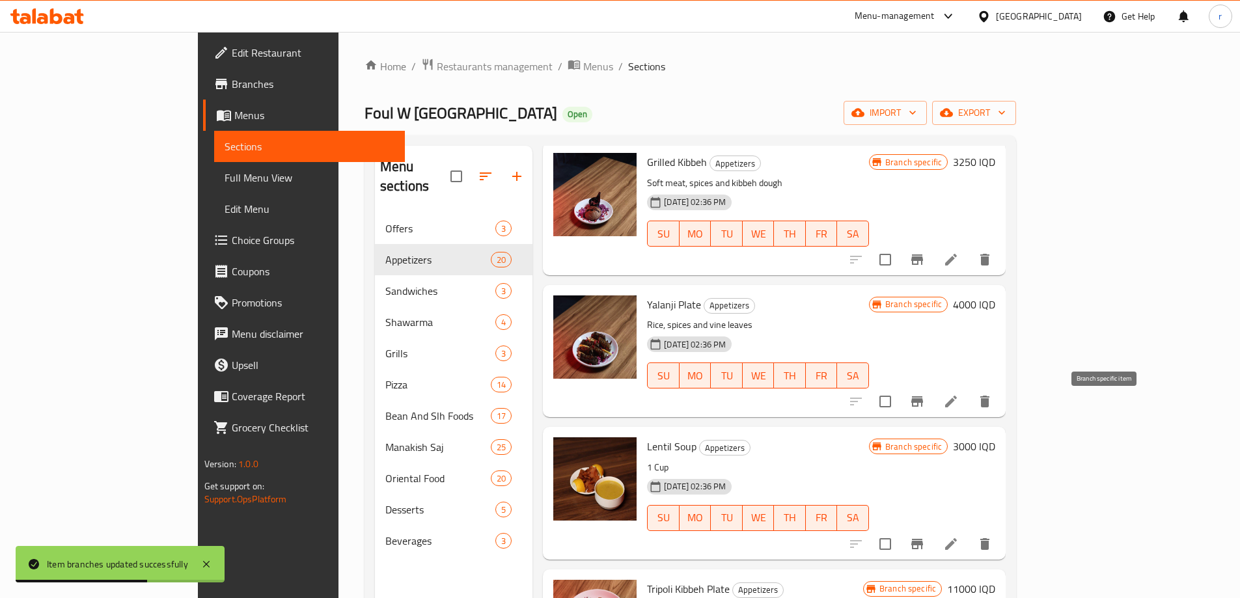
click at [933, 528] on button "Branch-specific-item" at bounding box center [916, 543] width 31 height 31
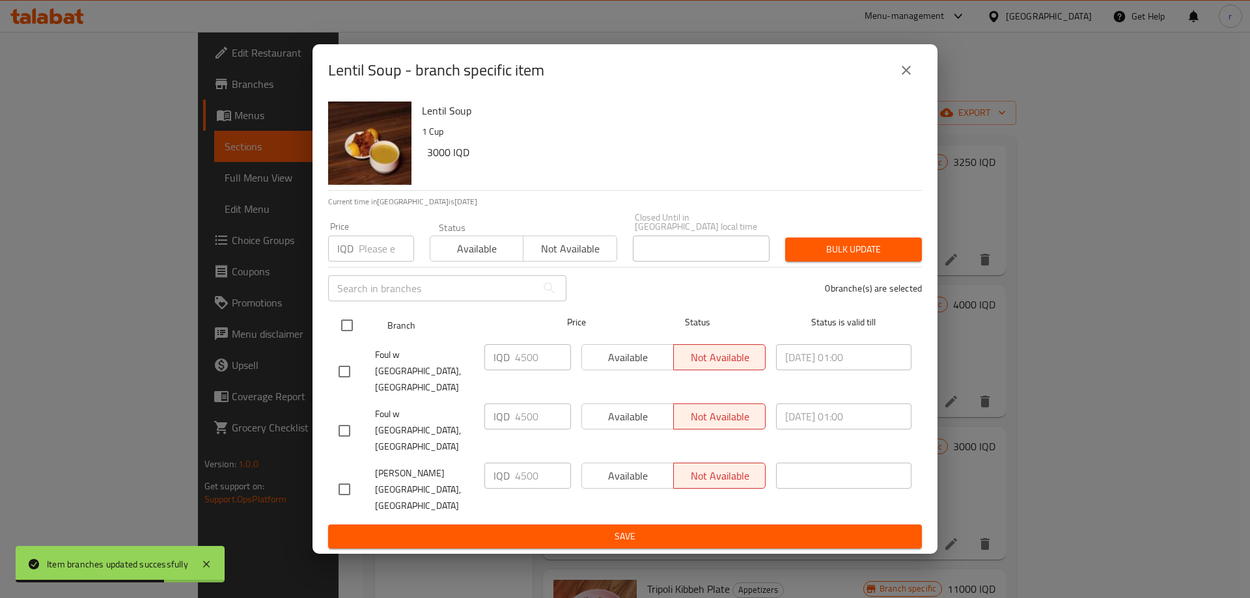
click at [355, 339] on input "checkbox" at bounding box center [346, 325] width 27 height 27
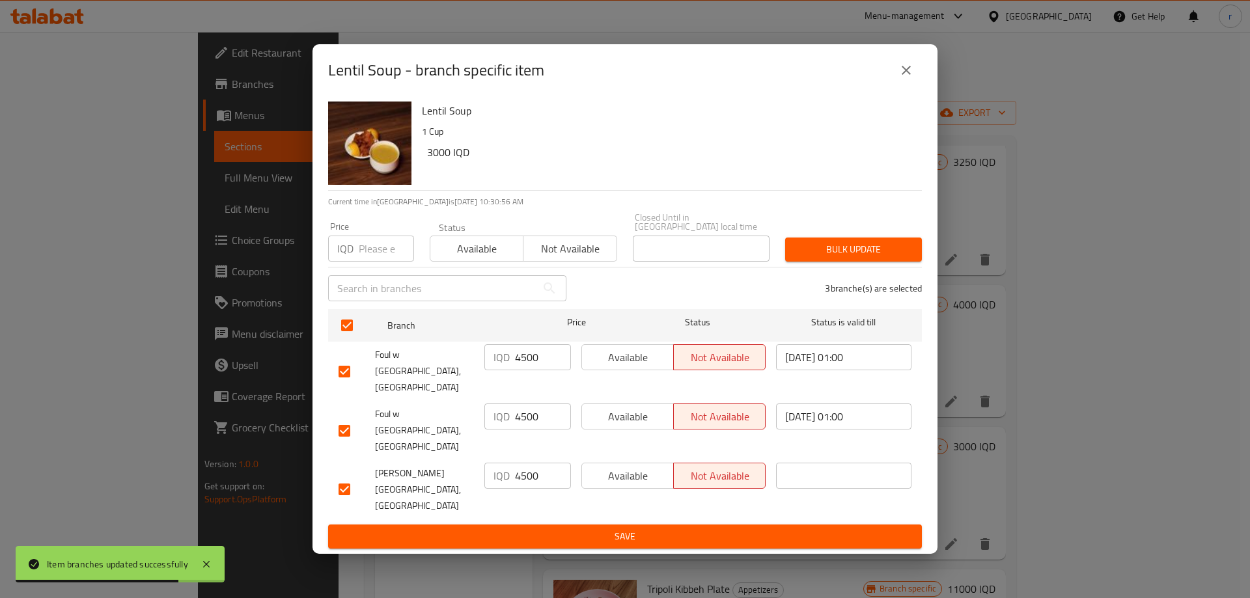
click at [533, 370] on input "4500" at bounding box center [543, 357] width 56 height 26
click at [532, 425] on input "4500" at bounding box center [543, 416] width 56 height 26
click at [528, 467] on input "4500" at bounding box center [543, 476] width 56 height 26
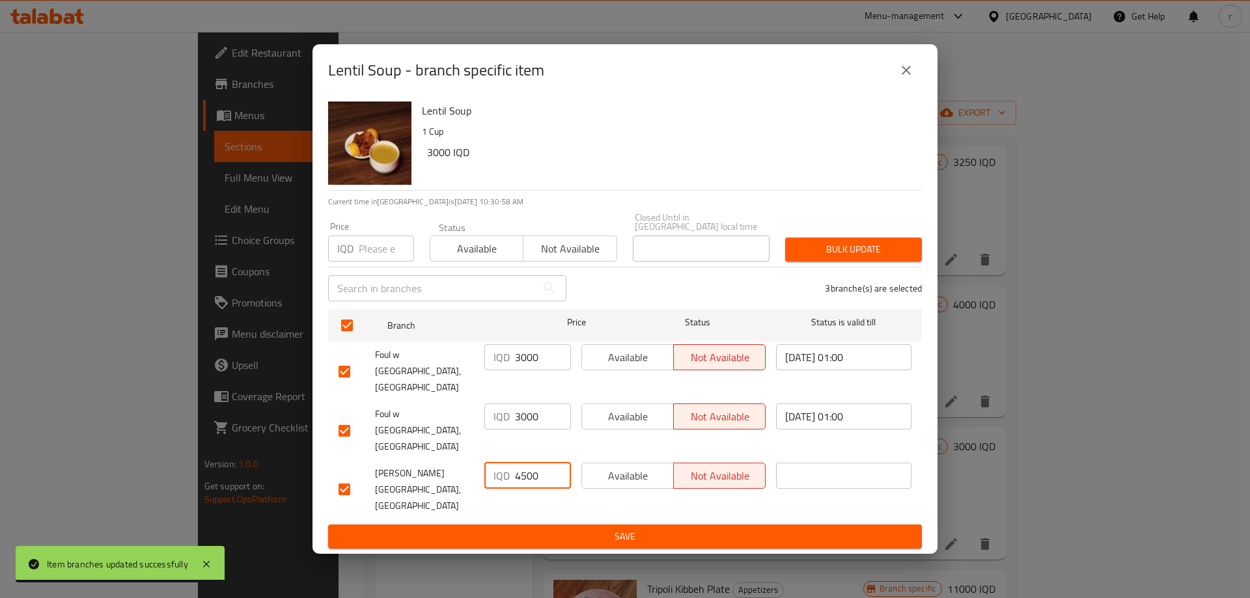
click at [528, 467] on input "4500" at bounding box center [543, 476] width 56 height 26
click at [528, 525] on button "Save" at bounding box center [625, 537] width 594 height 24
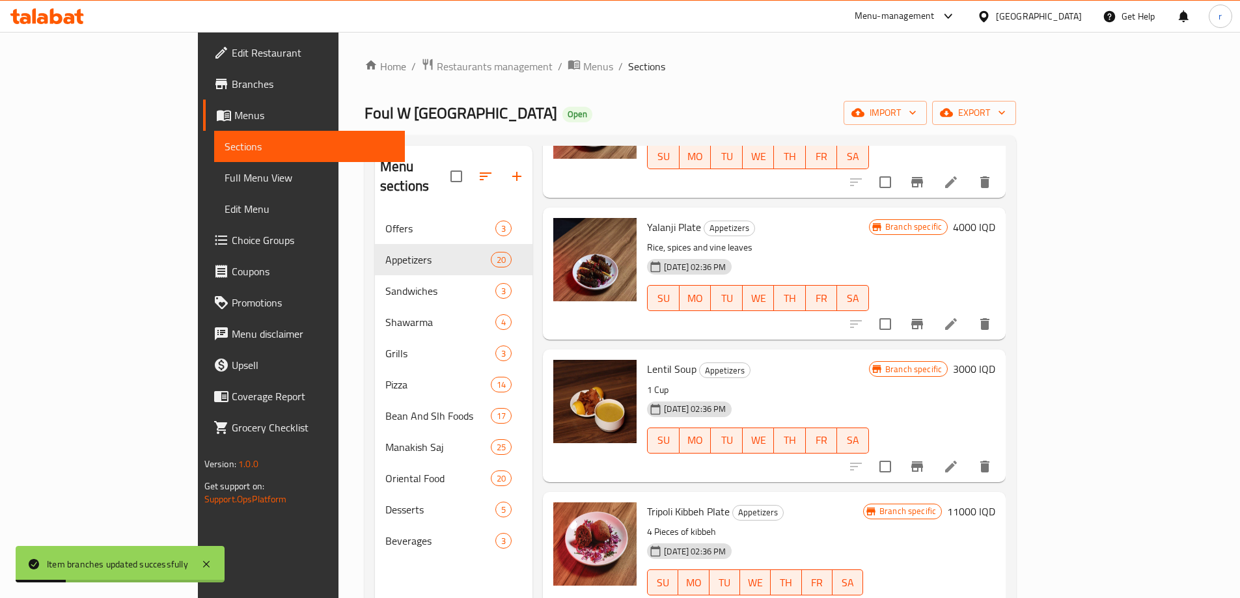
scroll to position [2278, 0]
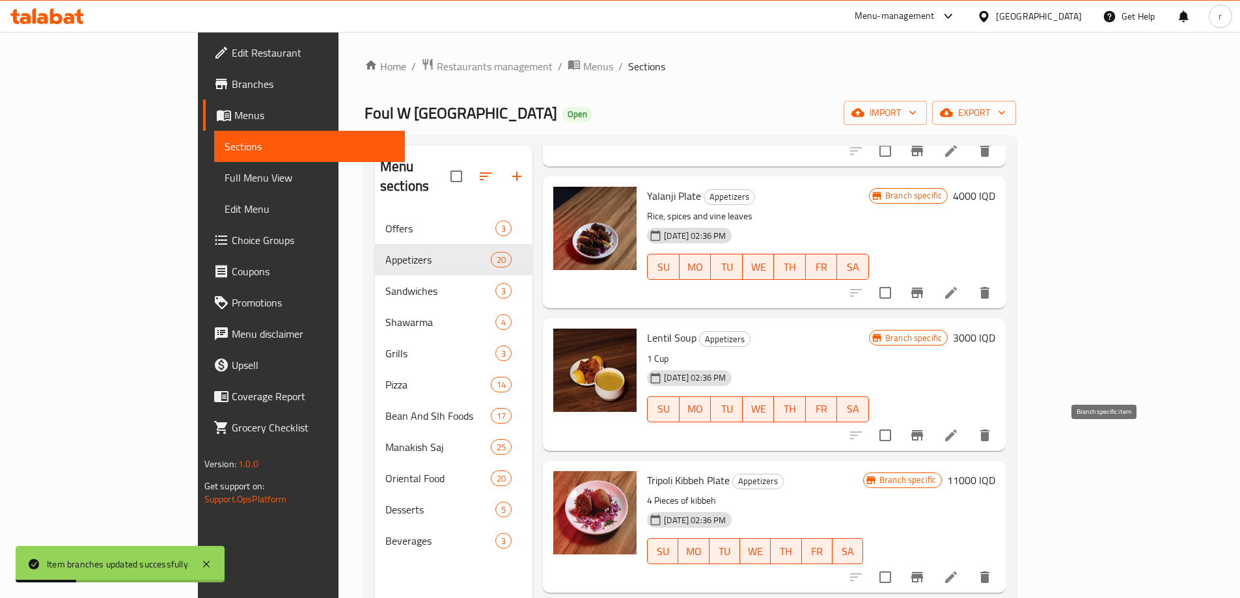
click at [925, 569] on icon "Branch-specific-item" at bounding box center [917, 577] width 16 height 16
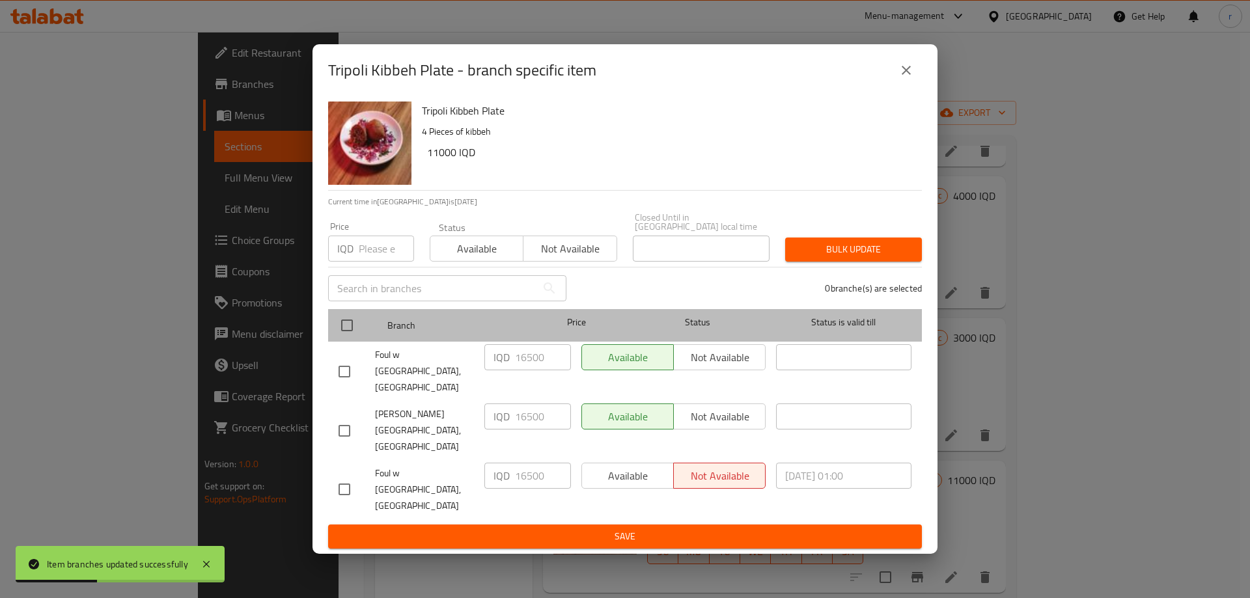
click at [333, 342] on div "Branch Price Status Status is valid till" at bounding box center [625, 325] width 594 height 33
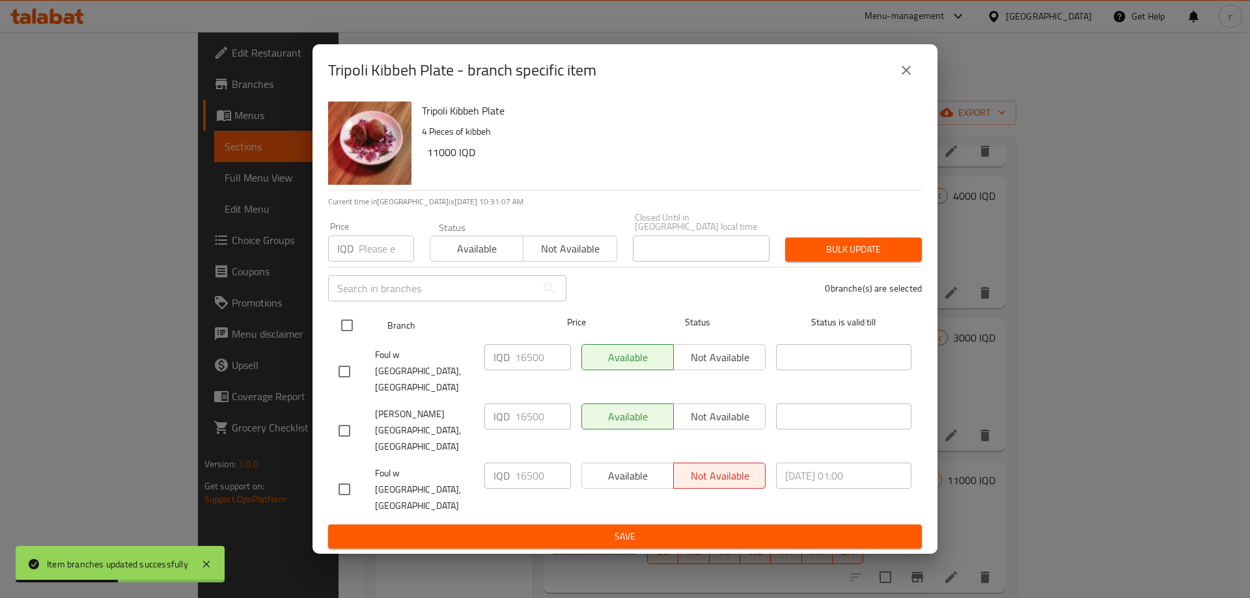
click at [349, 339] on input "checkbox" at bounding box center [346, 325] width 27 height 27
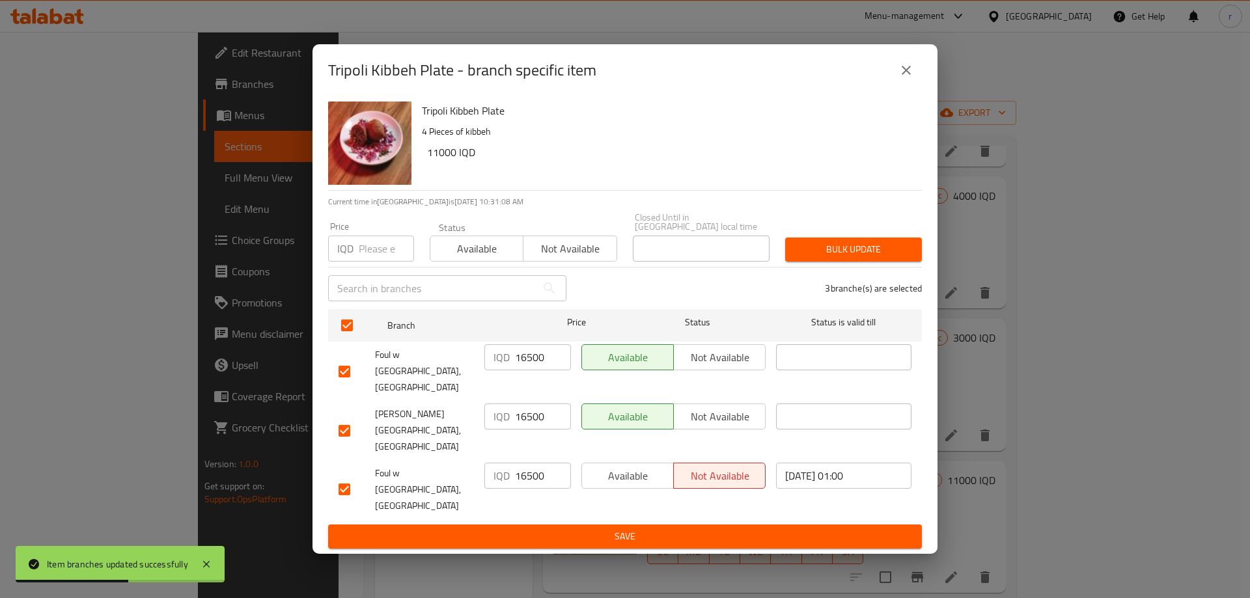
click at [545, 370] on input "16500" at bounding box center [543, 357] width 56 height 26
click at [540, 370] on input "16500" at bounding box center [543, 357] width 56 height 26
click at [532, 418] on input "16500" at bounding box center [543, 416] width 56 height 26
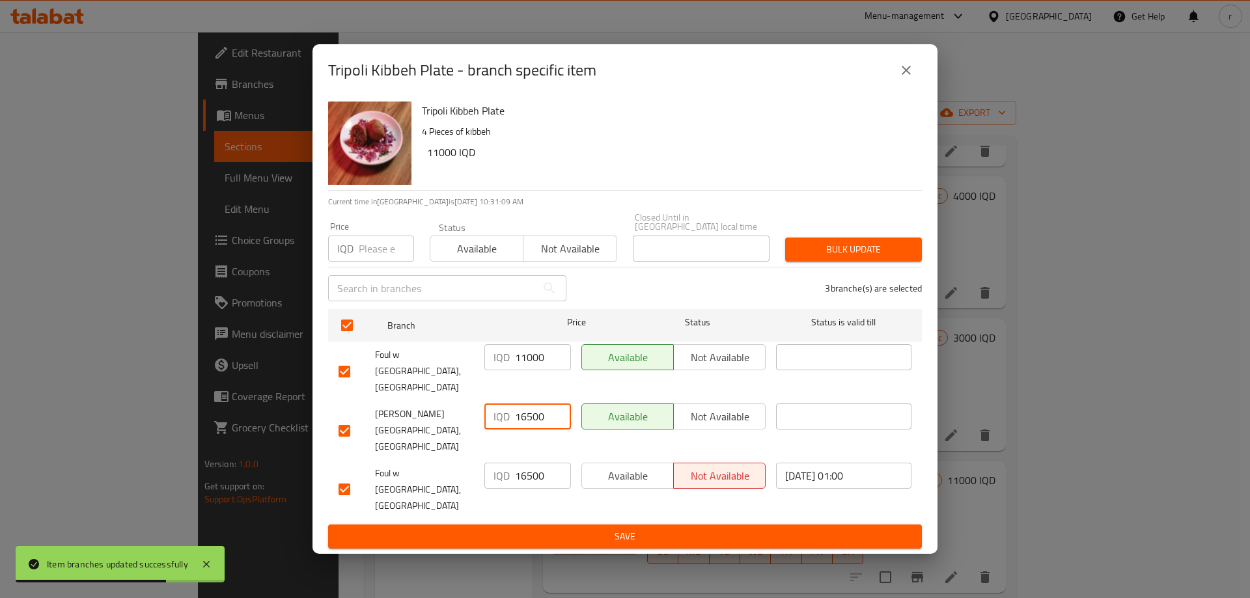
click at [532, 418] on input "16500" at bounding box center [543, 416] width 56 height 26
click at [537, 469] on input "16500" at bounding box center [543, 476] width 56 height 26
click at [586, 528] on span "Save" at bounding box center [624, 536] width 573 height 16
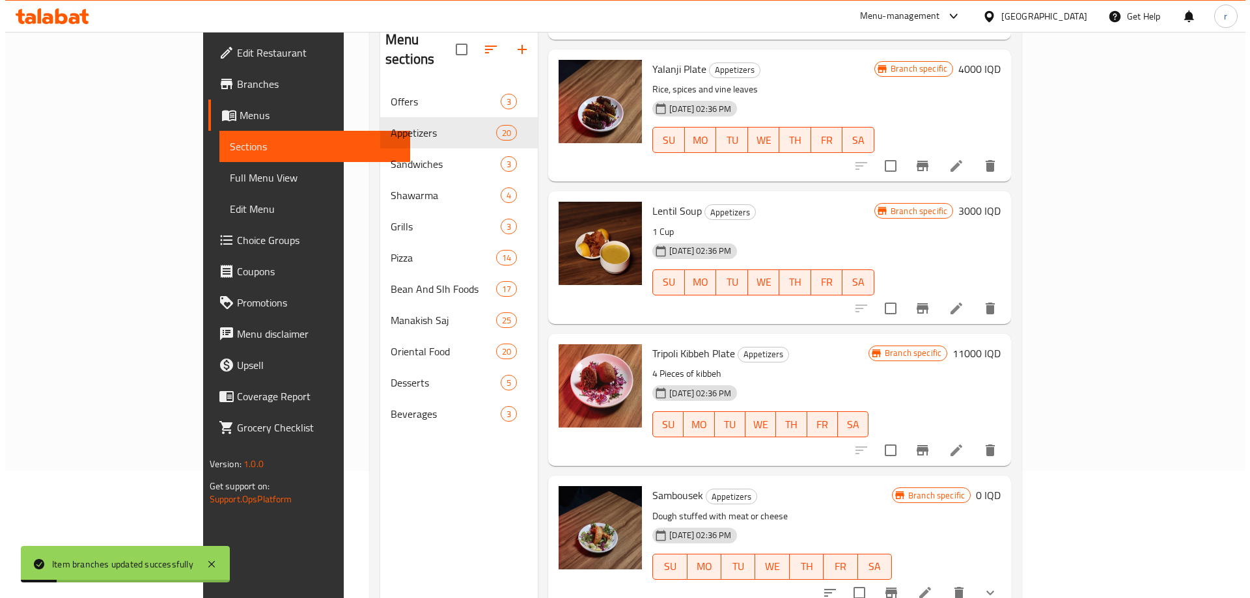
scroll to position [182, 0]
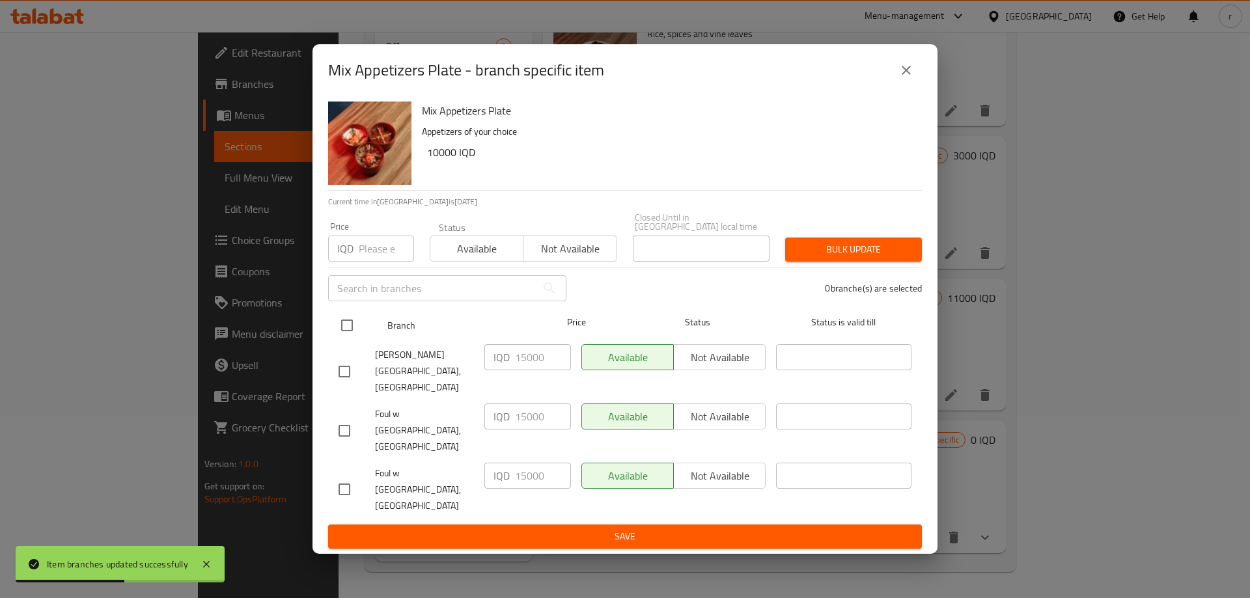
click at [351, 339] on input "checkbox" at bounding box center [346, 325] width 27 height 27
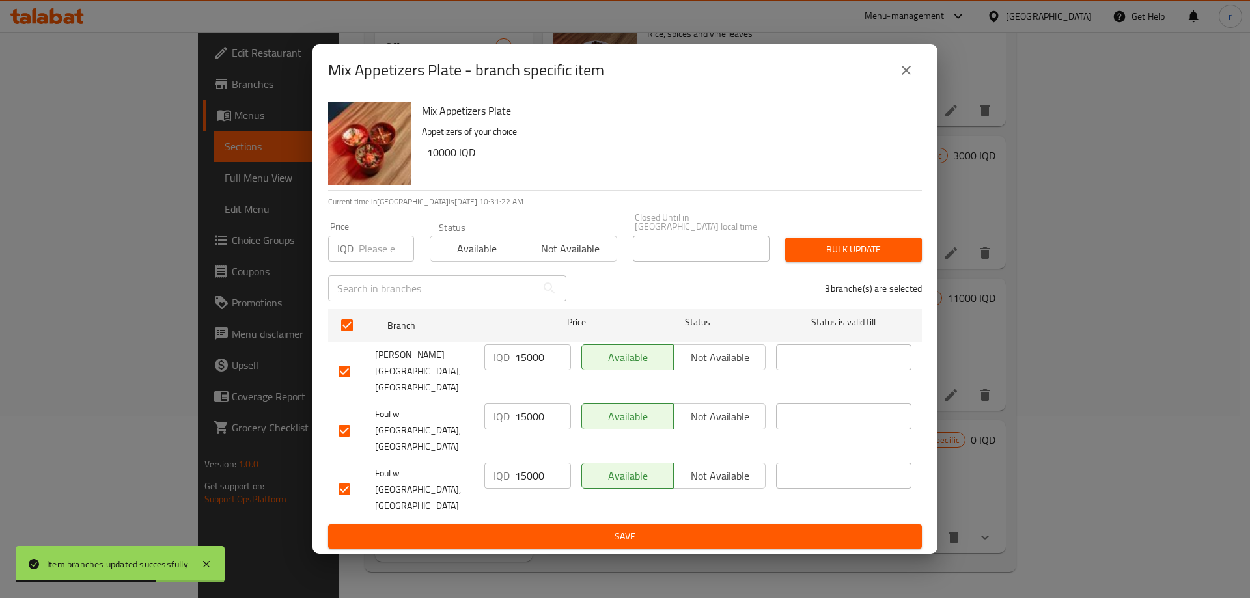
click at [536, 370] on input "15000" at bounding box center [543, 357] width 56 height 26
click at [532, 422] on input "15000" at bounding box center [543, 416] width 56 height 26
click at [521, 463] on input "15000" at bounding box center [543, 476] width 56 height 26
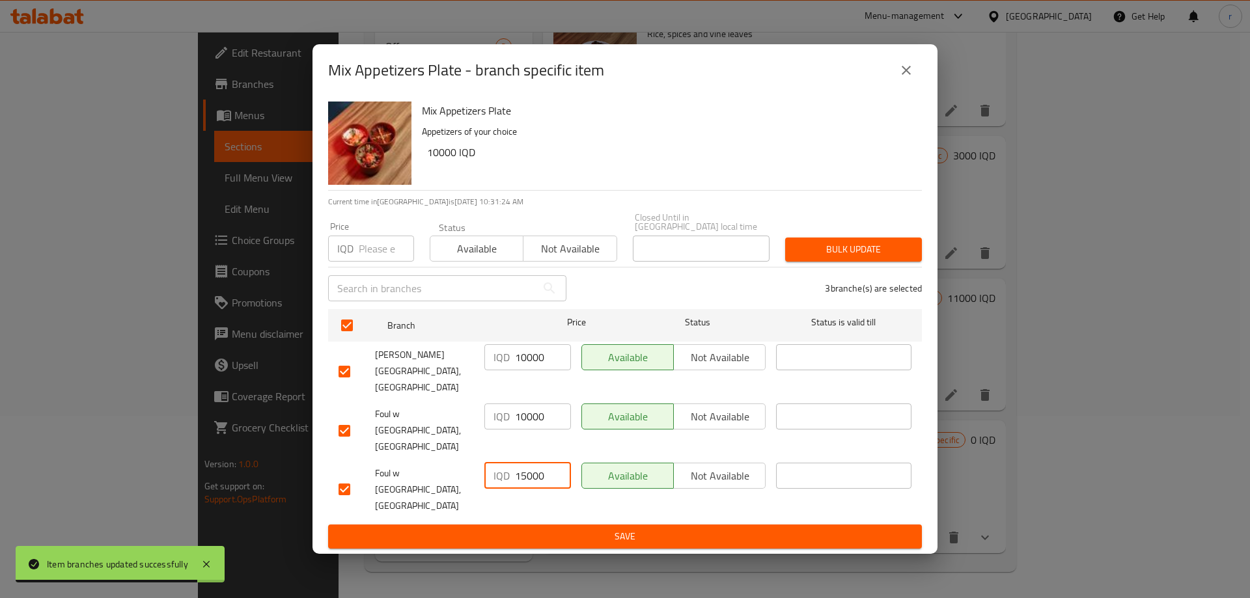
click at [521, 463] on input "15000" at bounding box center [543, 476] width 56 height 26
click at [528, 525] on button "Save" at bounding box center [625, 537] width 594 height 24
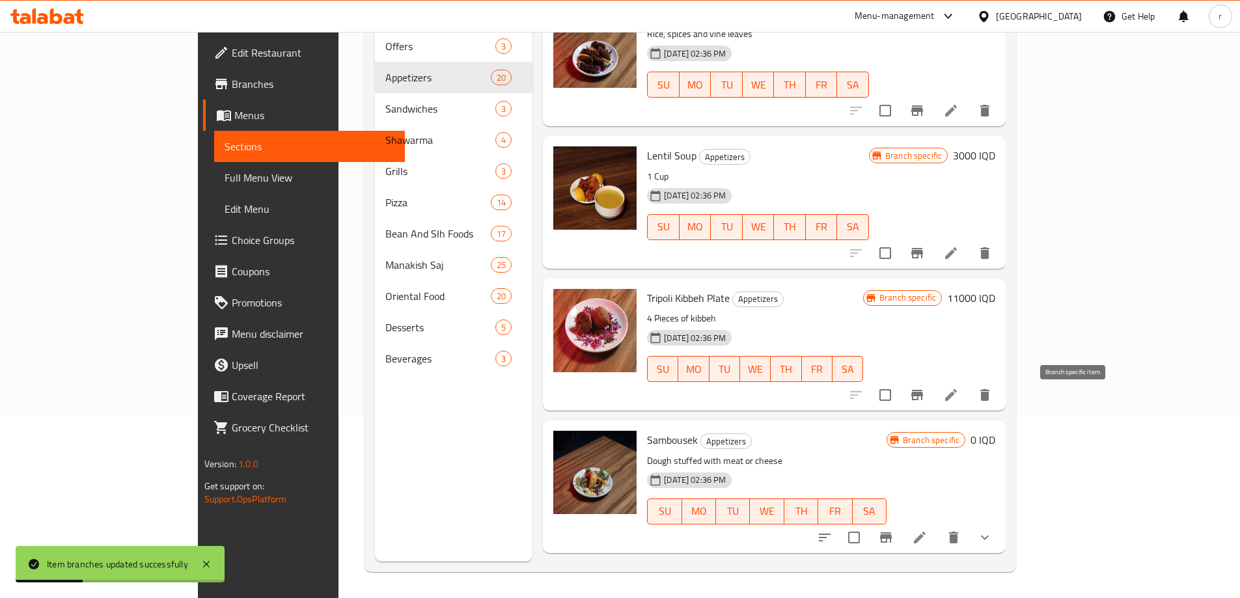
click at [894, 530] on icon "Branch-specific-item" at bounding box center [886, 538] width 16 height 16
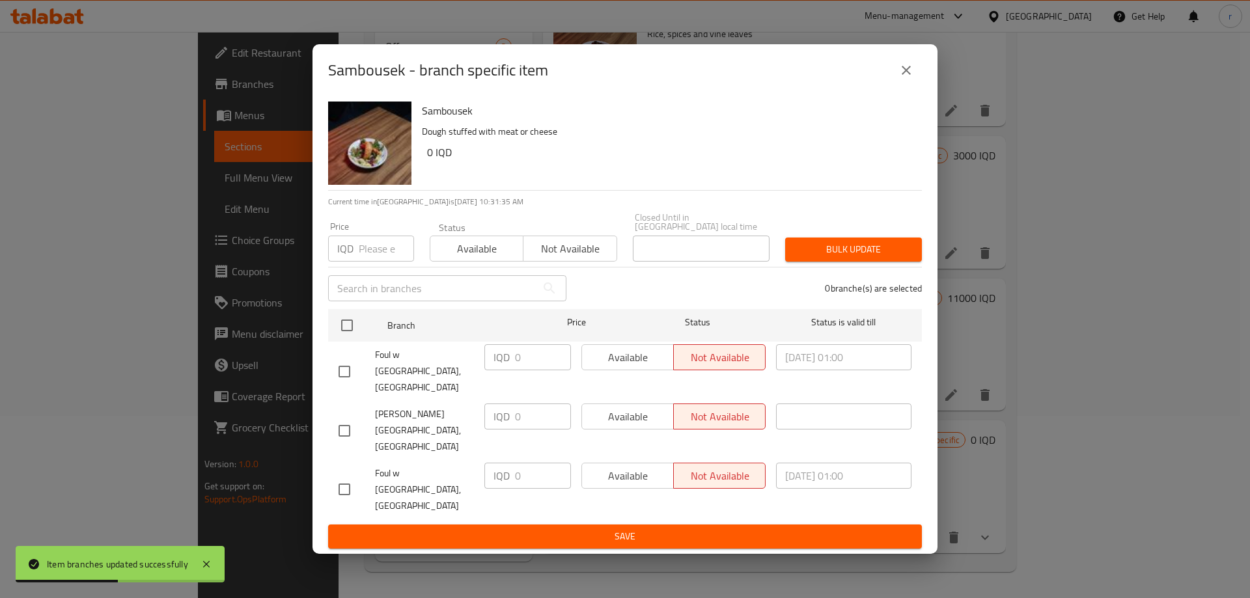
click at [914, 86] on button "close" at bounding box center [905, 70] width 31 height 31
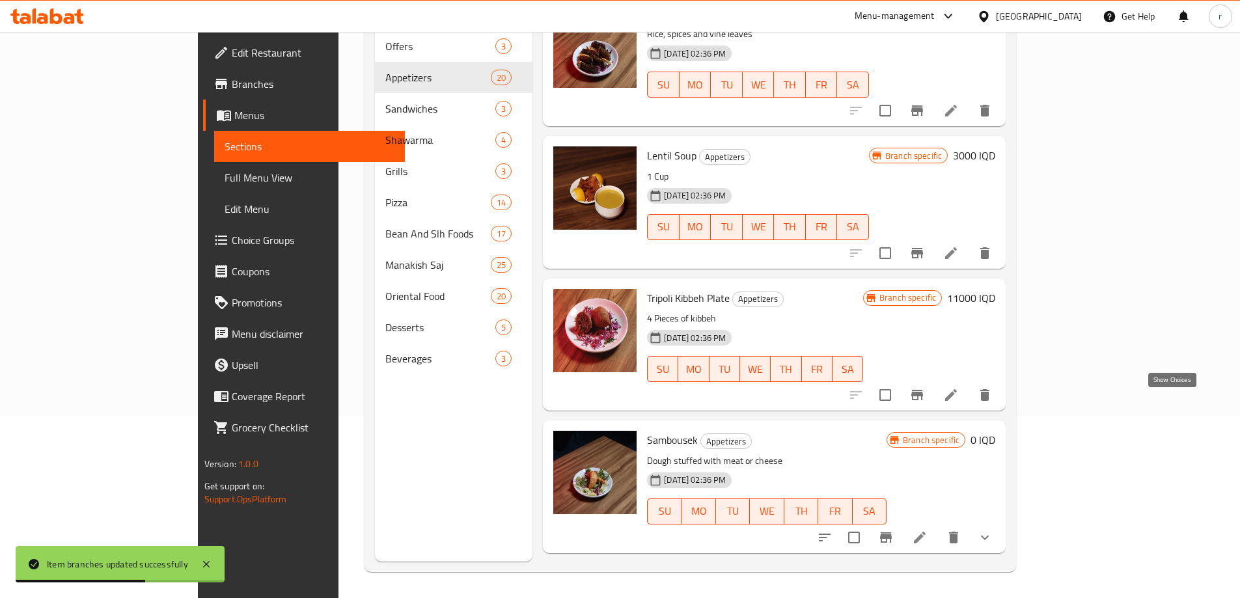
click at [992, 530] on icon "show more" at bounding box center [985, 538] width 16 height 16
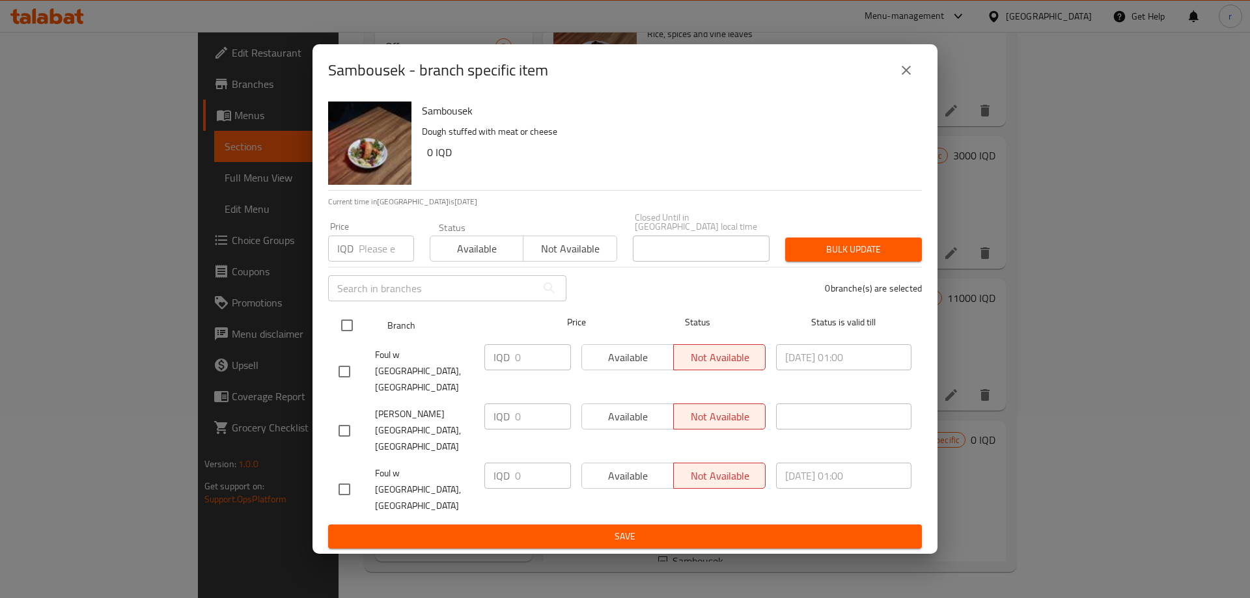
click at [344, 339] on input "checkbox" at bounding box center [346, 325] width 27 height 27
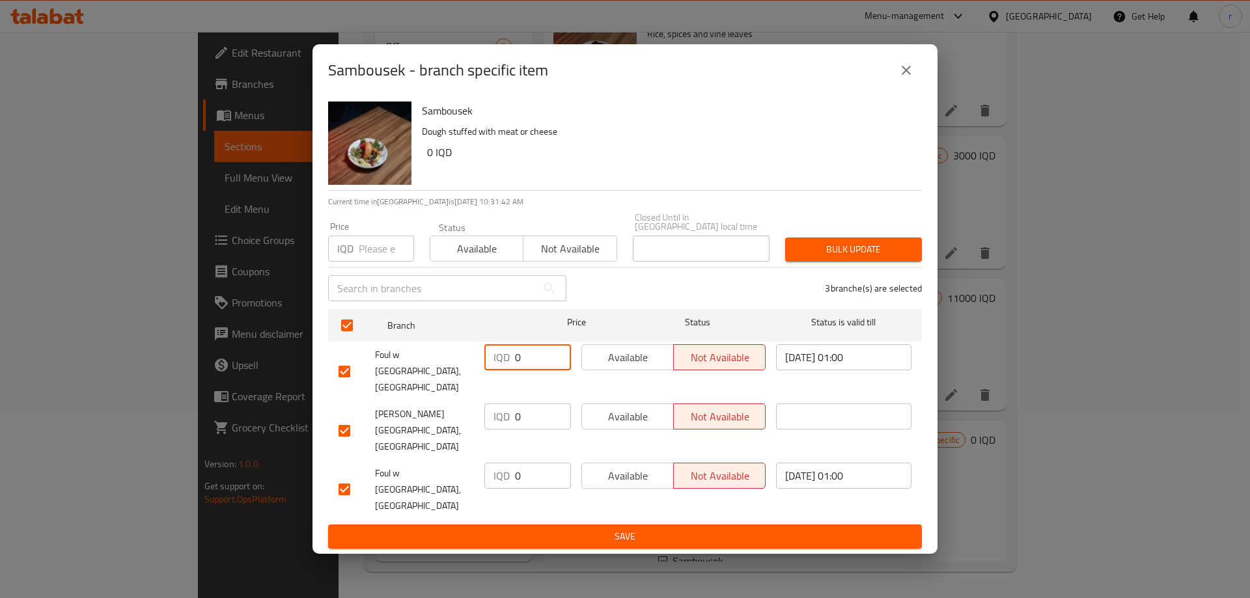
drag, startPoint x: 528, startPoint y: 387, endPoint x: 455, endPoint y: 385, distance: 73.6
click at [455, 385] on div "Foul w Salleh, English Village IQD 0 ​ Available Not available 2025/03/28 01:00…" at bounding box center [624, 371] width 583 height 64
drag, startPoint x: 537, startPoint y: 428, endPoint x: 439, endPoint y: 429, distance: 97.6
click at [439, 429] on div "Foul w Salleh, Ankawa IQD 0 ​ Available Not available ​" at bounding box center [624, 430] width 583 height 64
drag, startPoint x: 533, startPoint y: 450, endPoint x: 459, endPoint y: 455, distance: 73.7
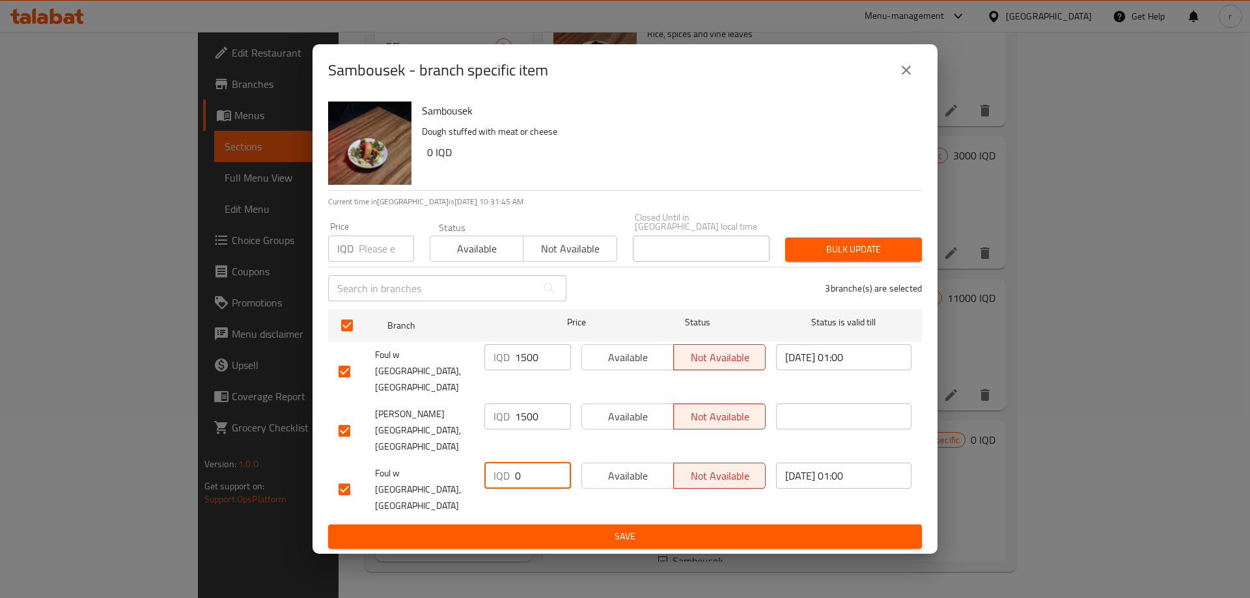
click at [459, 458] on div "Foul w Salleh, Lebanese Village IQD 0 ​ Available Not available 2025/08/31 01:0…" at bounding box center [624, 490] width 583 height 64
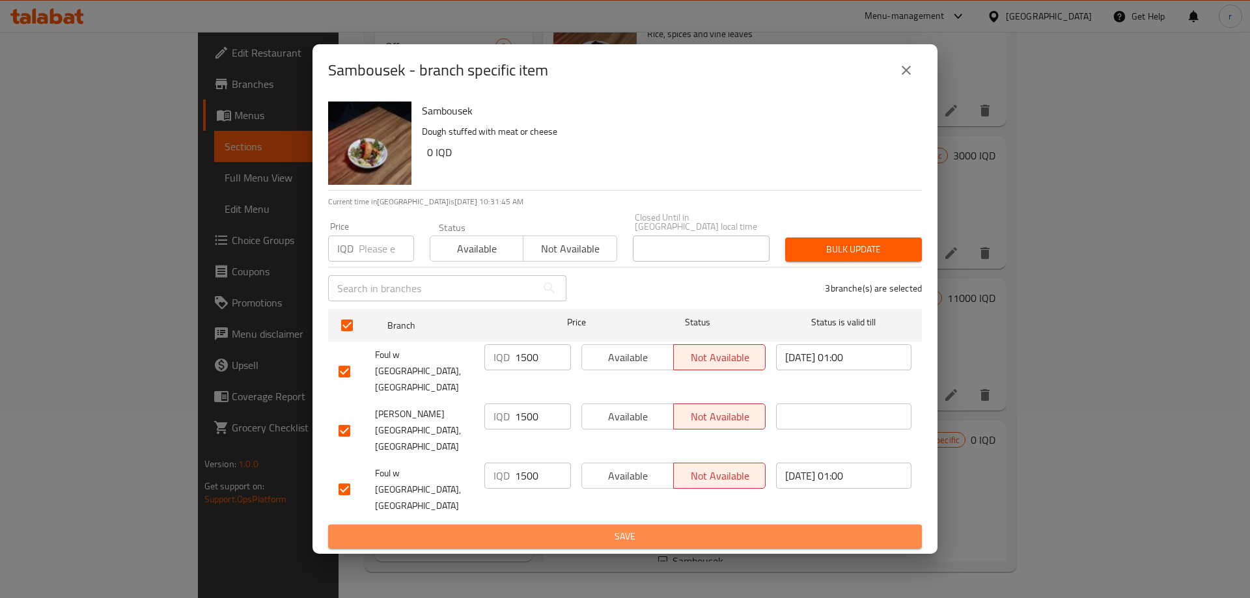
click at [566, 528] on span "Save" at bounding box center [624, 536] width 573 height 16
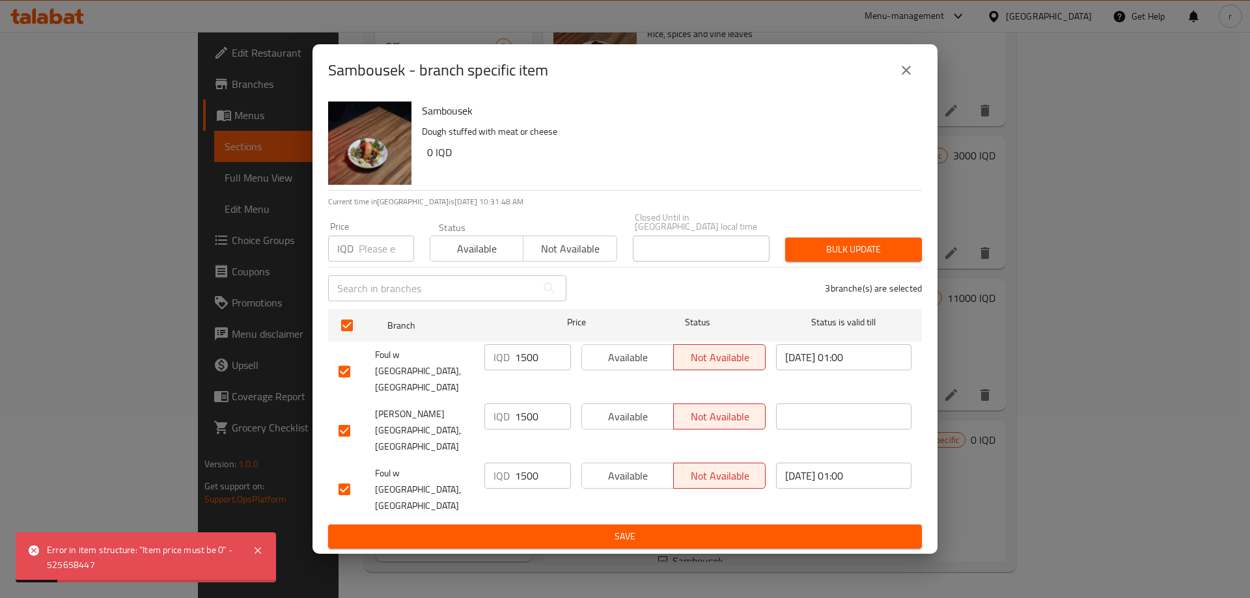
click at [502, 528] on span "Save" at bounding box center [624, 536] width 573 height 16
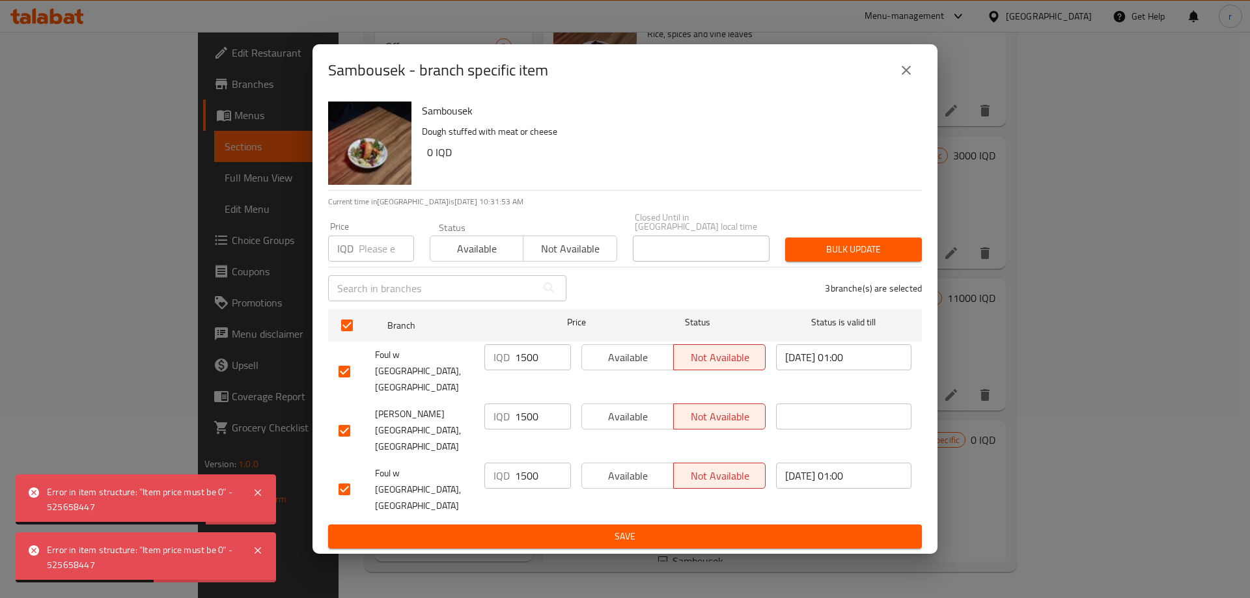
click at [904, 78] on icon "close" at bounding box center [906, 70] width 16 height 16
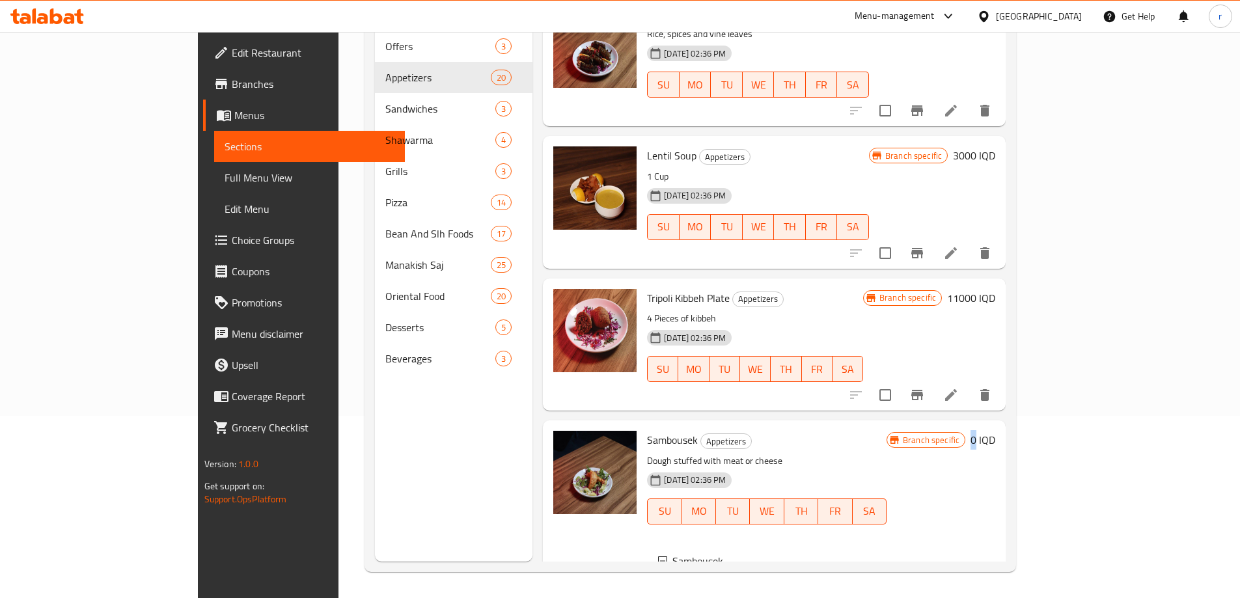
click at [995, 431] on h6 "0 IQD" at bounding box center [982, 440] width 25 height 18
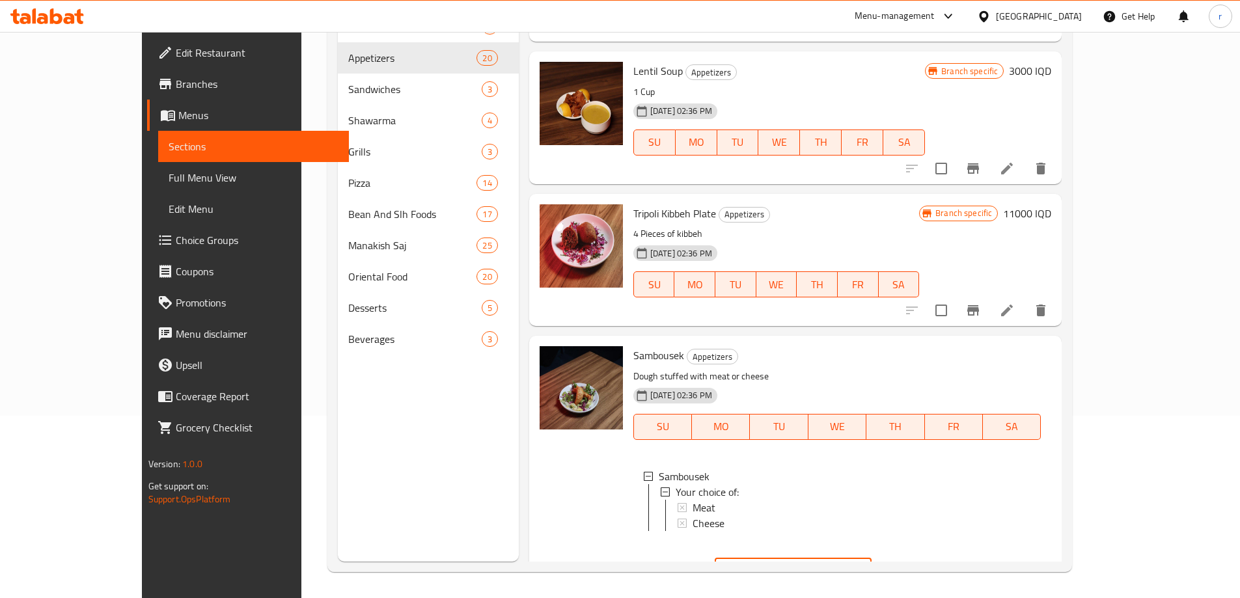
drag, startPoint x: 1071, startPoint y: 310, endPoint x: 886, endPoint y: 312, distance: 184.8
click at [886, 341] on div "Sambousek Appetizers Dough stuffed with meat or cheese 29-08-2024 02:36 PM SU M…" at bounding box center [842, 465] width 429 height 249
click at [931, 557] on button "ok" at bounding box center [917, 571] width 29 height 29
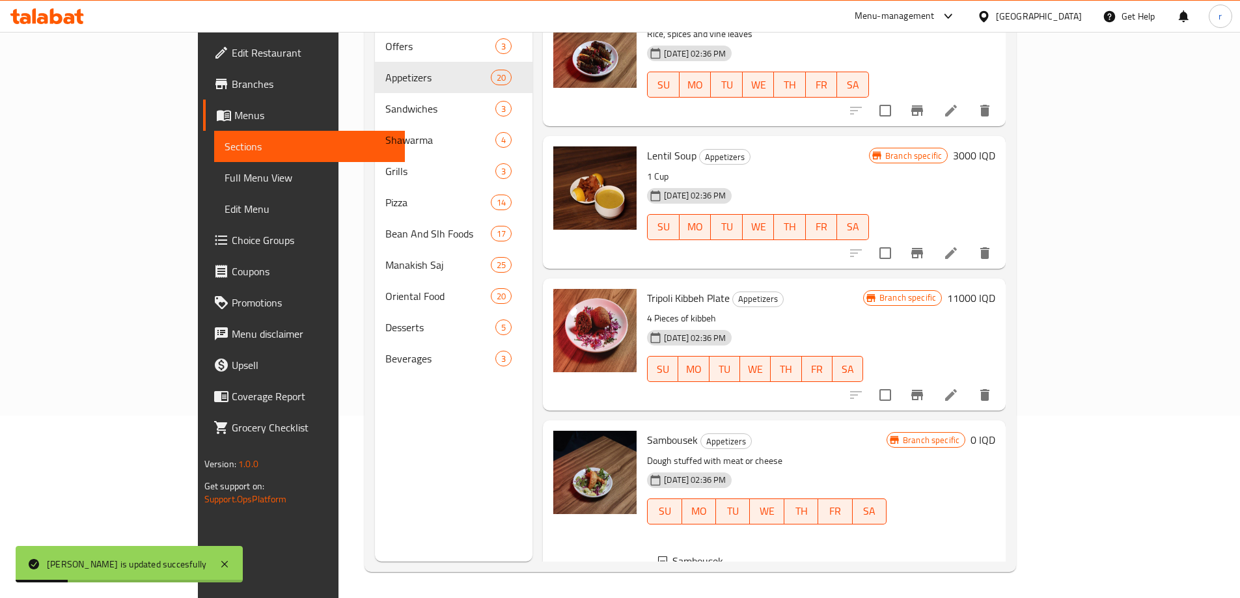
click at [722, 584] on div "Meat" at bounding box center [791, 592] width 170 height 16
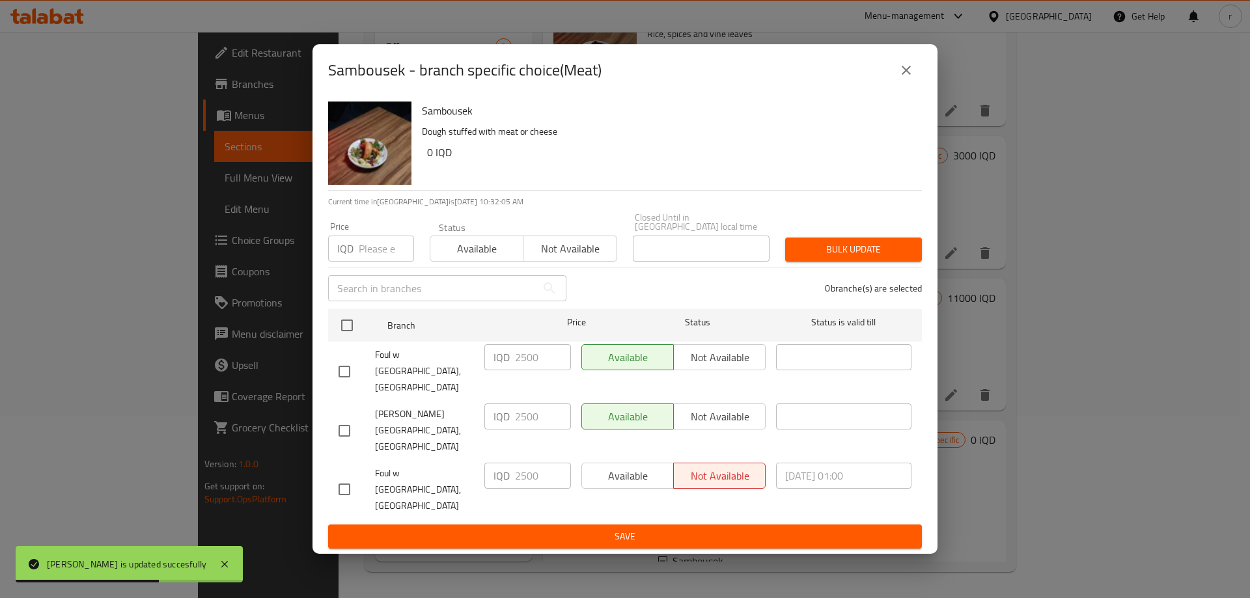
click at [896, 86] on button "close" at bounding box center [905, 70] width 31 height 31
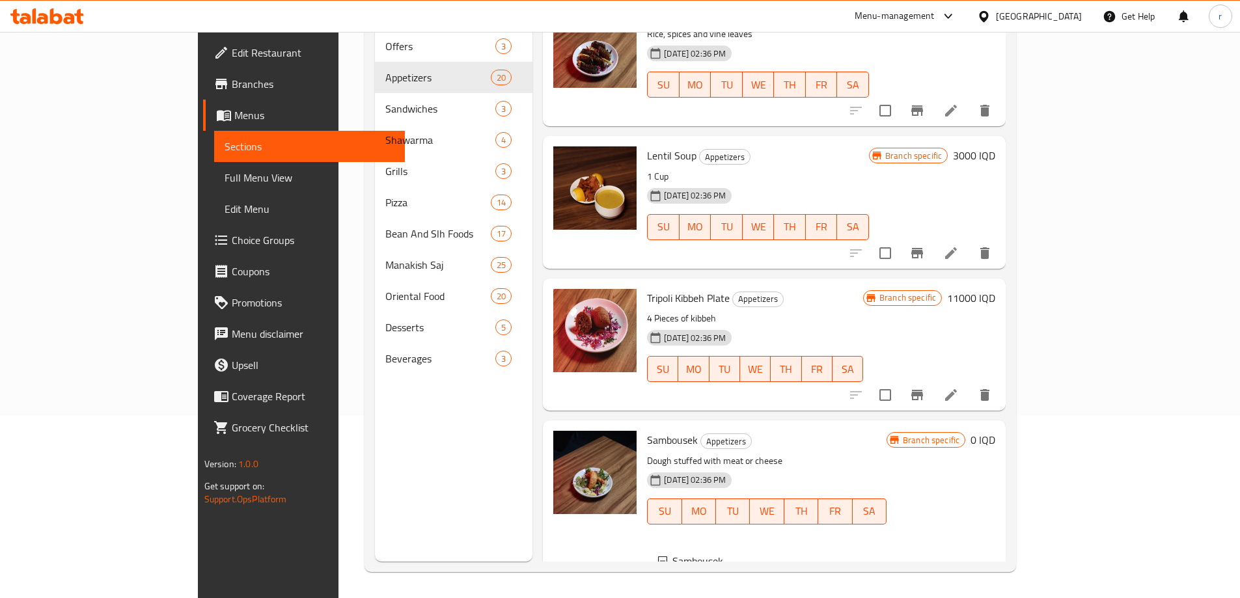
click at [706, 584] on div "Meat" at bounding box center [791, 592] width 170 height 16
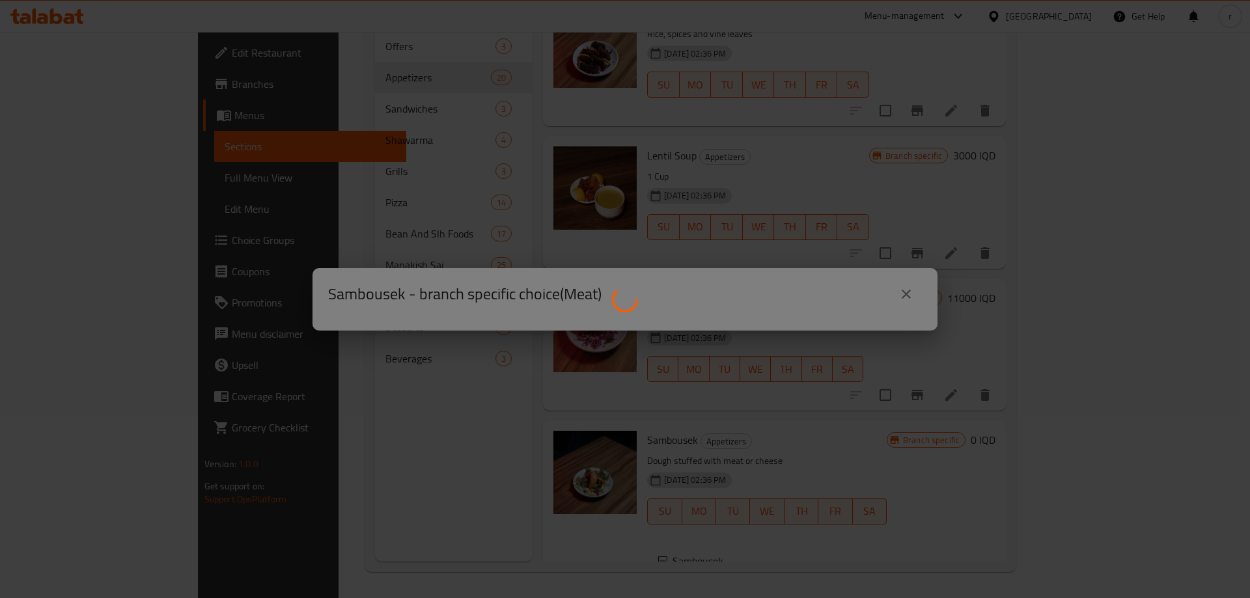
drag, startPoint x: 907, startPoint y: 288, endPoint x: 888, endPoint y: 290, distance: 19.7
click at [909, 288] on div at bounding box center [625, 299] width 1250 height 598
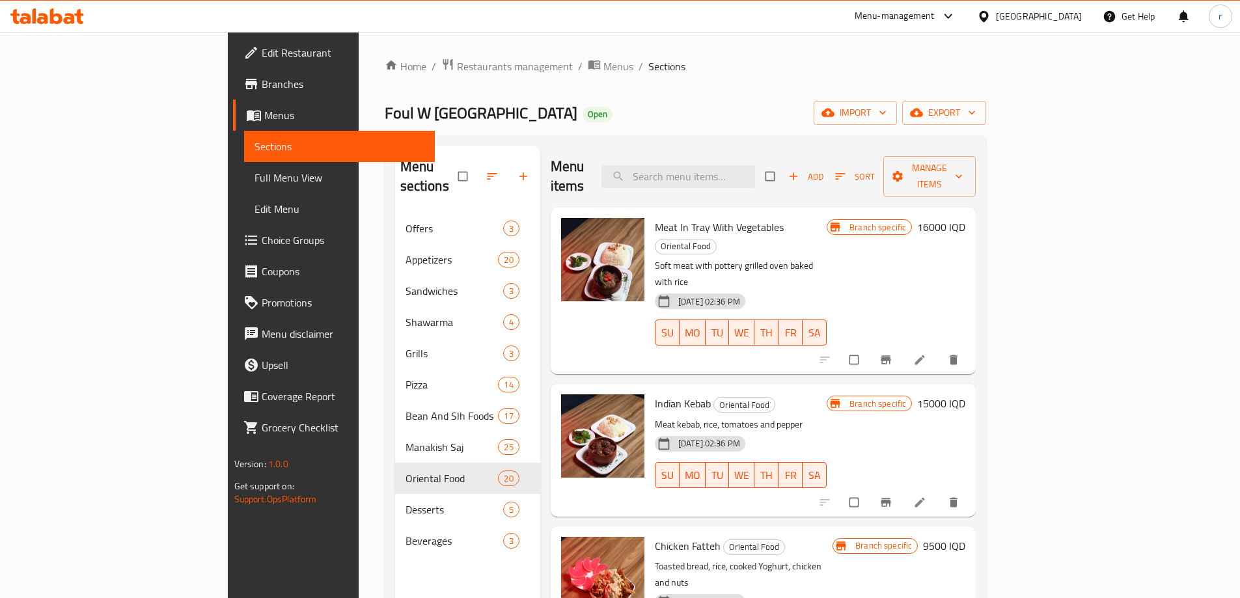
click at [254, 175] on span "Full Menu View" at bounding box center [339, 178] width 170 height 16
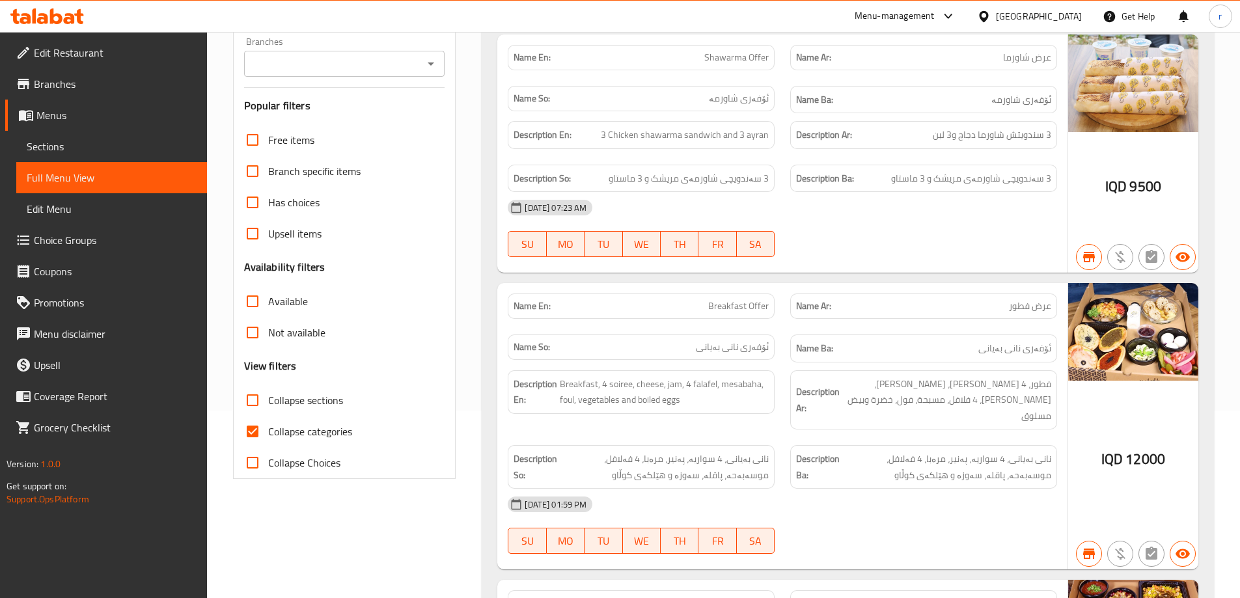
scroll to position [217, 0]
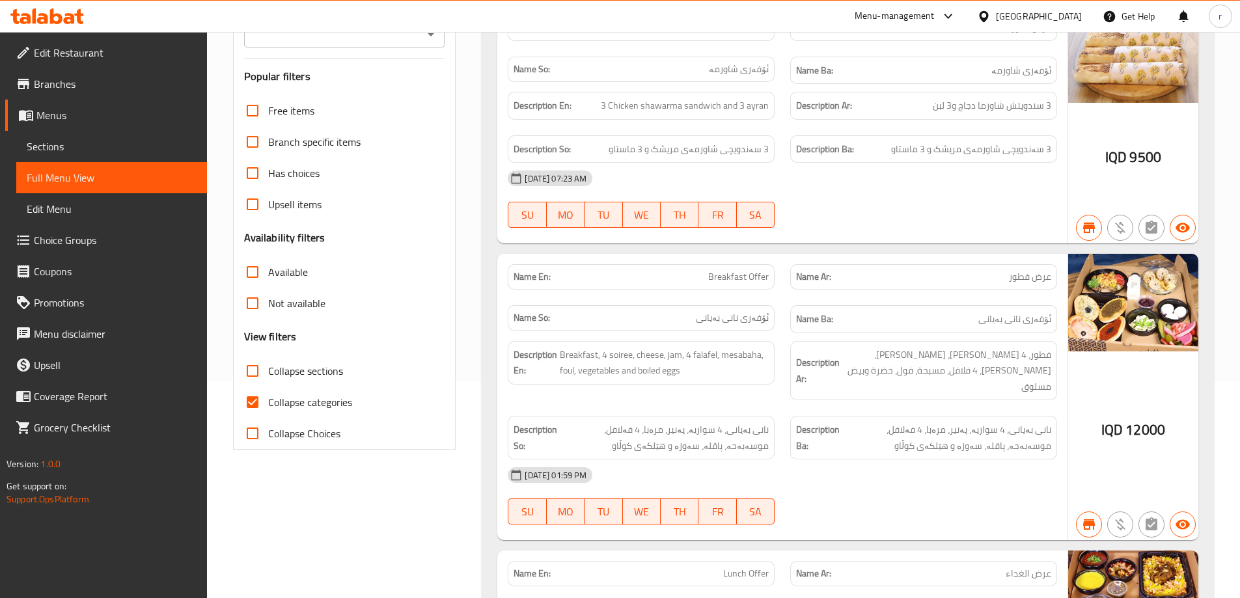
click at [295, 408] on span "Collapse categories" at bounding box center [310, 402] width 84 height 16
click at [268, 408] on input "Collapse categories" at bounding box center [252, 402] width 31 height 31
checkbox input "false"
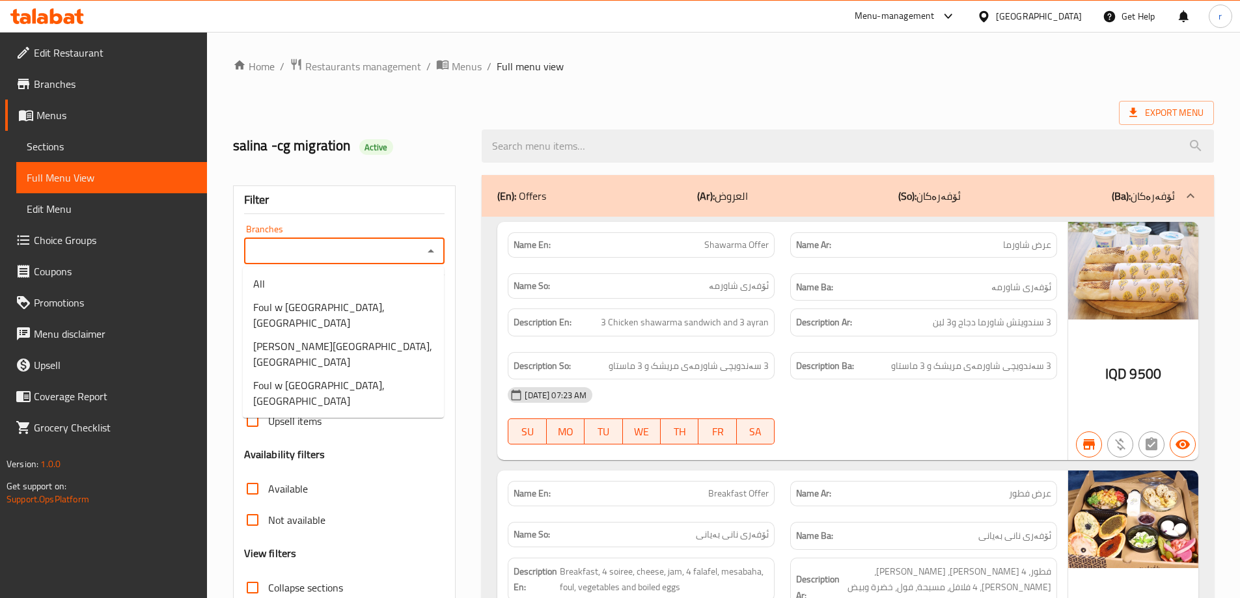
click at [335, 249] on input "Branches" at bounding box center [334, 251] width 172 height 18
click at [333, 304] on span "Foul w Salleh, English Village" at bounding box center [343, 314] width 180 height 31
type input "Foul w Salleh, English Village"
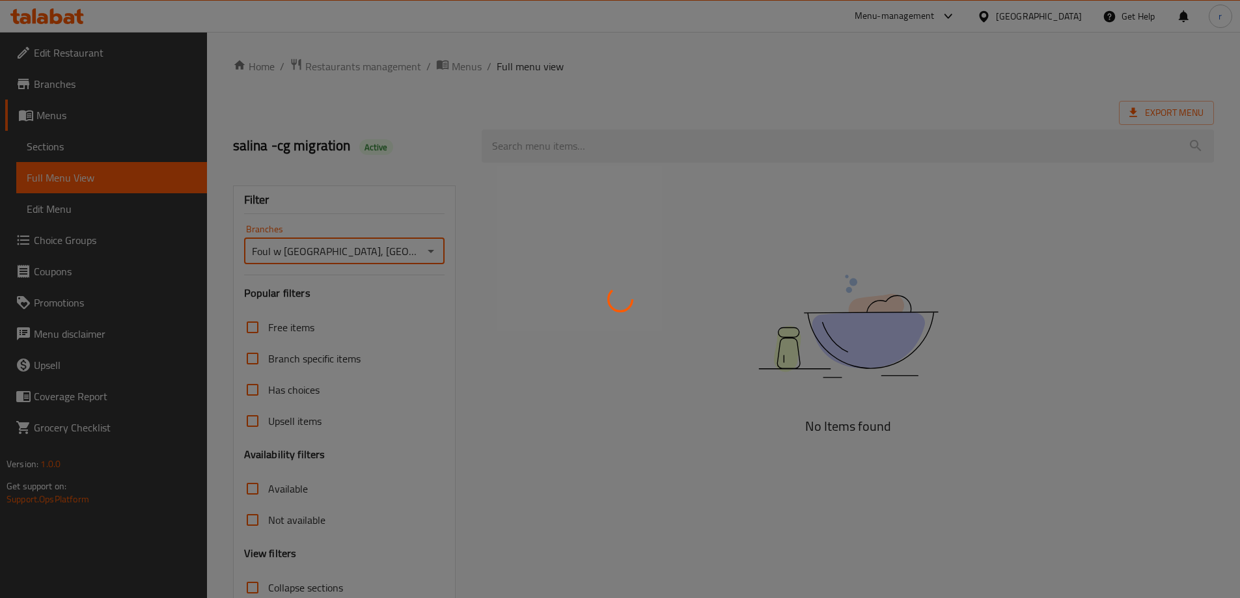
click at [642, 89] on div at bounding box center [620, 299] width 1240 height 598
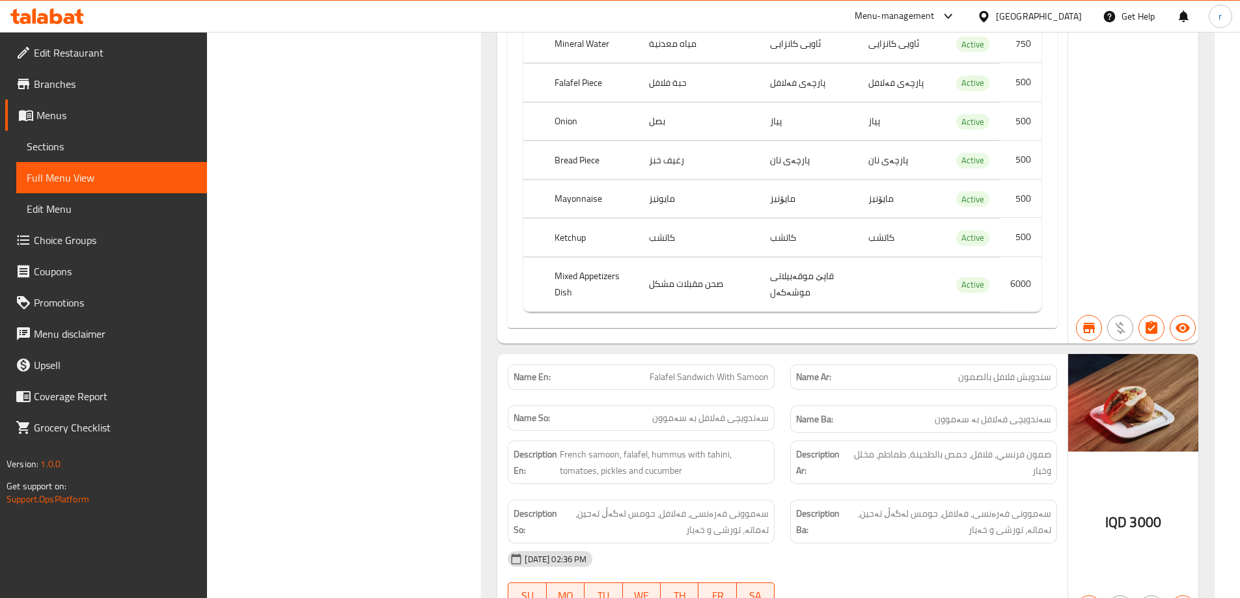
scroll to position [7780, 0]
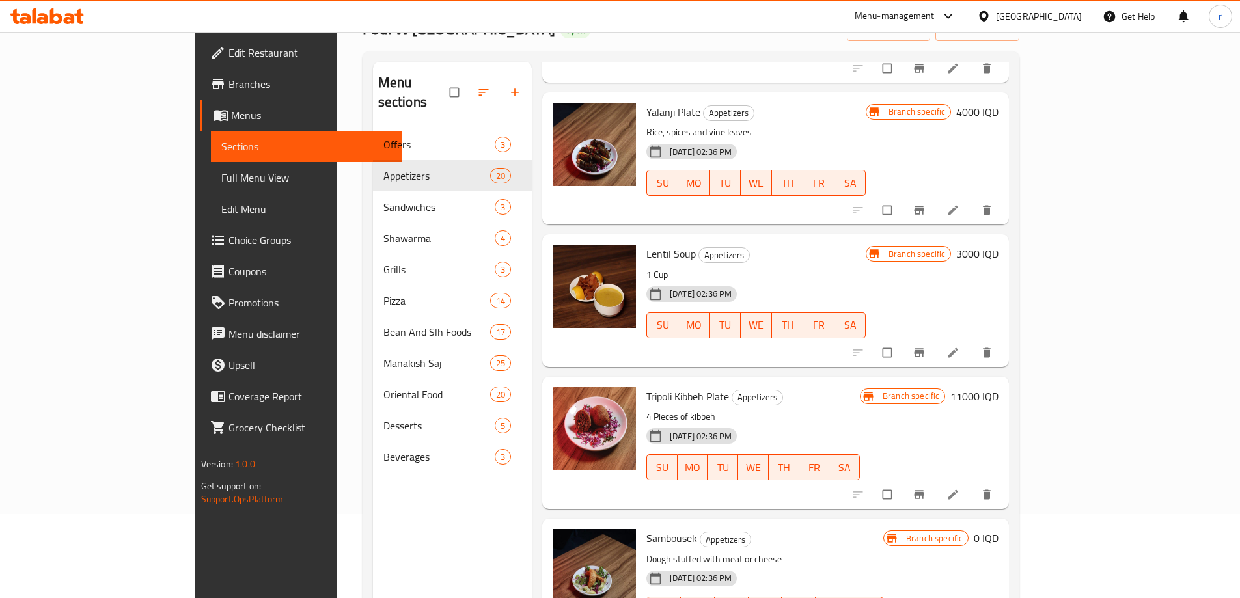
scroll to position [182, 0]
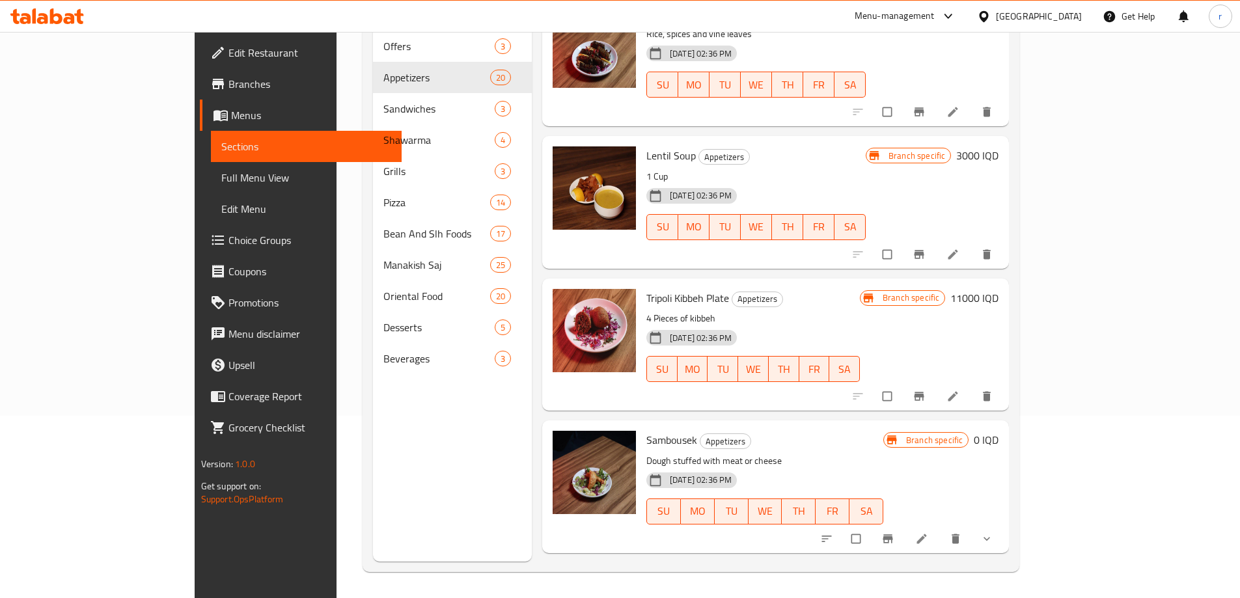
click at [993, 532] on icon "show more" at bounding box center [986, 538] width 13 height 13
click at [705, 584] on div "Meat" at bounding box center [788, 592] width 167 height 16
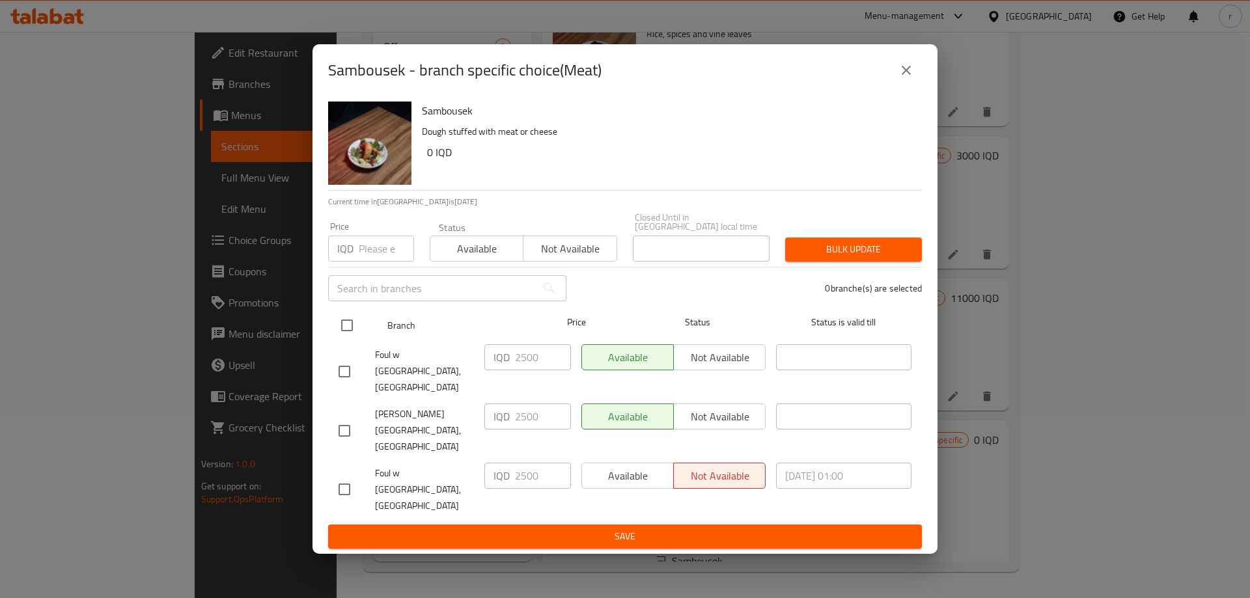
click at [347, 339] on input "checkbox" at bounding box center [346, 325] width 27 height 27
checkbox input "true"
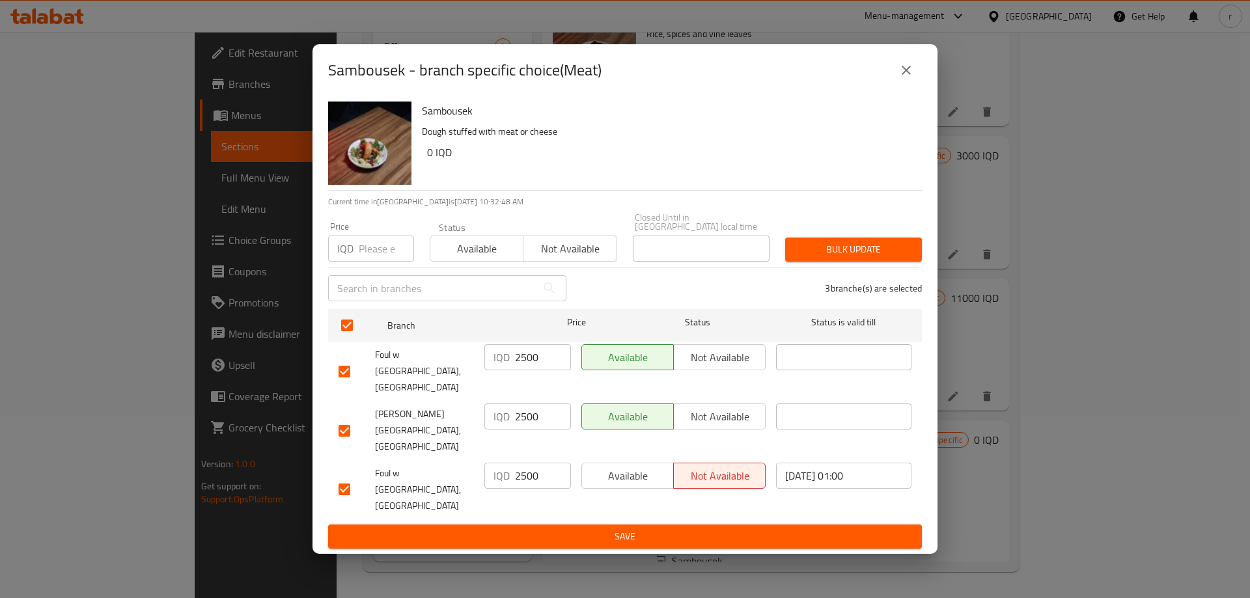
click at [521, 370] on input "2500" at bounding box center [543, 357] width 56 height 26
paste input "1"
type input "1500"
click at [529, 420] on input "2500" at bounding box center [543, 416] width 56 height 26
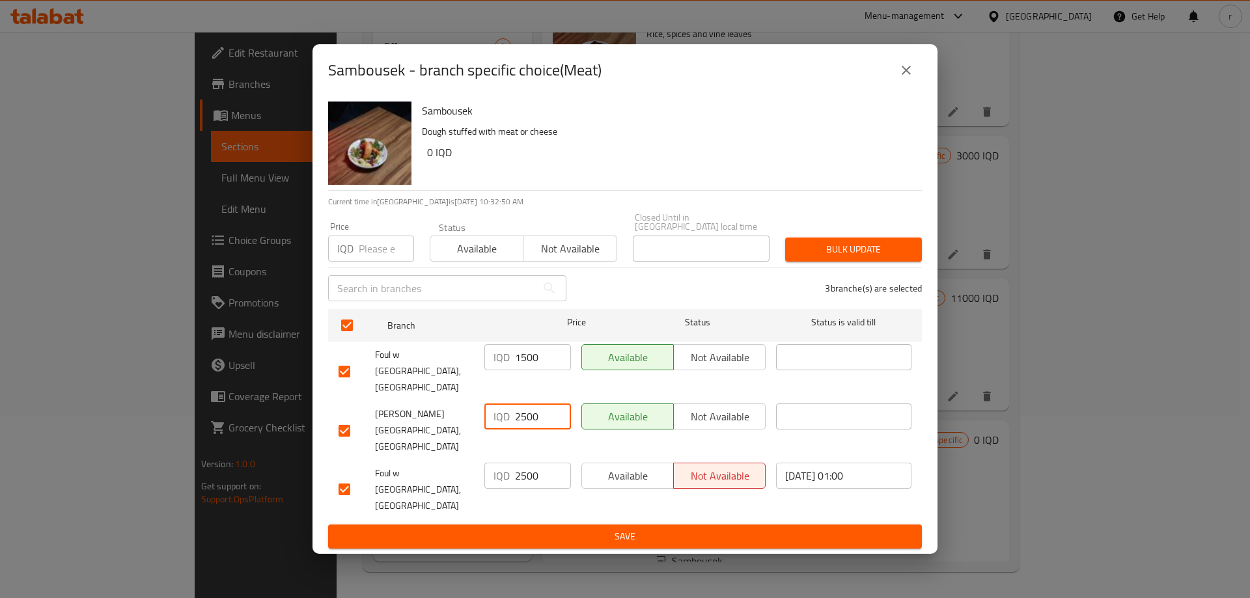
click at [529, 420] on input "2500" at bounding box center [543, 416] width 56 height 26
paste input "1"
type input "1500"
click at [525, 463] on input "2500" at bounding box center [543, 476] width 56 height 26
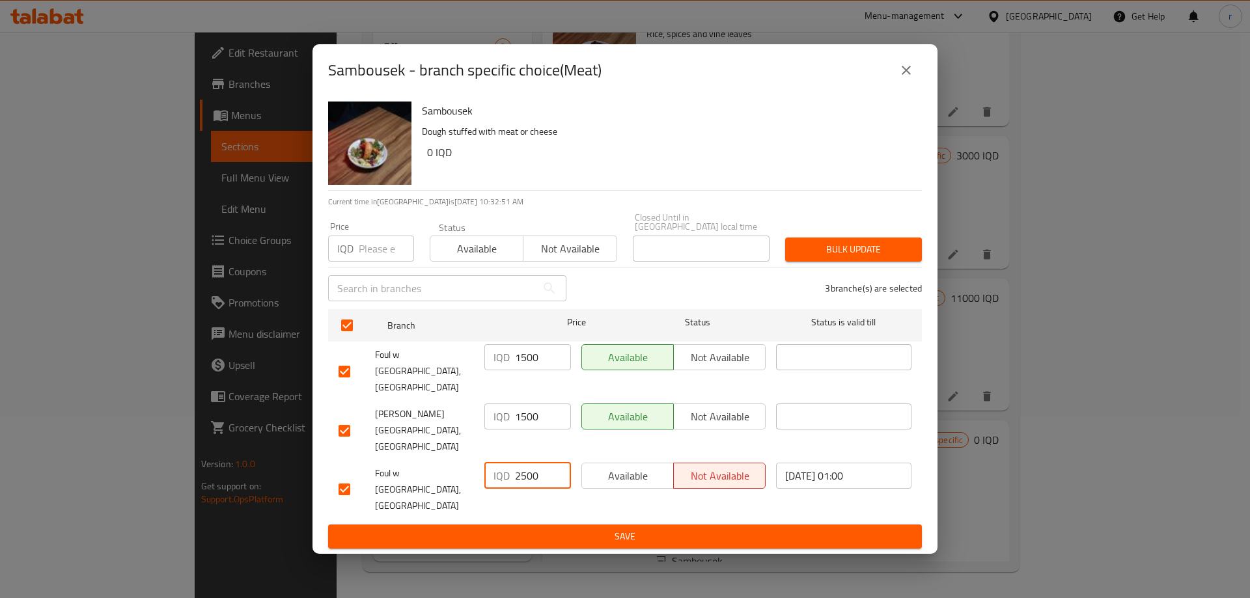
paste input "1"
type input "1500"
click at [545, 525] on button "Save" at bounding box center [625, 537] width 594 height 24
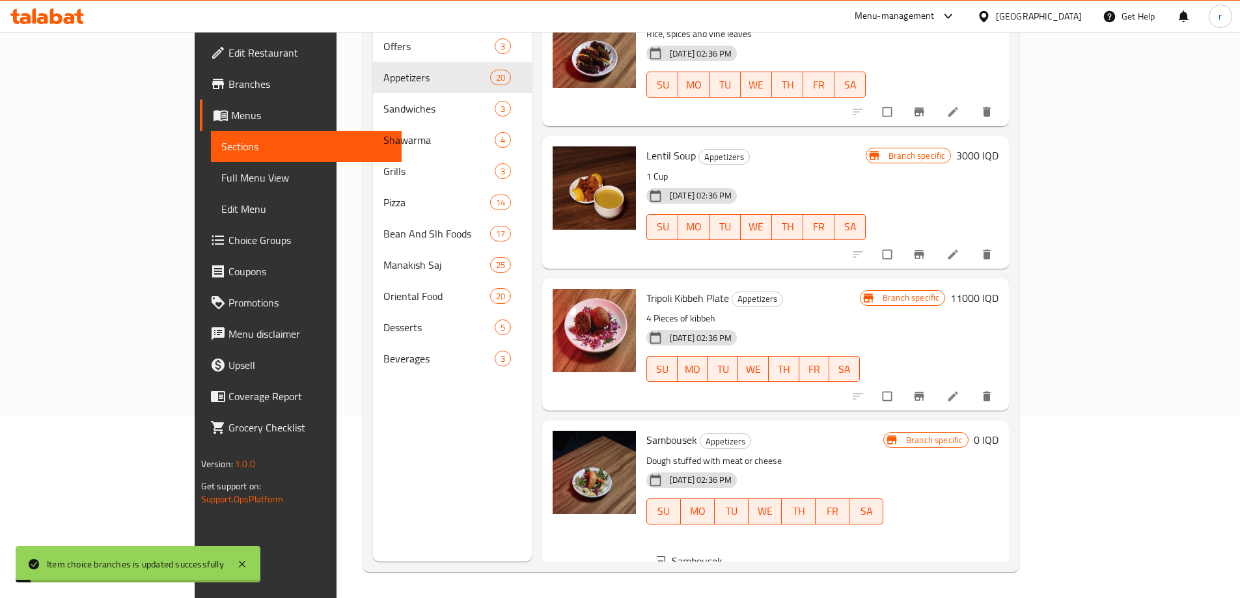
click at [705, 597] on div "Cheese" at bounding box center [788, 608] width 167 height 16
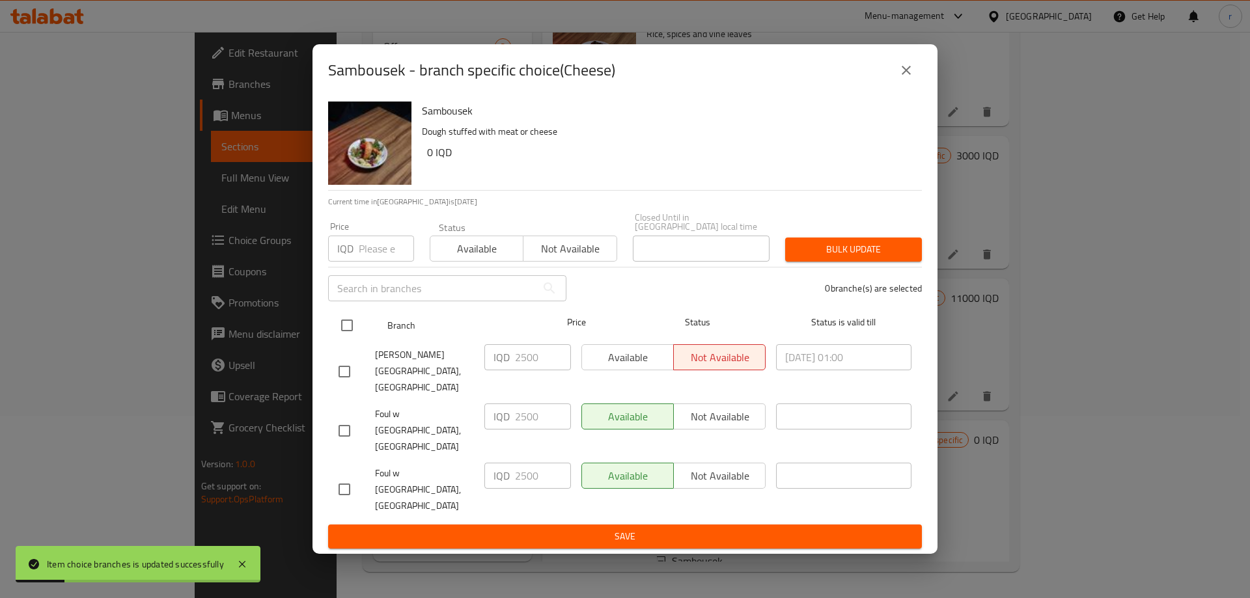
click at [353, 339] on input "checkbox" at bounding box center [346, 325] width 27 height 27
checkbox input "true"
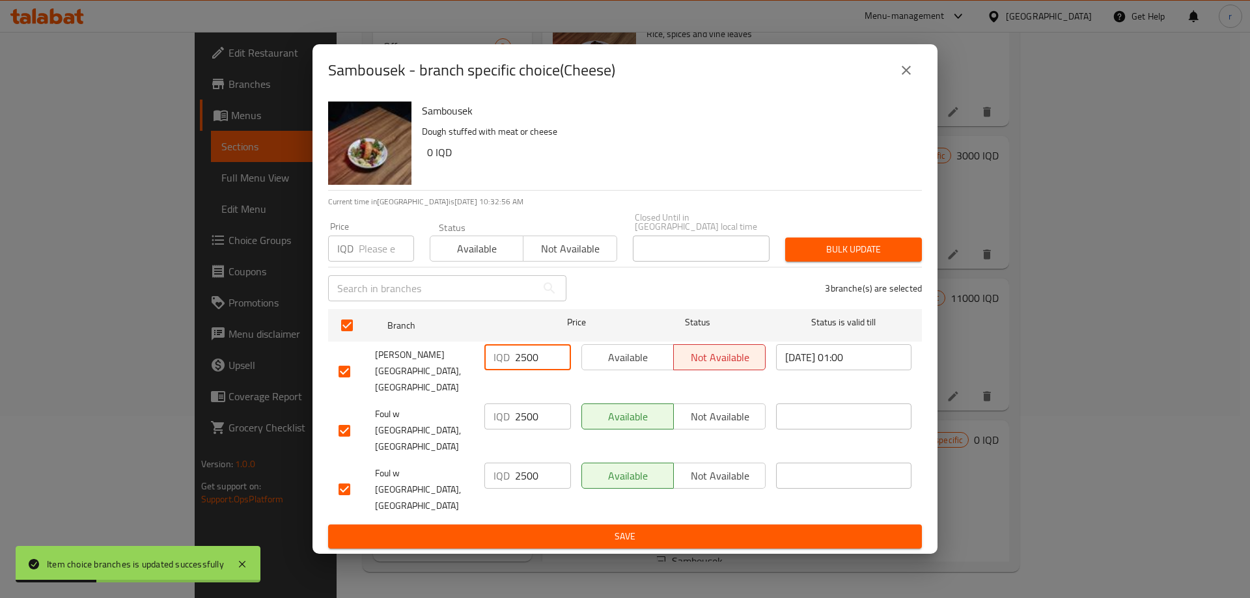
click at [517, 370] on input "2500" at bounding box center [543, 357] width 56 height 26
paste input "1"
type input "1500"
click at [525, 419] on input "2500" at bounding box center [543, 416] width 56 height 26
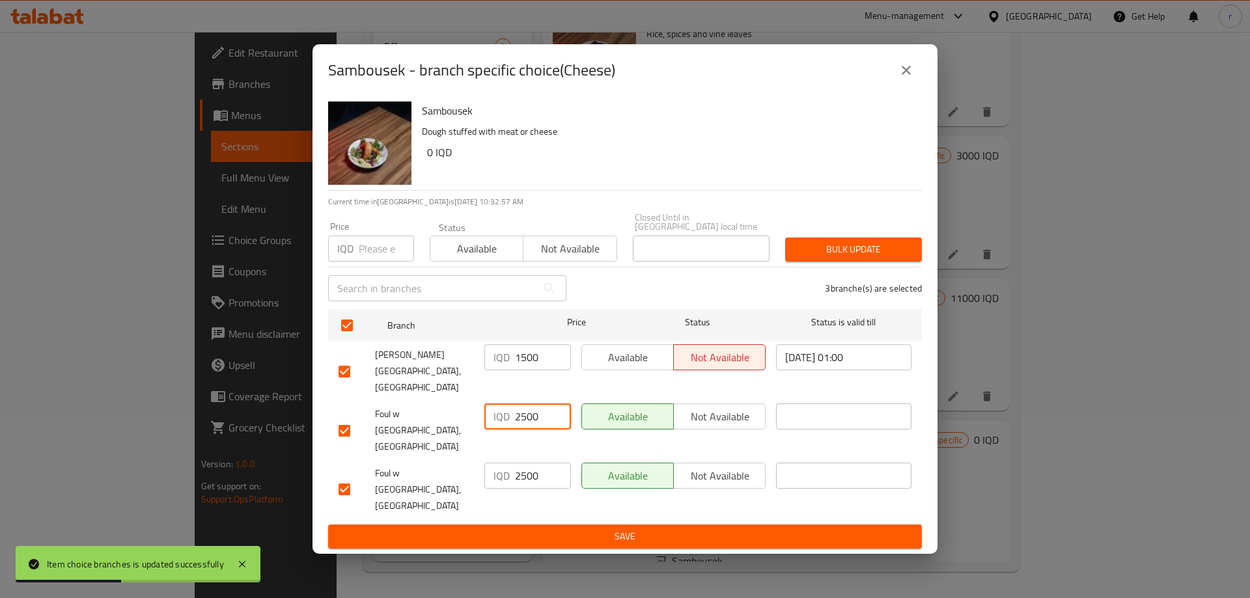
click at [525, 419] on input "2500" at bounding box center [543, 416] width 56 height 26
paste input "1"
type input "1500"
click at [527, 463] on input "2500" at bounding box center [543, 476] width 56 height 26
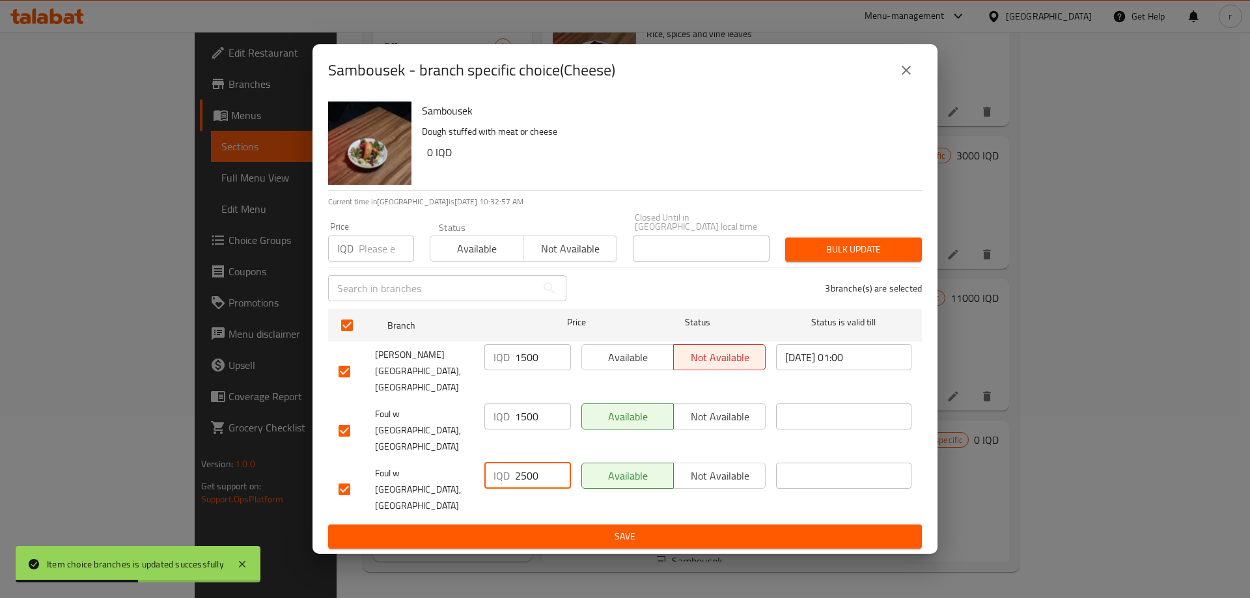
paste input "1"
type input "1500"
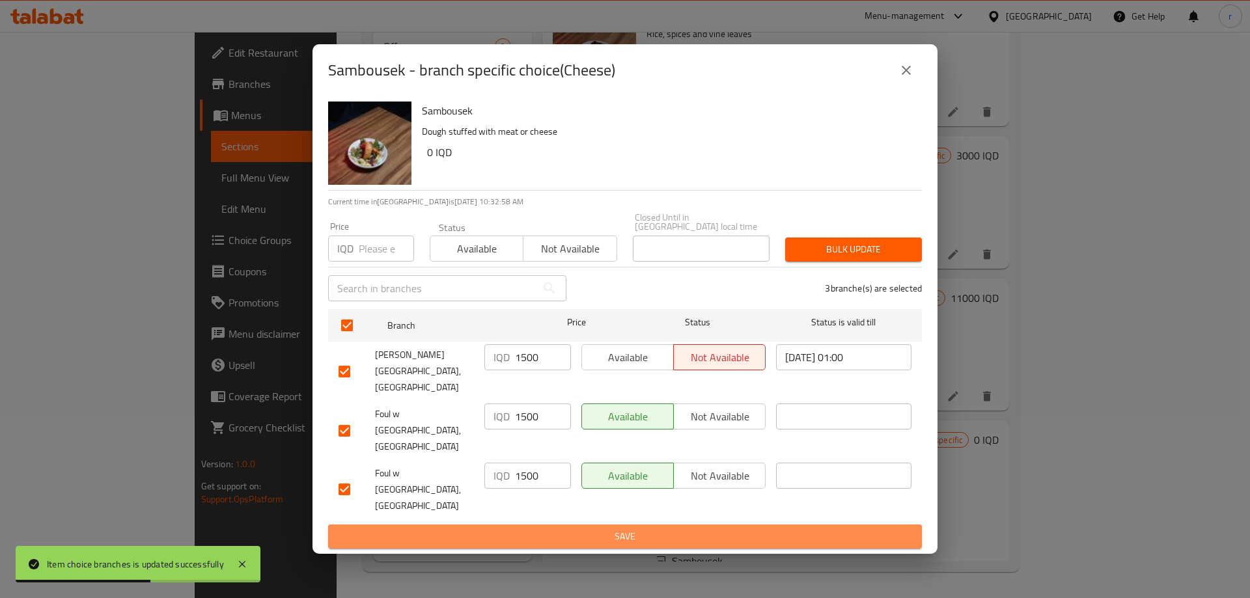
click at [541, 528] on span "Save" at bounding box center [624, 536] width 573 height 16
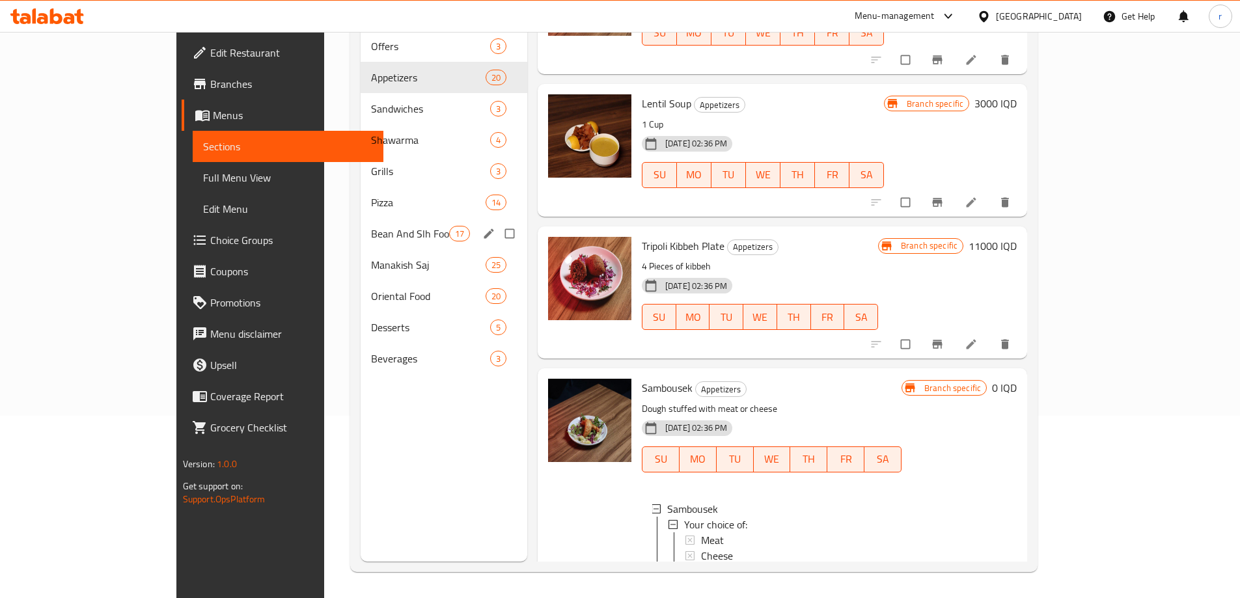
click at [361, 218] on div "Bean And Slh Foods 17" at bounding box center [444, 233] width 167 height 31
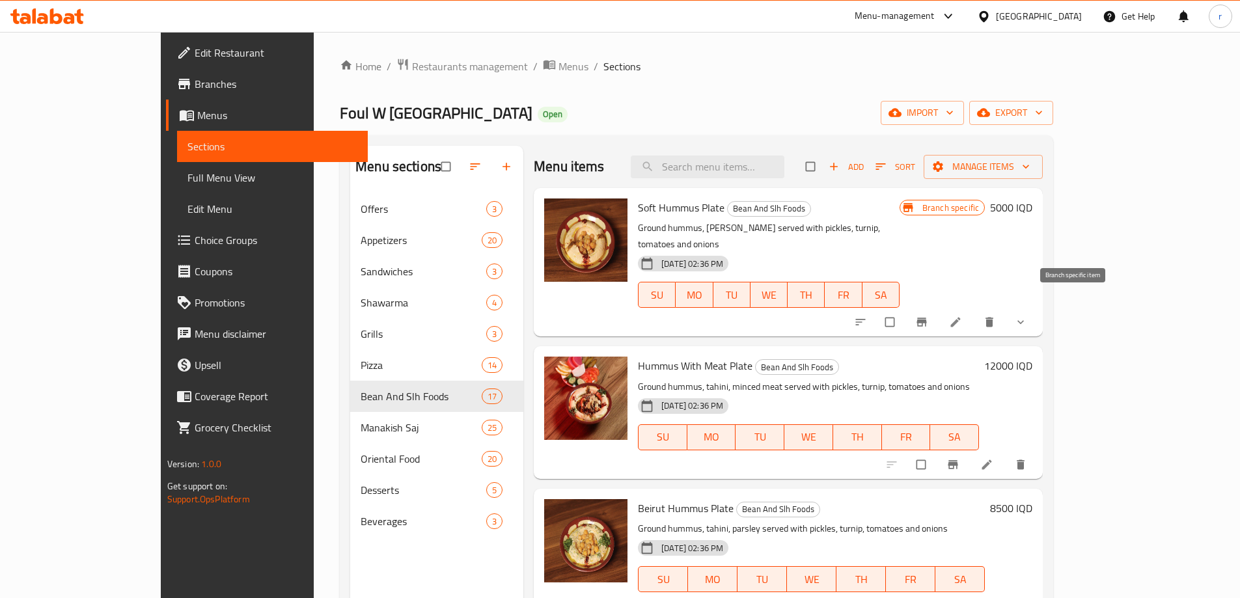
click at [928, 316] on icon "Branch-specific-item" at bounding box center [921, 322] width 13 height 13
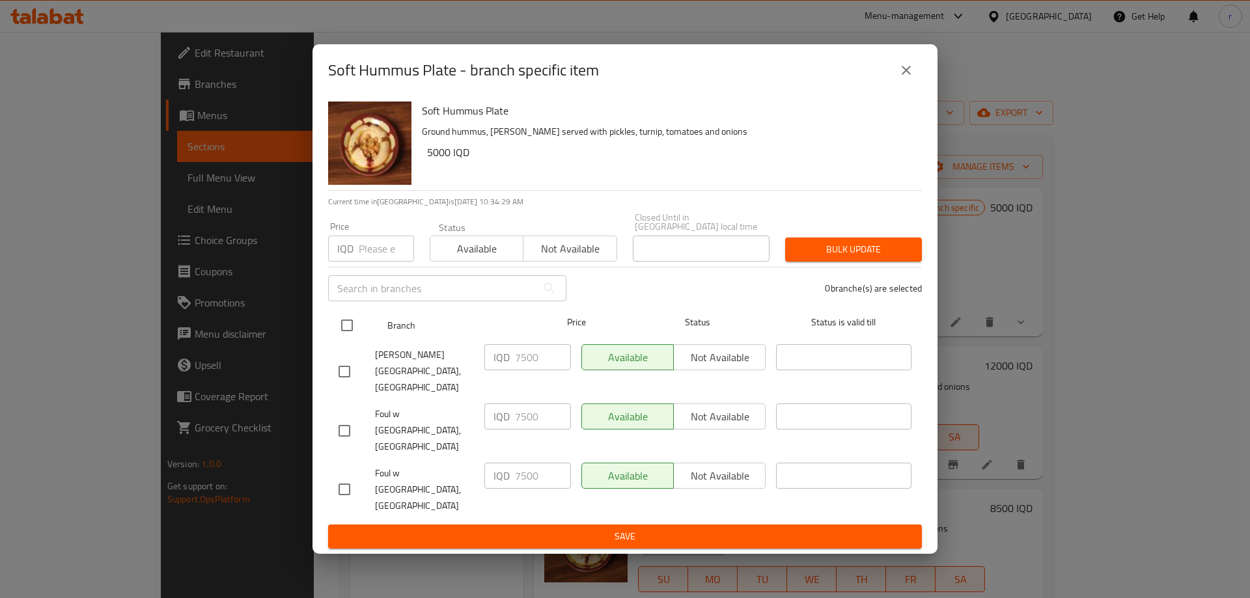
click at [348, 339] on input "checkbox" at bounding box center [346, 325] width 27 height 27
checkbox input "true"
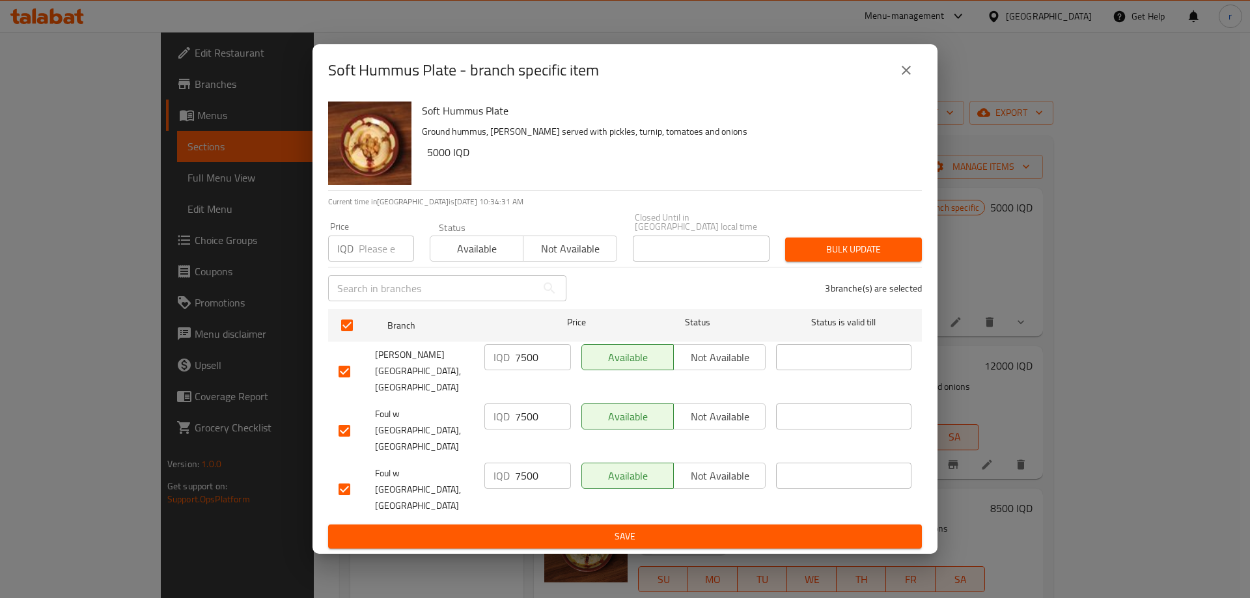
click at [443, 161] on h6 "5000 IQD" at bounding box center [669, 152] width 484 height 18
copy h6 "5000"
click at [519, 370] on input "7500" at bounding box center [543, 357] width 56 height 26
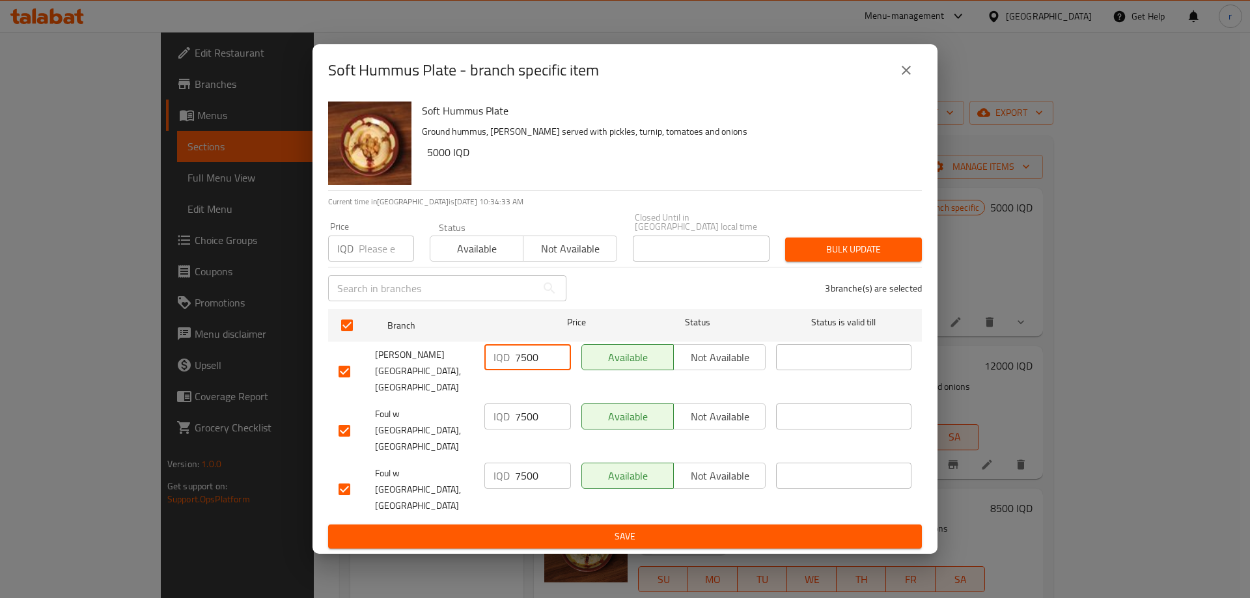
paste input "50"
type input "5000"
click at [530, 416] on input "7500" at bounding box center [543, 416] width 56 height 26
paste input "50"
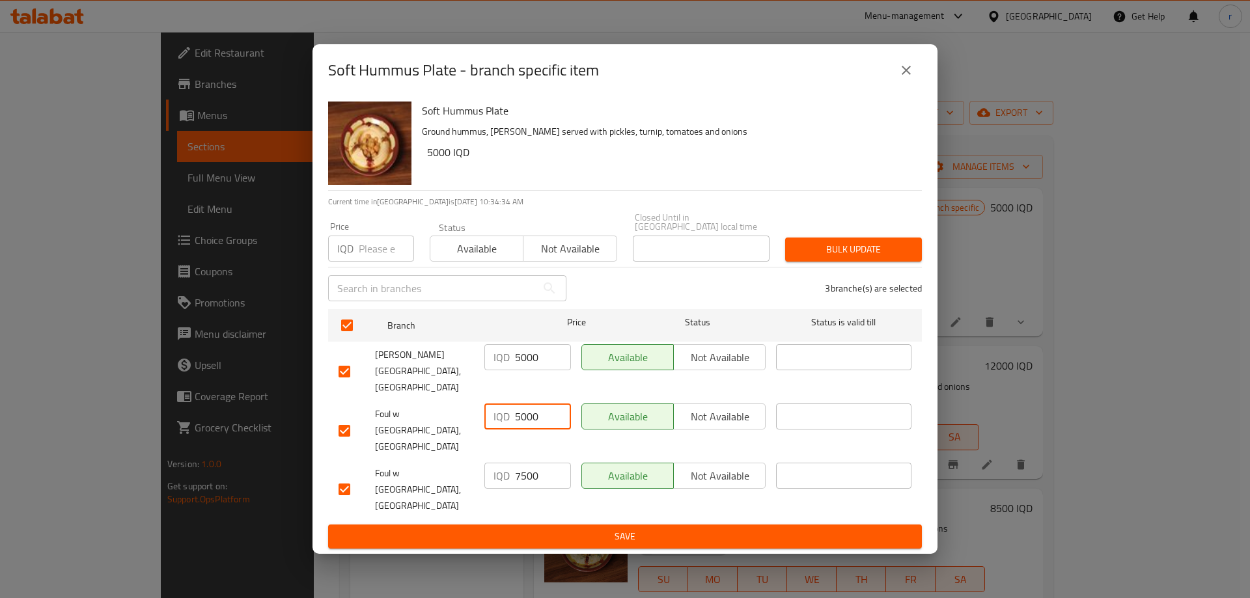
type input "5000"
click at [527, 458] on div "IQD 7500 ​" at bounding box center [527, 490] width 97 height 64
click at [525, 463] on input "7500" at bounding box center [543, 476] width 56 height 26
paste input "50"
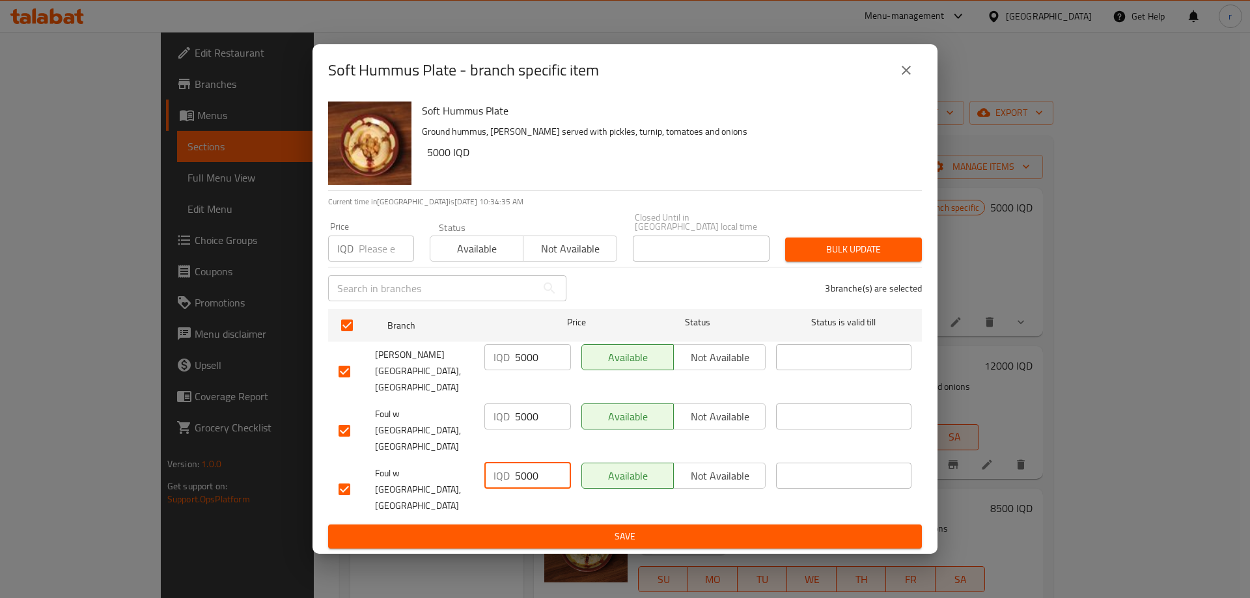
type input "5000"
click at [542, 528] on span "Save" at bounding box center [624, 536] width 573 height 16
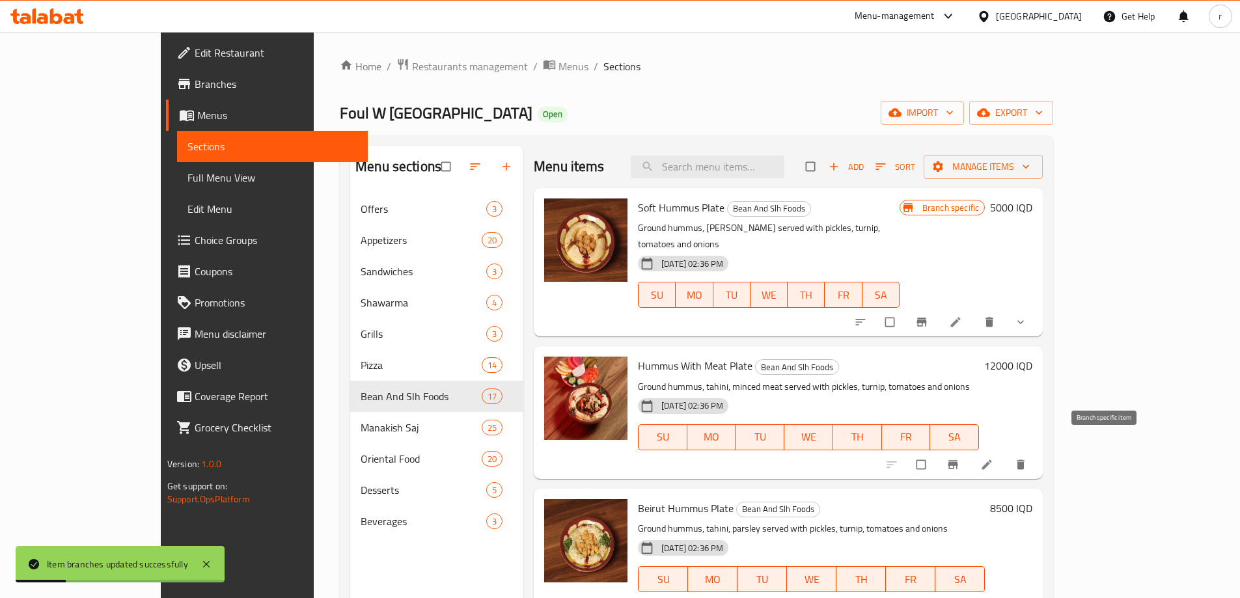
click at [958, 460] on icon "Branch-specific-item" at bounding box center [953, 464] width 10 height 8
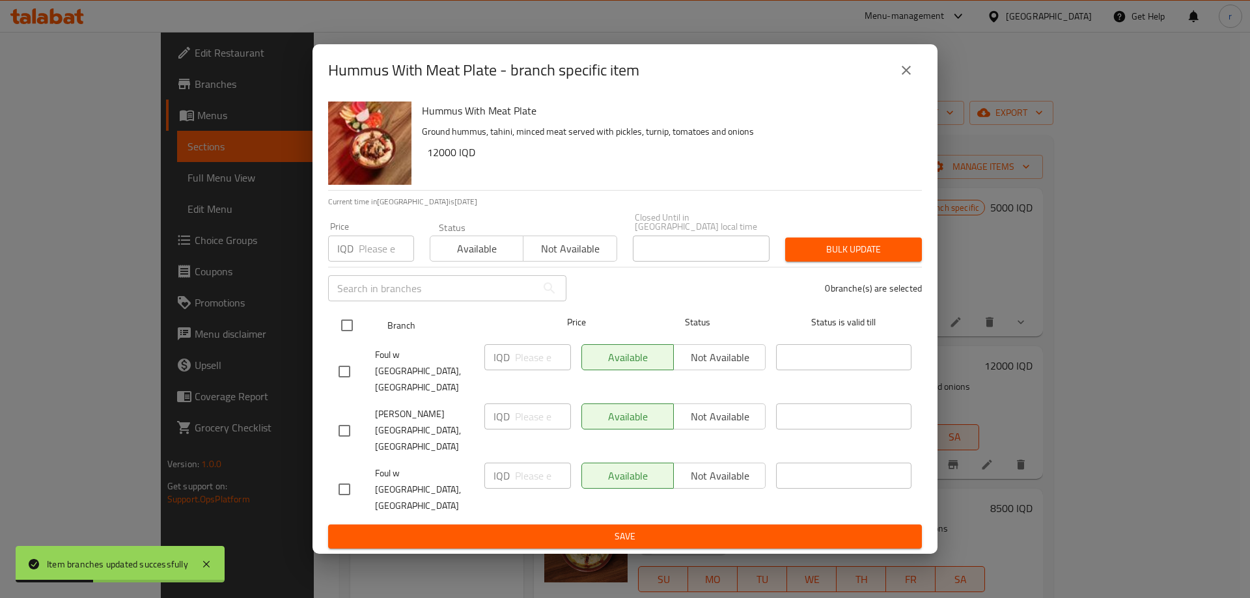
click at [355, 339] on input "checkbox" at bounding box center [346, 325] width 27 height 27
checkbox input "true"
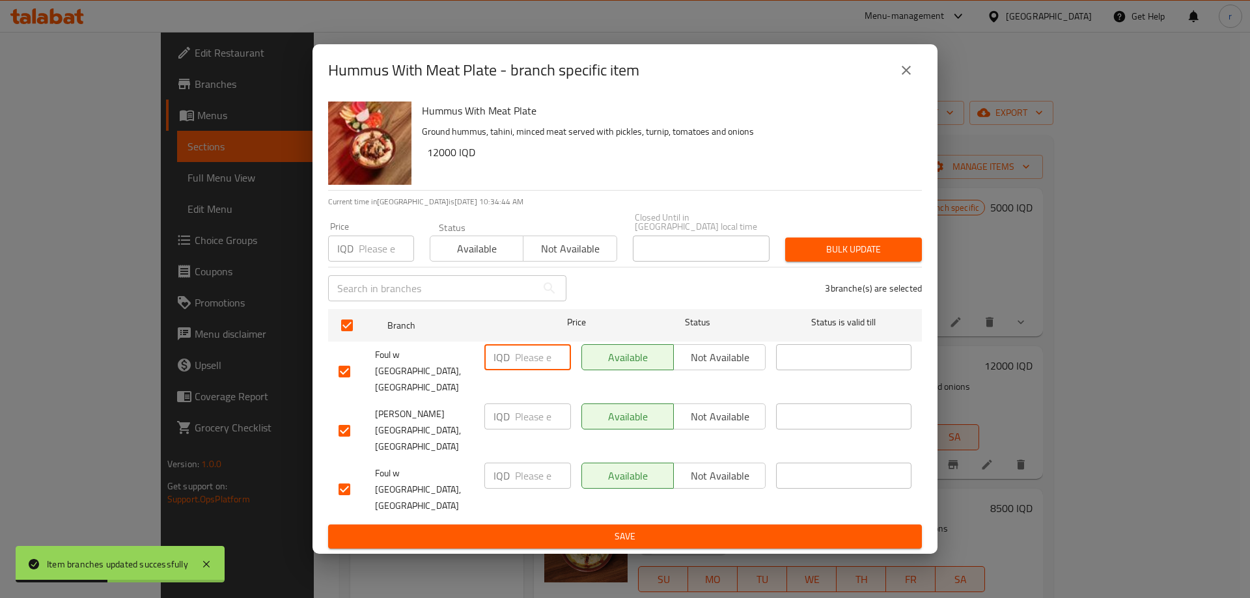
click at [515, 370] on input "number" at bounding box center [543, 357] width 56 height 26
paste input "8000"
type input "8000"
click at [535, 430] on input "number" at bounding box center [543, 416] width 56 height 26
paste input "8000"
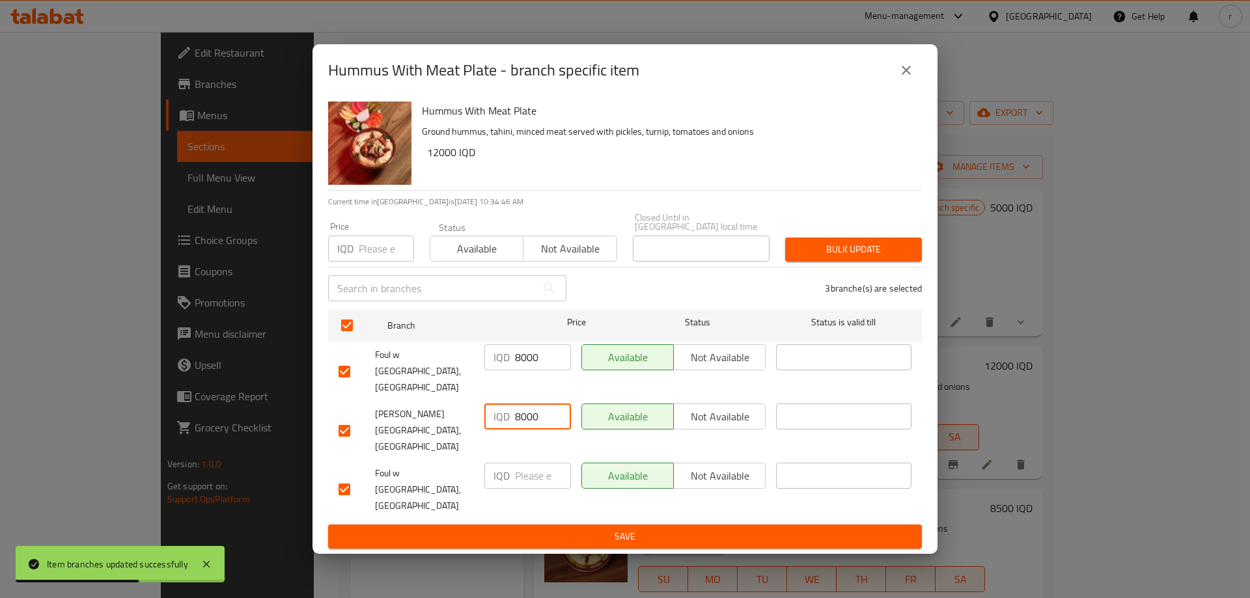
type input "8000"
click at [526, 465] on input "number" at bounding box center [543, 476] width 56 height 26
paste input "8000"
type input "8000"
click at [518, 528] on span "Save" at bounding box center [624, 536] width 573 height 16
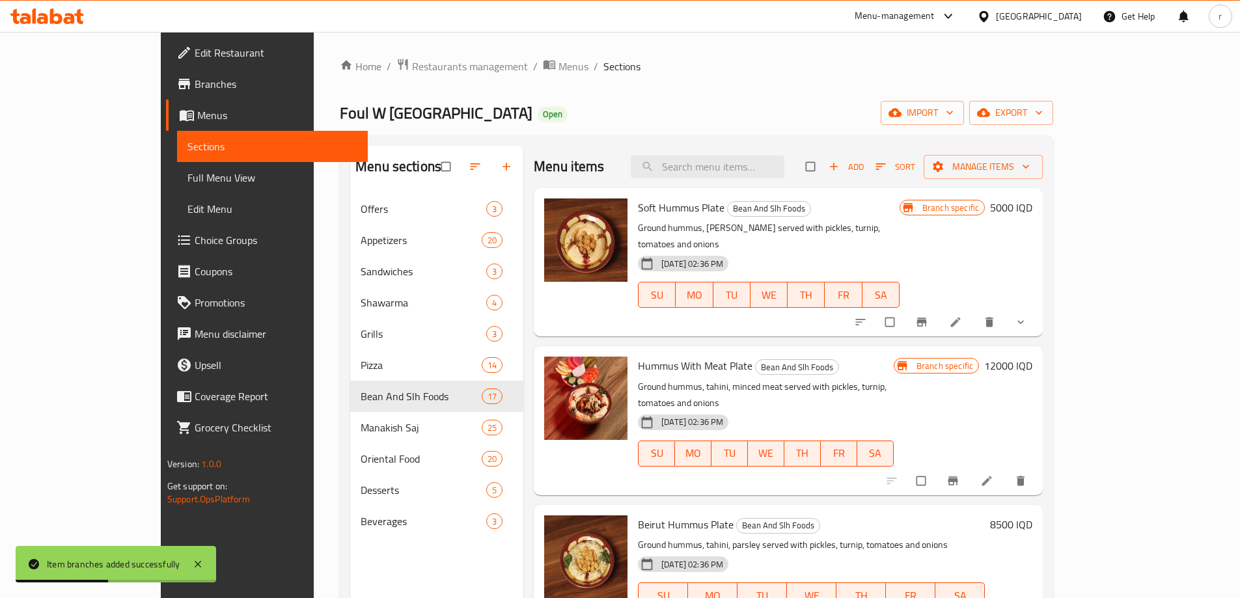
scroll to position [109, 0]
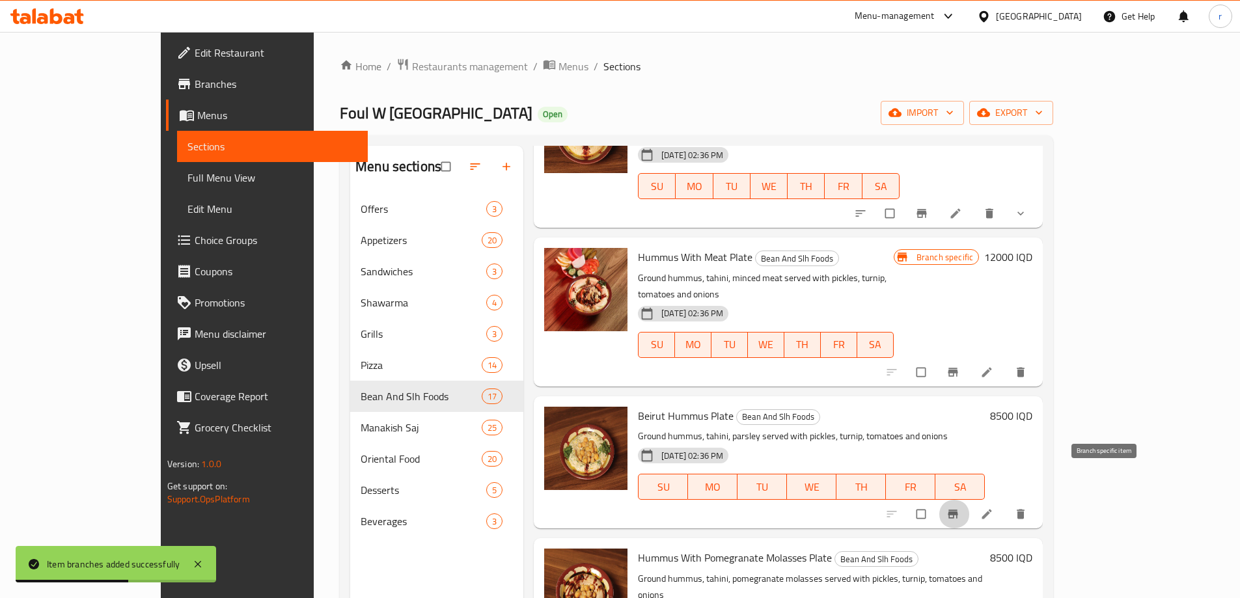
click at [970, 500] on button "Branch-specific-item" at bounding box center [953, 514] width 31 height 29
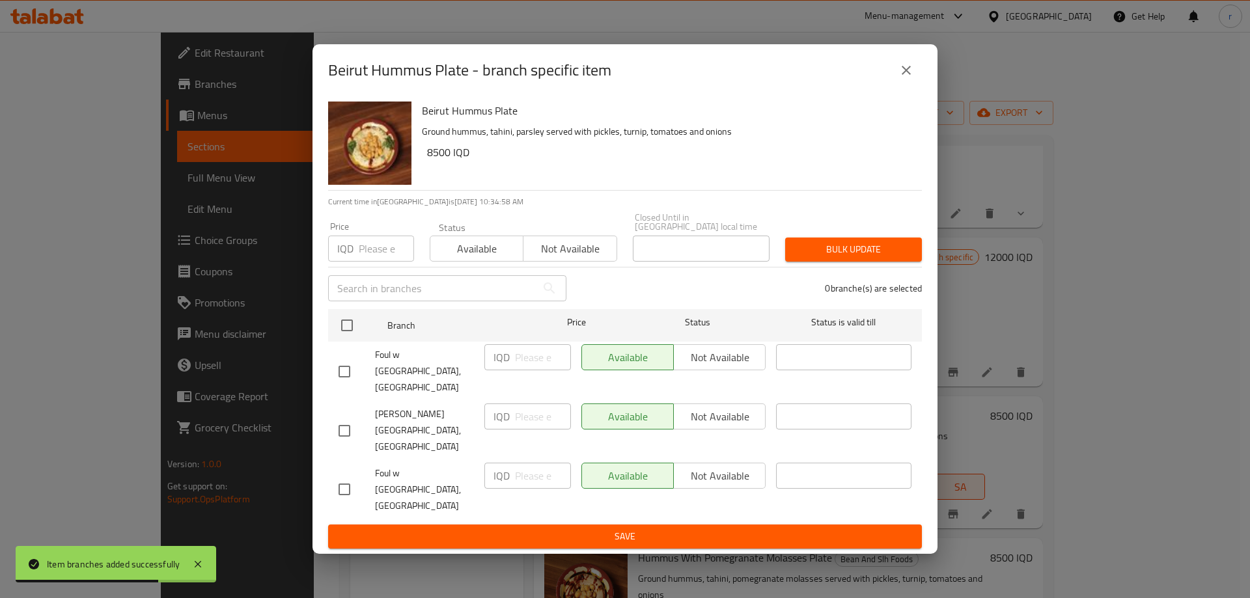
click at [908, 78] on icon "close" at bounding box center [906, 70] width 16 height 16
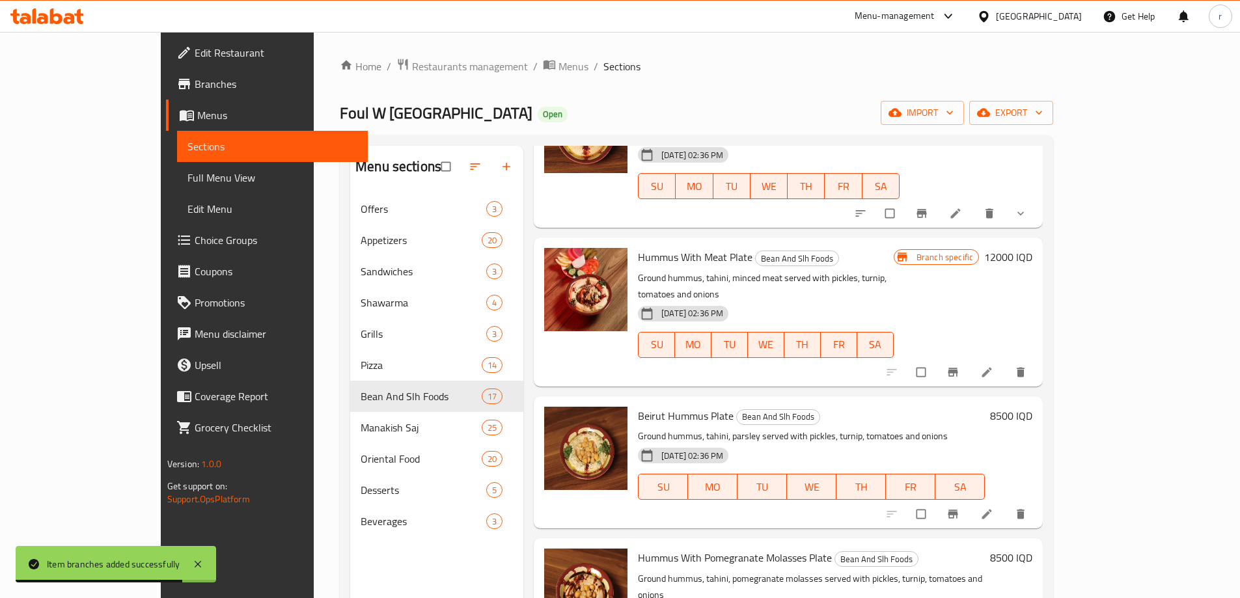
click at [1032, 407] on h6 "8500 IQD" at bounding box center [1011, 416] width 42 height 18
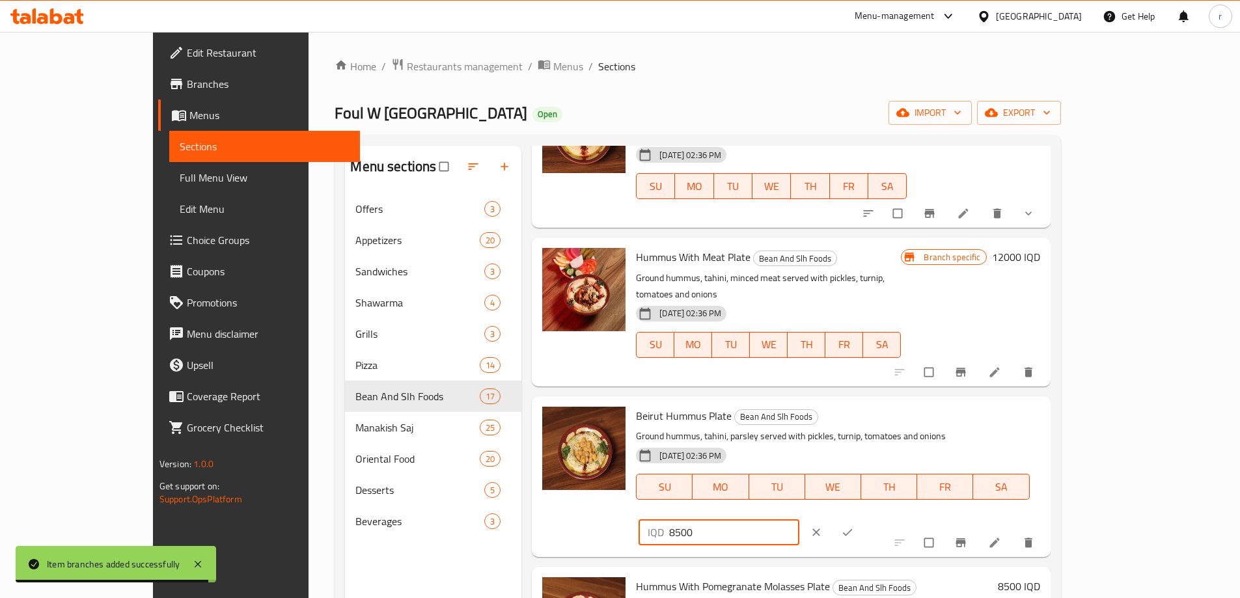
drag, startPoint x: 1026, startPoint y: 383, endPoint x: 974, endPoint y: 387, distance: 52.9
click at [799, 519] on div "IQD 8500 ​" at bounding box center [718, 532] width 161 height 26
paste input "5"
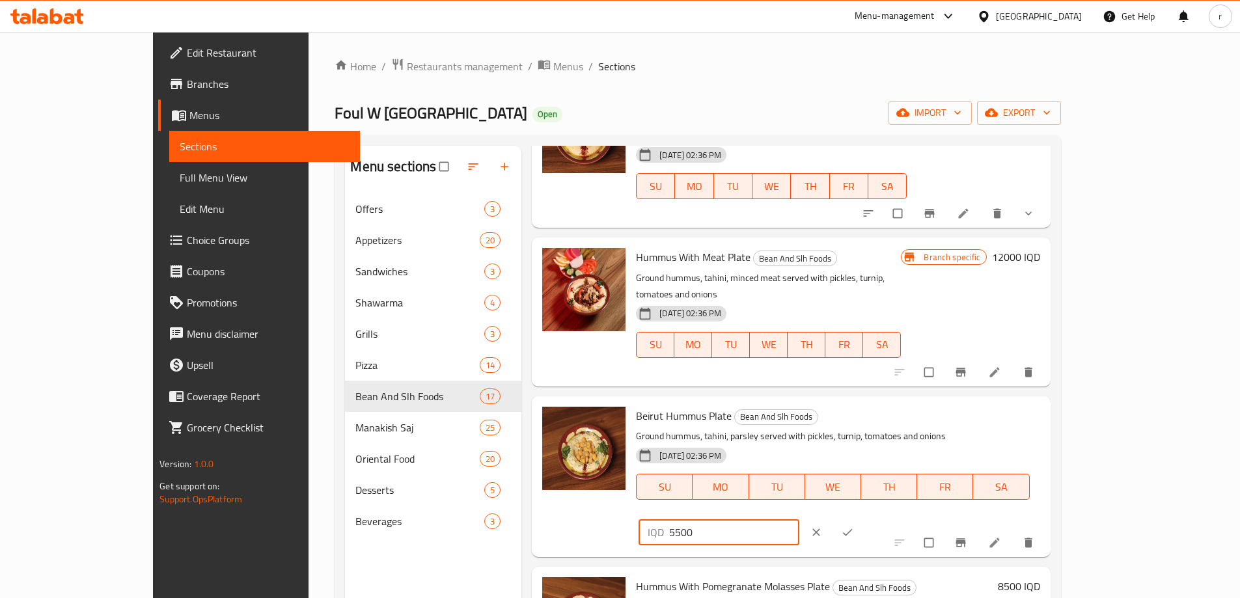
type input "5500"
click at [864, 518] on button "ok" at bounding box center [848, 532] width 31 height 29
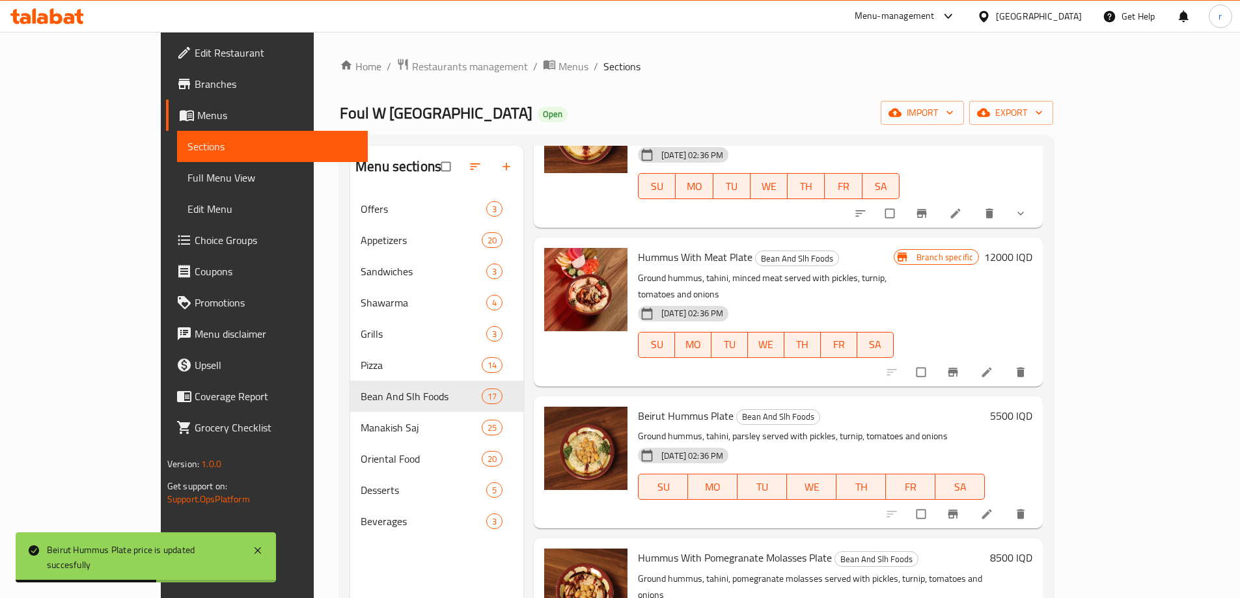
scroll to position [217, 0]
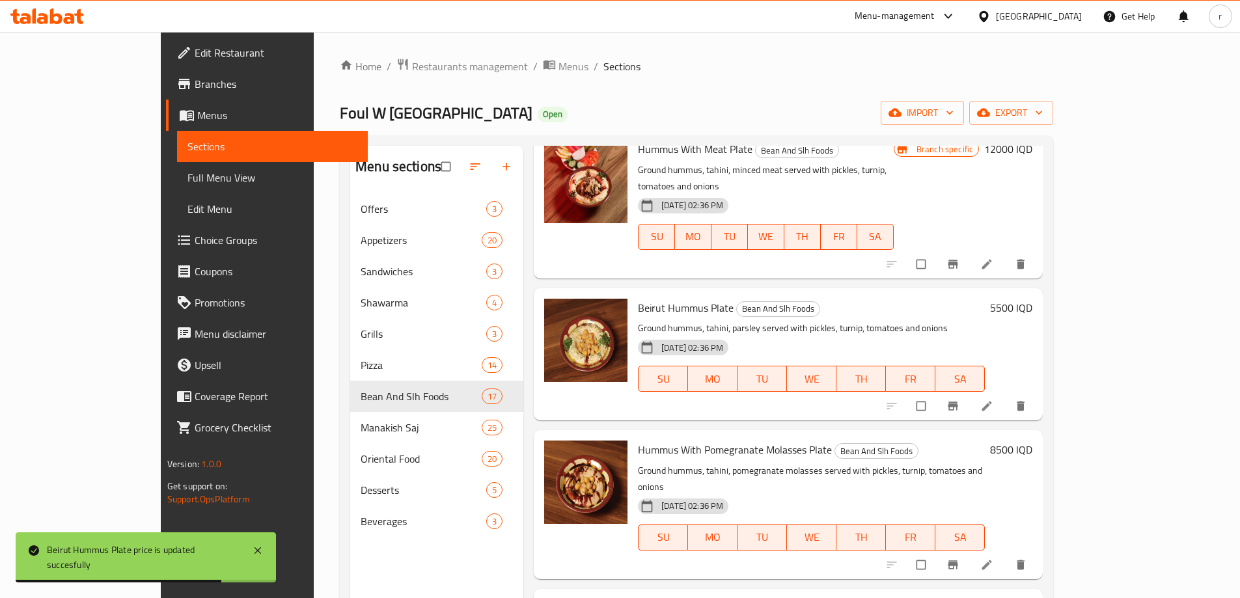
click at [1032, 441] on h6 "8500 IQD" at bounding box center [1011, 450] width 42 height 18
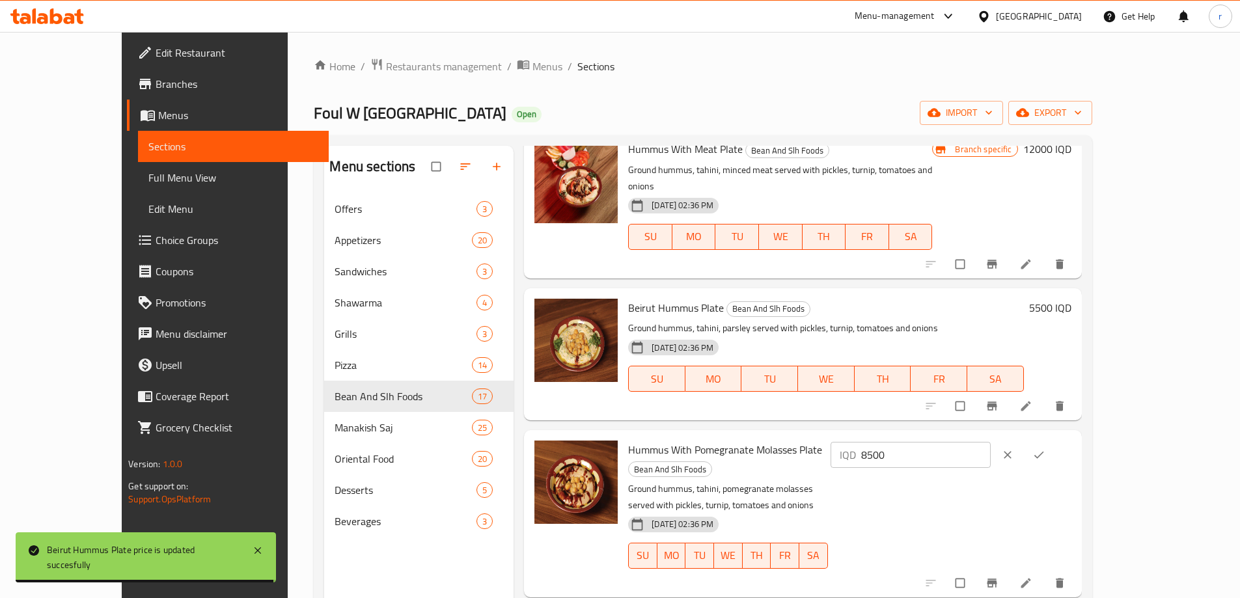
drag, startPoint x: 1061, startPoint y: 426, endPoint x: 842, endPoint y: 445, distance: 219.5
click at [842, 445] on div "Hummus With Pomegranate Molasses Plate Bean And Slh Foods Ground hummus, tahini…" at bounding box center [849, 513] width 453 height 156
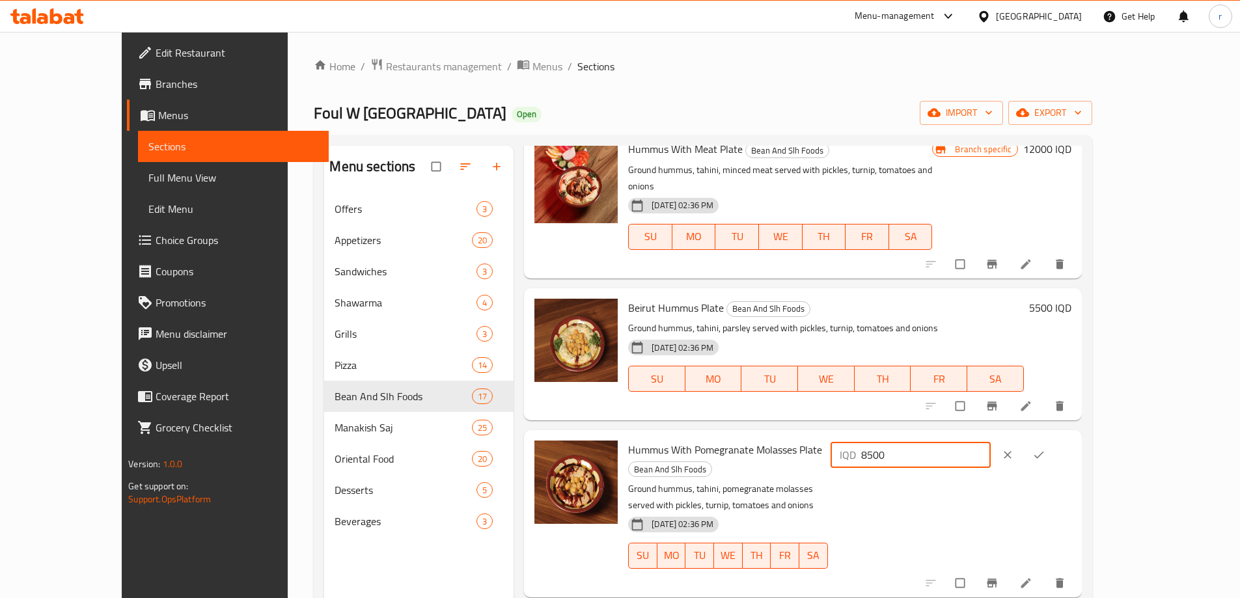
paste input "5"
type input "5500"
click at [1045, 448] on icon "ok" at bounding box center [1038, 454] width 13 height 13
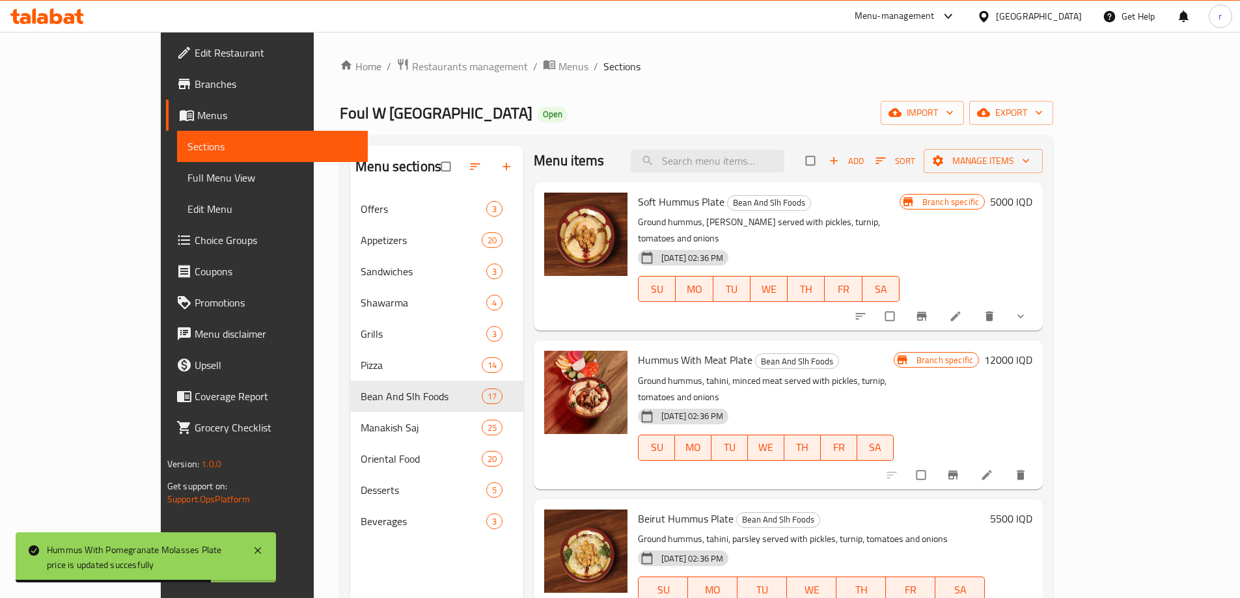
scroll to position [0, 0]
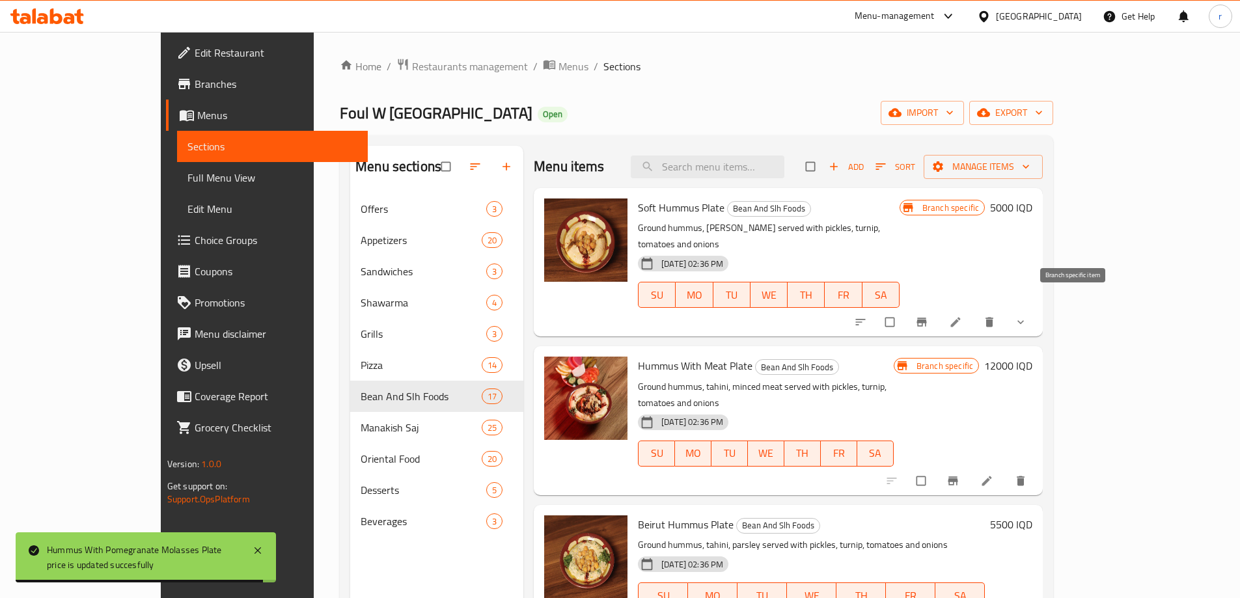
click at [928, 316] on icon "Branch-specific-item" at bounding box center [921, 322] width 13 height 13
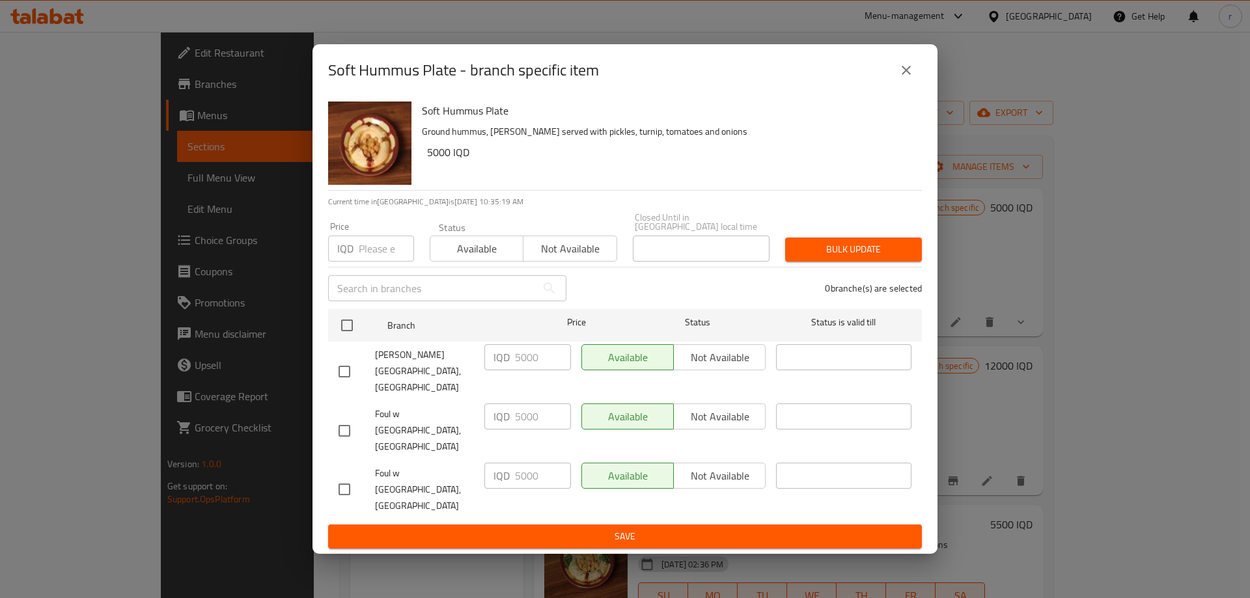
click at [910, 78] on icon "close" at bounding box center [906, 70] width 16 height 16
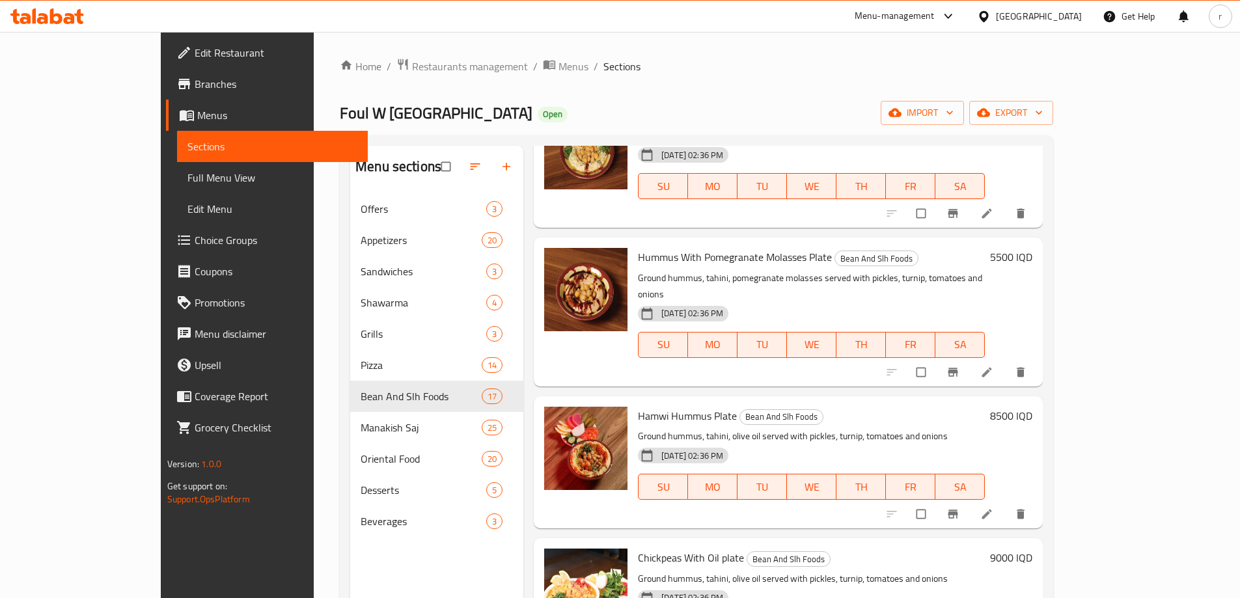
scroll to position [434, 0]
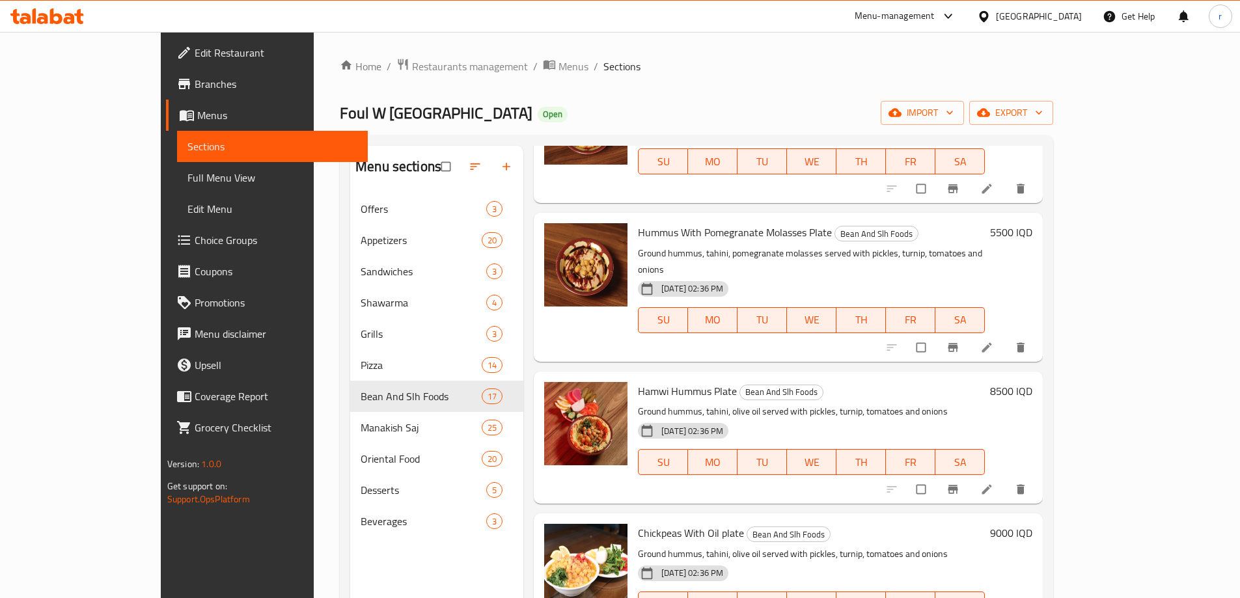
click at [1032, 382] on h6 "8500 IQD" at bounding box center [1011, 391] width 42 height 18
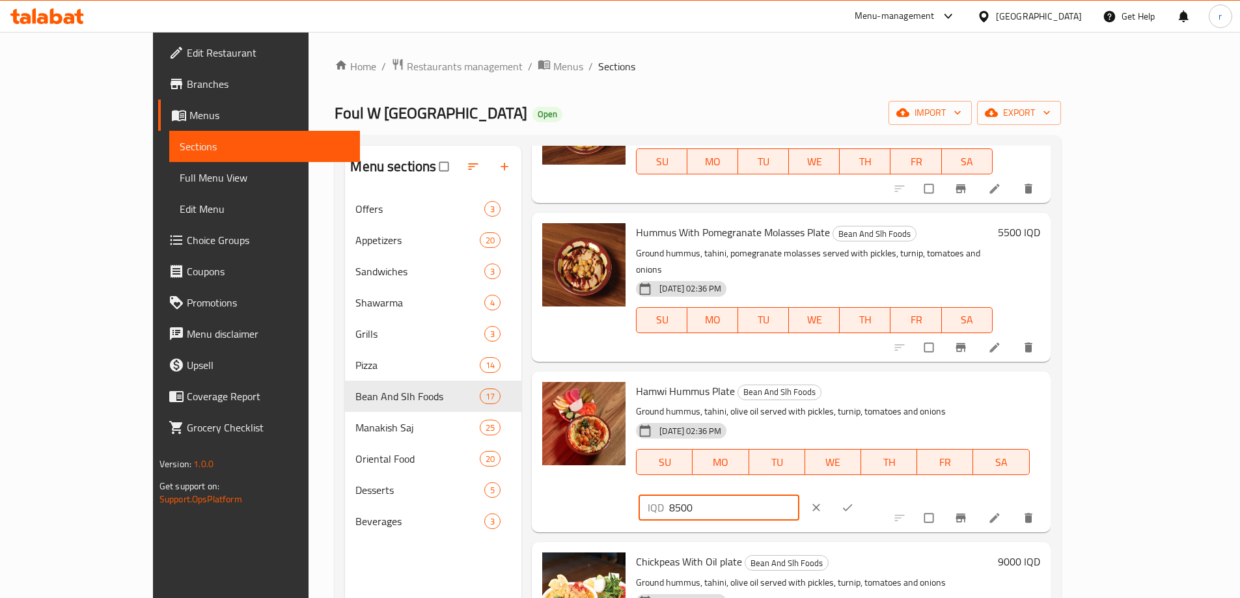
drag, startPoint x: 946, startPoint y: 358, endPoint x: 873, endPoint y: 366, distance: 72.7
click at [873, 377] on div "Hamwi Hummus Plate Bean And Slh Foods Ground hummus, tahini, olive oil served w…" at bounding box center [838, 452] width 414 height 150
paste input "5"
type input "5500"
click at [864, 493] on button "ok" at bounding box center [848, 507] width 31 height 29
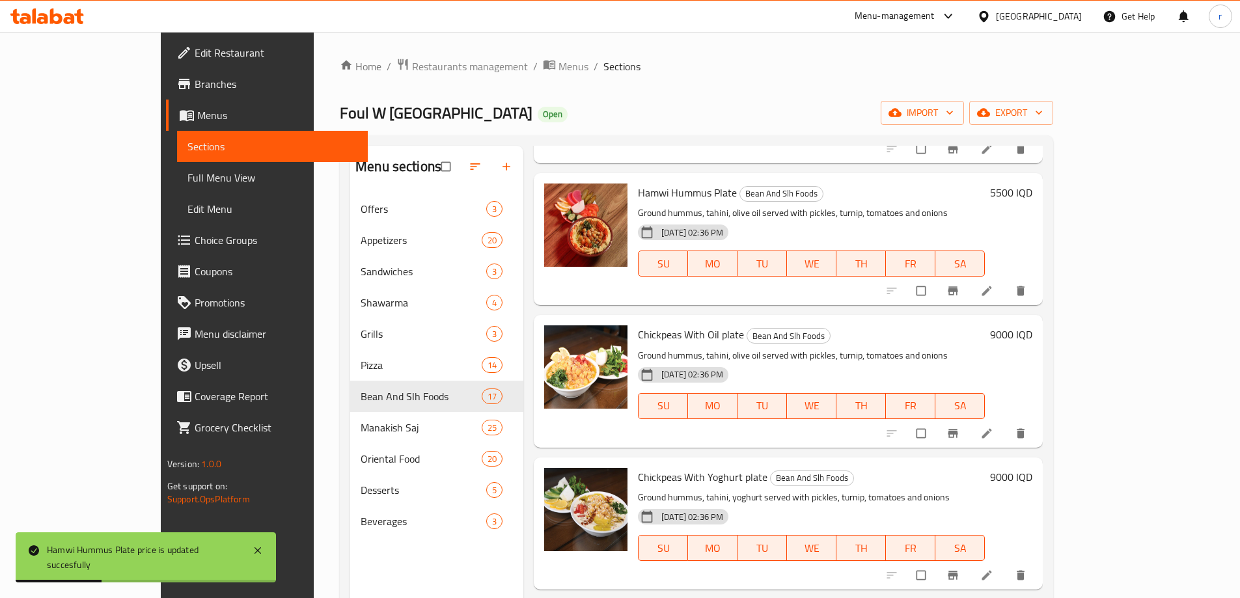
scroll to position [651, 0]
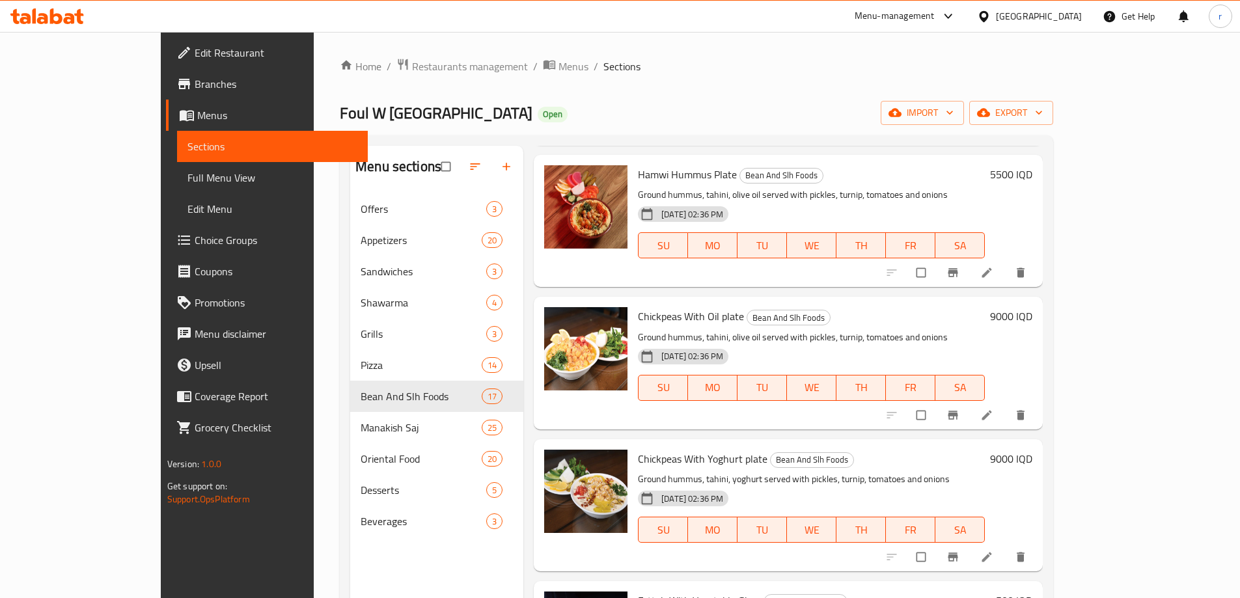
click at [1032, 307] on h6 "9000 IQD" at bounding box center [1011, 316] width 42 height 18
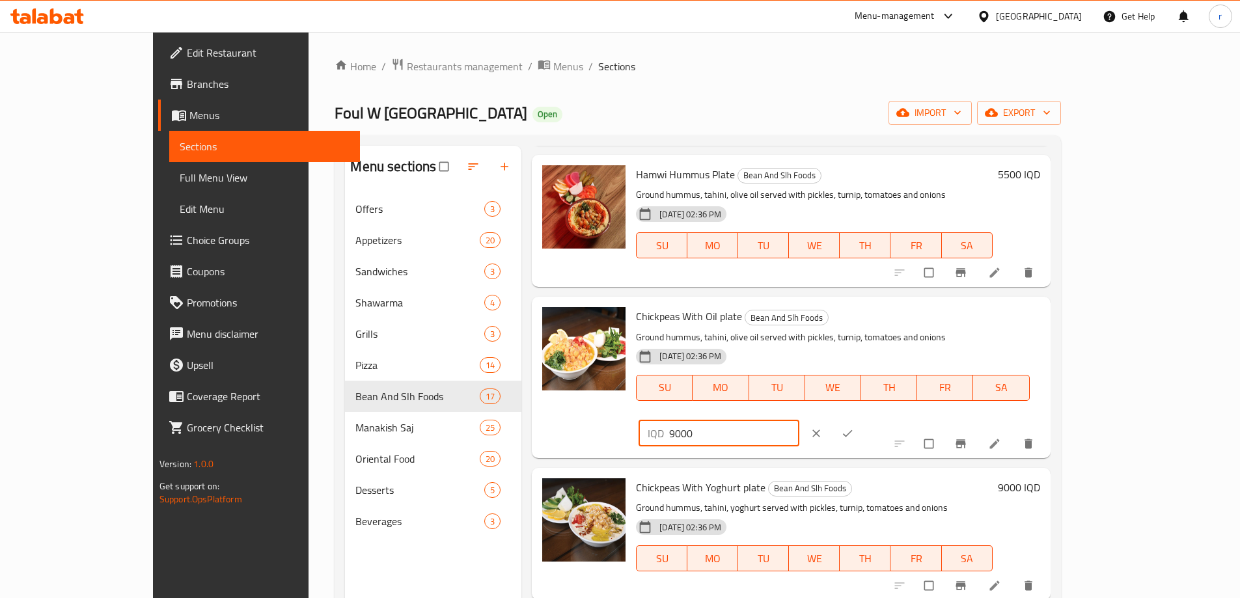
drag, startPoint x: 873, startPoint y: 281, endPoint x: 865, endPoint y: 281, distance: 8.5
click at [865, 302] on div "Chickpeas With Oil plate Bean And Slh Foods Ground hummus, tahini, olive oil se…" at bounding box center [838, 377] width 414 height 150
paste input "6"
type input "6000"
click at [854, 427] on icon "ok" at bounding box center [847, 433] width 13 height 13
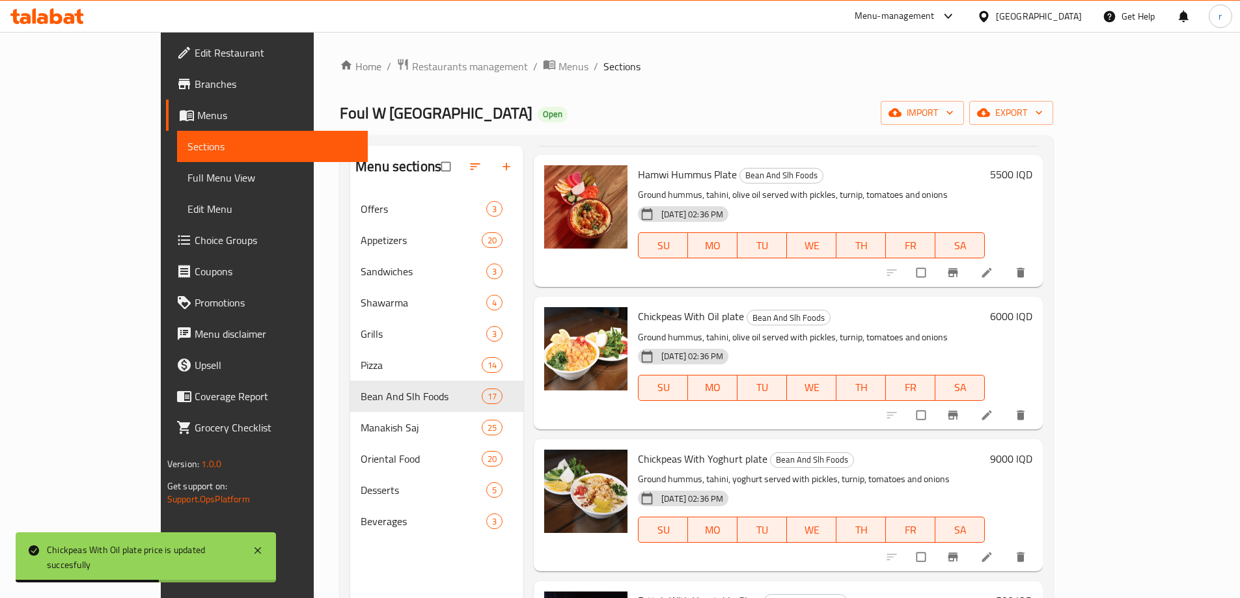
click at [1032, 450] on h6 "9000 IQD" at bounding box center [1011, 459] width 42 height 18
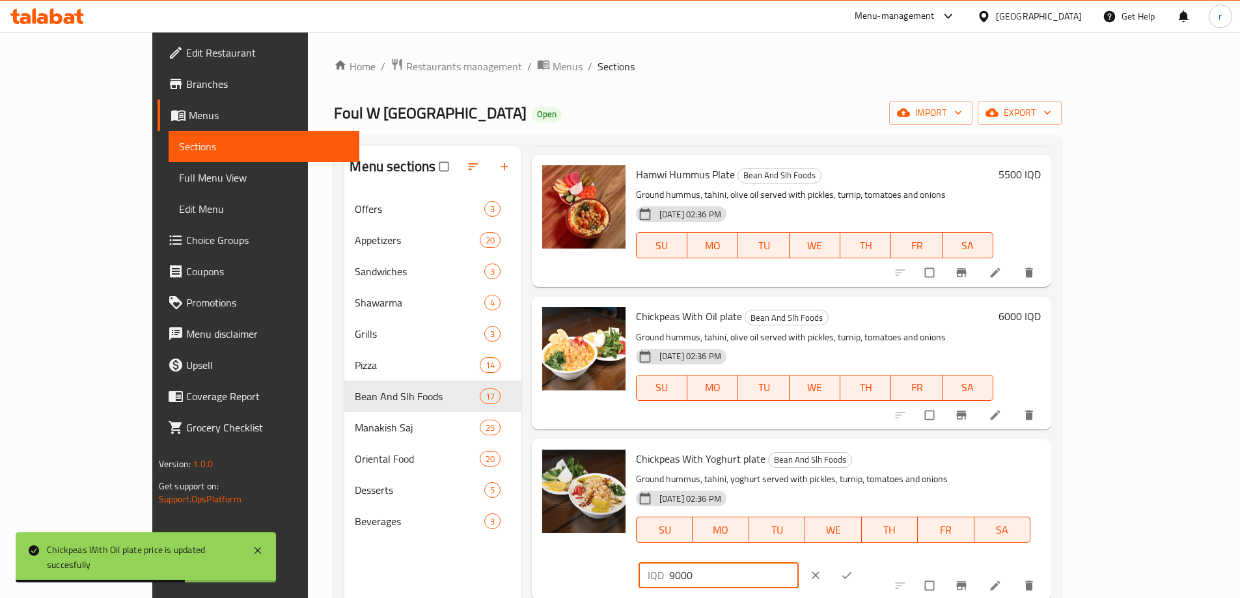
drag, startPoint x: 1030, startPoint y: 413, endPoint x: 864, endPoint y: 412, distance: 166.0
click at [864, 445] on div "Chickpeas With Yoghurt plate Bean And Slh Foods Ground hummus, tahini, yoghurt …" at bounding box center [838, 520] width 415 height 150
paste input "6"
type input "6000"
click at [853, 569] on icon "ok" at bounding box center [846, 575] width 13 height 13
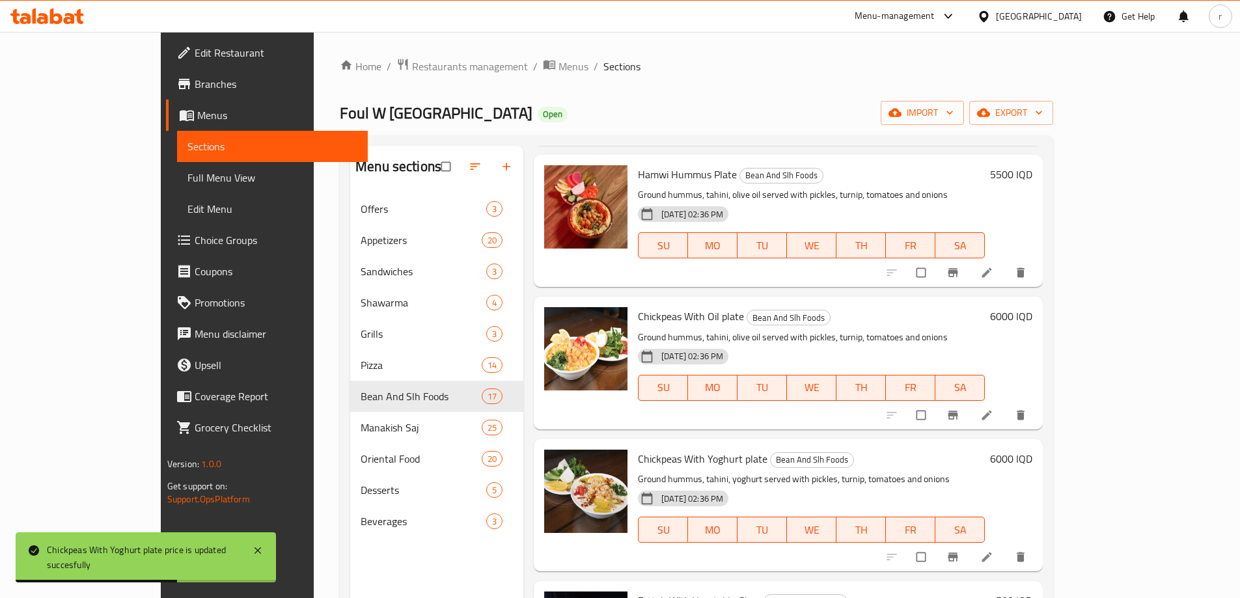
scroll to position [759, 0]
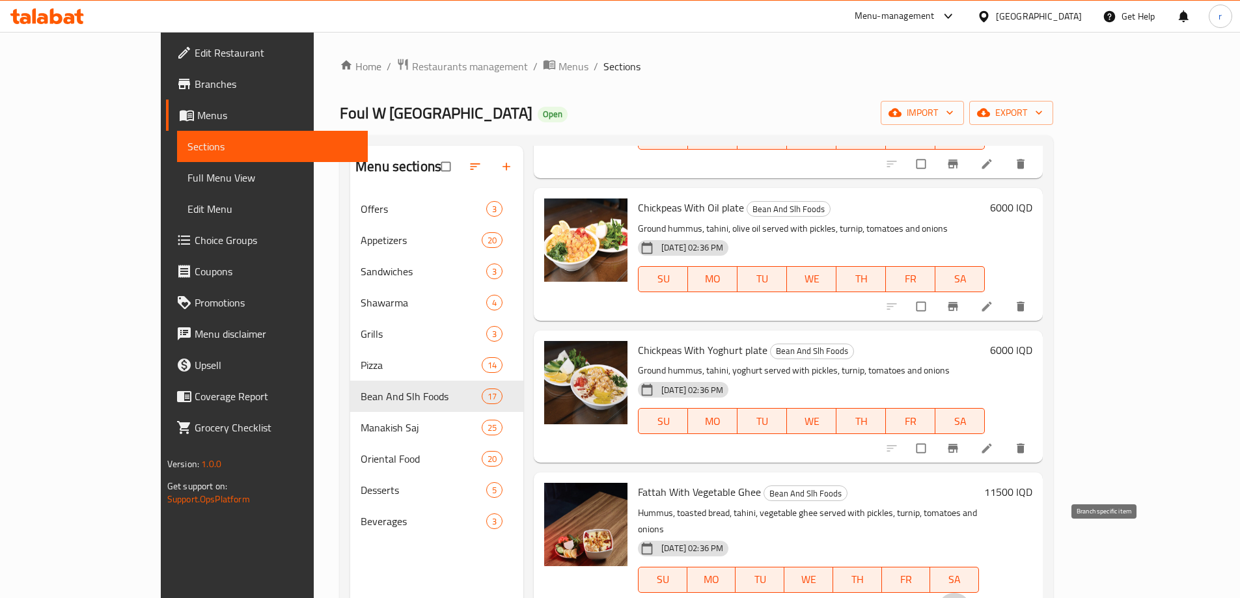
click at [970, 593] on button "Branch-specific-item" at bounding box center [953, 607] width 31 height 29
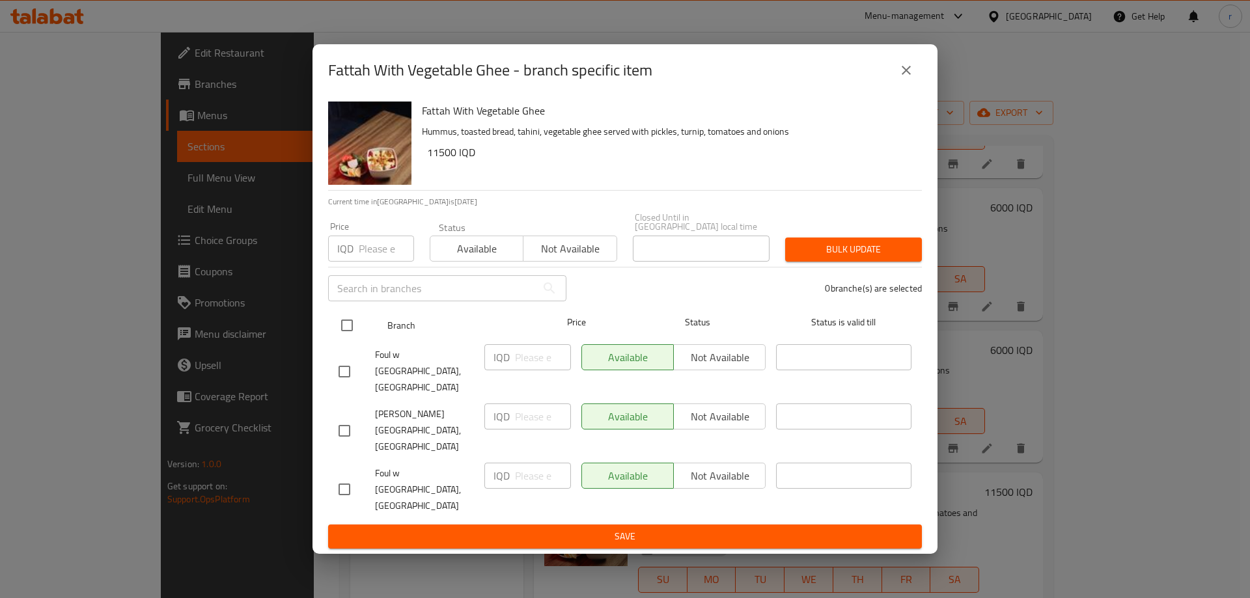
click at [335, 339] on input "checkbox" at bounding box center [346, 325] width 27 height 27
checkbox input "true"
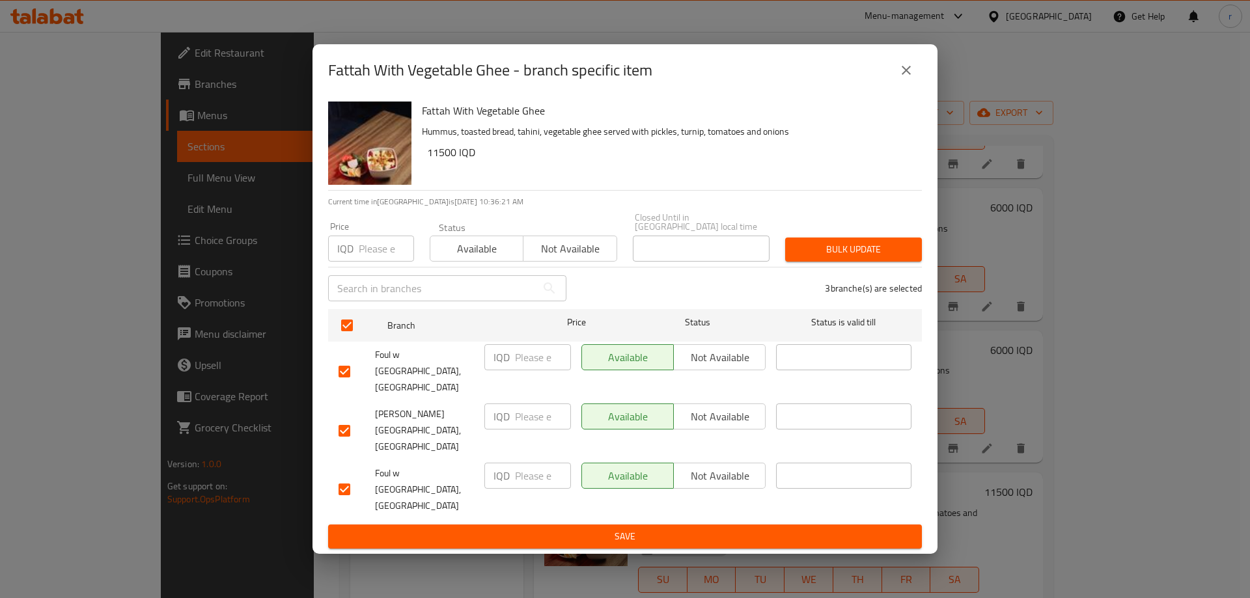
click at [893, 86] on button "close" at bounding box center [905, 70] width 31 height 31
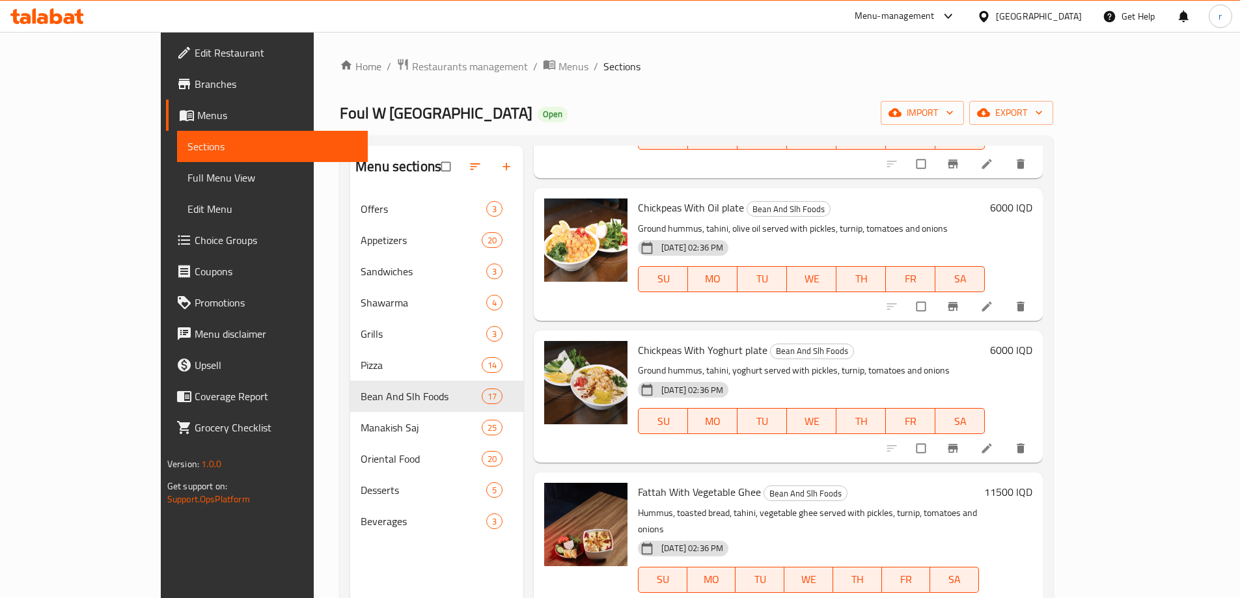
click at [1037, 478] on div "Fattah With Vegetable Ghee Bean And Slh Foods Hummus, toasted bread, tahini, ve…" at bounding box center [835, 547] width 405 height 138
click at [1032, 483] on h6 "11500 IQD" at bounding box center [1008, 492] width 48 height 18
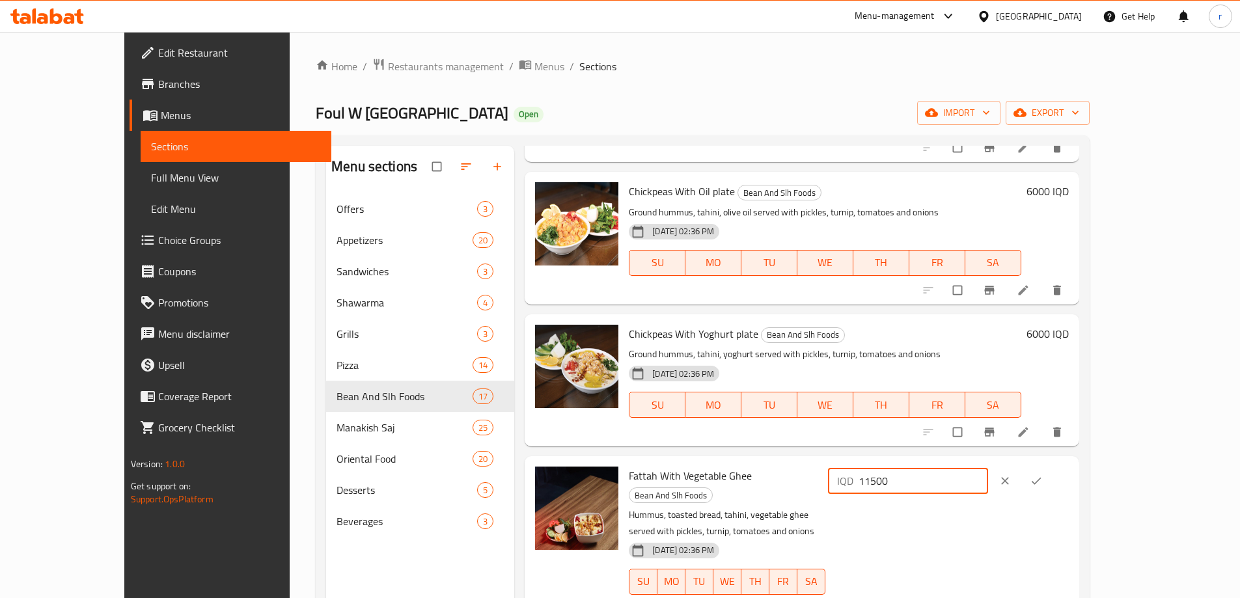
drag, startPoint x: 1052, startPoint y: 452, endPoint x: 945, endPoint y: 445, distance: 107.6
click at [905, 461] on div "Fattah With Vegetable Ghee Bean And Slh Foods Hummus, toasted bread, tahini, ve…" at bounding box center [848, 539] width 450 height 156
paste input "775"
type input "7750"
click at [1043, 474] on icon "ok" at bounding box center [1036, 480] width 13 height 13
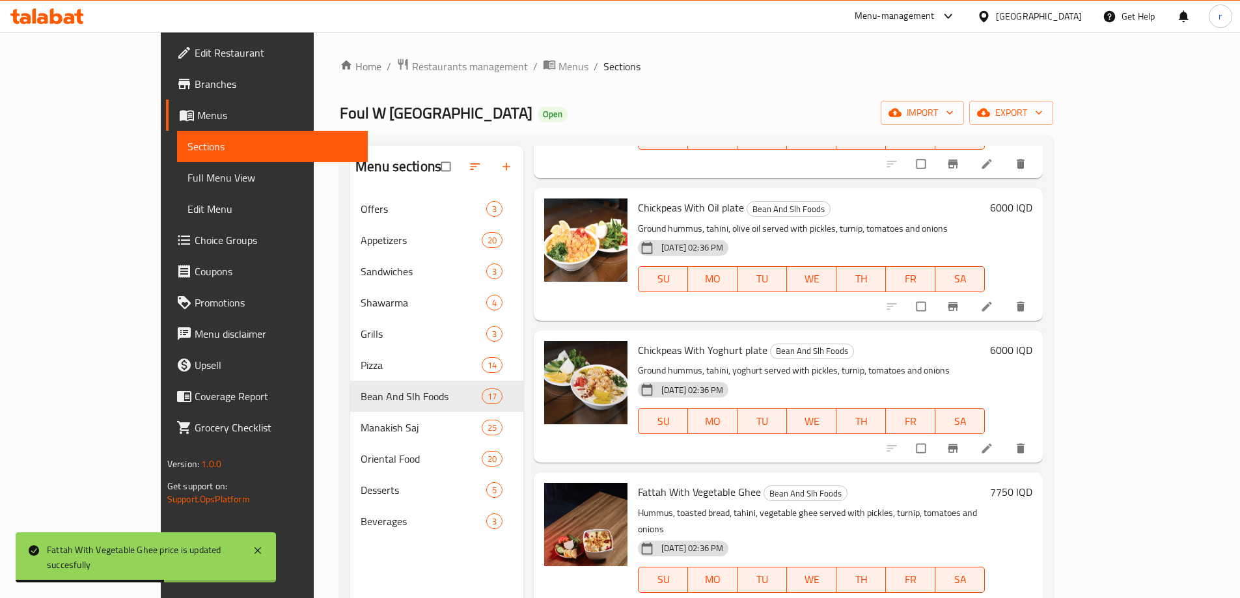
scroll to position [868, 0]
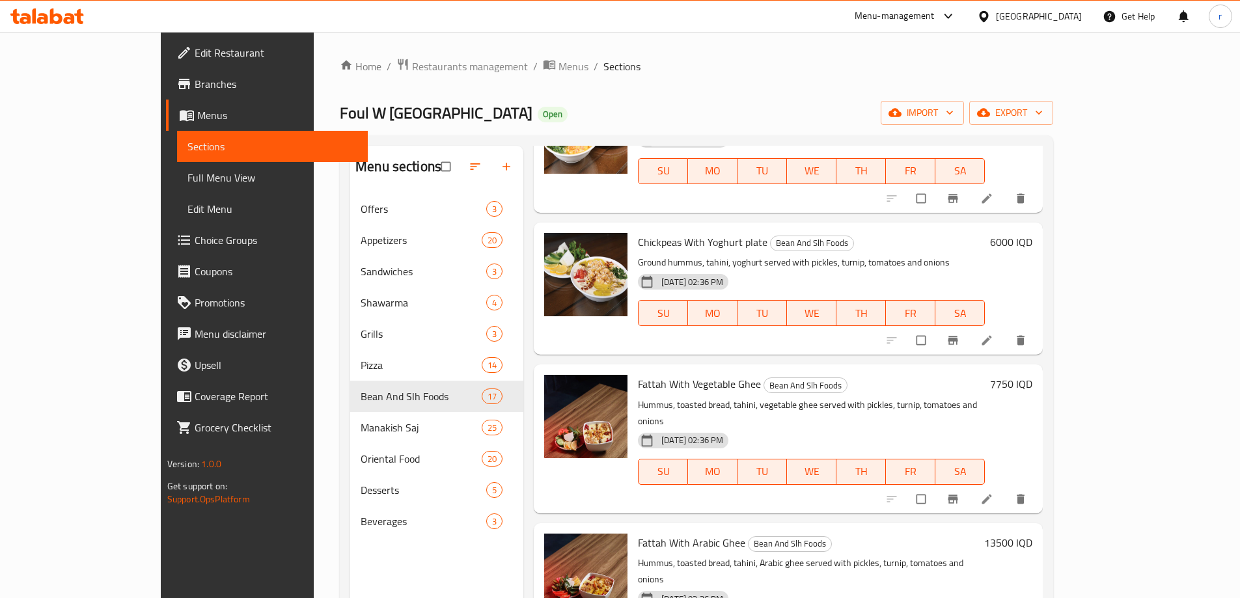
click at [1032, 534] on h6 "13500 IQD" at bounding box center [1008, 543] width 48 height 18
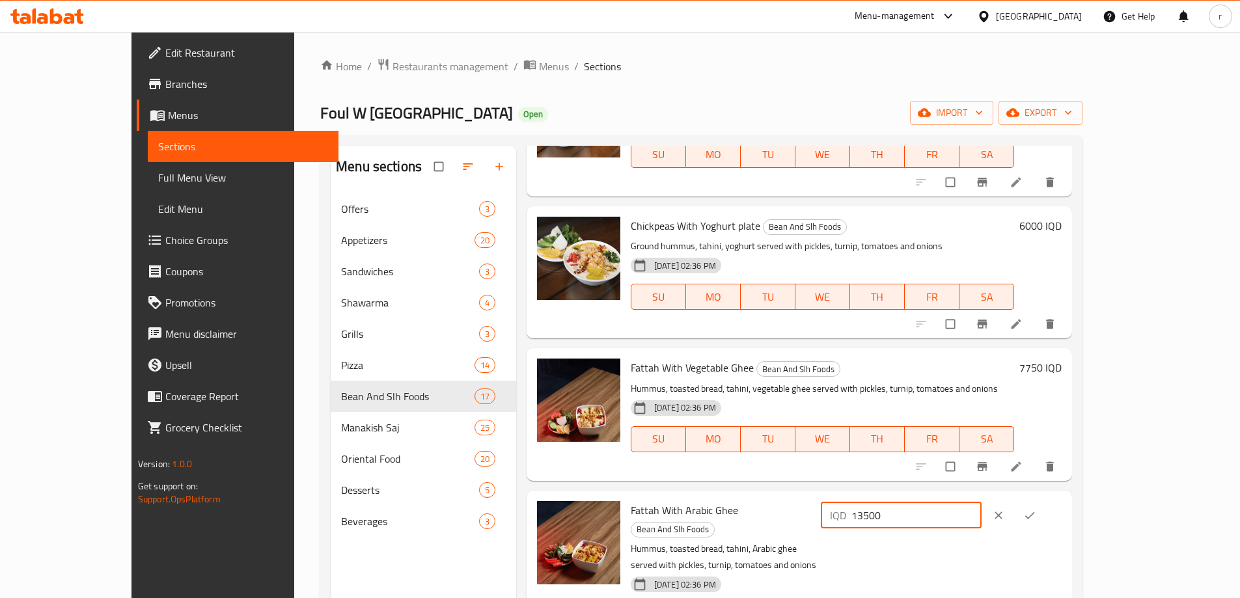
drag, startPoint x: 1047, startPoint y: 486, endPoint x: 960, endPoint y: 486, distance: 87.2
click at [960, 496] on div "Fattah With Arabic Ghee Bean And Slh Foods Hummus, toasted bread, tahini, Arabi…" at bounding box center [845, 574] width 441 height 156
paste input "90"
type input "9000"
click at [1036, 509] on icon "ok" at bounding box center [1029, 515] width 13 height 13
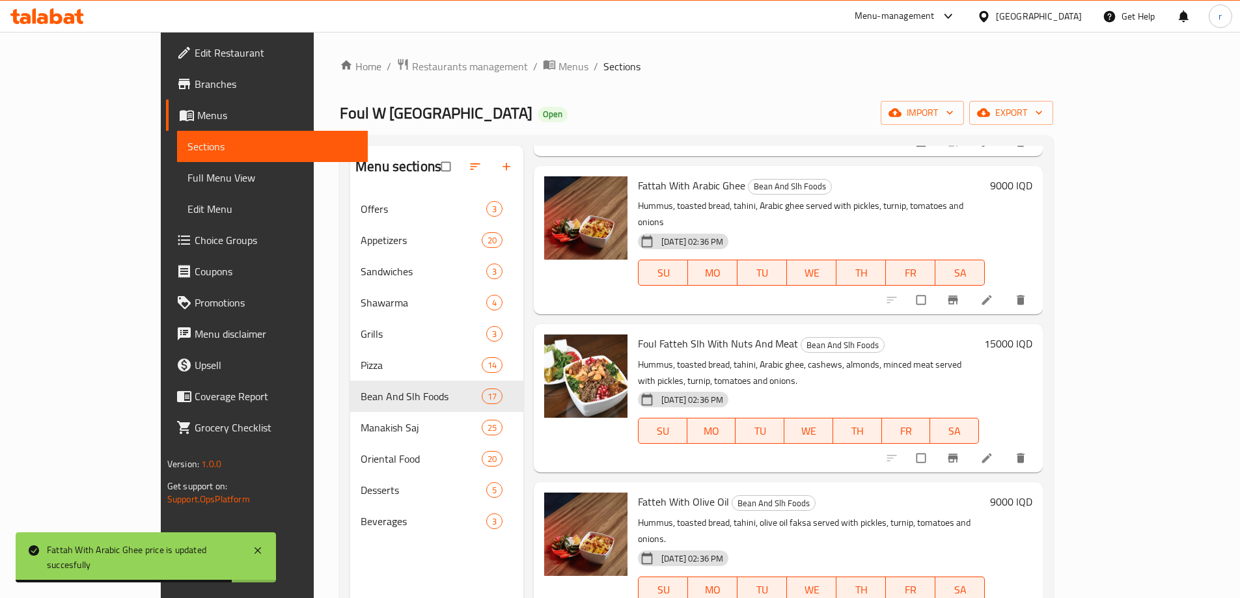
scroll to position [1193, 0]
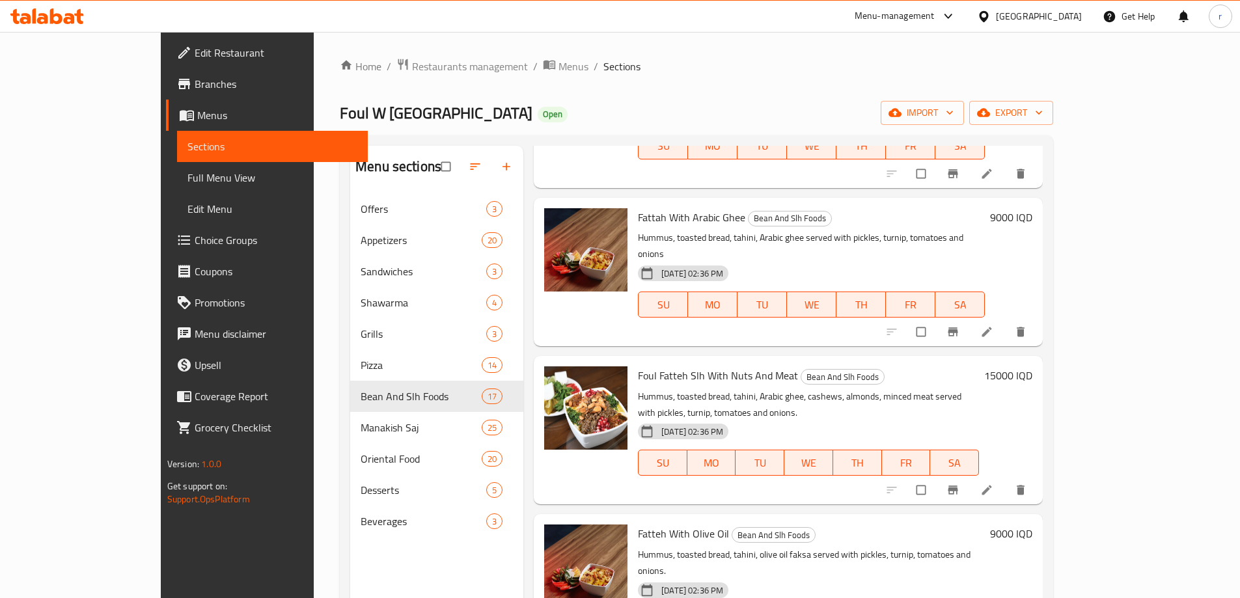
click at [1032, 366] on h6 "15000 IQD" at bounding box center [1008, 375] width 48 height 18
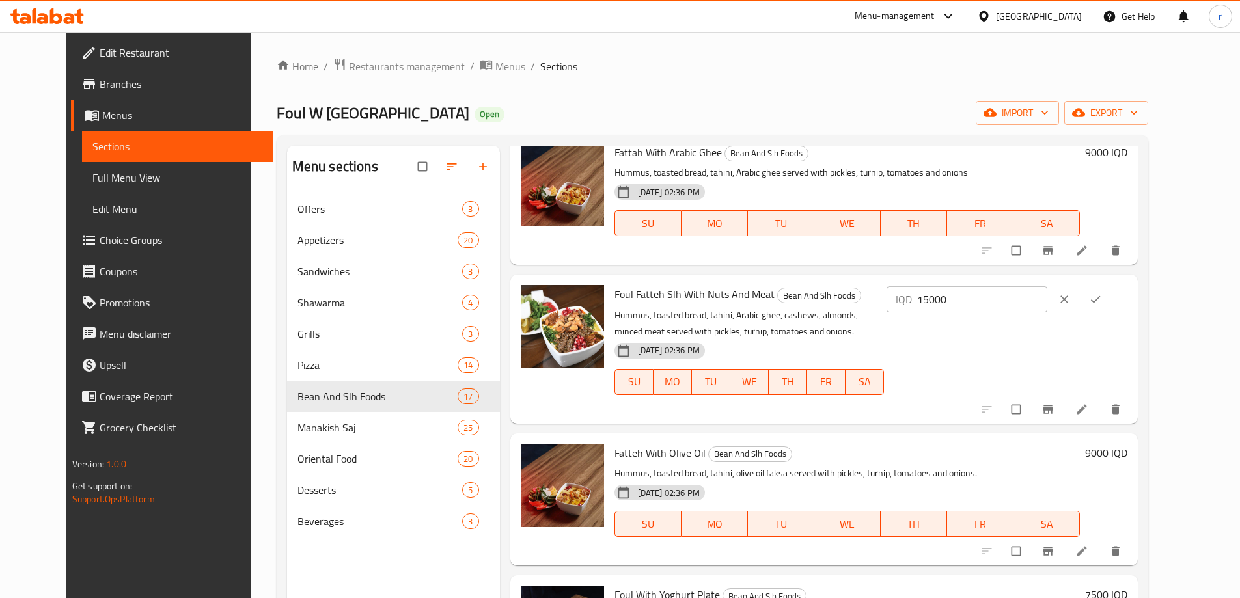
drag, startPoint x: 1050, startPoint y: 299, endPoint x: 894, endPoint y: 296, distance: 156.2
click at [894, 296] on div "Foul Fatteh Slh With Nuts And Meat Bean And Slh Foods Hummus, toasted bread, ta…" at bounding box center [871, 349] width 524 height 138
paste input "0"
type input "10000"
click at [1112, 299] on button "ok" at bounding box center [1096, 299] width 31 height 29
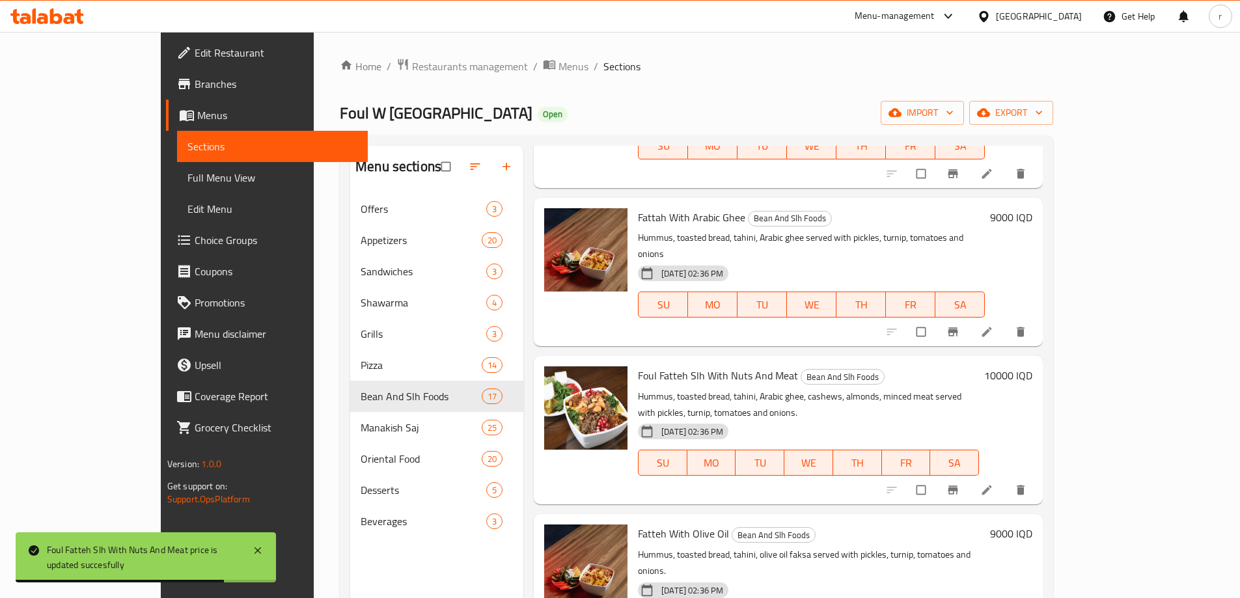
click at [1032, 525] on h6 "9000 IQD" at bounding box center [1011, 534] width 42 height 18
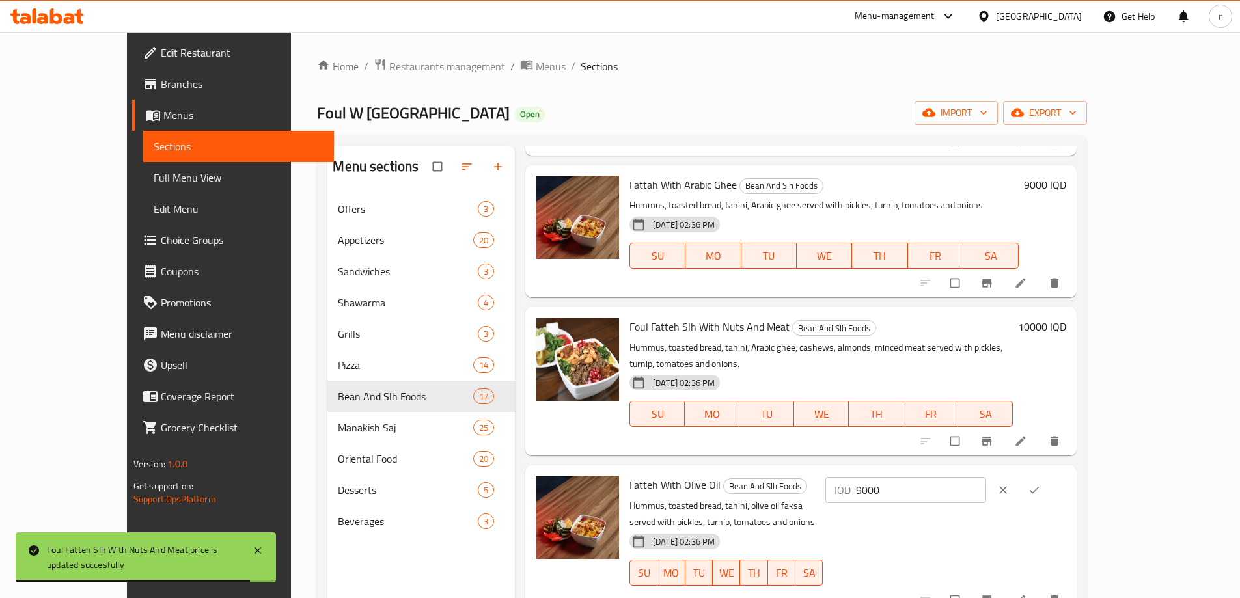
drag, startPoint x: 1044, startPoint y: 439, endPoint x: 924, endPoint y: 439, distance: 119.7
click at [924, 471] on div "Fatteh With Olive Oil Bean And Slh Foods Hummus, toasted bread, tahini, olive o…" at bounding box center [847, 540] width 447 height 138
paste input "6"
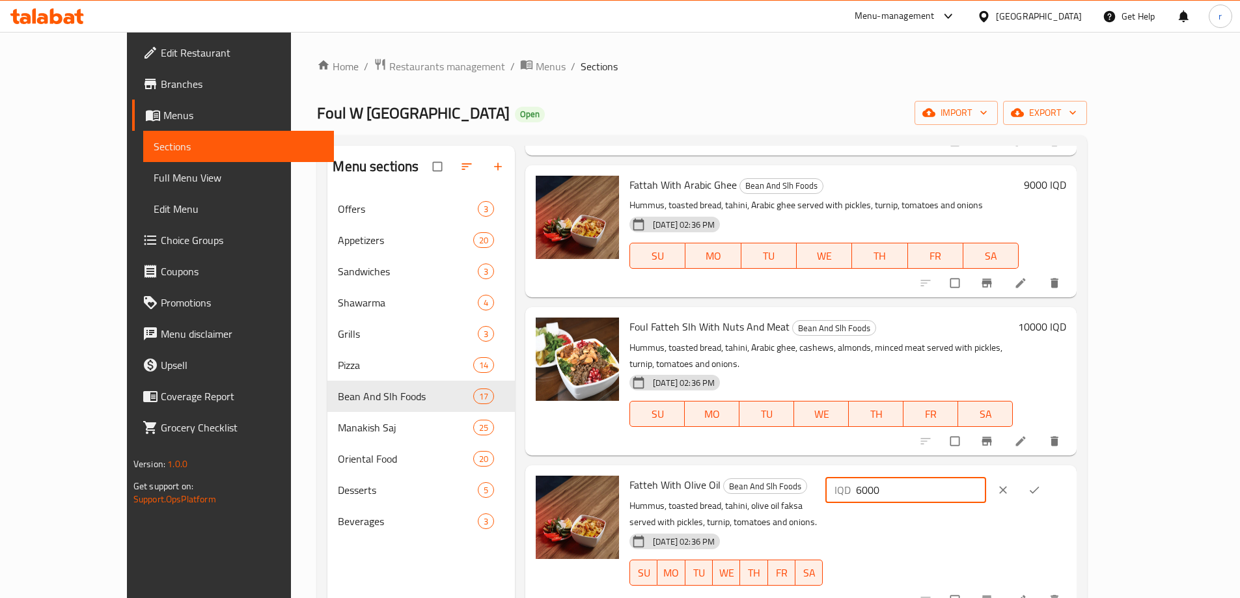
type input "6000"
click at [1051, 476] on button "ok" at bounding box center [1035, 490] width 31 height 29
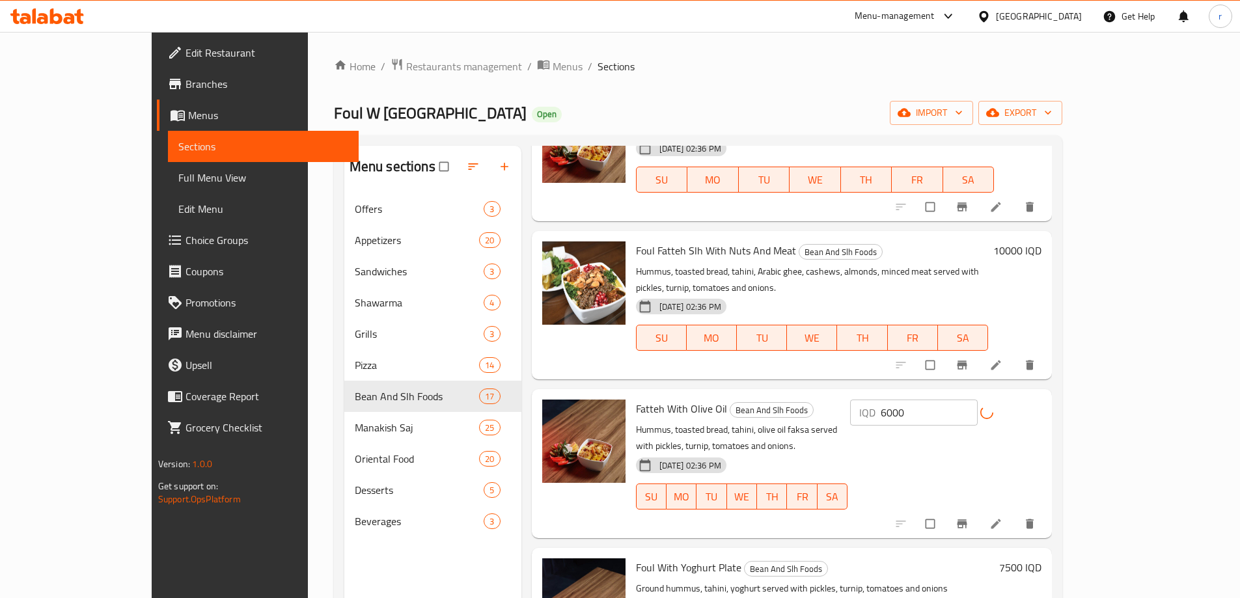
scroll to position [1410, 0]
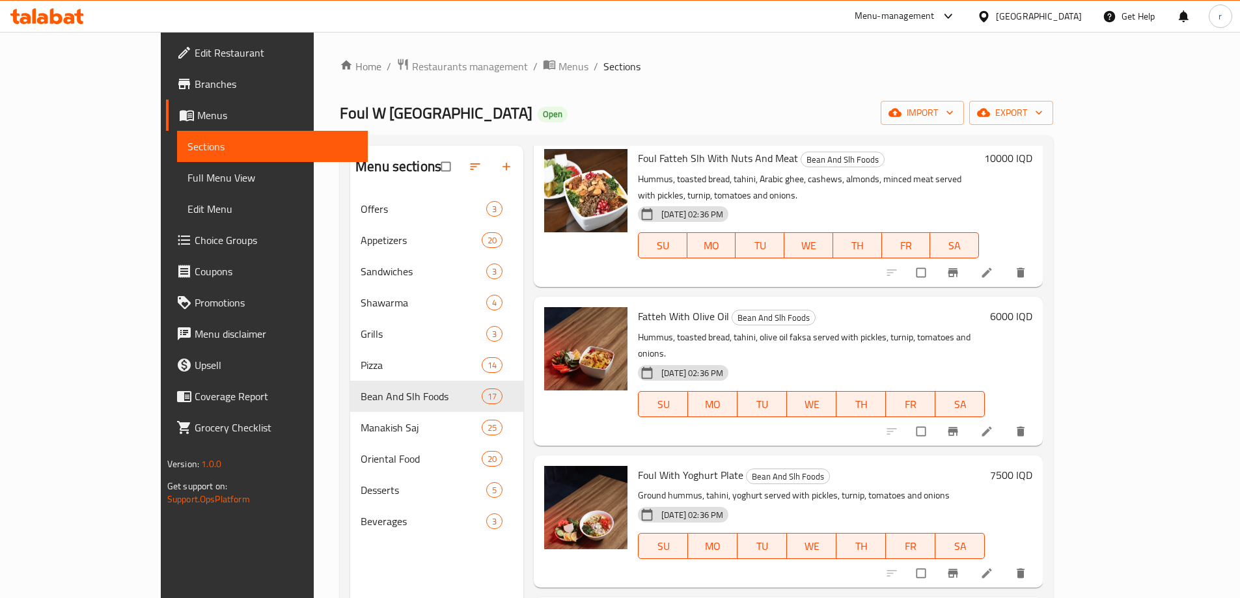
click at [1032, 466] on h6 "7500 IQD" at bounding box center [1011, 475] width 42 height 18
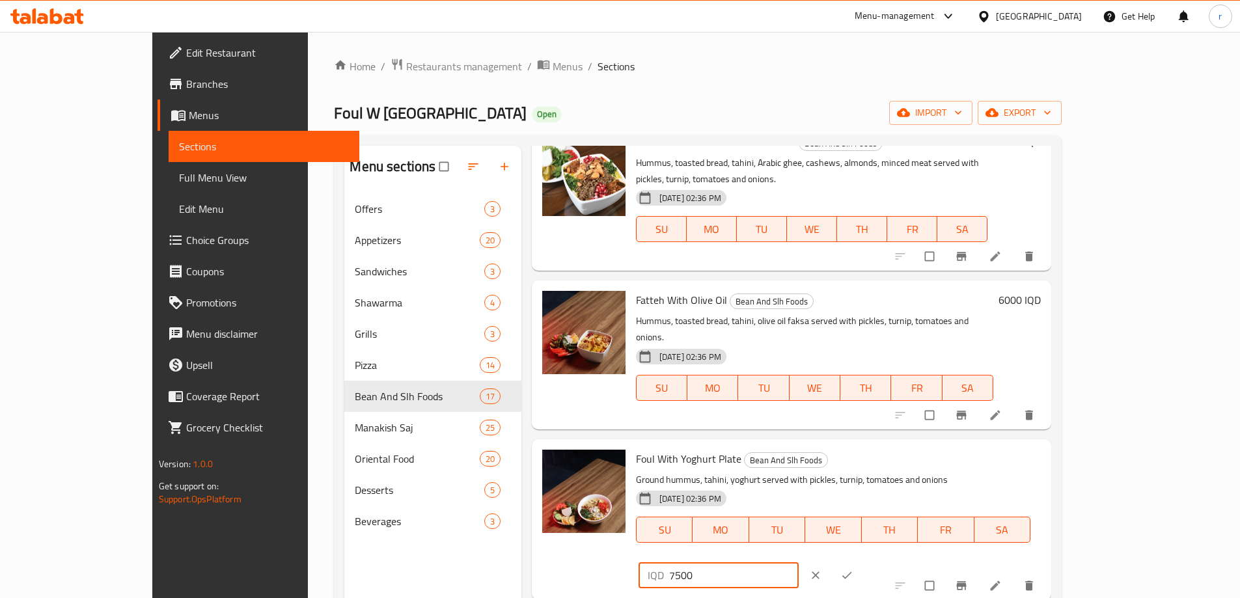
drag, startPoint x: 1071, startPoint y: 368, endPoint x: 923, endPoint y: 366, distance: 147.1
click at [917, 445] on div "Foul With Yoghurt Plate Bean And Slh Foods Ground hummus, tahini, yoghurt serve…" at bounding box center [838, 520] width 415 height 150
paste input "50"
type input "5000"
click at [853, 569] on icon "ok" at bounding box center [846, 575] width 13 height 13
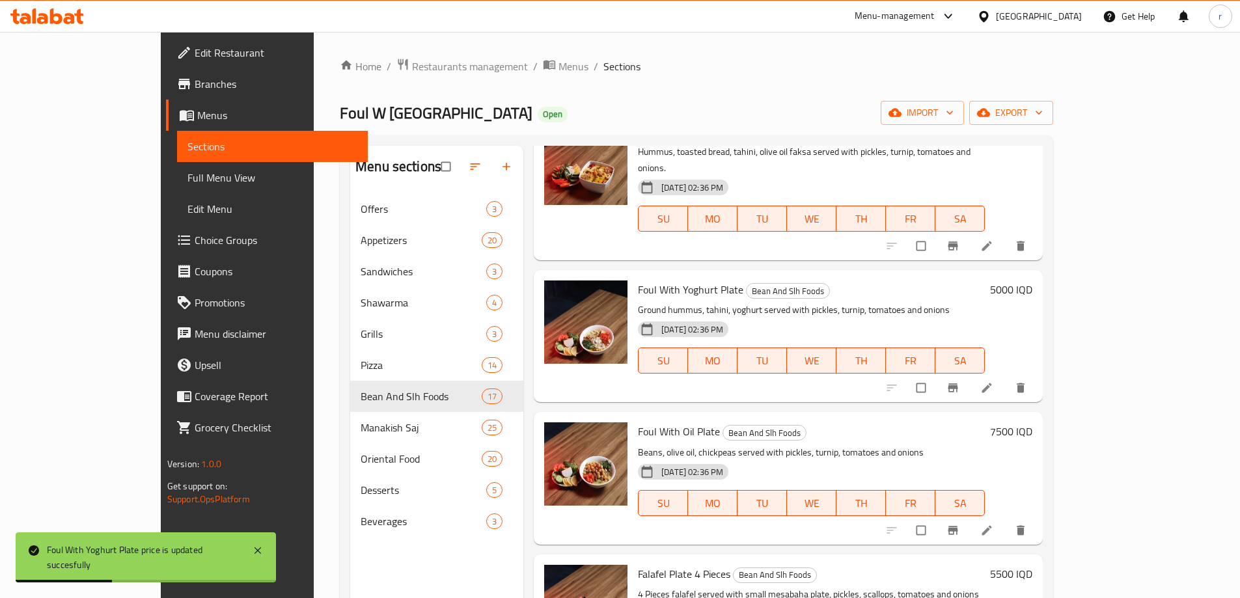
scroll to position [1627, 0]
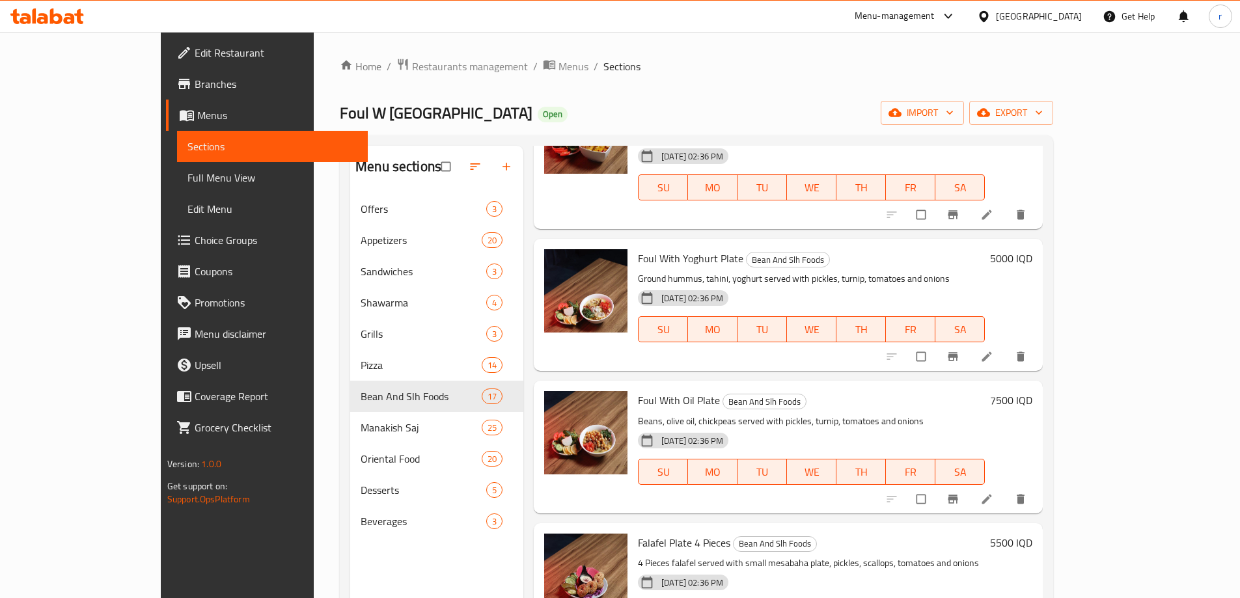
click at [1032, 391] on h6 "7500 IQD" at bounding box center [1011, 400] width 42 height 18
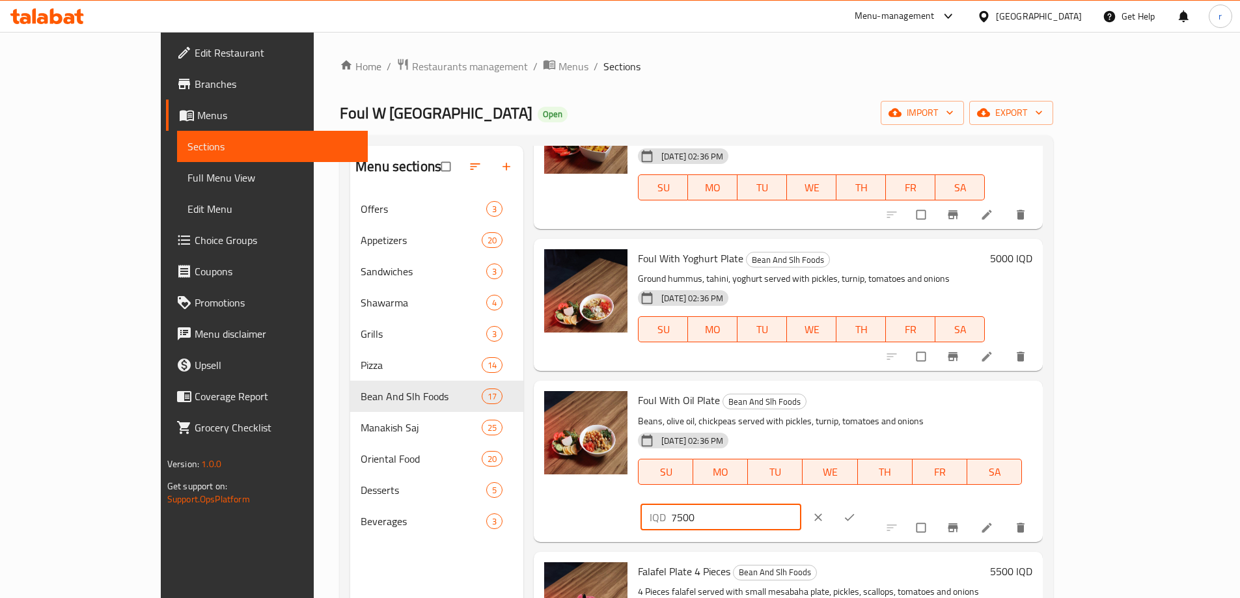
drag, startPoint x: 1033, startPoint y: 280, endPoint x: 871, endPoint y: 286, distance: 161.5
click at [871, 386] on div "Foul With Oil Plate Bean And Slh Foods Beans, olive oil, chickpeas served with …" at bounding box center [835, 461] width 405 height 150
paste input "50"
type input "5000"
click at [856, 511] on icon "ok" at bounding box center [849, 517] width 13 height 13
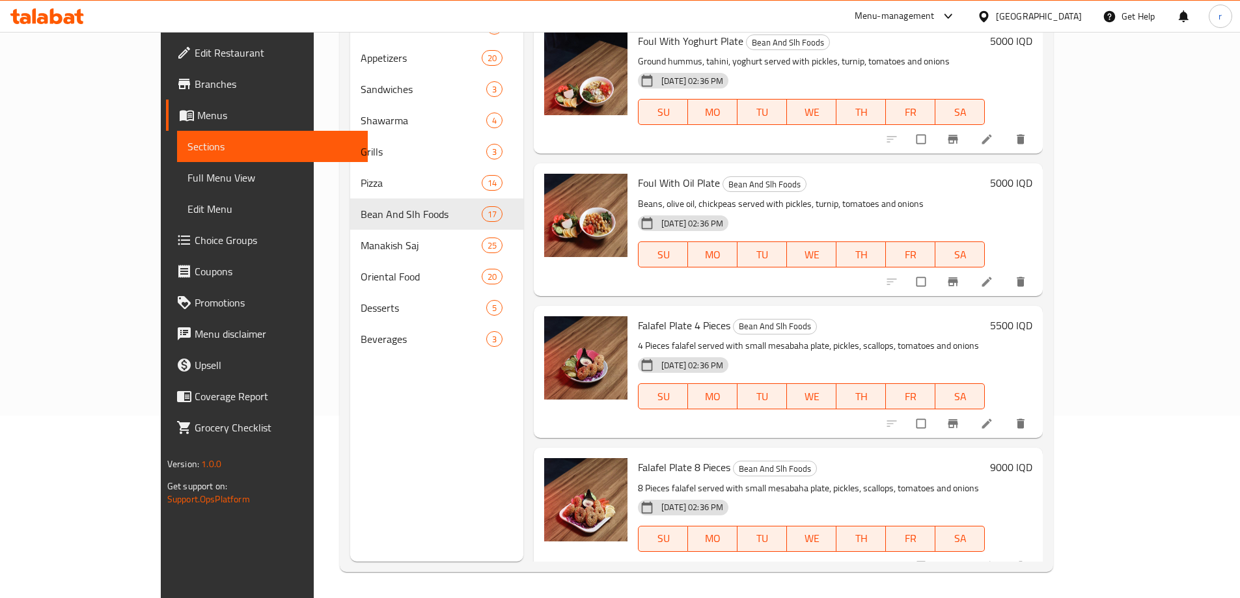
scroll to position [1635, 0]
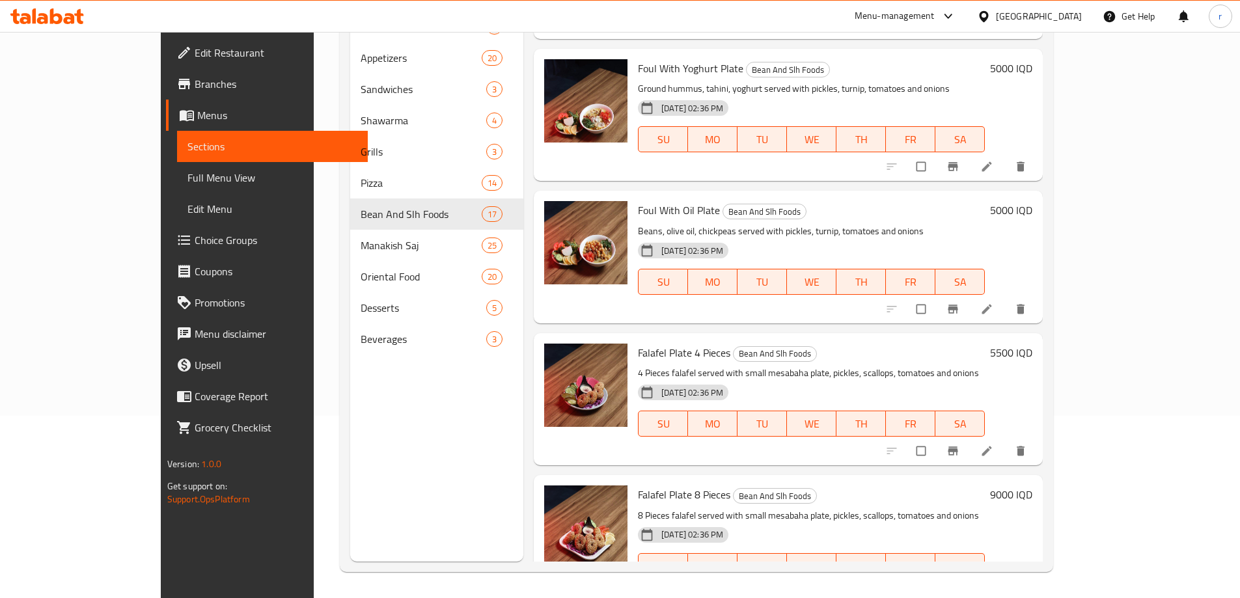
click at [1032, 344] on h6 "5500 IQD" at bounding box center [1011, 353] width 42 height 18
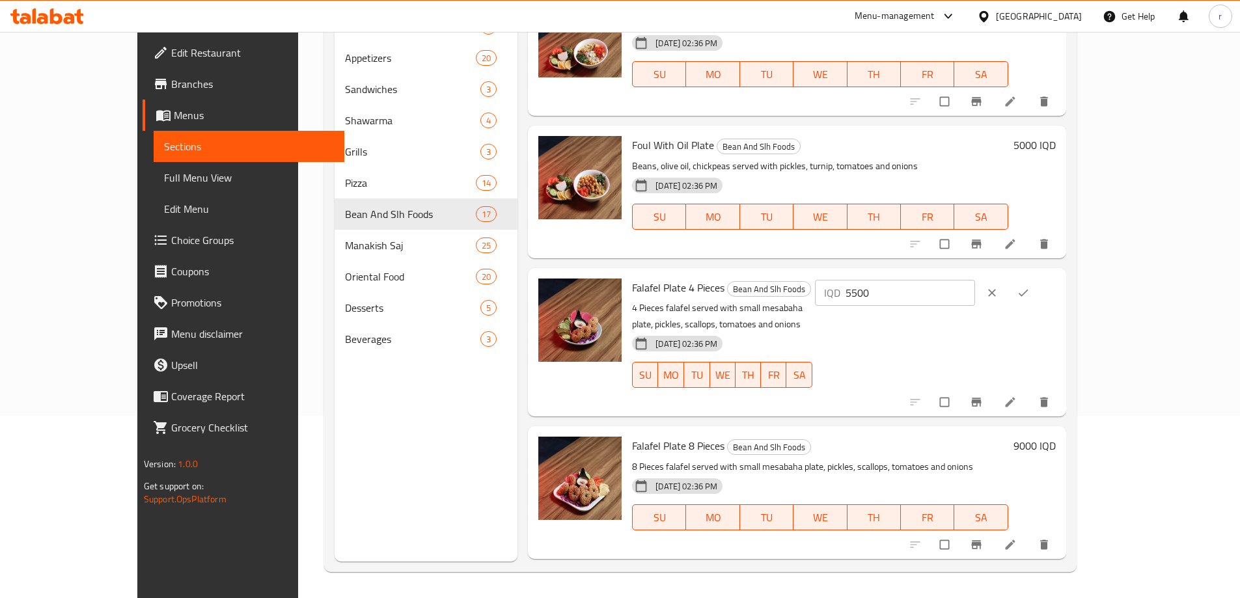
drag, startPoint x: 1059, startPoint y: 247, endPoint x: 886, endPoint y: 247, distance: 172.5
click at [886, 273] on div "Falafel Plate 4 Pieces Bean And Slh Foods 4 Pieces falafel served with small me…" at bounding box center [843, 342] width 433 height 138
paste input "3"
type input "3500"
click at [1030, 286] on icon "ok" at bounding box center [1023, 292] width 13 height 13
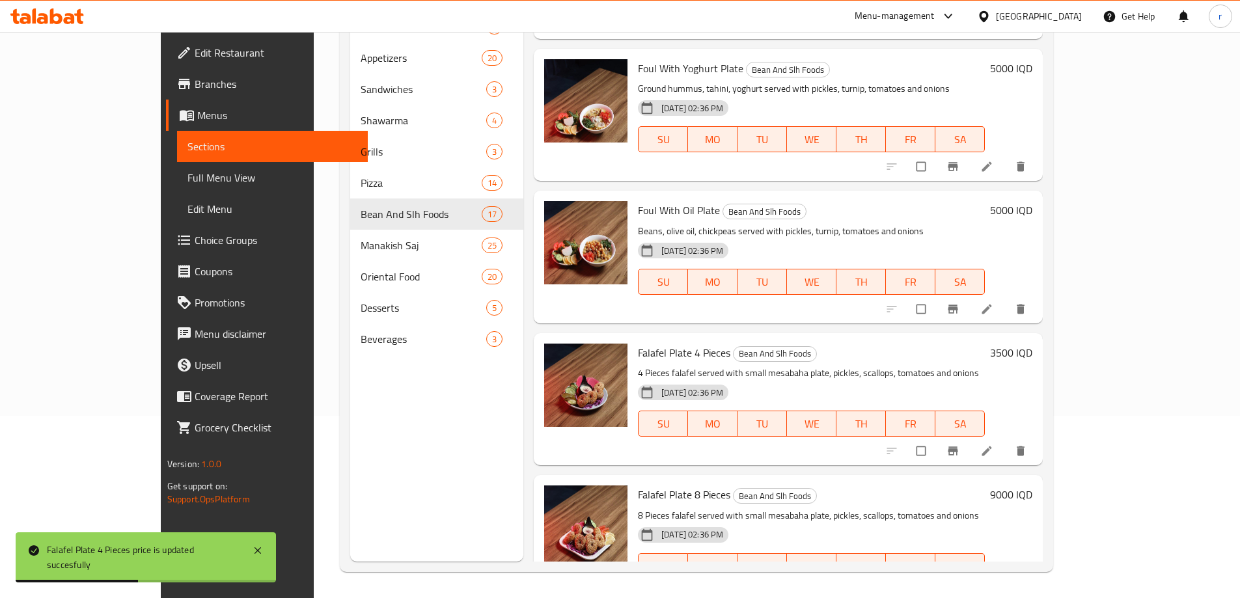
click at [1032, 486] on h6 "9000 IQD" at bounding box center [1011, 495] width 42 height 18
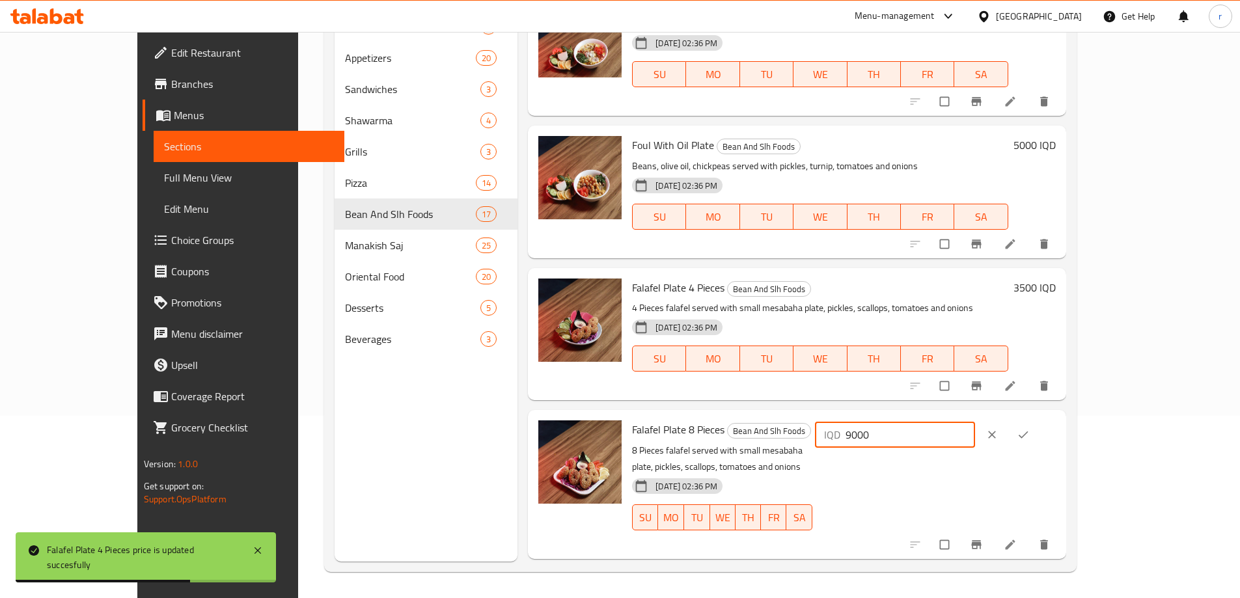
drag, startPoint x: 1050, startPoint y: 392, endPoint x: 964, endPoint y: 394, distance: 85.9
click at [964, 415] on div "Falafel Plate 8 Pieces Bean And Slh Foods 8 Pieces falafel served with small me…" at bounding box center [843, 484] width 433 height 138
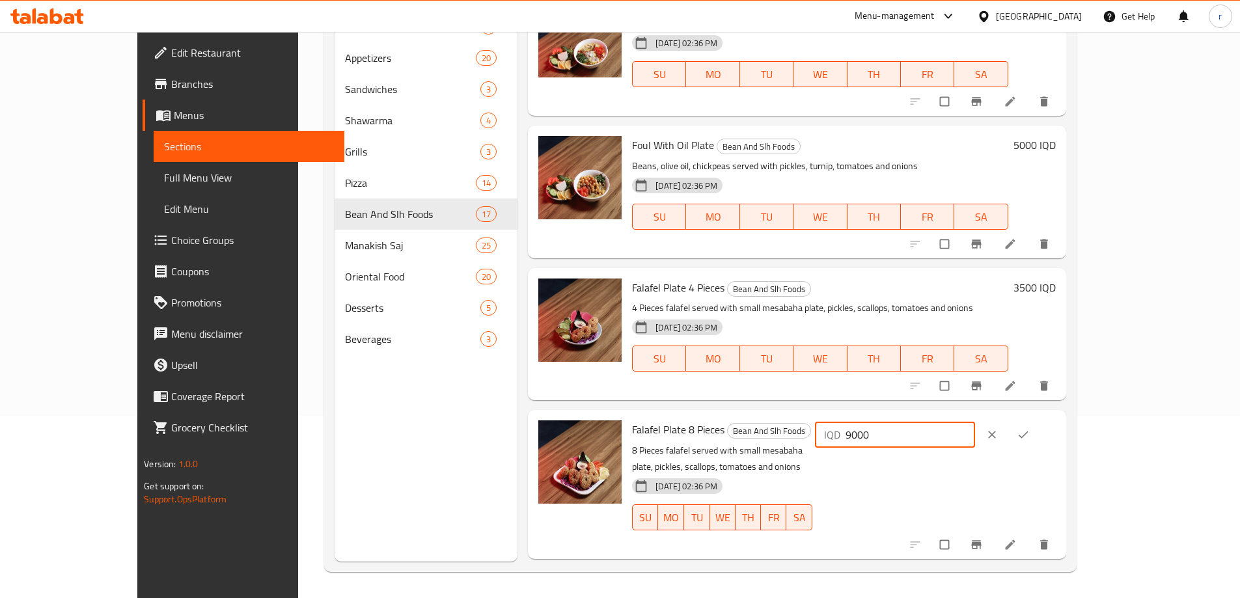
paste input "6"
type input "6000"
click at [1030, 428] on icon "ok" at bounding box center [1023, 434] width 13 height 13
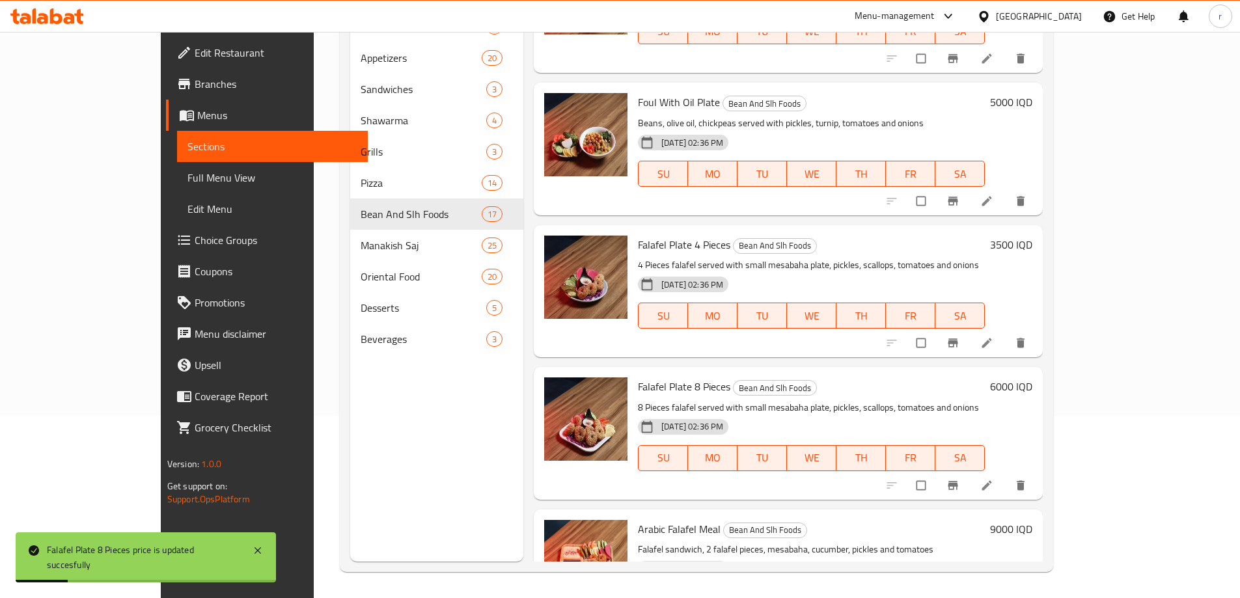
scroll to position [1852, 0]
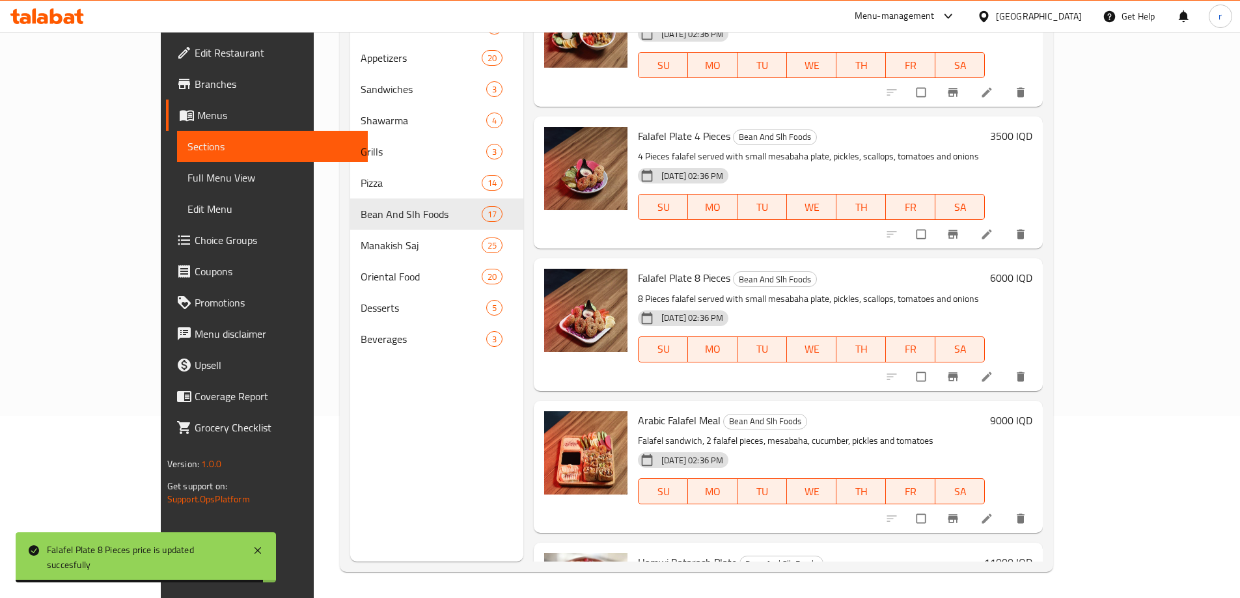
click at [1032, 411] on h6 "9000 IQD" at bounding box center [1011, 420] width 42 height 18
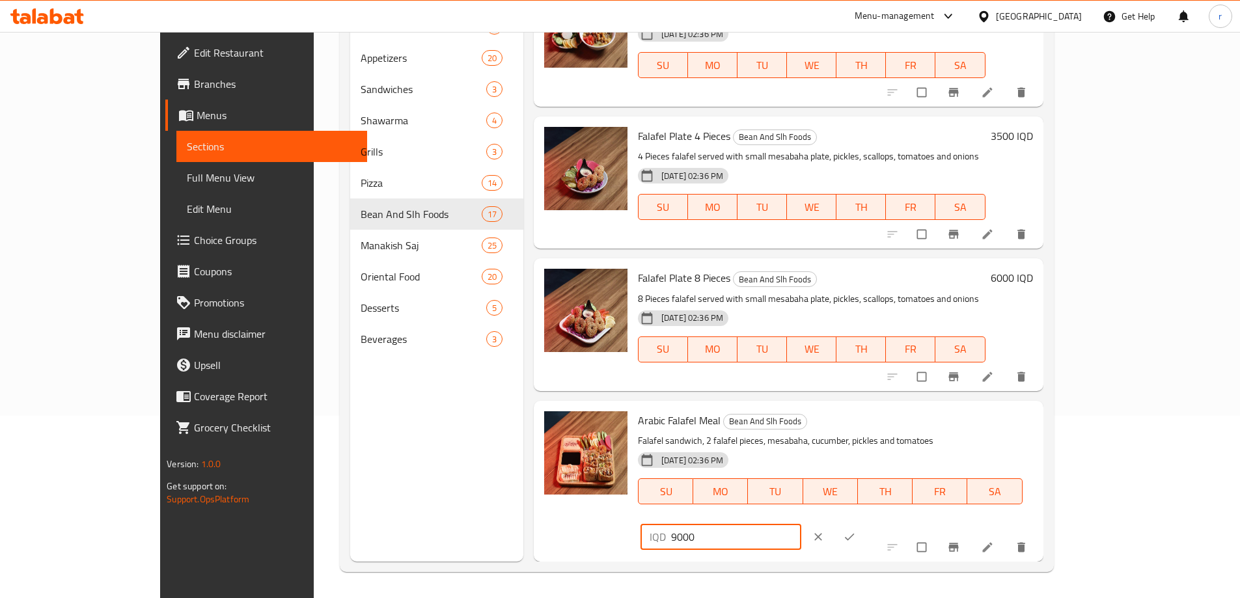
drag, startPoint x: 1076, startPoint y: 319, endPoint x: 812, endPoint y: 327, distance: 265.0
click at [812, 406] on div "Arabic Falafel Meal Bean And Slh Foods Falafel sandwich, 2 falafel pieces, mesa…" at bounding box center [835, 481] width 405 height 150
paste input "6"
type input "6000"
click at [856, 530] on icon "ok" at bounding box center [849, 536] width 13 height 13
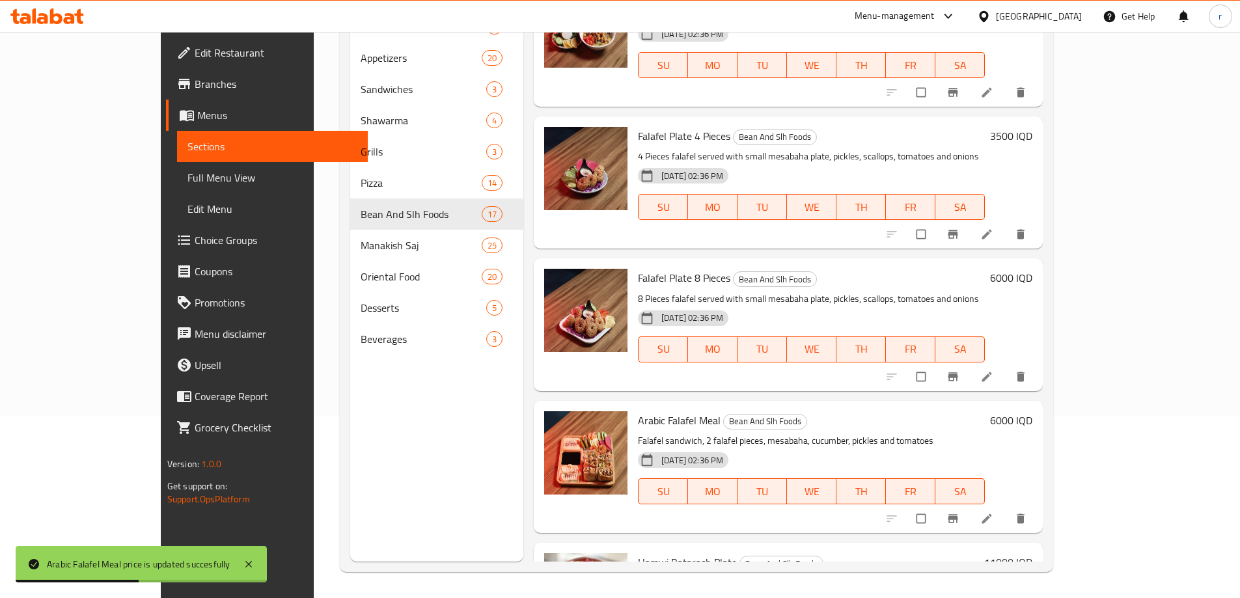
click at [1032, 553] on h6 "11000 IQD" at bounding box center [1008, 562] width 48 height 18
drag, startPoint x: 1043, startPoint y: 452, endPoint x: 980, endPoint y: 451, distance: 63.1
paste input "725"
type input "7250"
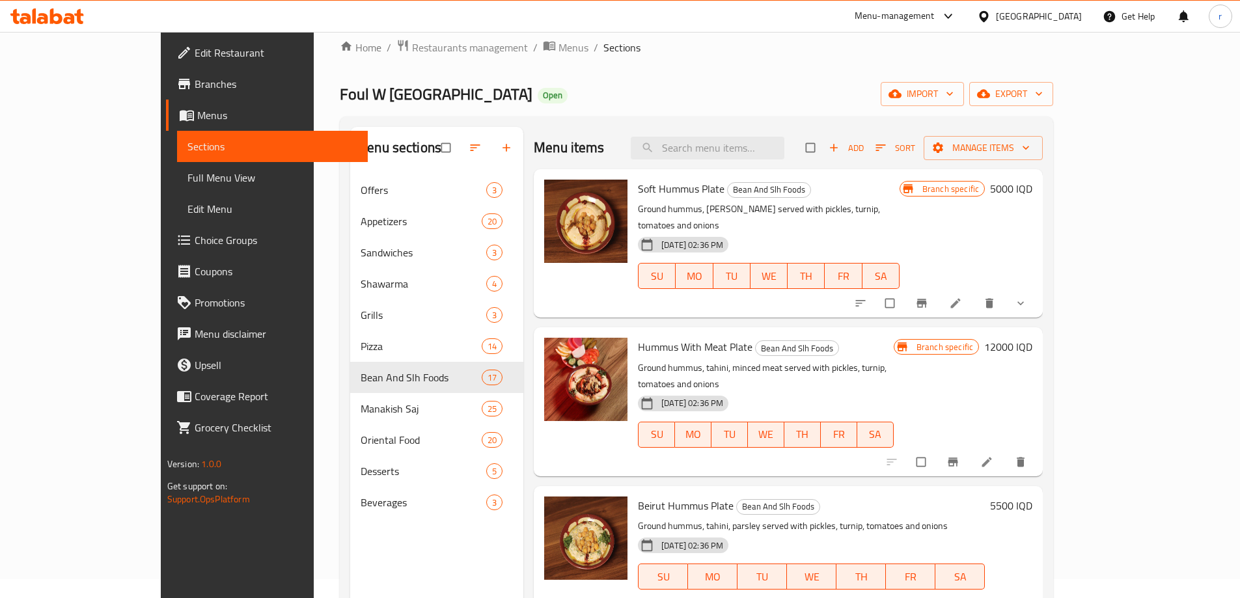
scroll to position [0, 0]
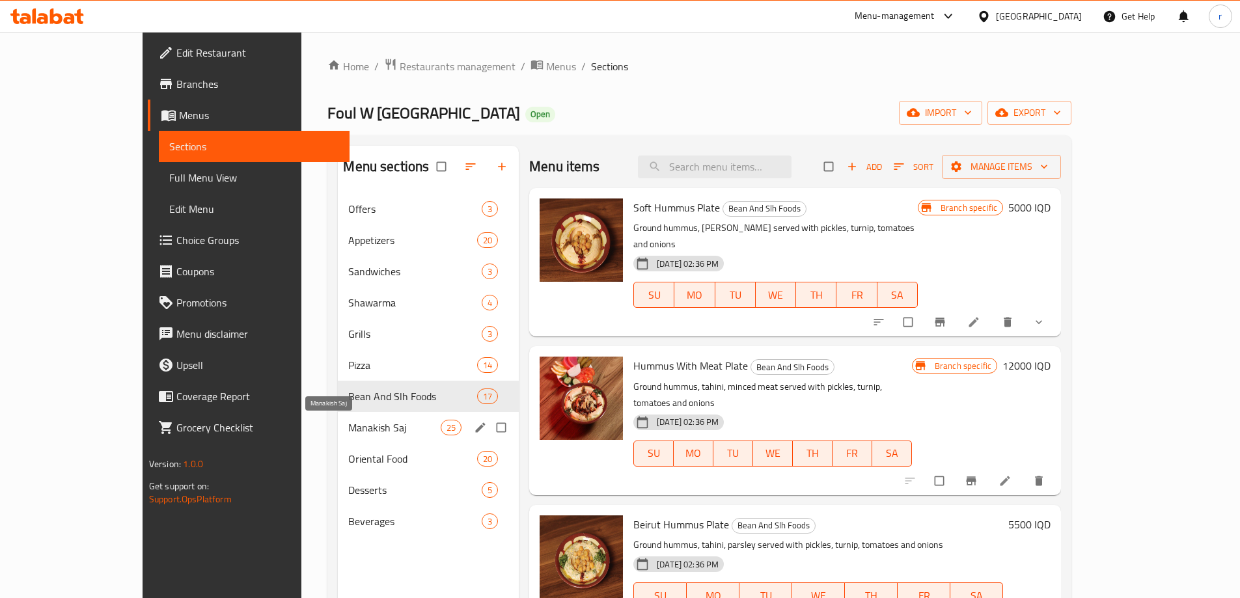
click at [348, 432] on span "Manakish Saj" at bounding box center [394, 428] width 92 height 16
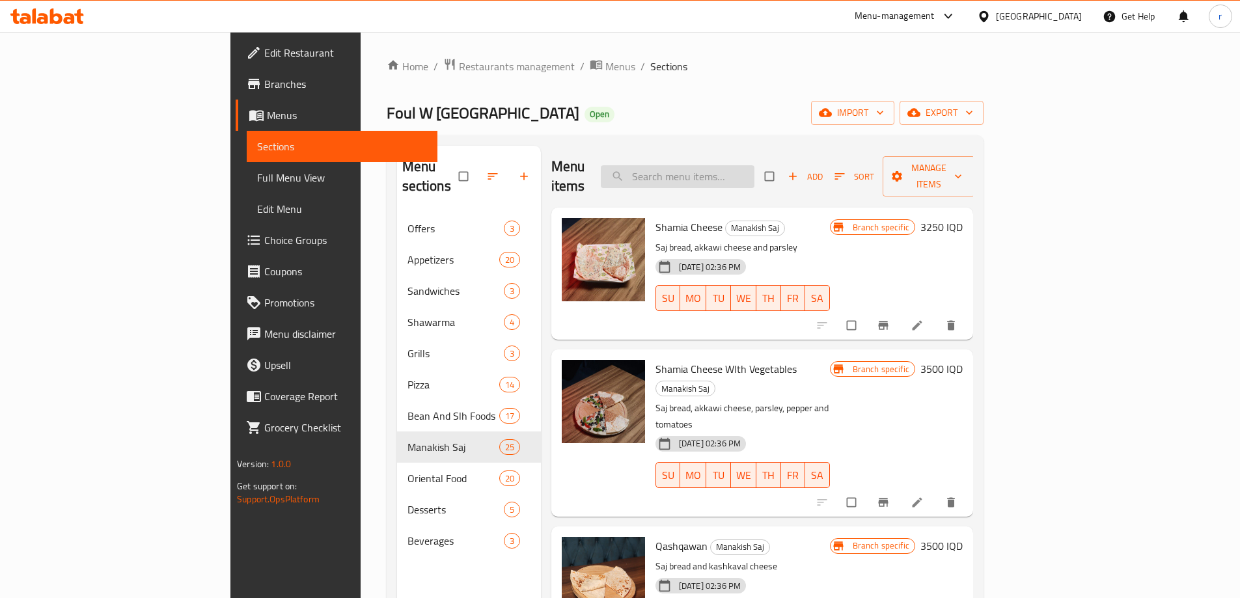
click at [732, 165] on input "search" at bounding box center [678, 176] width 154 height 23
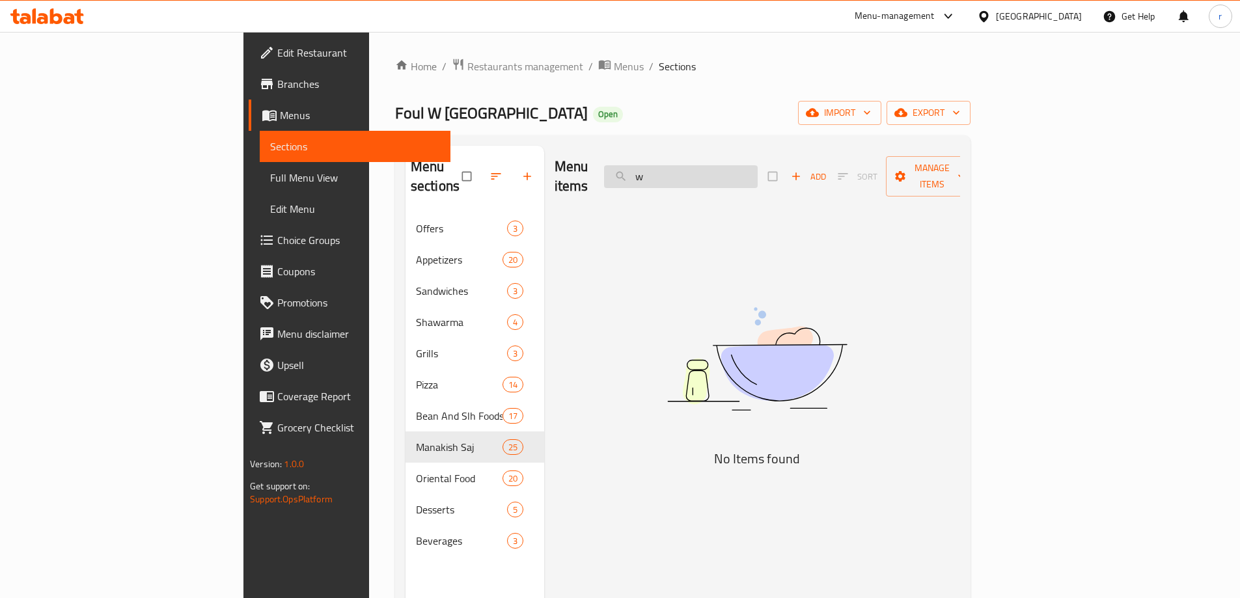
type input "w"
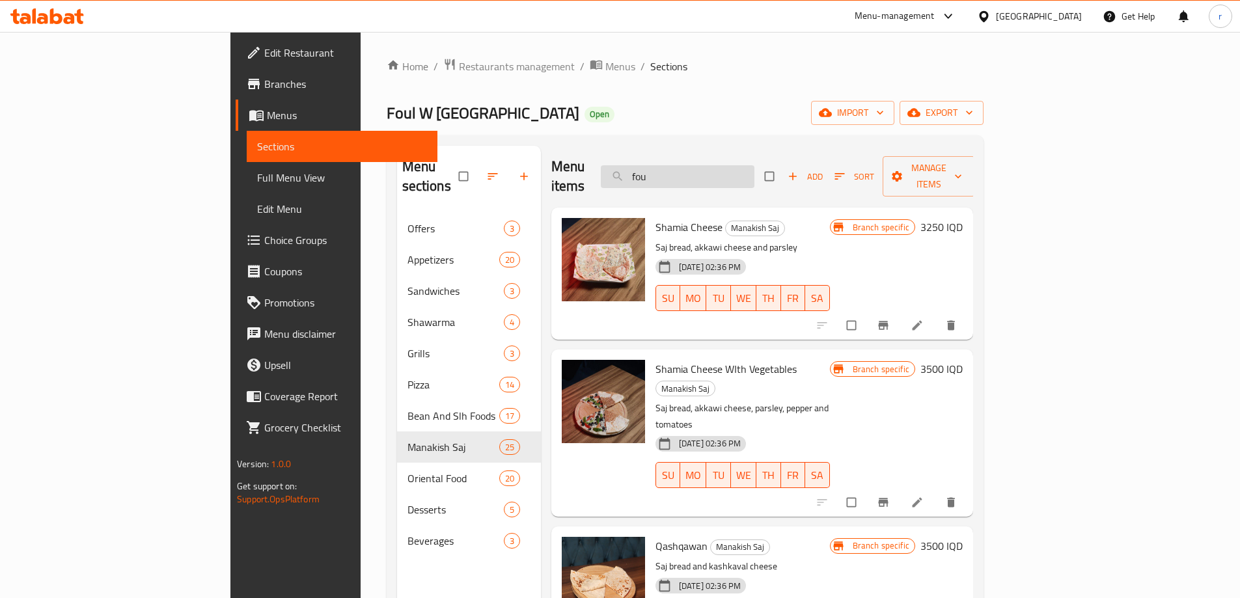
type input "foul"
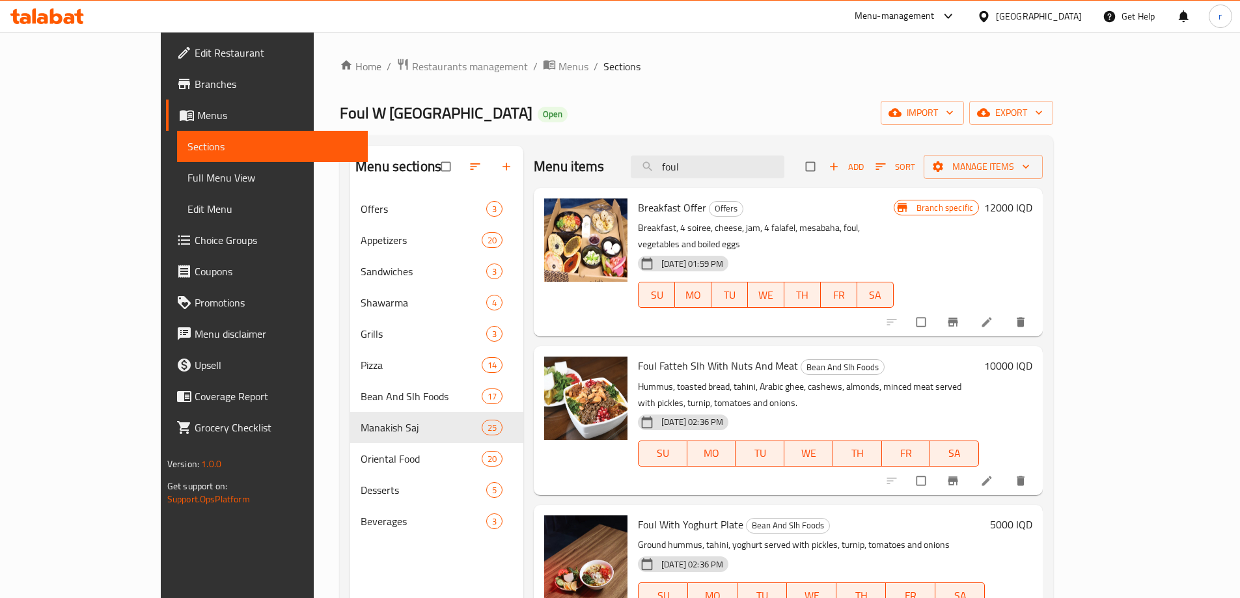
drag, startPoint x: 752, startPoint y: 160, endPoint x: 454, endPoint y: 163, distance: 298.1
click at [454, 163] on div "Menu sections Offers 3 Appetizers 20 Sandwiches 3 Shawarma 4 Grills 3 Pizza 14 …" at bounding box center [696, 445] width 692 height 598
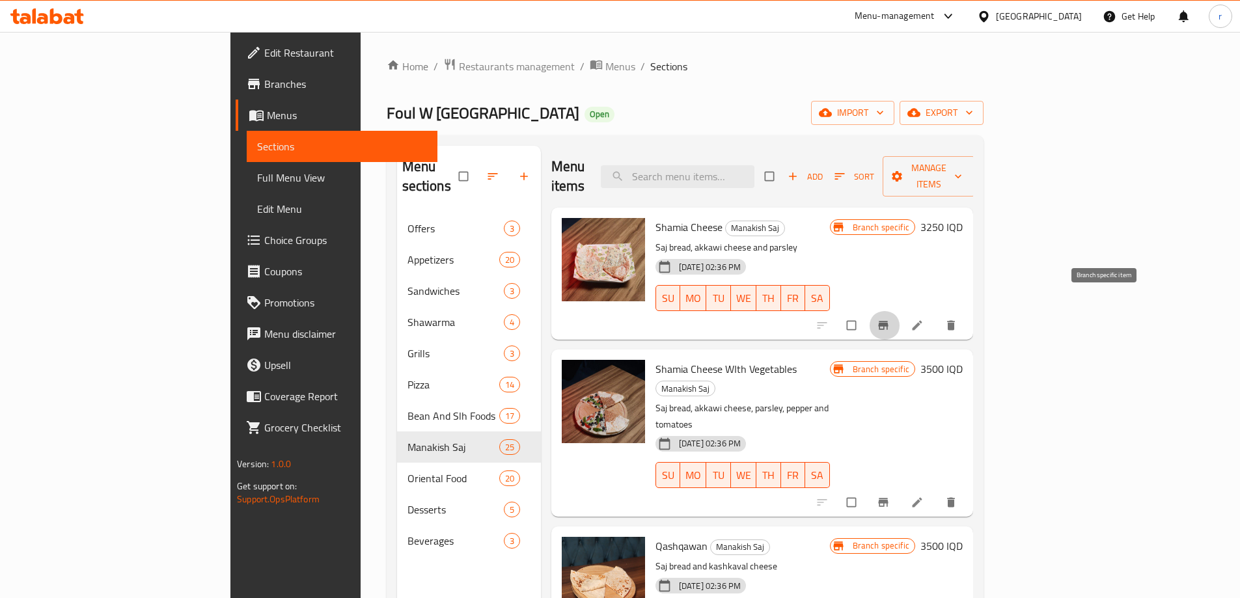
click at [900, 314] on button "Branch-specific-item" at bounding box center [884, 325] width 31 height 29
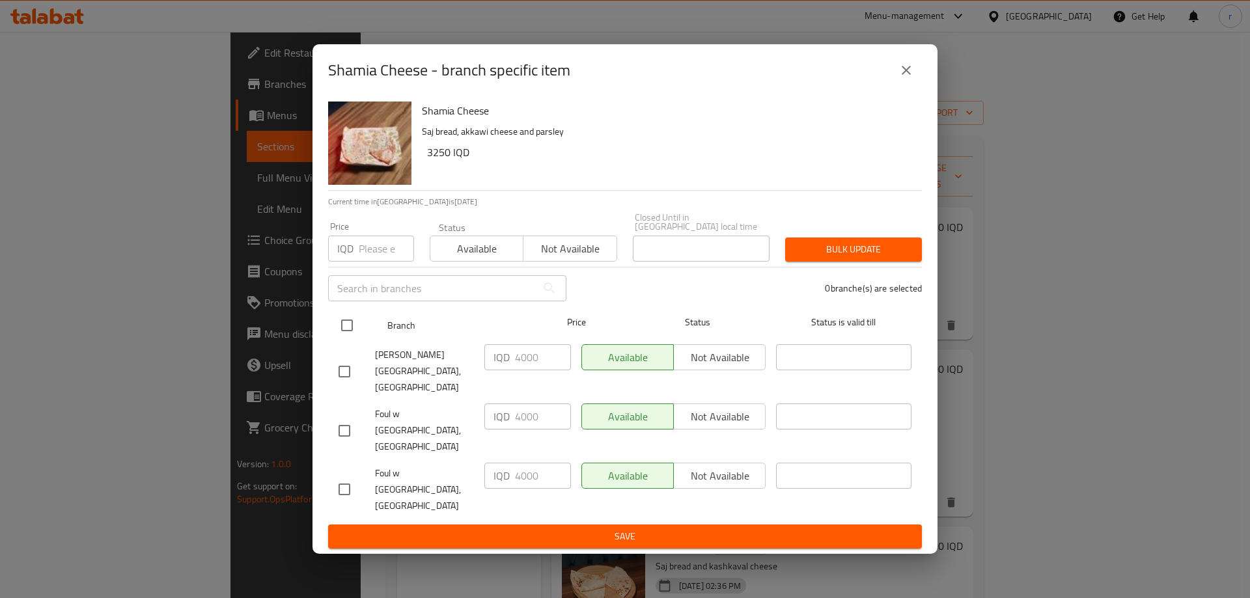
click at [340, 339] on input "checkbox" at bounding box center [346, 325] width 27 height 27
checkbox input "true"
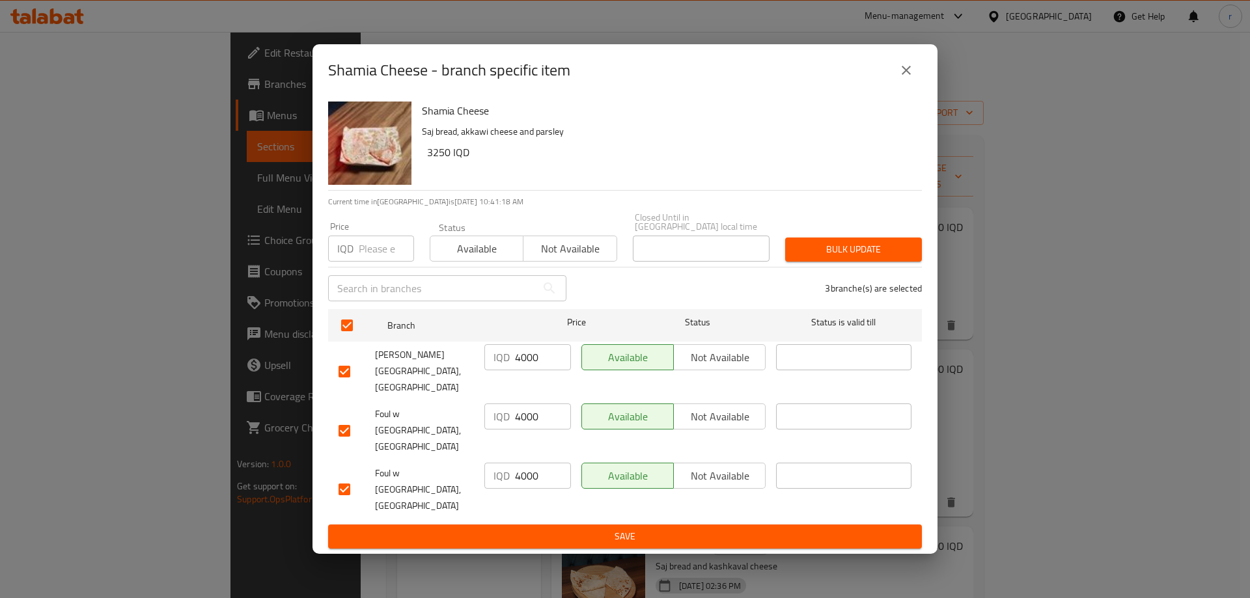
click at [527, 370] on input "4000" at bounding box center [543, 357] width 56 height 26
paste input "325"
type input "3250"
click at [537, 420] on input "4000" at bounding box center [543, 416] width 56 height 26
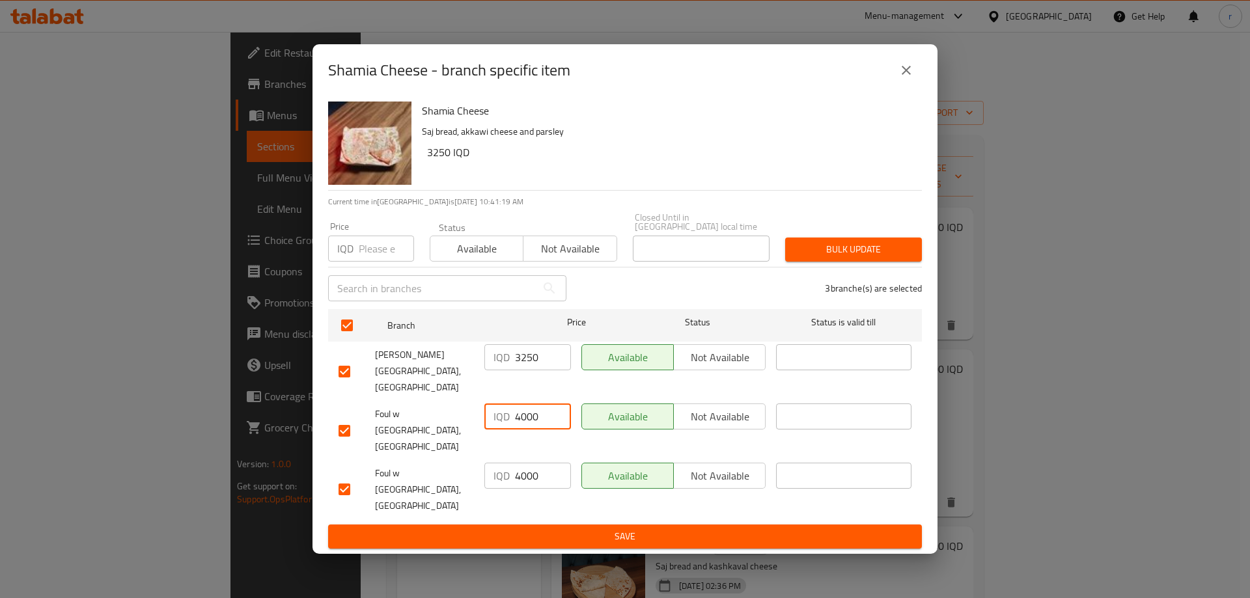
click at [537, 420] on input "4000" at bounding box center [543, 416] width 56 height 26
click at [530, 413] on input "4000" at bounding box center [543, 416] width 56 height 26
paste input "325"
type input "3250"
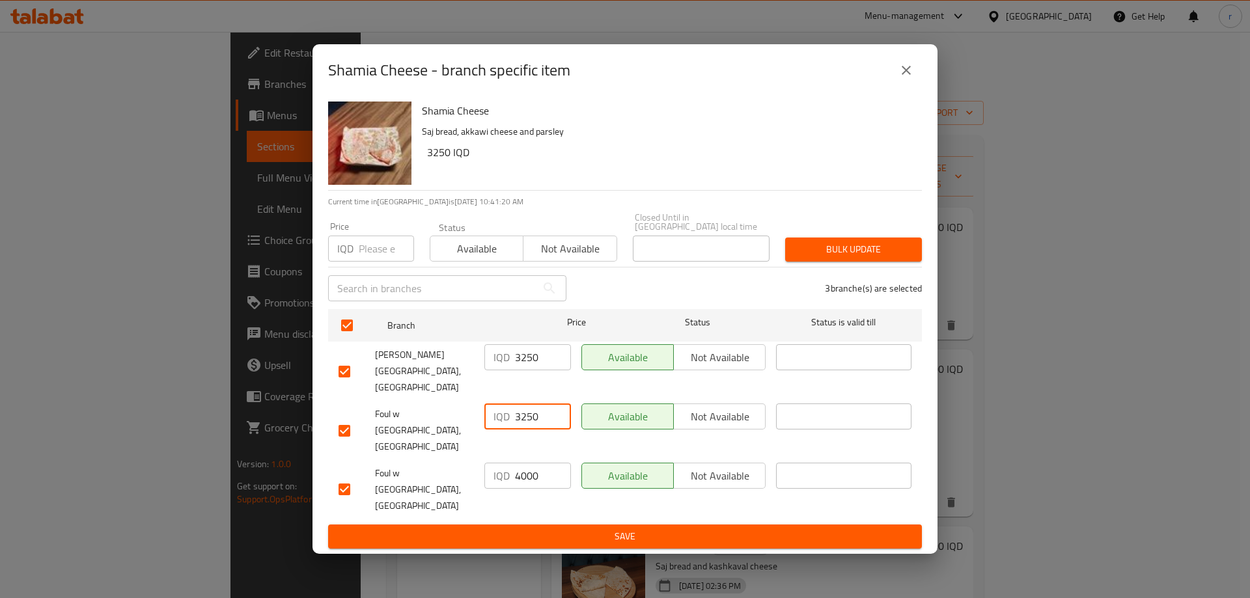
click at [529, 463] on input "4000" at bounding box center [543, 476] width 56 height 26
paste input "325"
type input "3250"
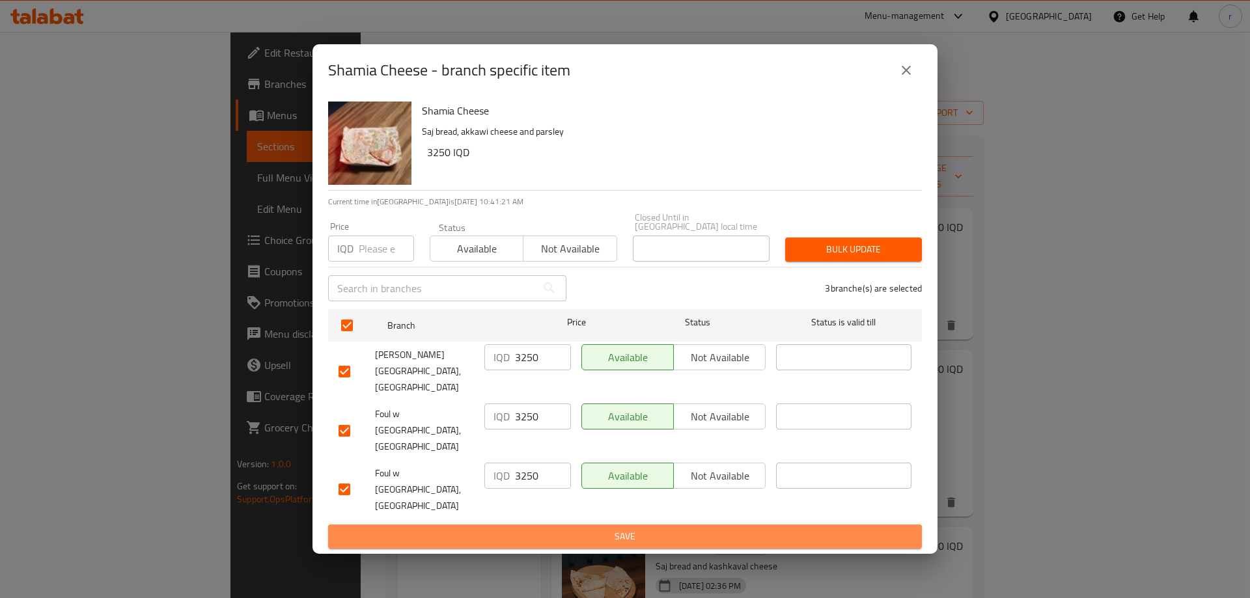
click at [545, 525] on button "Save" at bounding box center [625, 537] width 594 height 24
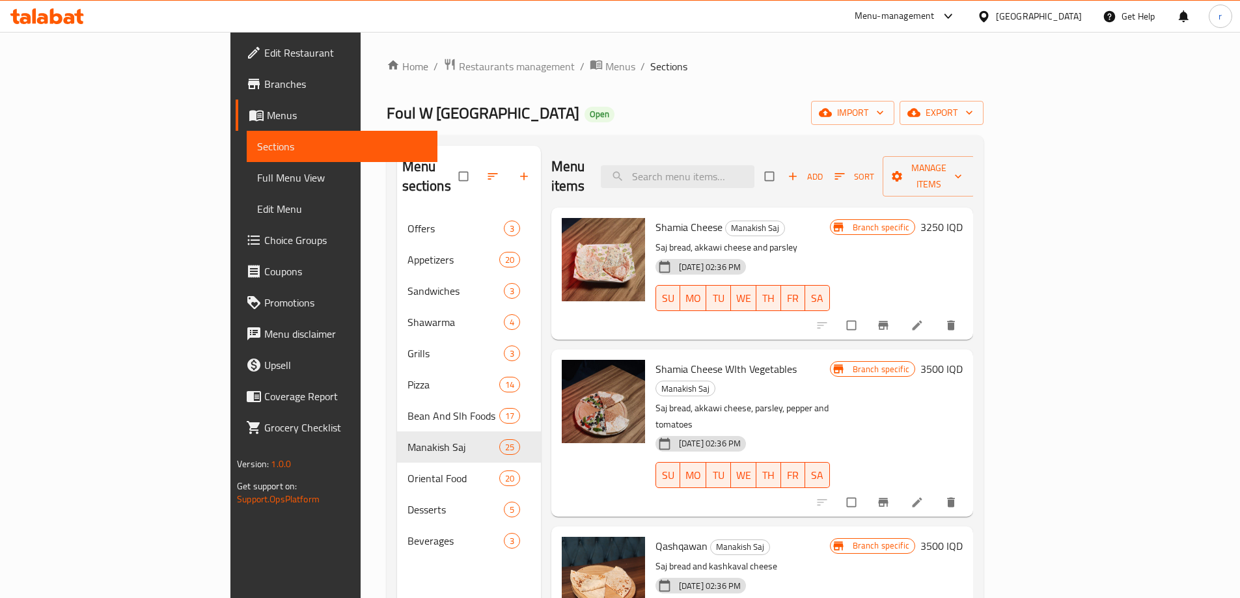
click at [257, 177] on span "Full Menu View" at bounding box center [342, 178] width 170 height 16
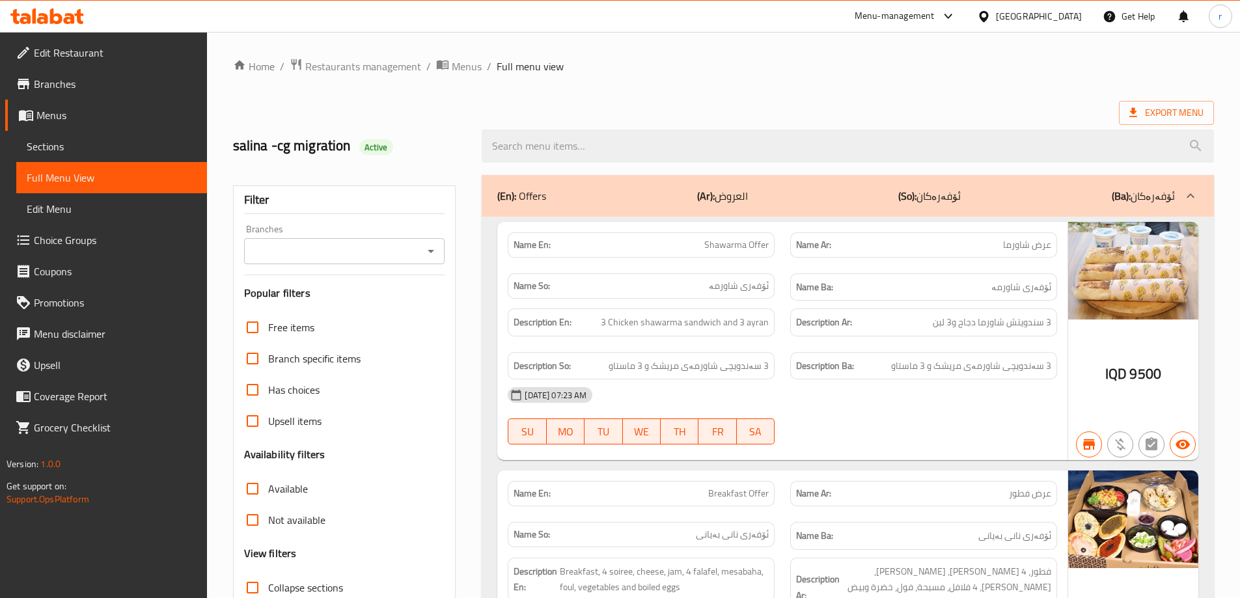
click at [316, 247] on input "Branches" at bounding box center [334, 251] width 172 height 18
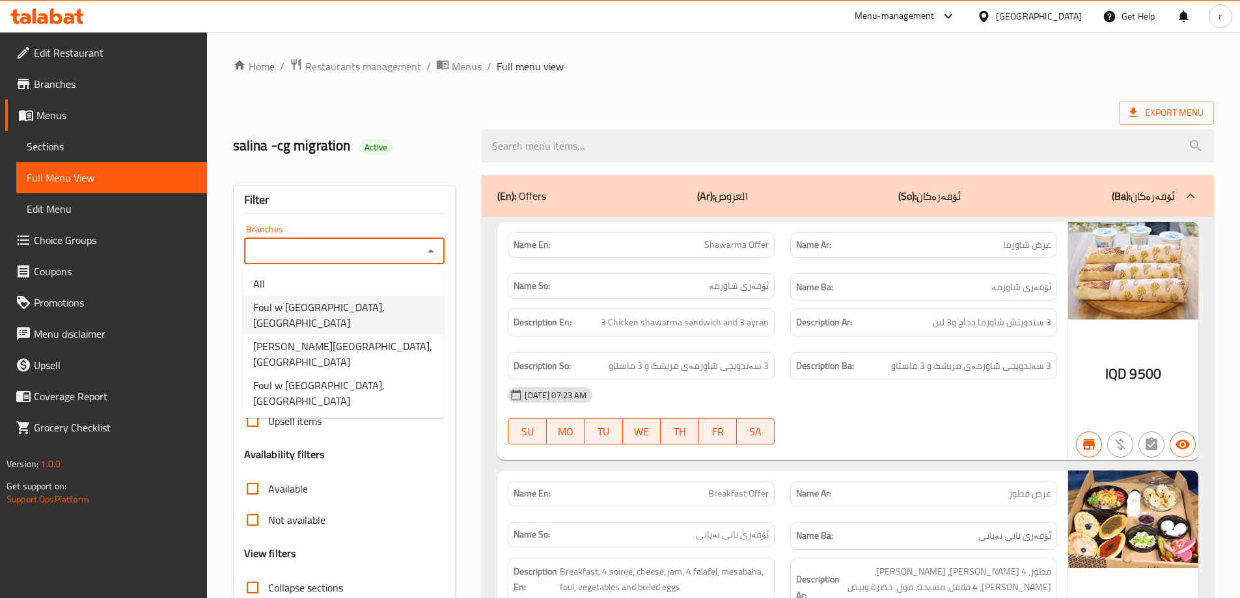
click at [323, 318] on li "Foul w Salleh, English Village" at bounding box center [343, 314] width 201 height 39
type input "Foul w Salleh, English Village"
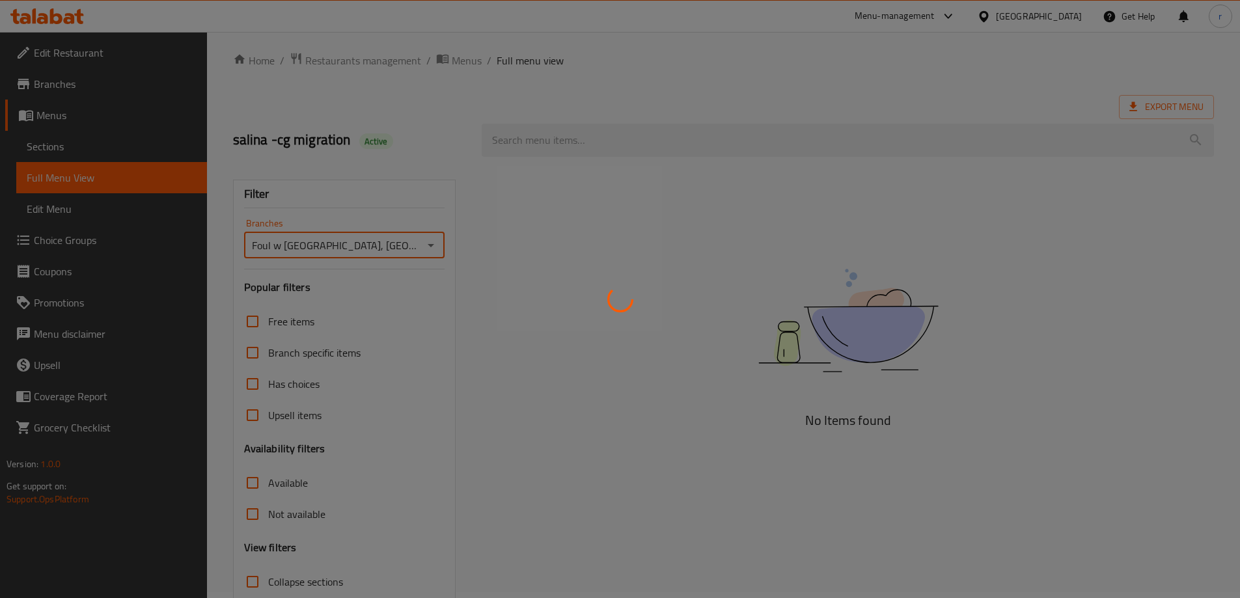
scroll to position [94, 0]
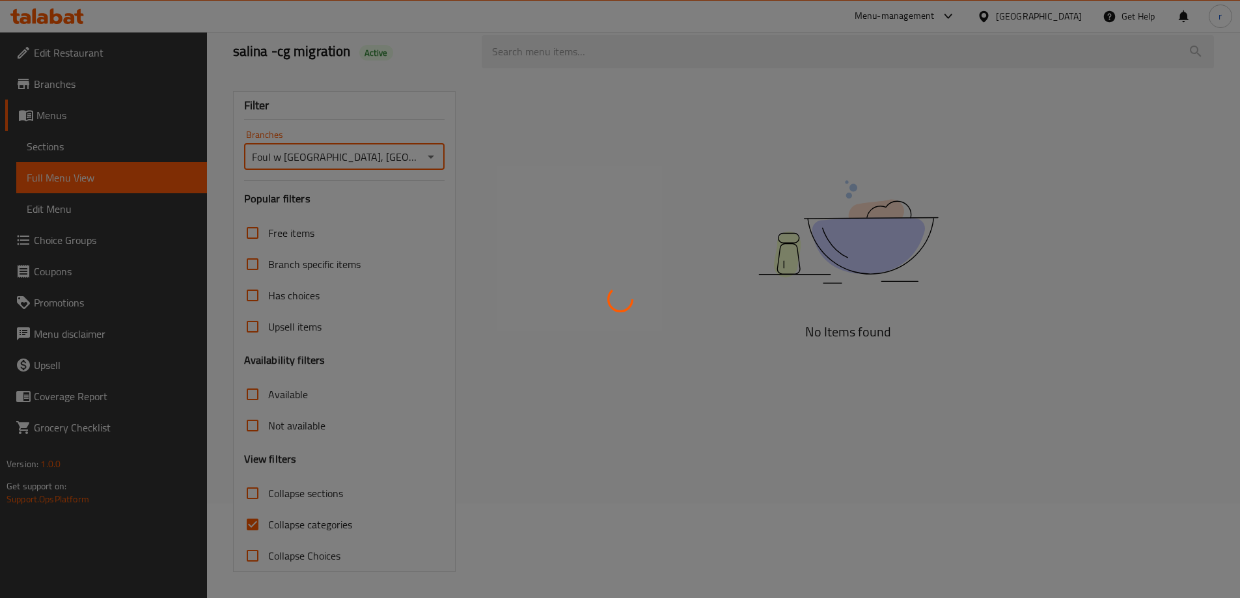
click at [284, 524] on div at bounding box center [620, 299] width 1240 height 598
click at [286, 520] on div at bounding box center [620, 299] width 1240 height 598
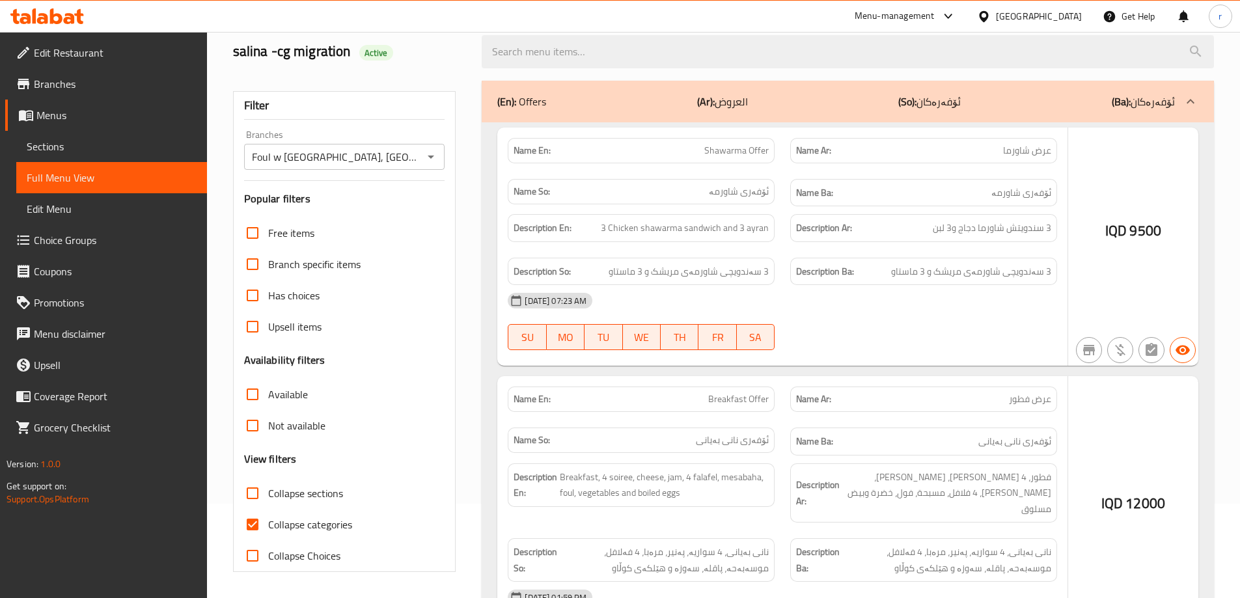
click at [249, 523] on div at bounding box center [620, 299] width 1240 height 598
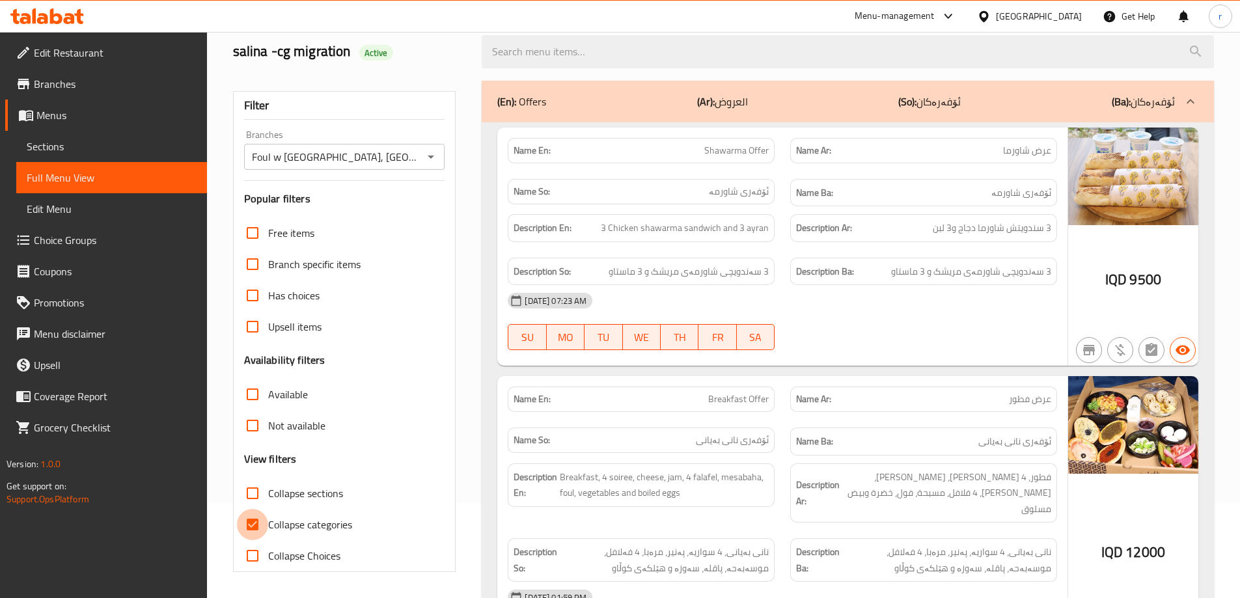
click at [253, 523] on input "Collapse categories" at bounding box center [252, 524] width 31 height 31
checkbox input "false"
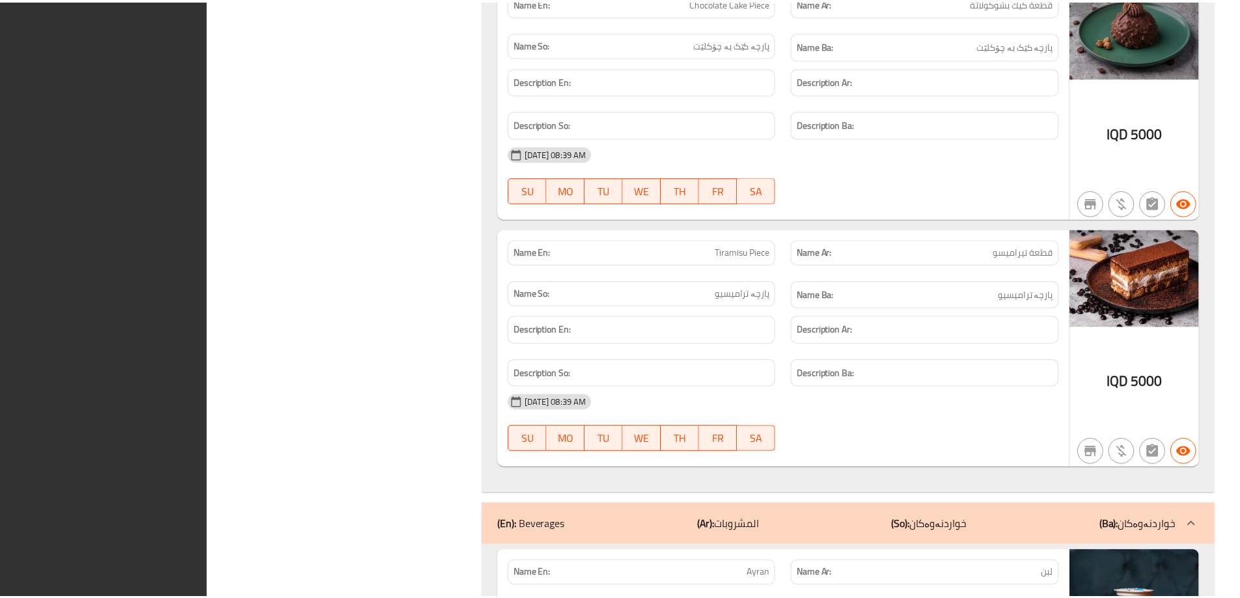
scroll to position [37757, 0]
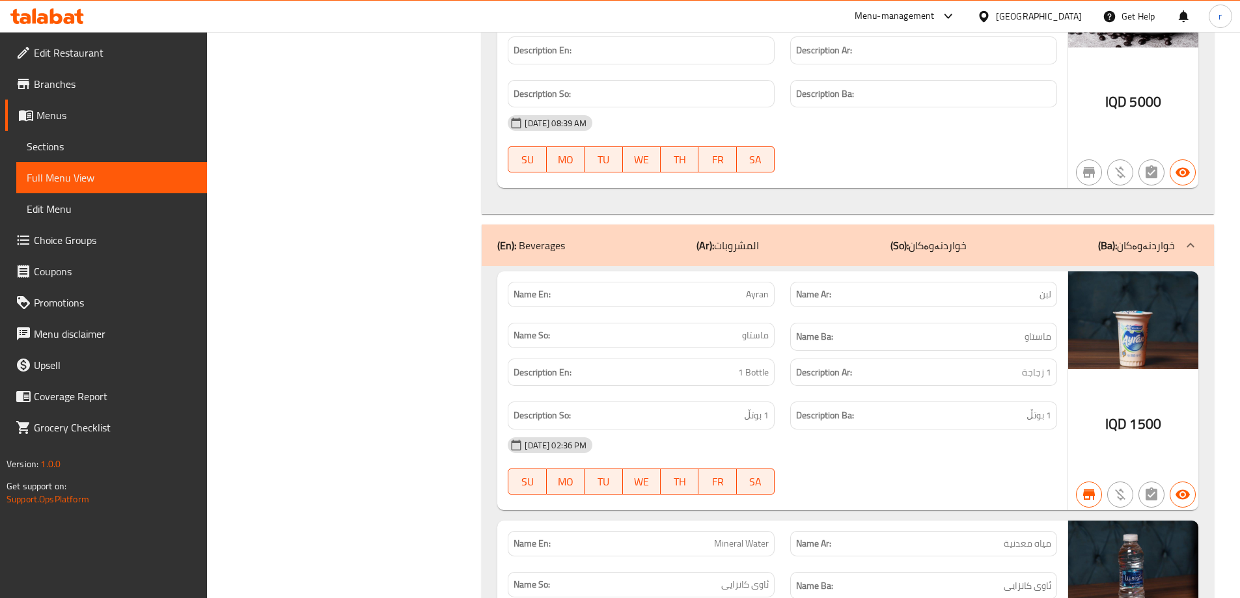
click at [46, 9] on icon at bounding box center [47, 16] width 74 height 16
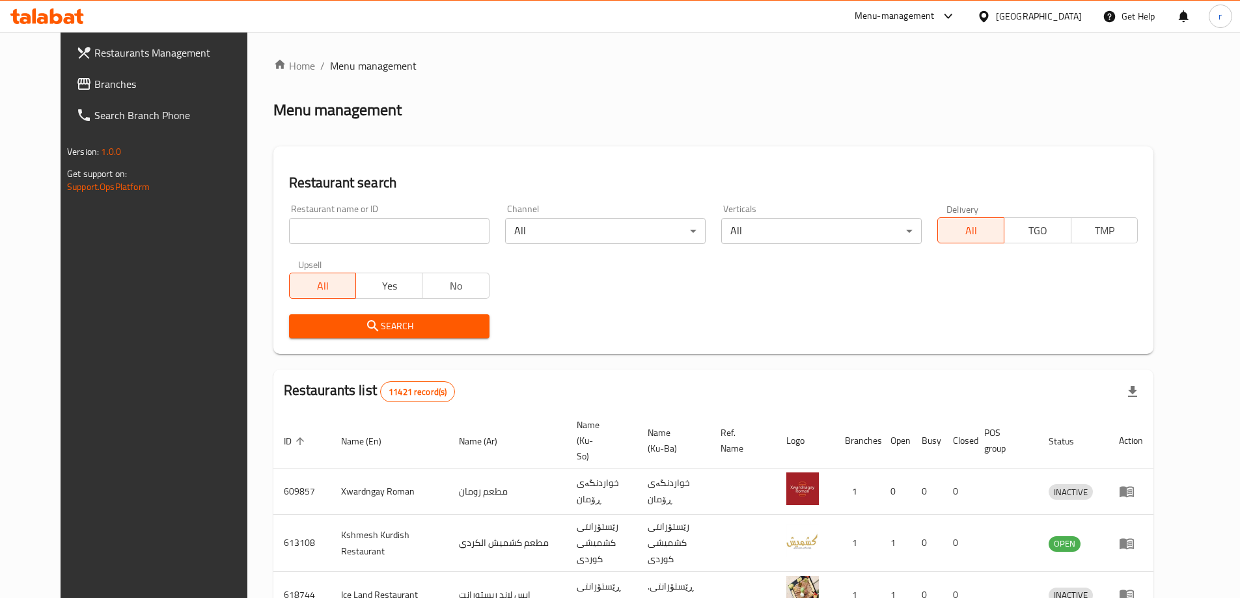
click at [94, 83] on span "Branches" at bounding box center [175, 84] width 163 height 16
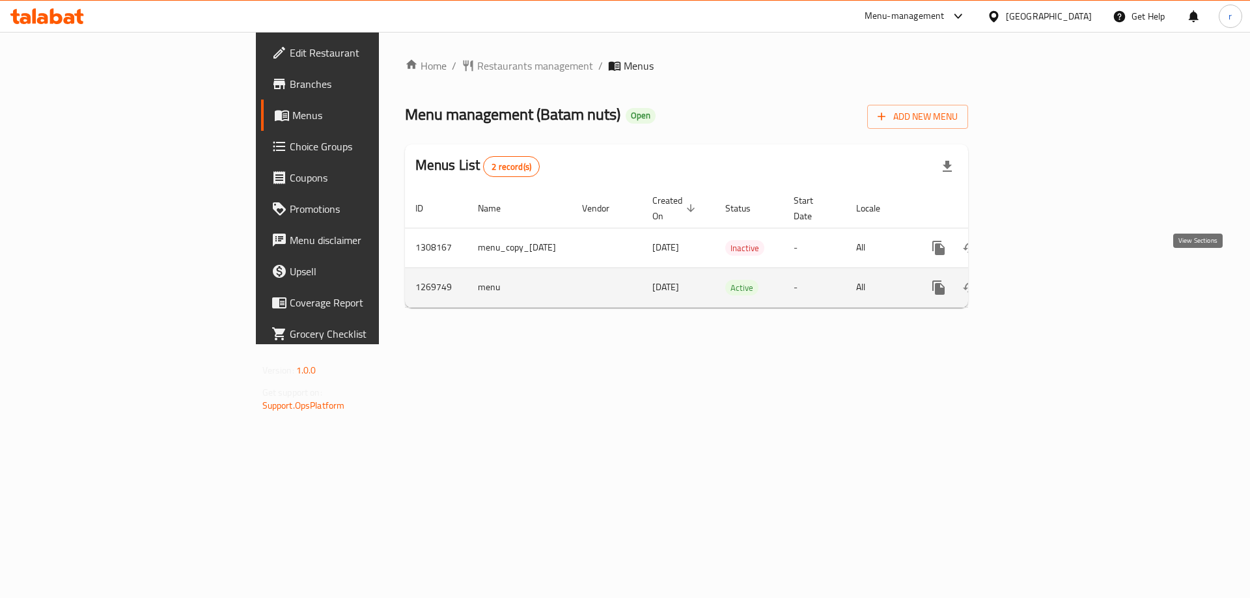
click at [1038, 282] on icon "enhanced table" at bounding box center [1032, 288] width 12 height 12
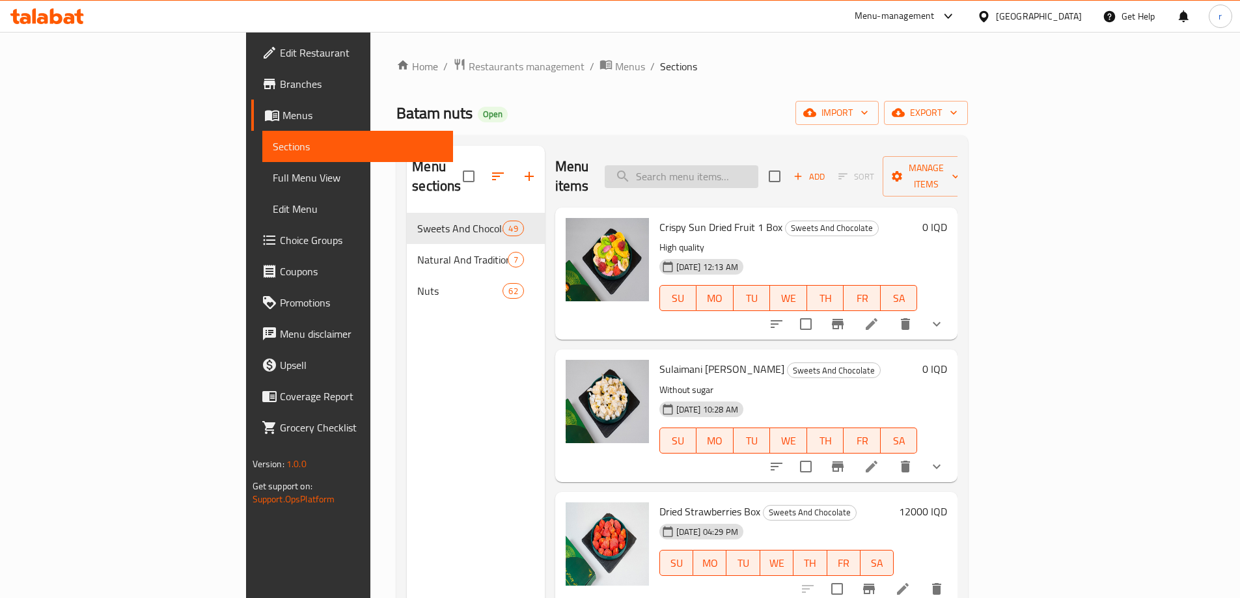
click at [746, 167] on input "search" at bounding box center [682, 176] width 154 height 23
paste input "Original Batam Tahini"
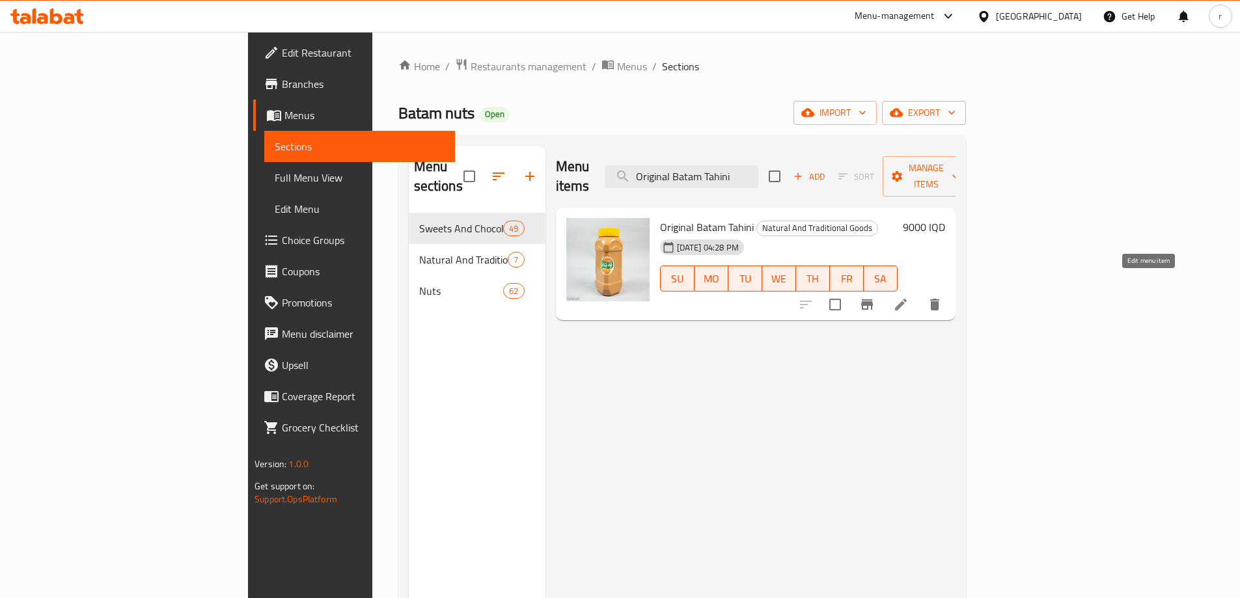
type input "Original Batam Tahini"
click at [909, 297] on icon at bounding box center [901, 305] width 16 height 16
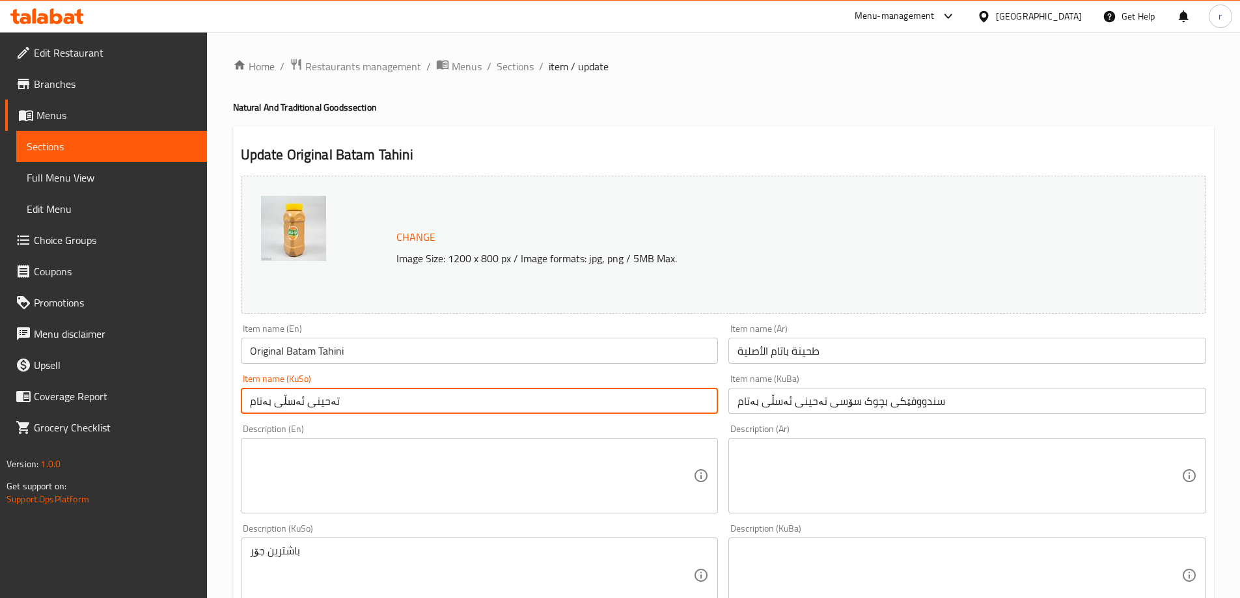
drag, startPoint x: 356, startPoint y: 402, endPoint x: 104, endPoint y: 375, distance: 253.3
click at [104, 375] on div "Edit Restaurant Branches Menus Sections Full Menu View Edit Menu Choice Groups …" at bounding box center [620, 560] width 1240 height 1056
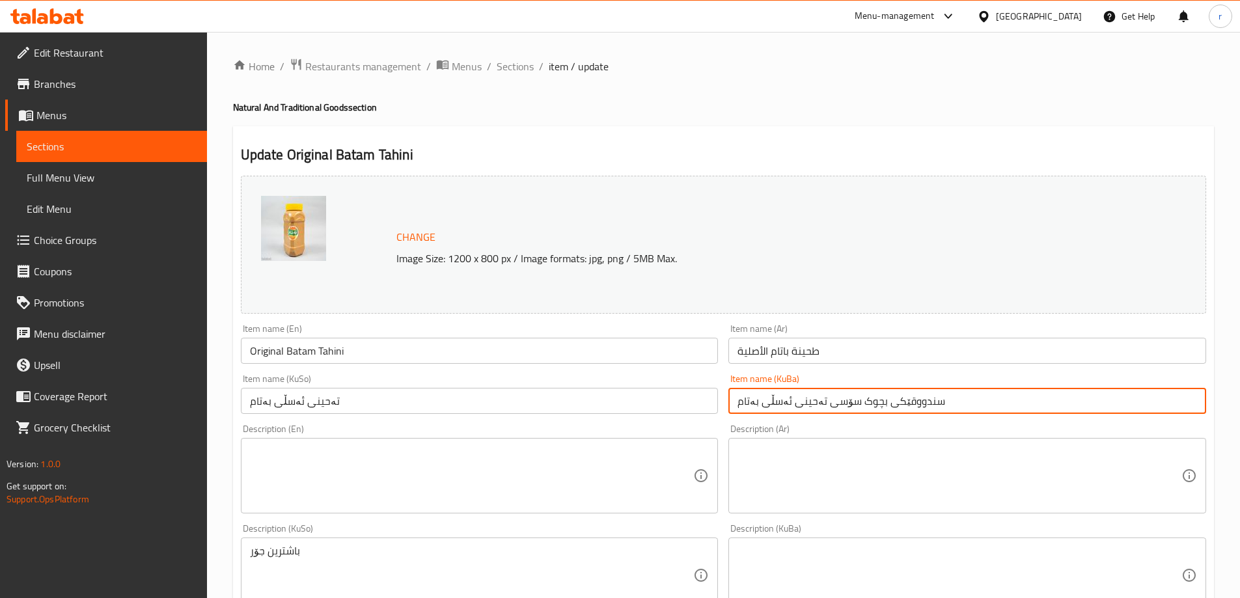
drag, startPoint x: 950, startPoint y: 398, endPoint x: 725, endPoint y: 388, distance: 225.4
click at [725, 388] on div "Item name (KuBa) سندووقێکی بچوک سۆسی تەحینی ئەسڵی بەتام Item name (KuBa)" at bounding box center [967, 394] width 488 height 50
paste input "text"
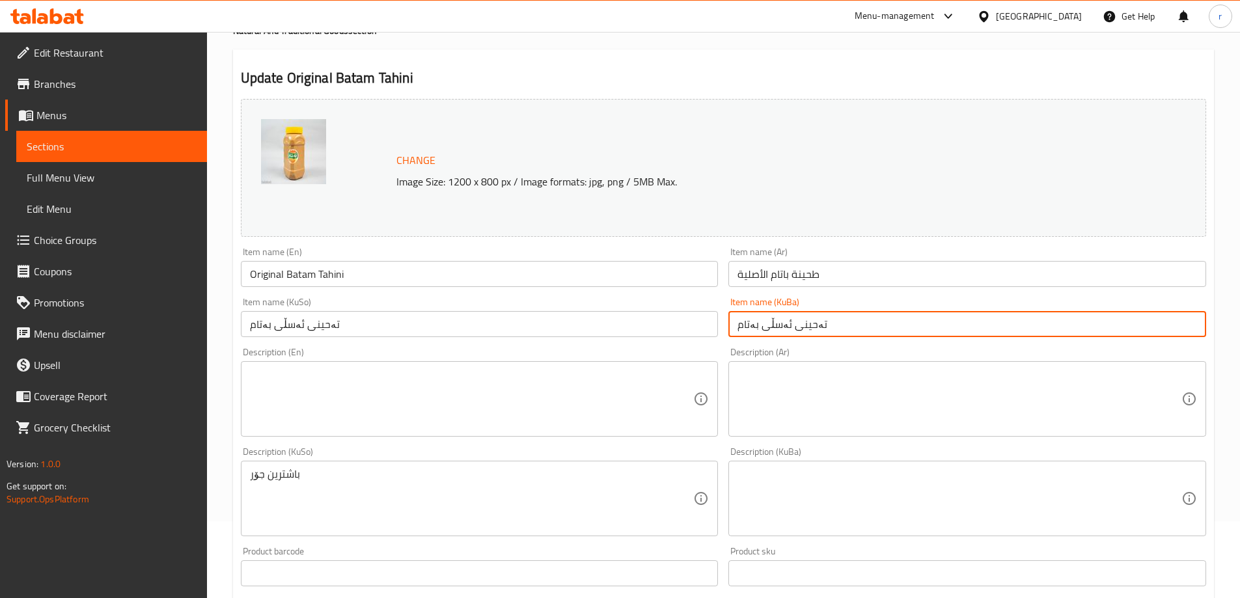
scroll to position [109, 0]
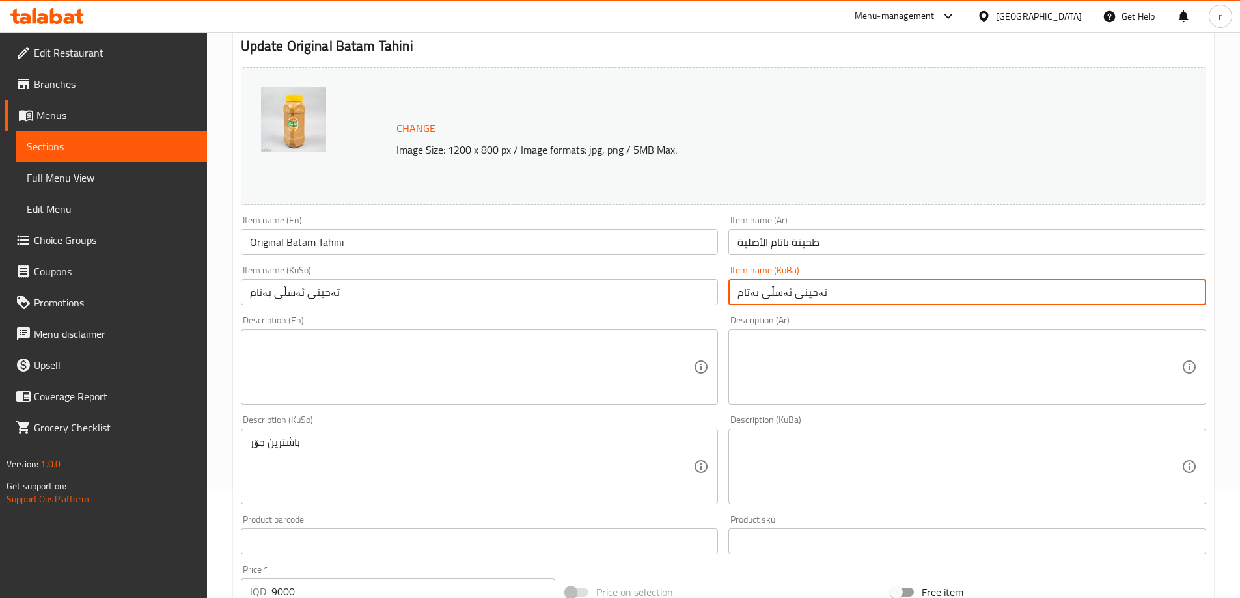
type input "تەحینی ئەسڵی بەتام"
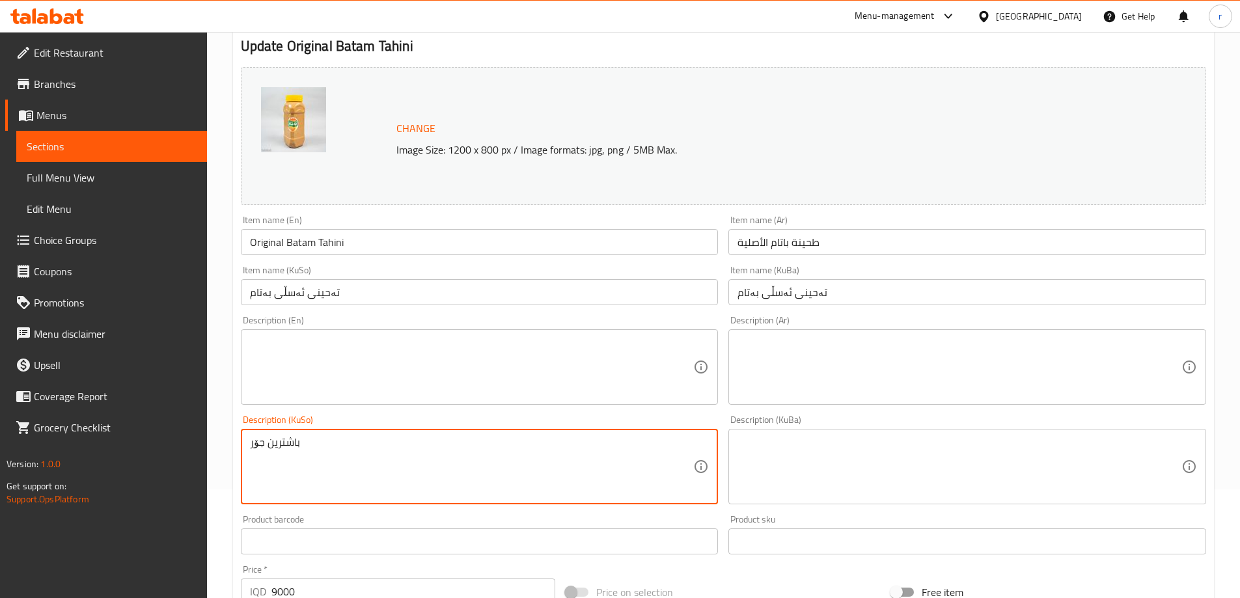
drag, startPoint x: 489, startPoint y: 462, endPoint x: 182, endPoint y: 432, distance: 308.0
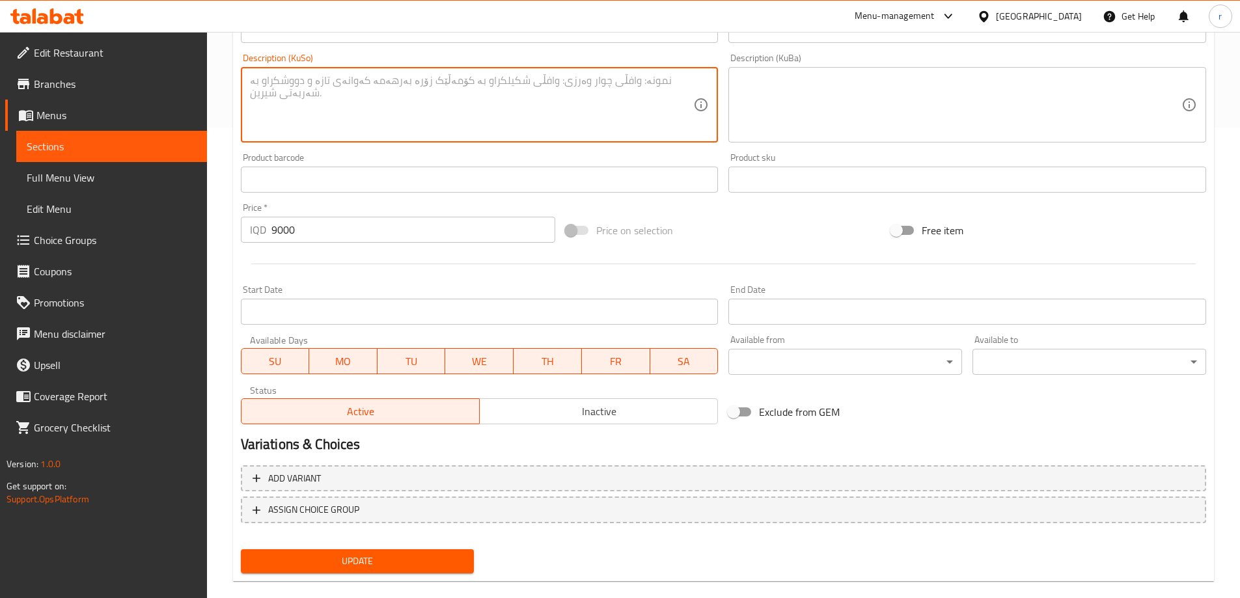
scroll to position [490, 0]
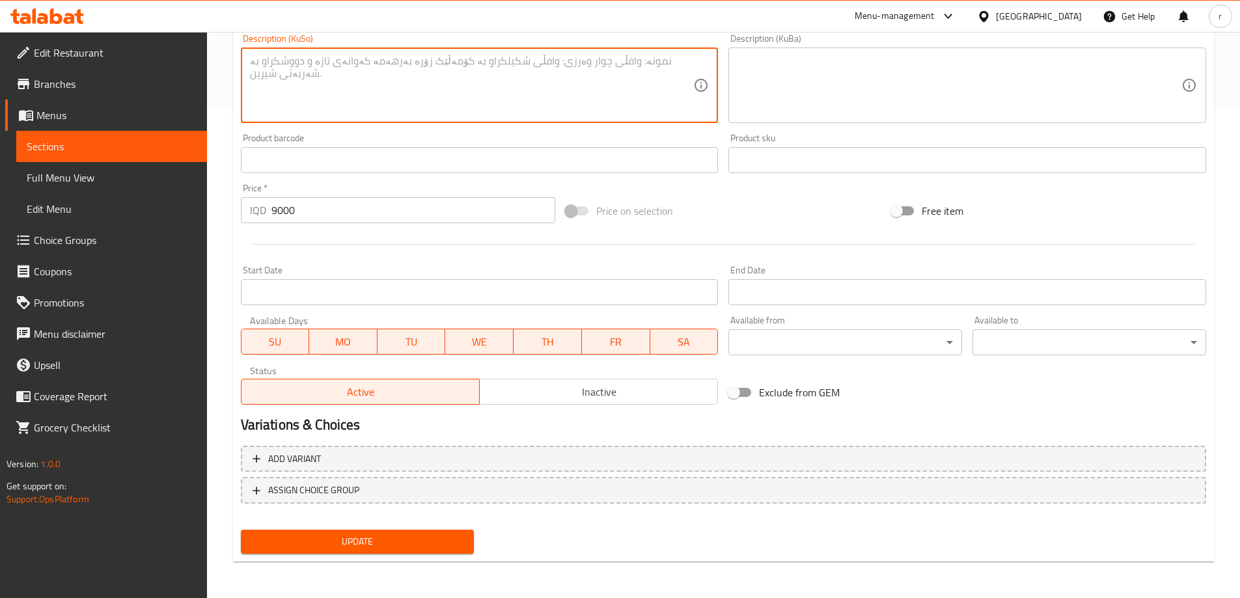
click at [393, 547] on span "Update" at bounding box center [357, 542] width 213 height 16
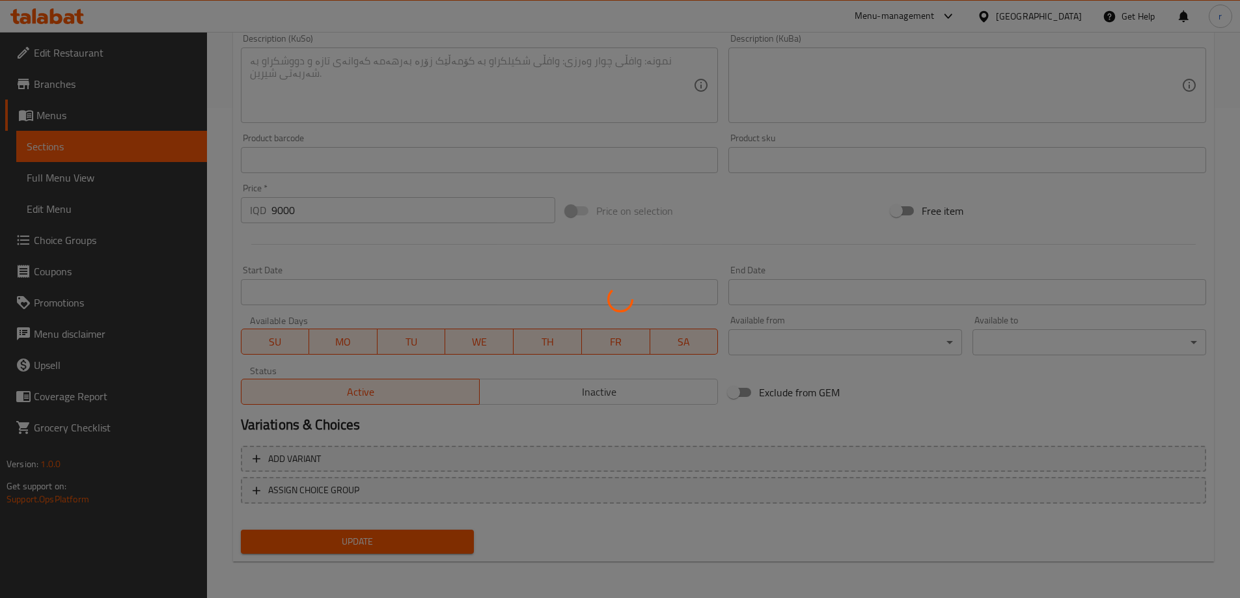
scroll to position [0, 0]
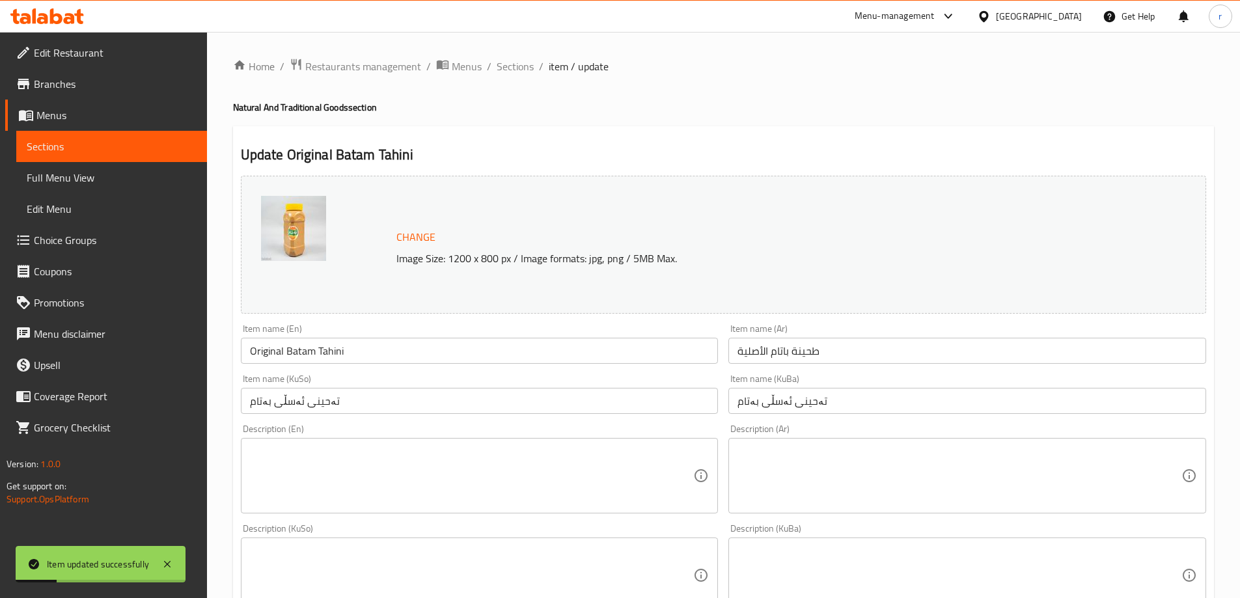
click at [69, 176] on span "Full Menu View" at bounding box center [112, 178] width 170 height 16
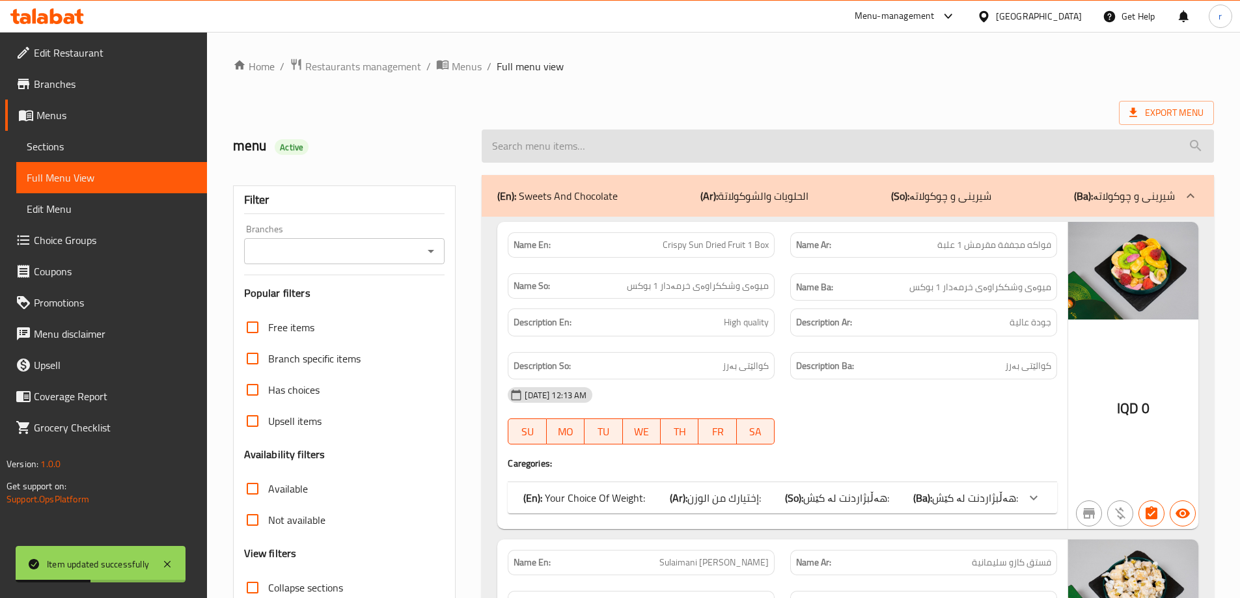
click at [571, 154] on input "search" at bounding box center [848, 146] width 732 height 33
paste input "تەحینی ئەسڵی بەتام"
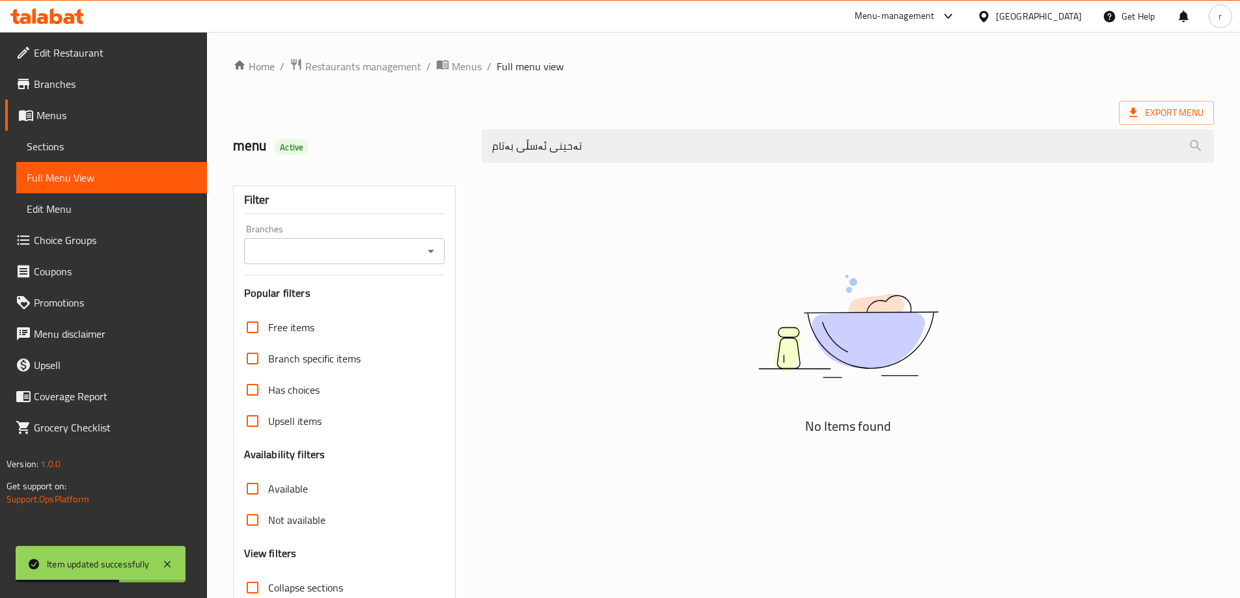
drag, startPoint x: 604, startPoint y: 153, endPoint x: 406, endPoint y: 148, distance: 197.9
click at [406, 148] on div "menu Active تەحینی ئەسڵی بەتام" at bounding box center [723, 146] width 996 height 58
paste input "749211"
drag, startPoint x: 549, startPoint y: 150, endPoint x: 383, endPoint y: 137, distance: 166.5
click at [383, 137] on div "menu Active 749211" at bounding box center [723, 146] width 996 height 58
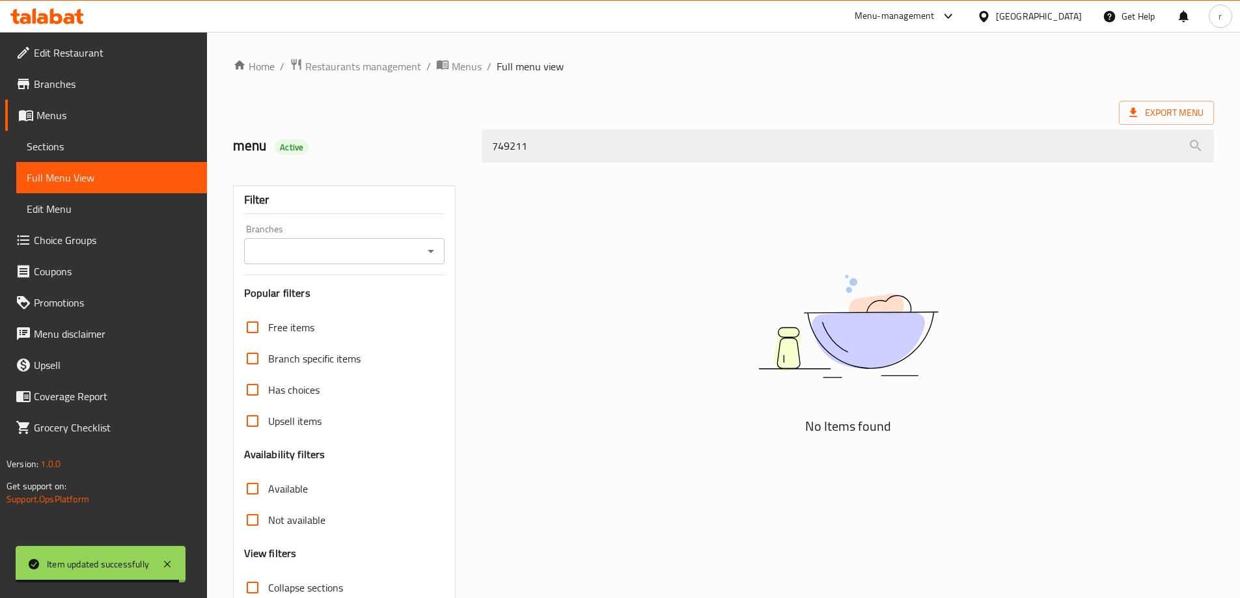
paste input "Original Batam Tahini"
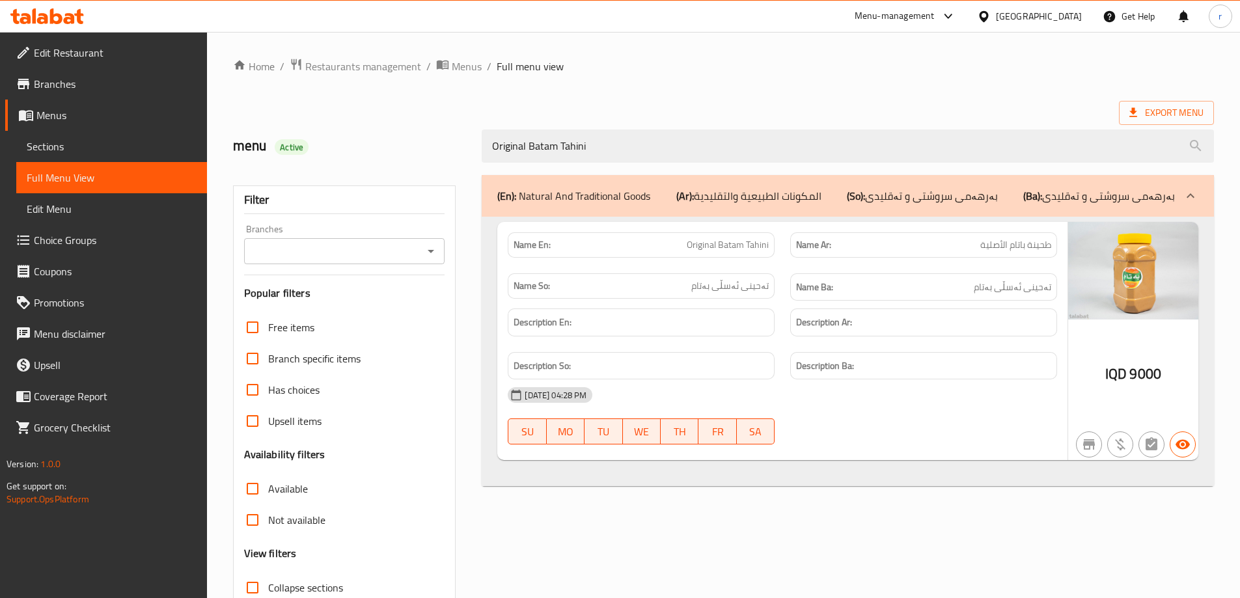
type input "Original Batam Tahini"
click at [366, 249] on input "Branches" at bounding box center [334, 251] width 172 height 18
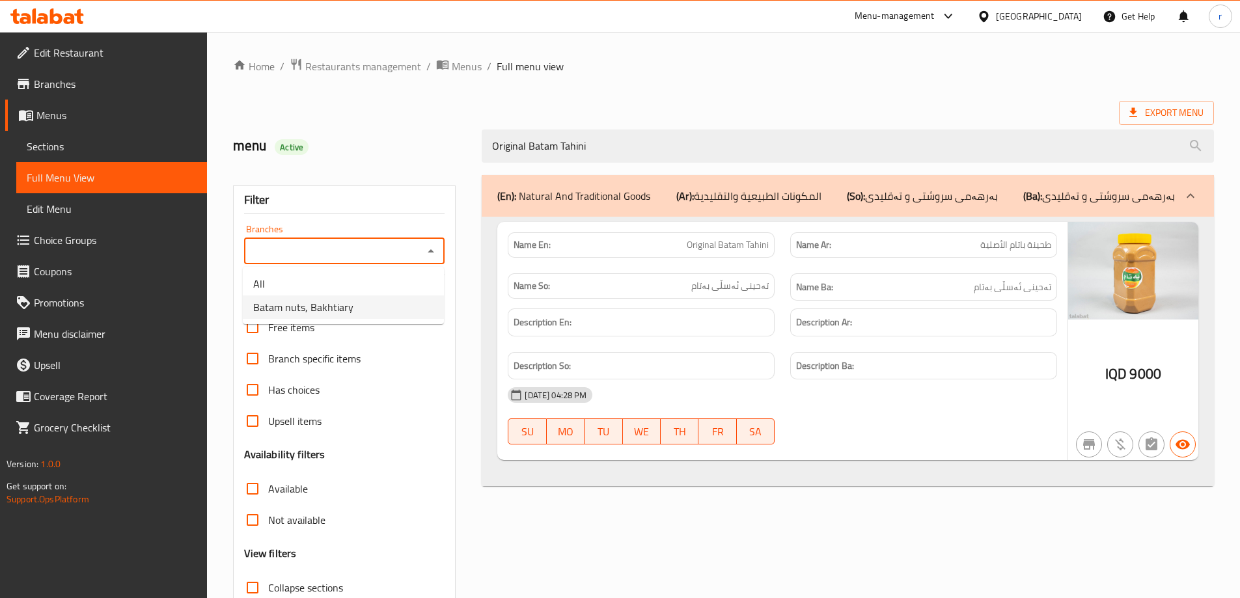
click at [345, 310] on span "Batam nuts, Bakhtiary" at bounding box center [303, 307] width 100 height 16
type input "Batam nuts, Bakhtiary"
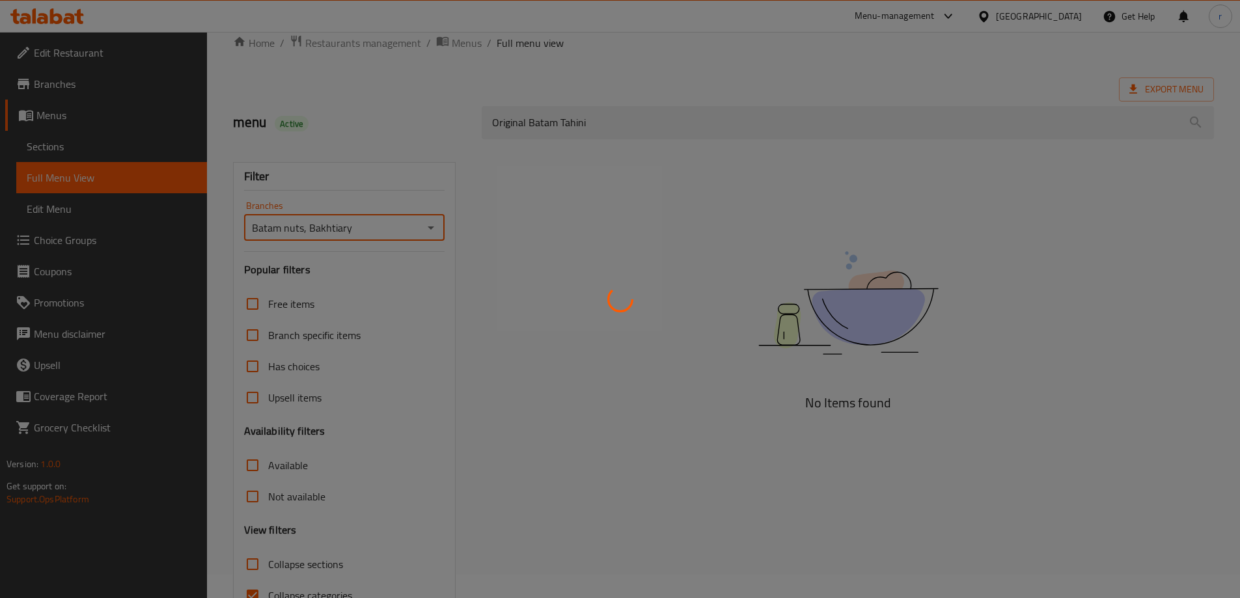
scroll to position [94, 0]
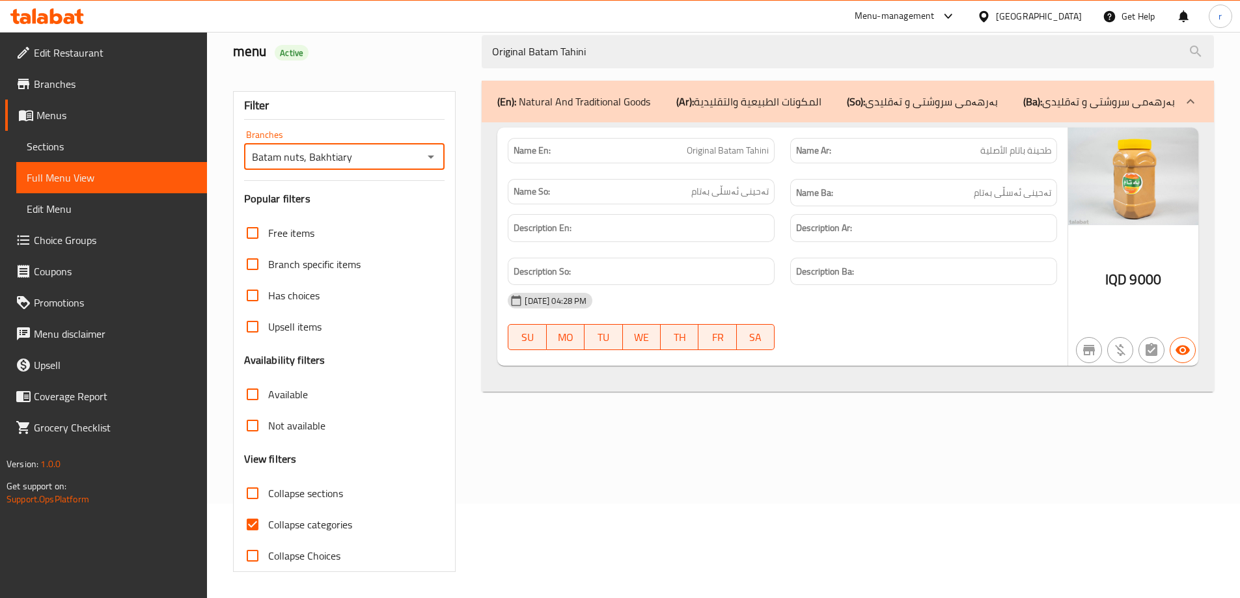
click at [300, 528] on span "Collapse categories" at bounding box center [310, 525] width 84 height 16
click at [268, 528] on input "Collapse categories" at bounding box center [252, 524] width 31 height 31
checkbox input "false"
drag, startPoint x: 594, startPoint y: 51, endPoint x: 339, endPoint y: 64, distance: 254.8
click at [339, 64] on div "menu Active Original Batam Tahini" at bounding box center [723, 52] width 996 height 58
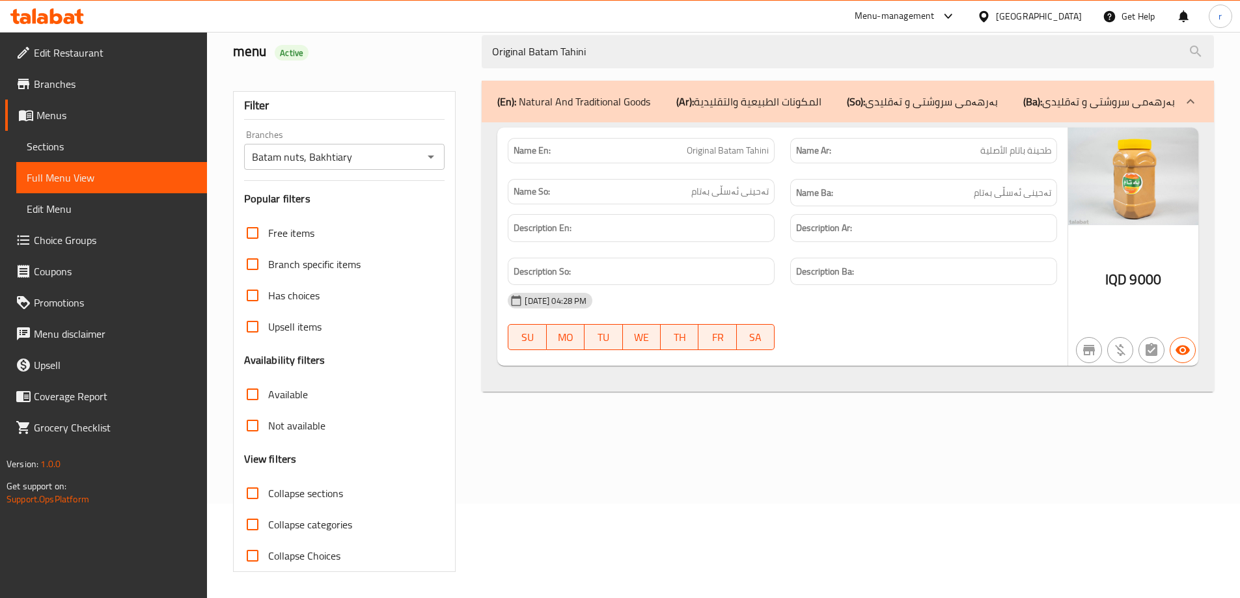
paste input "Diet Pistachio Chocolate"
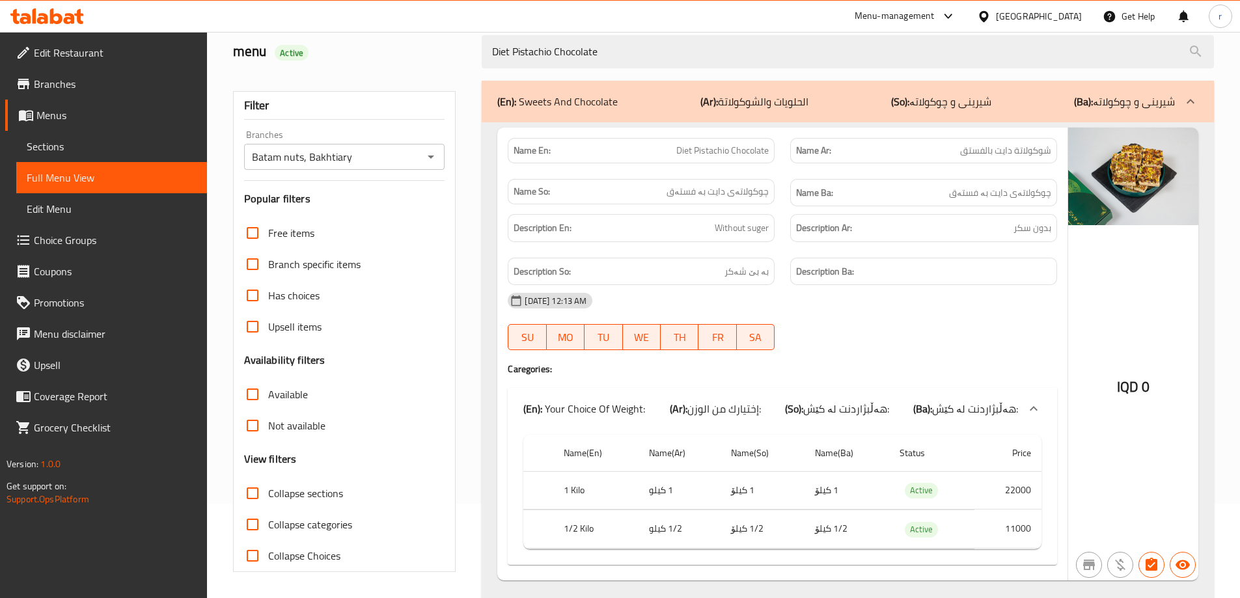
type input "Diet Pistachio Chocolate"
click at [439, 157] on button "Open" at bounding box center [431, 157] width 18 height 18
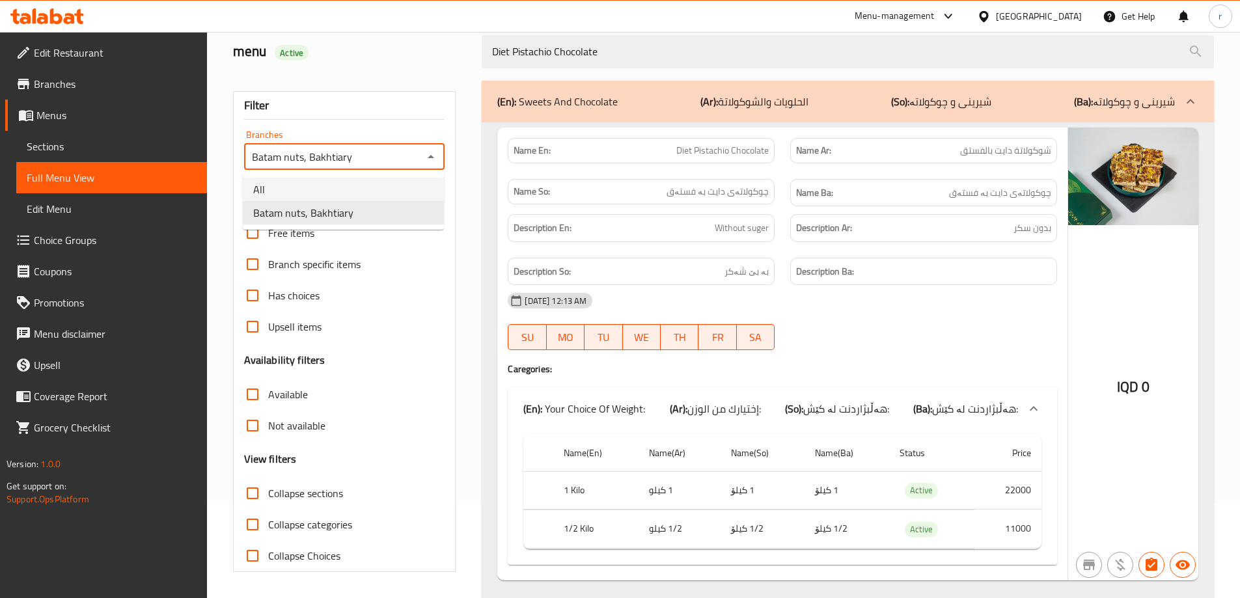
click at [395, 194] on li "All" at bounding box center [343, 189] width 201 height 23
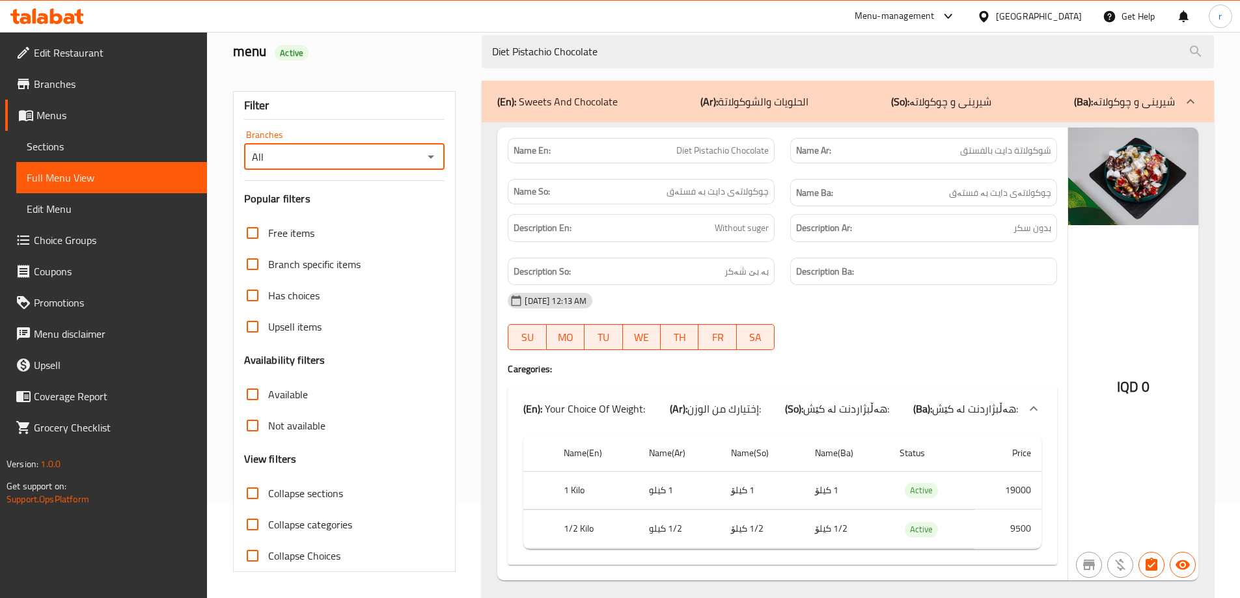
click at [435, 156] on icon "Open" at bounding box center [431, 157] width 16 height 16
click at [400, 215] on li "Batam nuts, Bakhtiary" at bounding box center [343, 212] width 201 height 23
type input "Batam nuts, Bakhtiary"
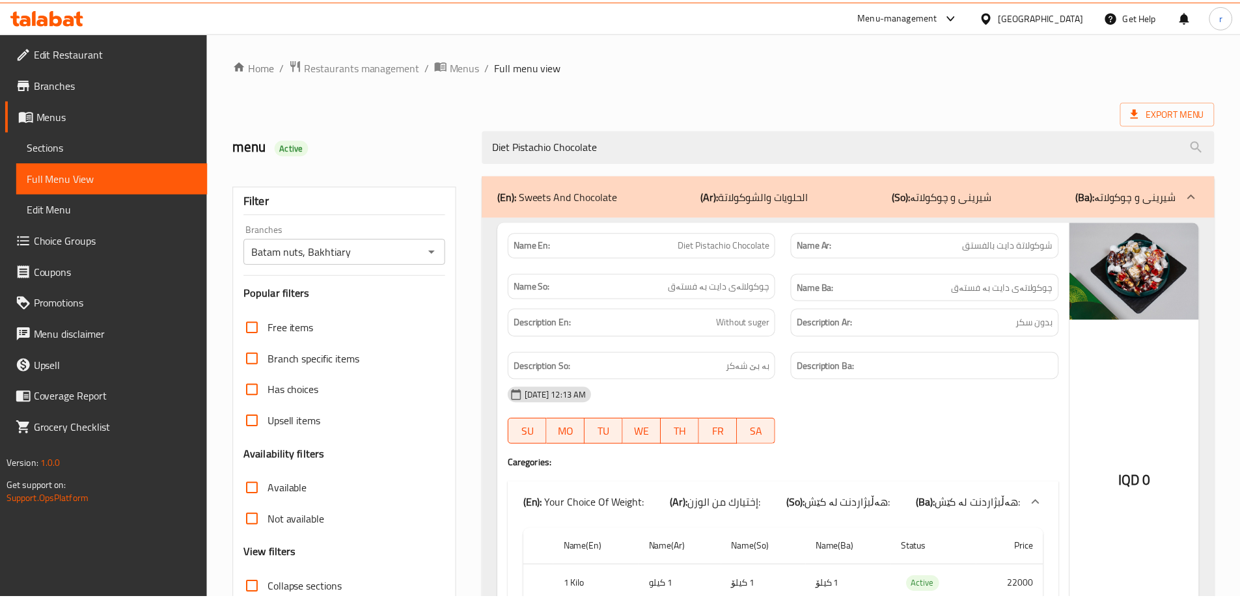
scroll to position [129, 0]
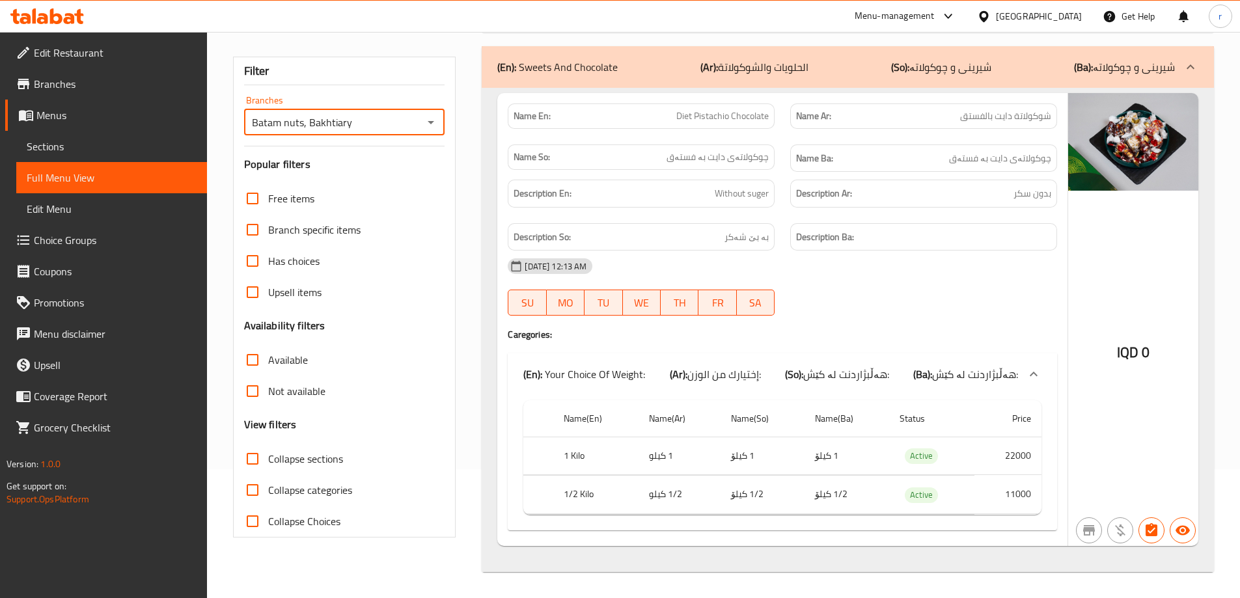
click at [71, 148] on span "Sections" at bounding box center [112, 147] width 170 height 16
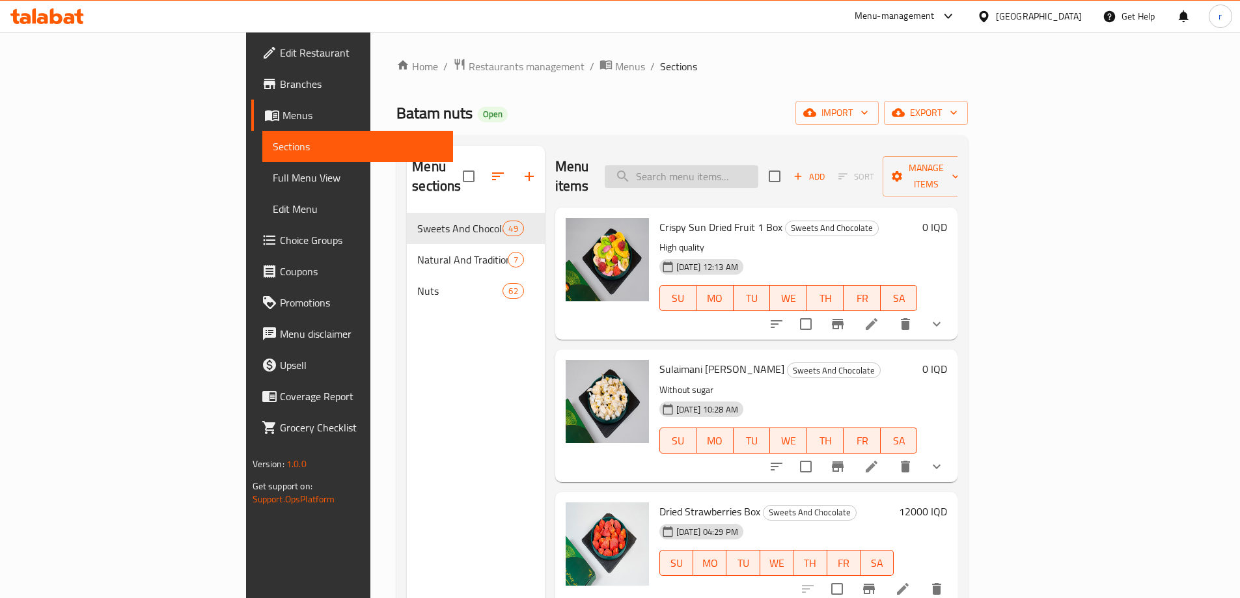
click at [738, 165] on input "search" at bounding box center [682, 176] width 154 height 23
paste input "Small Box Zeer Mn Alsama 150 Grams"
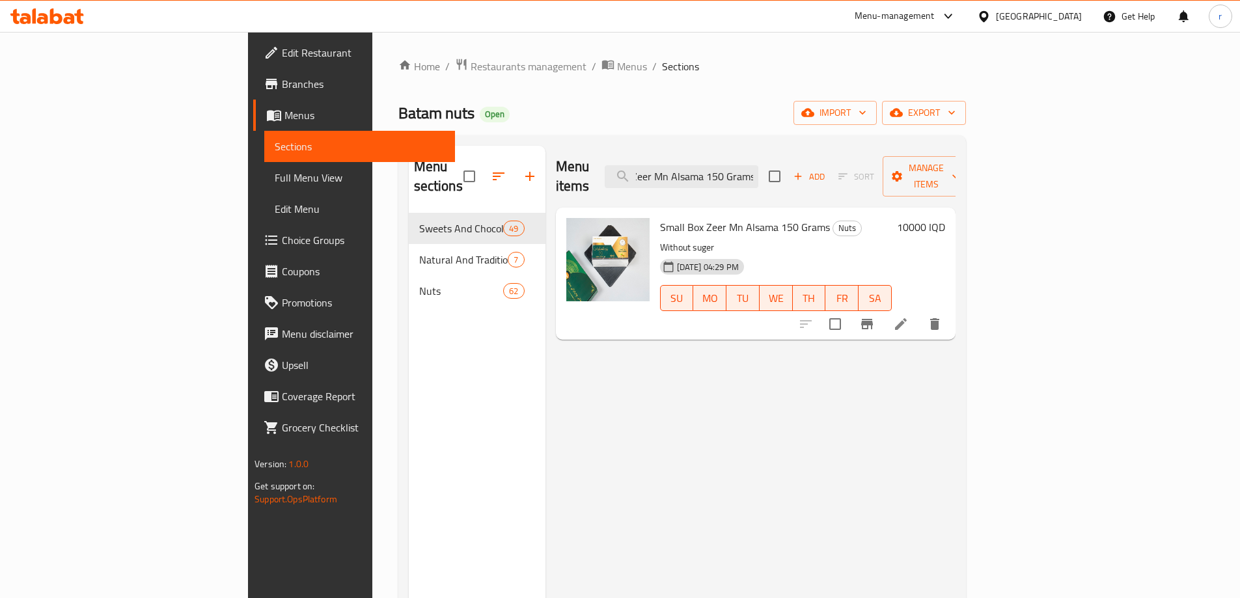
type input "Small Box Zeer Mn Alsama 150 Grams"
click at [909, 316] on icon at bounding box center [901, 324] width 16 height 16
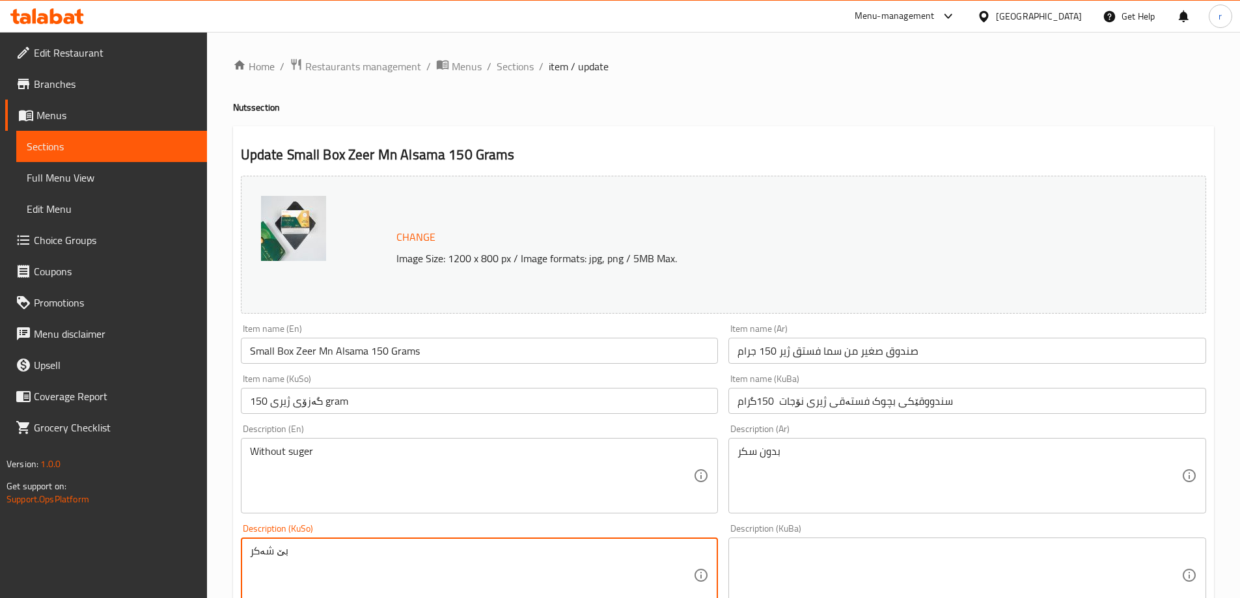
drag, startPoint x: 361, startPoint y: 553, endPoint x: 217, endPoint y: 543, distance: 144.1
click at [773, 554] on textarea at bounding box center [959, 576] width 444 height 62
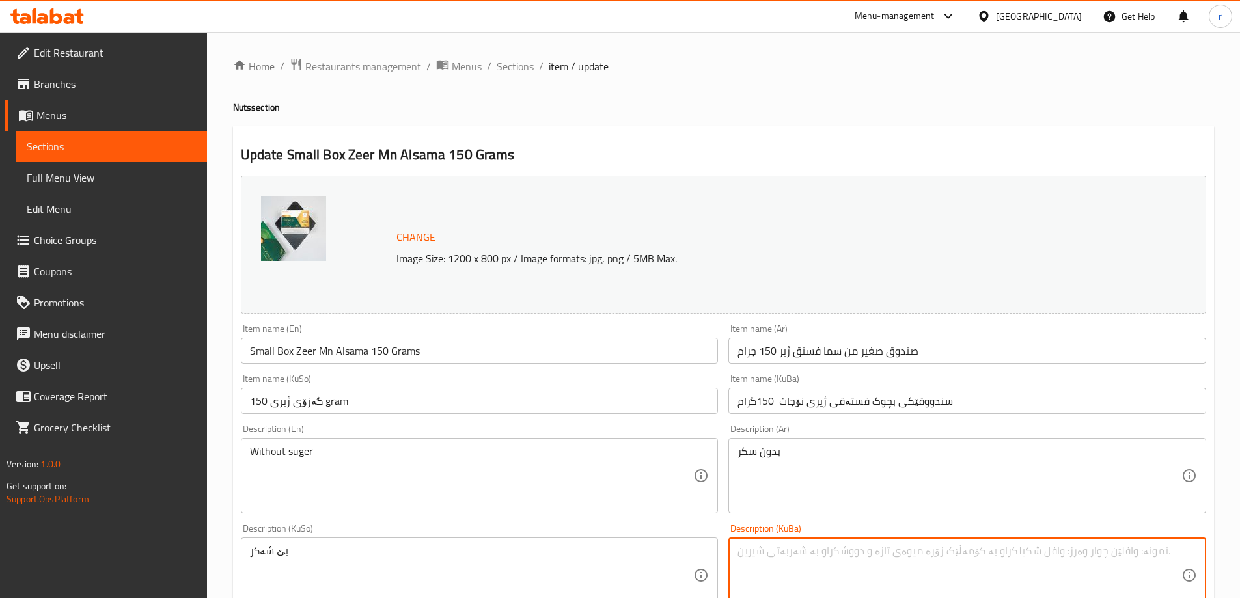
paste textarea "بێ شەکر"
type textarea "بێ شەکر"
click at [443, 398] on input "گەزۆی ژیری 150 gram" at bounding box center [480, 401] width 478 height 26
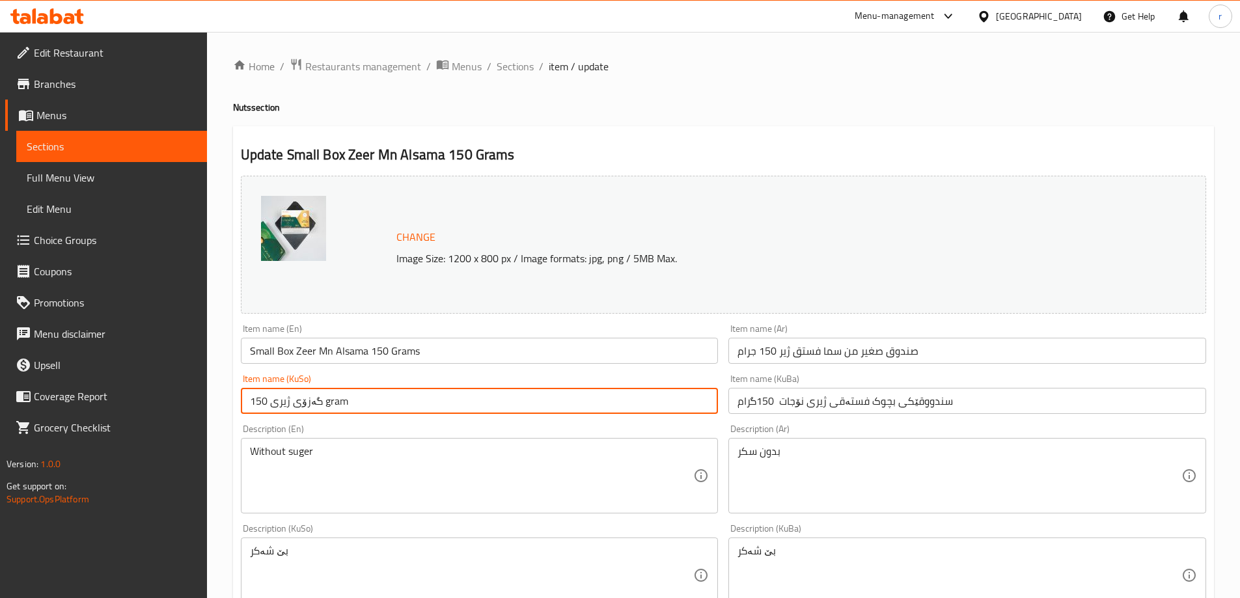
click at [443, 398] on input "گەزۆی ژیری 150 gram" at bounding box center [480, 401] width 478 height 26
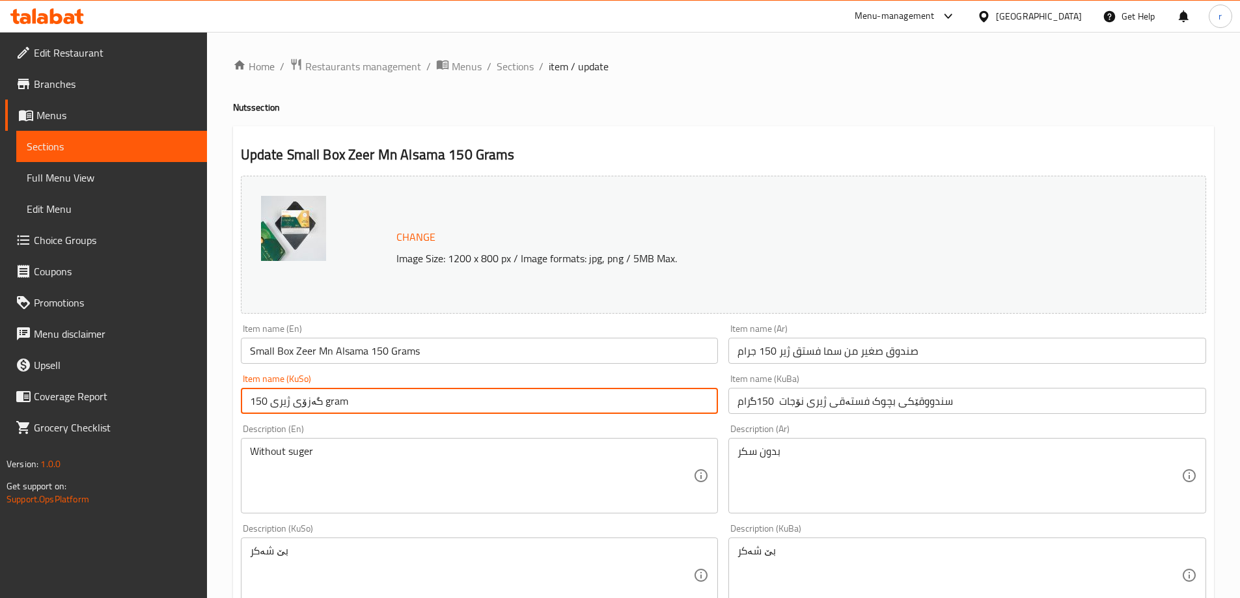
drag, startPoint x: 443, startPoint y: 398, endPoint x: 219, endPoint y: 397, distance: 223.2
click at [219, 397] on div "Home / Restaurants management / Menus / Sections / item / update Nuts section U…" at bounding box center [723, 560] width 1033 height 1056
click at [341, 406] on input "گەزۆی ژیری 150 gram" at bounding box center [480, 401] width 478 height 26
click at [338, 406] on input "گەزۆی ژیری 150 gram" at bounding box center [480, 401] width 478 height 26
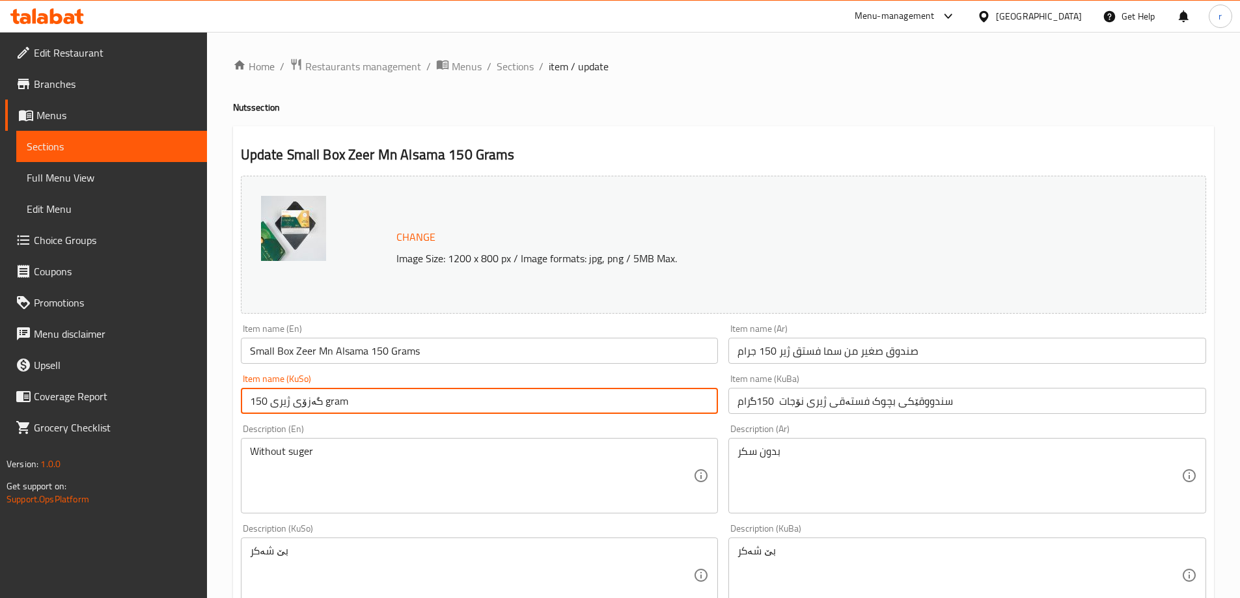
click at [338, 406] on input "گەزۆی ژیری 150 gram" at bounding box center [480, 401] width 478 height 26
type input "س"
paste input "من ئەل سەما"
click at [385, 400] on input "سندووقی بچووکی من ئەل سەما ژیر 150 گرام" at bounding box center [480, 401] width 478 height 26
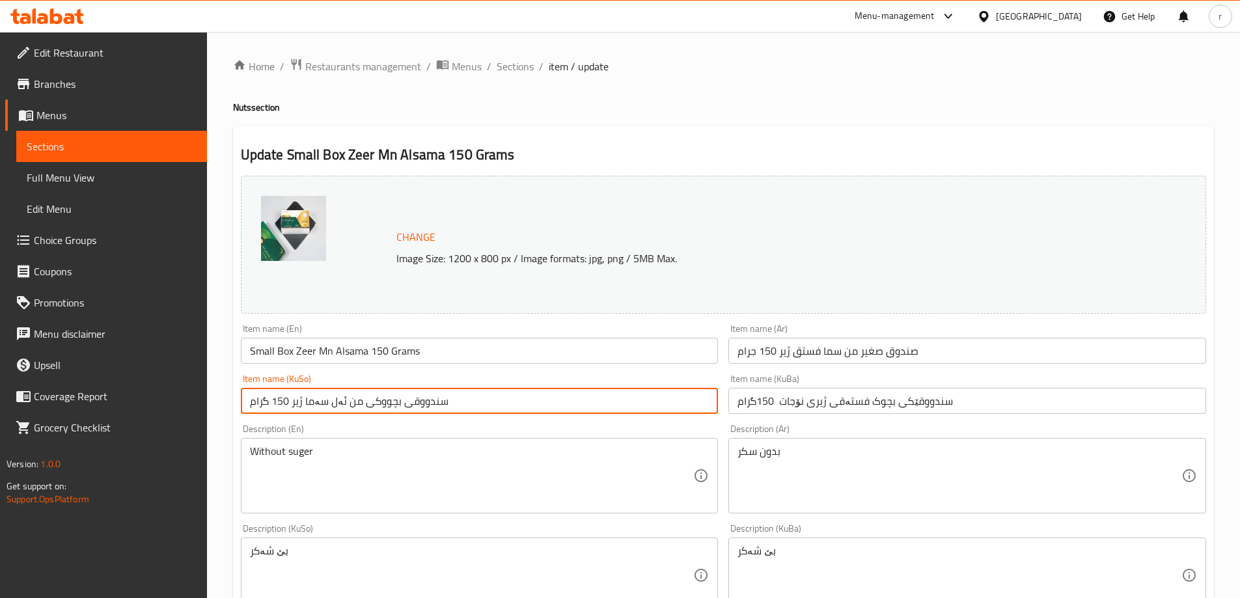
click at [385, 400] on input "سندووقی بچووکی من ئەل سەما ژیر 150 گرام" at bounding box center [480, 401] width 478 height 26
type input "سندووقی بچووکی من ئەل سەما ژیر 150 گرام"
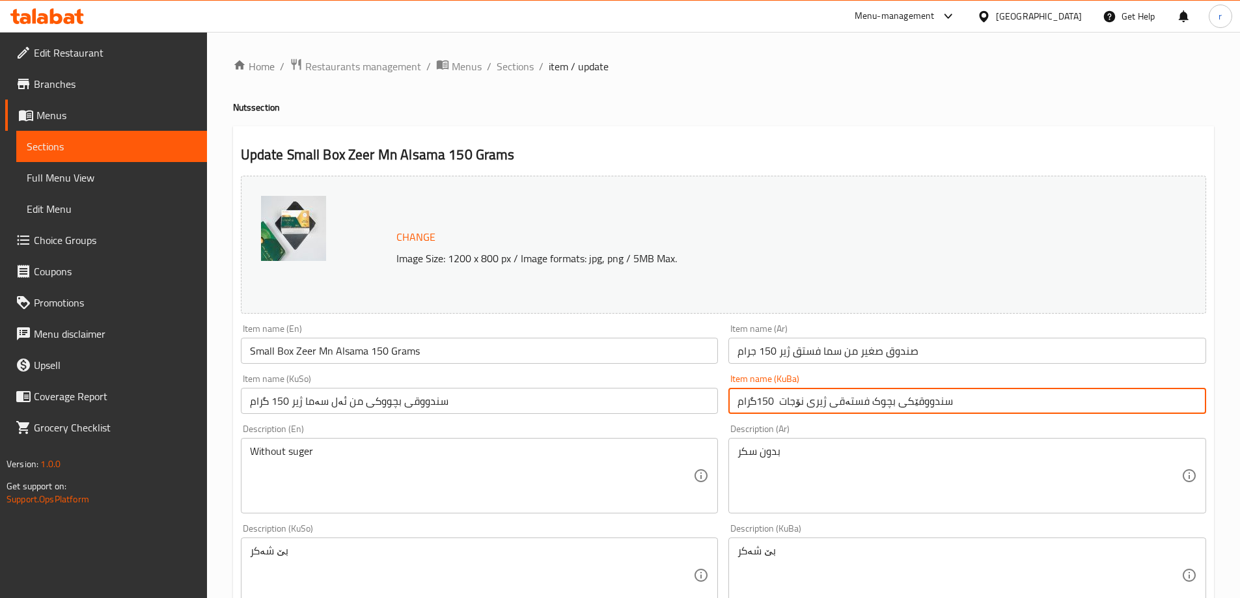
click at [754, 407] on input "سندووقێکی بچوک فستەقی ژیری نۆجات 150گرام" at bounding box center [967, 401] width 478 height 26
paste input "بچووکی من ئەل سەما ژیر 150"
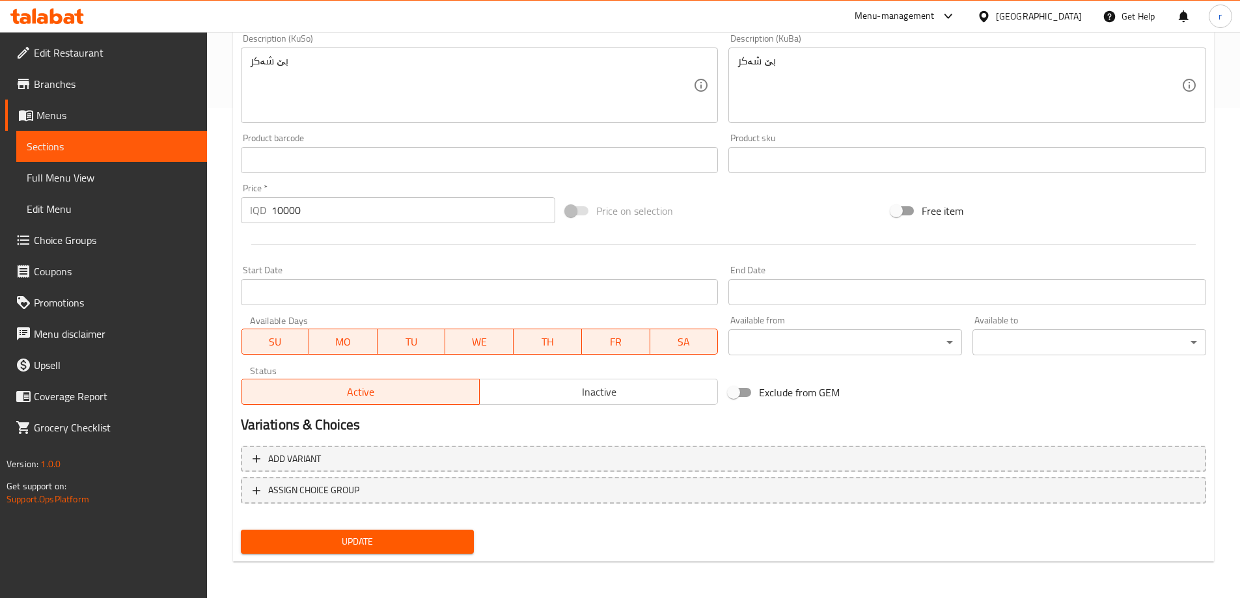
type input "سندووقی بچووکی من ئەل سەما ژیر 150 گرام"
click at [411, 540] on span "Update" at bounding box center [357, 542] width 213 height 16
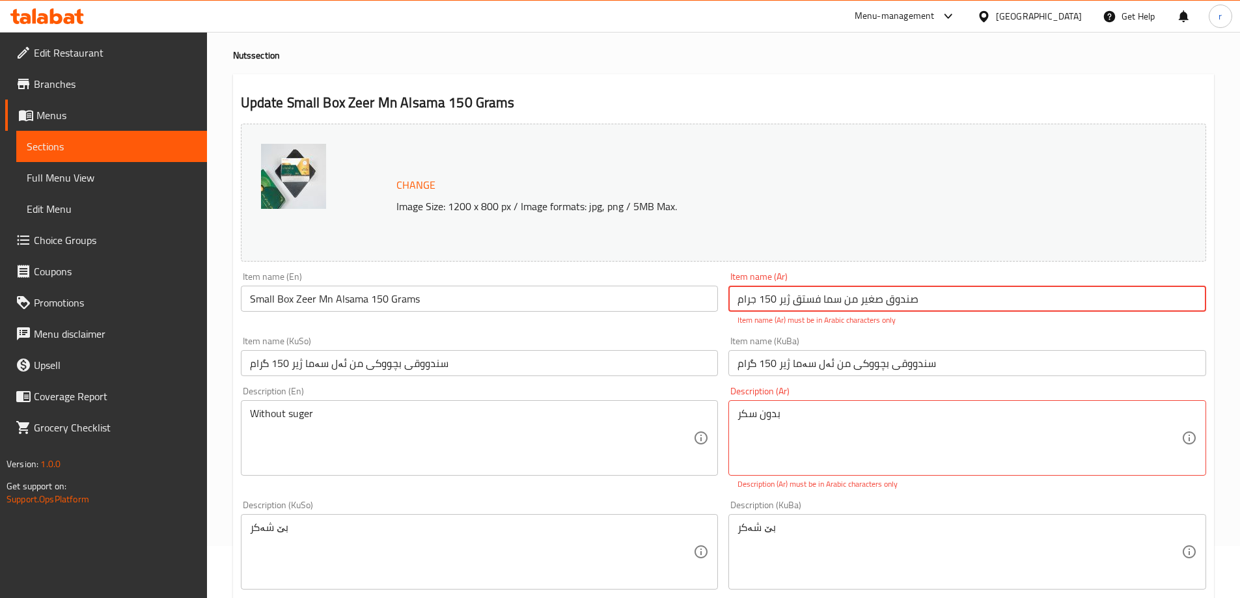
click at [870, 295] on input "صندوق صغير من سما فستق ژیر 150 جرام" at bounding box center [967, 299] width 478 height 26
click at [786, 300] on input "صندوق صغير من سما فستق ژیر 150 جرام" at bounding box center [967, 299] width 478 height 26
click at [784, 301] on input "صندوق صغير من سما فستق زیر 150 جرام" at bounding box center [967, 299] width 478 height 26
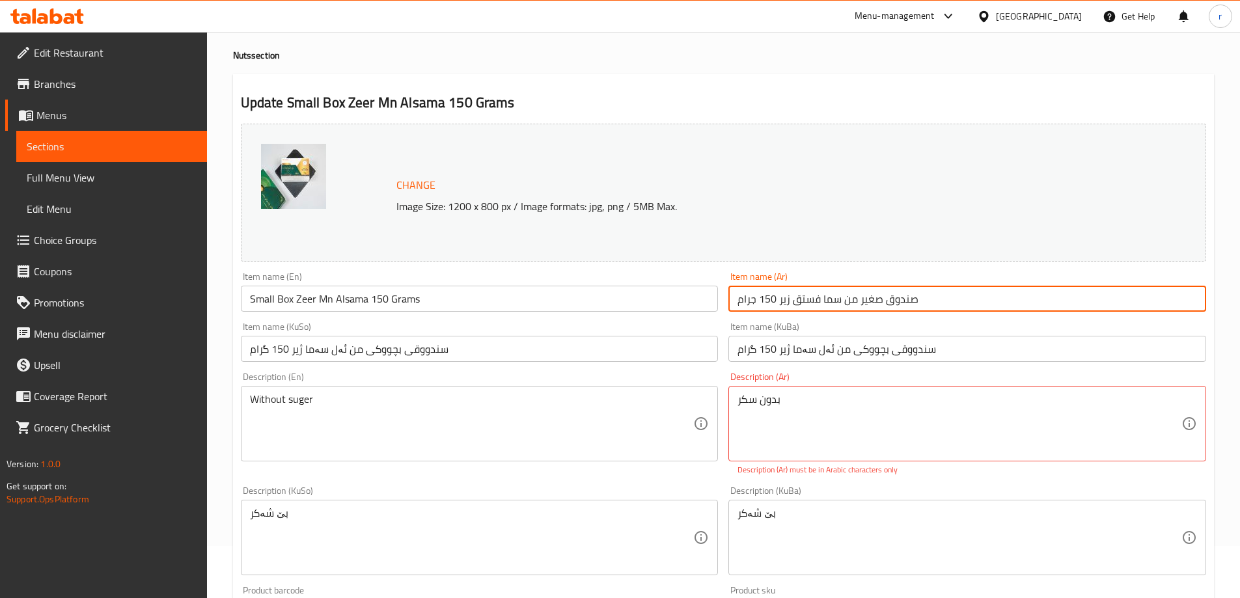
type input "صندوق صغير من سما فستق زير 150 جرام"
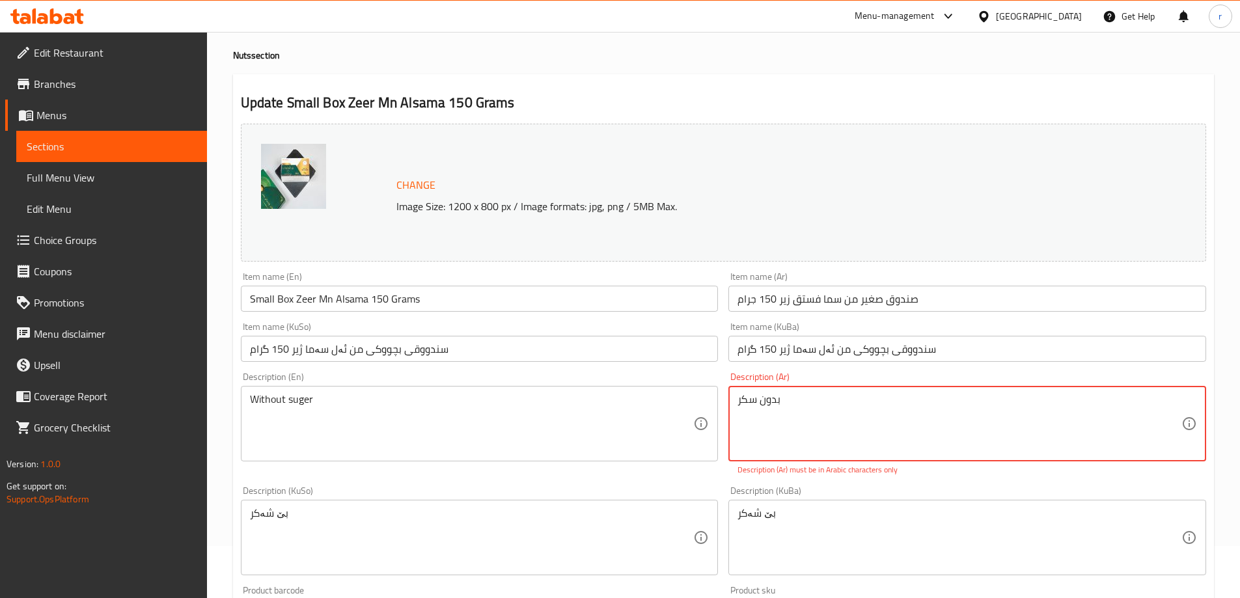
click at [748, 394] on textarea "بدون سکر" at bounding box center [959, 424] width 444 height 62
click at [846, 429] on textarea "بدون سکر" at bounding box center [959, 424] width 444 height 62
click at [746, 400] on textarea "بدون سکر" at bounding box center [959, 424] width 444 height 62
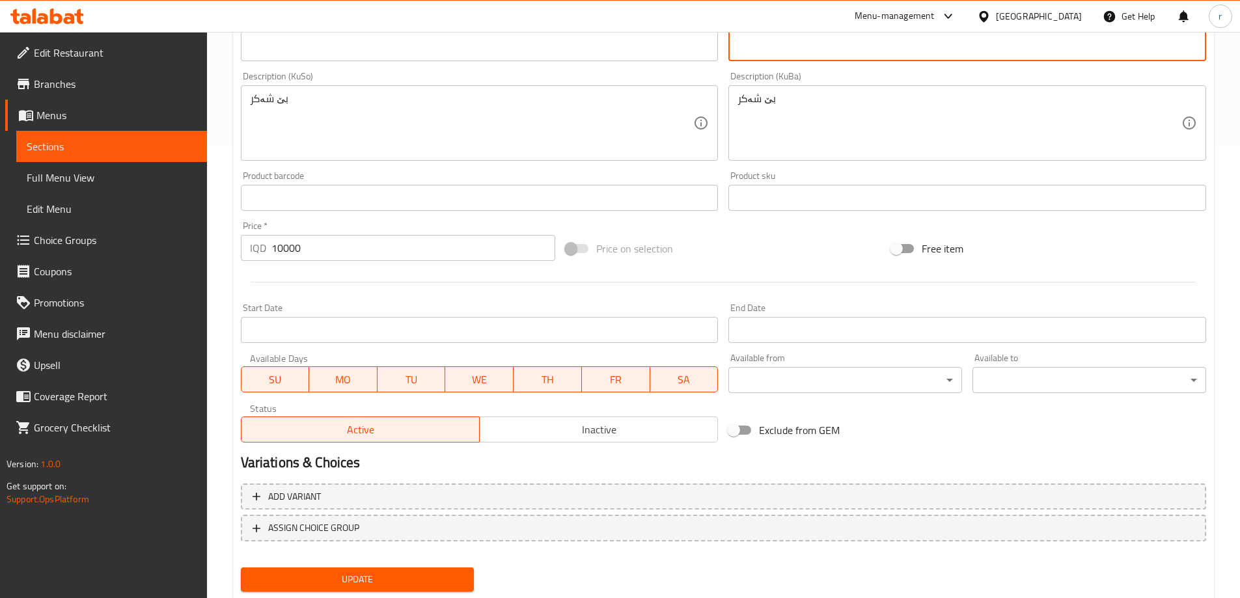
scroll to position [490, 0]
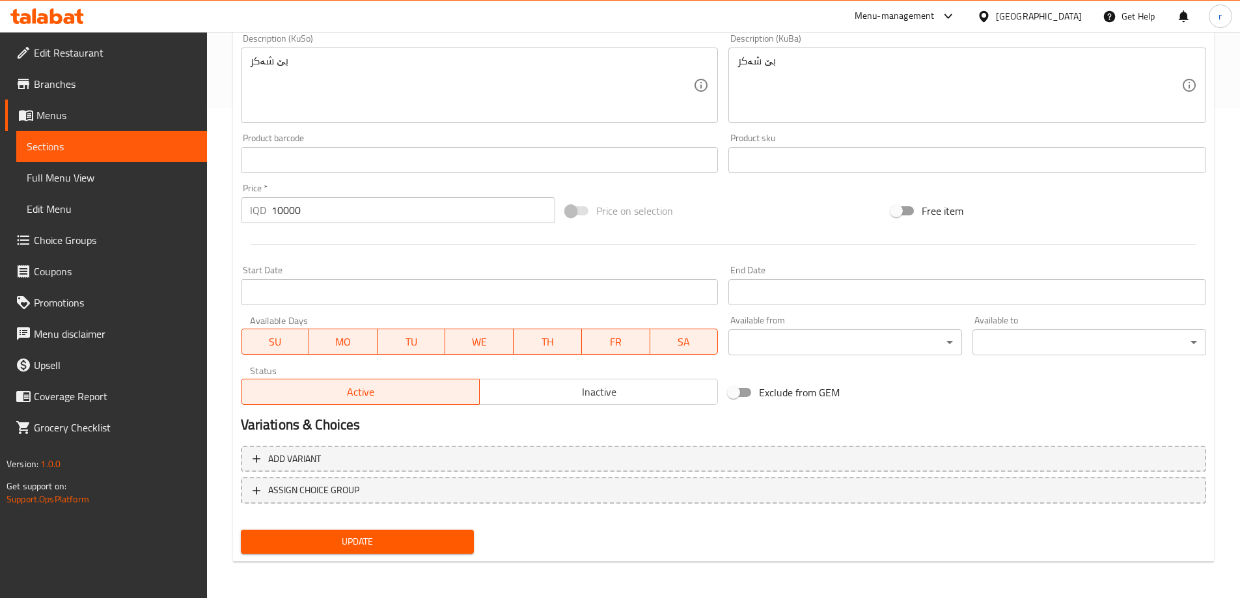
type textarea "بدون سكر"
click at [357, 542] on span "Update" at bounding box center [357, 542] width 213 height 16
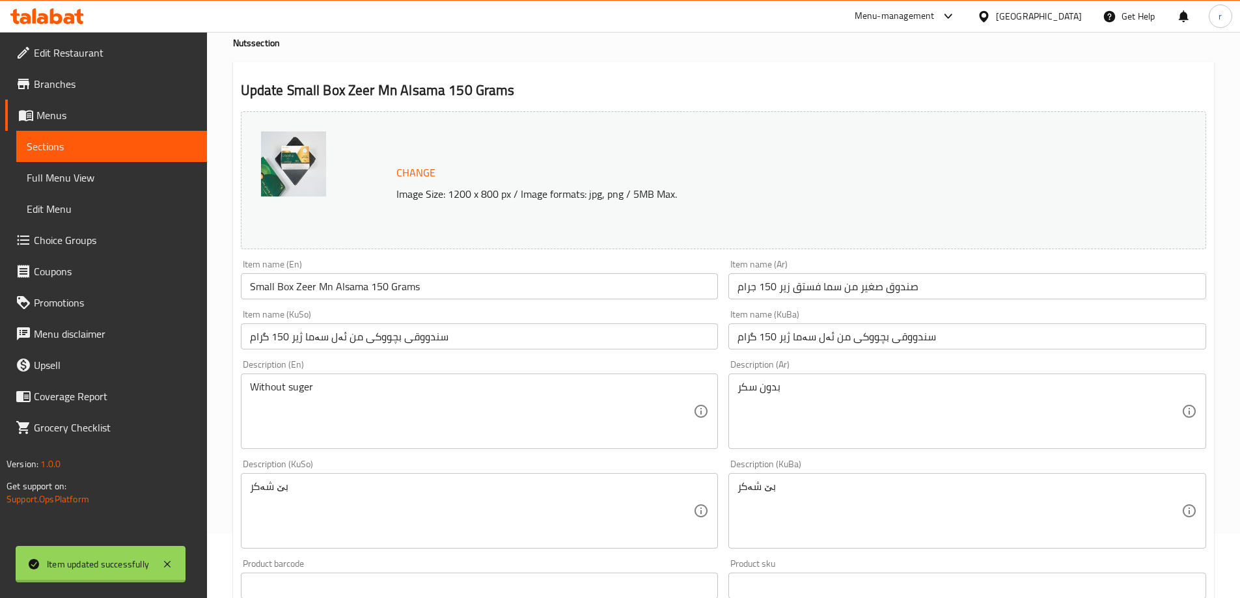
scroll to position [56, 0]
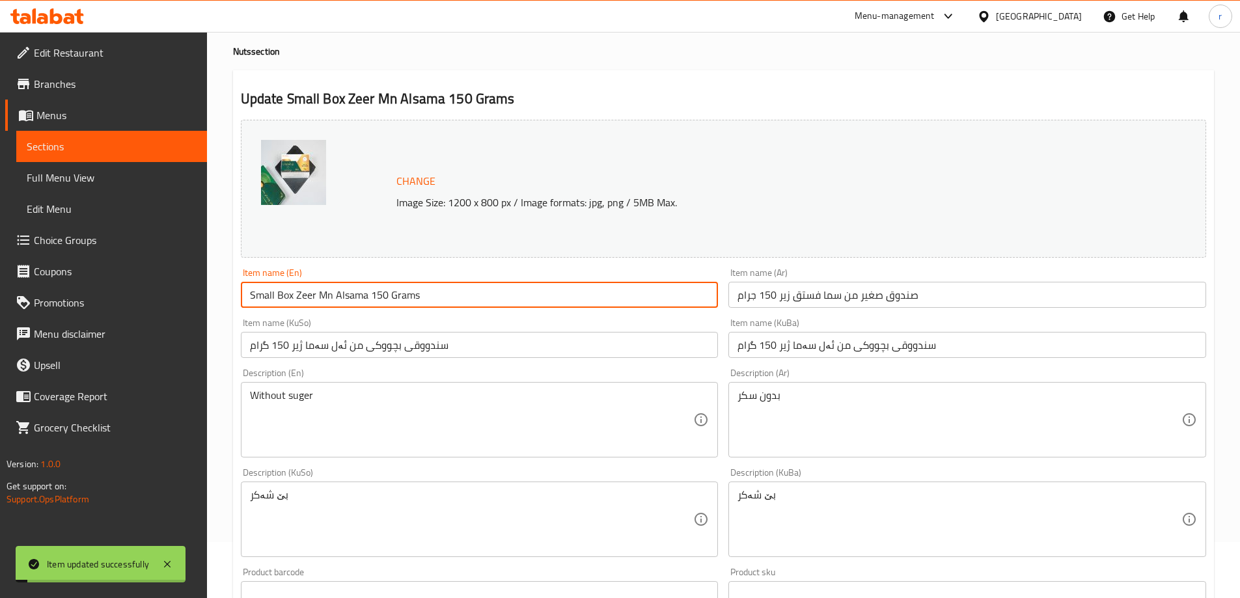
click at [331, 303] on input "Small Box Zeer Mn Alsama 150 Grams" at bounding box center [480, 295] width 478 height 26
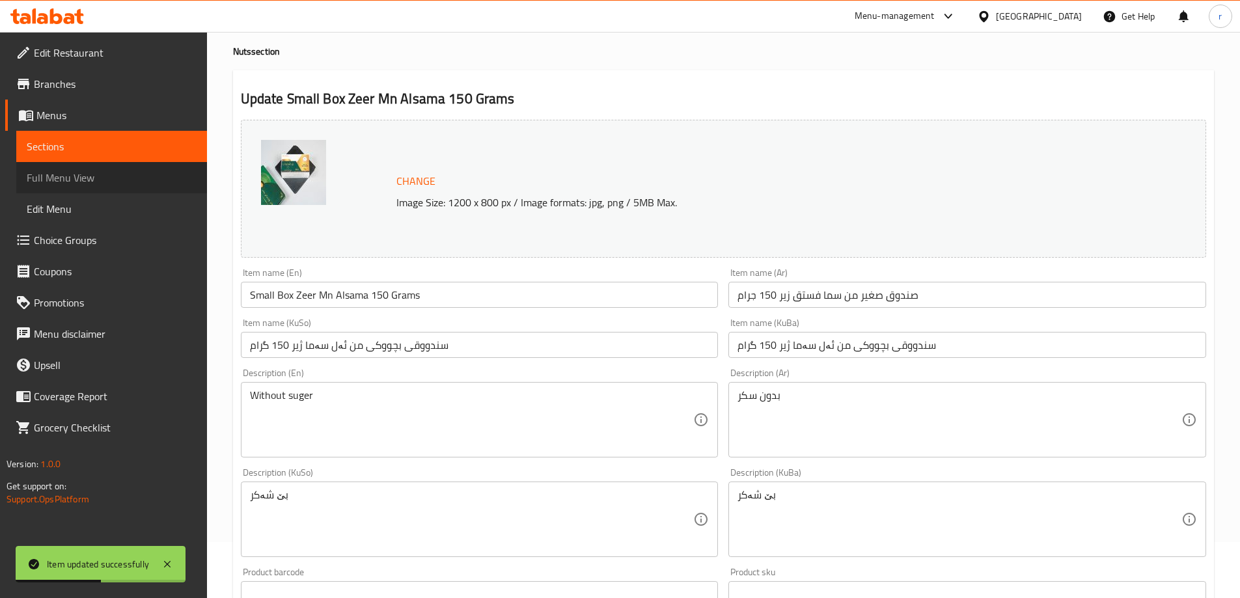
click at [126, 171] on span "Full Menu View" at bounding box center [112, 178] width 170 height 16
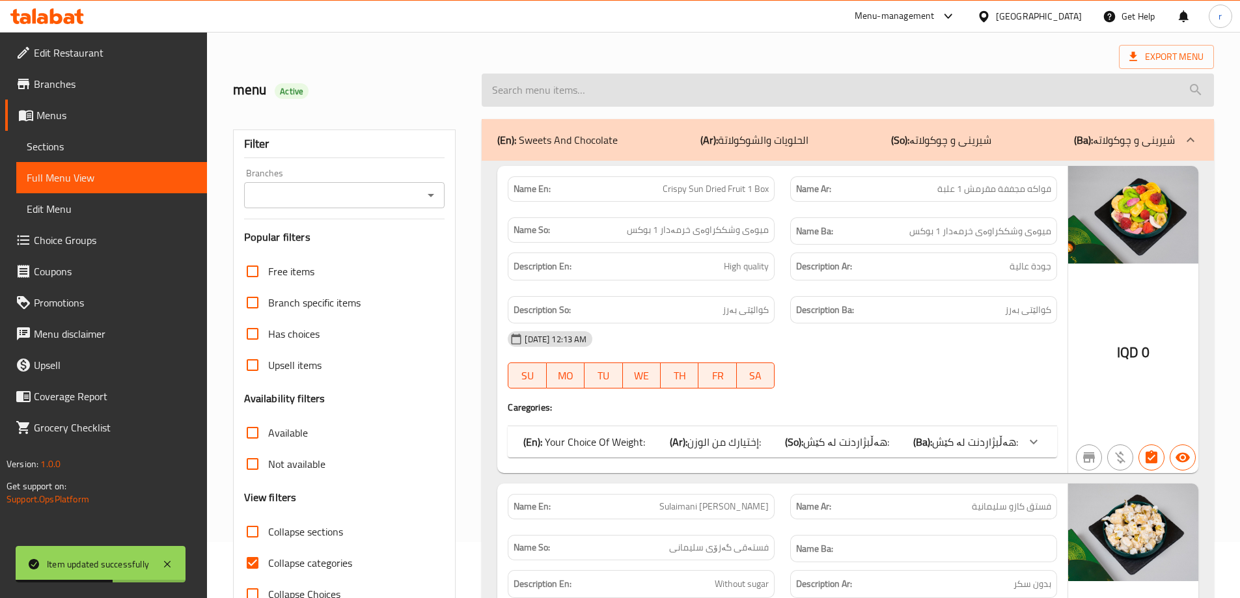
click at [535, 94] on input "search" at bounding box center [848, 90] width 732 height 33
paste input "Small Box Zeer Mn Alsama 150 Grams"
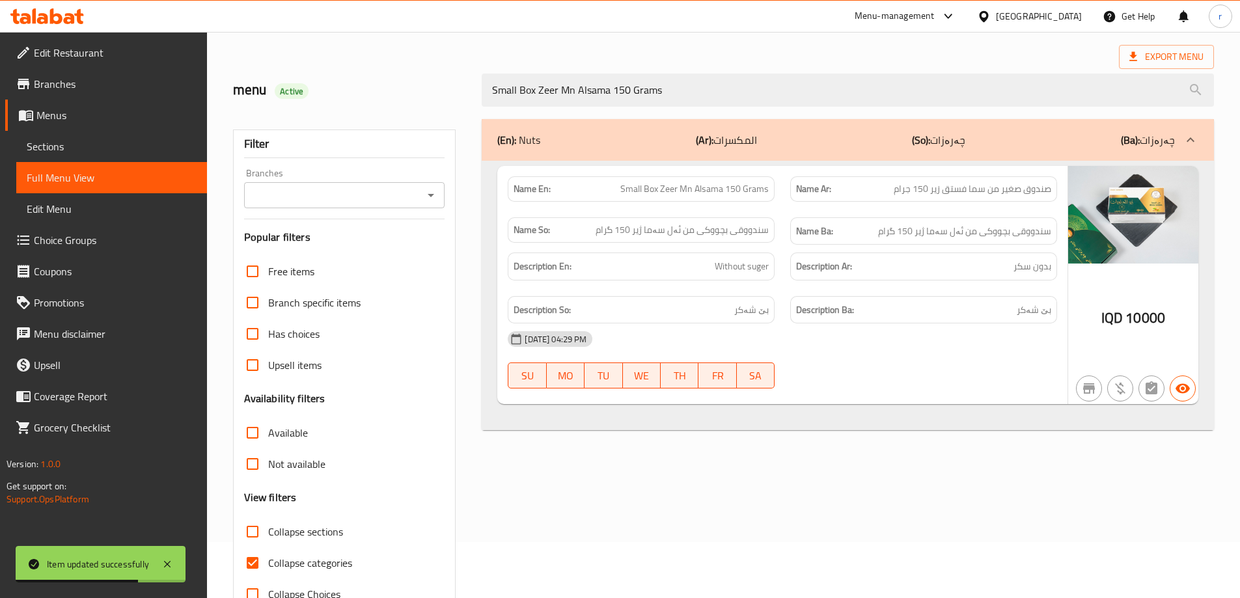
type input "Small Box Zeer Mn Alsama 150 Grams"
click at [294, 187] on input "Branches" at bounding box center [334, 195] width 172 height 18
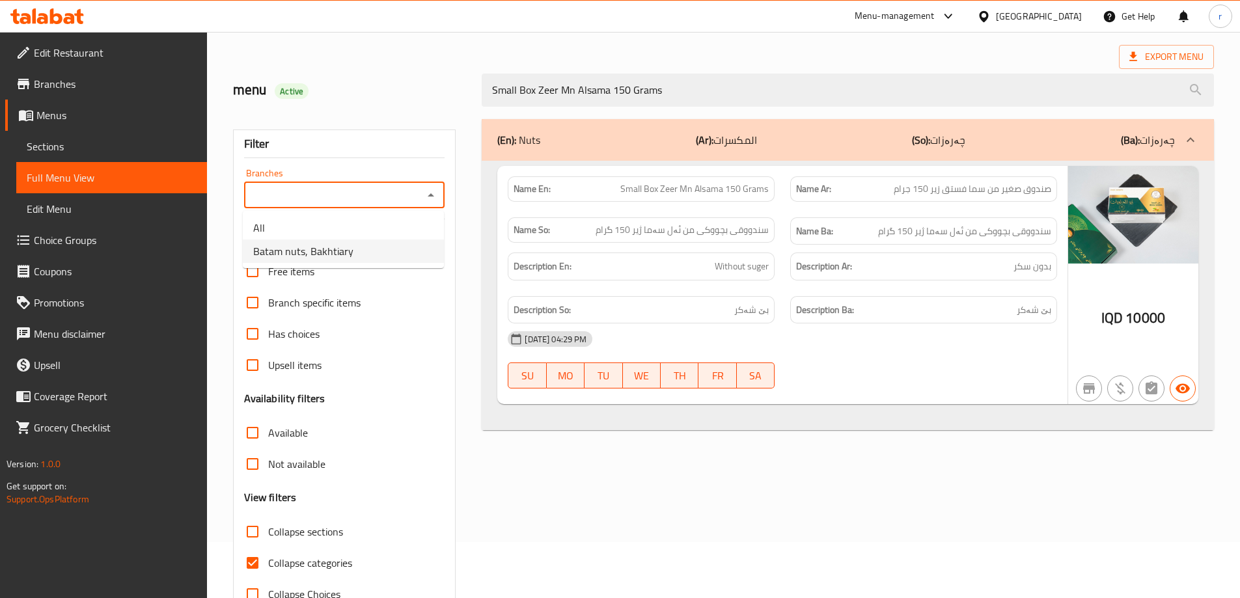
click at [307, 246] on span "Batam nuts, Bakhtiary" at bounding box center [303, 251] width 100 height 16
type input "Batam nuts, Bakhtiary"
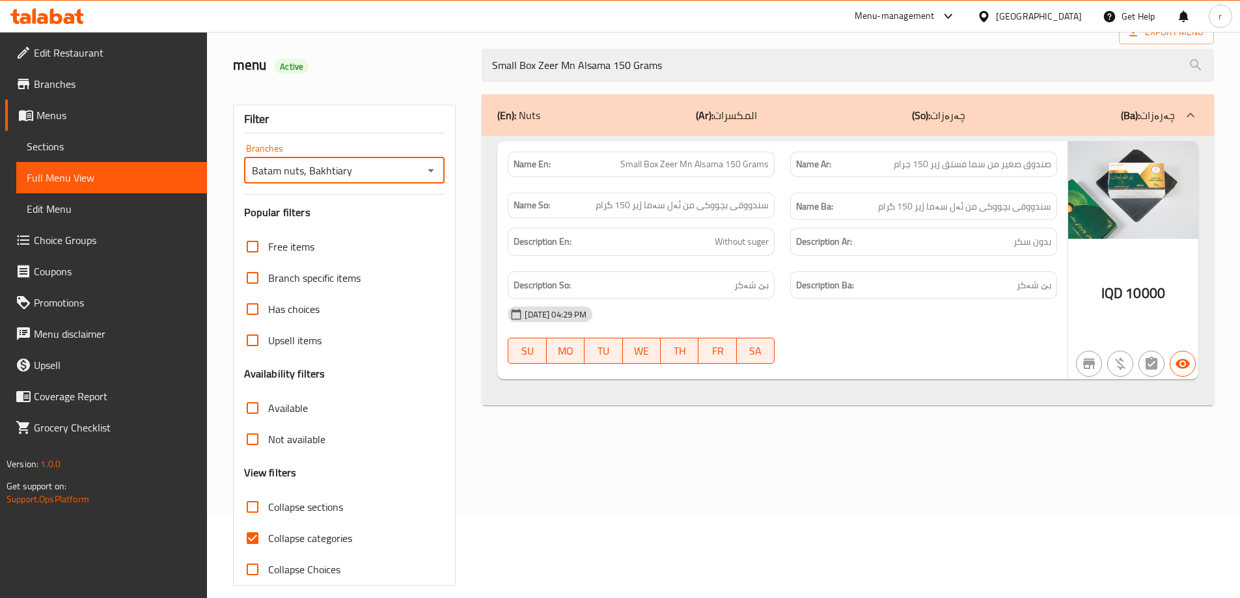
scroll to position [94, 0]
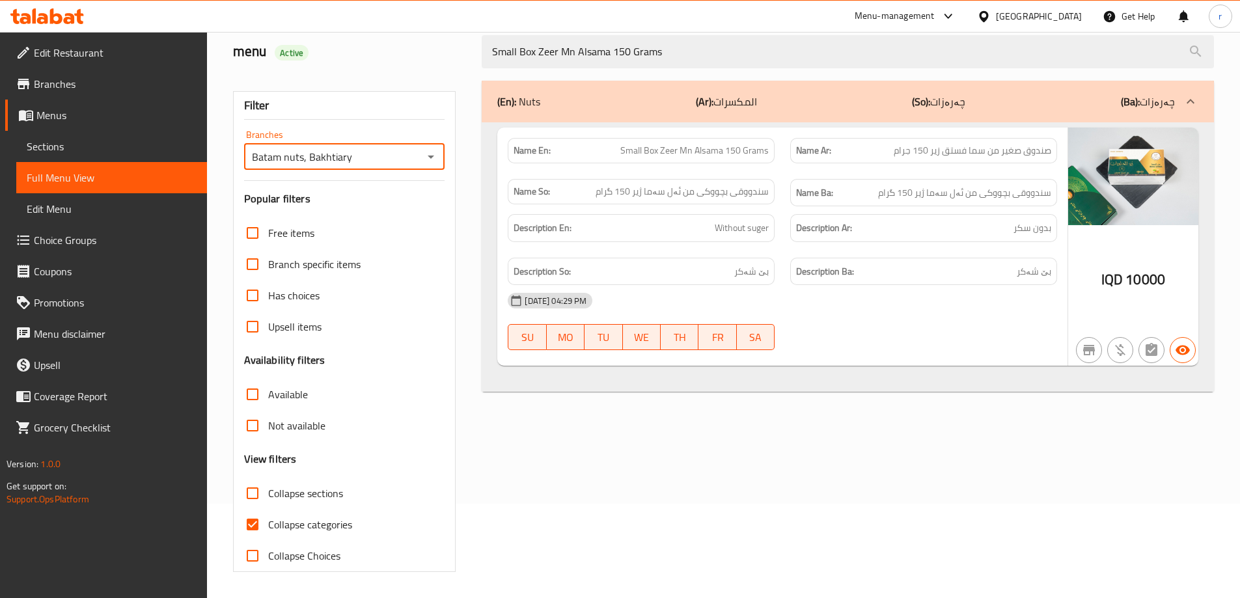
click at [309, 527] on span "Collapse categories" at bounding box center [310, 525] width 84 height 16
click at [268, 527] on input "Collapse categories" at bounding box center [252, 524] width 31 height 31
checkbox input "false"
click at [55, 56] on span "Edit Restaurant" at bounding box center [115, 53] width 163 height 16
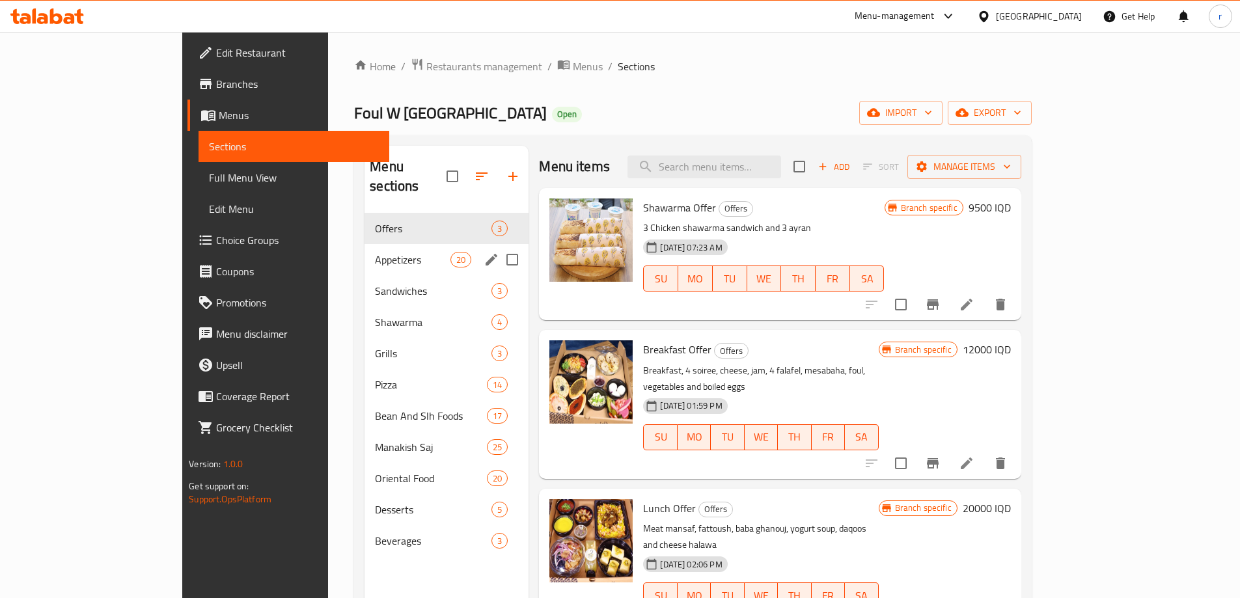
click at [364, 248] on div "Appetizers 20" at bounding box center [446, 259] width 164 height 31
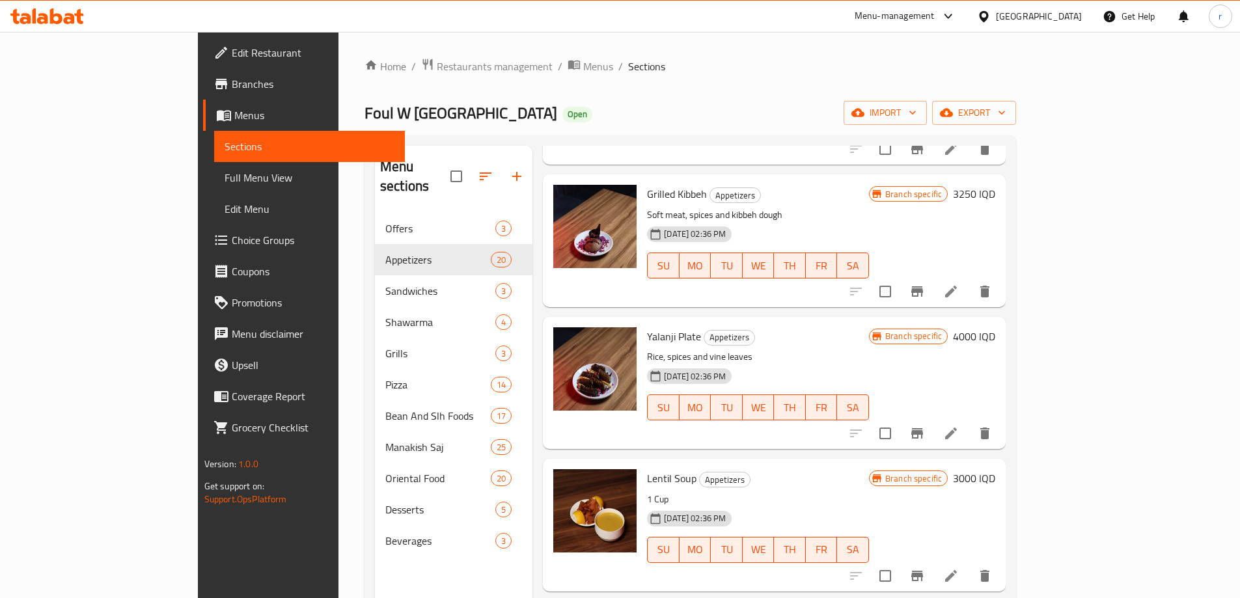
scroll to position [2169, 0]
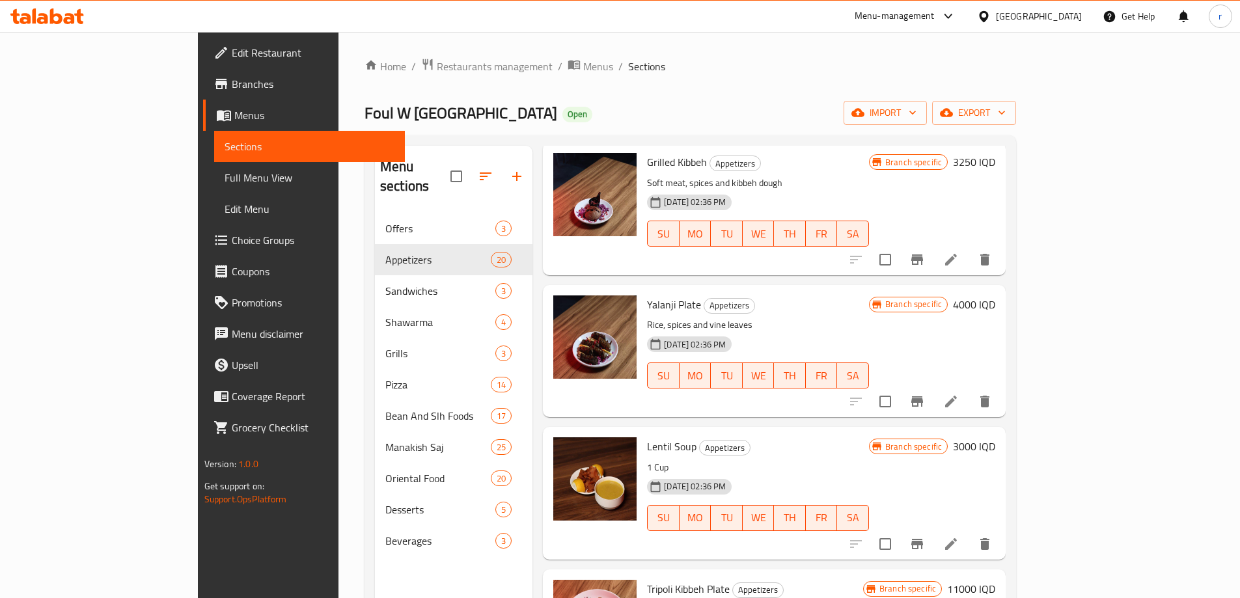
click at [77, 20] on icon at bounding box center [47, 16] width 74 height 16
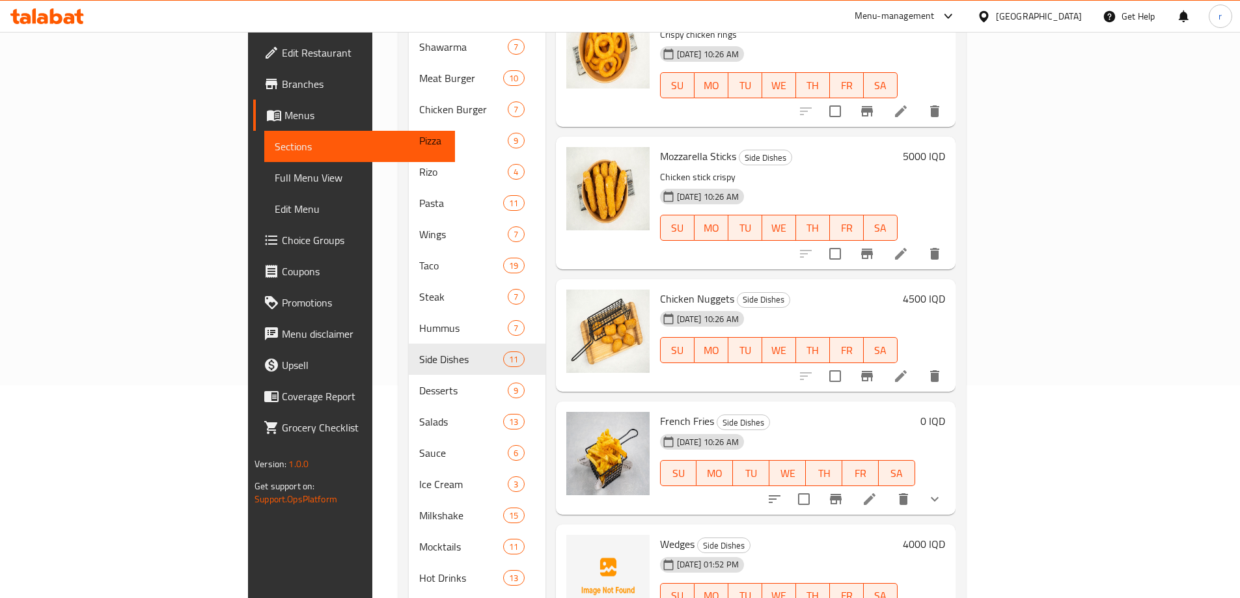
scroll to position [3, 0]
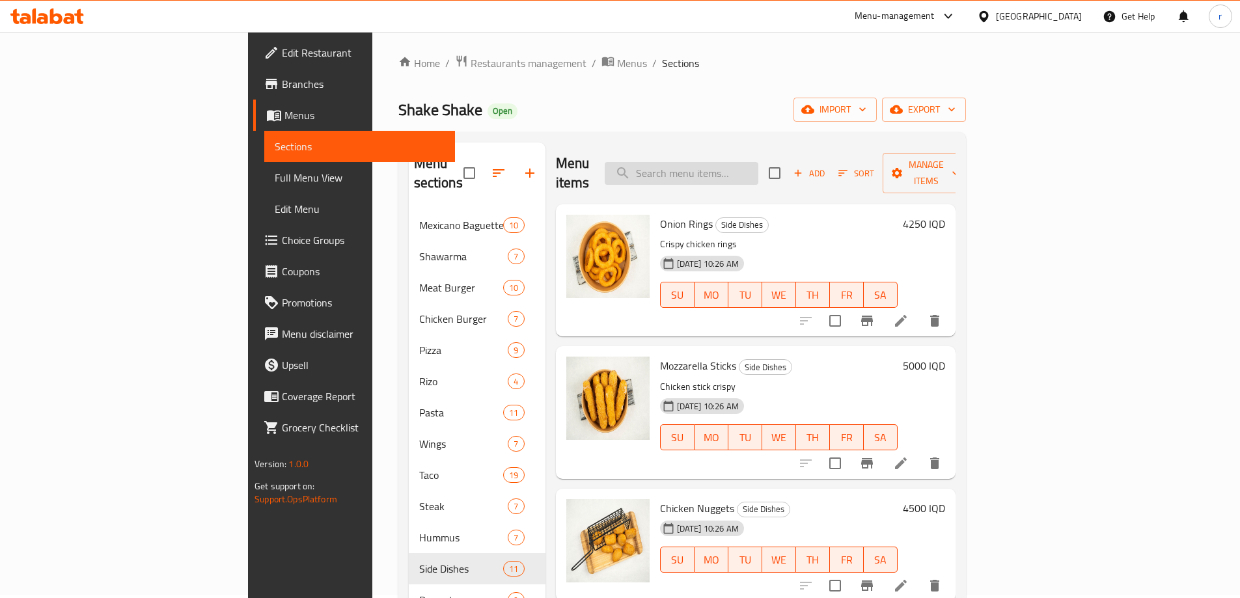
click at [754, 174] on input "search" at bounding box center [682, 173] width 154 height 23
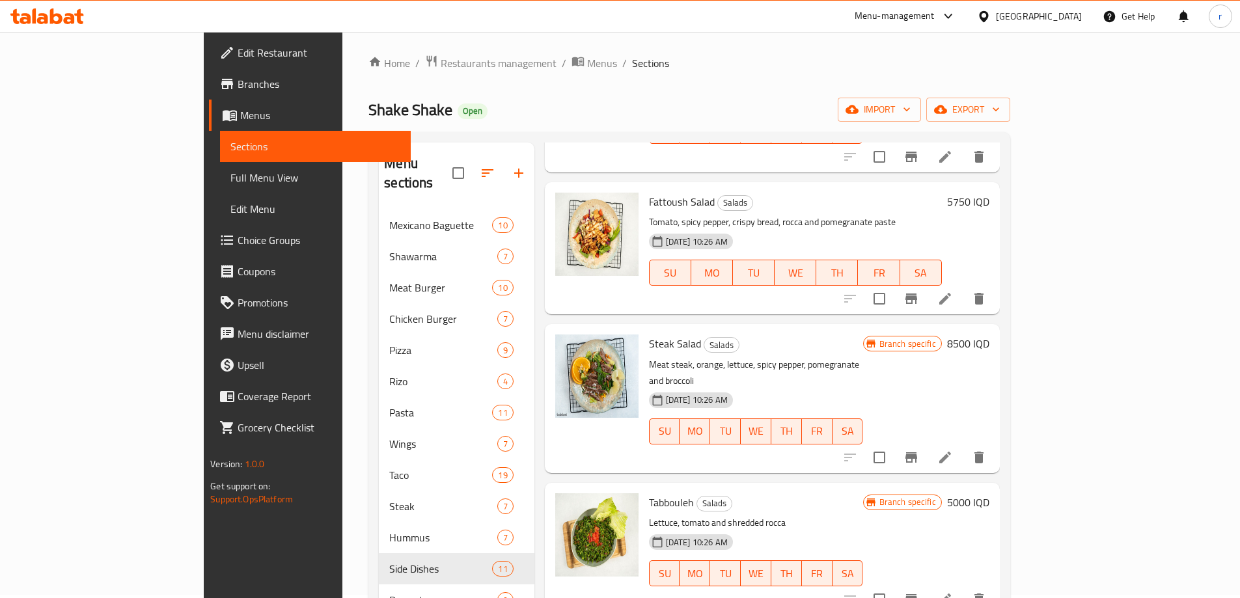
scroll to position [715, 0]
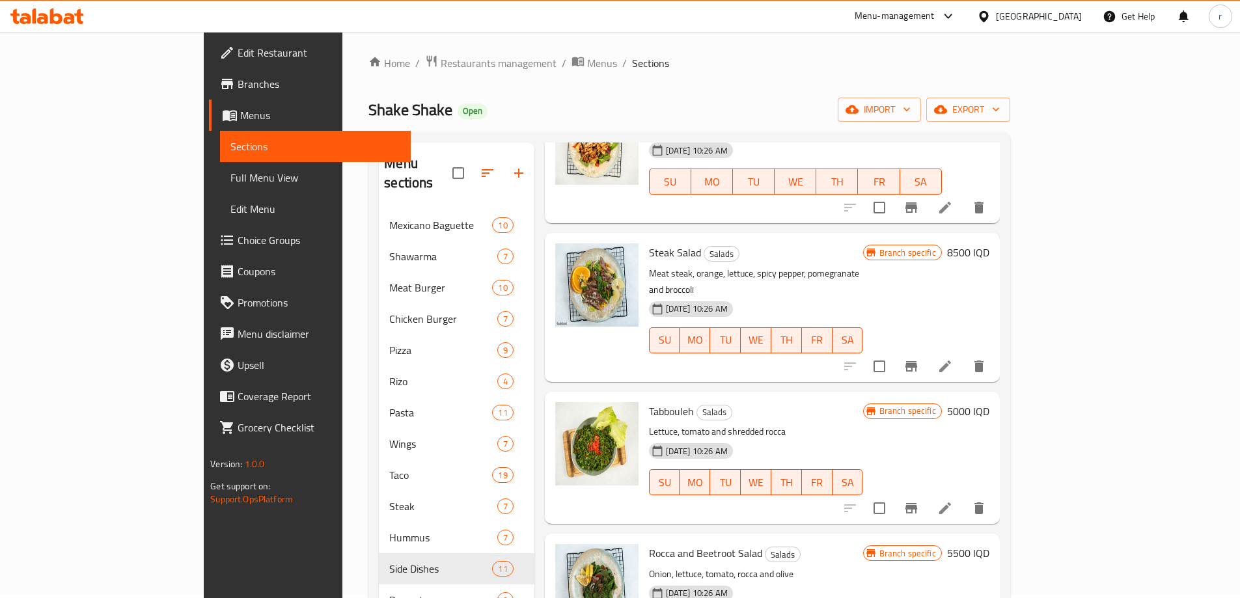
type input "rocc"
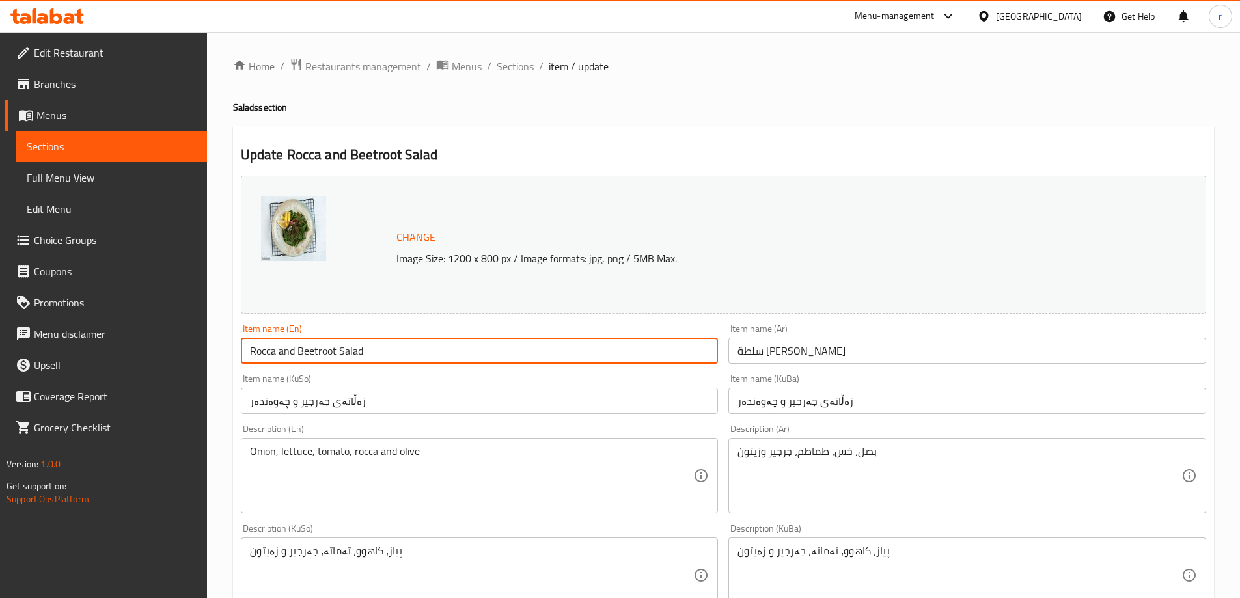
drag, startPoint x: 338, startPoint y: 352, endPoint x: 274, endPoint y: 355, distance: 63.9
click at [274, 355] on input "Rocca and Beetroot Salad" at bounding box center [480, 351] width 478 height 26
type input "Rocca Salad"
click at [862, 354] on input "سلطة [PERSON_NAME]" at bounding box center [967, 351] width 478 height 26
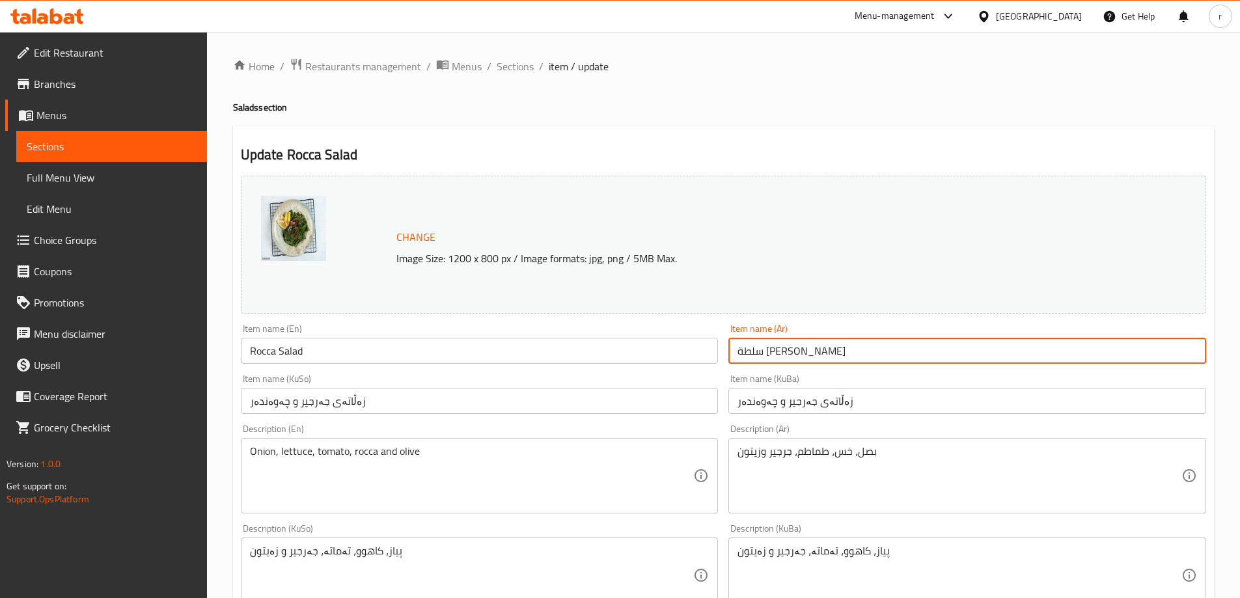
drag, startPoint x: 773, startPoint y: 352, endPoint x: 642, endPoint y: 344, distance: 131.7
click at [642, 344] on div "Change Image Size: 1200 x 800 px / Image formats: jpg, png / 5MB Max. Item name…" at bounding box center [724, 536] width 976 height 730
type input "سلطة جرجير"
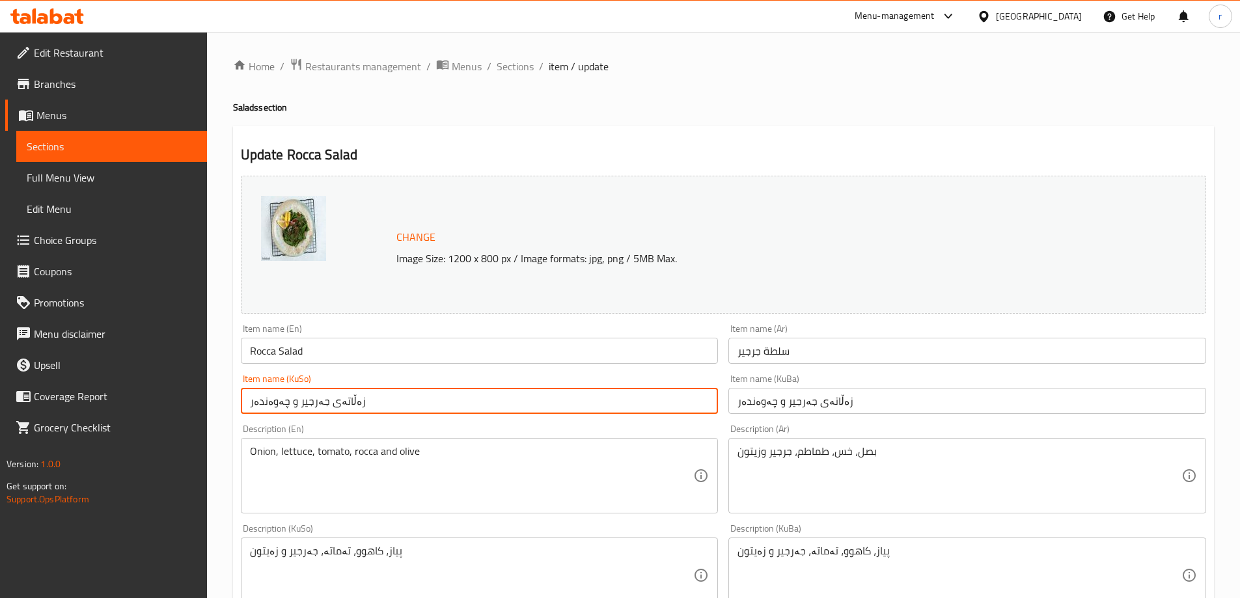
drag, startPoint x: 292, startPoint y: 402, endPoint x: 200, endPoint y: 400, distance: 91.8
click at [200, 400] on div "Edit Restaurant Branches Menus Sections Full Menu View Edit Menu Choice Groups …" at bounding box center [620, 560] width 1240 height 1056
type input "زەڵاتەی جەرجیر"
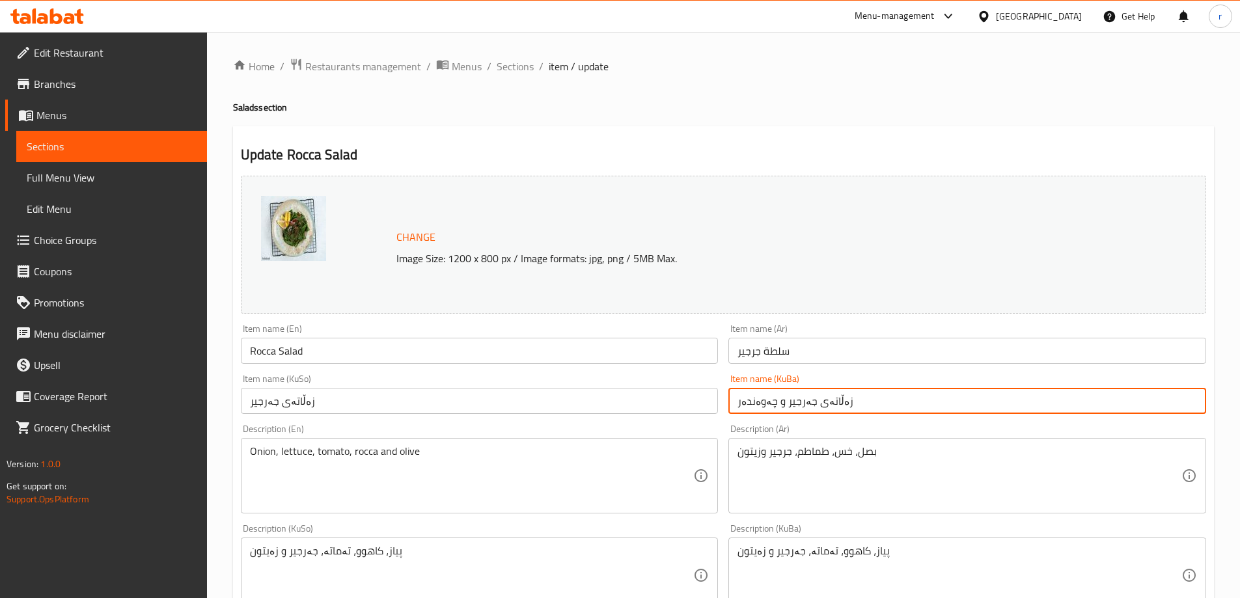
drag, startPoint x: 782, startPoint y: 402, endPoint x: 603, endPoint y: 393, distance: 178.6
click at [603, 393] on div "Change Image Size: 1200 x 800 px / Image formats: jpg, png / 5MB Max. Item name…" at bounding box center [724, 536] width 976 height 730
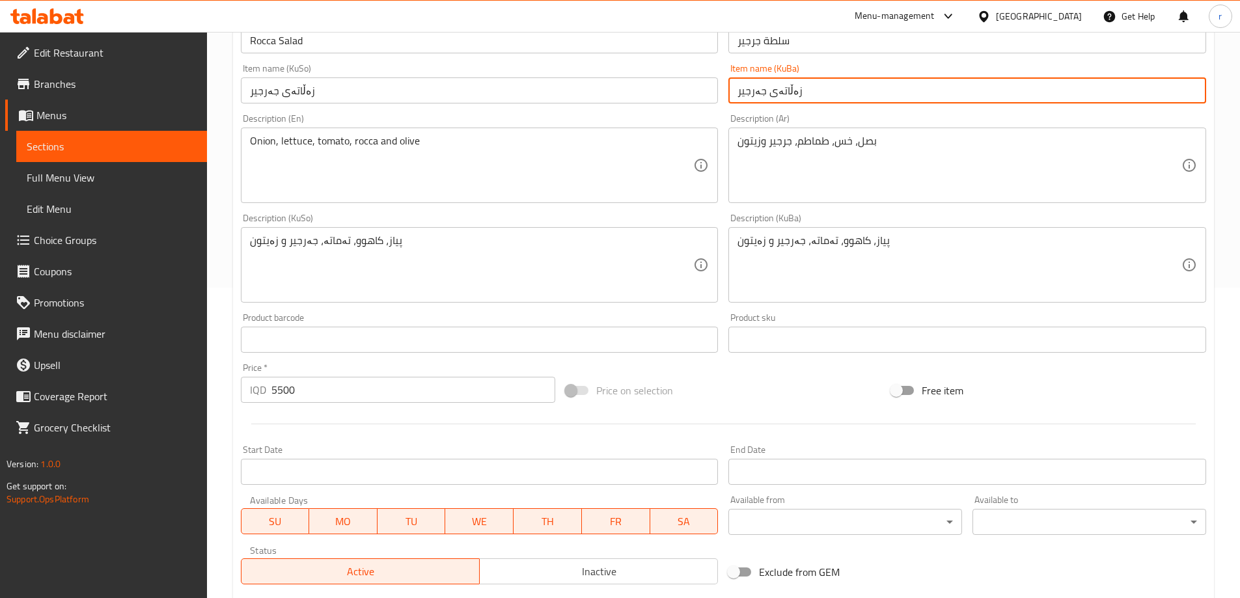
scroll to position [490, 0]
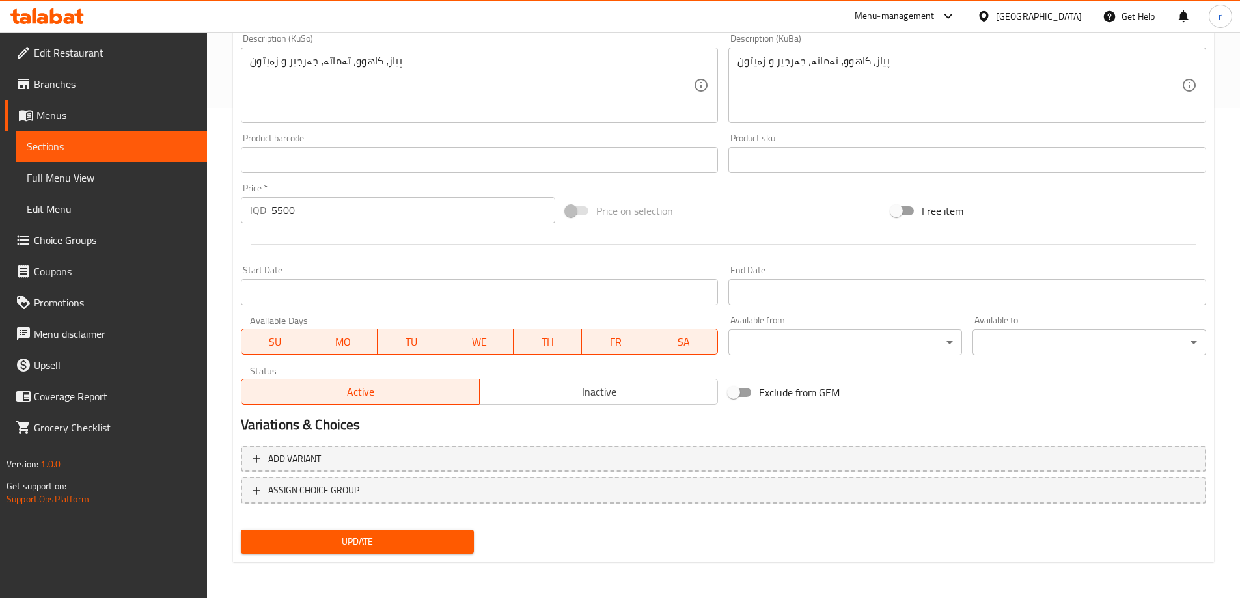
type input "زەڵاتەی جەرجیر"
click at [330, 536] on span "Update" at bounding box center [357, 542] width 213 height 16
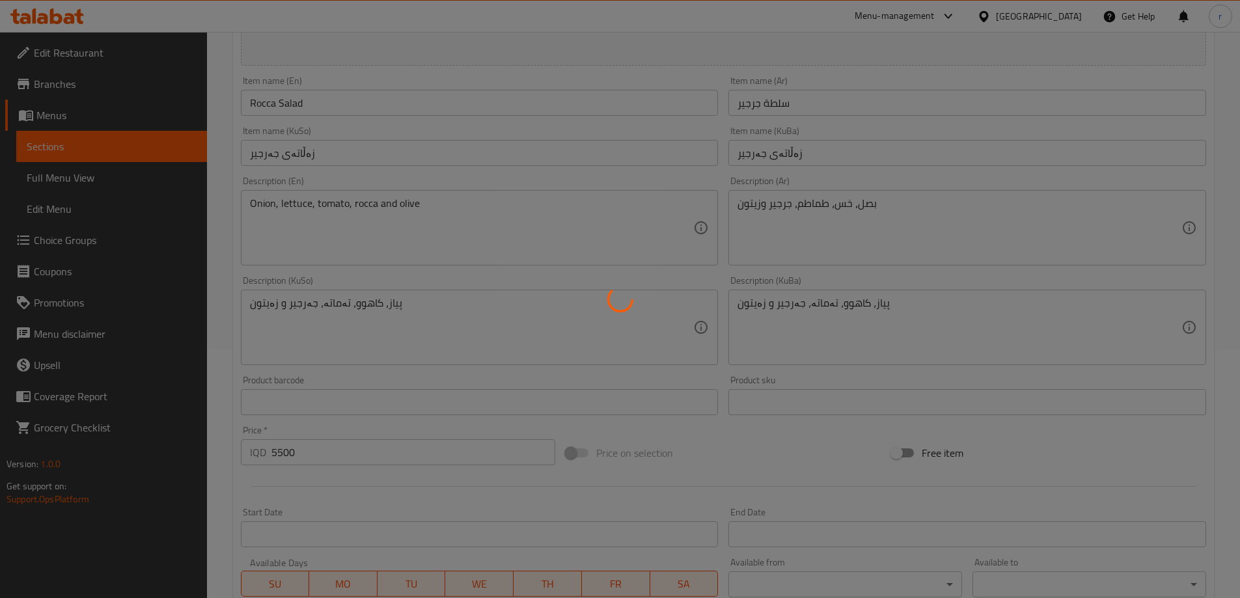
scroll to position [0, 0]
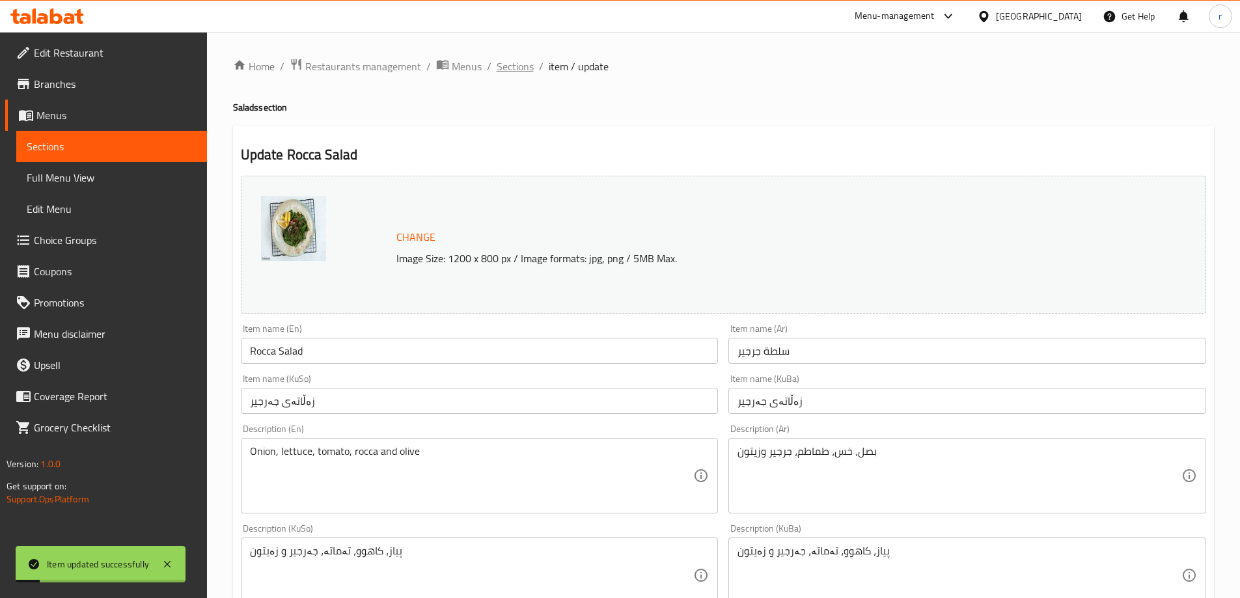
click at [508, 74] on span "Sections" at bounding box center [515, 67] width 37 height 16
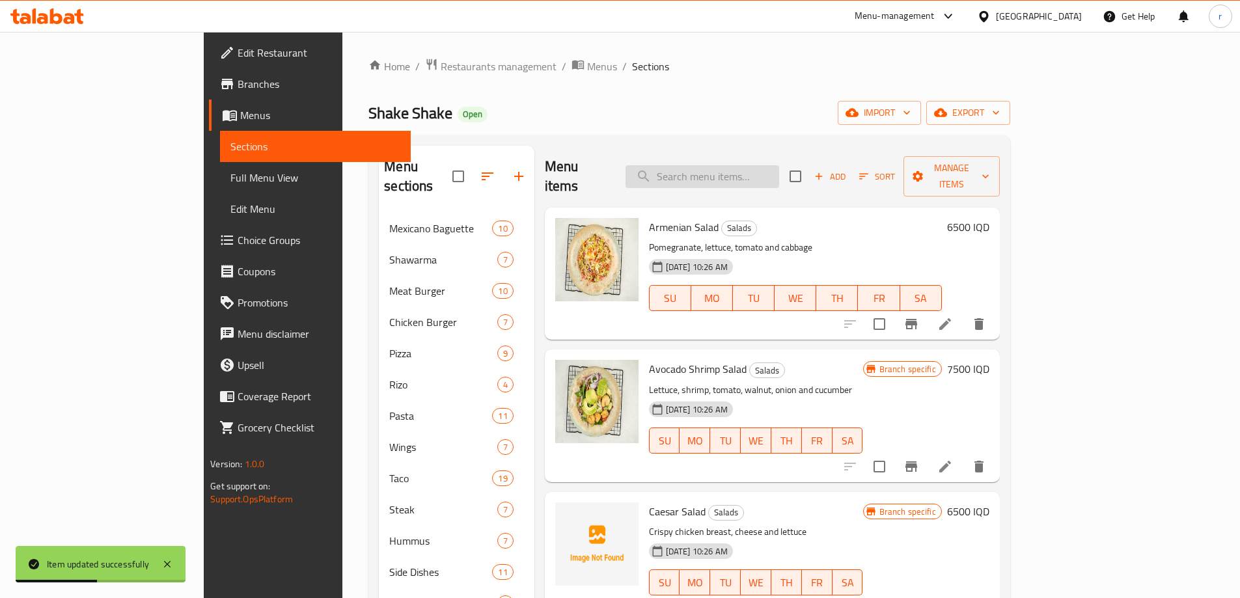
click at [768, 165] on input "search" at bounding box center [702, 176] width 154 height 23
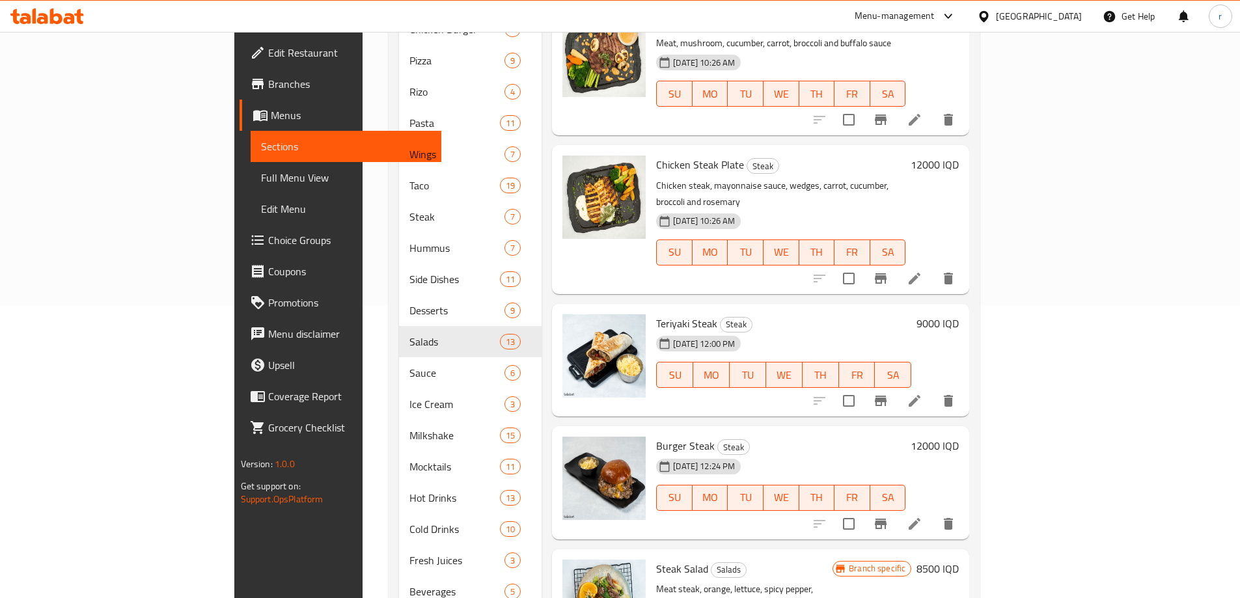
scroll to position [324, 0]
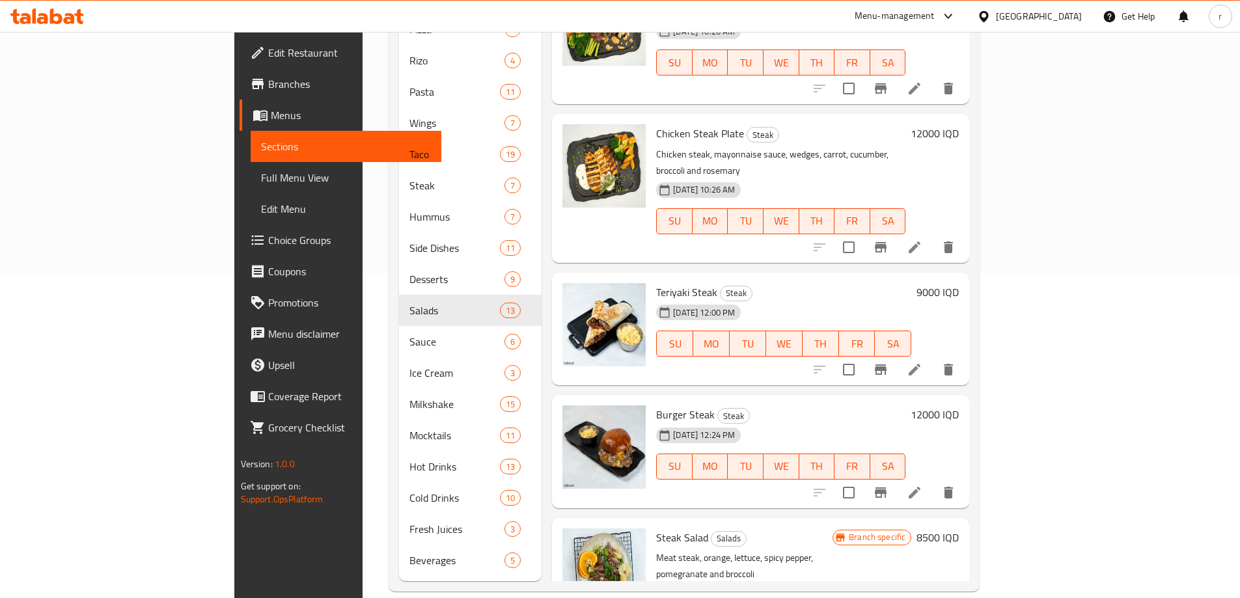
type input "stea"
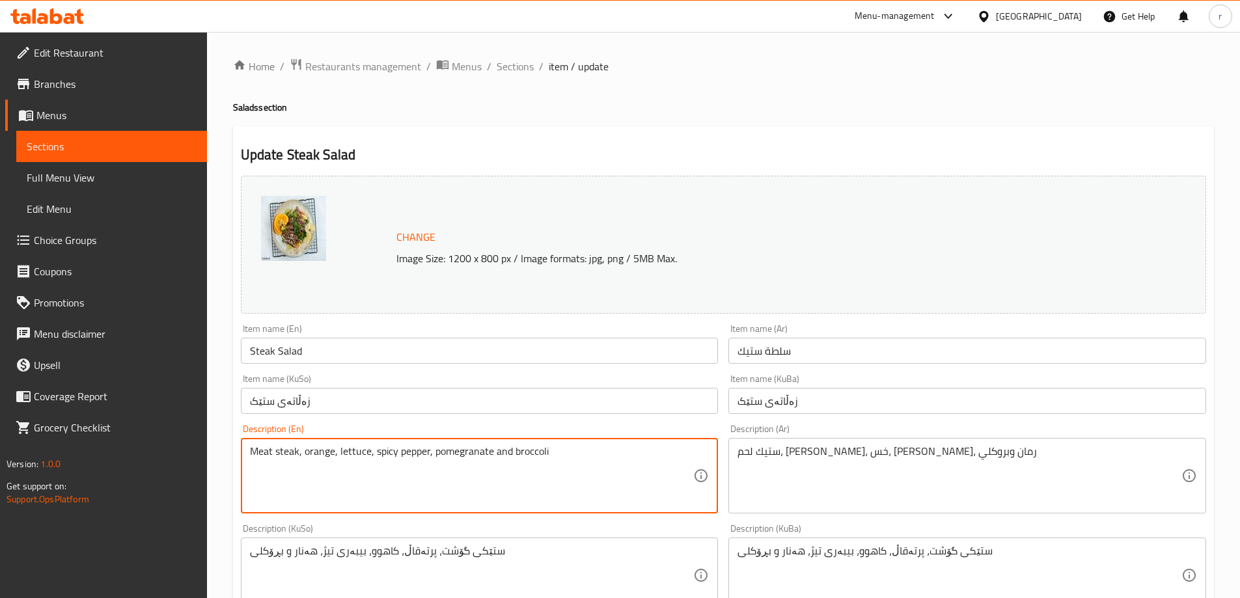
drag, startPoint x: 549, startPoint y: 448, endPoint x: 121, endPoint y: 453, distance: 427.6
paste textarea "Lettuce, arugula, corn, pineapple and carrots"
type textarea "Lettuce, arugula, corn, pineapple and carrots"
click at [828, 454] on textarea "ستيك لحم، [PERSON_NAME]، خس، [PERSON_NAME]، رمان وبروكلي" at bounding box center [959, 476] width 444 height 62
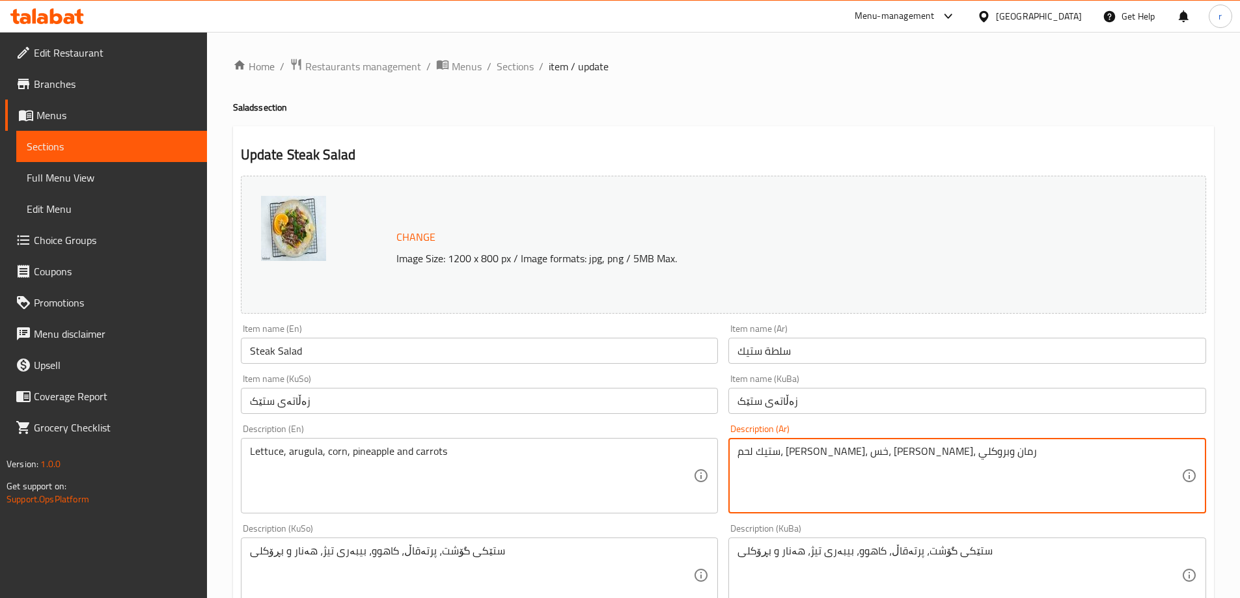
click at [828, 454] on textarea "ستيك لحم، [PERSON_NAME]، خس، [PERSON_NAME]، رمان وبروكلي" at bounding box center [959, 476] width 444 height 62
paste textarea "س، [PERSON_NAME]، ذرة، أناناس وجزر"
type textarea "خس، جرجير، ذرة، أناناس وجزر"
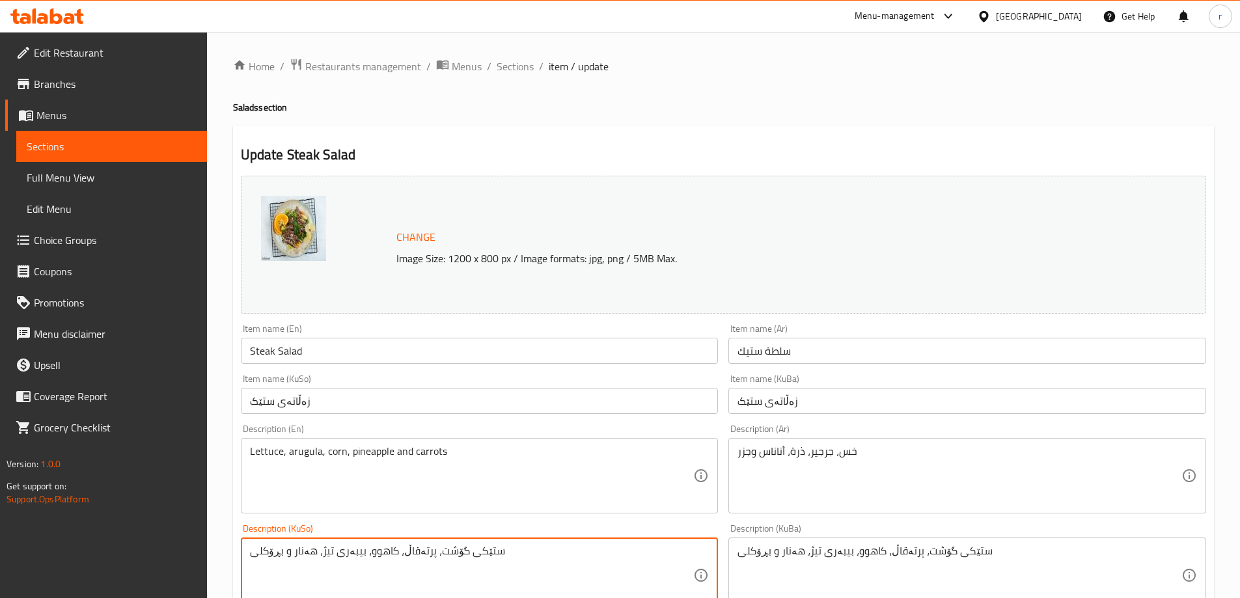
click at [528, 561] on textarea "ستێکی گۆشت، پرتەقاڵ، کاهوو، بیبەری تیژ، هەنار و بڕۆکلی" at bounding box center [472, 576] width 444 height 62
click at [528, 561] on textarea "کاهوو، جەرجیر، گەنمەشامی، ئەنەناس و گێزەر" at bounding box center [472, 576] width 444 height 62
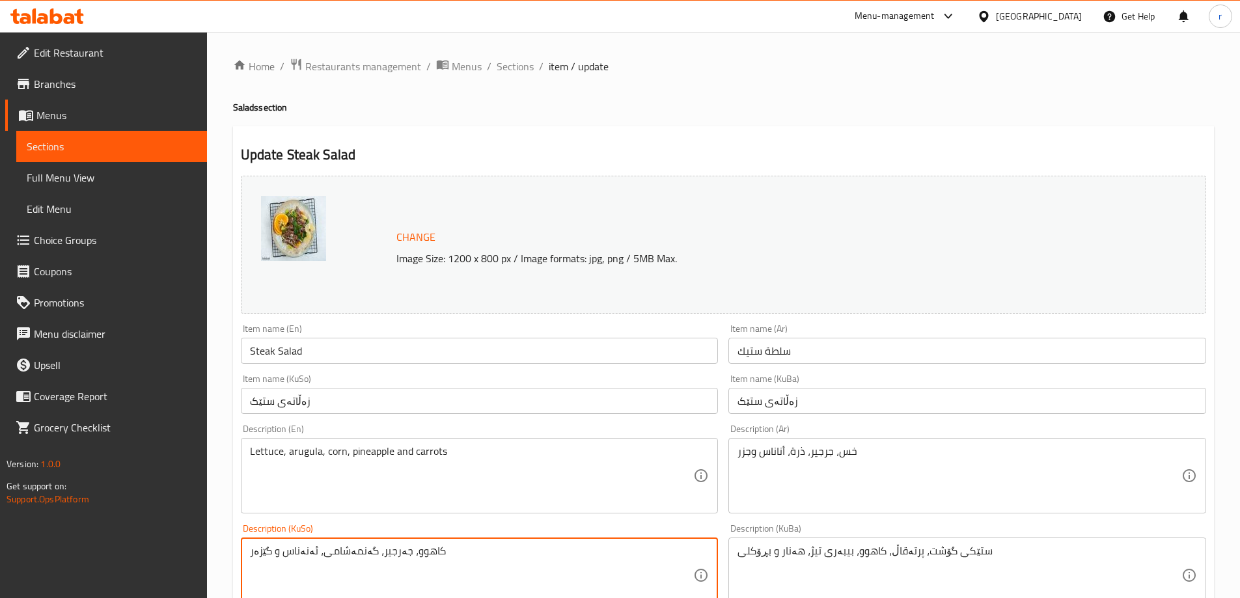
click at [528, 561] on textarea "کاهوو، جەرجیر، گەنمەشامی، ئەنەناس و گێزەر" at bounding box center [472, 576] width 444 height 62
type textarea "کاهوو، جەرجیر، گەنمەشامی، ئەنەناس و گێزەر"
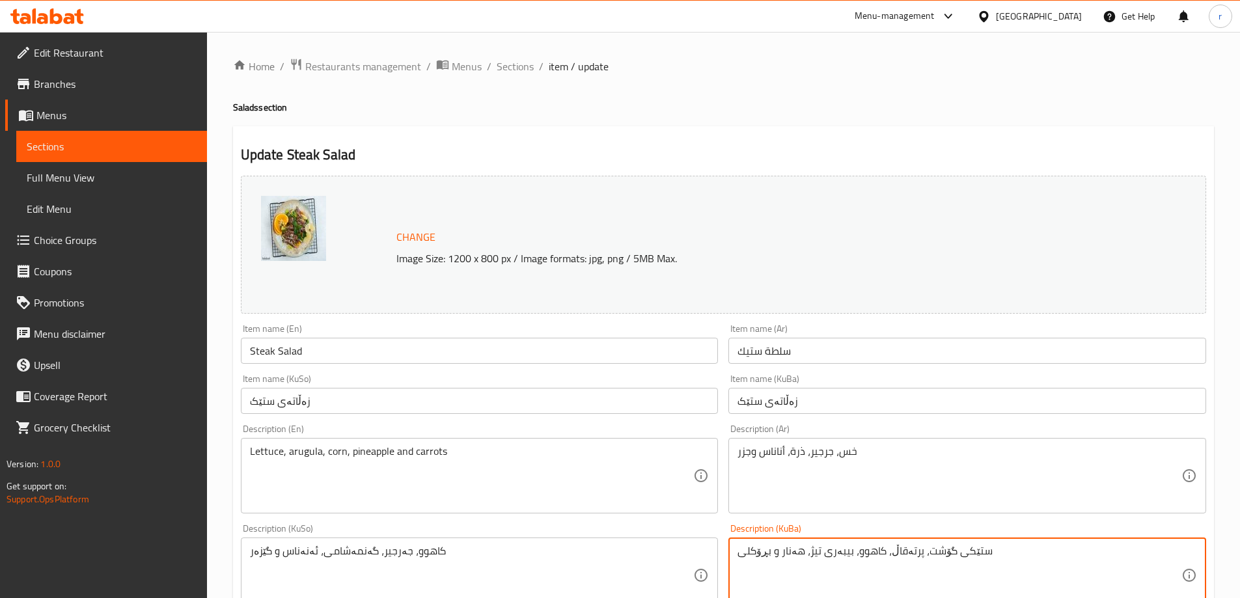
click at [782, 549] on textarea "ستێکی گۆشت، پرتەقاڵ، کاهوو، بیبەری تیژ، هەنار و بڕۆکلی" at bounding box center [959, 576] width 444 height 62
paste textarea "کاهوو، جەرجیر، گەنمەشامی، ئەنەناس و گێزەر"
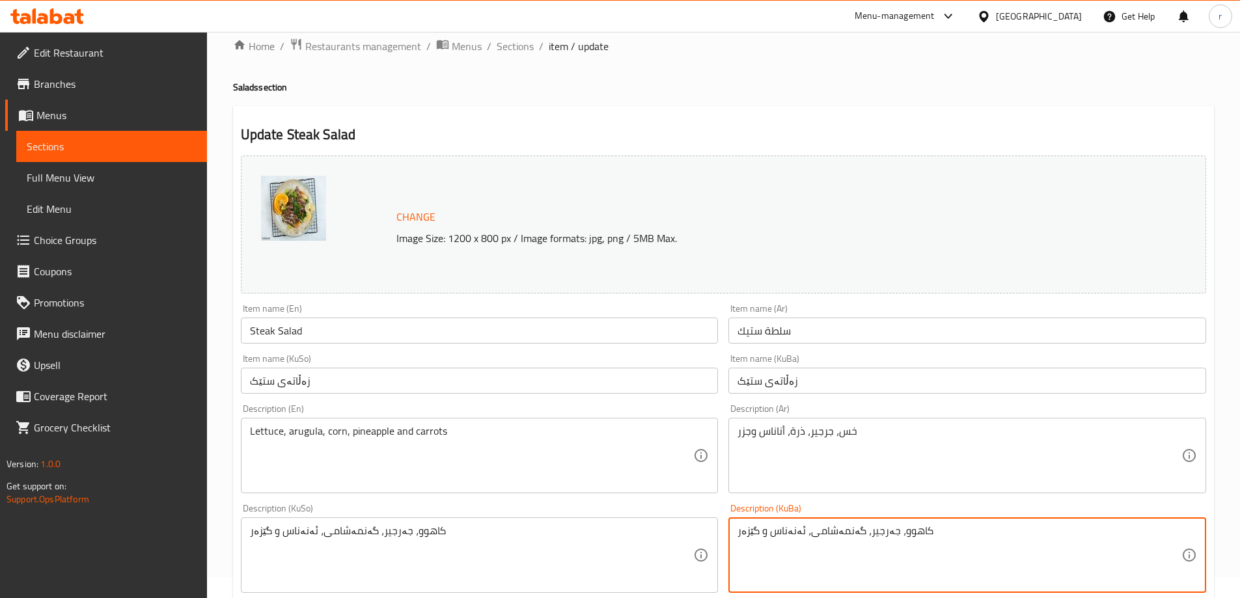
scroll to position [490, 0]
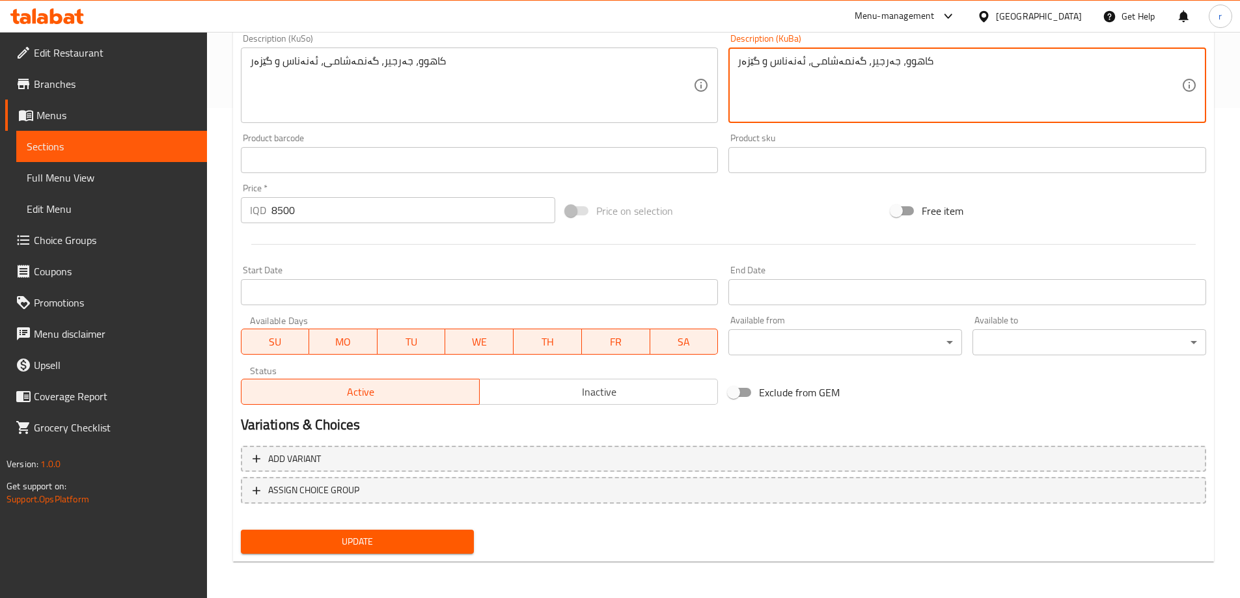
type textarea "کاهوو، جەرجیر، گەنمەشامی، ئەنەناس و گێزەر"
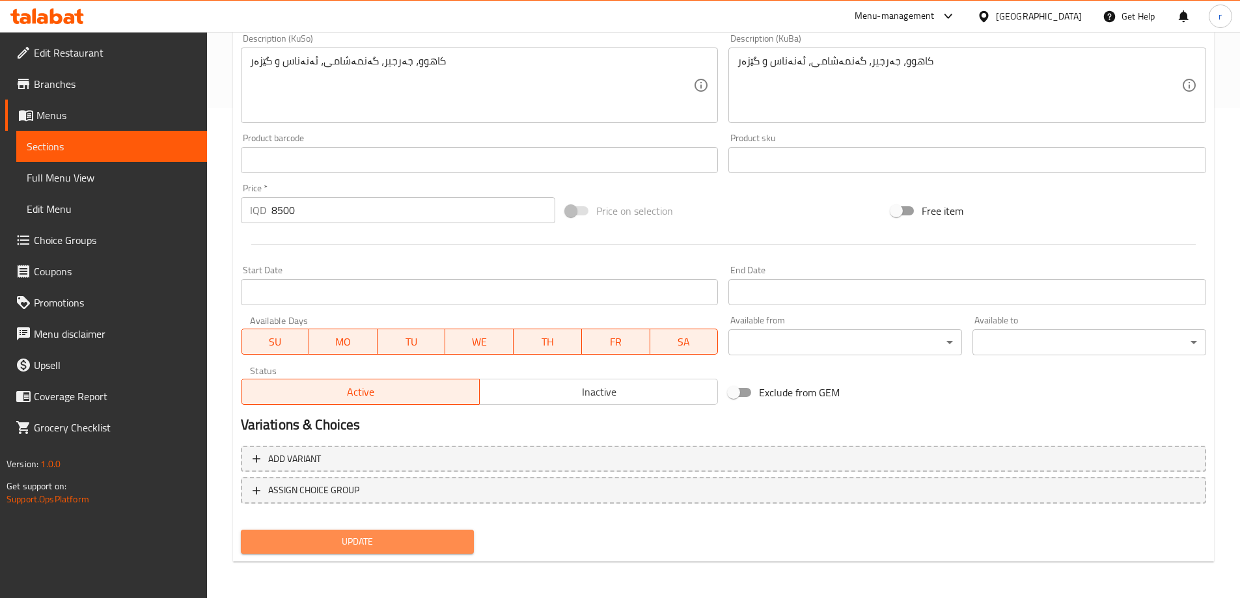
click at [380, 536] on span "Update" at bounding box center [357, 542] width 213 height 16
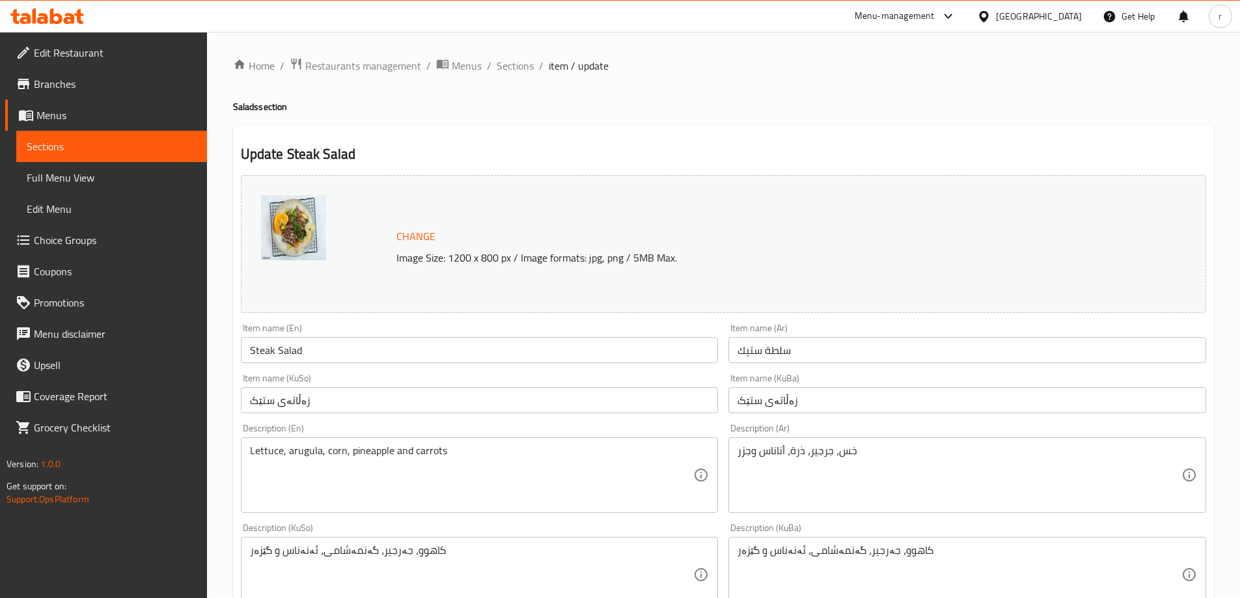
scroll to position [0, 0]
click at [512, 68] on span "Sections" at bounding box center [515, 67] width 37 height 16
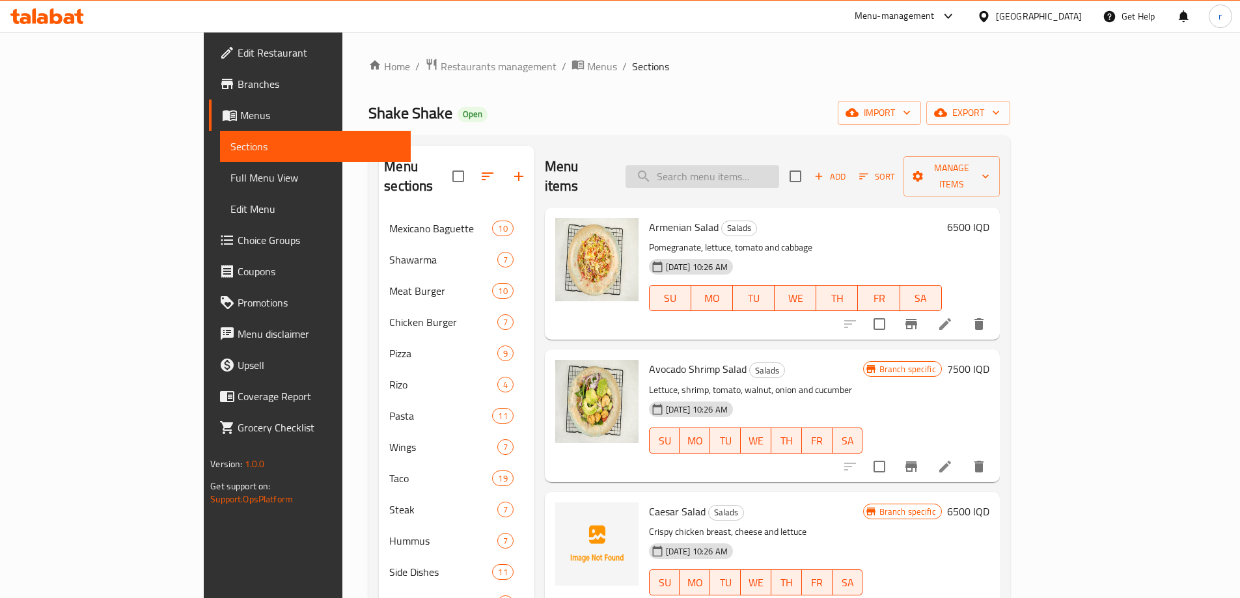
click at [732, 176] on input "search" at bounding box center [702, 176] width 154 height 23
type input "و"
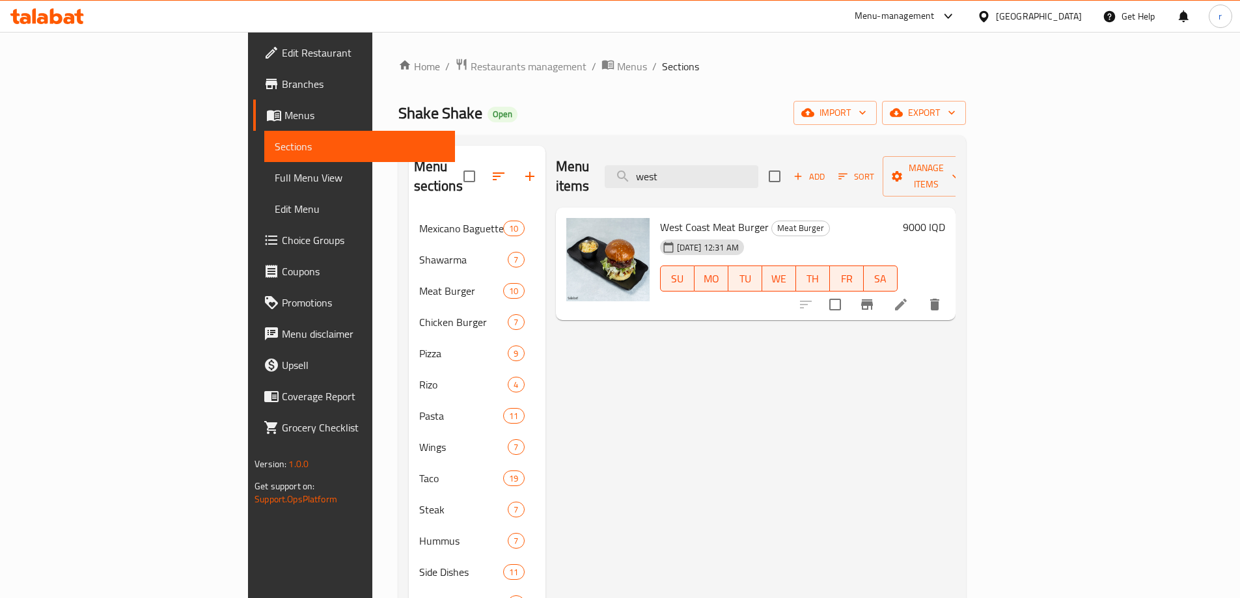
type input "west"
click at [909, 297] on icon at bounding box center [901, 305] width 16 height 16
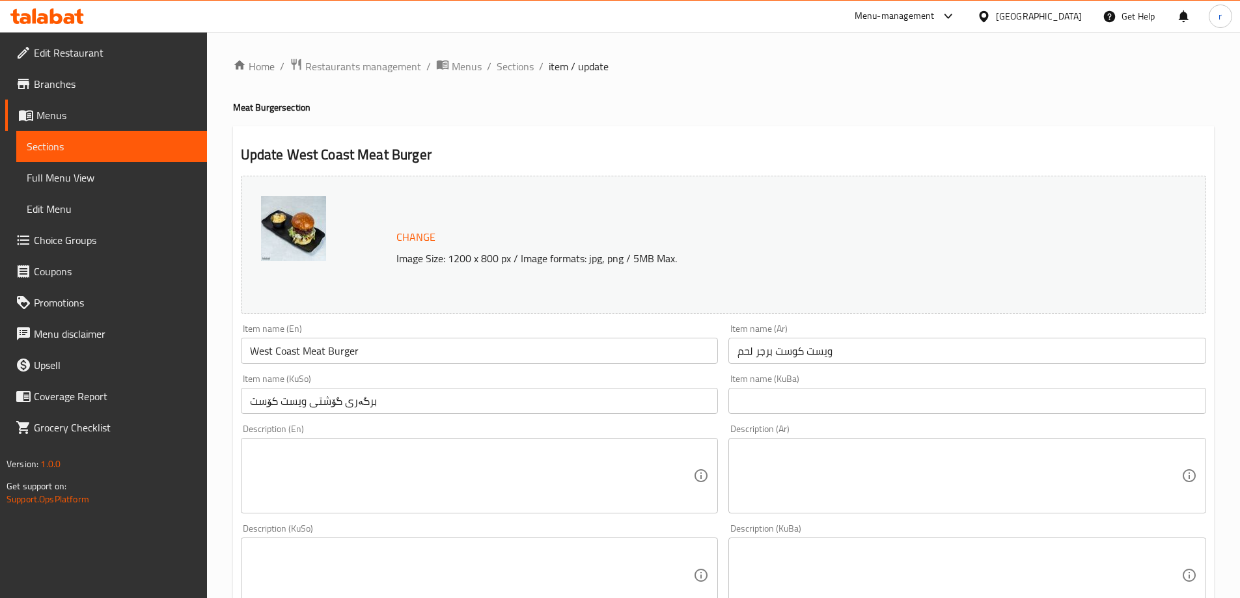
click at [333, 465] on textarea at bounding box center [472, 476] width 444 height 62
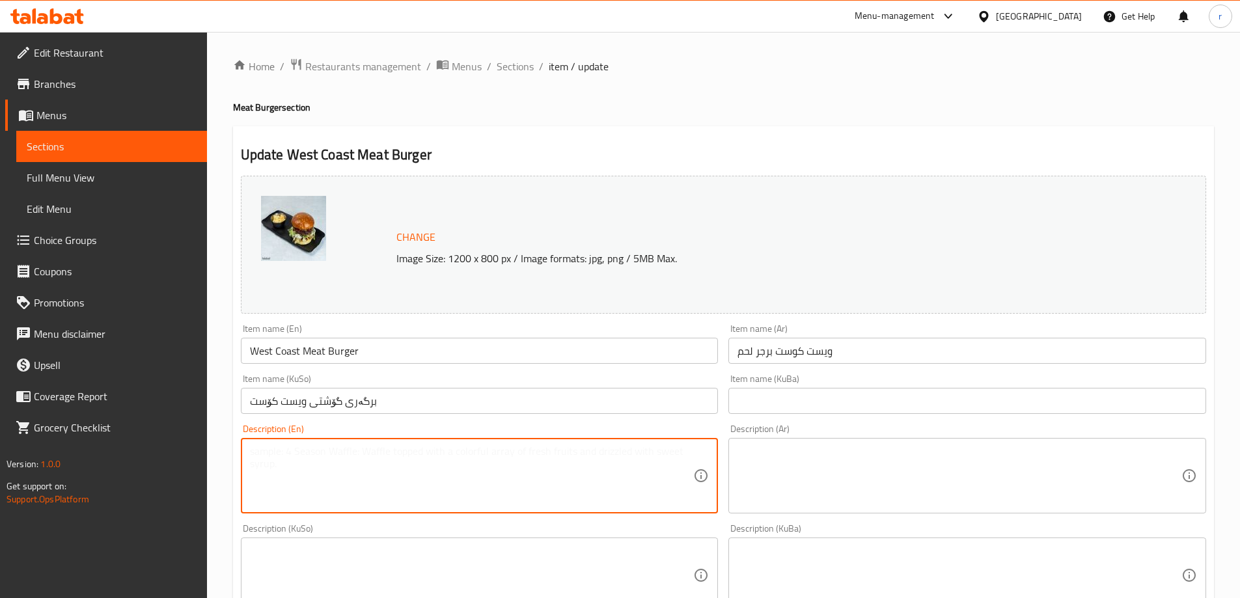
paste textarea "Ketchup, mustard, mayonnaise, soft lettuce and soft pickles"
type textarea "Ketchup, mustard, mayonnaise, soft lettuce and soft pickles"
click at [775, 452] on textarea at bounding box center [959, 476] width 444 height 62
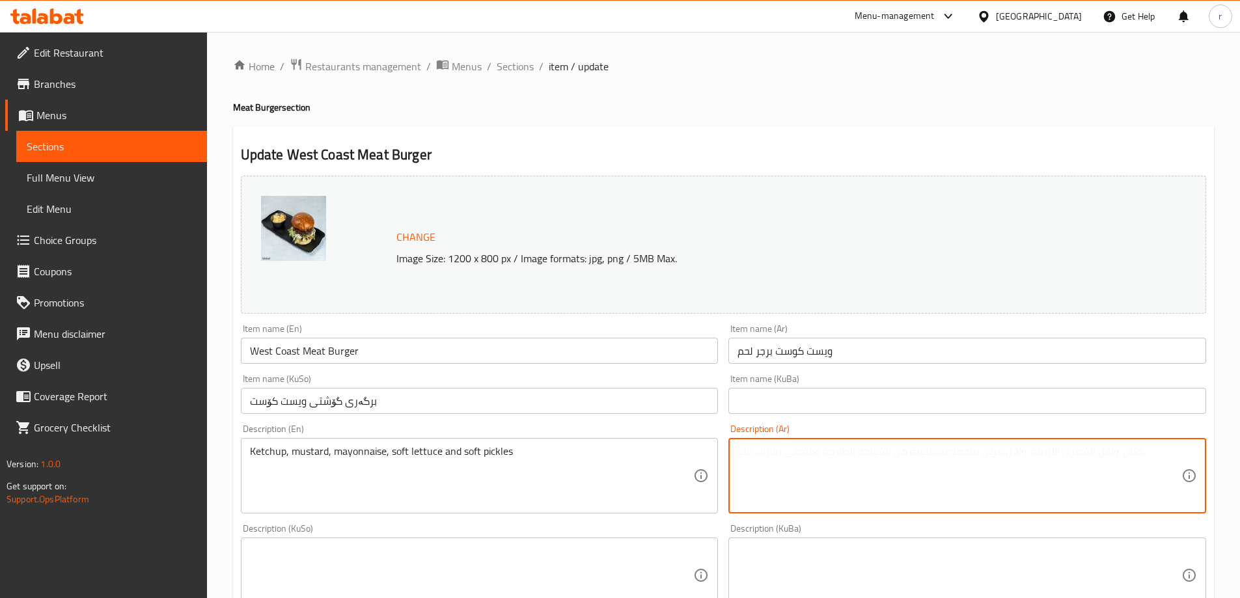
paste textarea "كاتشب، خردل، مايونيز، خس ناعم ومخلل ناعم"
type textarea "كاتشب، خردل، مايونيز، خس ناعم ومخلل ناعم"
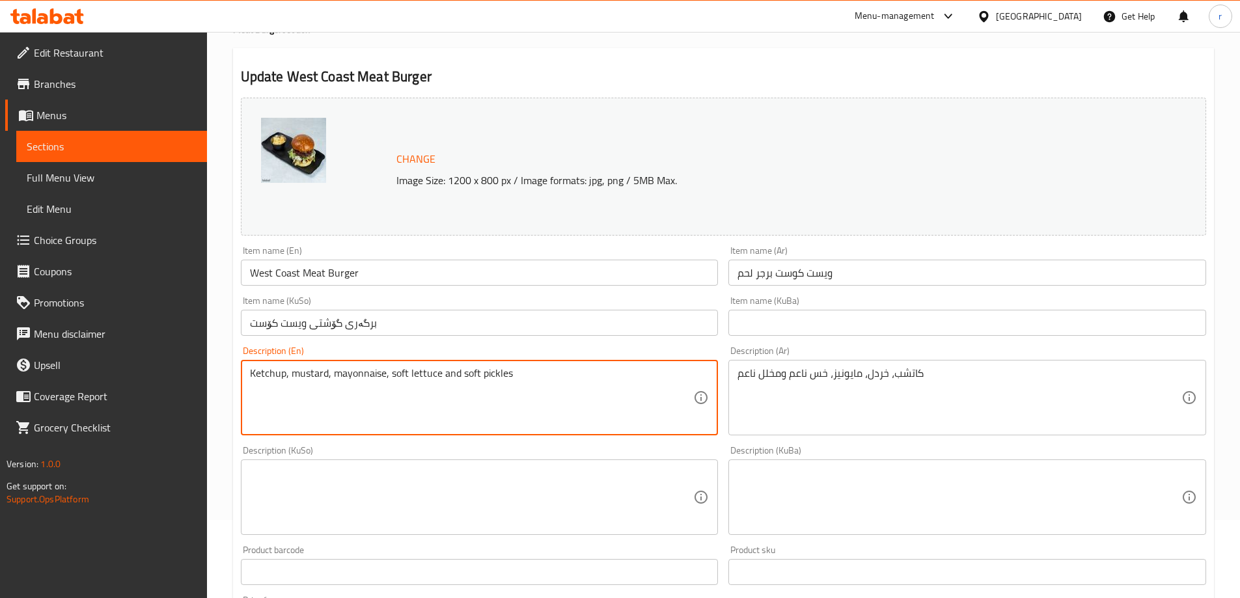
scroll to position [109, 0]
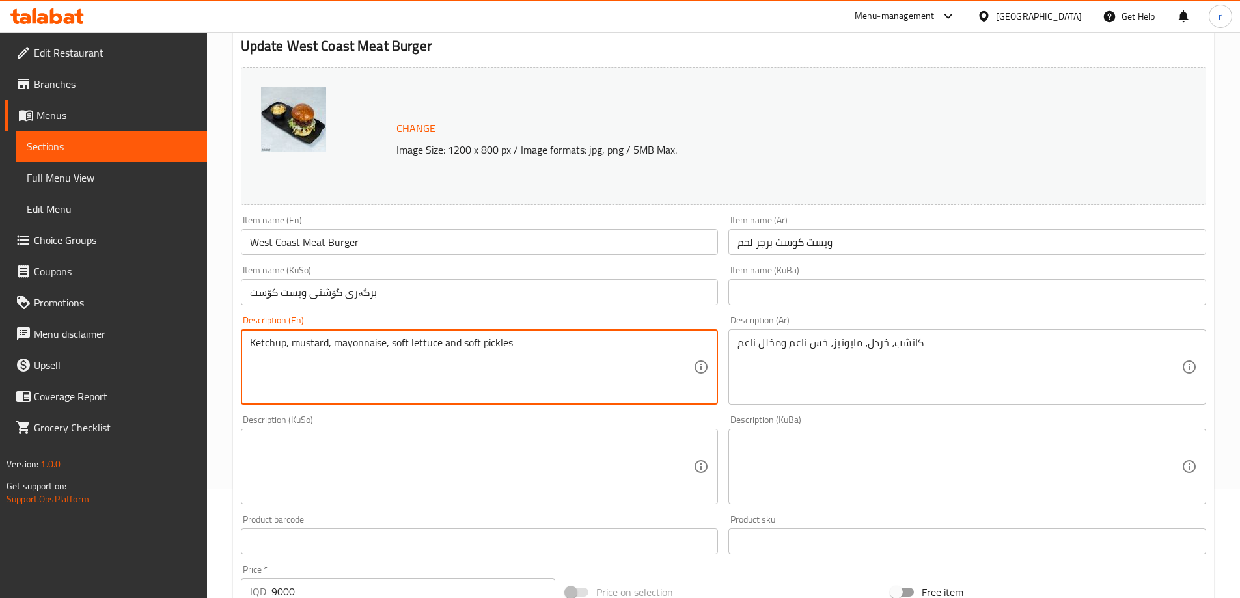
type textarea "Ketchup, mustard, mayonnaise, soft lettuce and soft pickles"
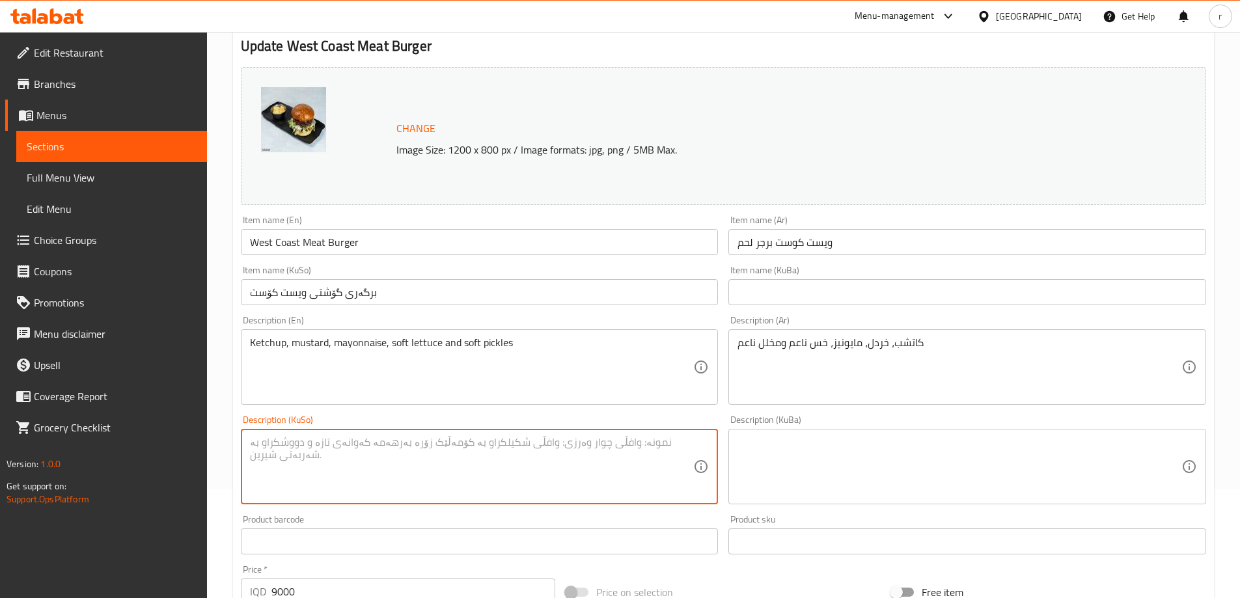
click at [541, 454] on textarea at bounding box center [472, 467] width 444 height 62
type textarea "کەچەپ، خەردەل، مایۆنیز، کاهووی نەرم و تورشی نەرم"
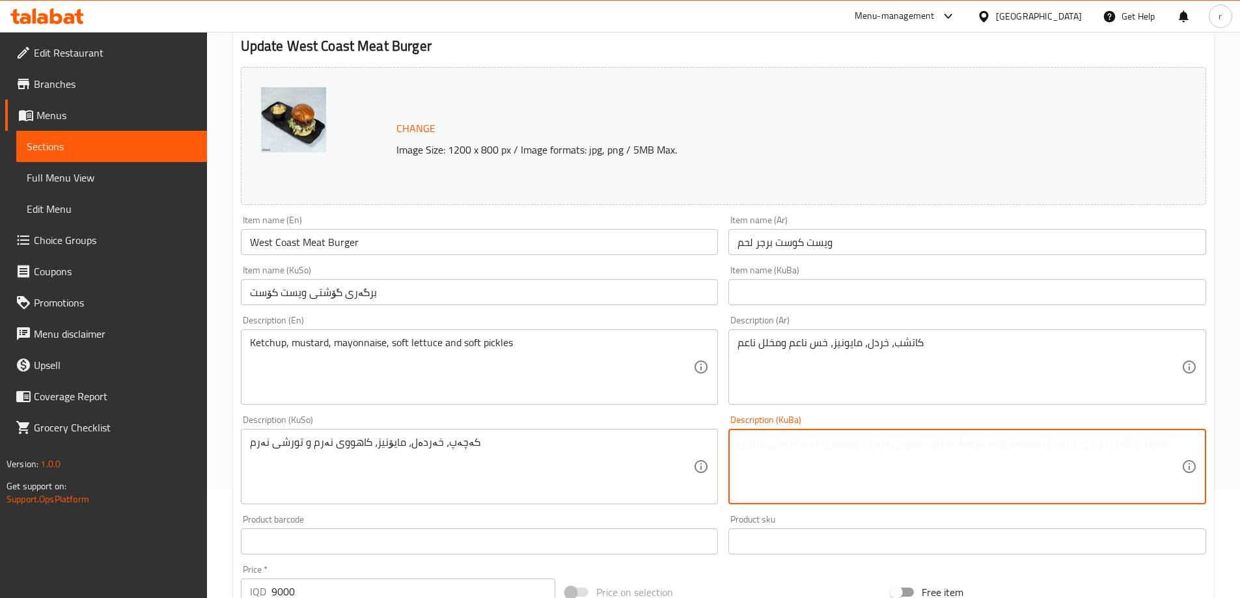
paste textarea "کەچەپ، خەردەل، مایۆنیز، کاهووی نەرم و تورشی نەرم"
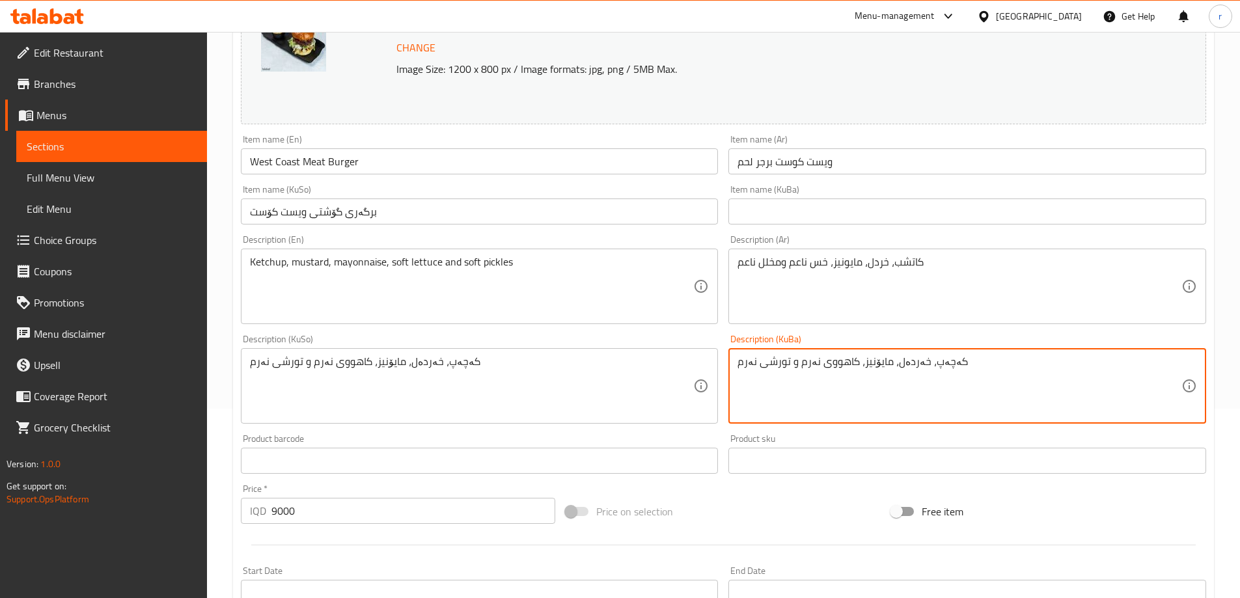
scroll to position [217, 0]
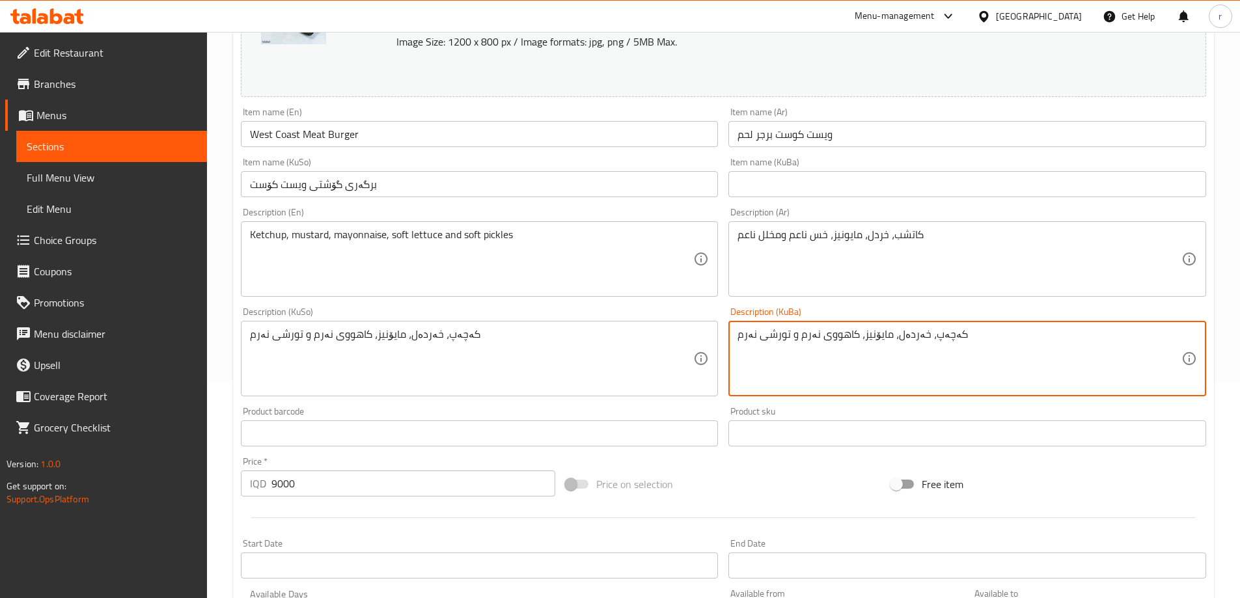
type textarea "کەچەپ، خەردەل، مایۆنیز، کاهووی نەرم و تورشی نەرم"
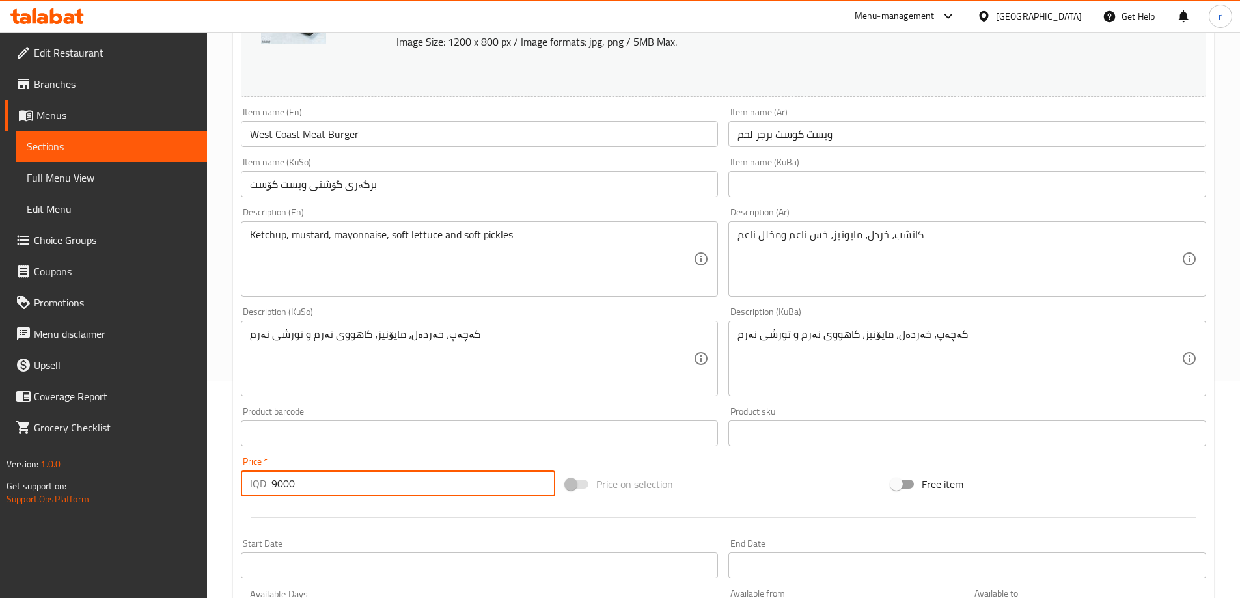
drag, startPoint x: 251, startPoint y: 481, endPoint x: 202, endPoint y: 478, distance: 49.6
click at [202, 478] on div "Edit Restaurant Branches Menus Sections Full Menu View Edit Menu Choice Groups …" at bounding box center [620, 343] width 1240 height 1056
type input "7250"
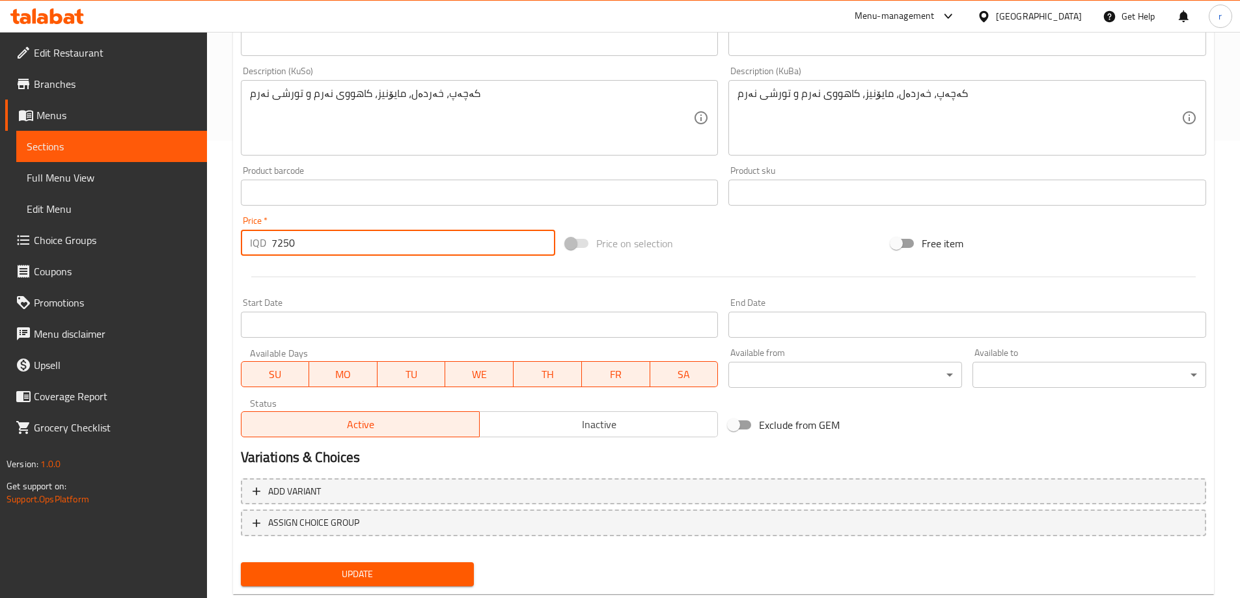
scroll to position [490, 0]
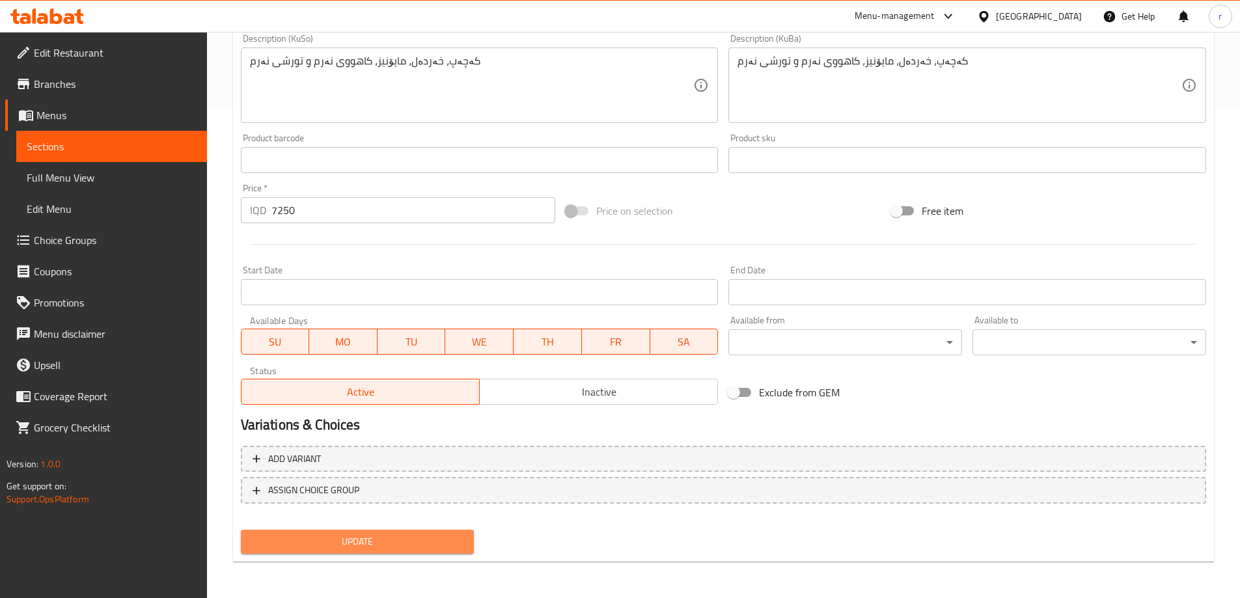
click at [356, 532] on button "Update" at bounding box center [358, 542] width 234 height 24
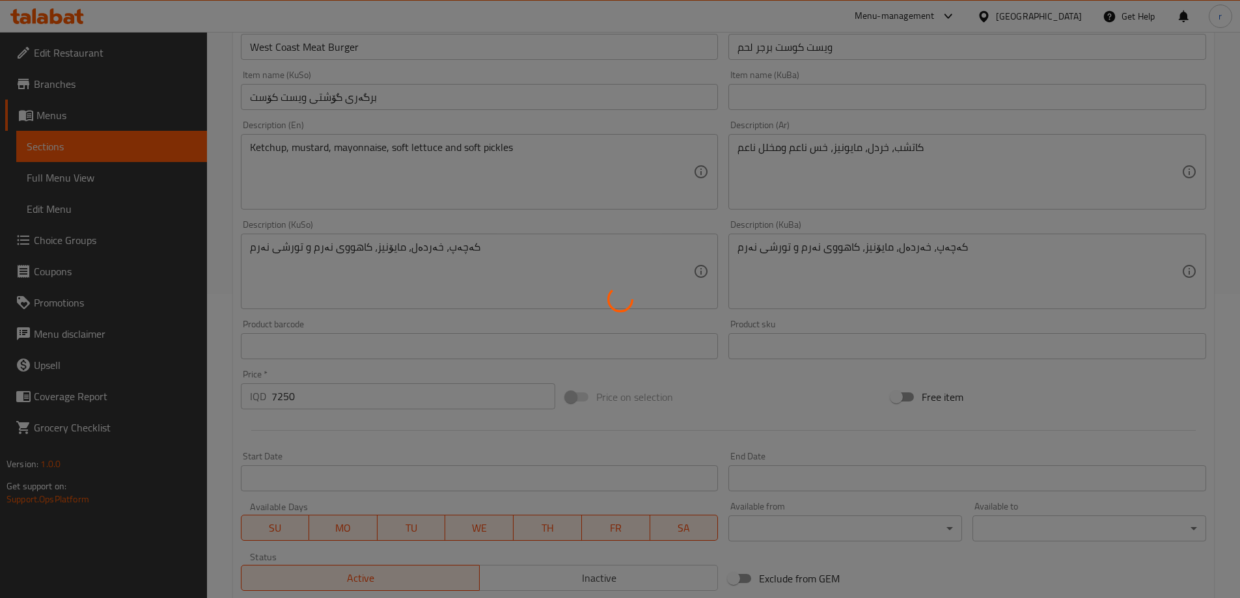
scroll to position [0, 0]
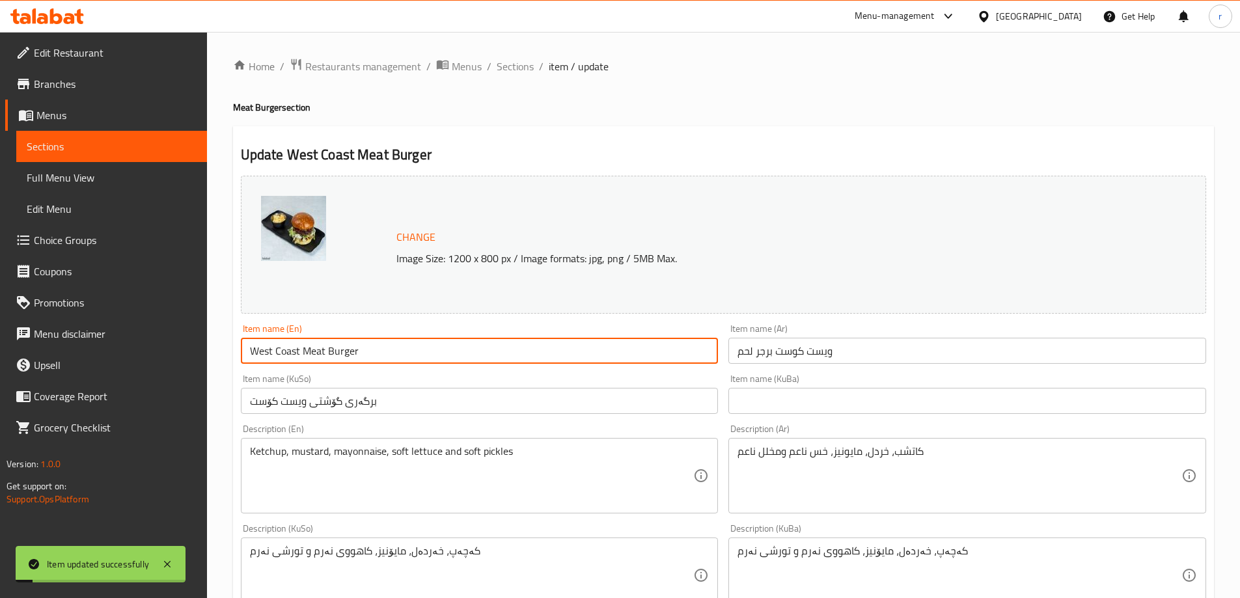
drag, startPoint x: 385, startPoint y: 356, endPoint x: 113, endPoint y: 357, distance: 272.7
click at [113, 357] on div "Edit Restaurant Branches Menus Sections Full Menu View Edit Menu Choice Groups …" at bounding box center [620, 560] width 1240 height 1056
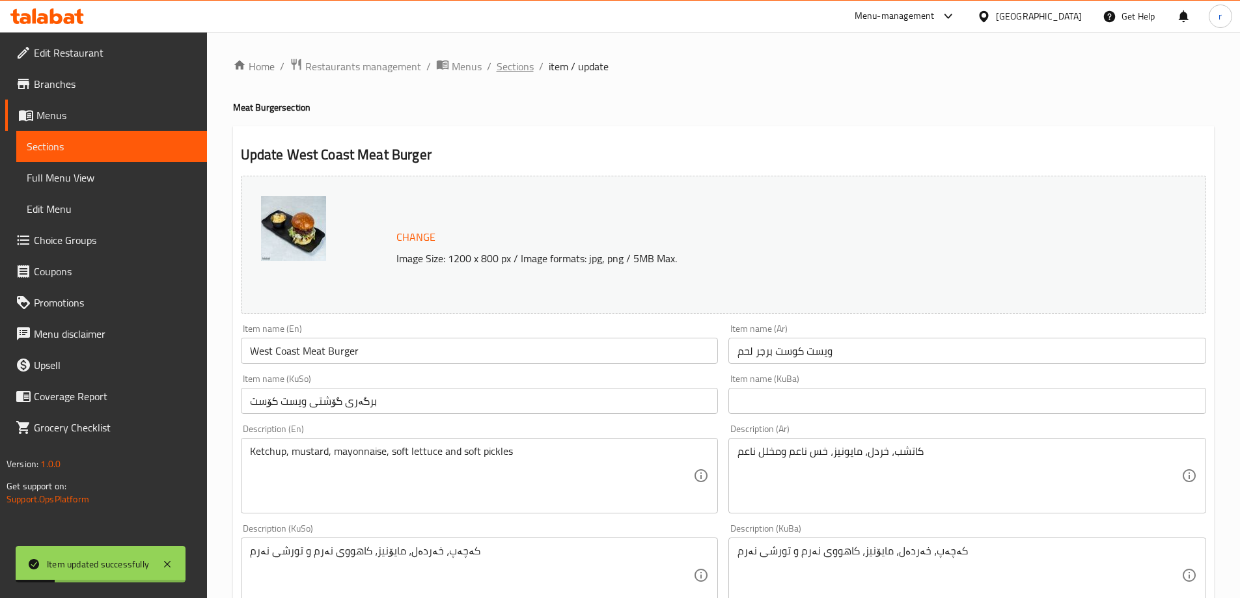
click at [503, 70] on span "Sections" at bounding box center [515, 67] width 37 height 16
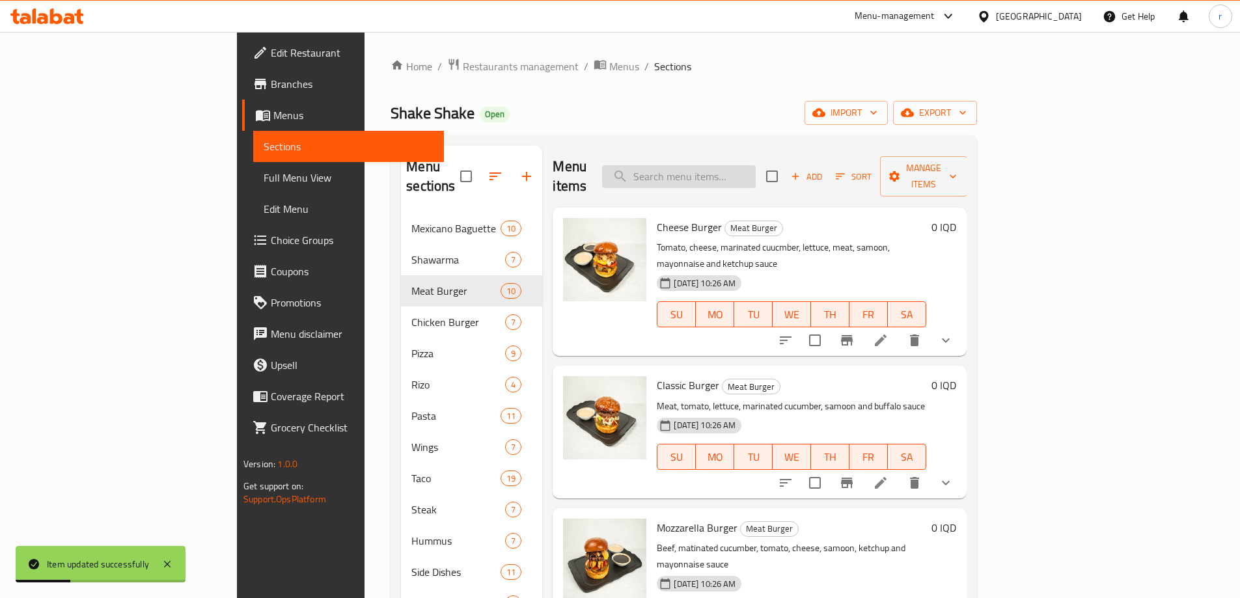
click at [747, 167] on input "search" at bounding box center [679, 176] width 154 height 23
paste input "West Coast Meat Burger"
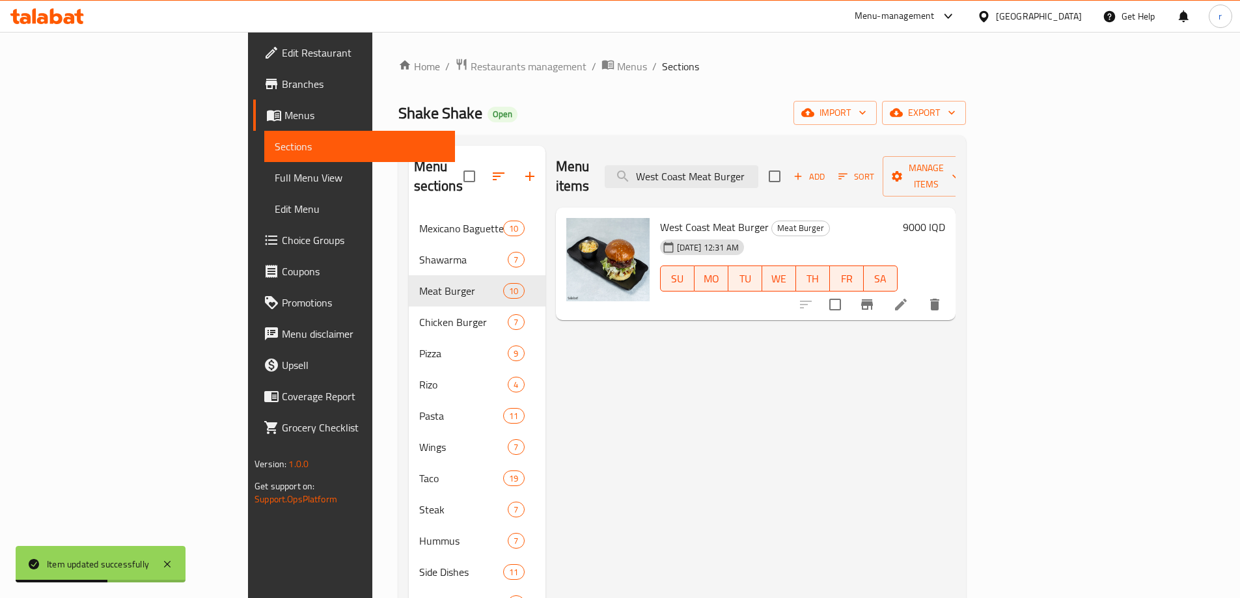
click at [945, 218] on h6 "9000 IQD" at bounding box center [924, 227] width 42 height 18
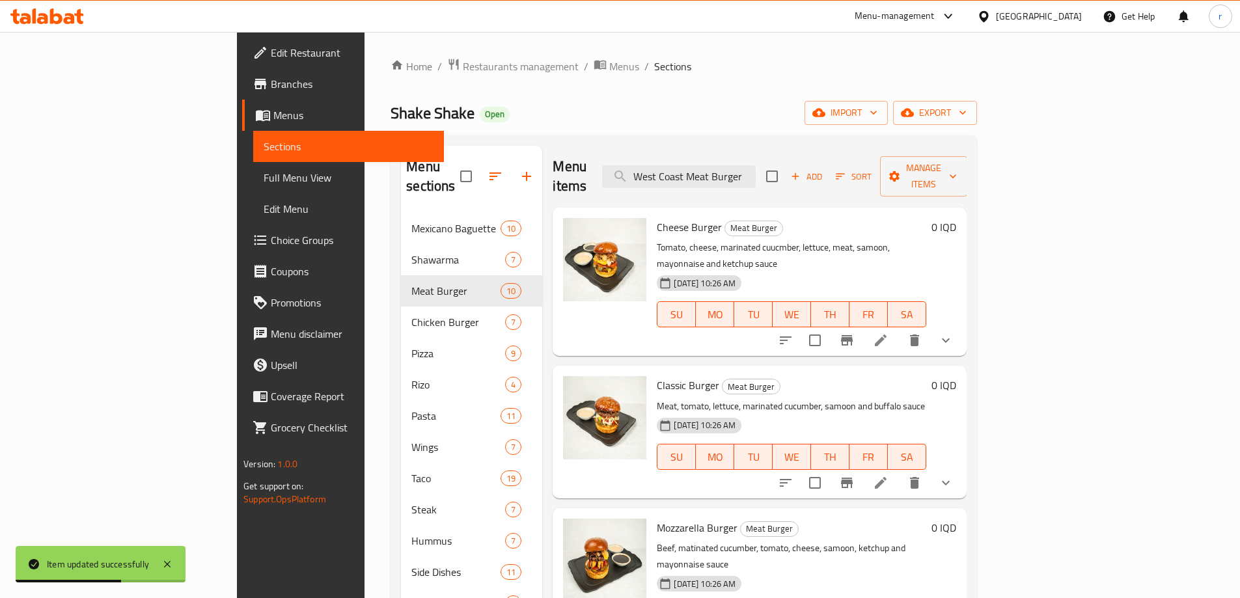
click at [883, 217] on div "Cheese Burger Meat Burger Tomato, cheese, marinated cuucmber, lettuce, meat, sa…" at bounding box center [791, 282] width 280 height 138
click at [756, 170] on input "West Coast Meat Burger" at bounding box center [679, 176] width 154 height 23
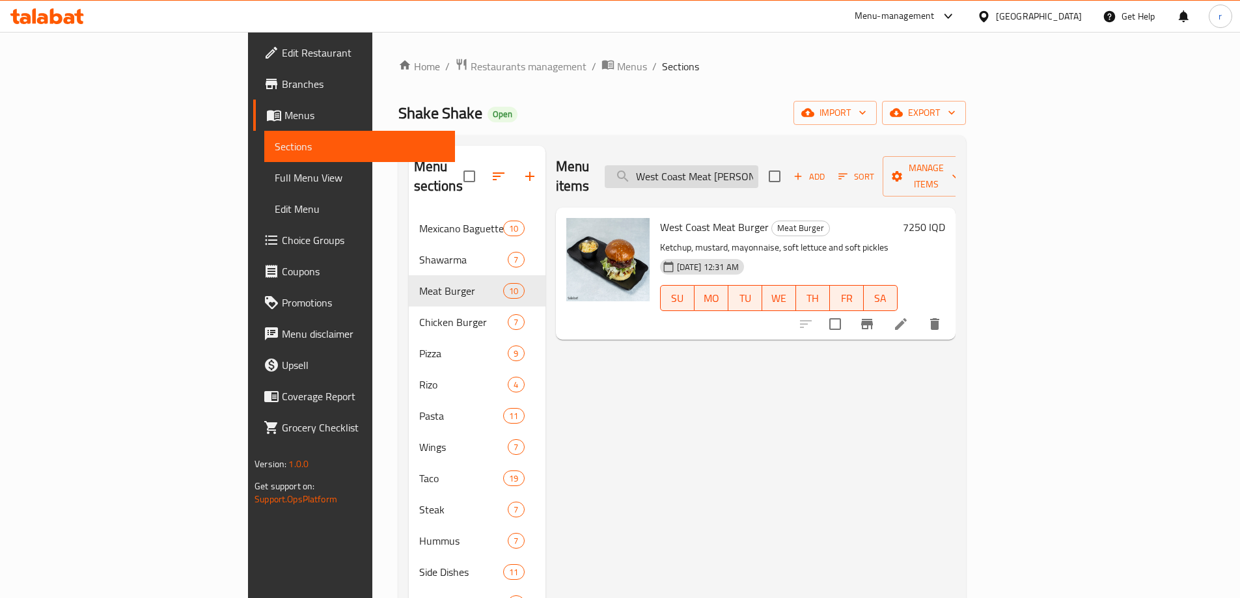
click at [758, 171] on input "West Coast Meat Burge" at bounding box center [682, 176] width 154 height 23
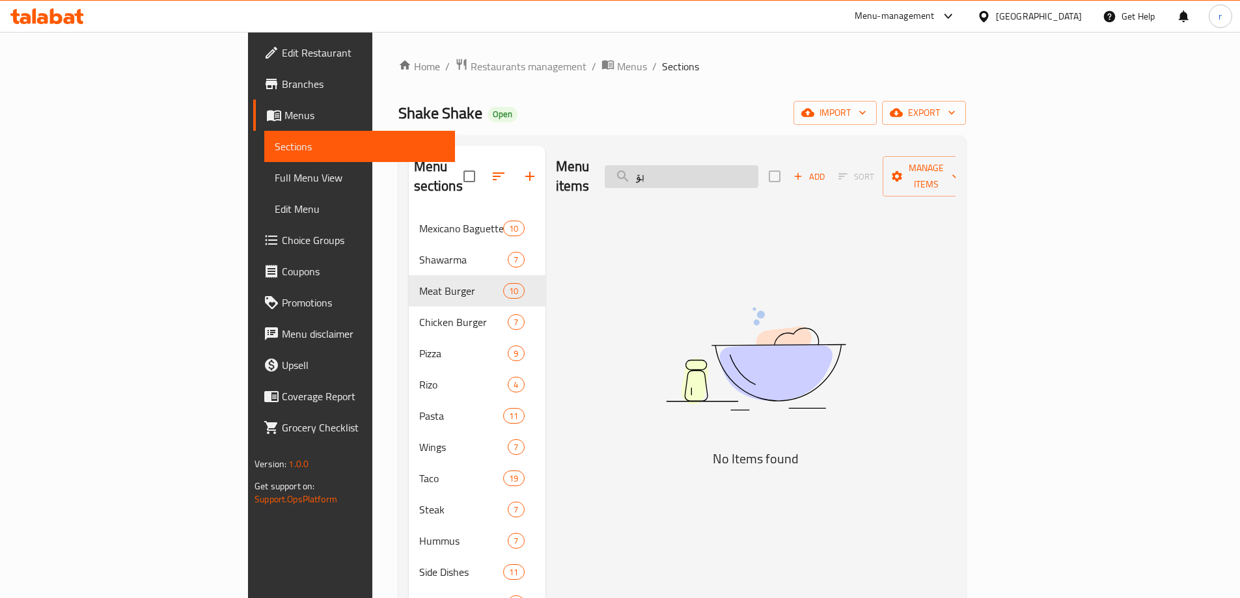
type input "ب"
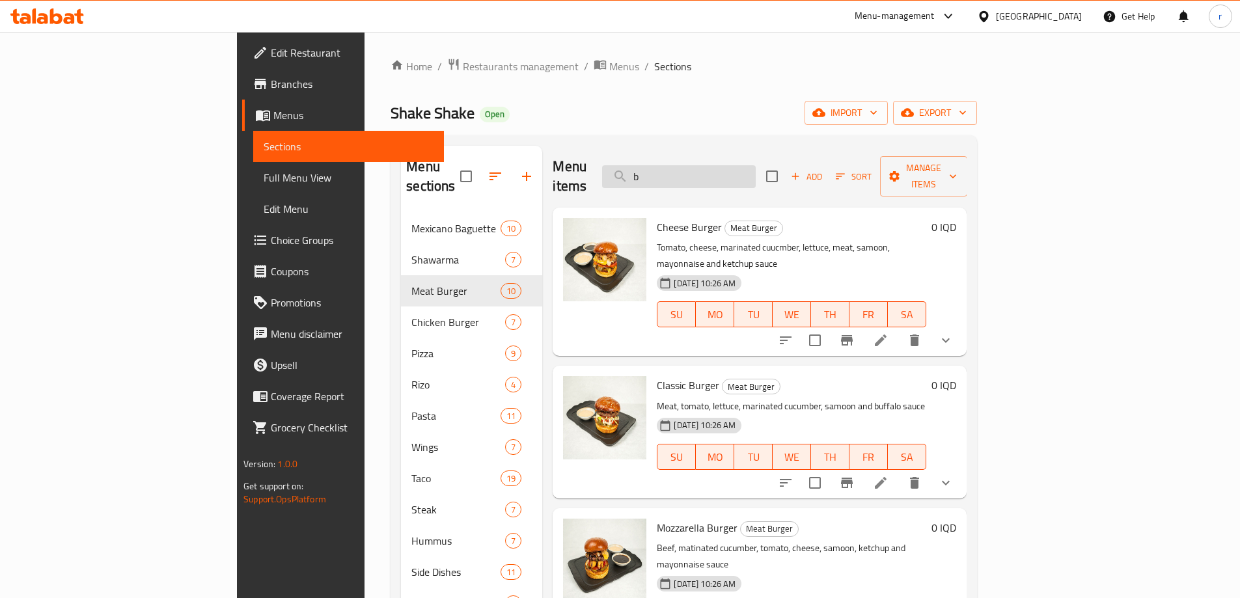
type input "bo"
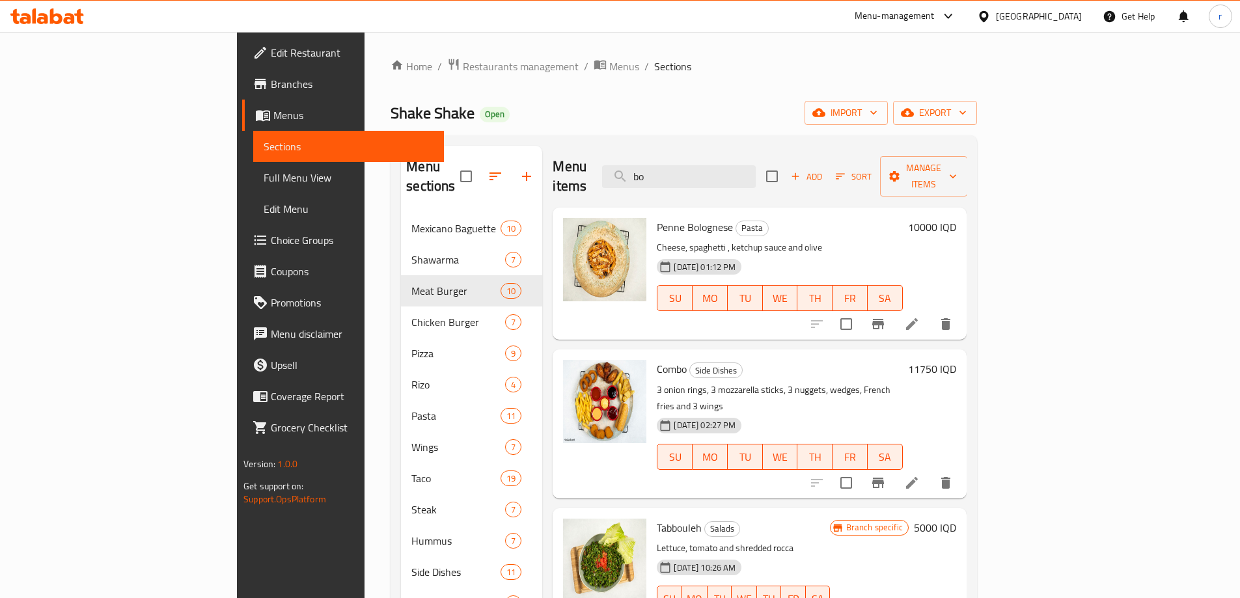
drag, startPoint x: 756, startPoint y: 167, endPoint x: 646, endPoint y: 177, distance: 110.4
click at [646, 177] on div "Menu items bo Add Sort Manage items" at bounding box center [760, 177] width 414 height 62
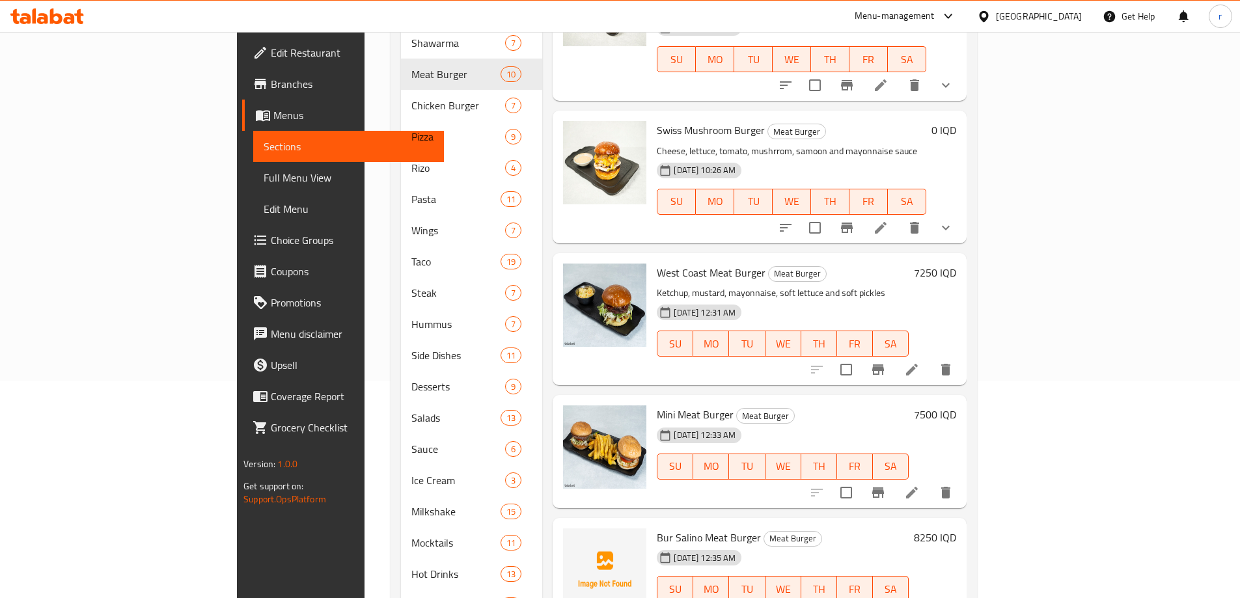
scroll to position [324, 0]
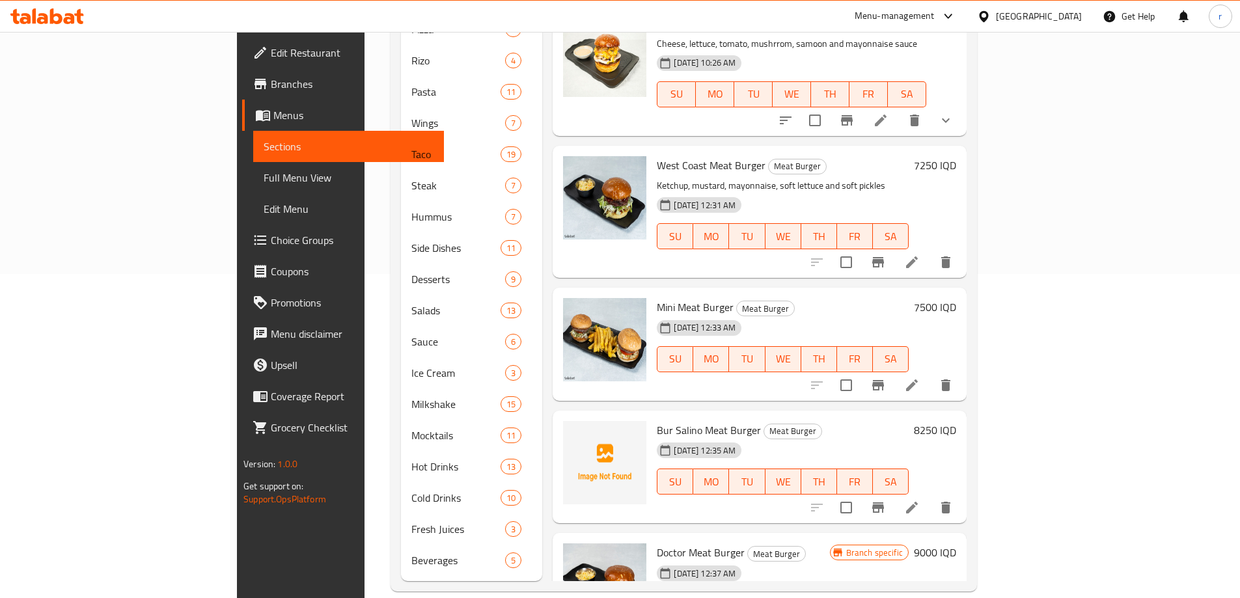
click at [956, 421] on h6 "8250 IQD" at bounding box center [935, 430] width 42 height 18
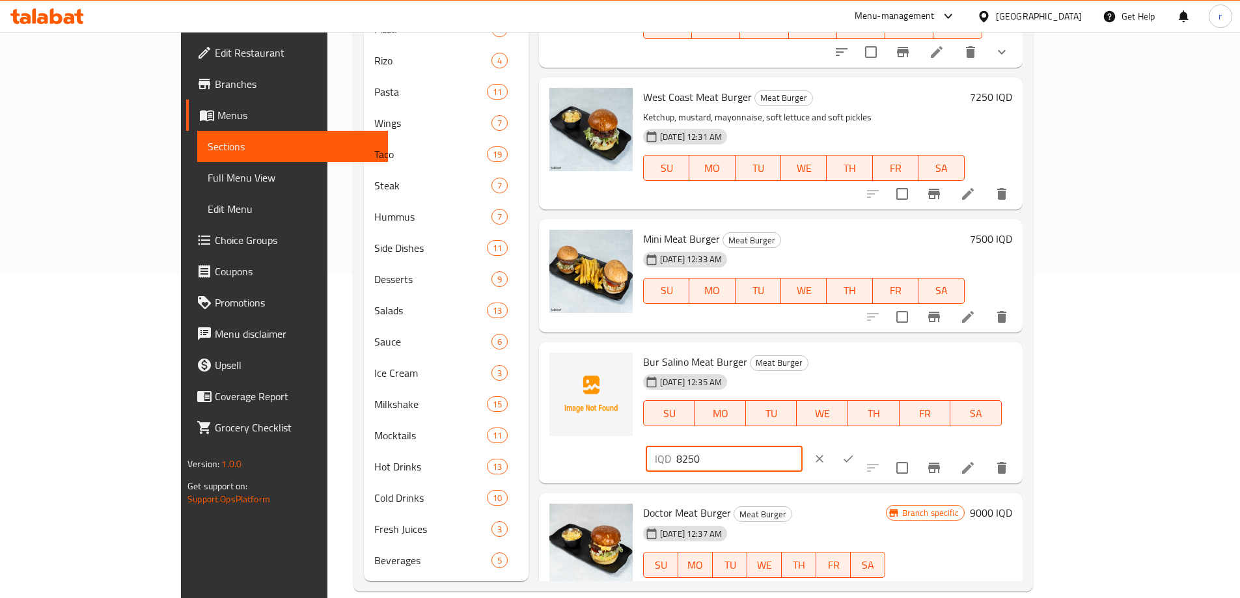
drag, startPoint x: 974, startPoint y: 352, endPoint x: 867, endPoint y: 362, distance: 107.8
click at [868, 361] on div "Bur Salino Meat Burger Meat Burger 05-08-2025 12:35 AM SU MO TU WE TH FR SA IQD…" at bounding box center [827, 413] width 379 height 131
type input "8"
type input "7500"
click at [862, 445] on button "ok" at bounding box center [848, 459] width 29 height 29
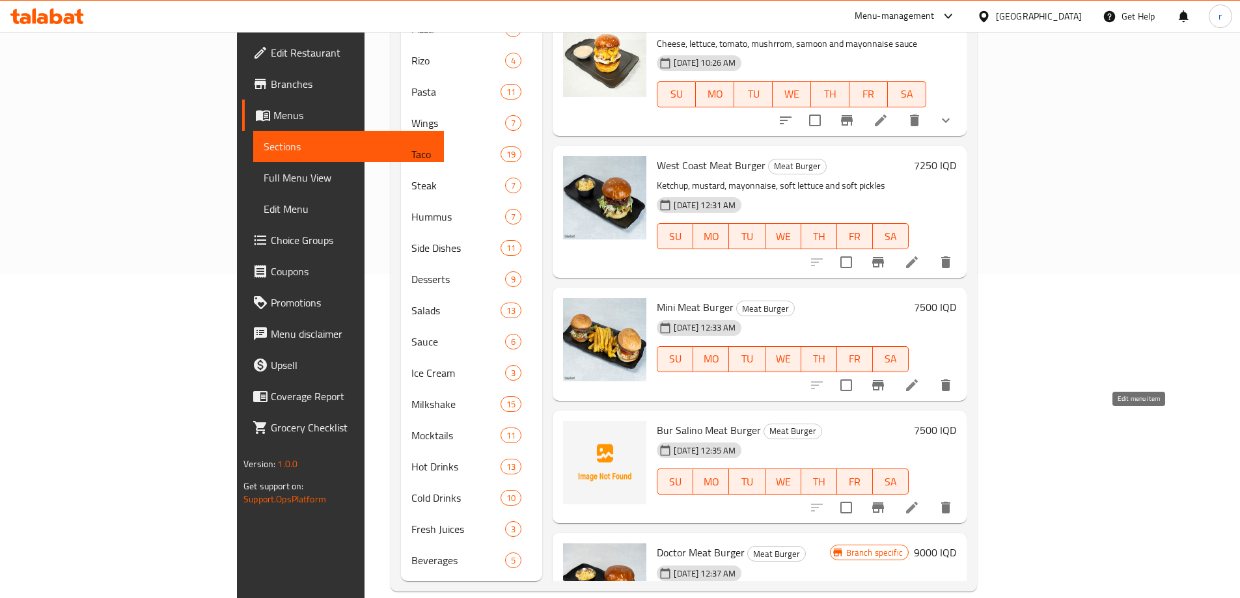
click at [918, 502] on icon at bounding box center [912, 508] width 12 height 12
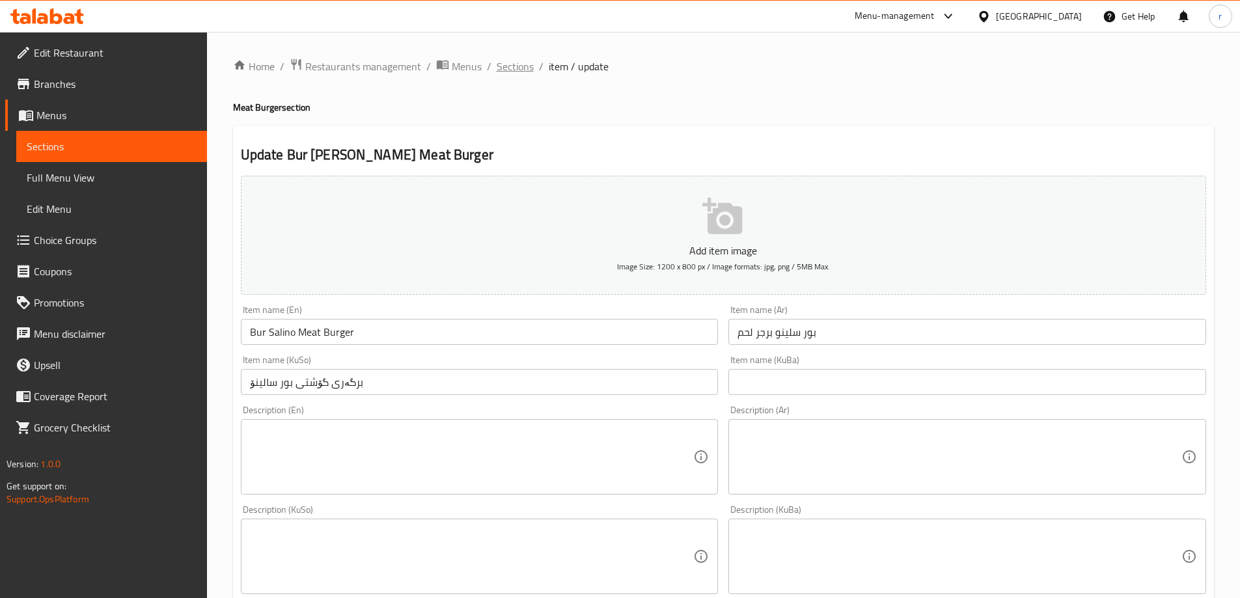
click at [527, 66] on span "Sections" at bounding box center [515, 67] width 37 height 16
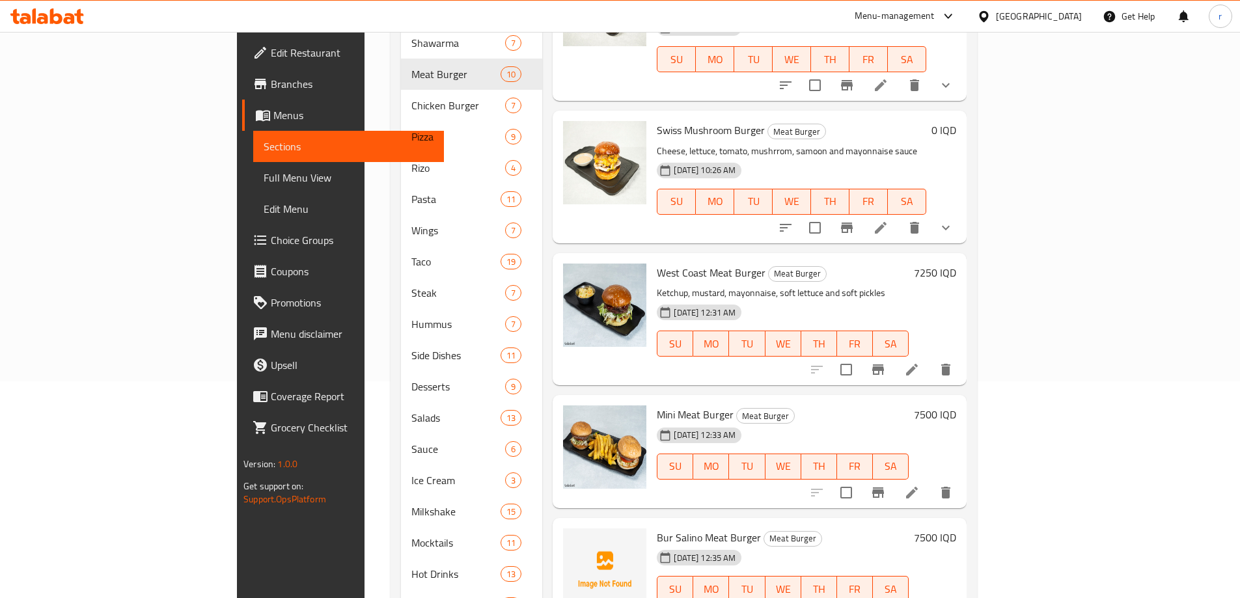
scroll to position [324, 0]
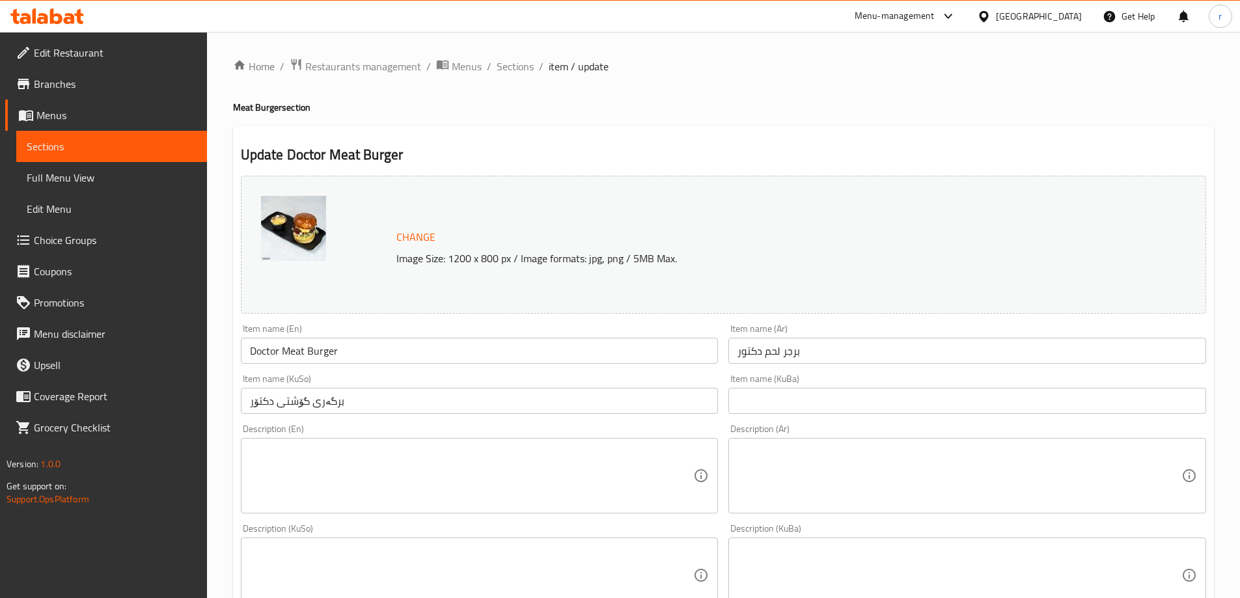
drag, startPoint x: 347, startPoint y: 439, endPoint x: 347, endPoint y: 446, distance: 7.8
click at [347, 439] on div "Description (En)" at bounding box center [480, 475] width 478 height 75
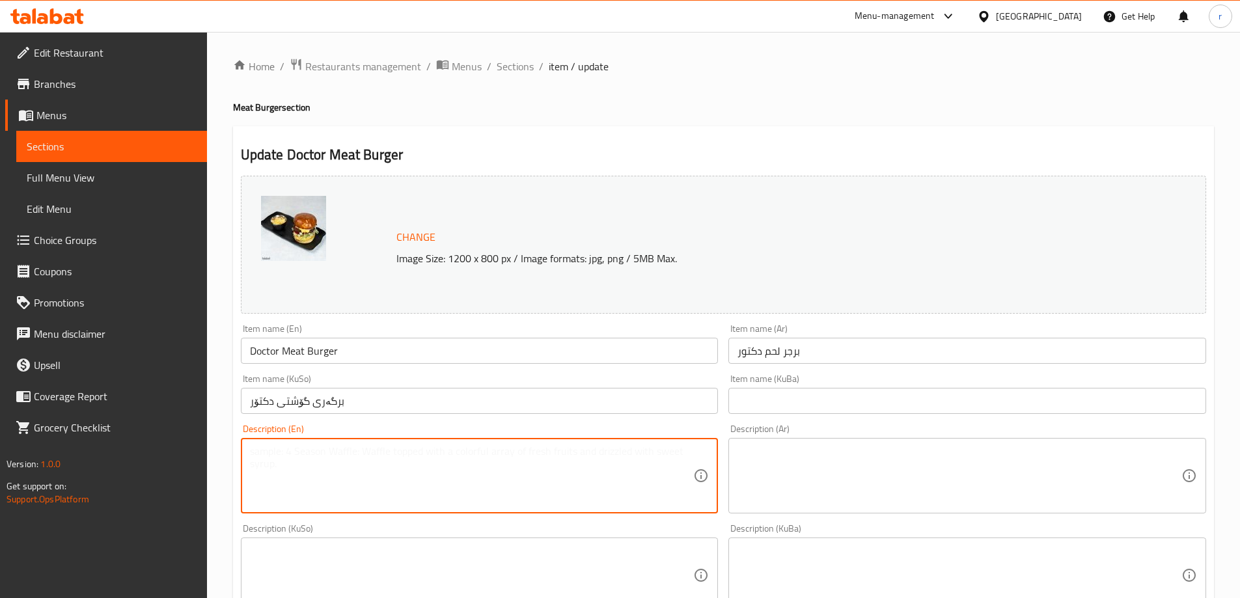
paste textarea "Burger sauce, pickles, lettuce, tomato and cheese inside bun"
type textarea "Burger sauce, pickles, lettuce, tomato and cheese inside bun"
click at [776, 482] on textarea at bounding box center [959, 476] width 444 height 62
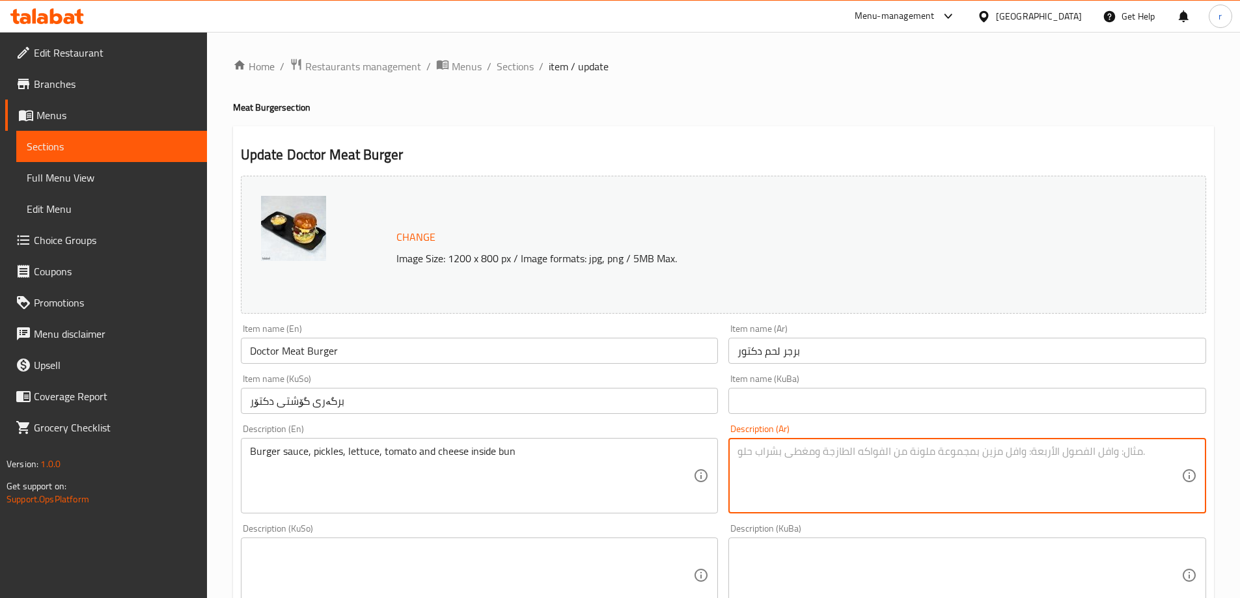
click at [814, 455] on textarea at bounding box center [959, 476] width 444 height 62
paste textarea "صوص برجر، مخلل، خس، طماطة وتشيز داخل صمون"
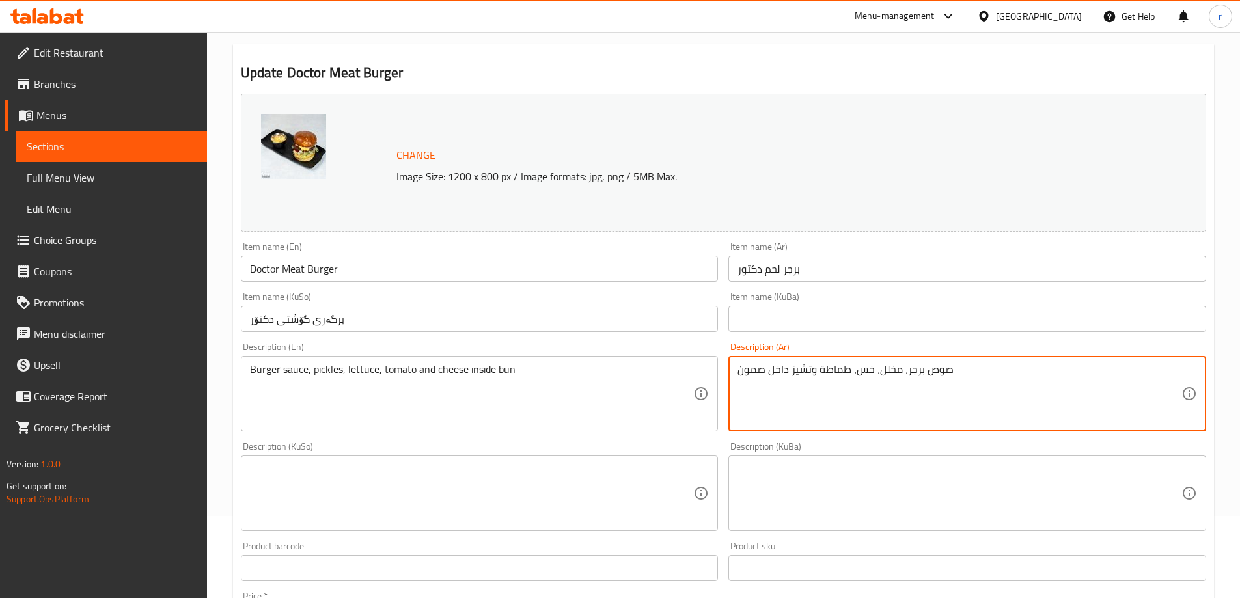
scroll to position [109, 0]
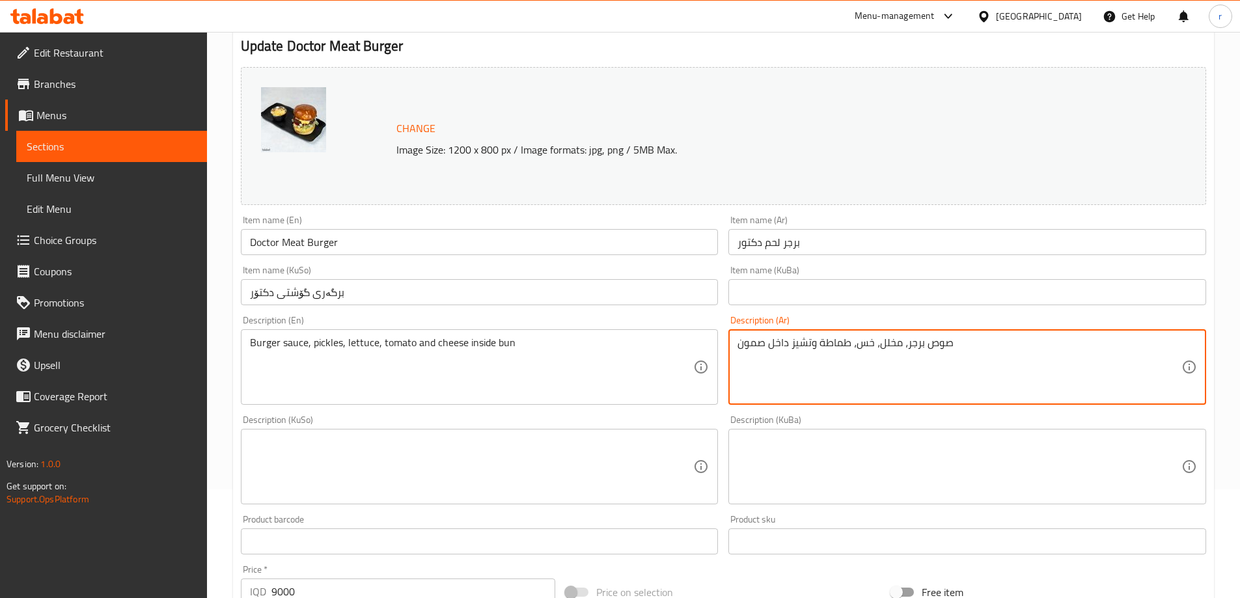
type textarea "صوص برجر، مخلل، خس، طماطة وتشيز داخل صمون"
drag, startPoint x: 426, startPoint y: 482, endPoint x: 417, endPoint y: 484, distance: 9.8
click at [424, 482] on textarea at bounding box center [472, 467] width 444 height 62
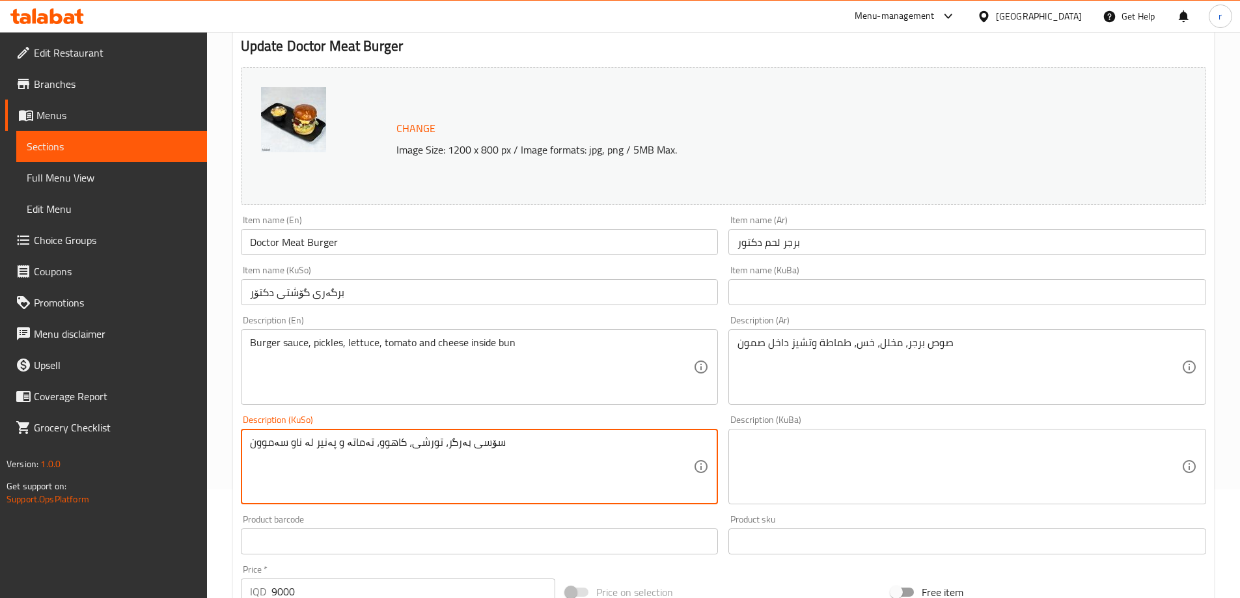
type textarea "سۆسی بەرگر، تورشی، کاهوو، تەماتە و پەنیر لە ناو سەموون"
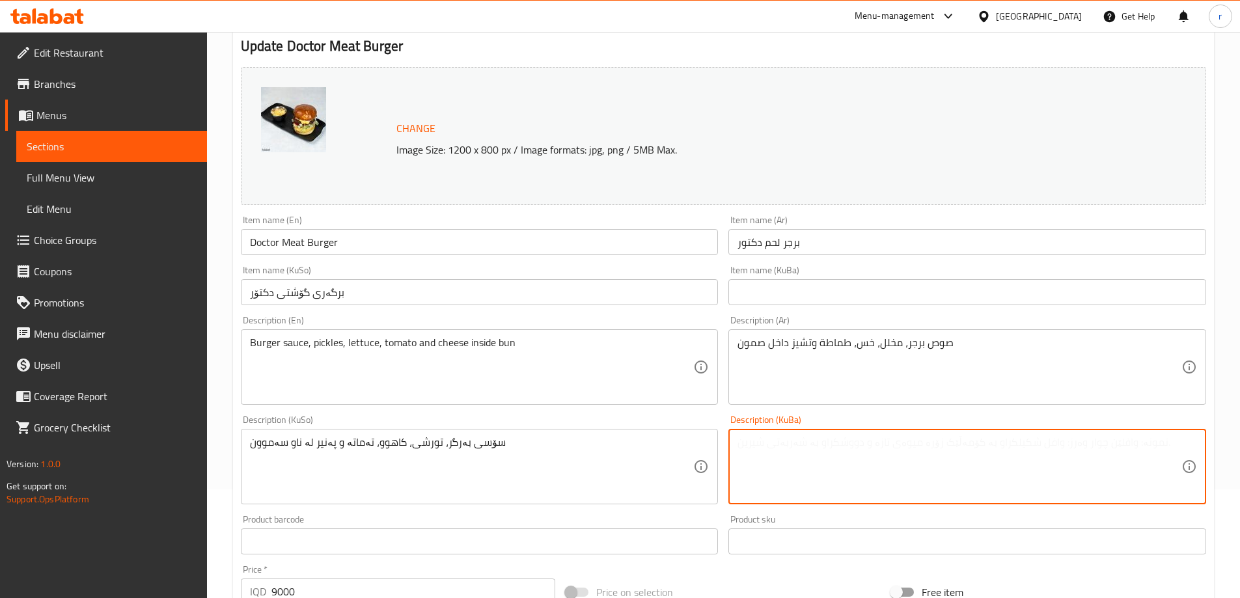
paste textarea "سۆسی بەرگر، تورشی، کاهوو، تەماتە و پەنیر لە ناو سەموون"
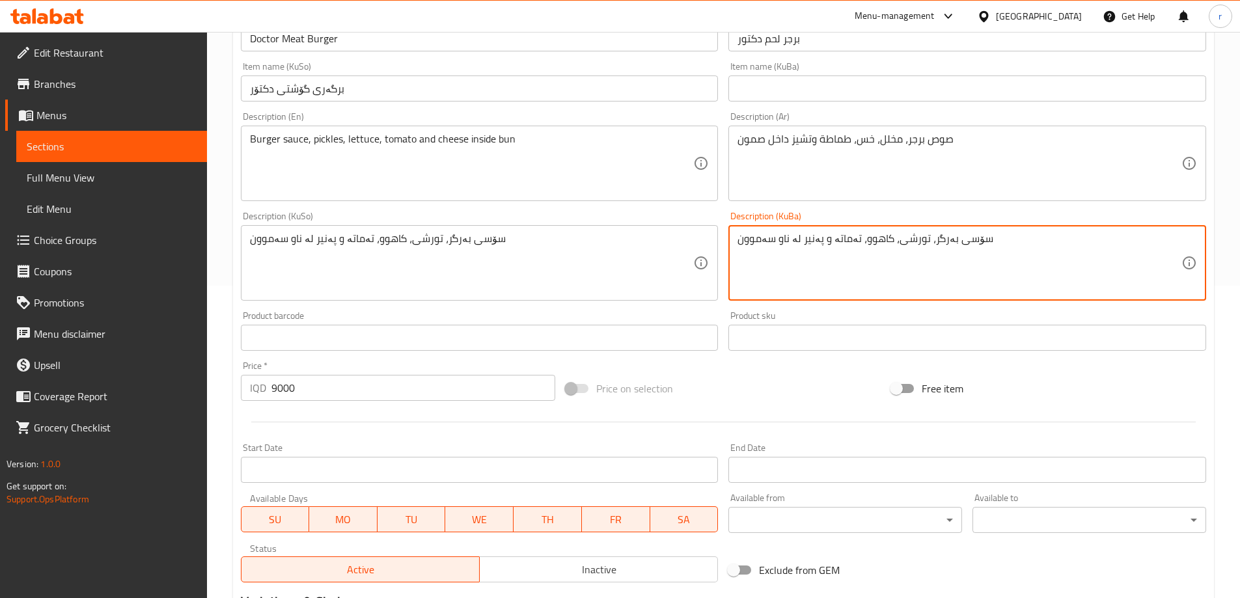
scroll to position [490, 0]
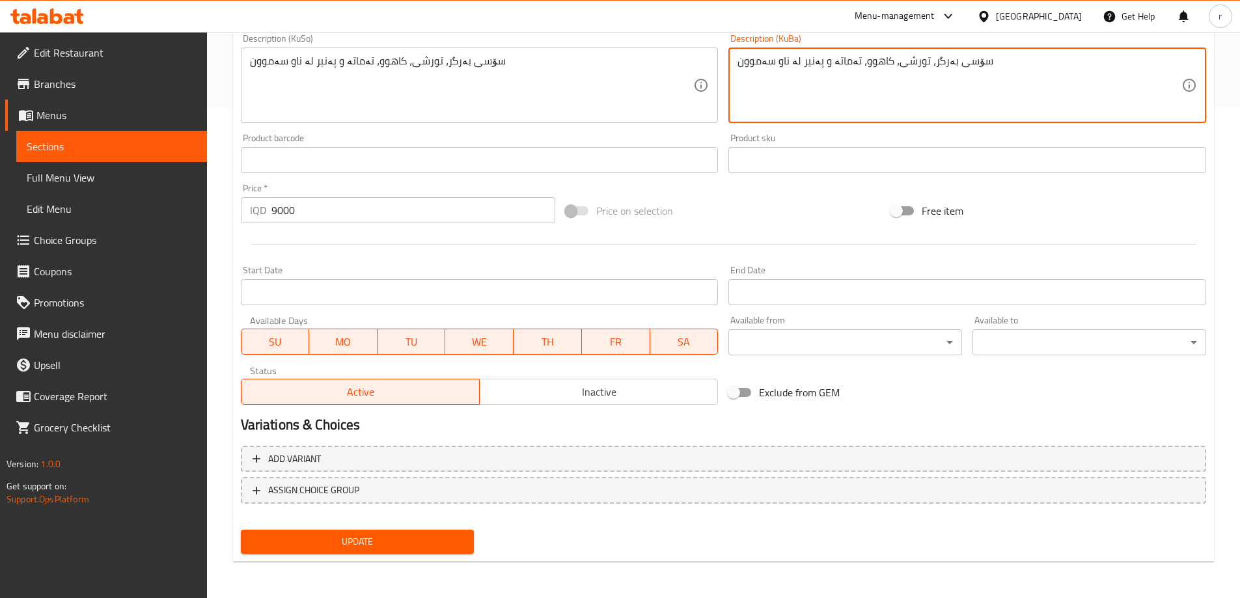
type textarea "سۆسی بەرگر، تورشی، کاهوو، تەماتە و پەنیر لە ناو سەموون"
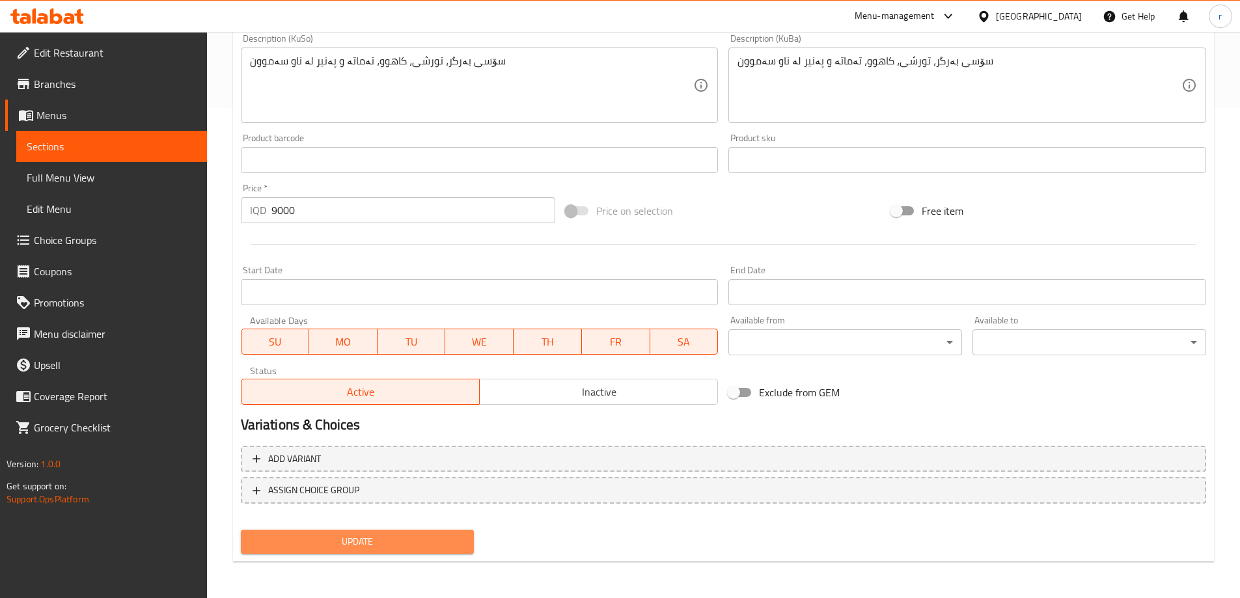
click at [347, 547] on span "Update" at bounding box center [357, 542] width 213 height 16
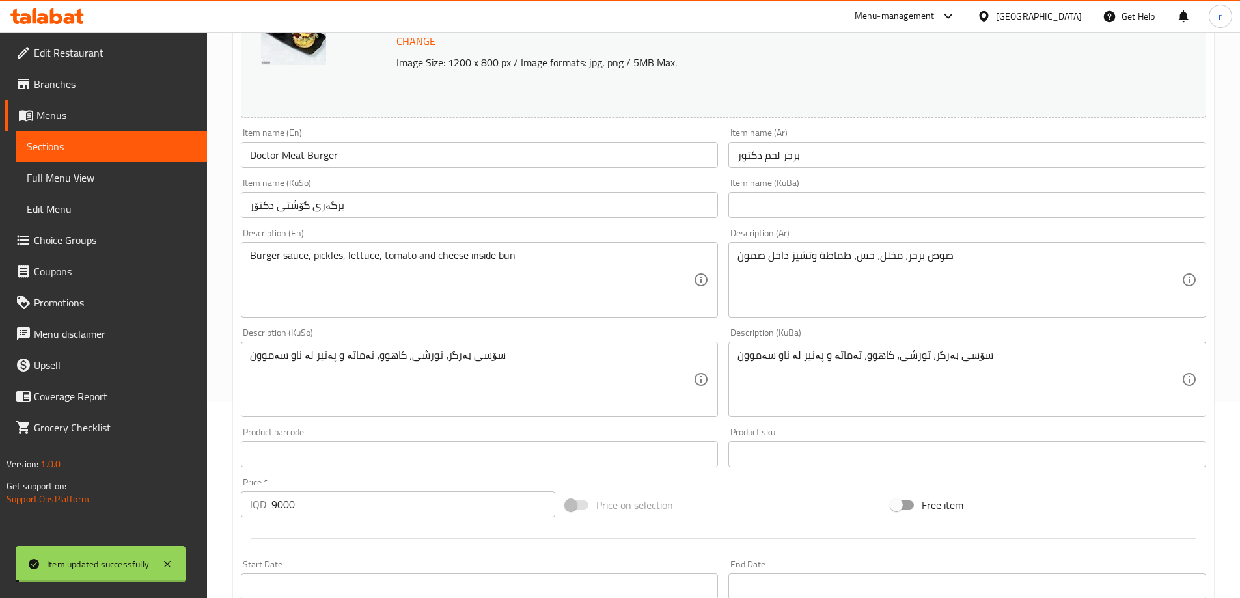
scroll to position [165, 0]
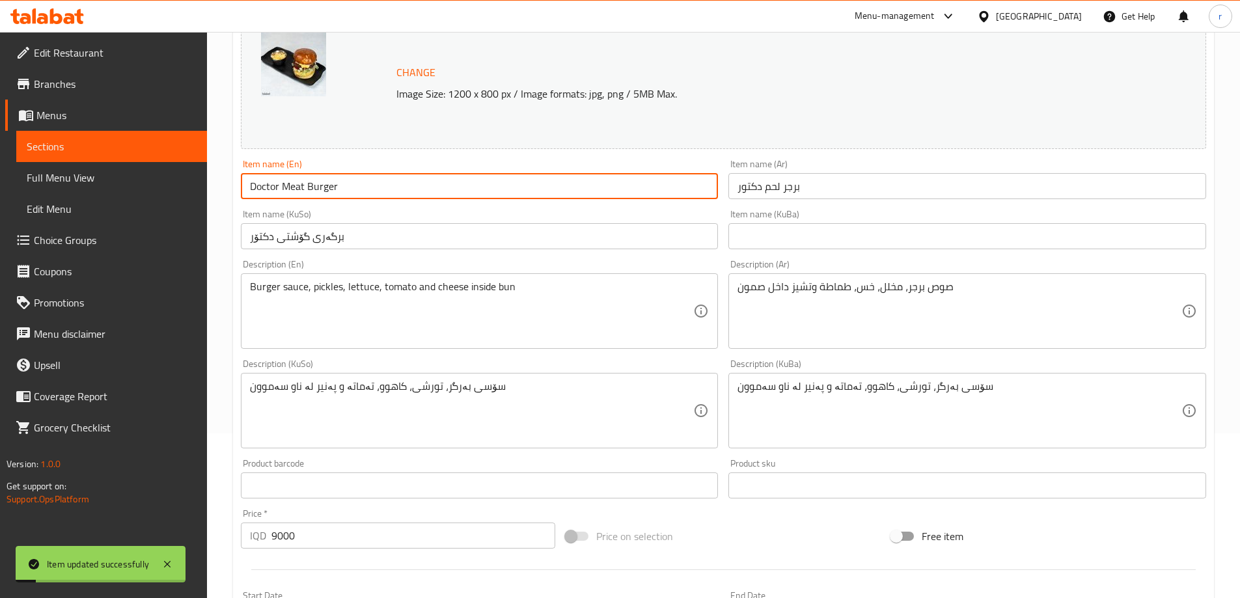
drag, startPoint x: 353, startPoint y: 191, endPoint x: 176, endPoint y: 185, distance: 177.1
click at [176, 185] on div "Edit Restaurant Branches Menus Sections Full Menu View Edit Menu Choice Groups …" at bounding box center [620, 395] width 1240 height 1056
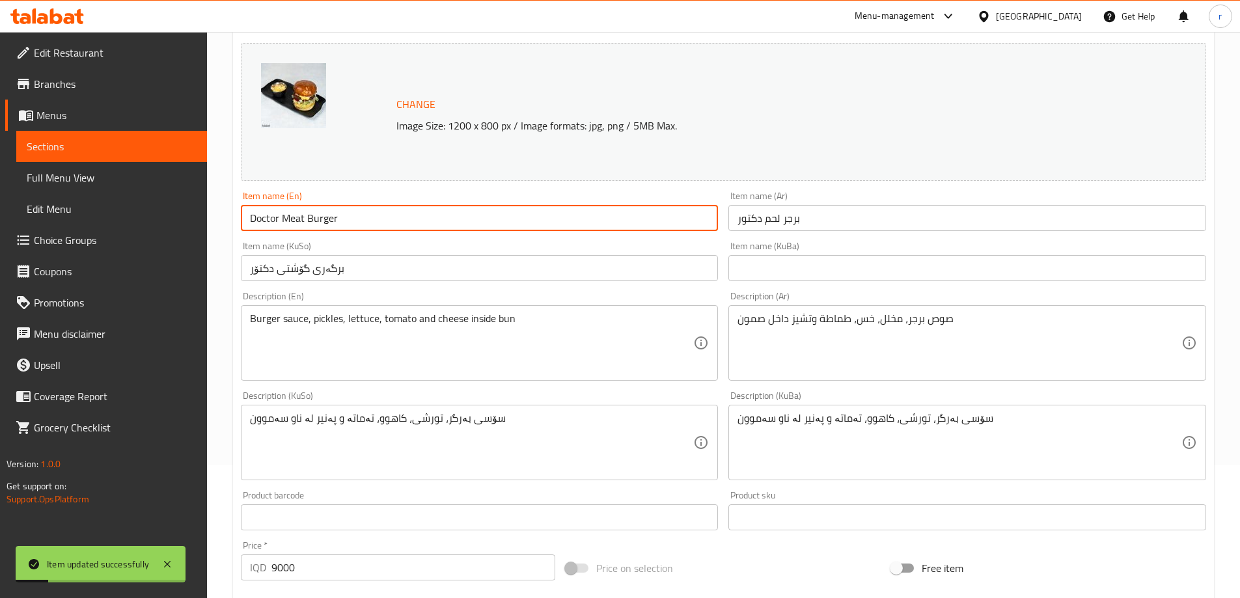
scroll to position [0, 0]
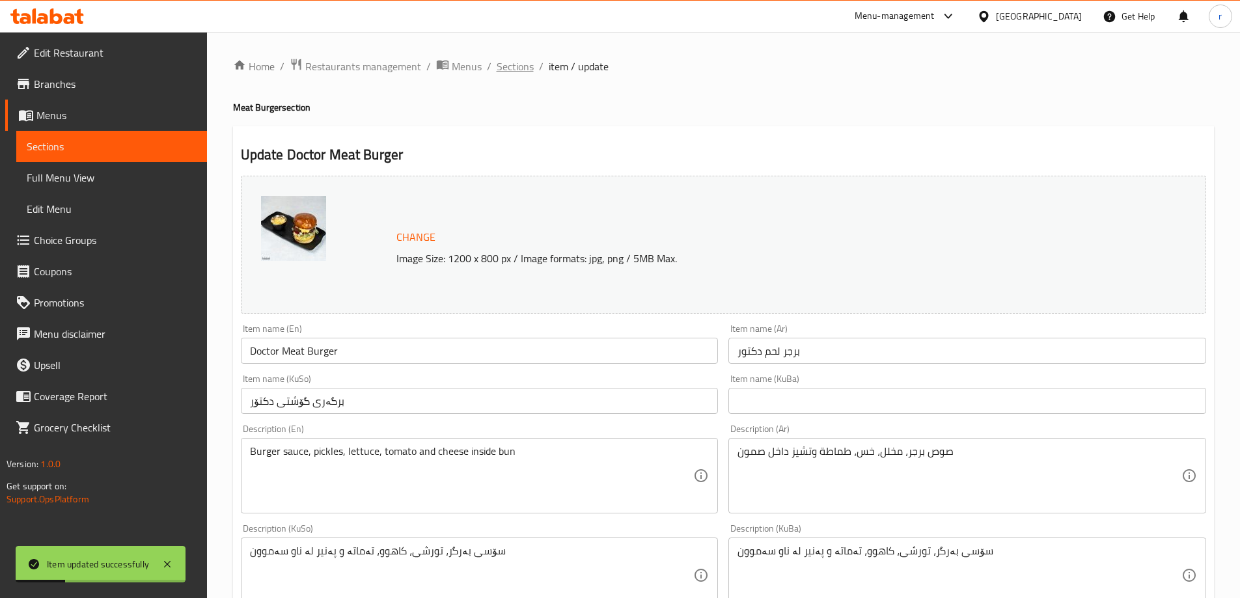
click at [510, 62] on span "Sections" at bounding box center [515, 67] width 37 height 16
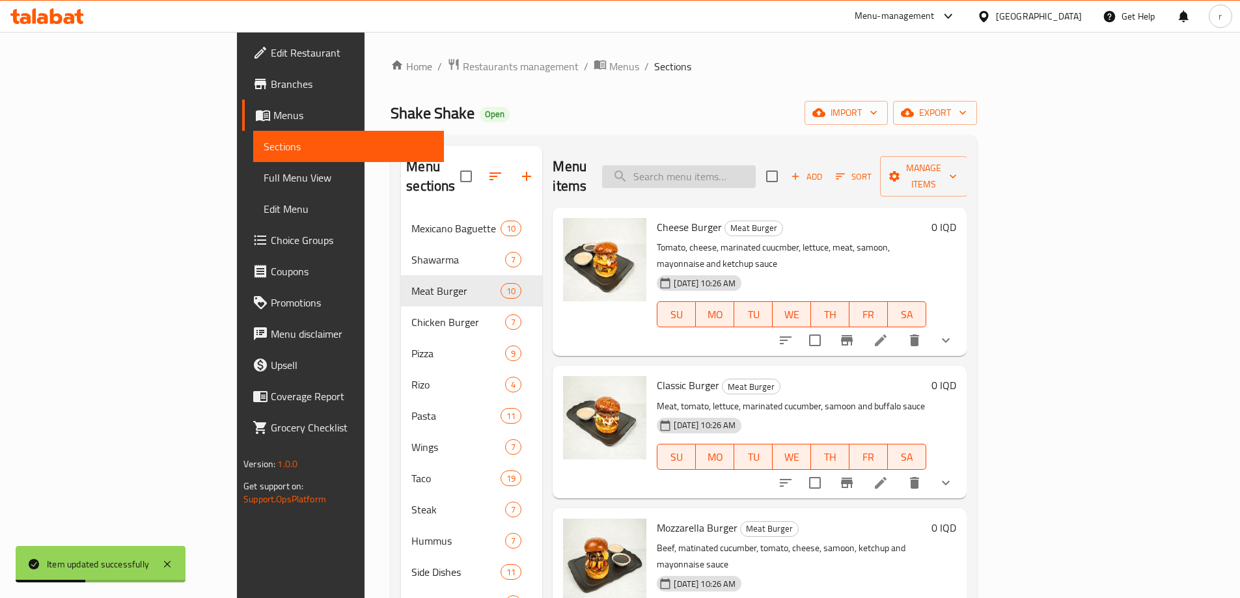
click at [744, 165] on input "search" at bounding box center [679, 176] width 154 height 23
paste input "Doctor Meat Burger"
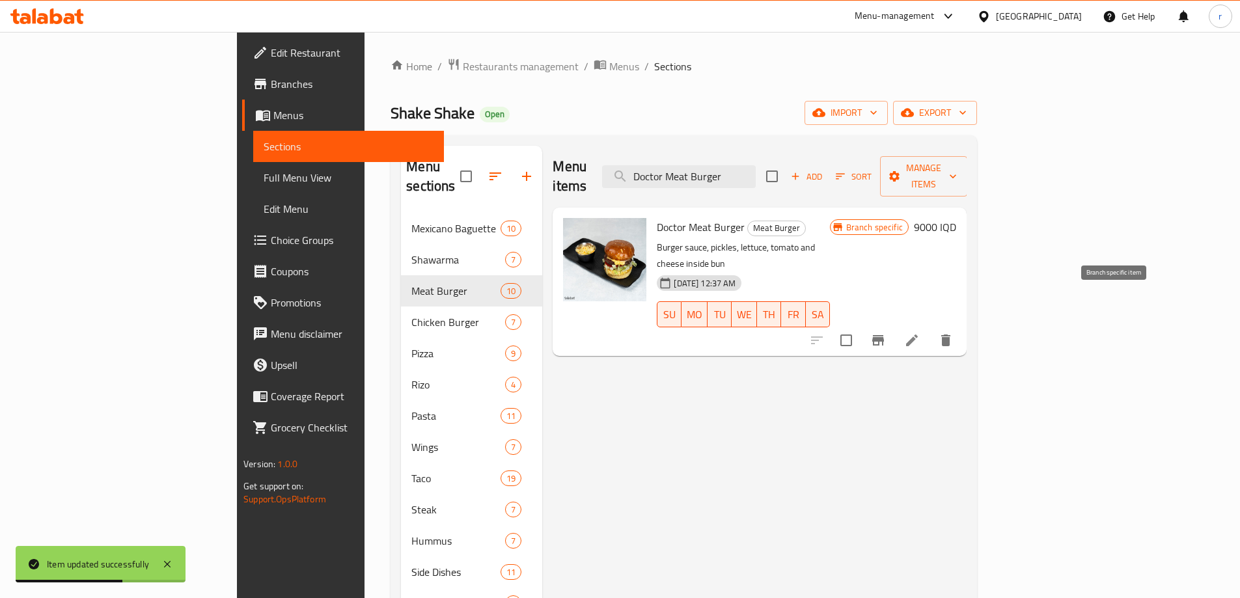
type input "Doctor Meat Burger"
click at [884, 335] on icon "Branch-specific-item" at bounding box center [878, 340] width 12 height 10
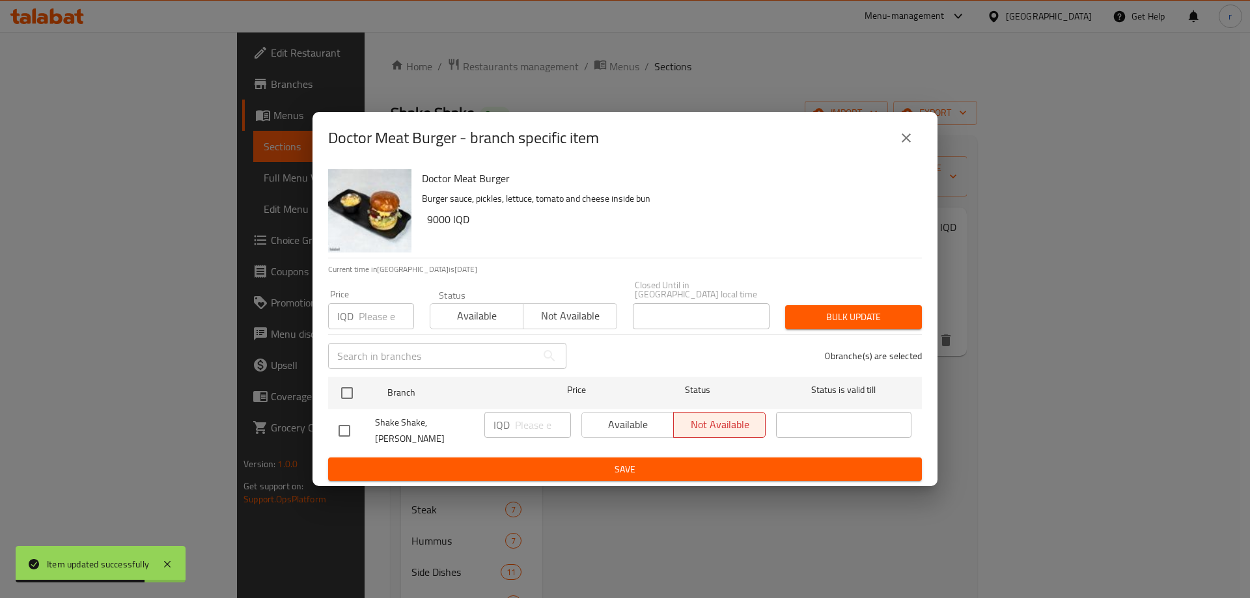
click at [900, 146] on icon "close" at bounding box center [906, 138] width 16 height 16
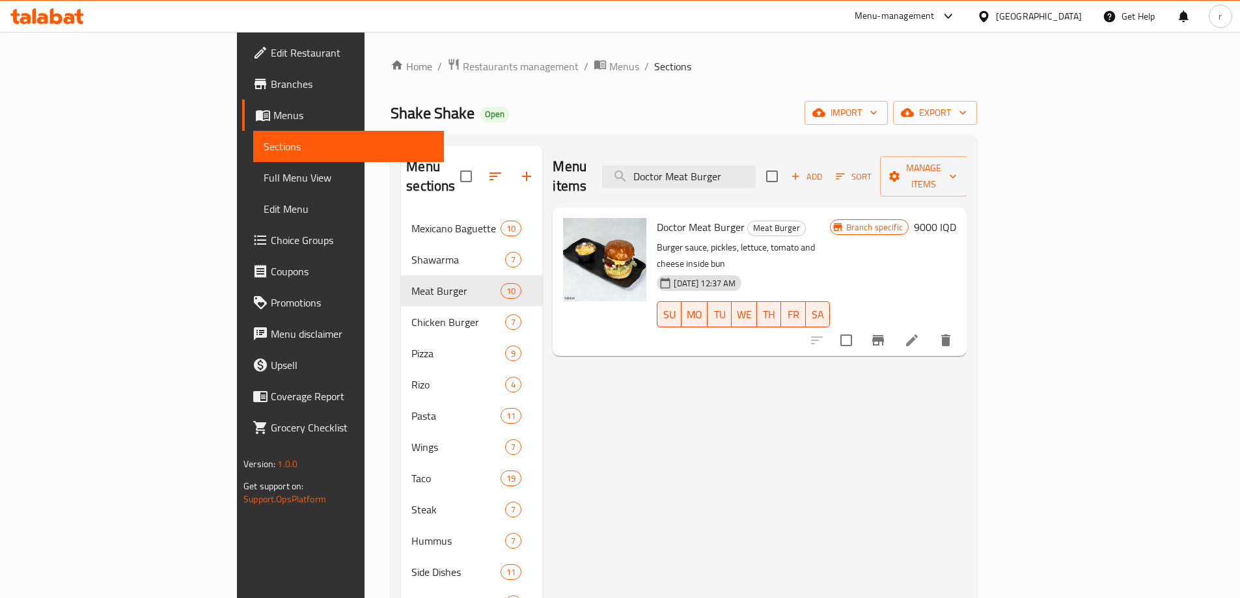
click at [956, 218] on h6 "9000 IQD" at bounding box center [935, 227] width 42 height 18
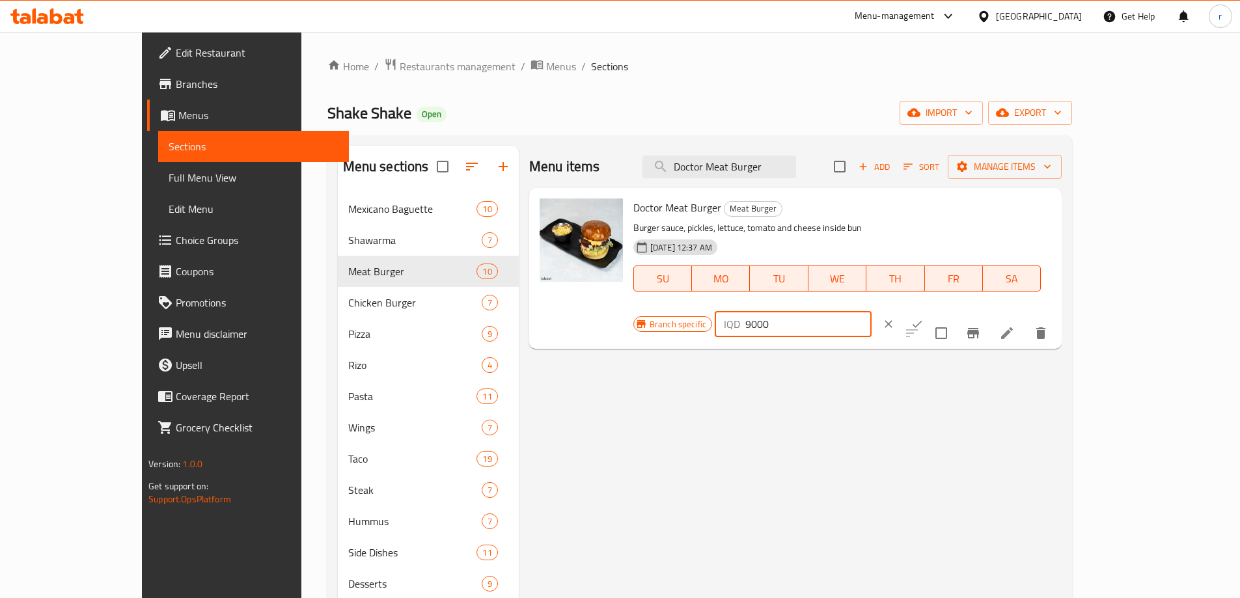
drag, startPoint x: 1043, startPoint y: 214, endPoint x: 736, endPoint y: 187, distance: 308.3
click at [736, 188] on div "Doctor Meat Burger Meat Burger Burger sauce, pickles, lettuce, tomato and chees…" at bounding box center [795, 268] width 533 height 161
paste input "75"
type input "7500"
click at [923, 318] on icon "ok" at bounding box center [916, 324] width 13 height 13
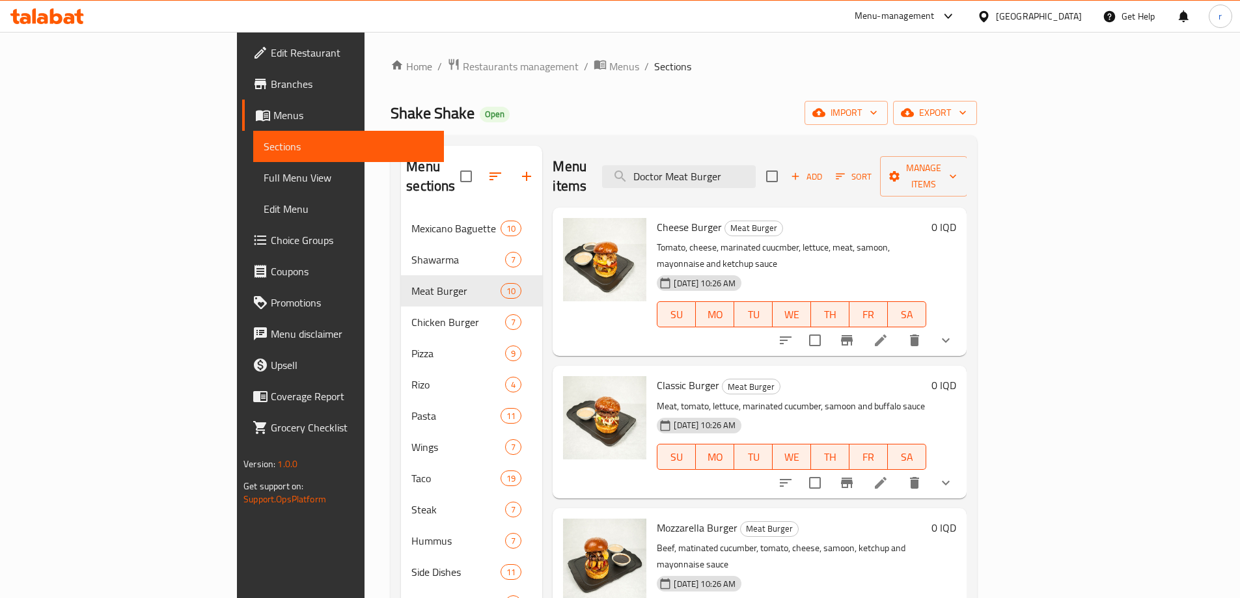
drag, startPoint x: 767, startPoint y: 168, endPoint x: 301, endPoint y: 147, distance: 466.4
click at [401, 147] on div "Menu sections Mexicano Baguette 10 Shawarma 7 Meat Burger 10 Chicken Burger 7 P…" at bounding box center [684, 525] width 566 height 759
type input "س"
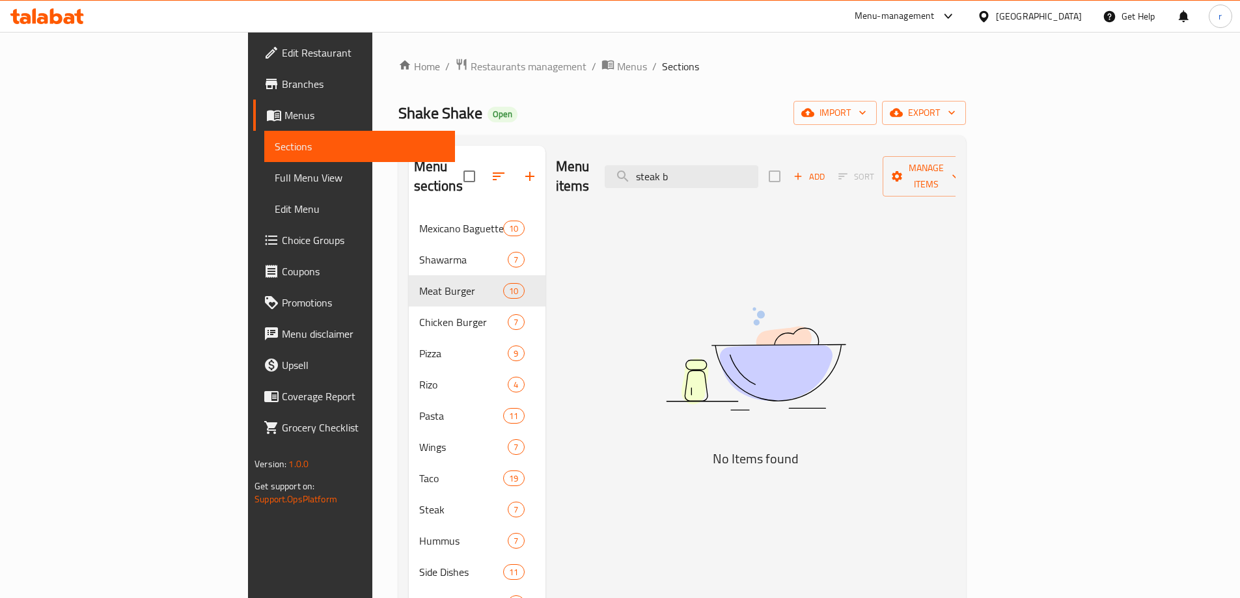
drag, startPoint x: 774, startPoint y: 167, endPoint x: 619, endPoint y: 164, distance: 154.9
click at [619, 164] on div "Menu items steak b Add Sort Manage items" at bounding box center [756, 177] width 400 height 62
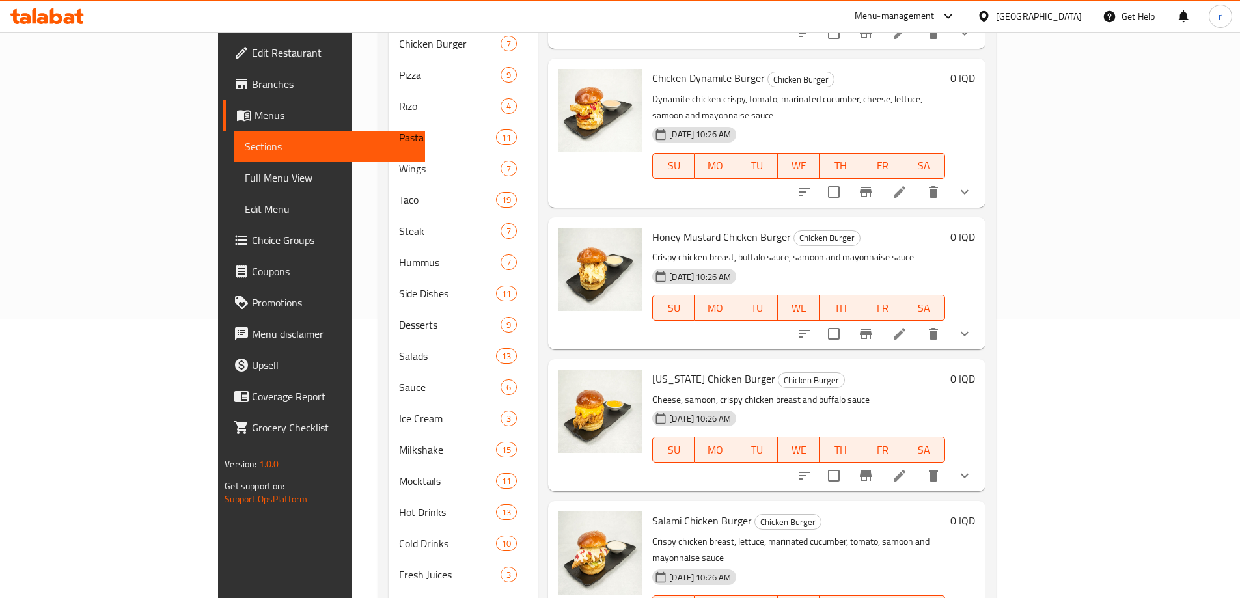
scroll to position [324, 0]
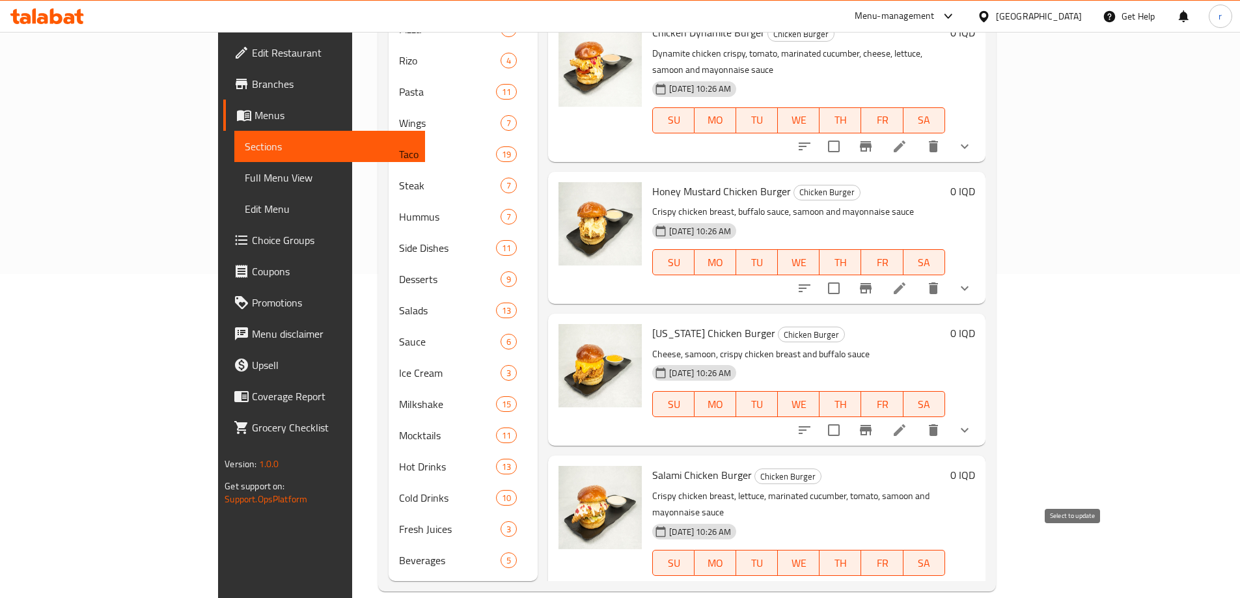
type input "bur"
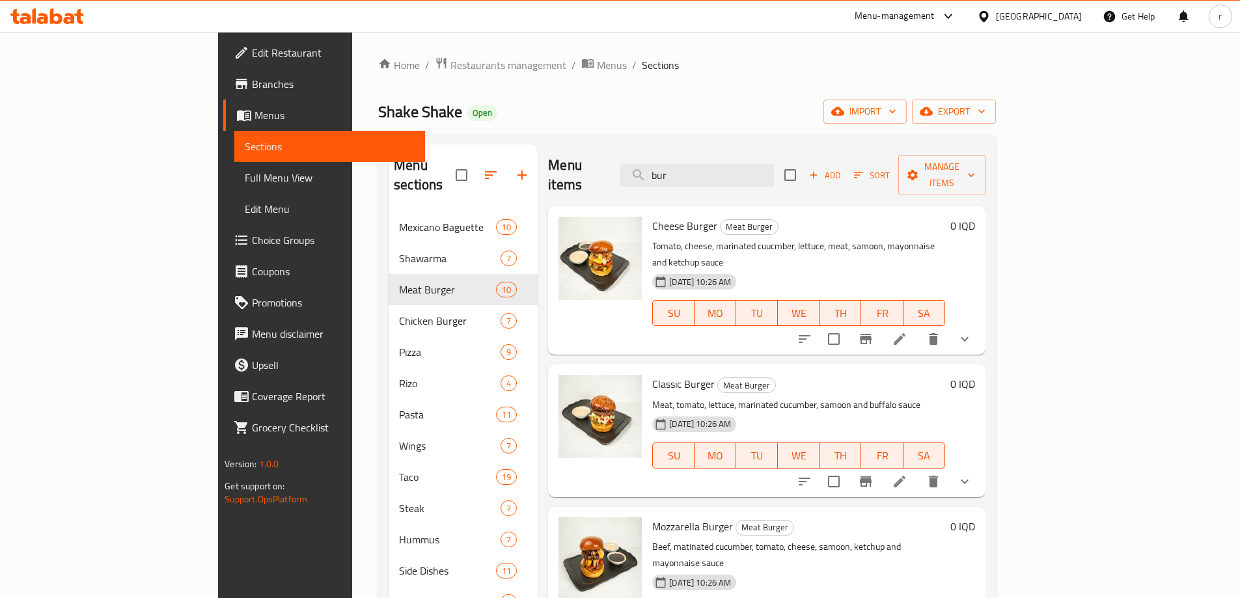
scroll to position [0, 0]
click at [975, 160] on span "Manage items" at bounding box center [942, 176] width 66 height 33
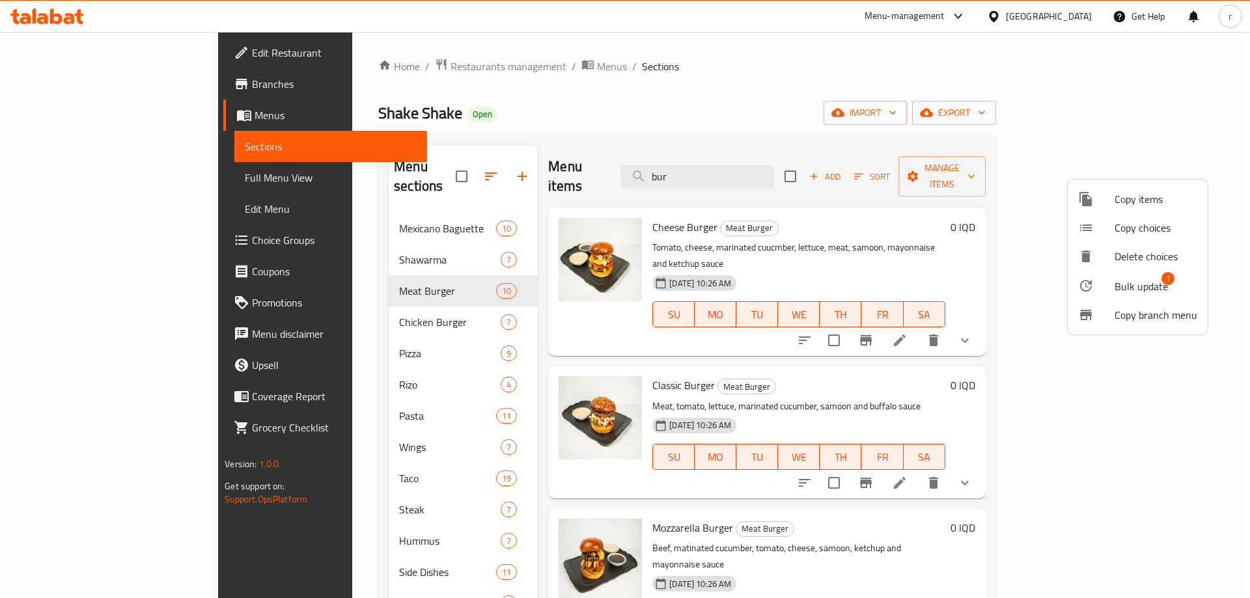
click at [1113, 288] on div at bounding box center [1096, 286] width 36 height 16
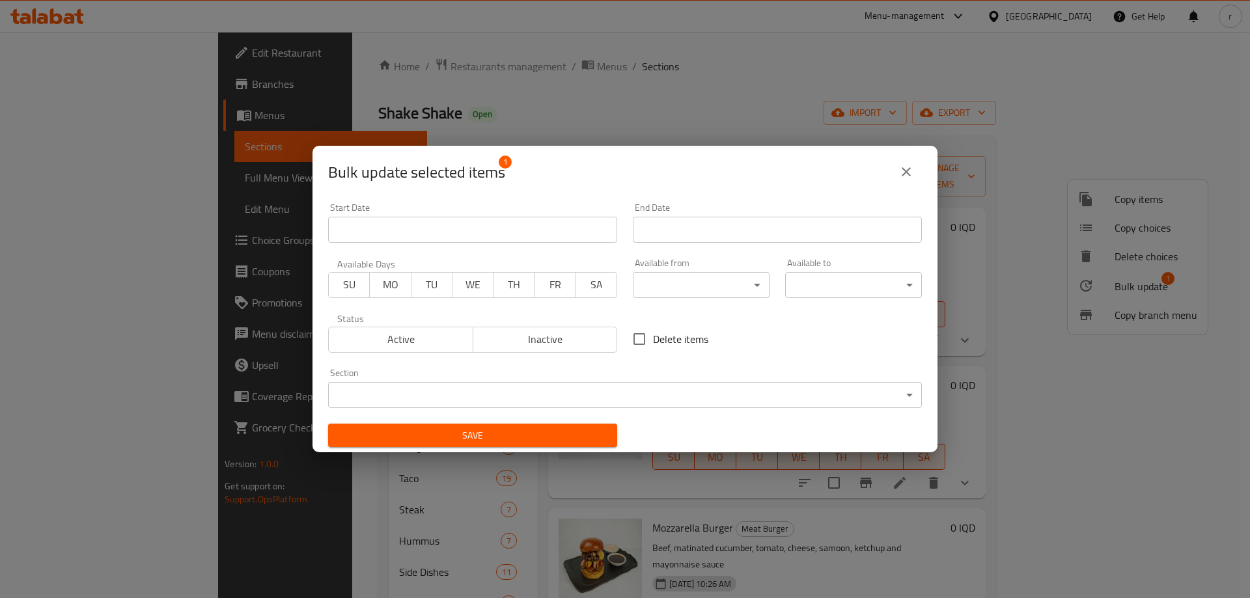
click at [625, 401] on body "​ Menu-management Iraq Get Help r Edit Restaurant Branches Menus Sections Full …" at bounding box center [625, 315] width 1250 height 566
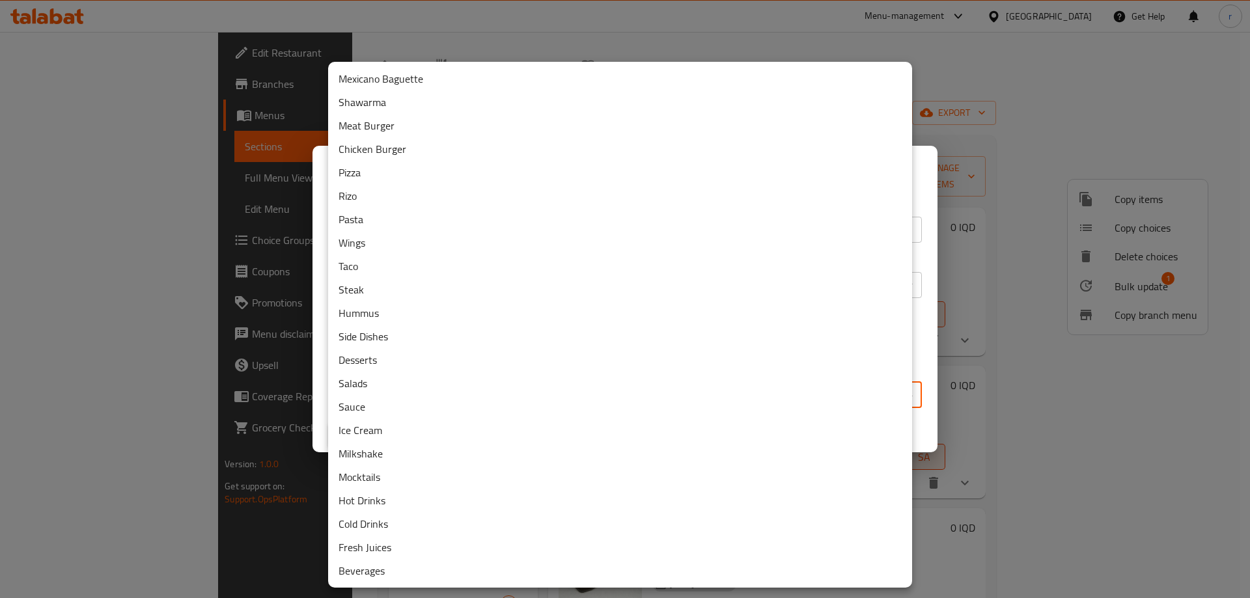
click at [383, 116] on li "Meat Burger" at bounding box center [620, 125] width 584 height 23
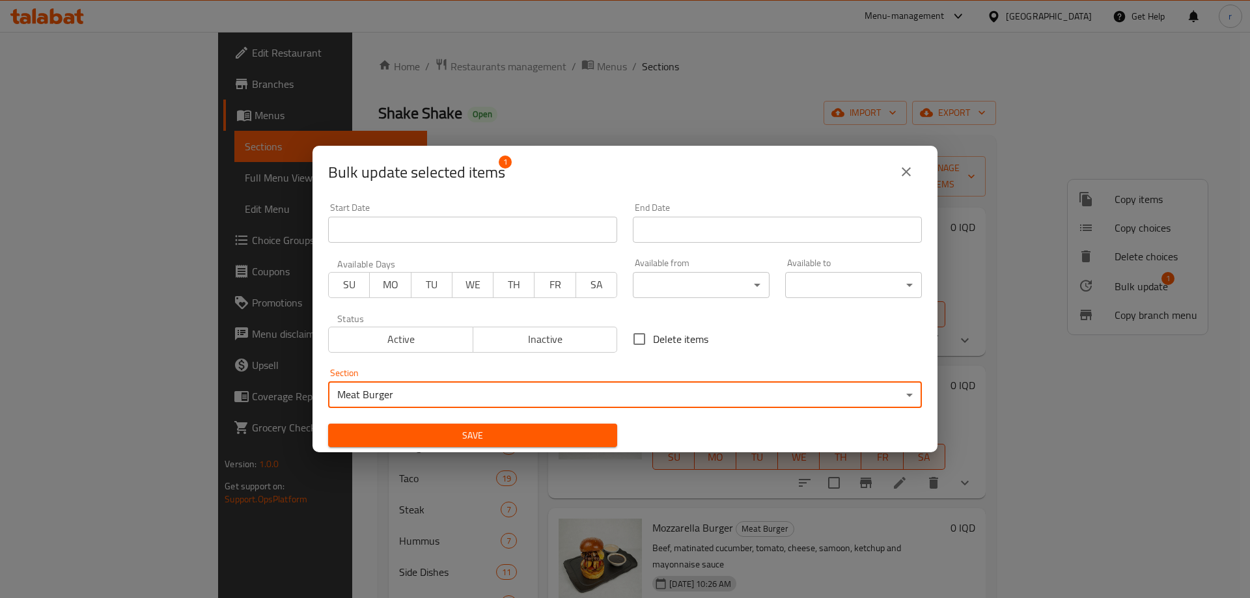
click at [409, 441] on span "Save" at bounding box center [472, 436] width 268 height 16
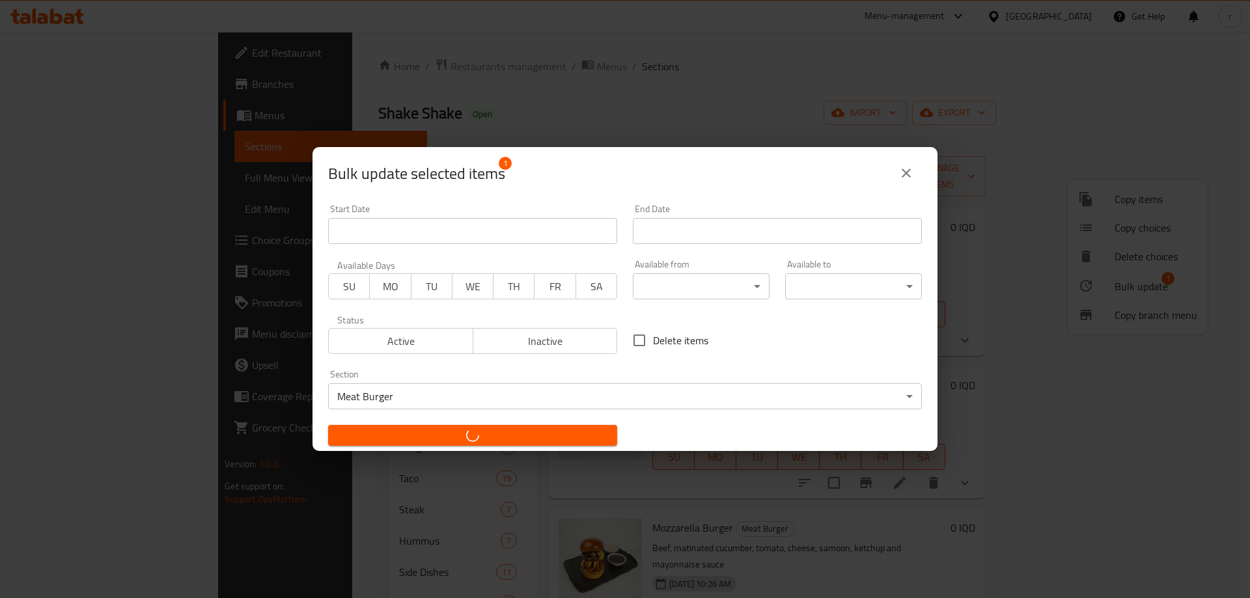
checkbox input "false"
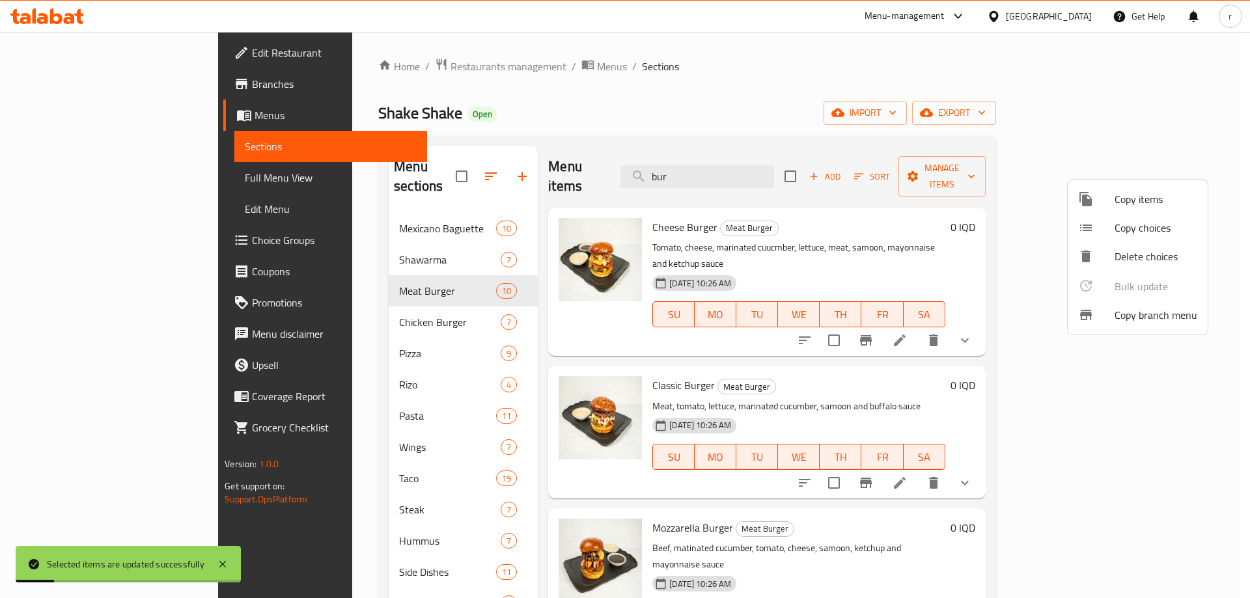
click at [316, 274] on div at bounding box center [625, 299] width 1250 height 598
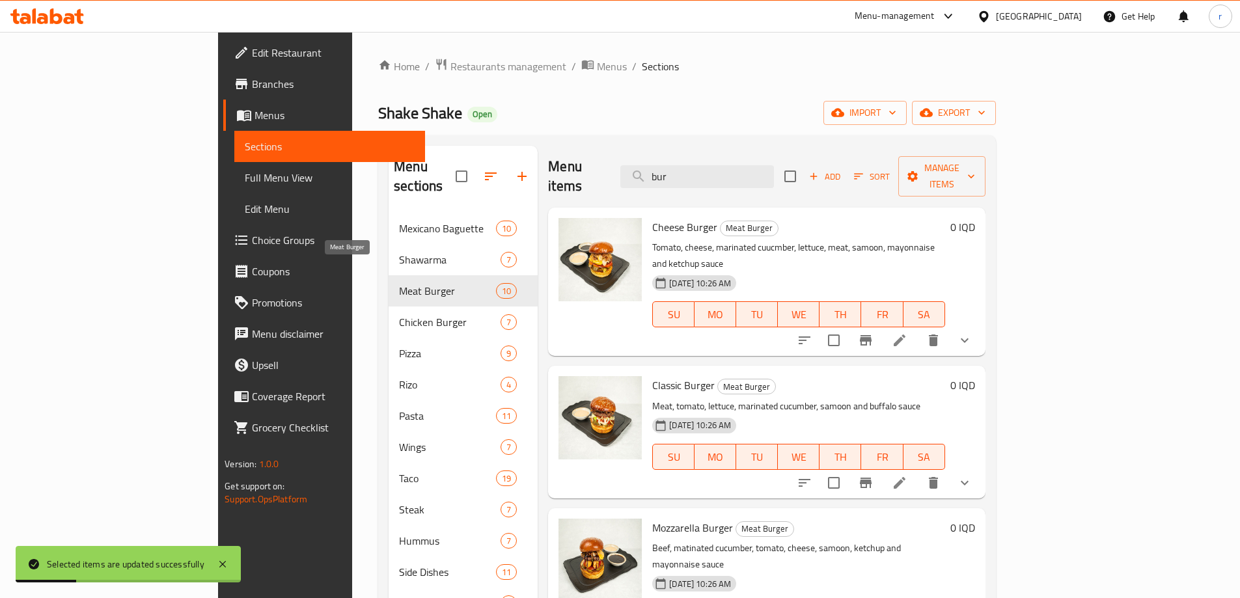
click at [399, 283] on span "Meat Burger" at bounding box center [447, 291] width 97 height 16
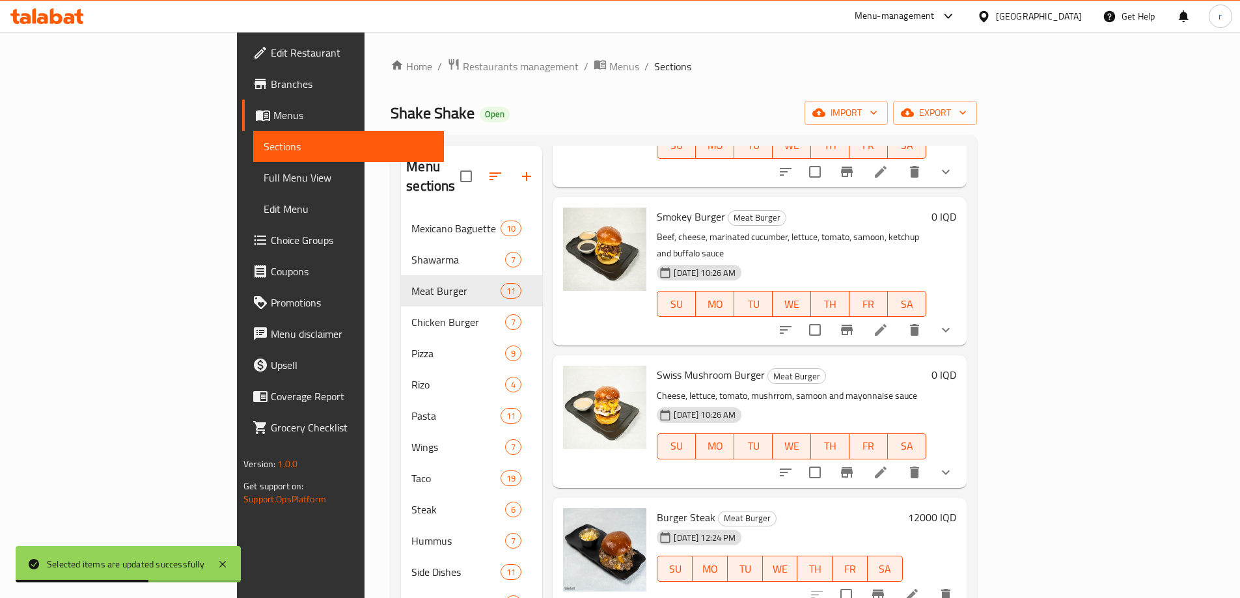
scroll to position [759, 0]
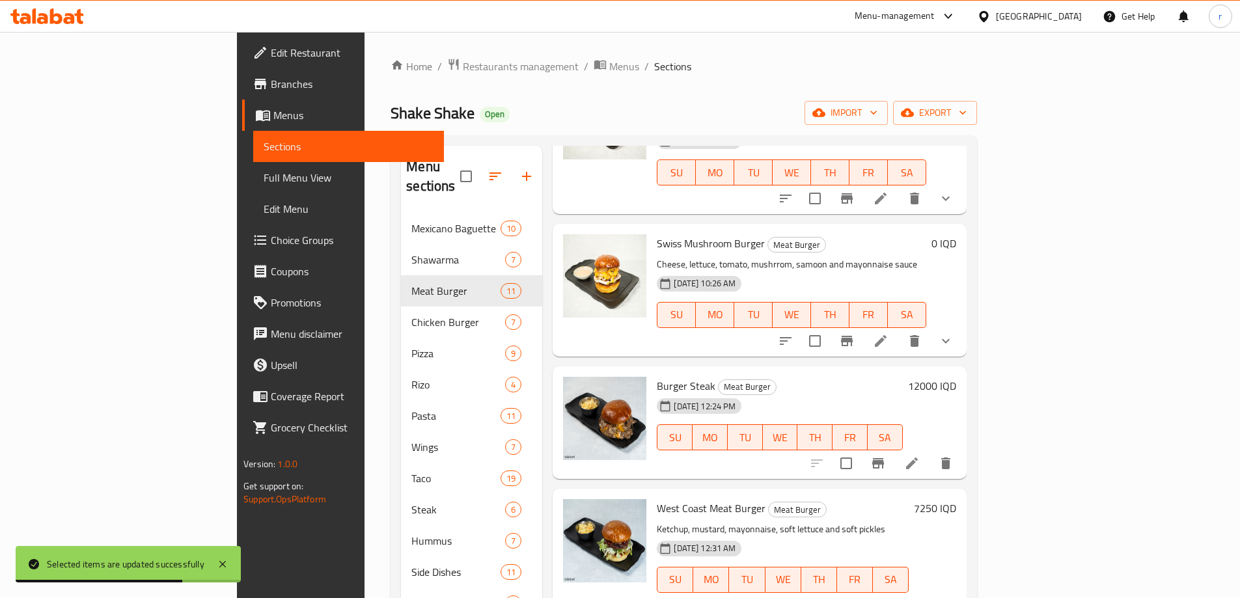
click at [918, 458] on icon at bounding box center [912, 464] width 12 height 12
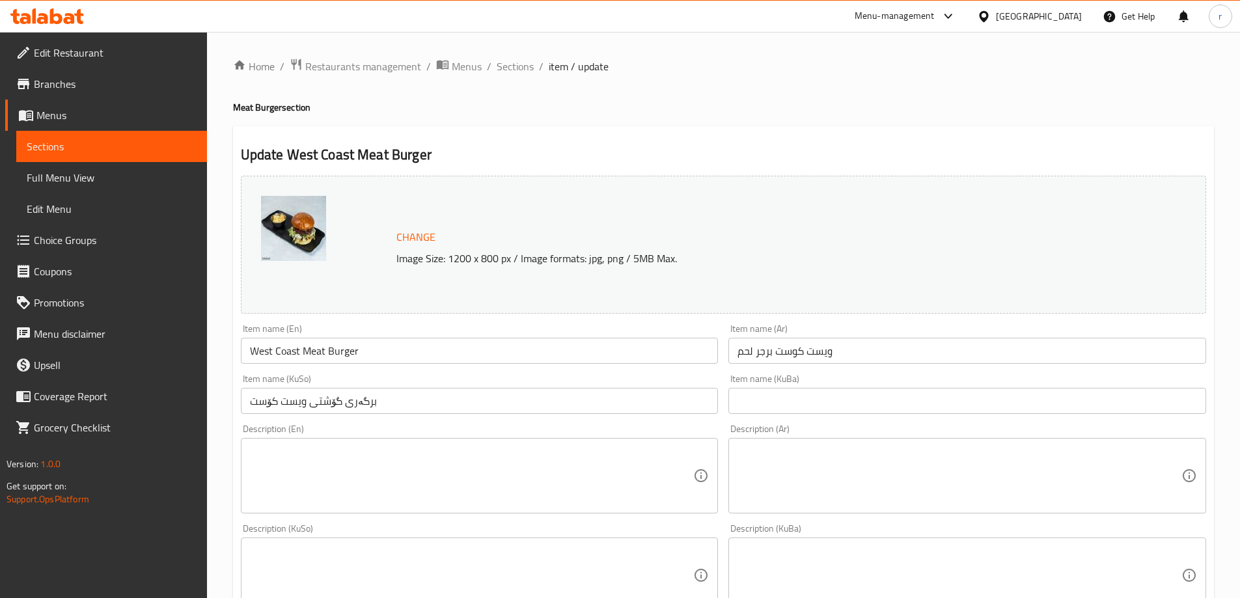
click at [75, 79] on span "Branches" at bounding box center [115, 84] width 163 height 16
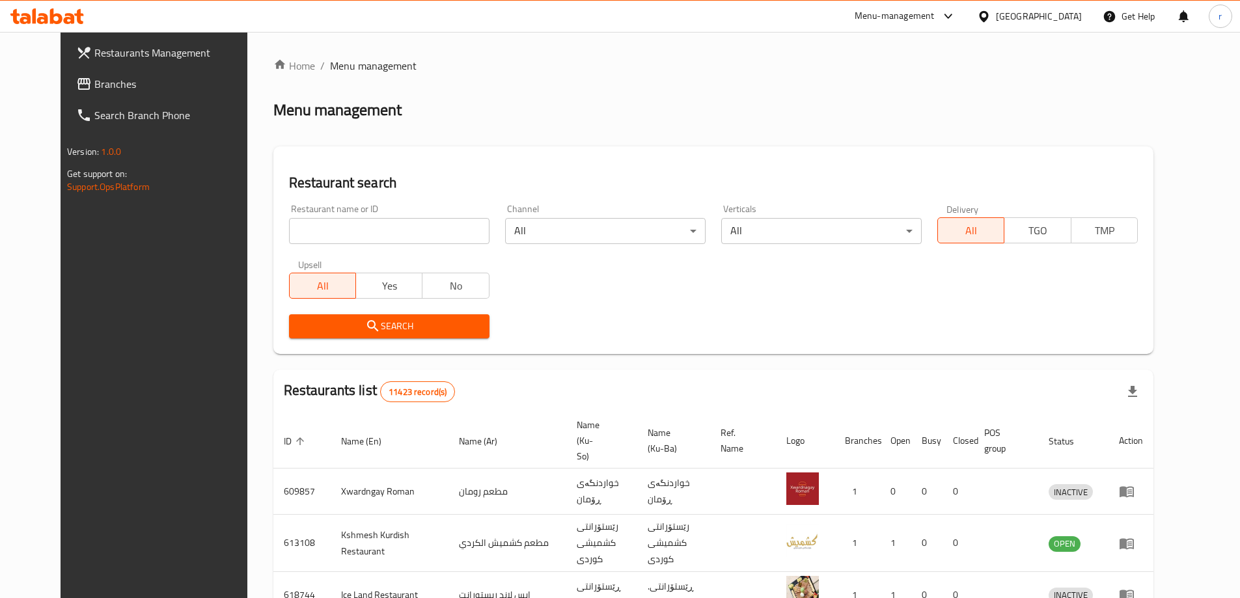
click at [66, 72] on link "Branches" at bounding box center [167, 83] width 202 height 31
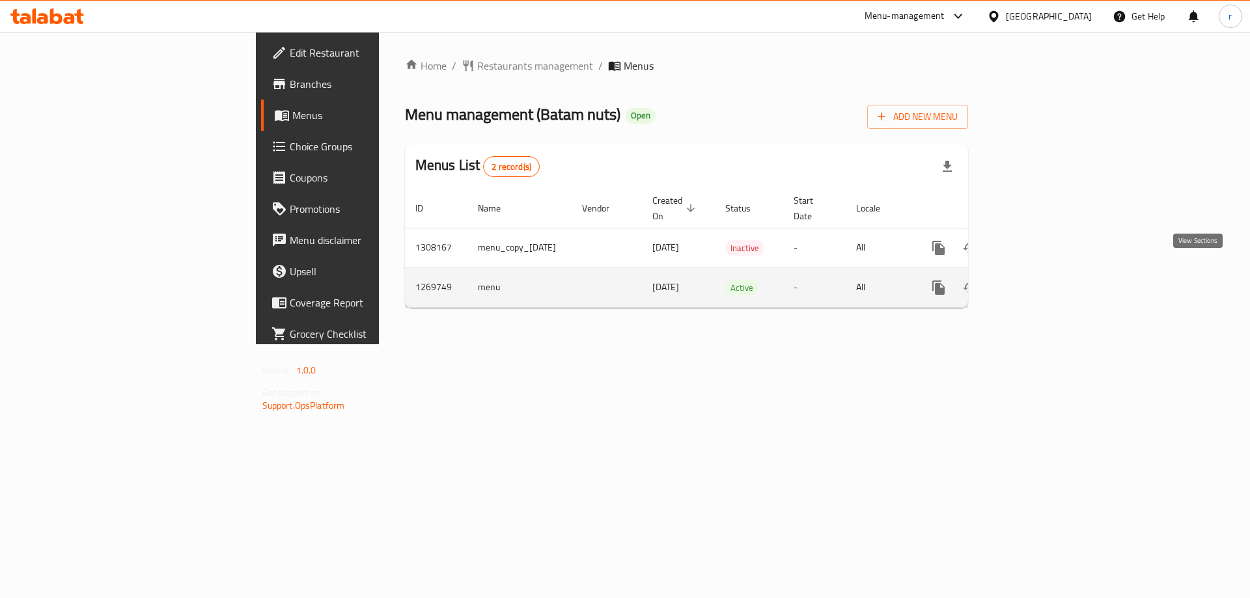
click at [1038, 282] on icon "enhanced table" at bounding box center [1032, 288] width 12 height 12
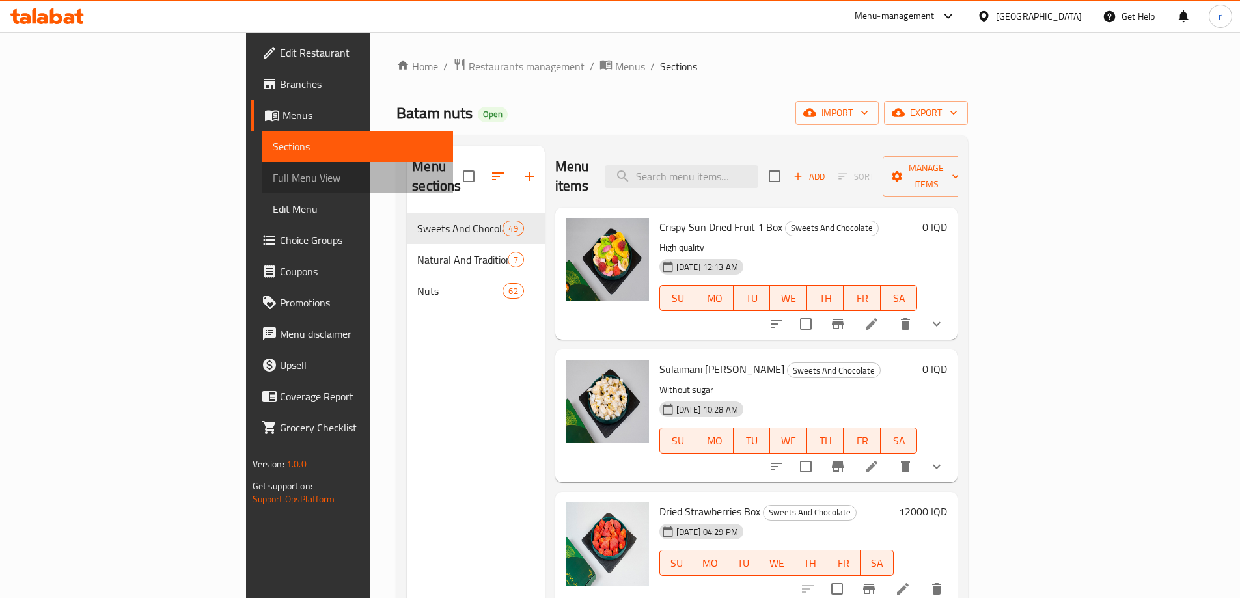
click at [273, 177] on span "Full Menu View" at bounding box center [358, 178] width 170 height 16
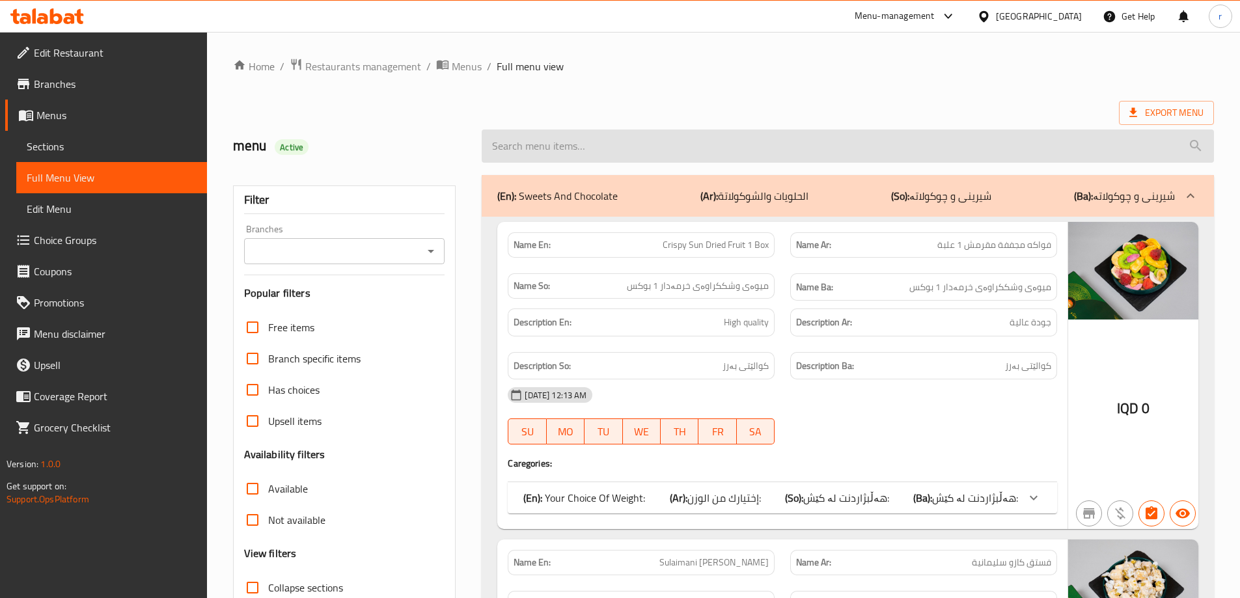
click at [619, 141] on input "search" at bounding box center [848, 146] width 732 height 33
paste input "Original Batam Tahini"
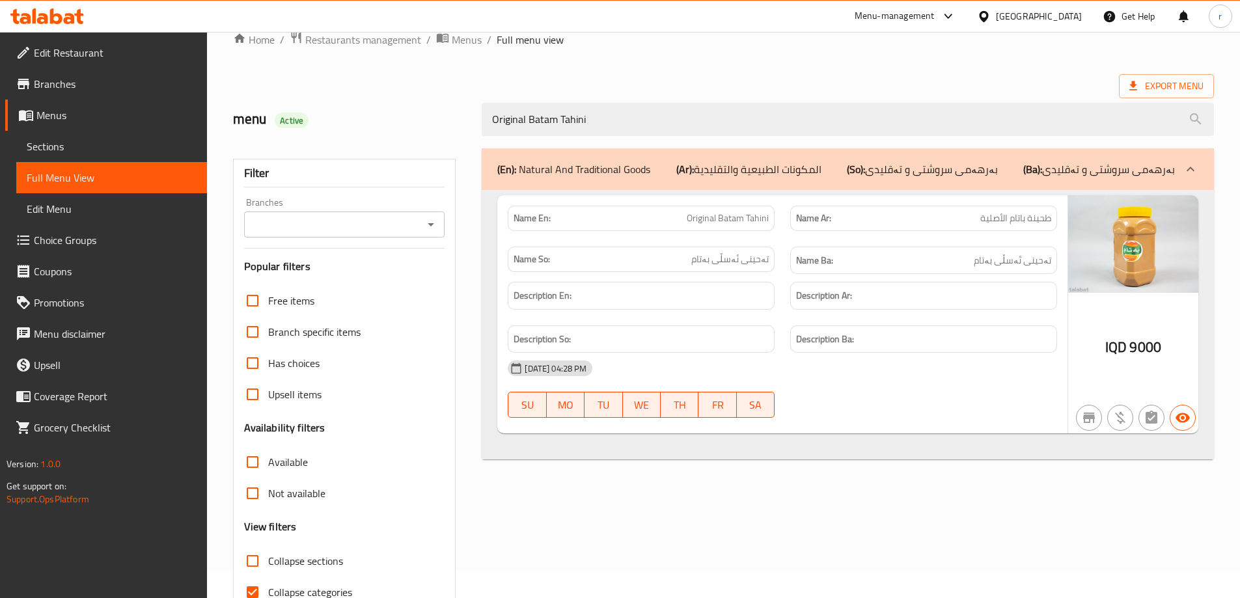
scroll to position [94, 0]
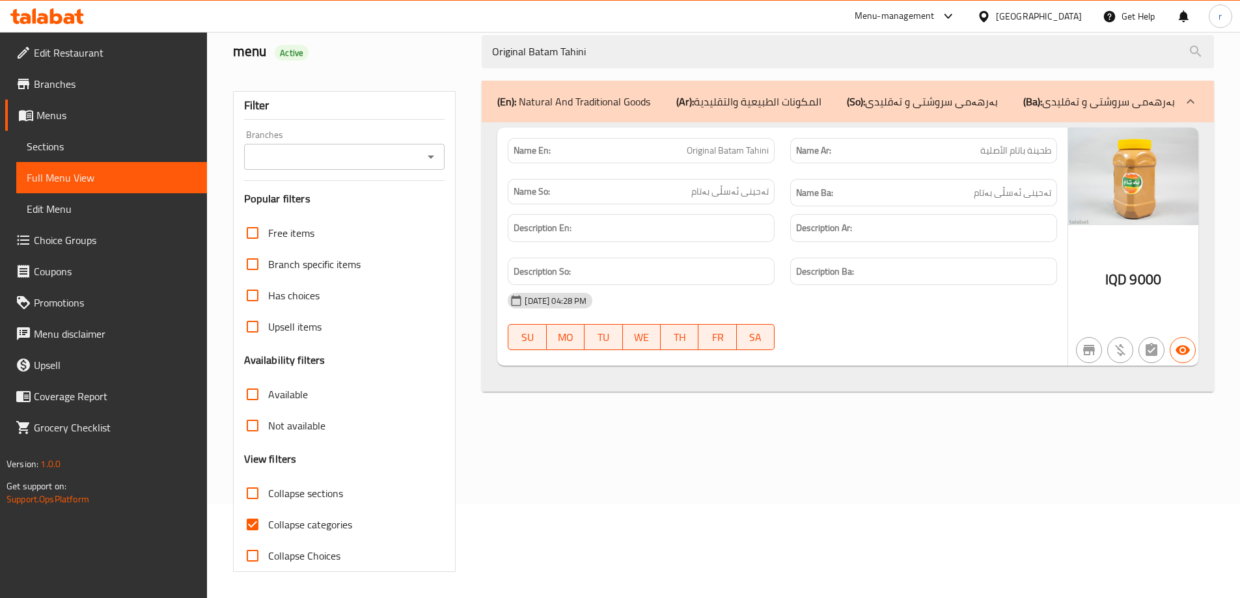
type input "Original Batam Tahini"
click at [305, 528] on span "Collapse categories" at bounding box center [310, 525] width 84 height 16
click at [268, 528] on input "Collapse categories" at bounding box center [252, 524] width 31 height 31
checkbox input "false"
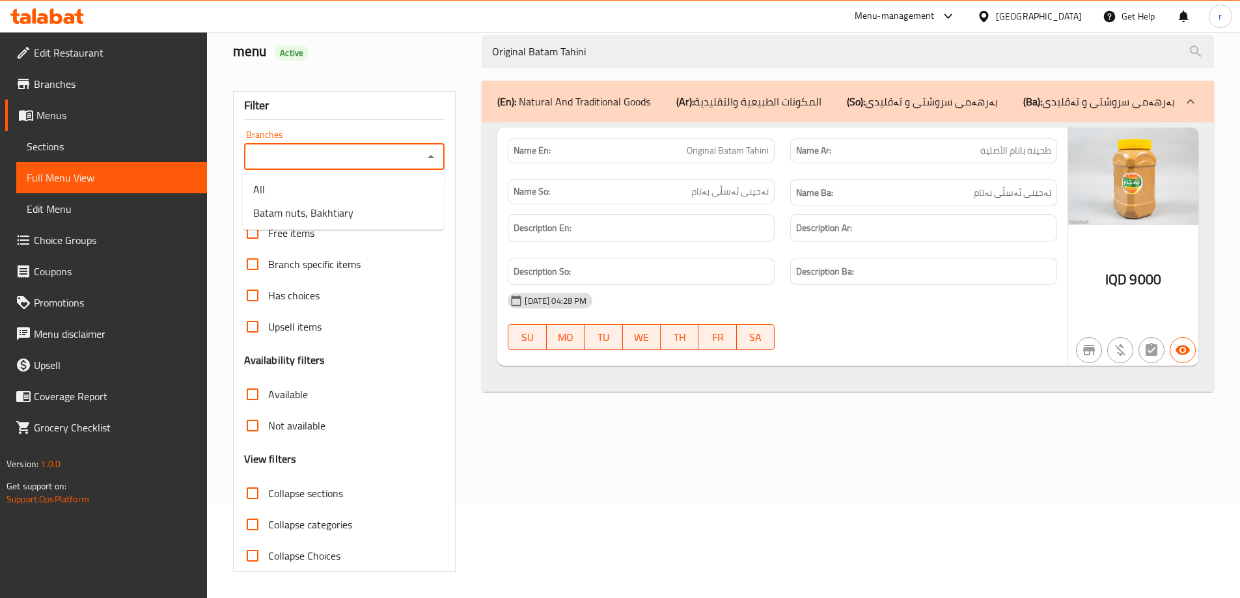
click at [364, 159] on input "Branches" at bounding box center [334, 157] width 172 height 18
click at [338, 211] on span "Batam nuts, Bakhtiary" at bounding box center [303, 213] width 100 height 16
type input "Batam nuts, Bakhtiary"
drag, startPoint x: 569, startPoint y: 49, endPoint x: 294, endPoint y: 66, distance: 275.2
click at [294, 66] on div "menu Active Original Batam Tahini" at bounding box center [723, 52] width 996 height 58
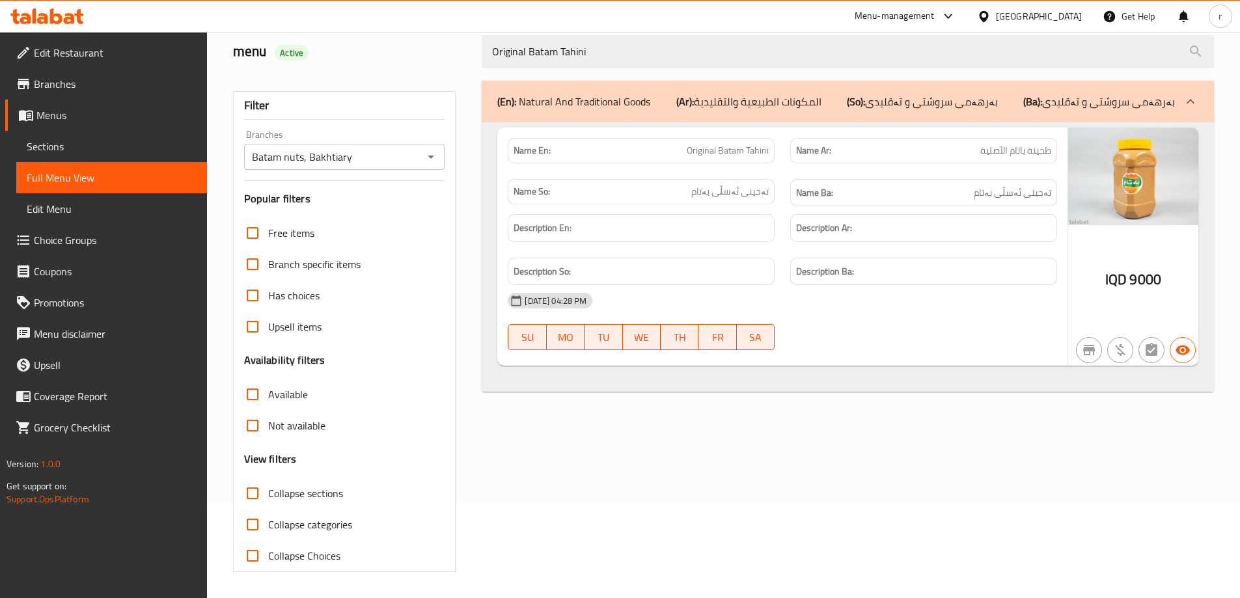
paste input "Small Box Zeer Mn Alsama 150 Grams"
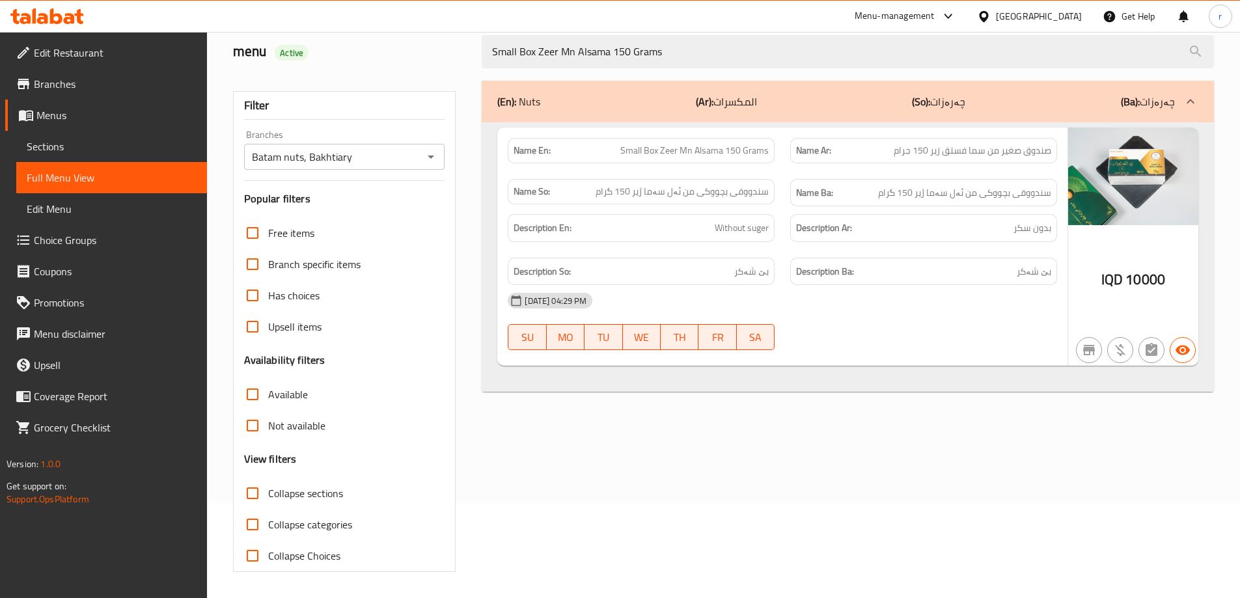
drag, startPoint x: 680, startPoint y: 59, endPoint x: 401, endPoint y: 69, distance: 279.4
click at [401, 69] on div "menu Active Small Box Zeer Mn Alsama 150 Grams" at bounding box center [723, 52] width 996 height 58
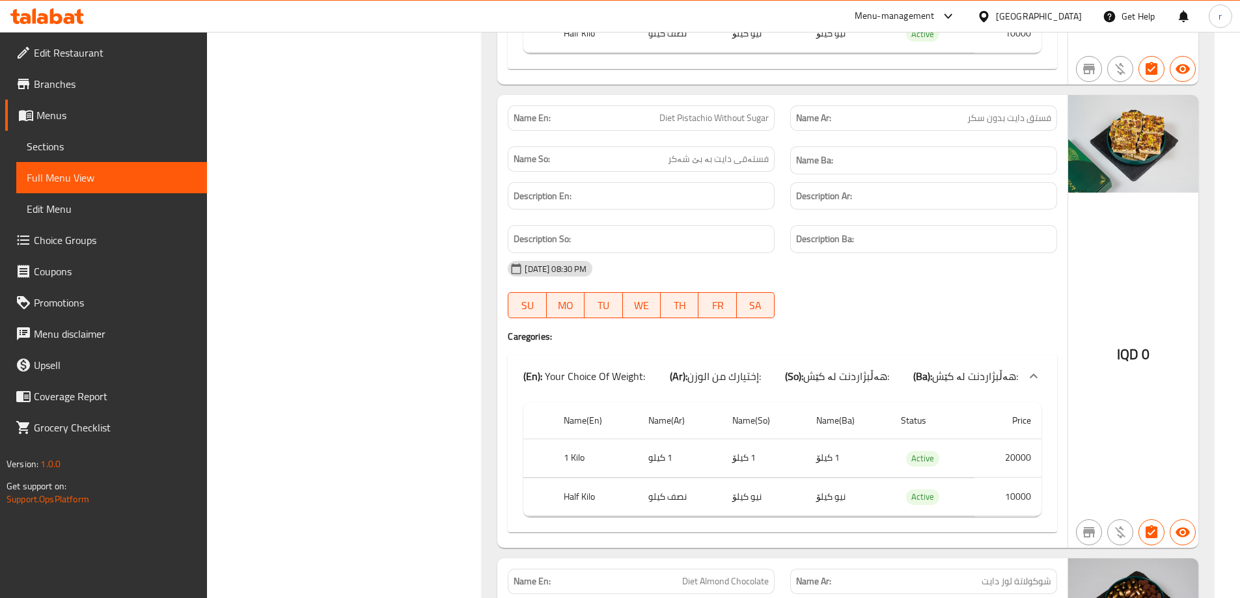
scroll to position [1071, 0]
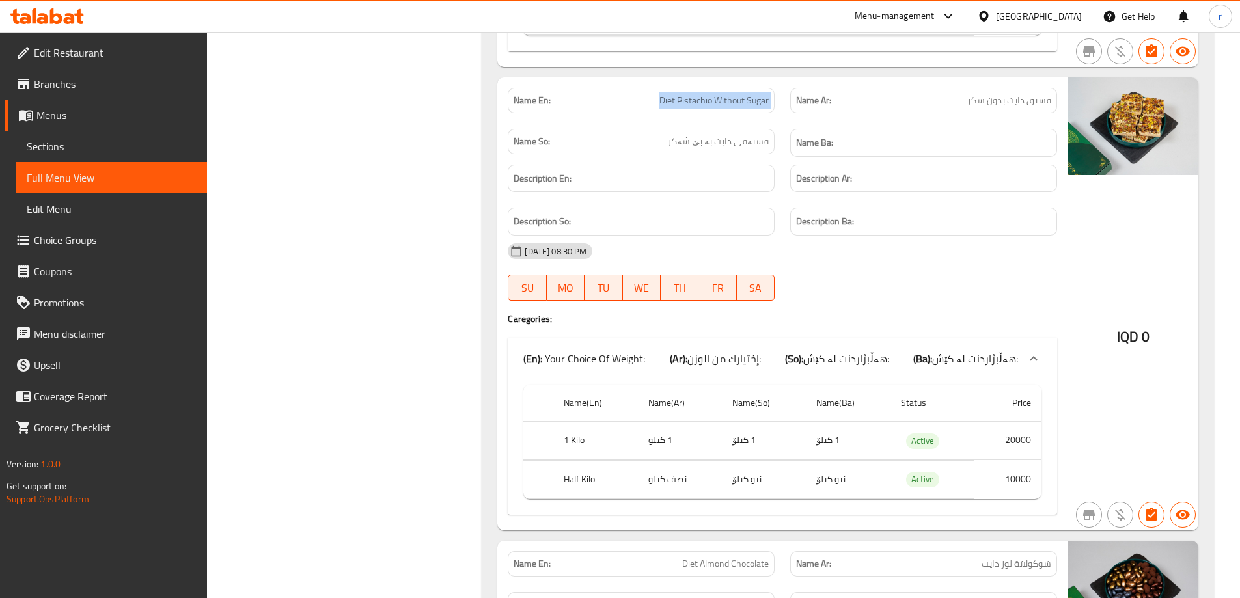
drag, startPoint x: 642, startPoint y: 100, endPoint x: 782, endPoint y: 97, distance: 140.6
click at [782, 97] on div "Name En: Diet Pistachio Without Sugar Name Ar: فستق دايت بدون سكر Name So: فستە…" at bounding box center [782, 122] width 565 height 85
copy span "Diet Pistachio Without Sugar"
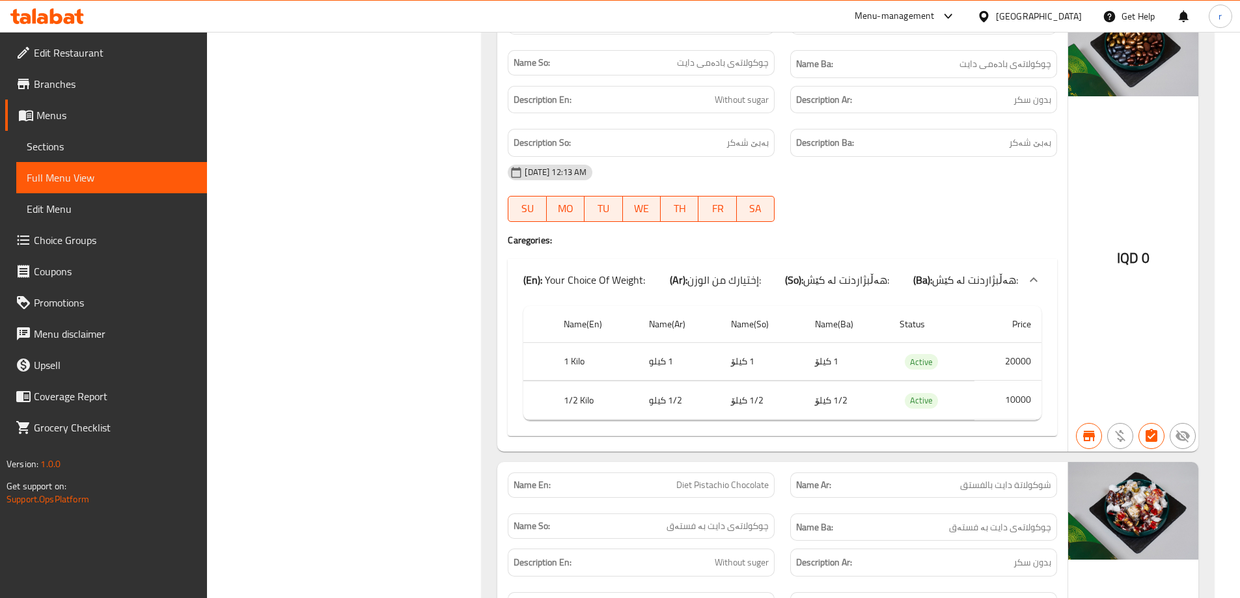
scroll to position [1938, 0]
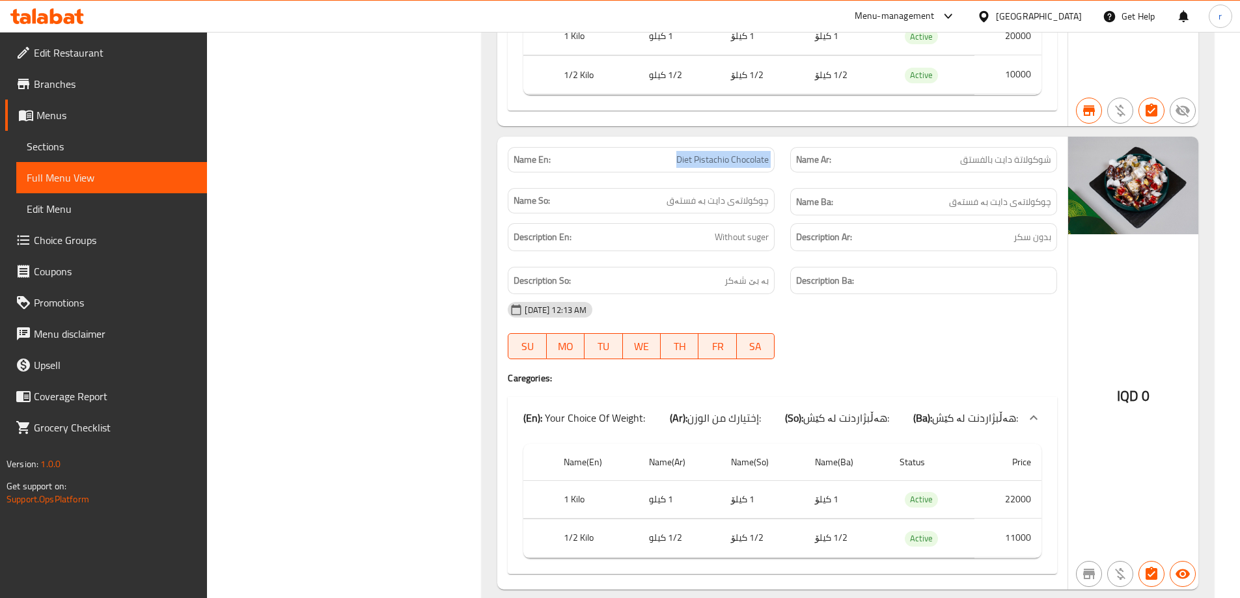
drag, startPoint x: 673, startPoint y: 161, endPoint x: 784, endPoint y: 165, distance: 110.7
click at [784, 165] on div "Name En: Diet Pistachio Chocolate Name Ar: شوكولاتة دايت بالفستق Name So: چوکول…" at bounding box center [782, 181] width 565 height 85
copy span "Diet Pistachio Chocolate"
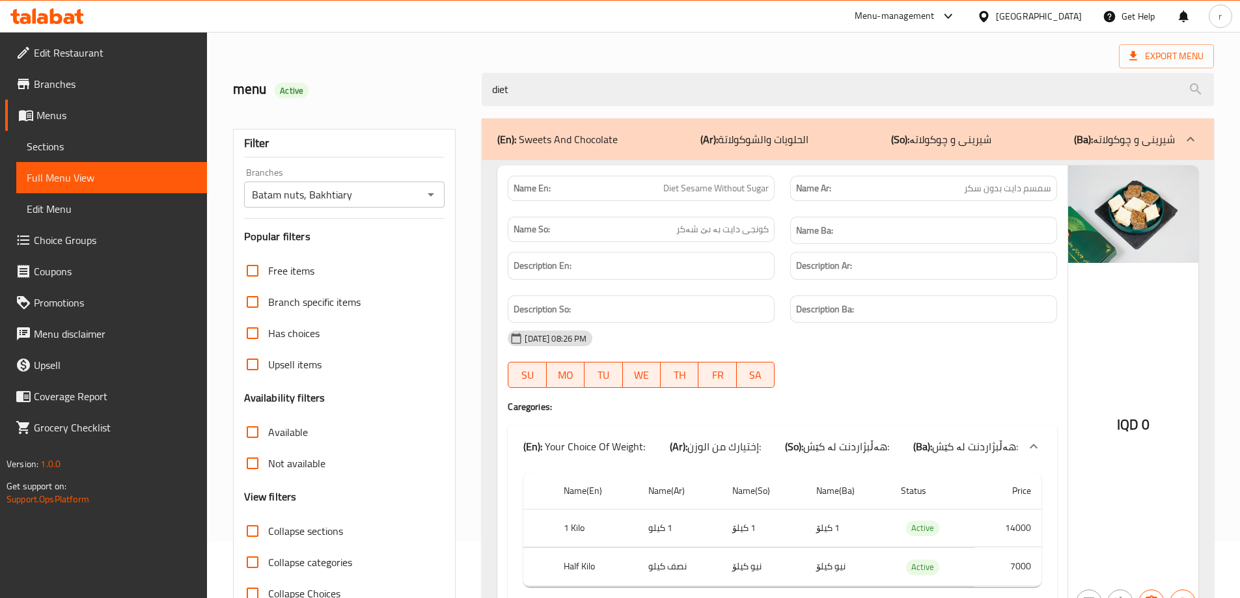
scroll to position [0, 0]
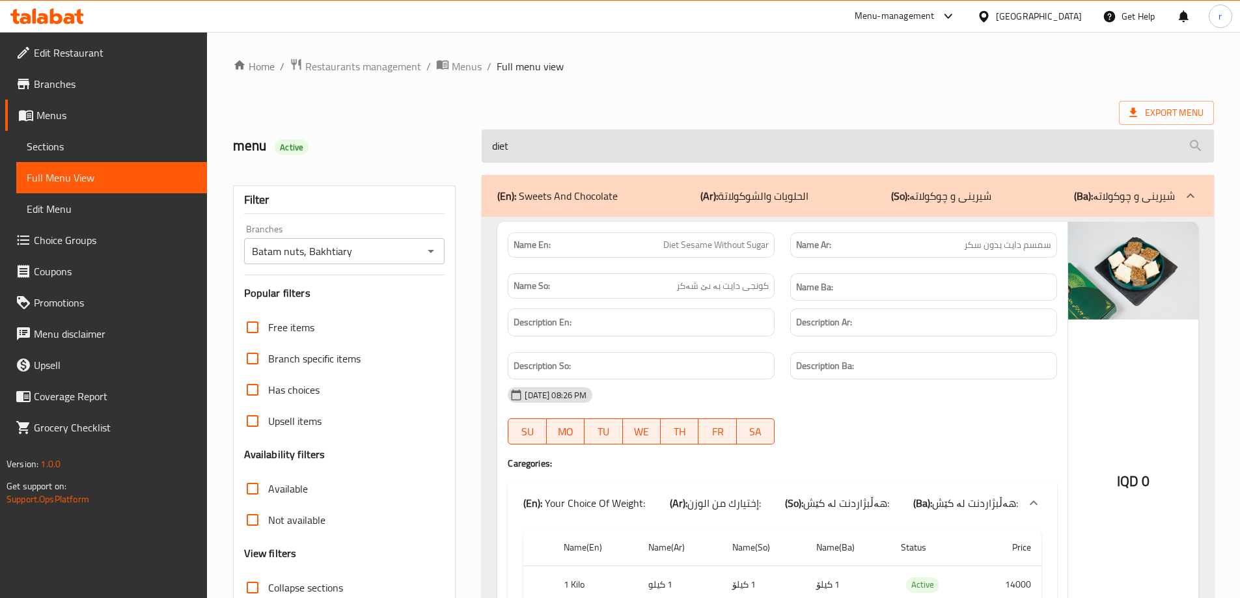
drag, startPoint x: 573, startPoint y: 125, endPoint x: 561, endPoint y: 132, distance: 14.3
click at [562, 131] on div "diet" at bounding box center [848, 146] width 748 height 49
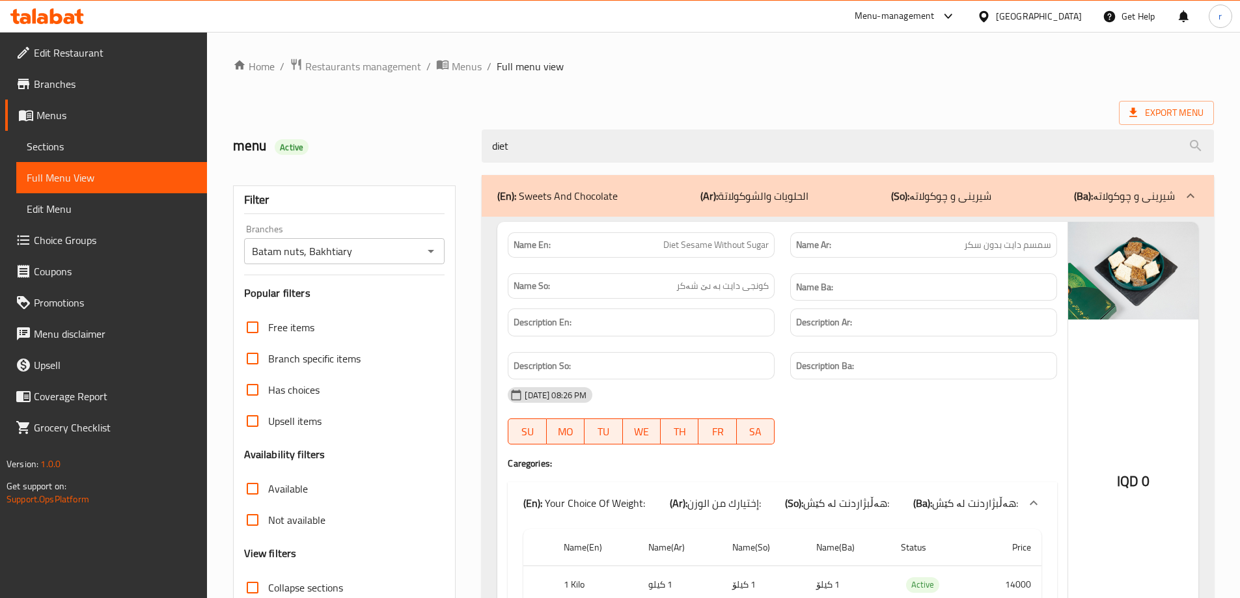
drag, startPoint x: 559, startPoint y: 146, endPoint x: 184, endPoint y: 136, distance: 375.7
paste input "Diet Pistachio Chocolate"
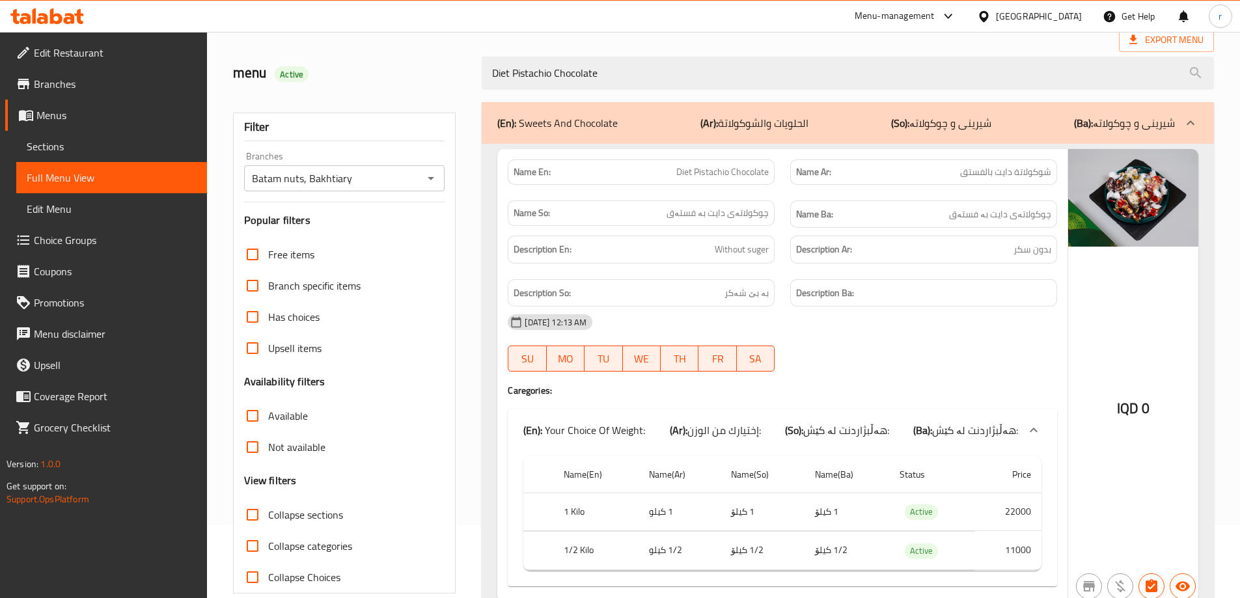
scroll to position [129, 0]
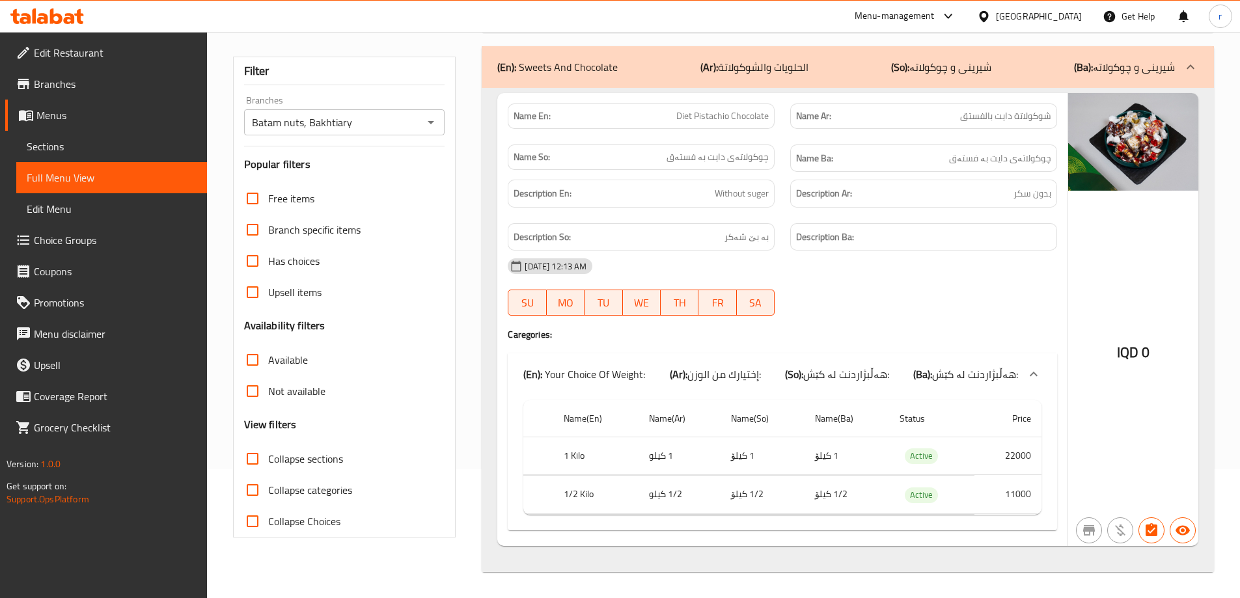
type input "Diet Pistachio Chocolate"
